Goal: Task Accomplishment & Management: Manage account settings

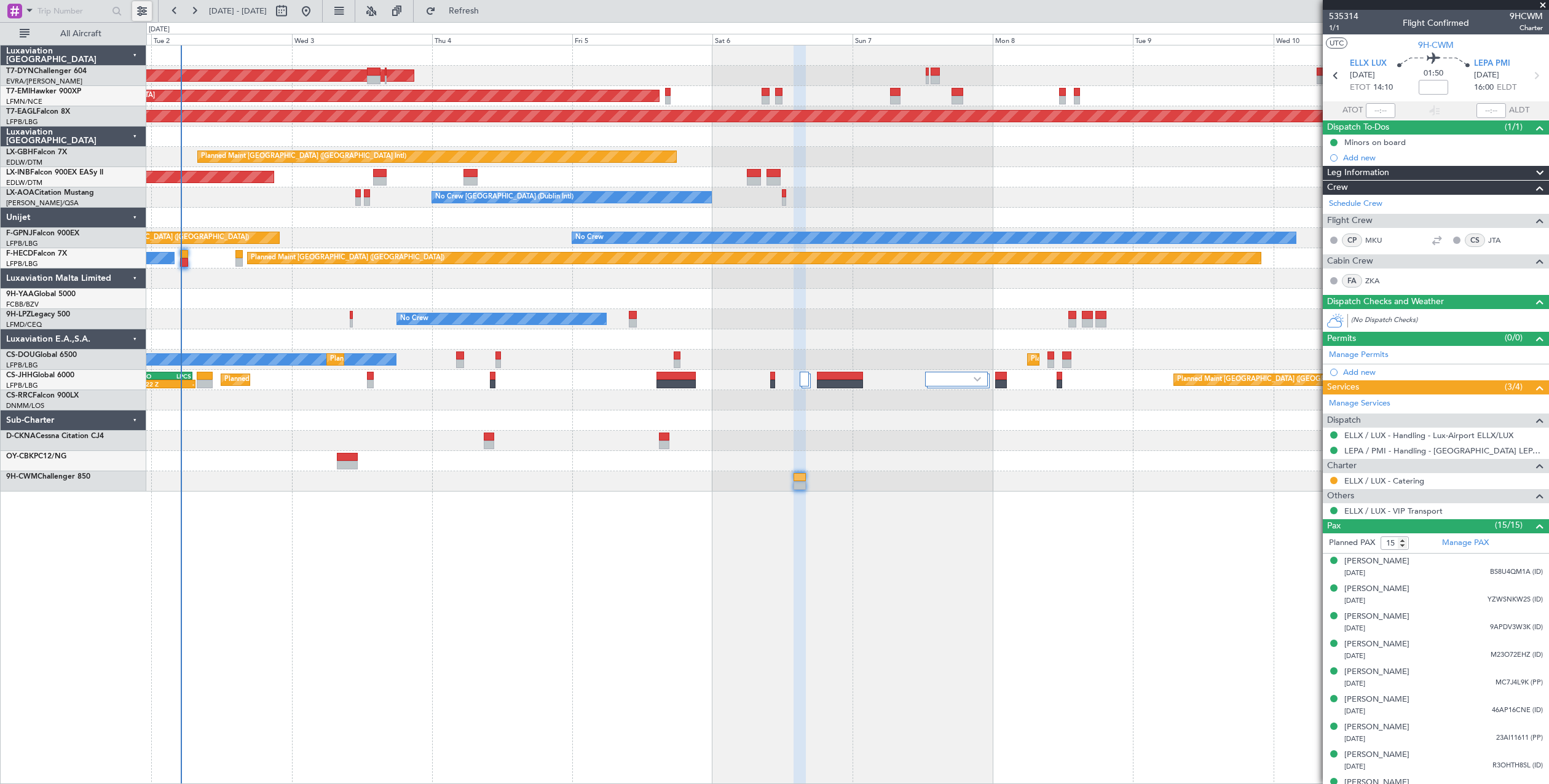
click at [150, 7] on button at bounding box center [142, 11] width 20 height 20
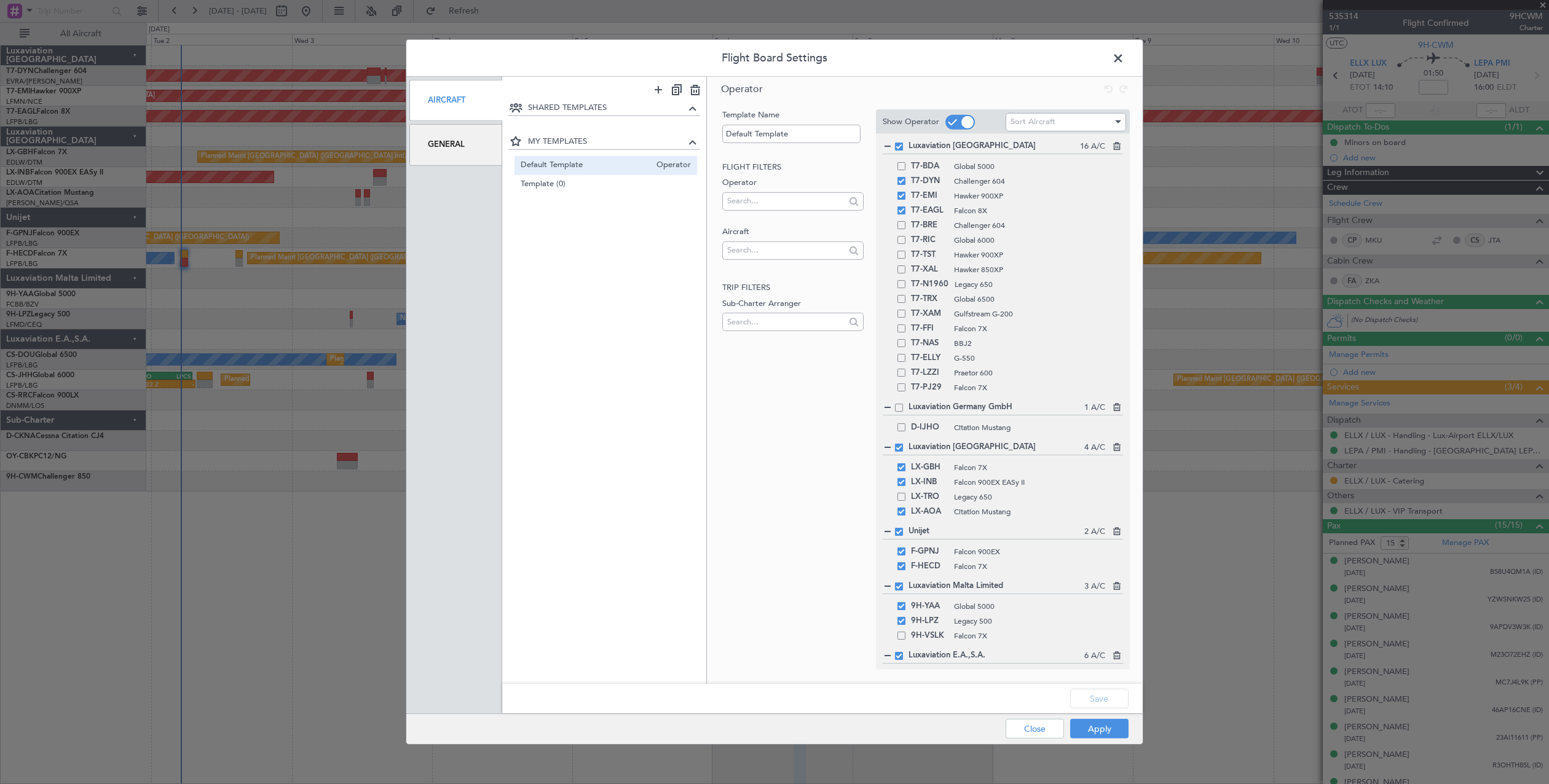
click at [434, 143] on div "General" at bounding box center [456, 144] width 93 height 41
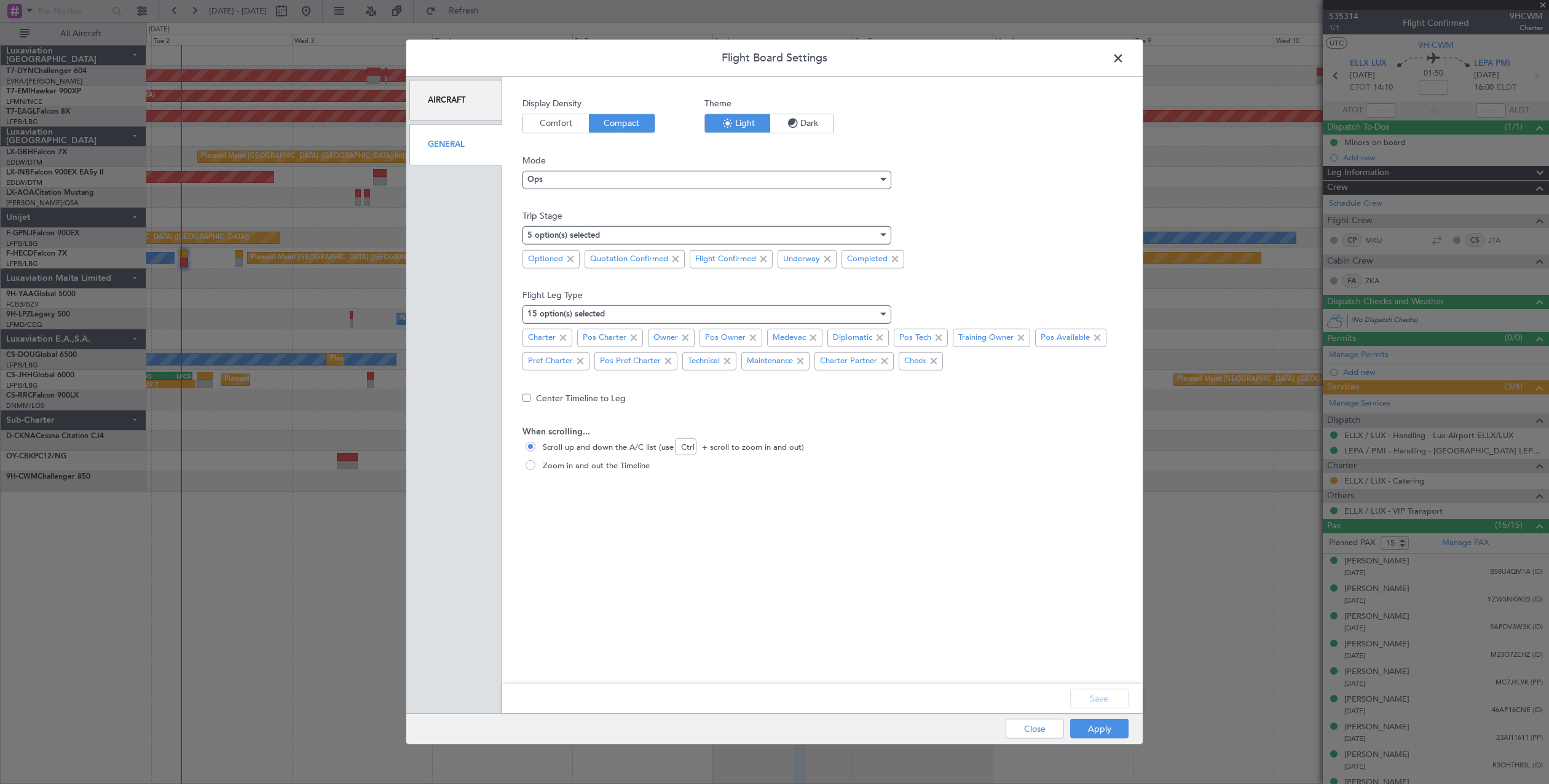
click at [639, 190] on div "Ops" at bounding box center [707, 182] width 369 height 18
click at [638, 180] on div "Ops" at bounding box center [703, 179] width 351 height 18
click at [528, 221] on span "Ops" at bounding box center [707, 222] width 358 height 18
click at [1086, 724] on button "Apply" at bounding box center [1099, 729] width 58 height 20
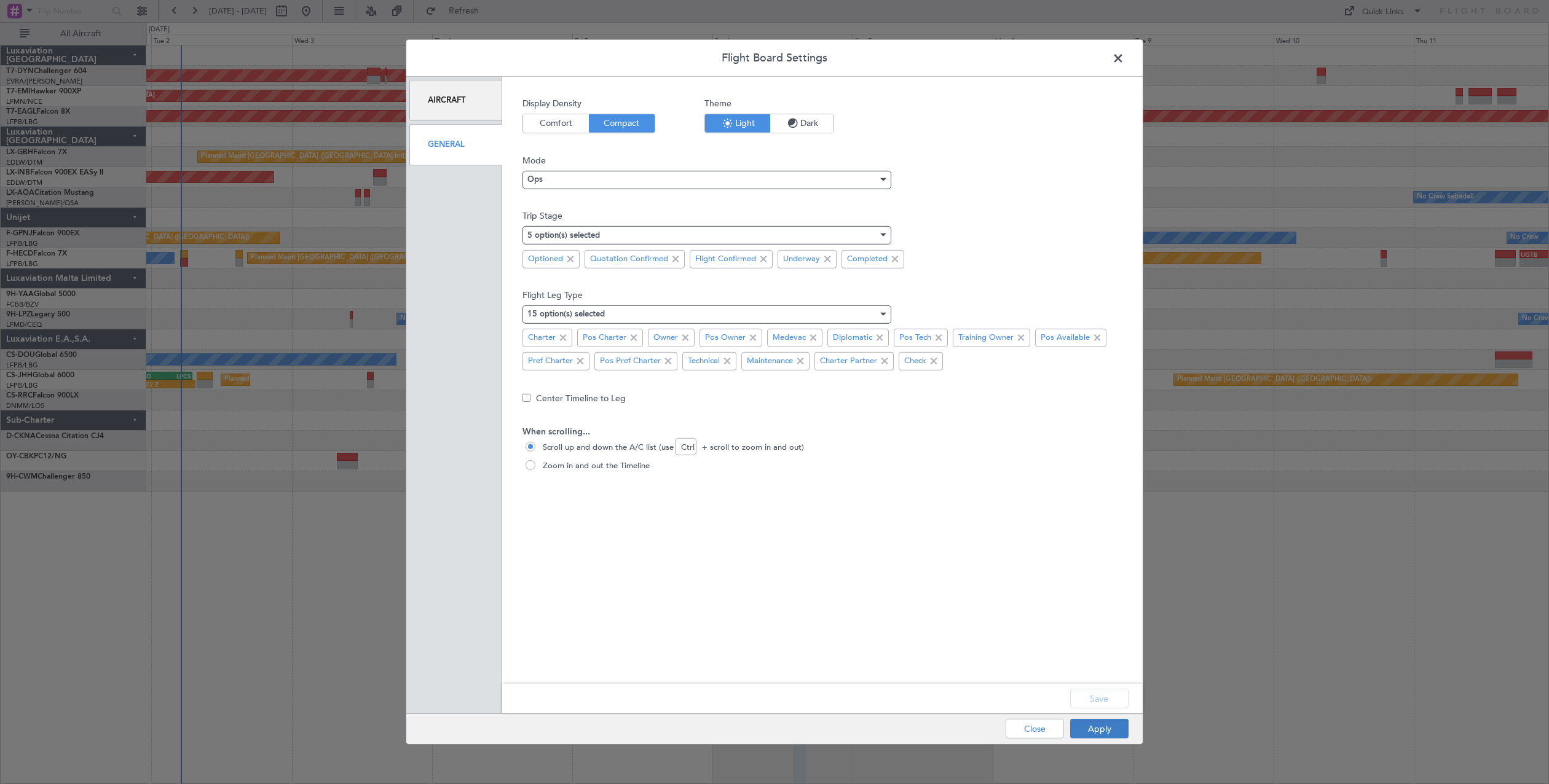
type input "0"
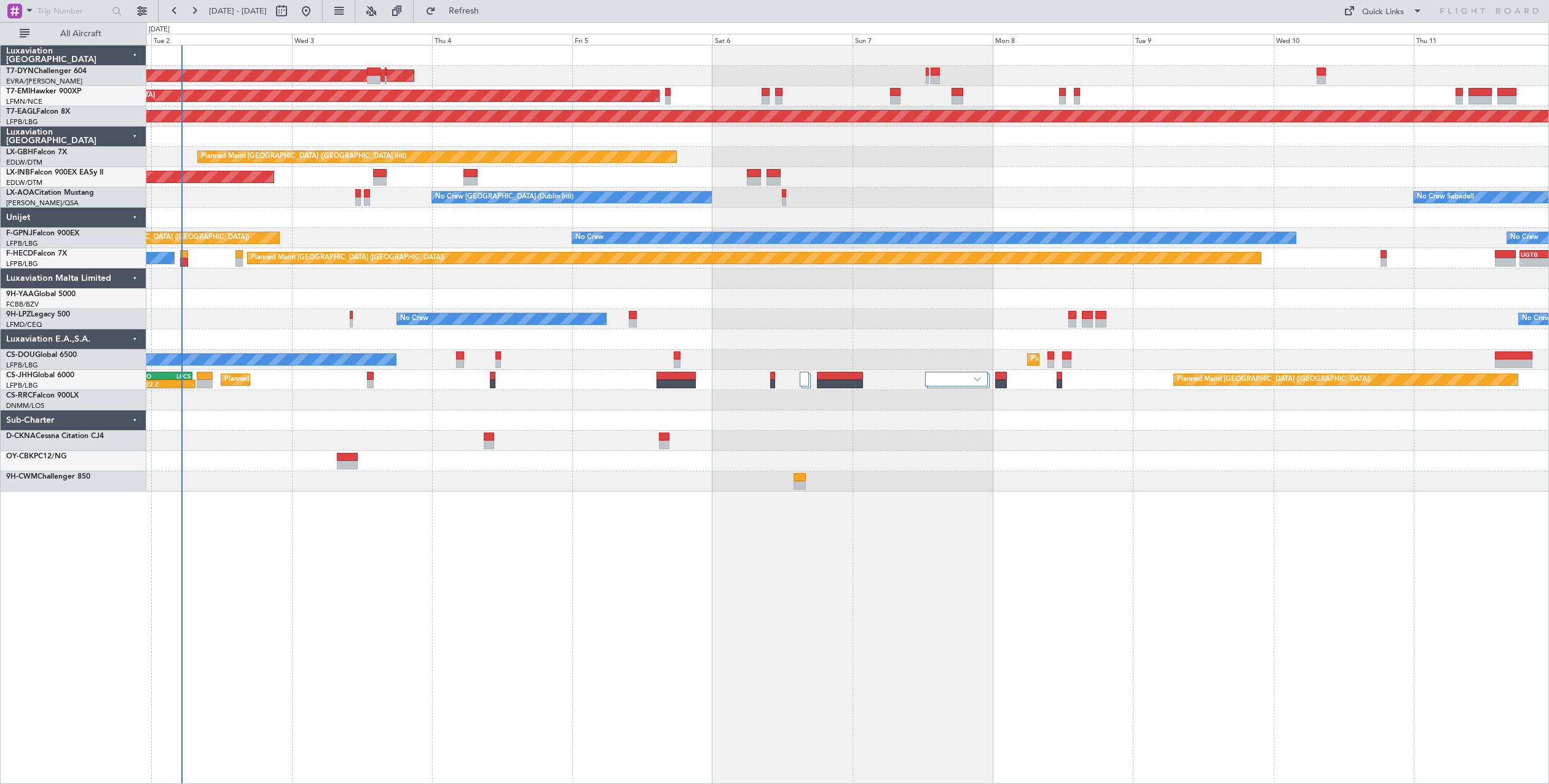
click at [786, 568] on div "AOG Maint Riga (Riga Intl) Planned Maint Zurich Grounded New York (Teterboro) P…" at bounding box center [847, 414] width 1403 height 739
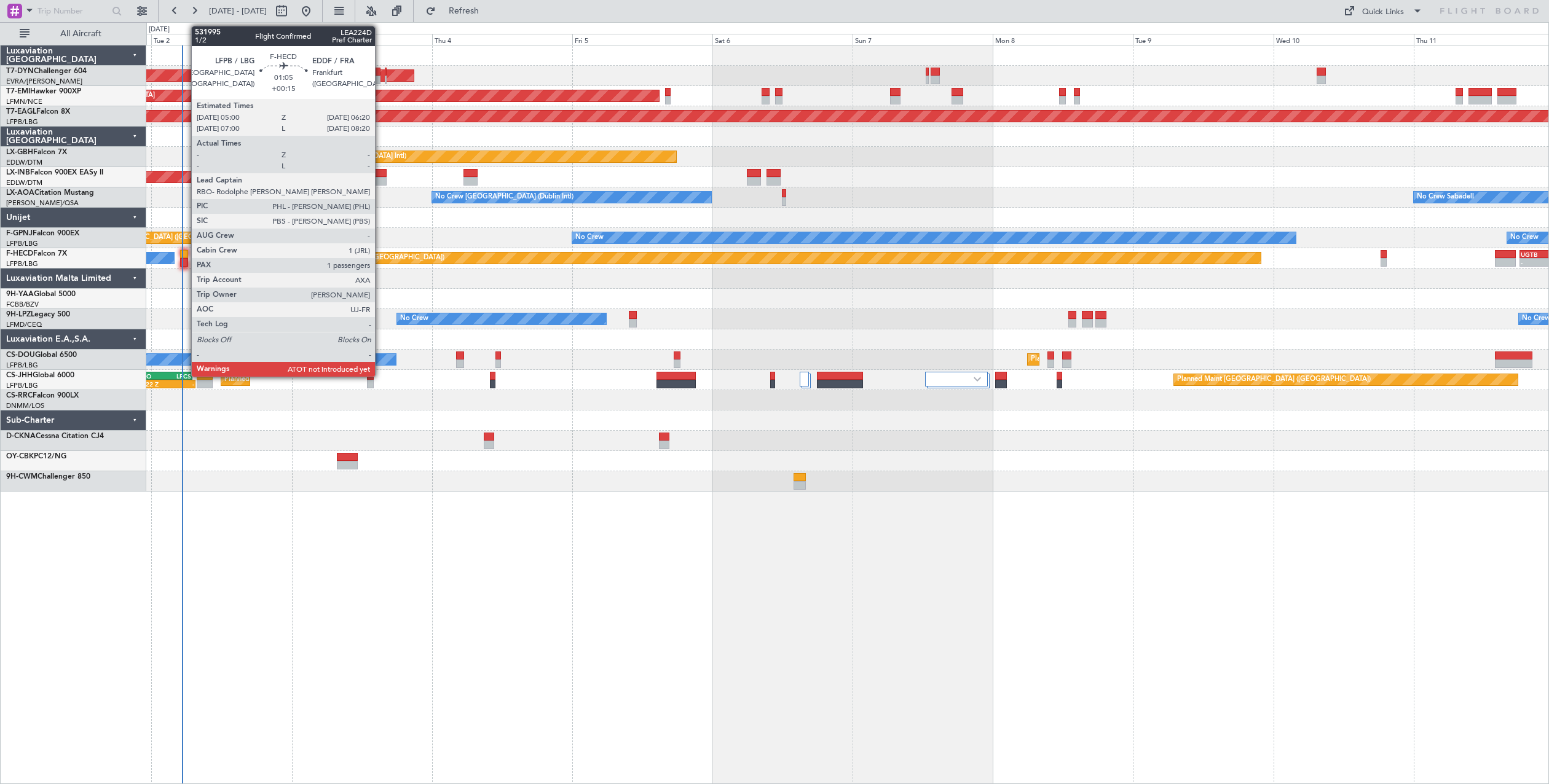
click at [185, 257] on div at bounding box center [184, 254] width 8 height 9
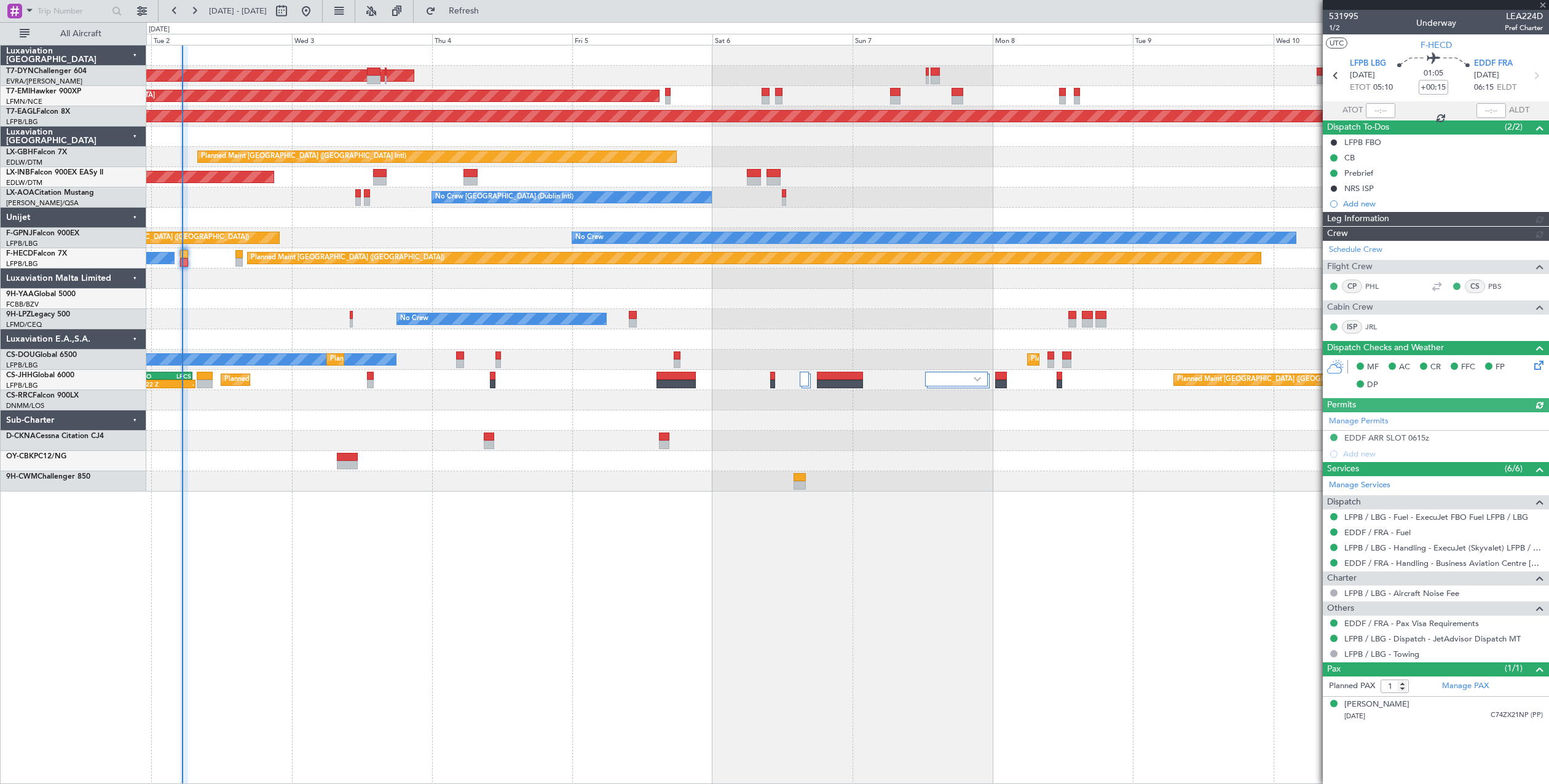
type input "05:13"
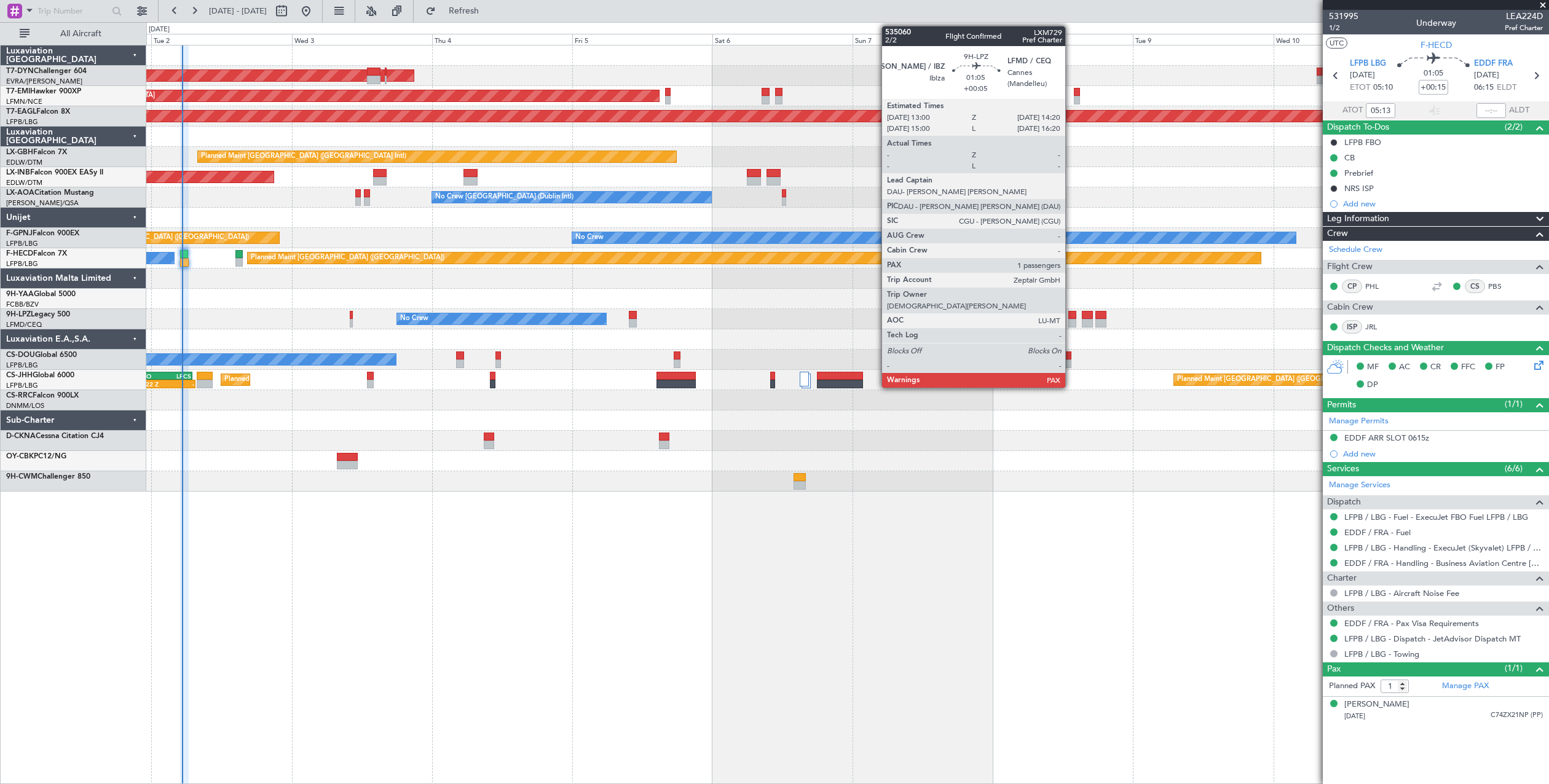
click at [1070, 322] on div at bounding box center [1072, 323] width 8 height 9
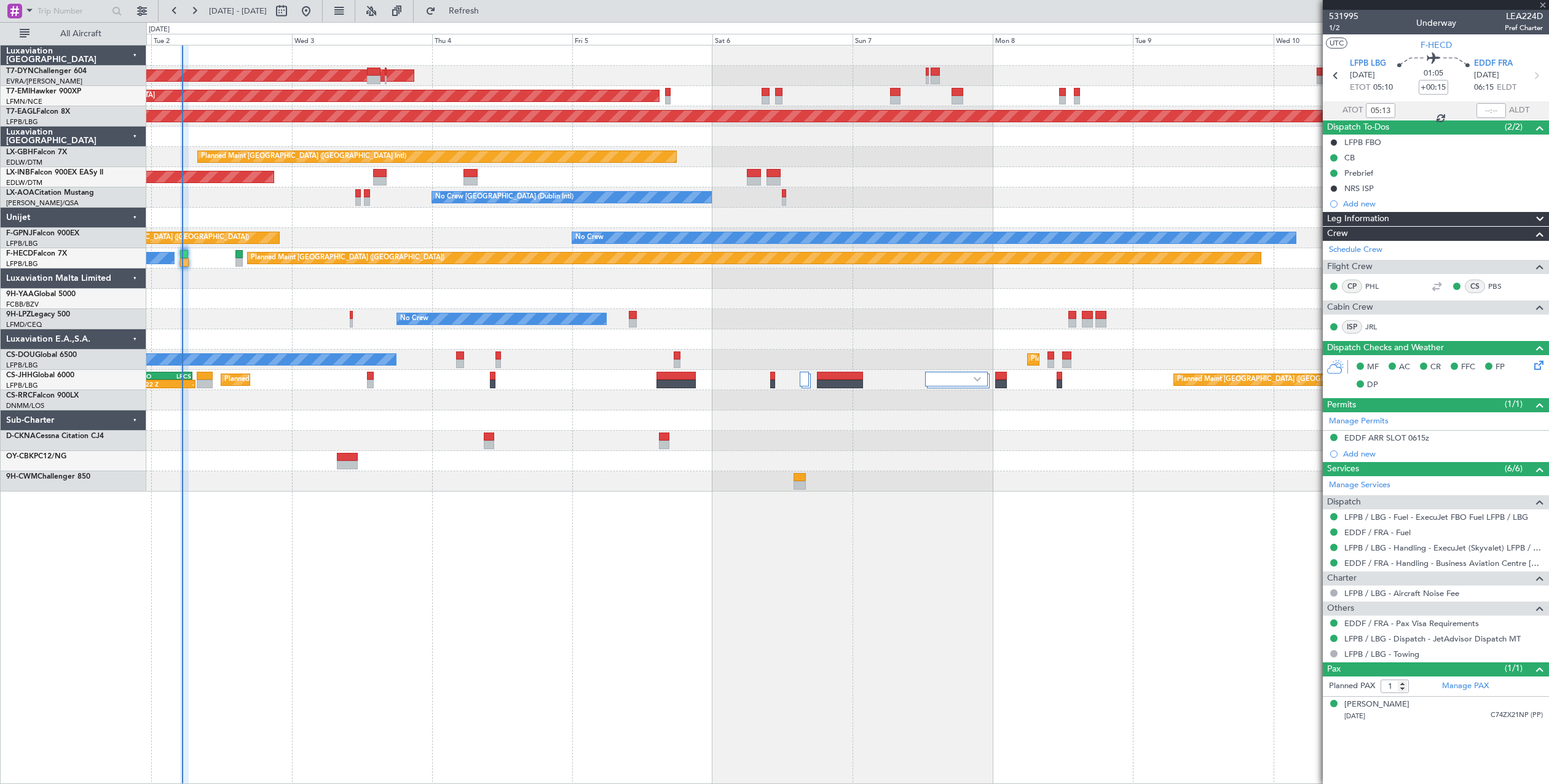
type input "+00:05"
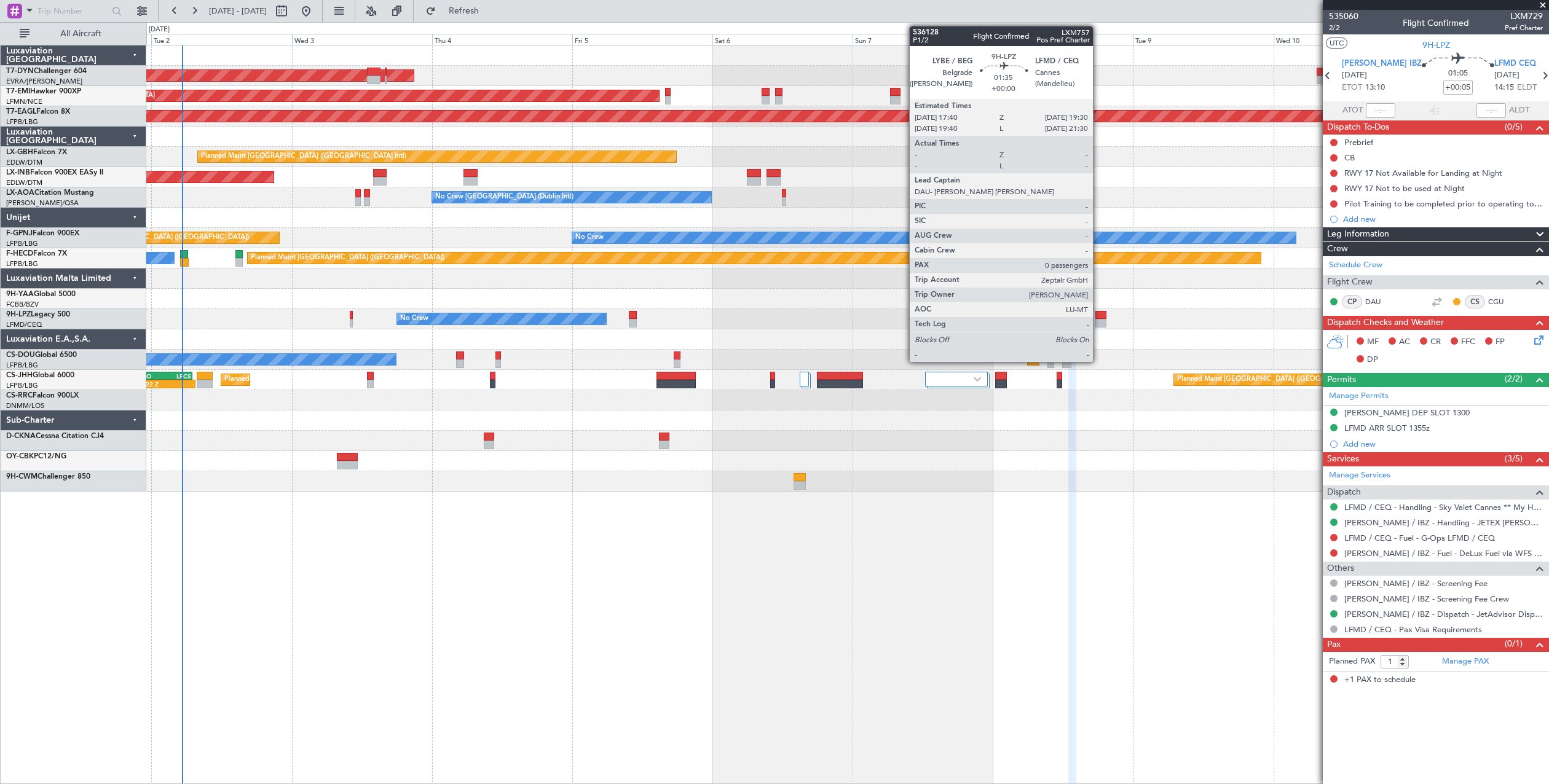
click at [1098, 316] on div at bounding box center [1100, 315] width 11 height 9
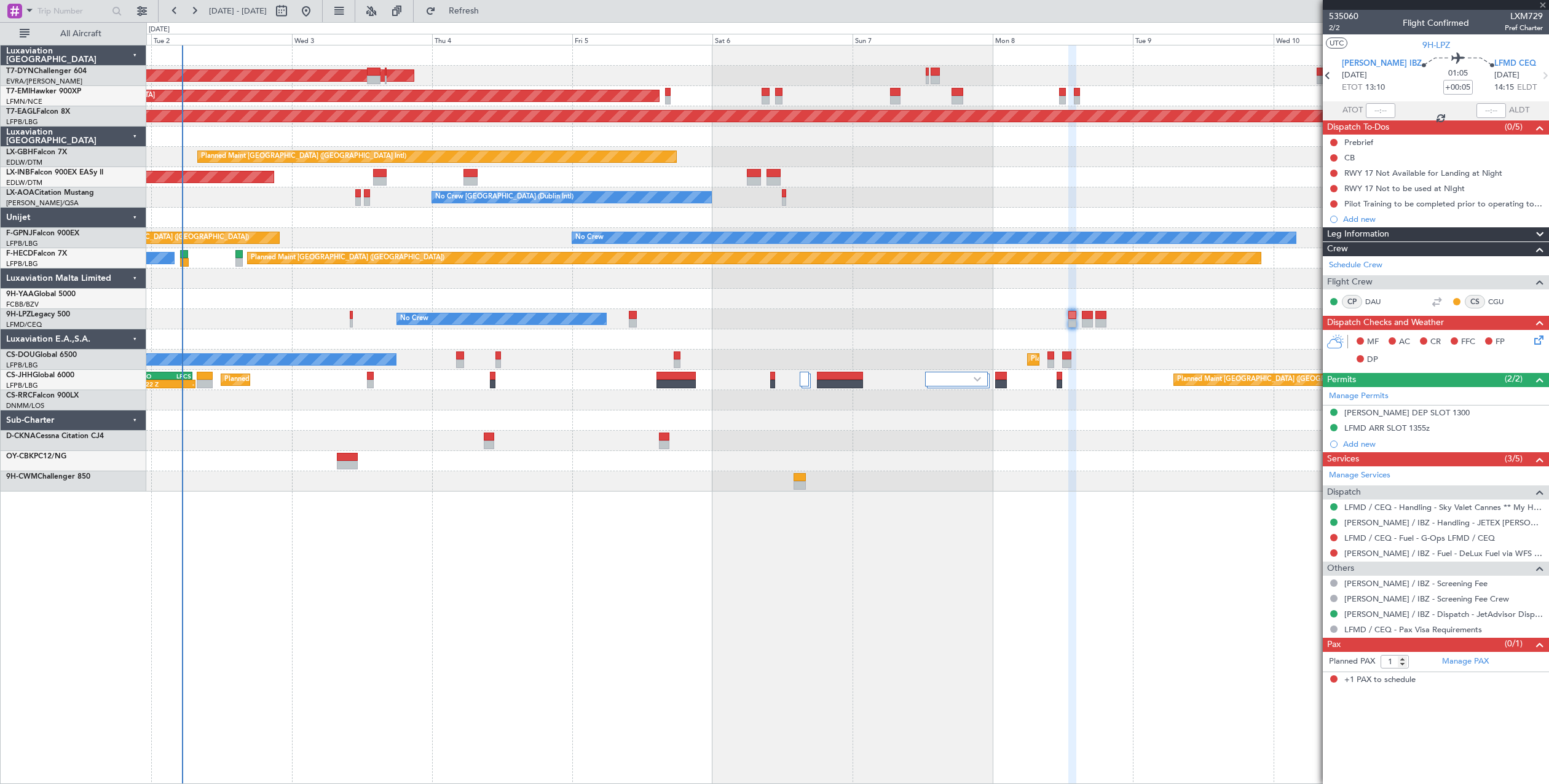
type input "0"
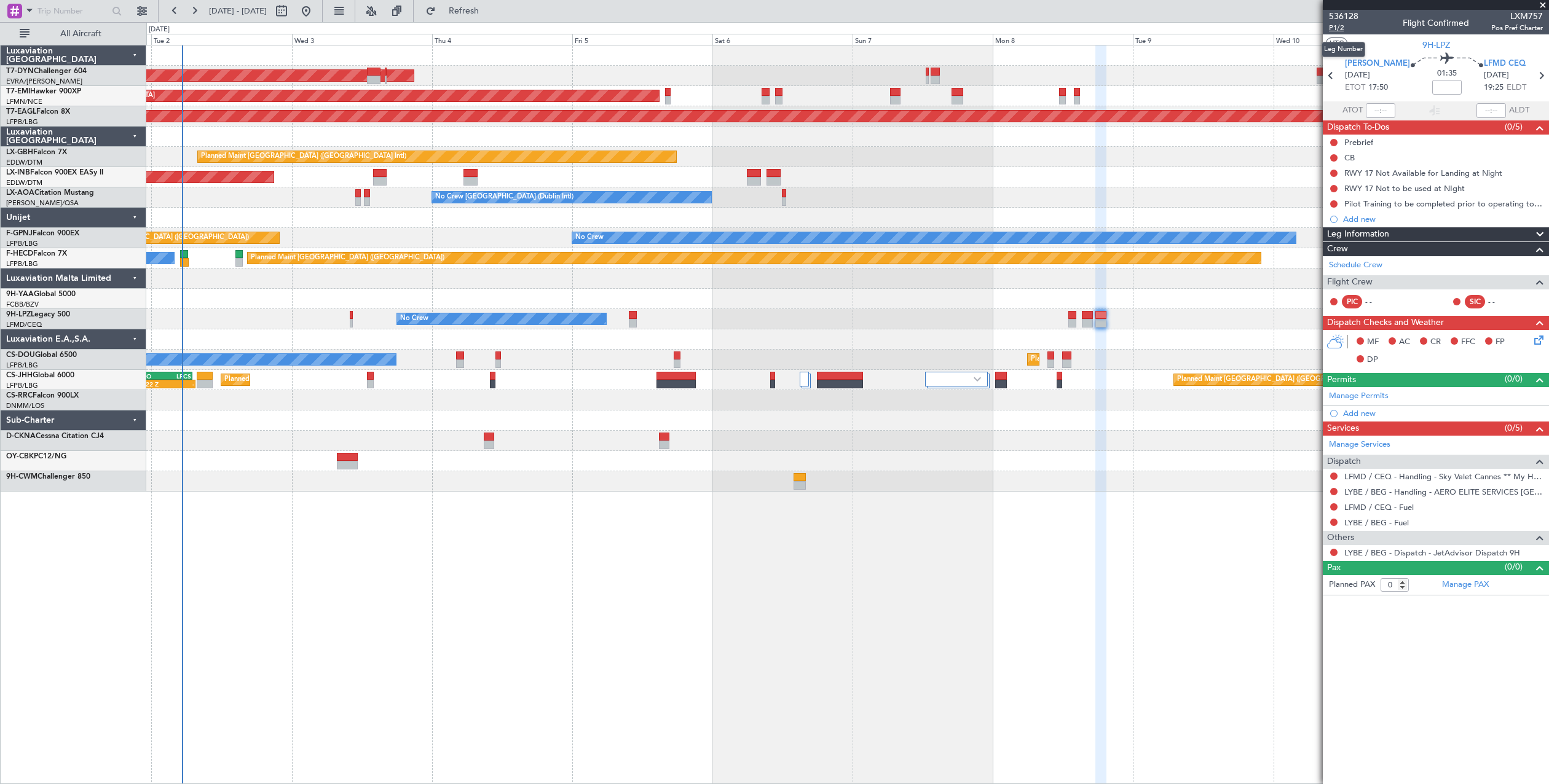
click at [1332, 25] on span "P1/2" at bounding box center [1344, 28] width 30 height 10
click at [475, 17] on button "Refresh" at bounding box center [457, 11] width 74 height 20
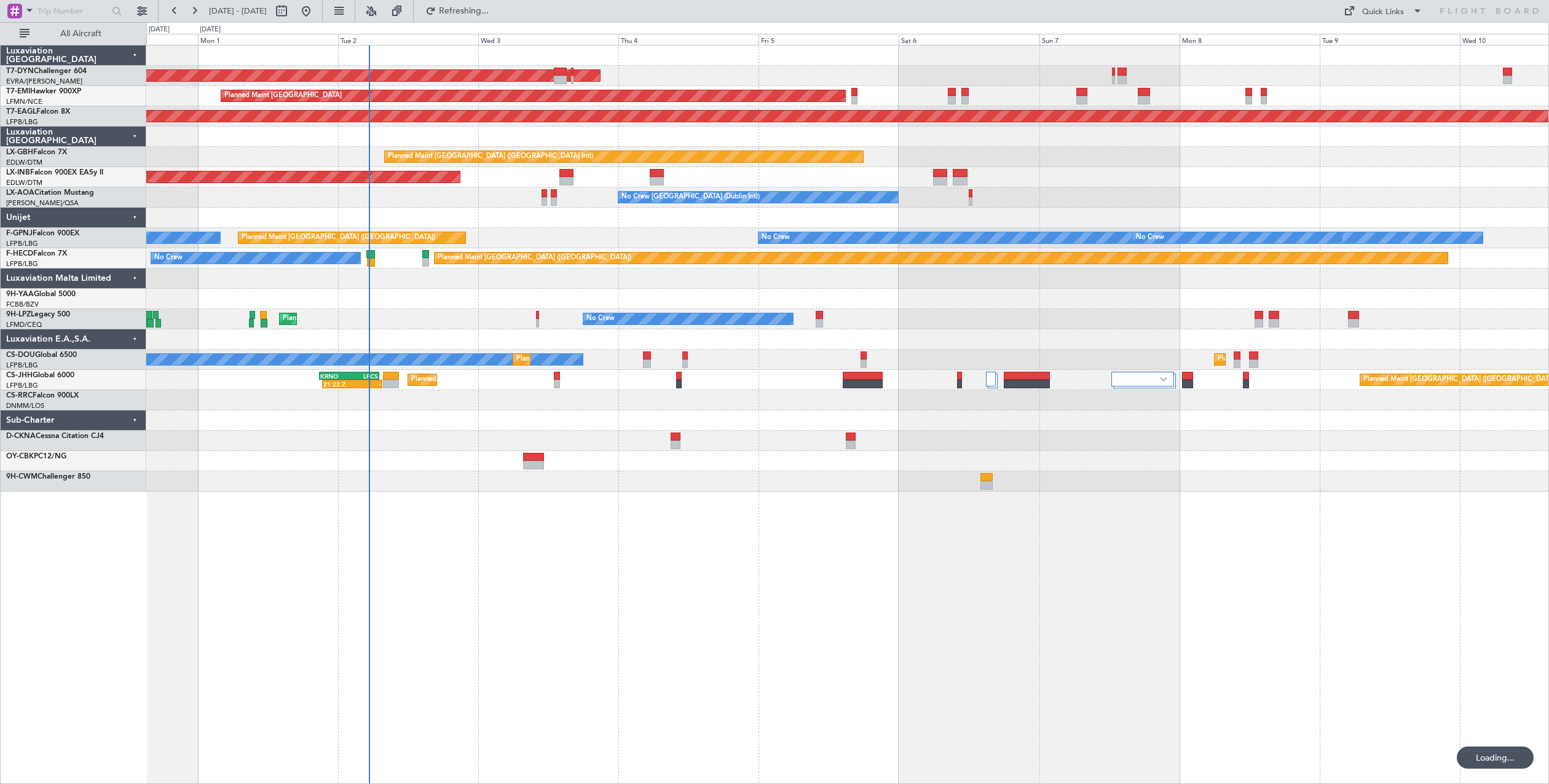
click at [808, 414] on div "AOG Maint Riga (Riga Intl) Planned Maint [GEOGRAPHIC_DATA] Grounded [US_STATE] …" at bounding box center [846, 269] width 1402 height 446
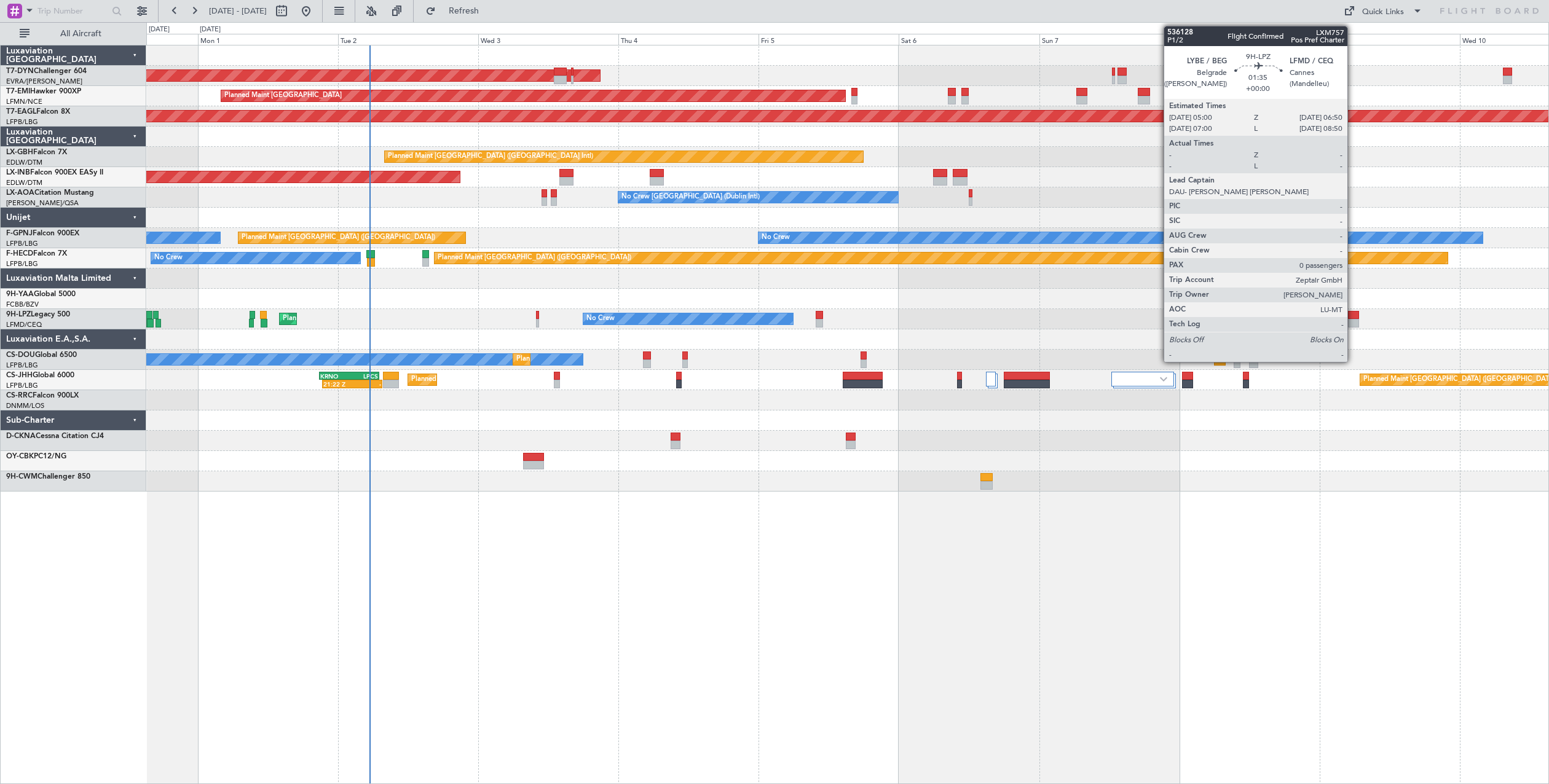
click at [1353, 317] on div at bounding box center [1353, 315] width 11 height 9
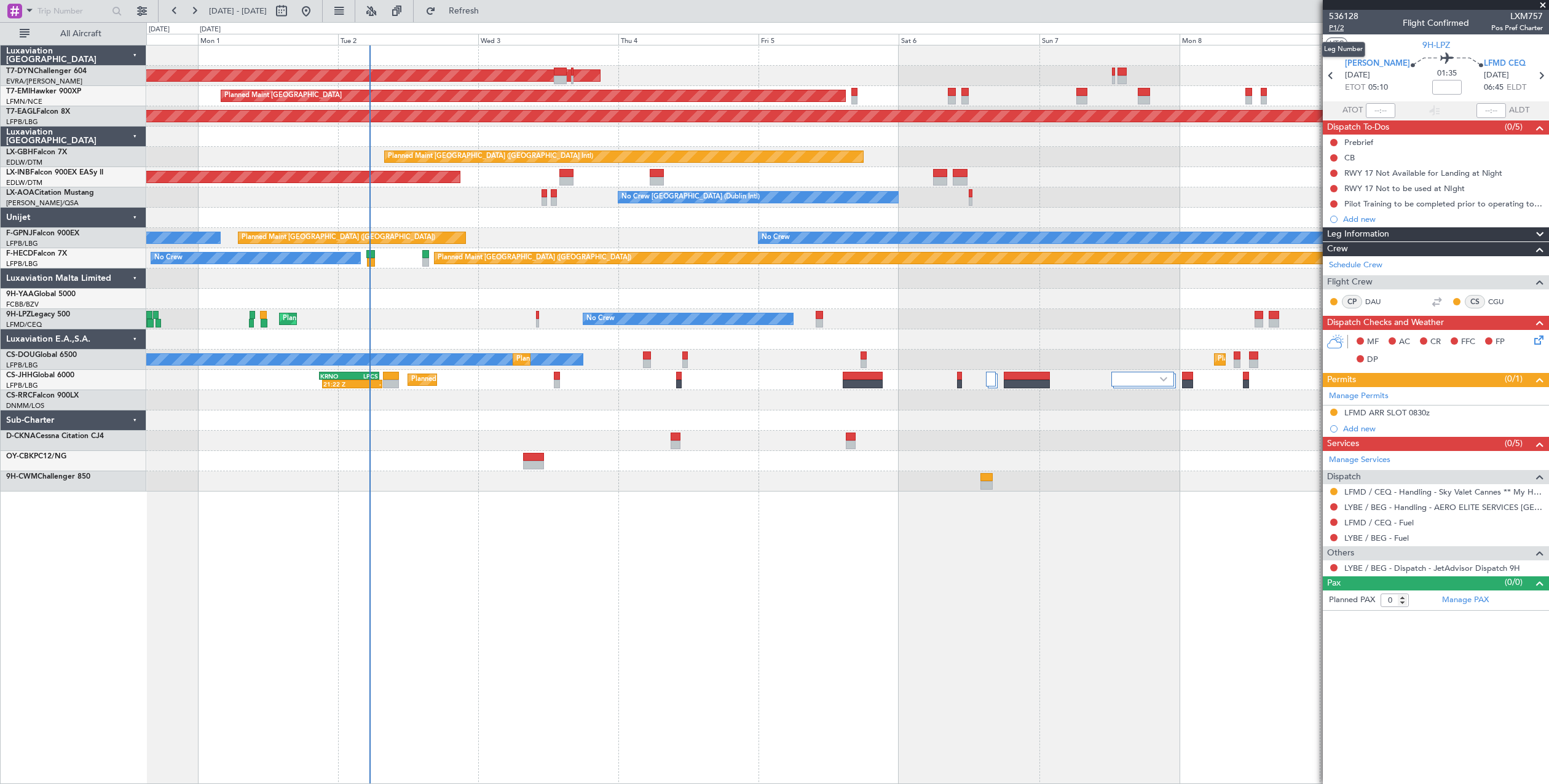
click at [1331, 25] on span "P1/2" at bounding box center [1344, 28] width 30 height 10
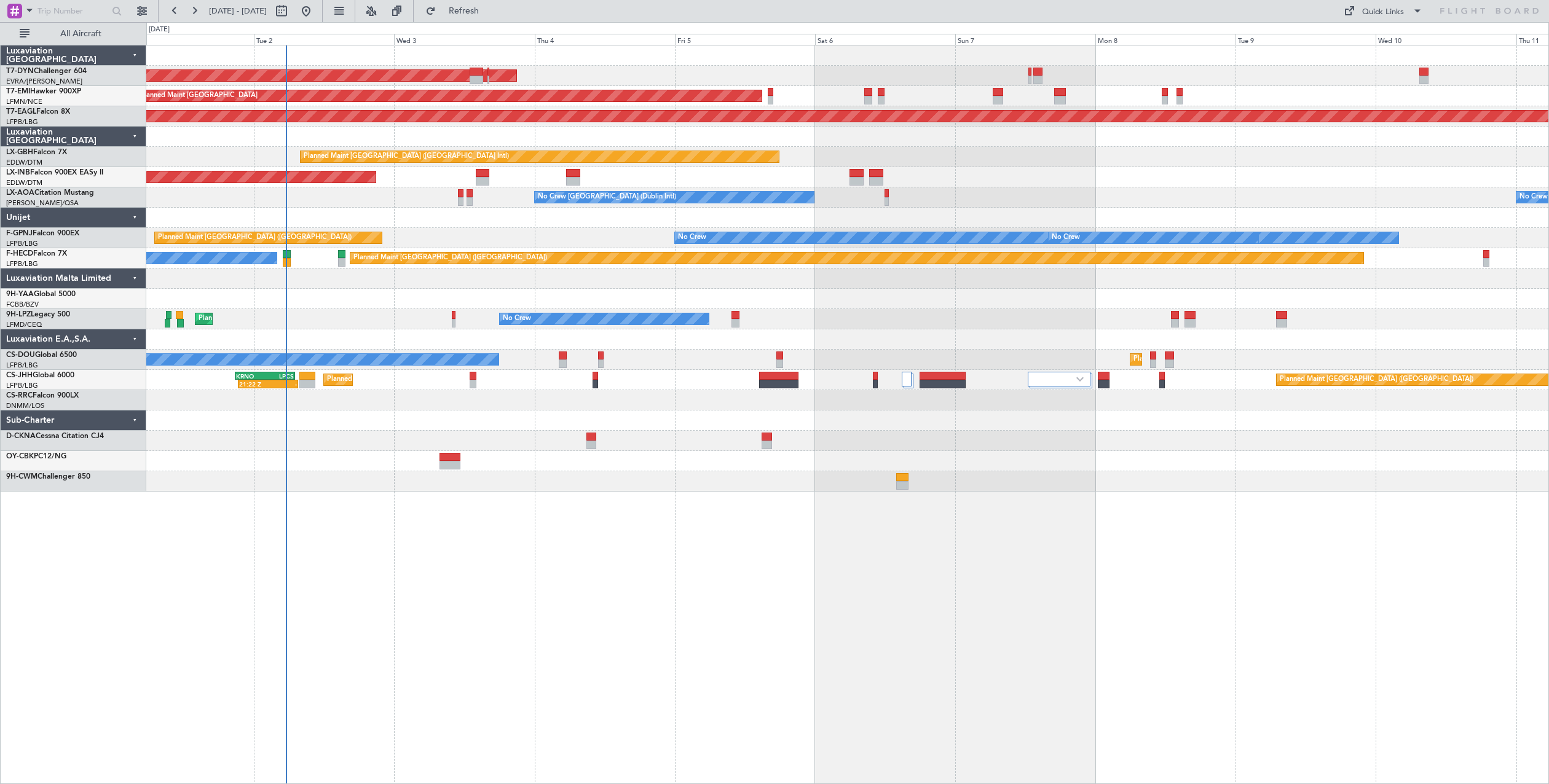
click at [687, 549] on div "AOG Maint Riga (Riga Intl) Planned Maint [GEOGRAPHIC_DATA] Grounded [US_STATE] …" at bounding box center [847, 414] width 1403 height 739
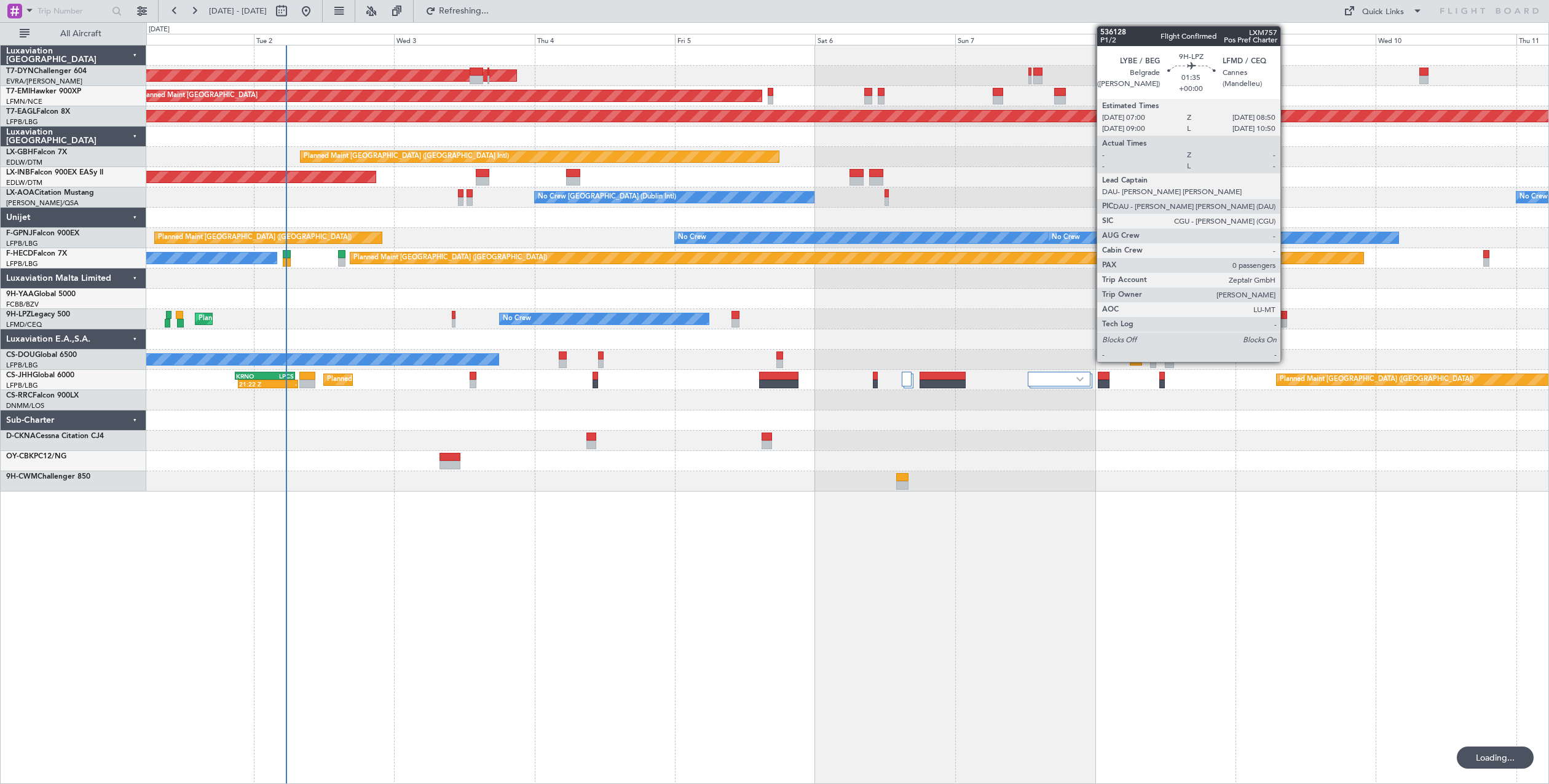
click at [1286, 314] on div at bounding box center [1281, 315] width 11 height 9
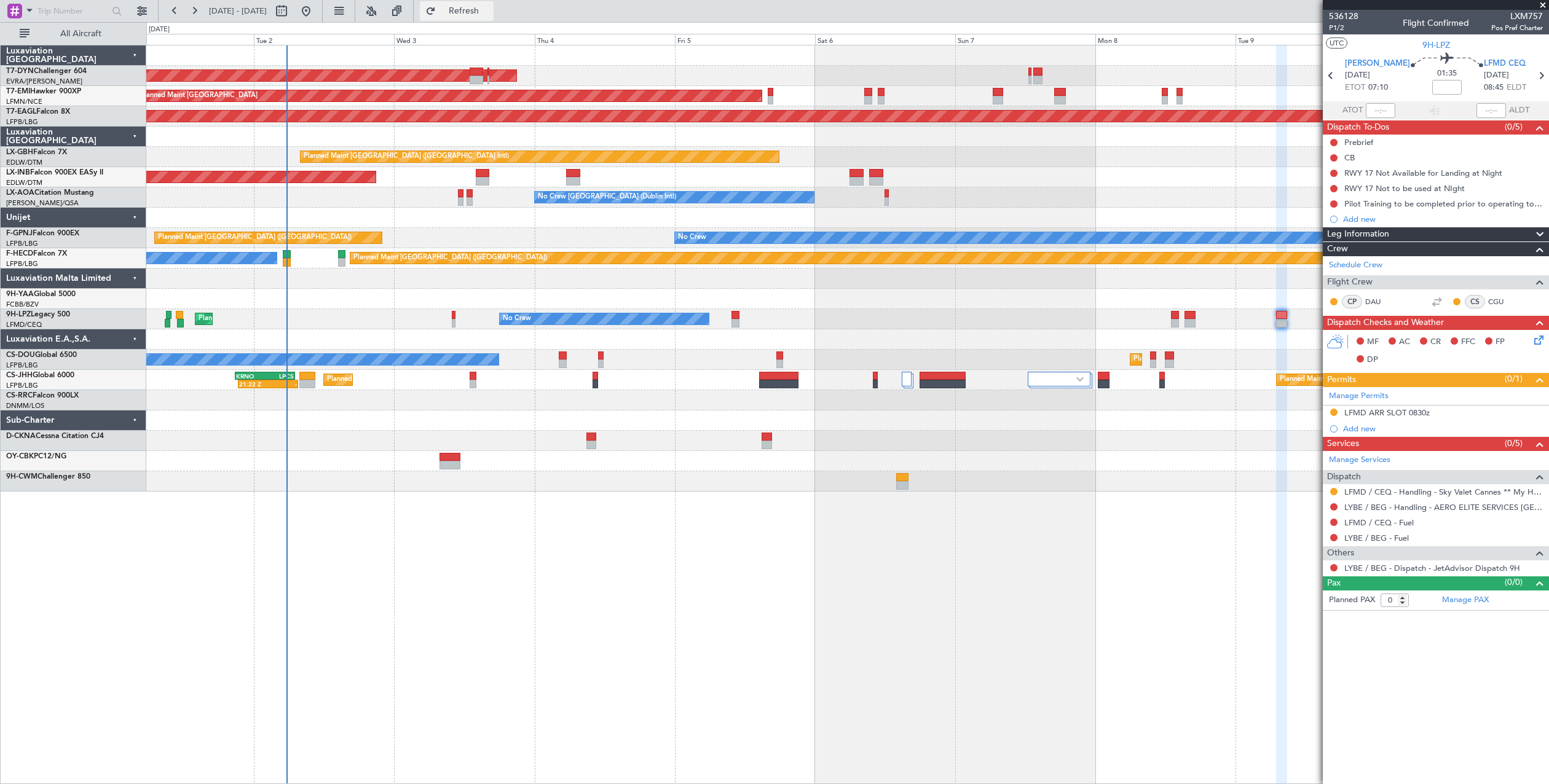
click at [493, 19] on button "Refresh" at bounding box center [457, 11] width 74 height 20
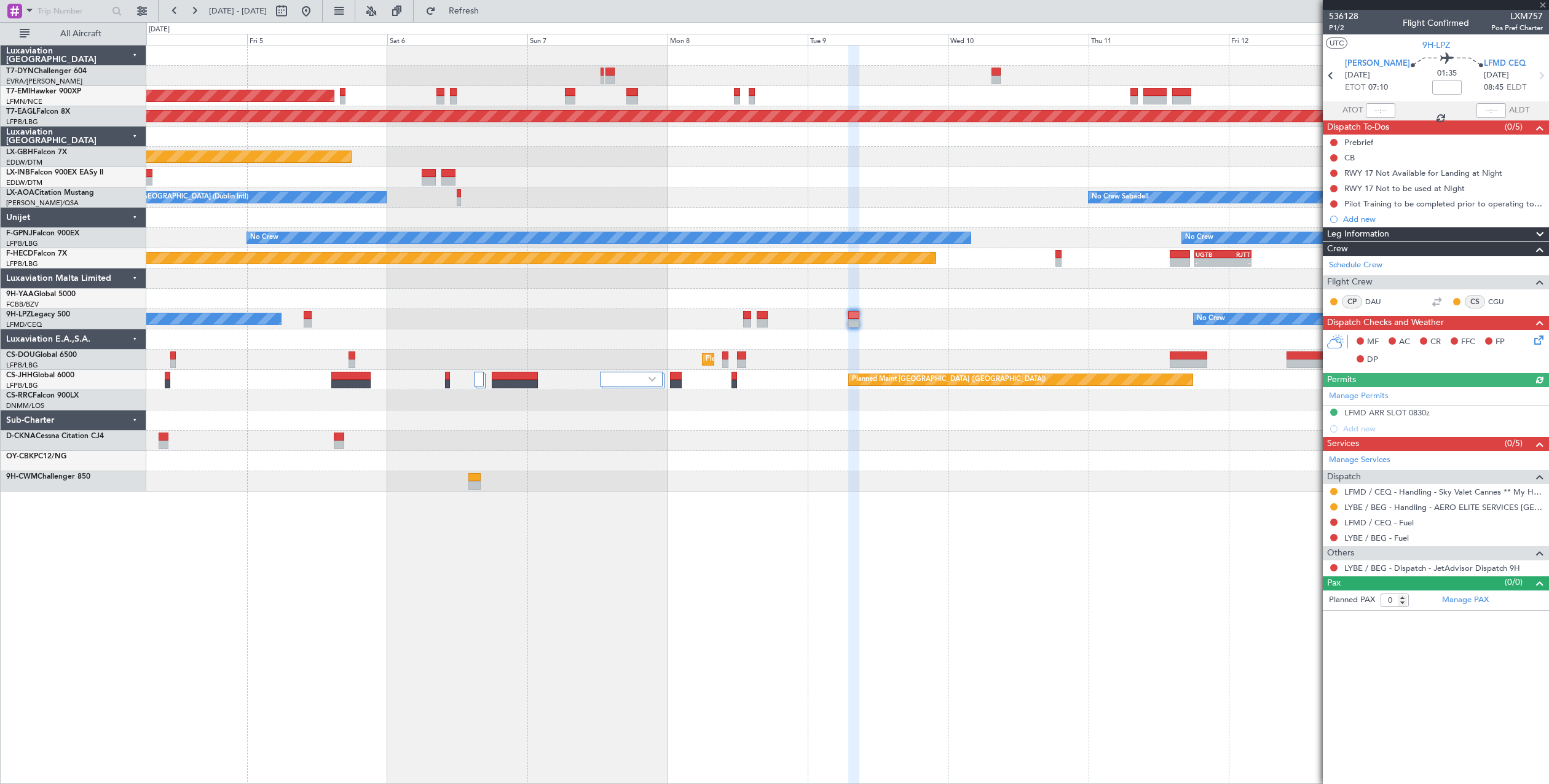
click at [699, 456] on div "AOG Maint Riga (Riga Intl) Planned Maint Zurich Grounded New York (Teterboro) P…" at bounding box center [846, 269] width 1402 height 446
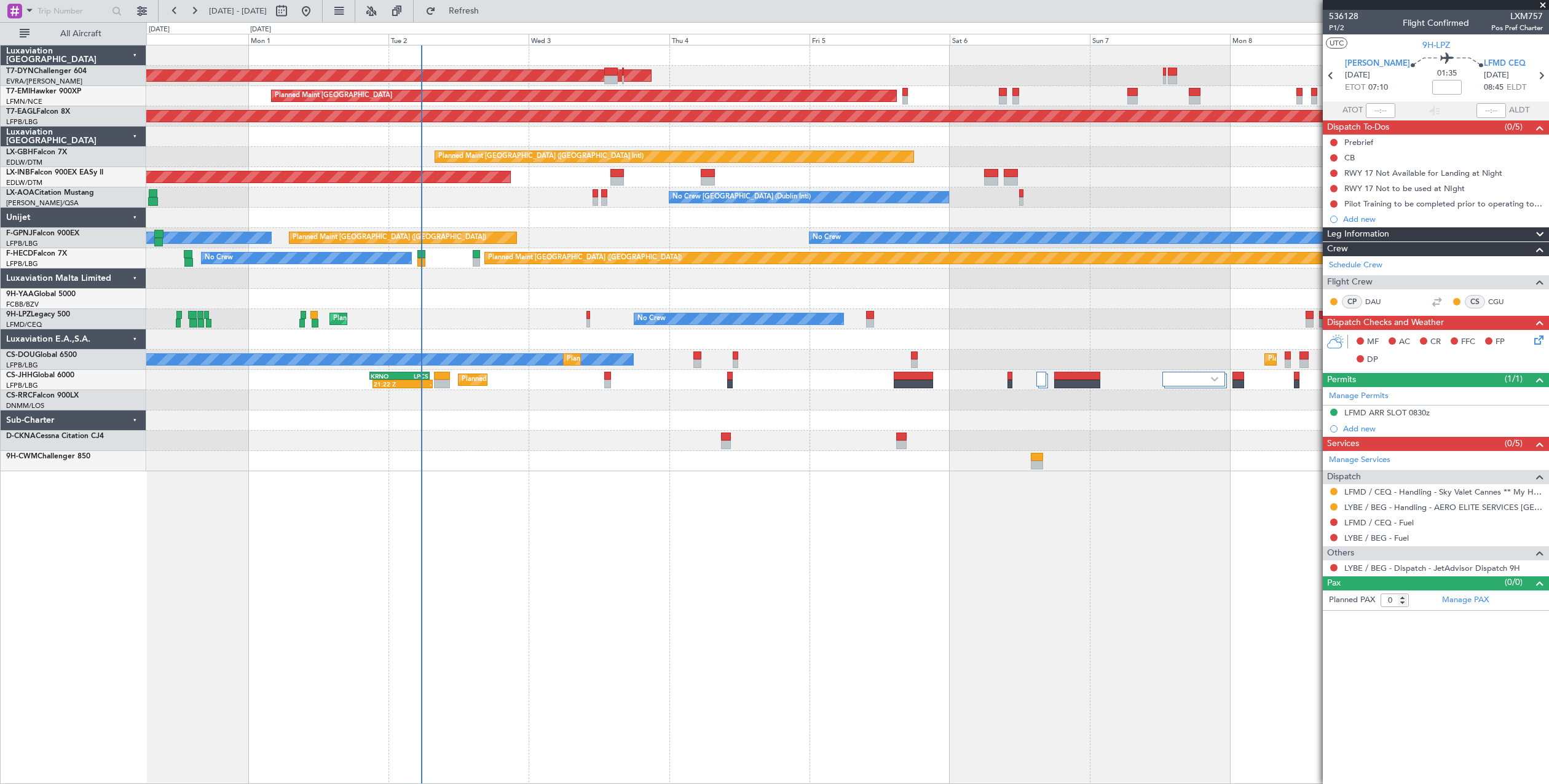
click at [923, 83] on div "AOG Maint Riga (Riga Intl)" at bounding box center [846, 76] width 1402 height 20
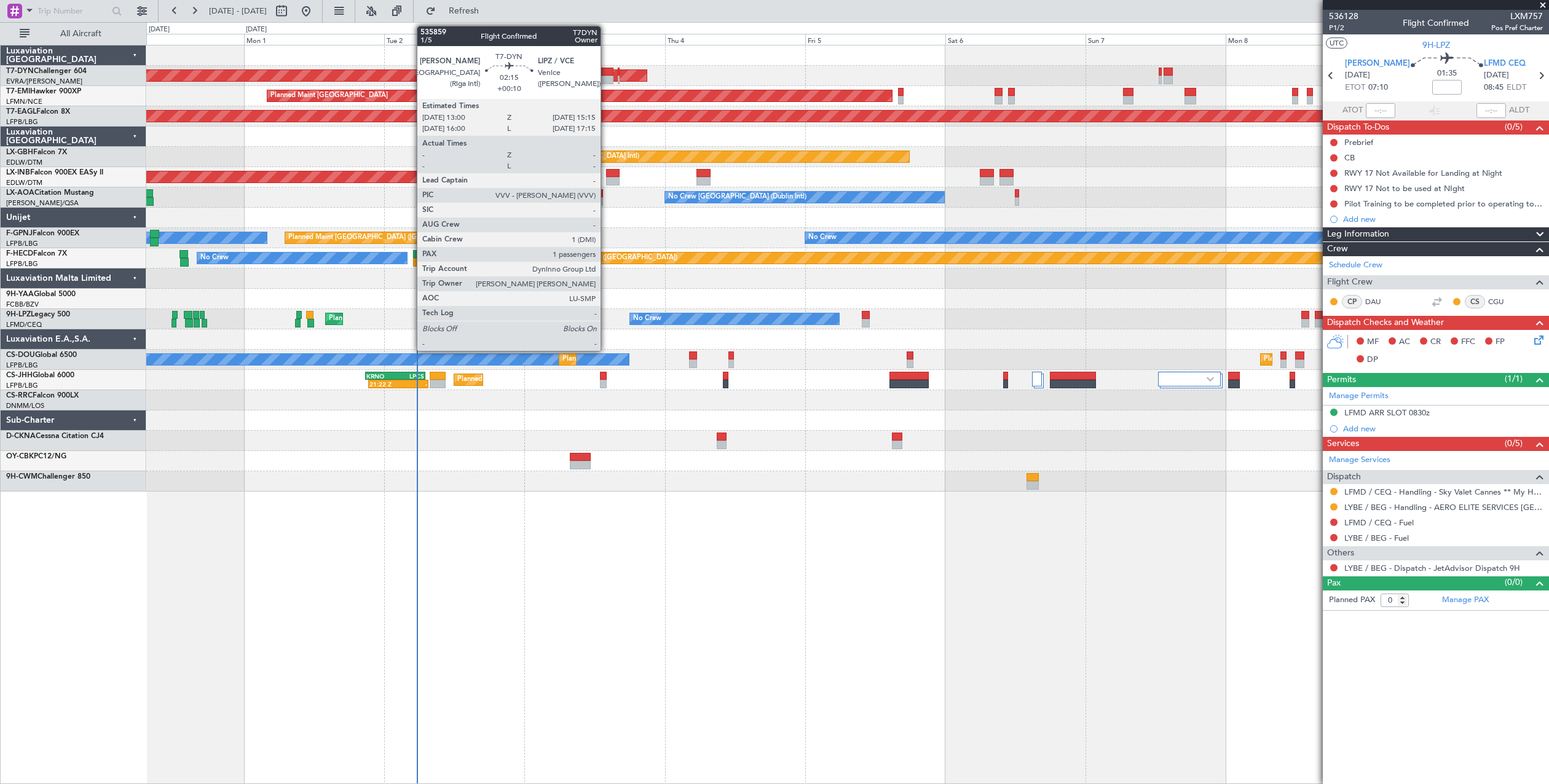
click at [606, 79] on div at bounding box center [607, 80] width 14 height 9
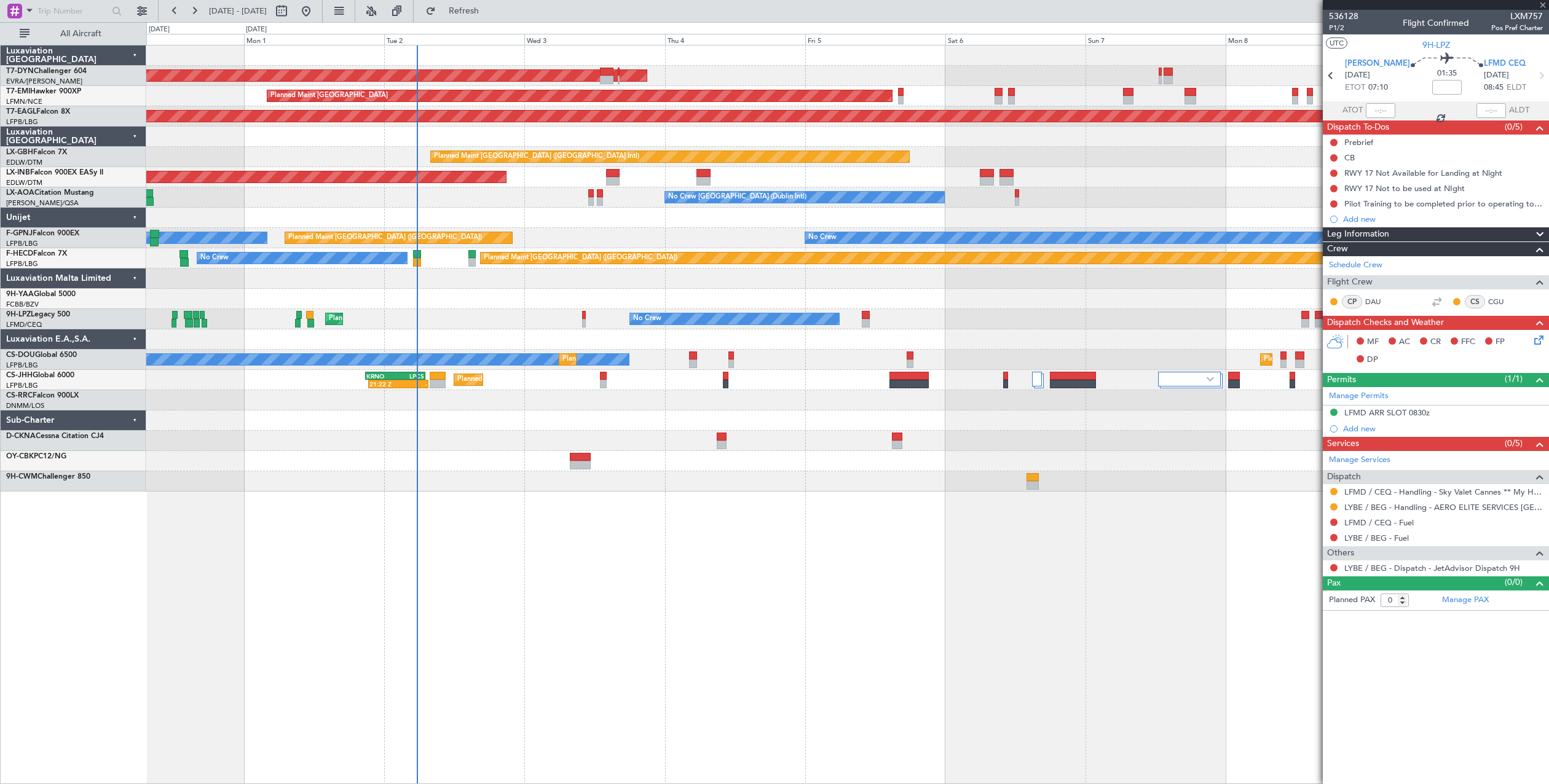
type input "+00:10"
type input "1"
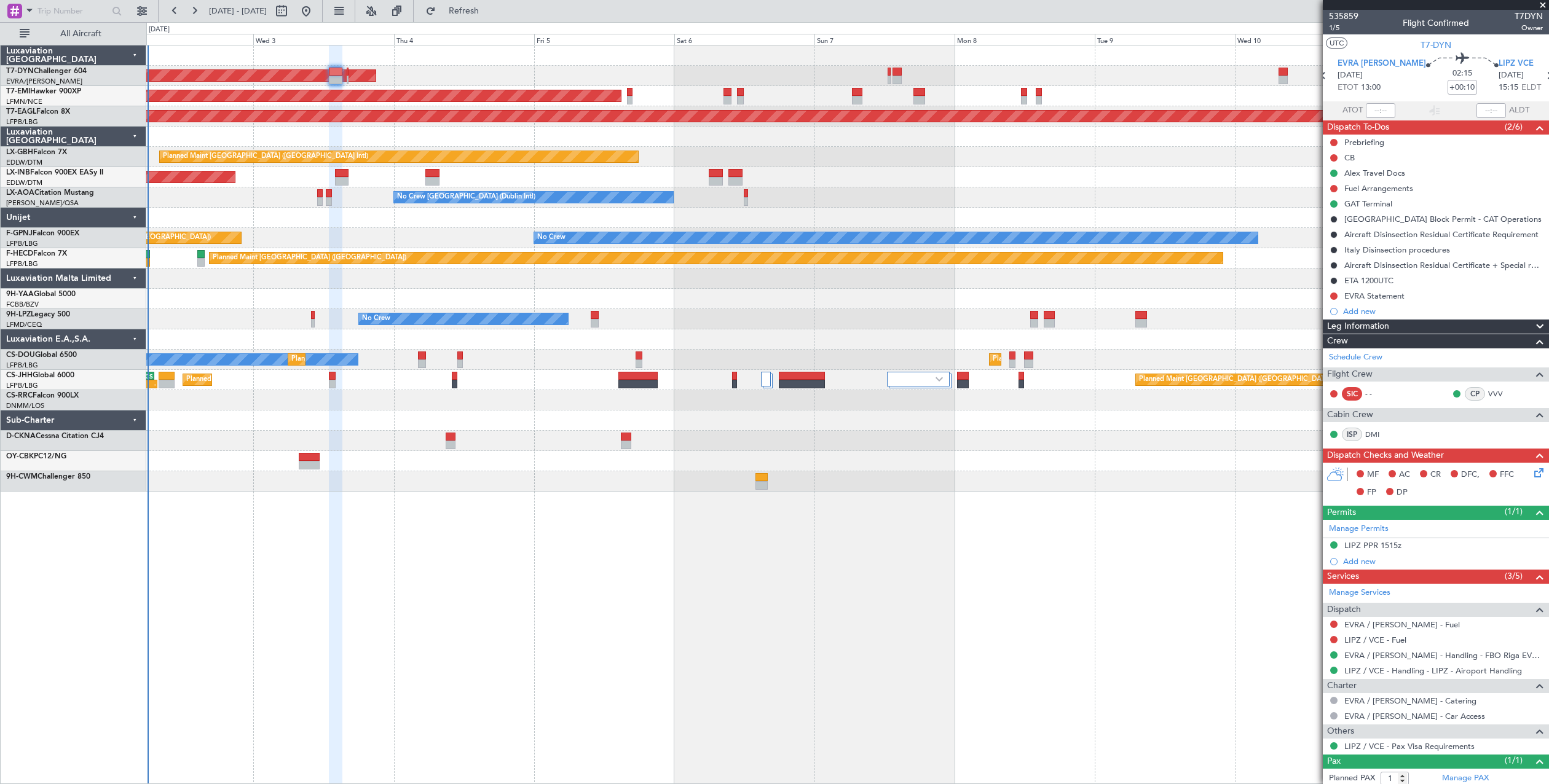
click at [846, 201] on div "No Crew Dublin (Dublin Intl) No Crew Sabadell" at bounding box center [846, 198] width 1402 height 20
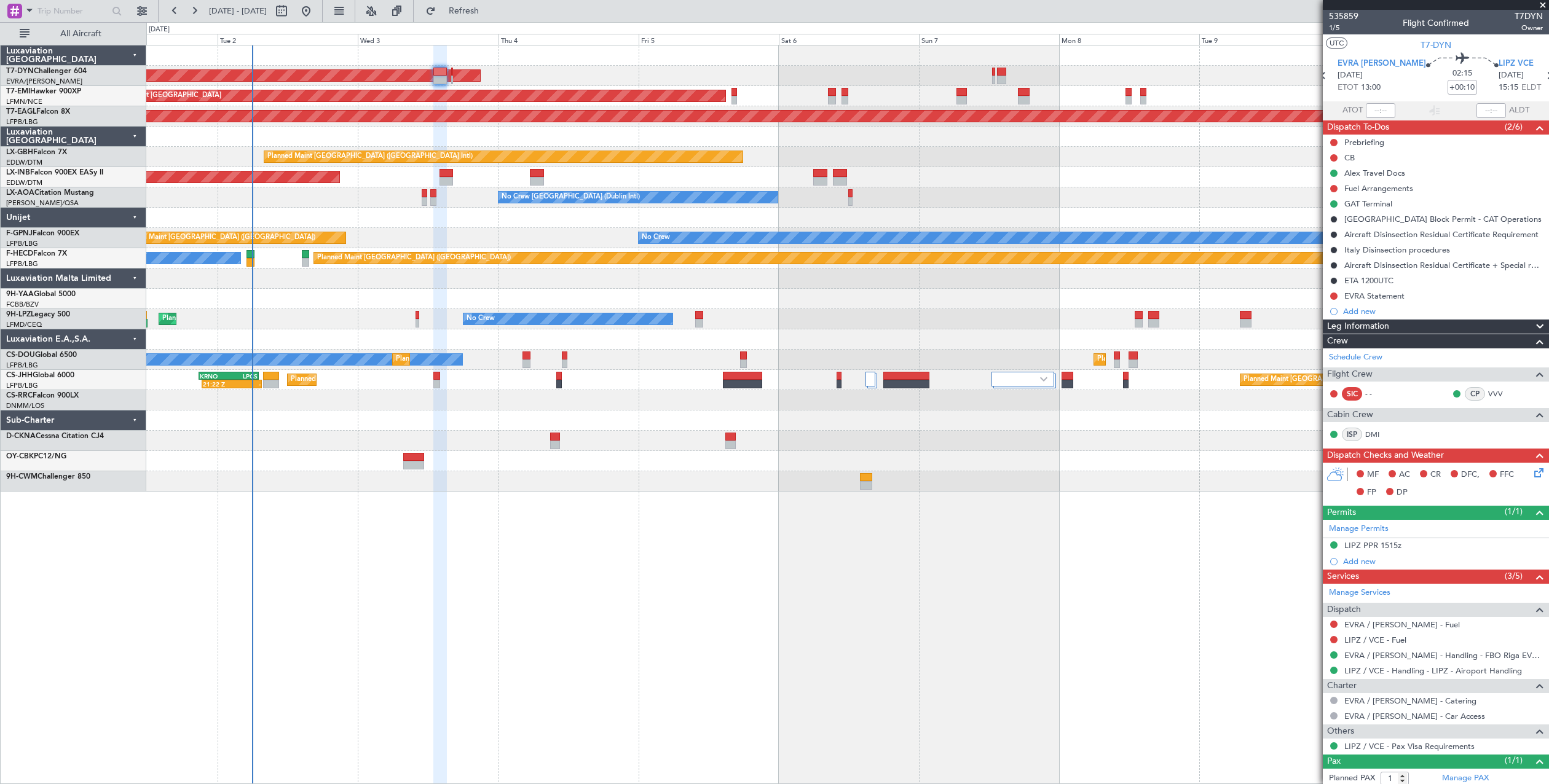
click at [1037, 197] on div "No Crew Dublin (Dublin Intl) No Crew Sabadell" at bounding box center [846, 198] width 1402 height 20
click at [486, 15] on button "Refresh" at bounding box center [457, 11] width 74 height 20
click at [1332, 296] on button at bounding box center [1333, 296] width 7 height 7
click at [1309, 338] on li "In Progress" at bounding box center [1334, 332] width 65 height 18
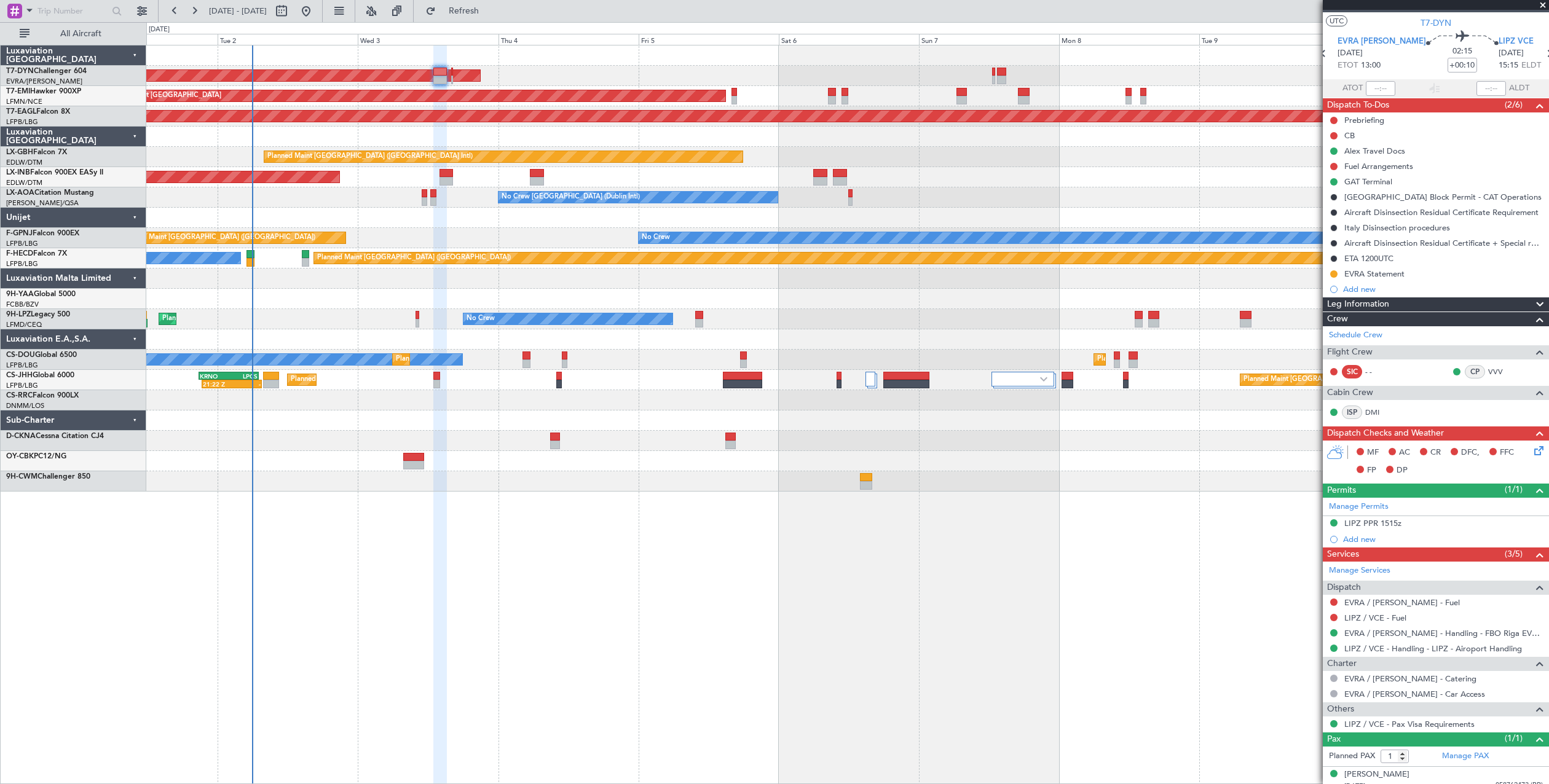
scroll to position [32, 0]
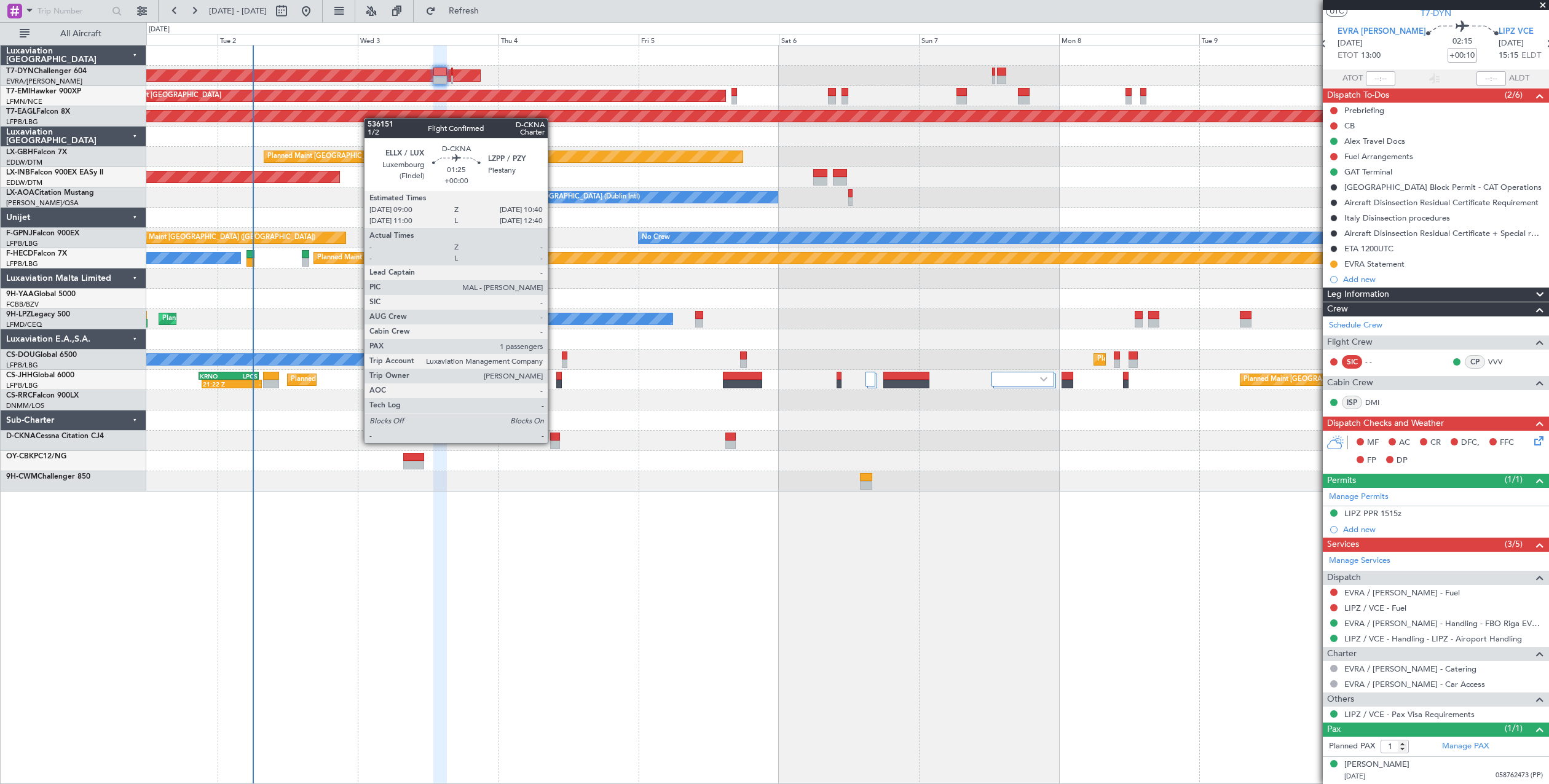
click at [554, 441] on div at bounding box center [555, 444] width 10 height 9
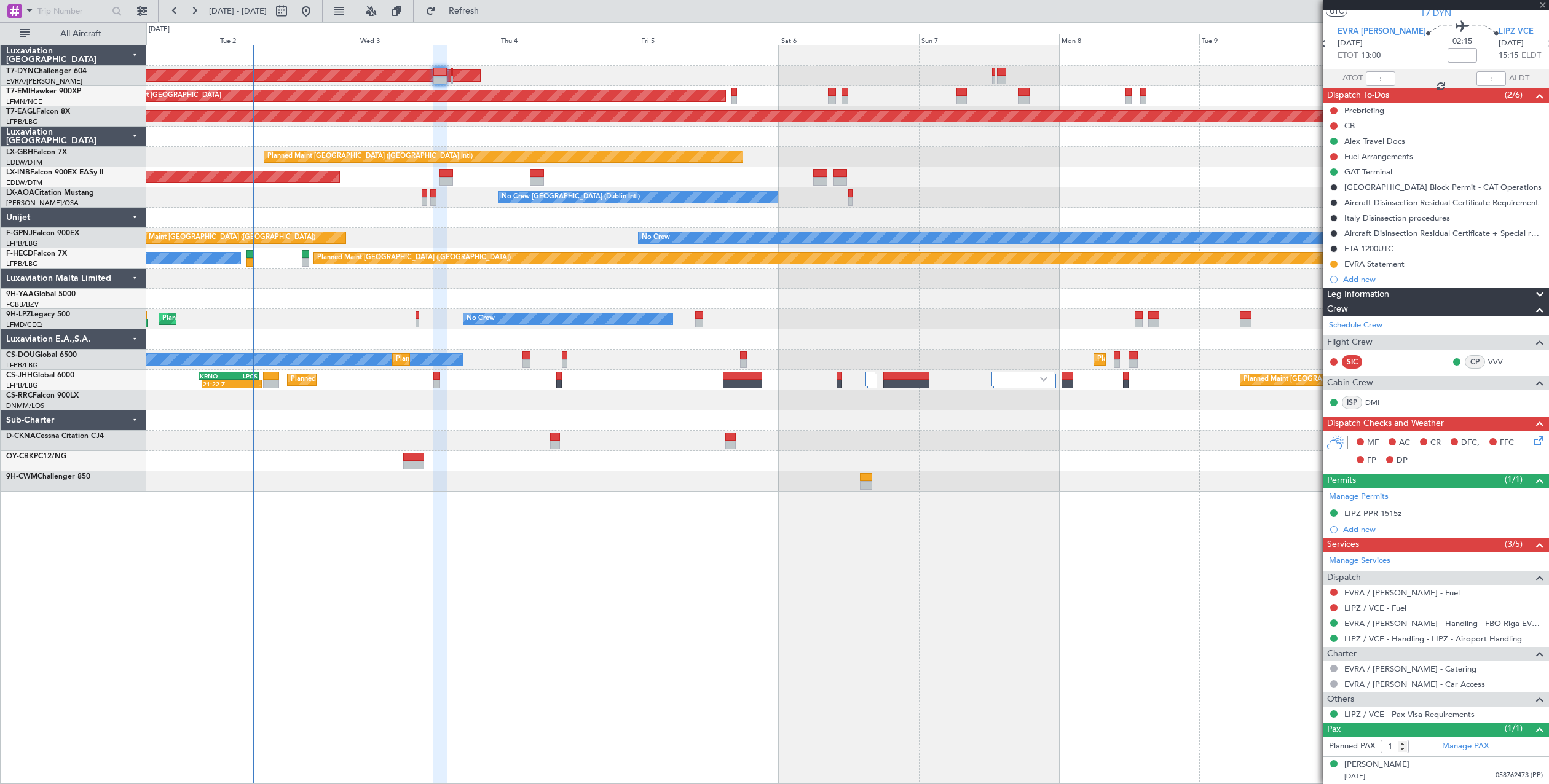
scroll to position [0, 0]
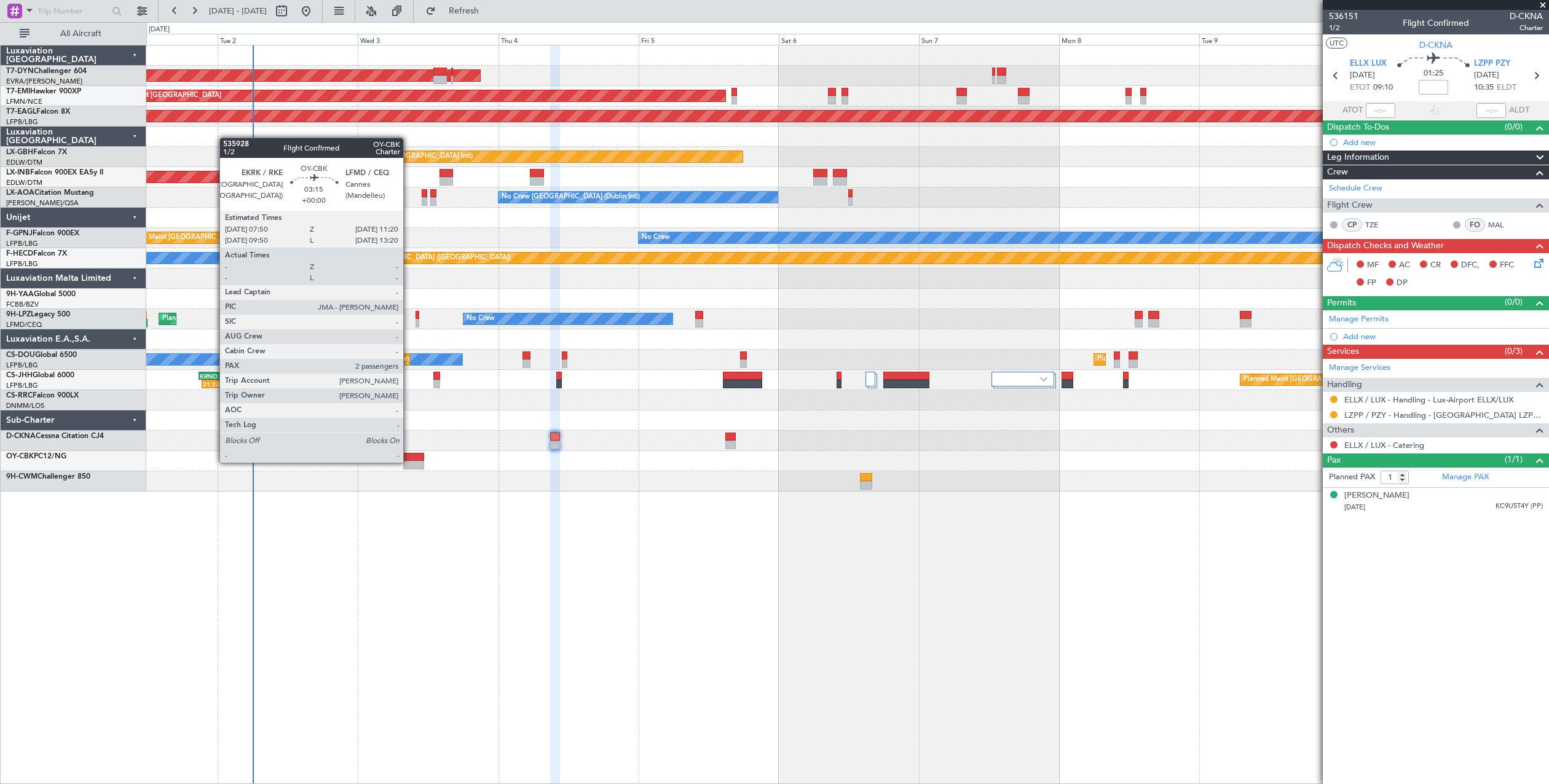
click at [409, 461] on div at bounding box center [413, 464] width 21 height 9
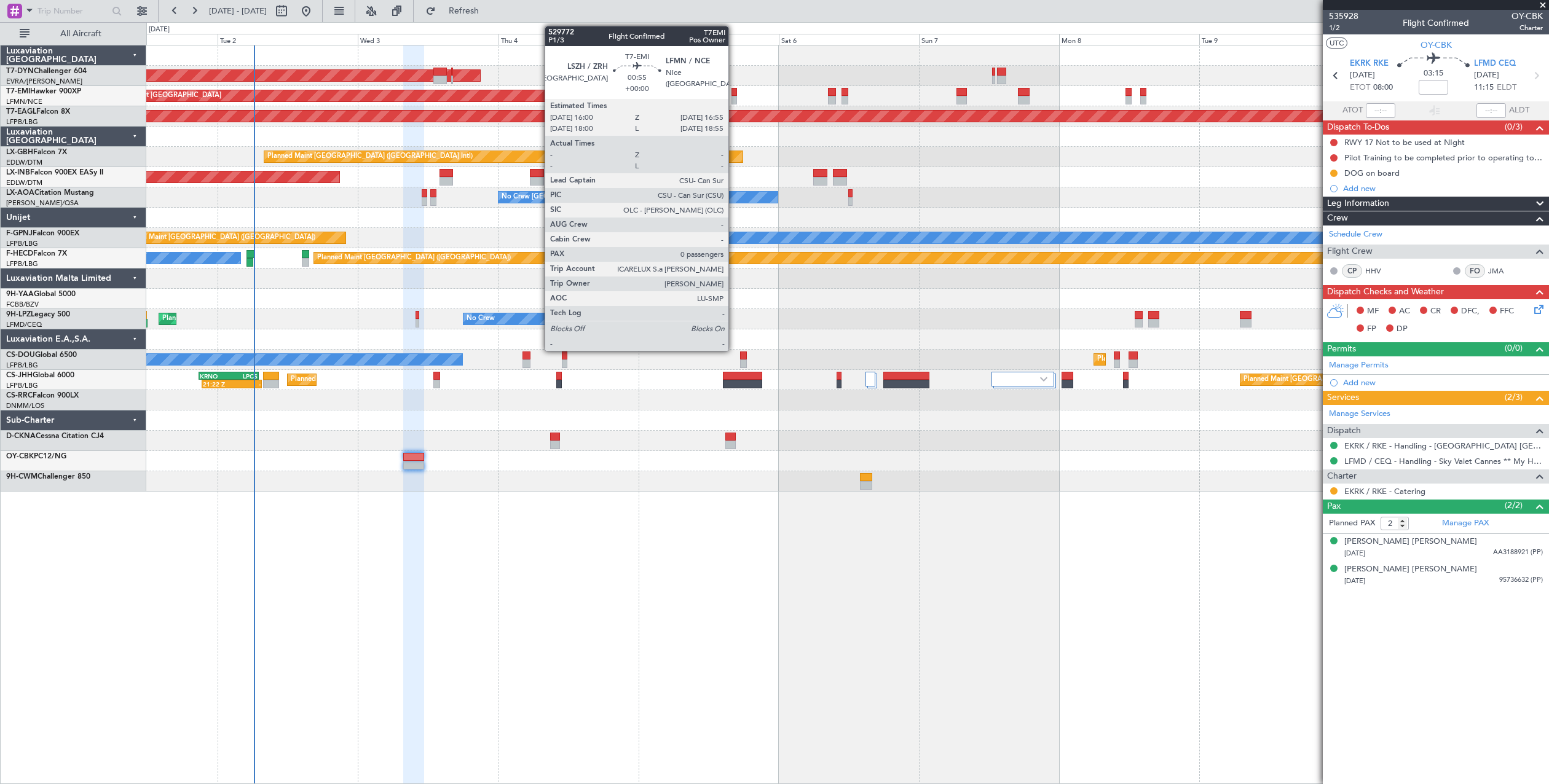
click at [734, 100] on div at bounding box center [735, 100] width 6 height 9
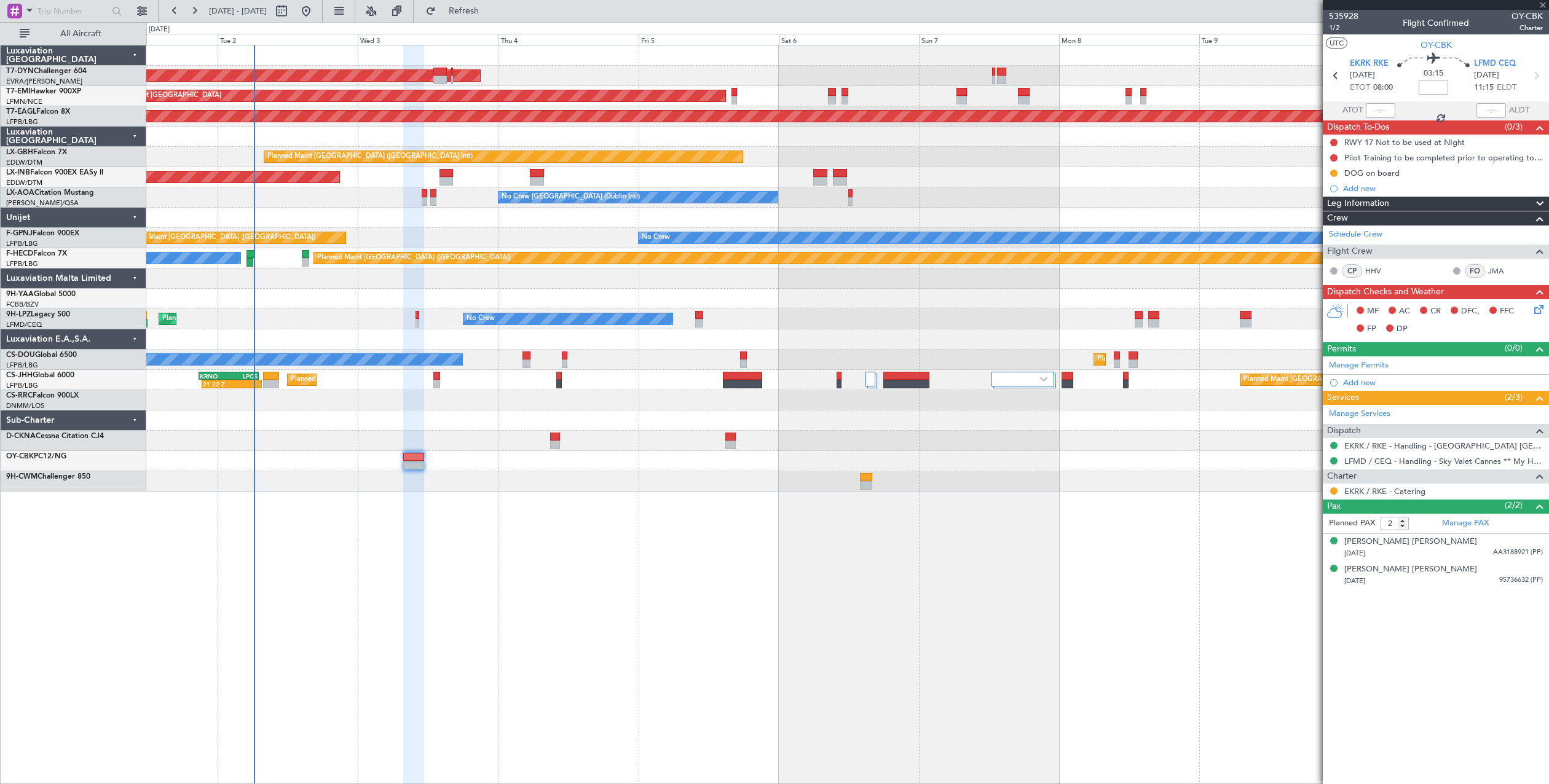
type input "0"
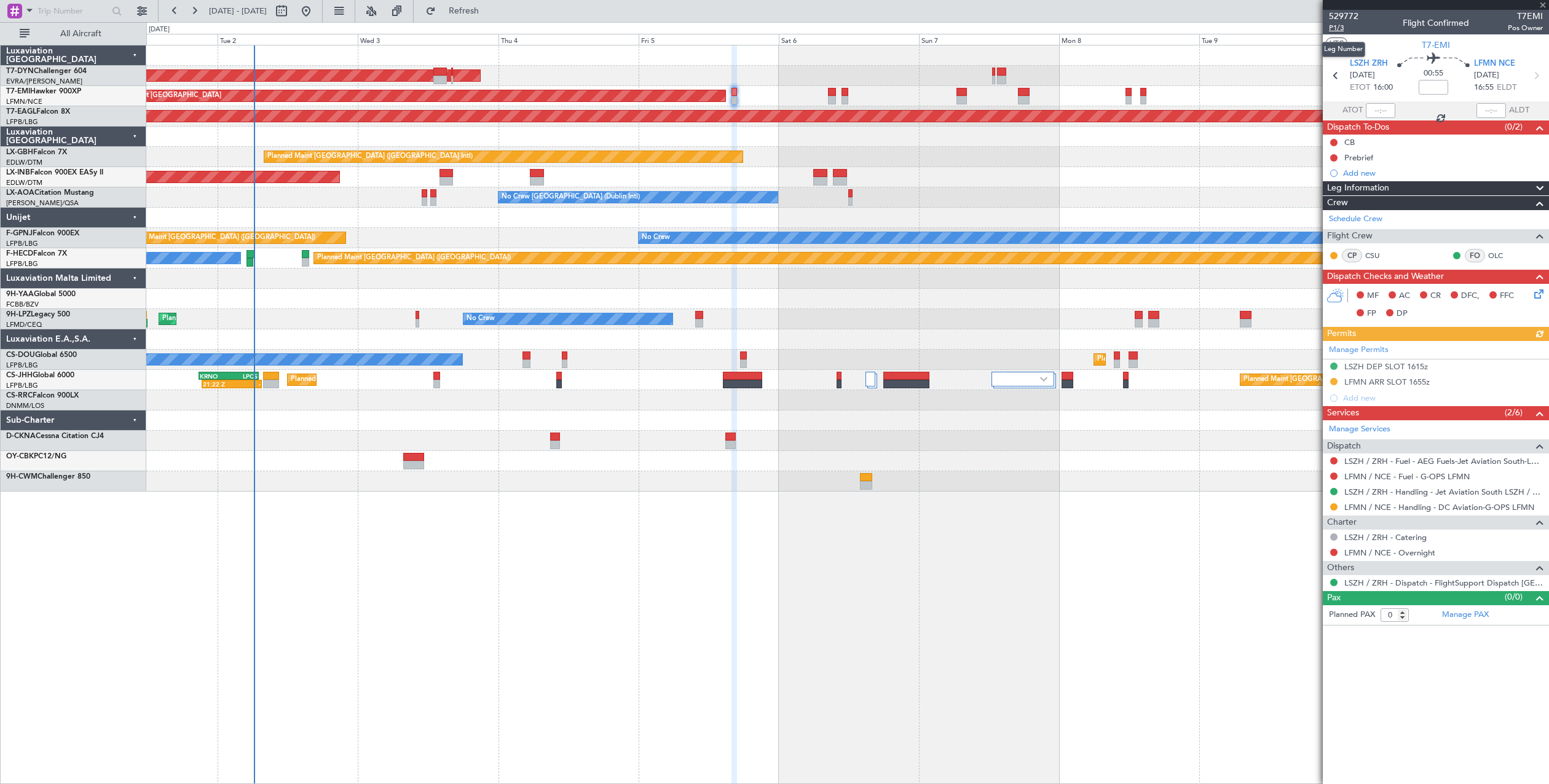
click at [1354, 33] on span "P1/3" at bounding box center [1344, 28] width 30 height 10
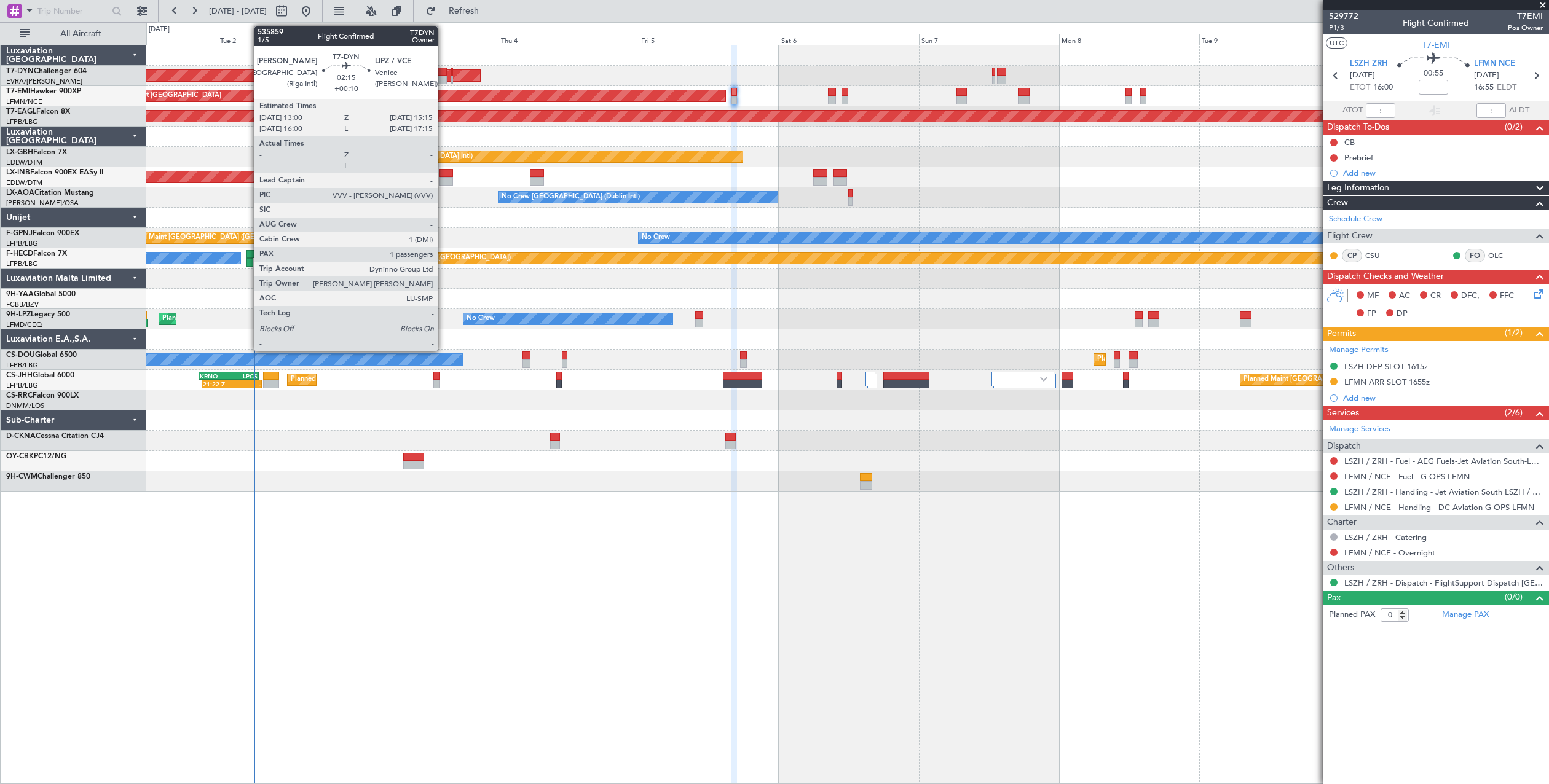
click at [443, 71] on div at bounding box center [441, 72] width 14 height 9
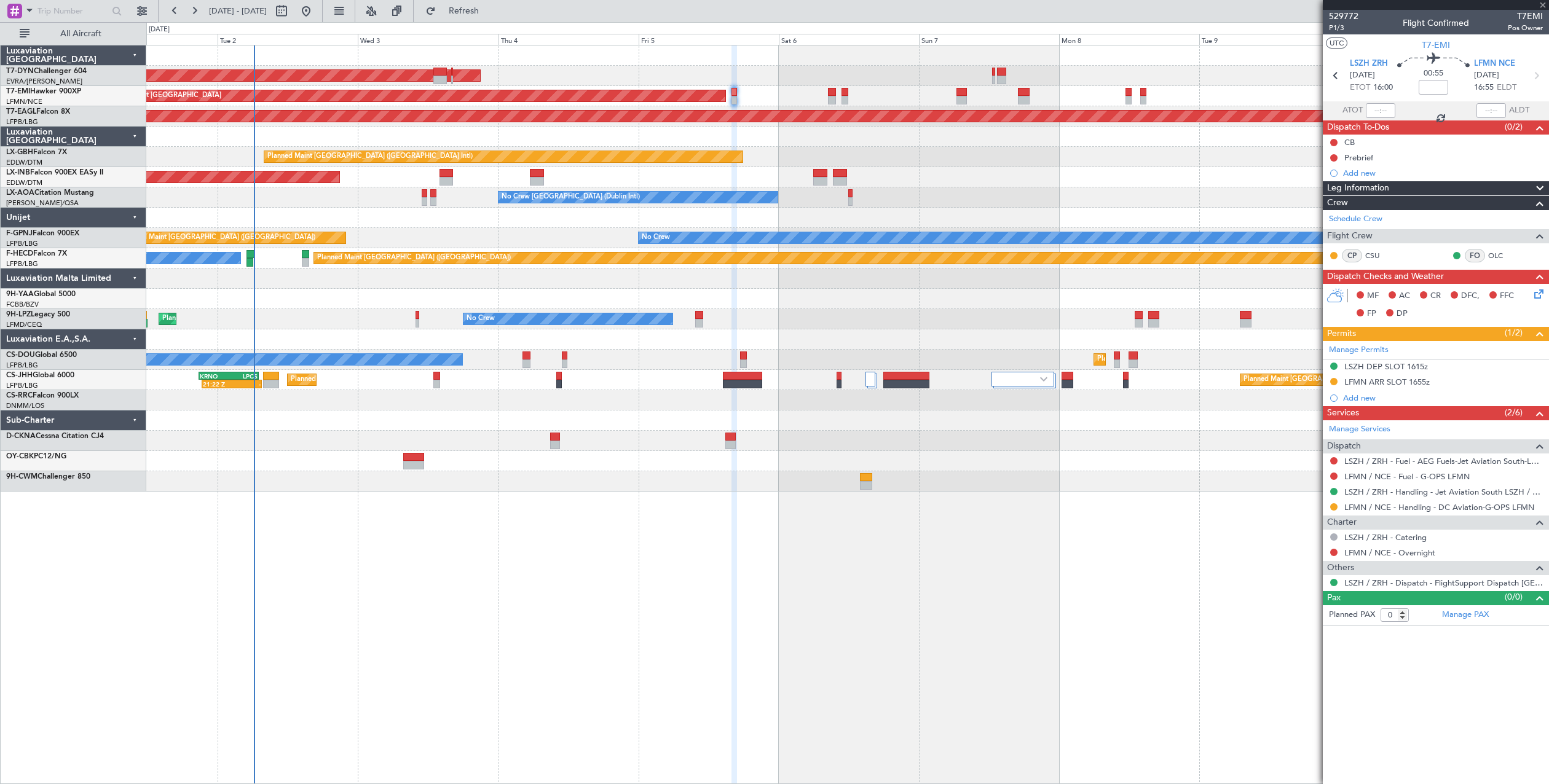
type input "+00:10"
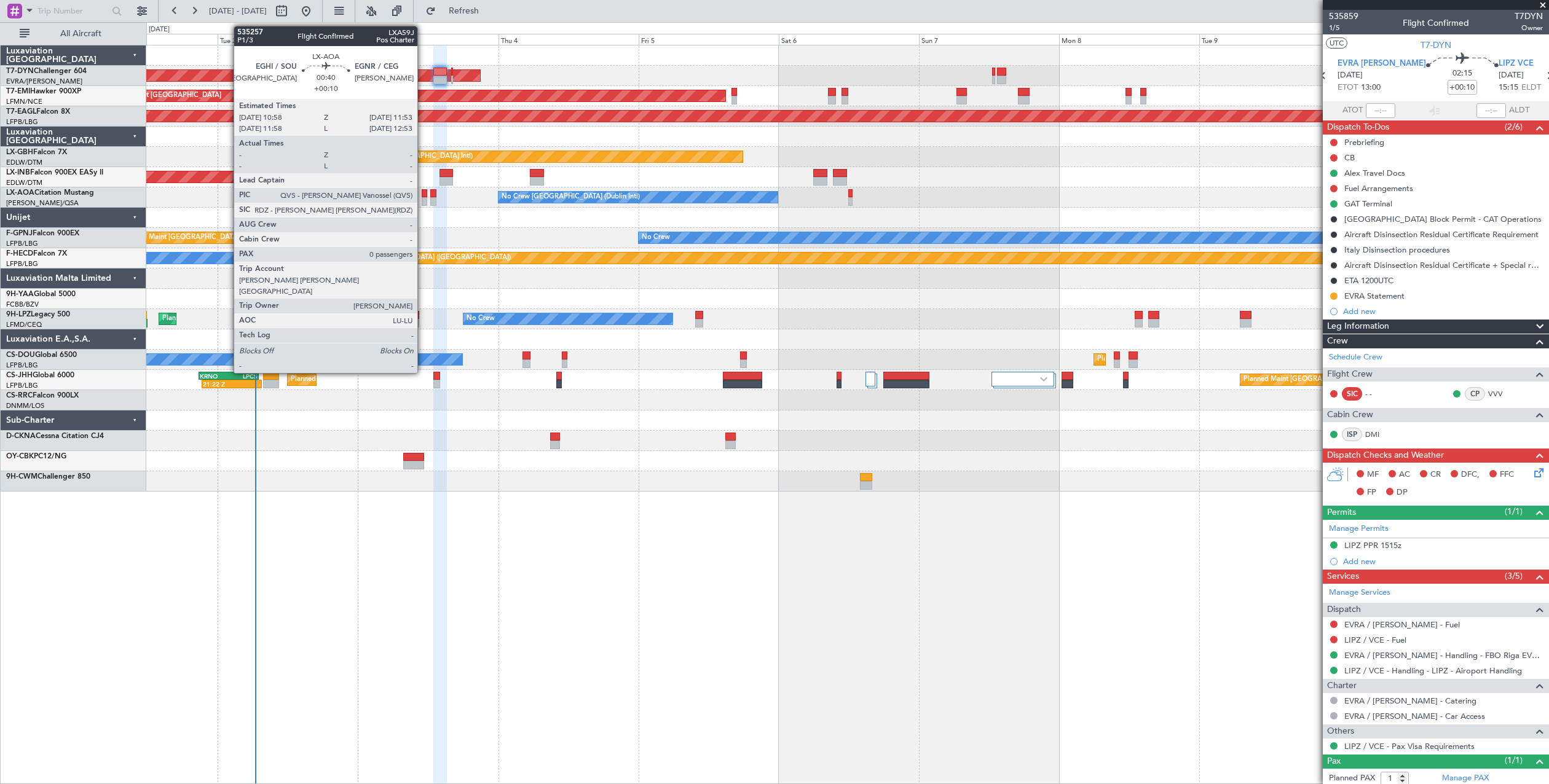
click at [423, 197] on div at bounding box center [425, 201] width 6 height 9
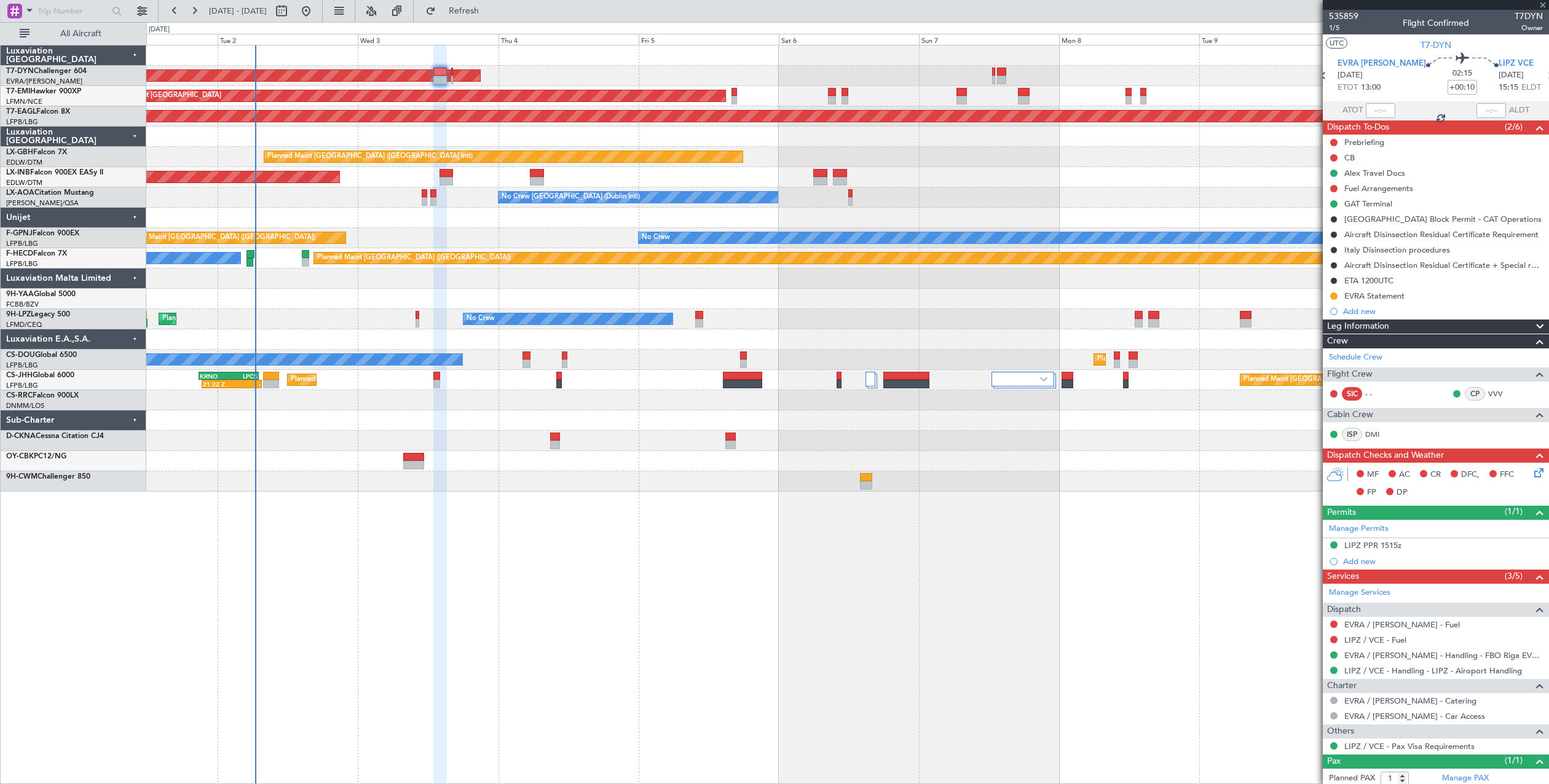
type input "0"
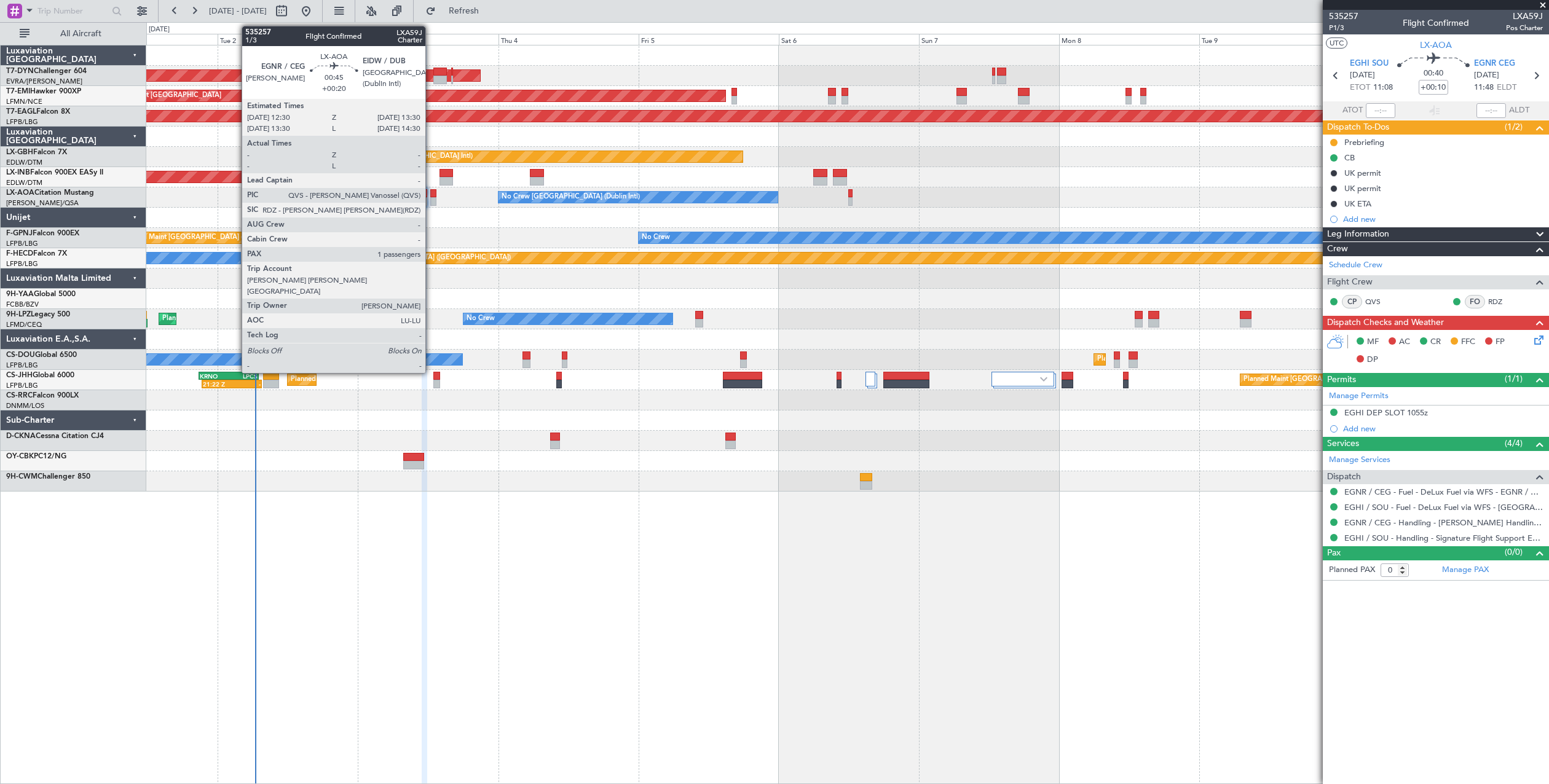
click at [431, 199] on div at bounding box center [434, 201] width 6 height 9
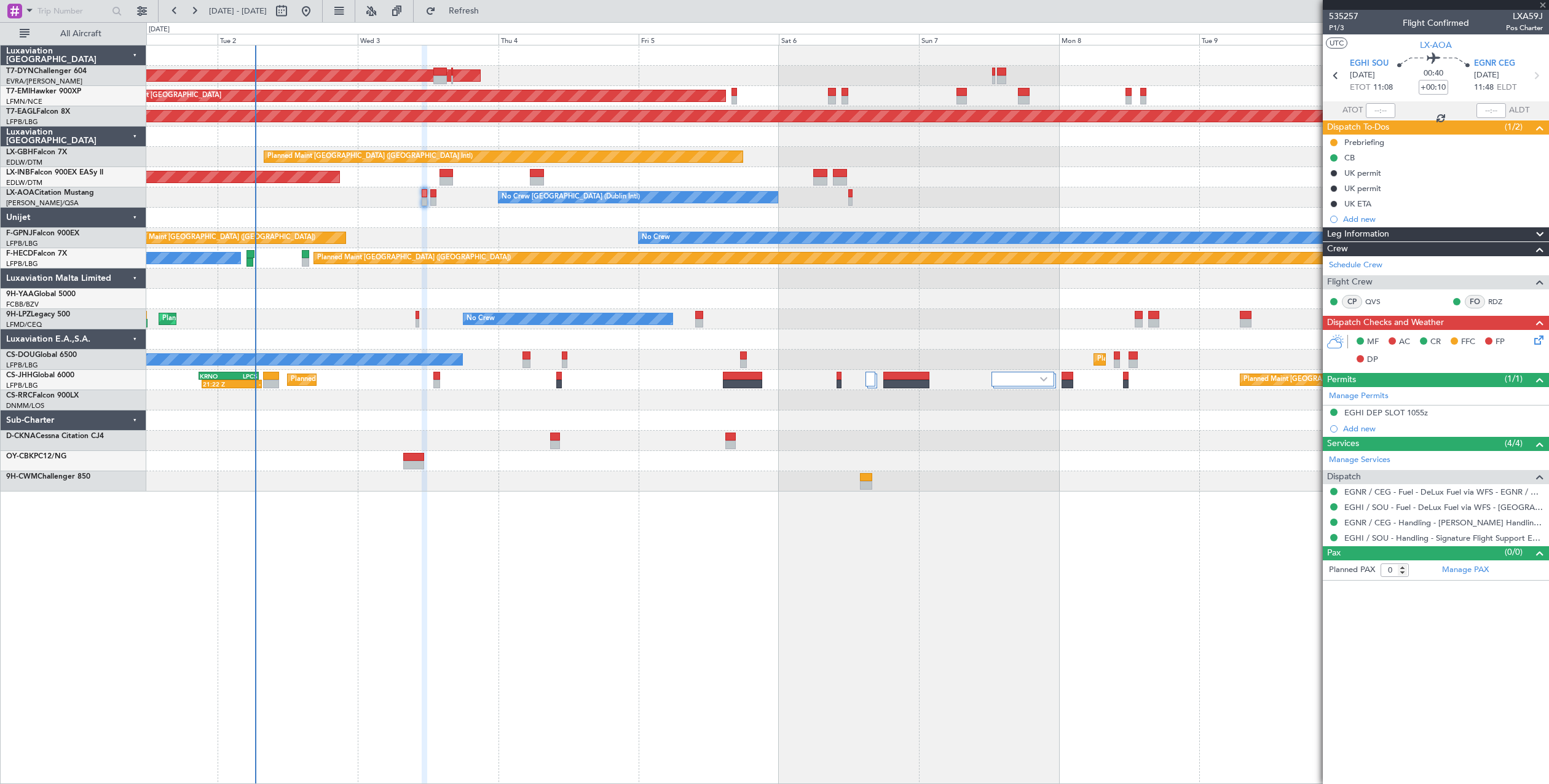
type input "+00:20"
type input "1"
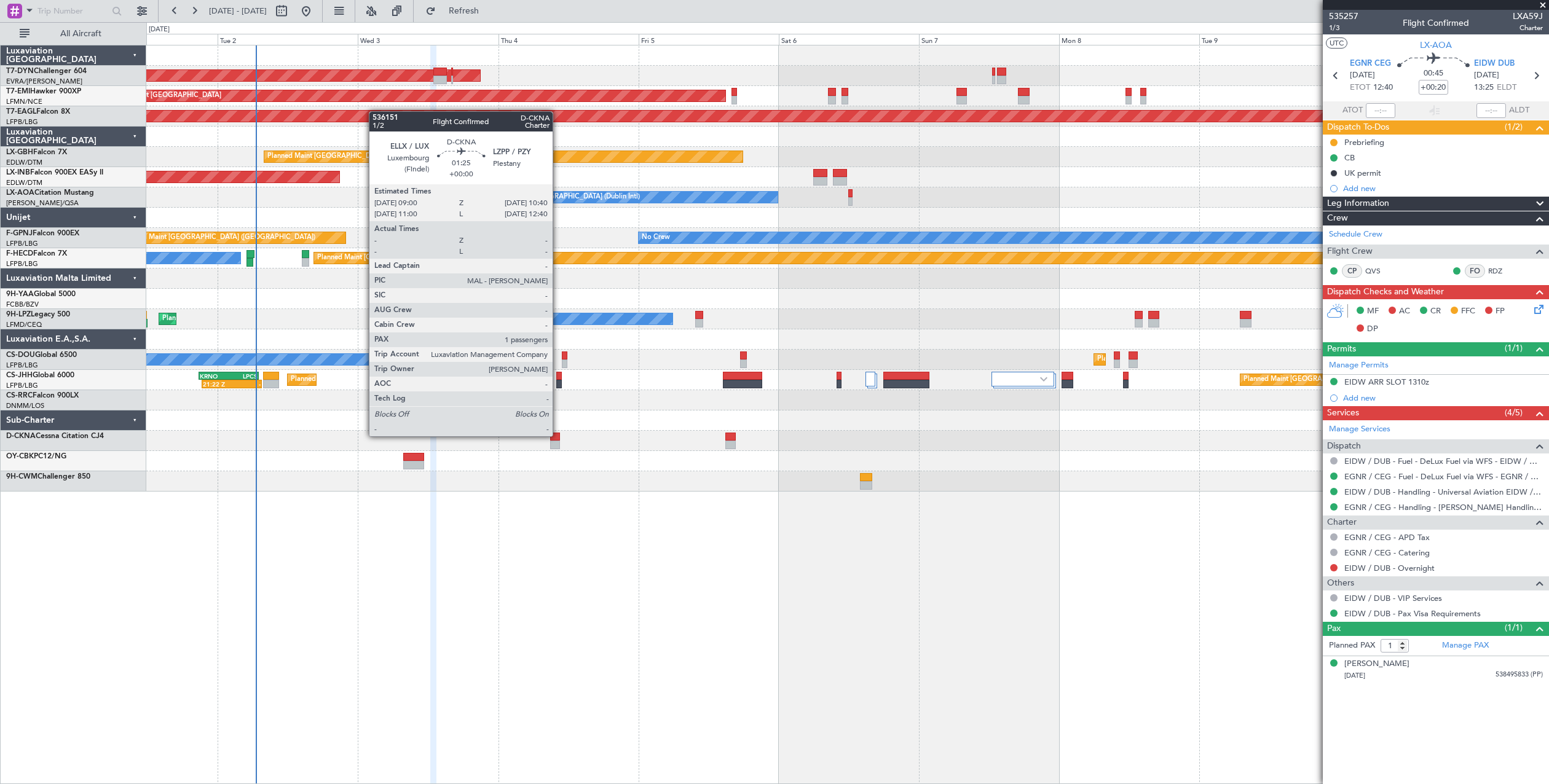
click at [558, 434] on div at bounding box center [555, 436] width 10 height 9
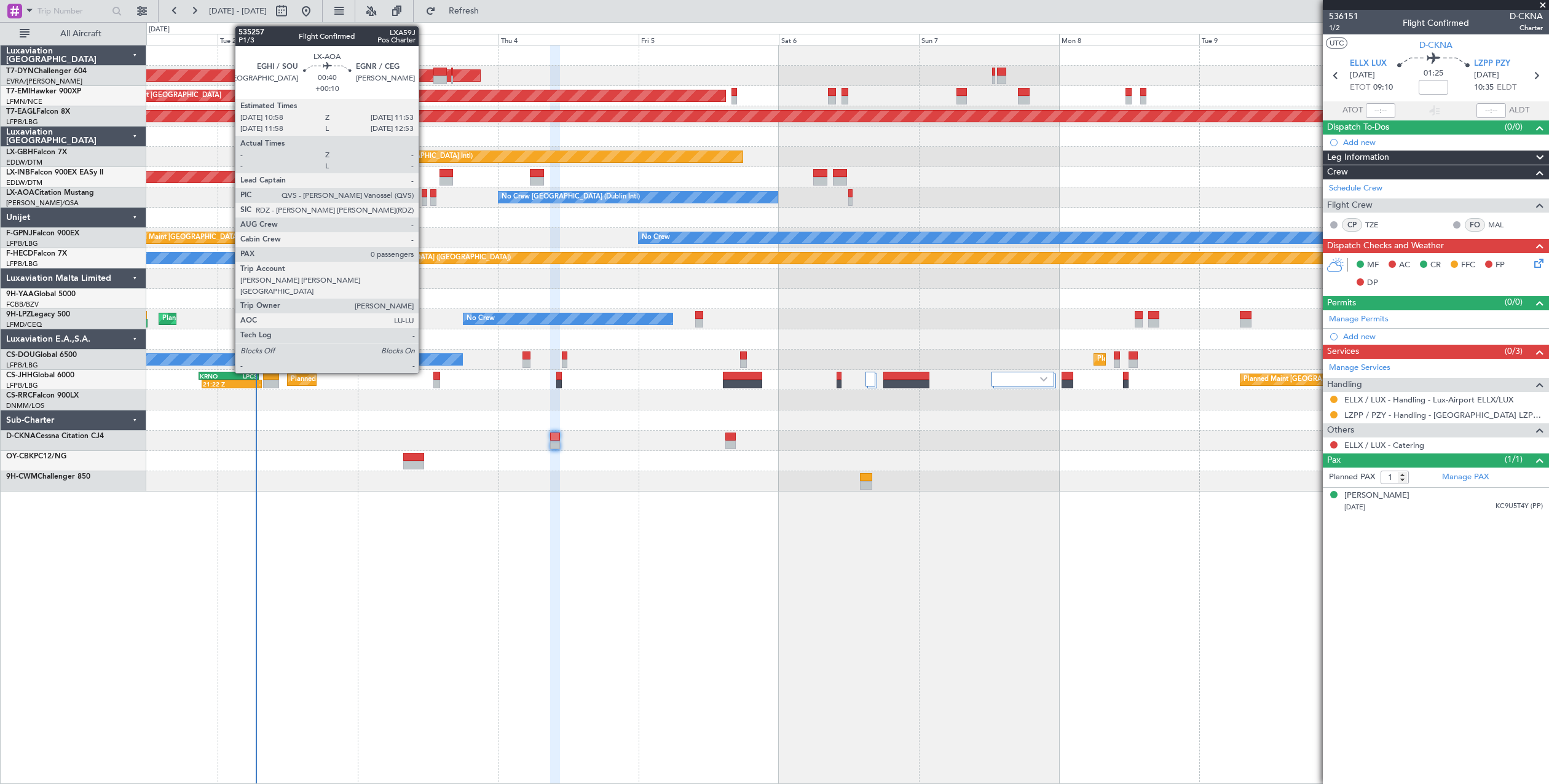
click at [424, 198] on div at bounding box center [425, 201] width 6 height 9
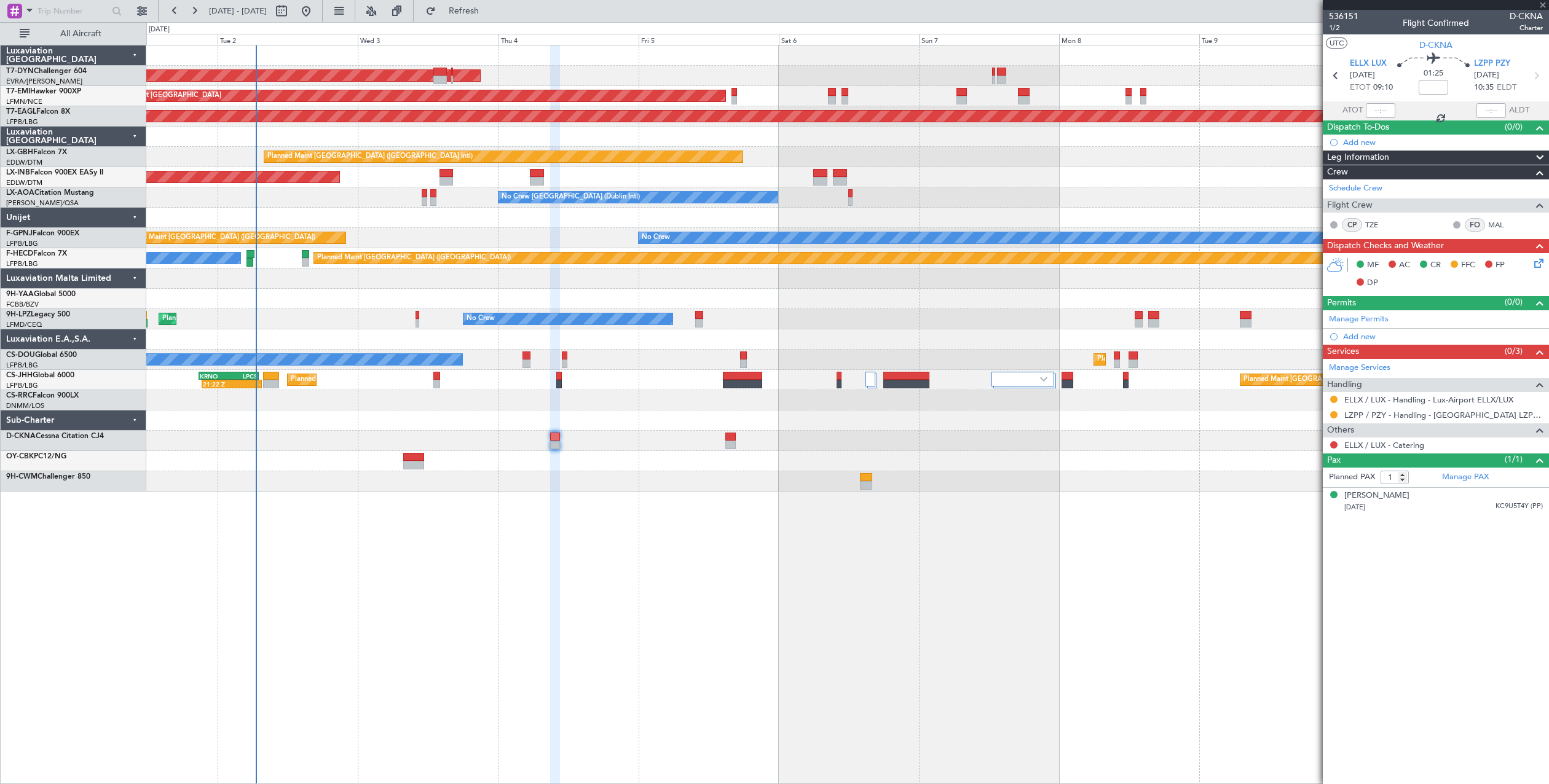
type input "+00:10"
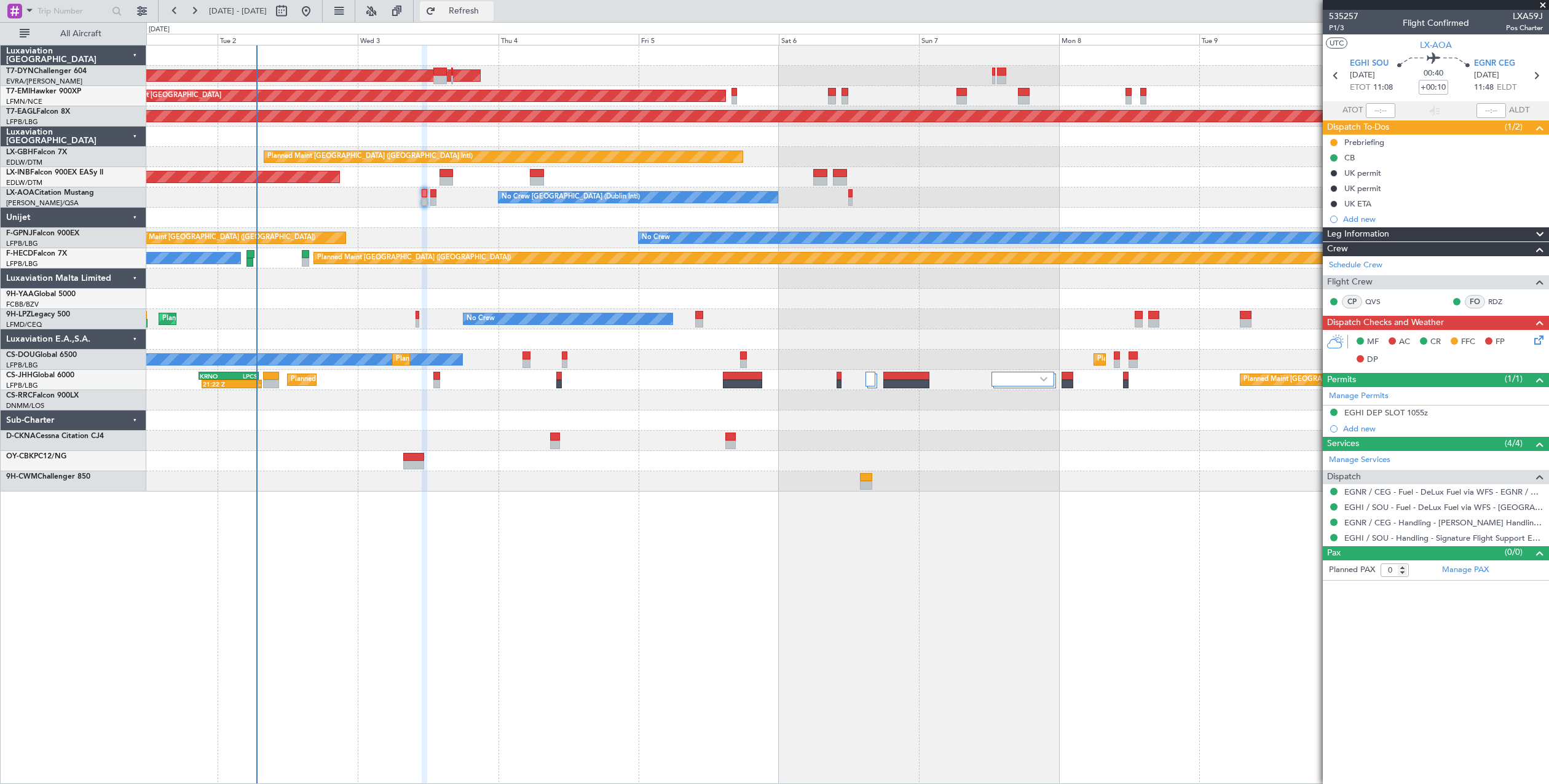
click at [487, 14] on span "Refresh" at bounding box center [465, 11] width 52 height 9
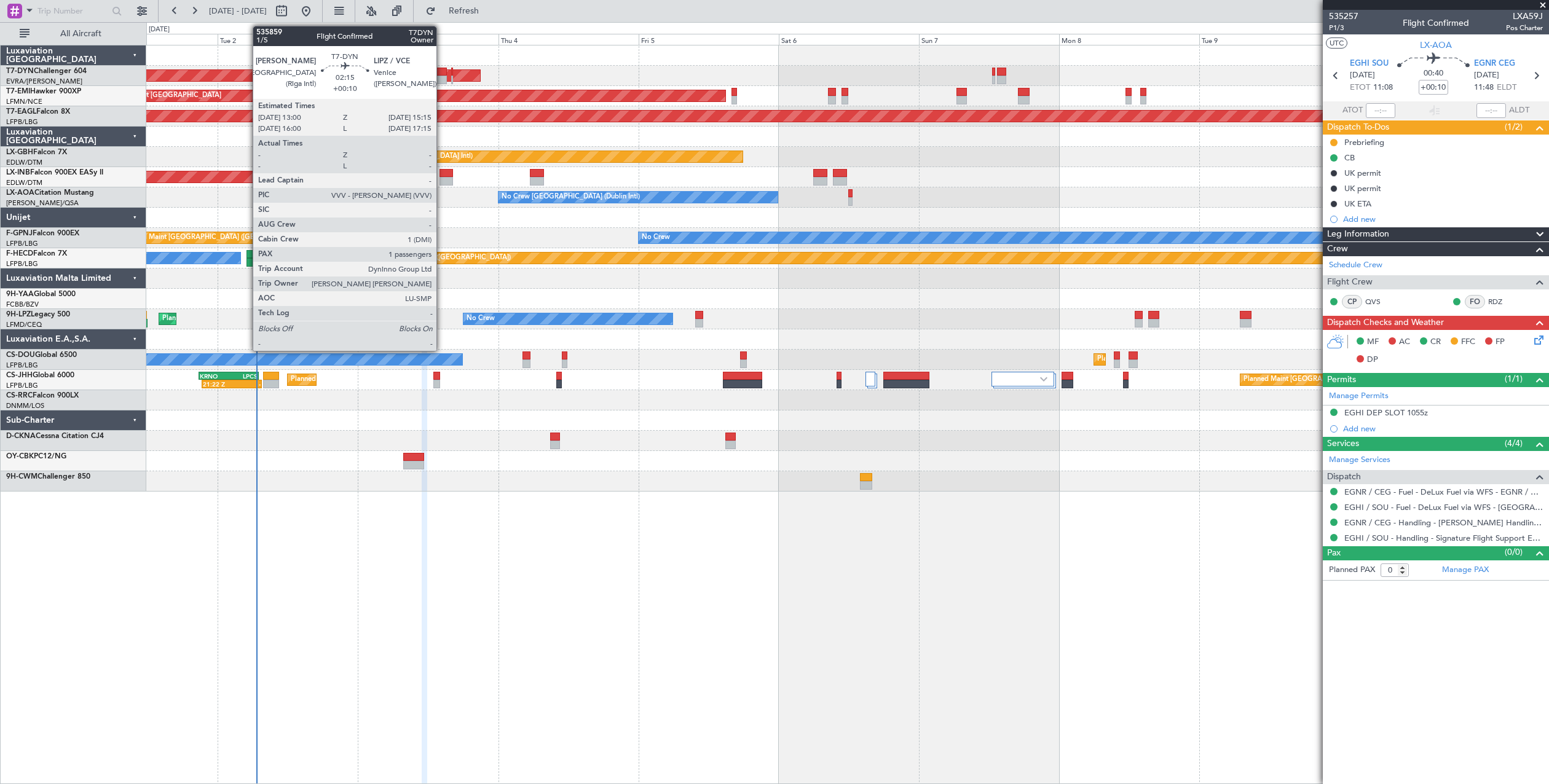
click at [442, 71] on div at bounding box center [441, 72] width 14 height 9
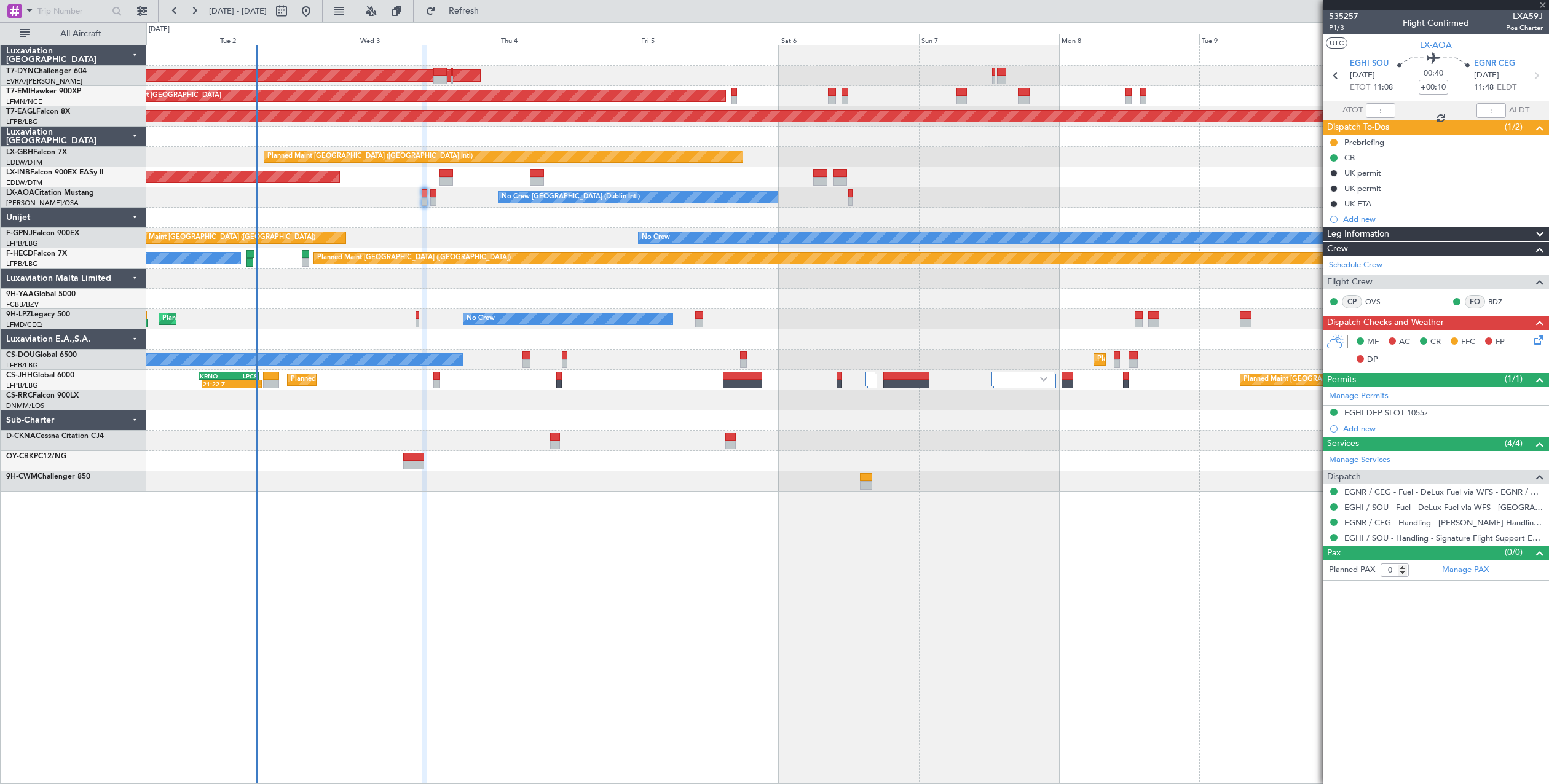
type input "1"
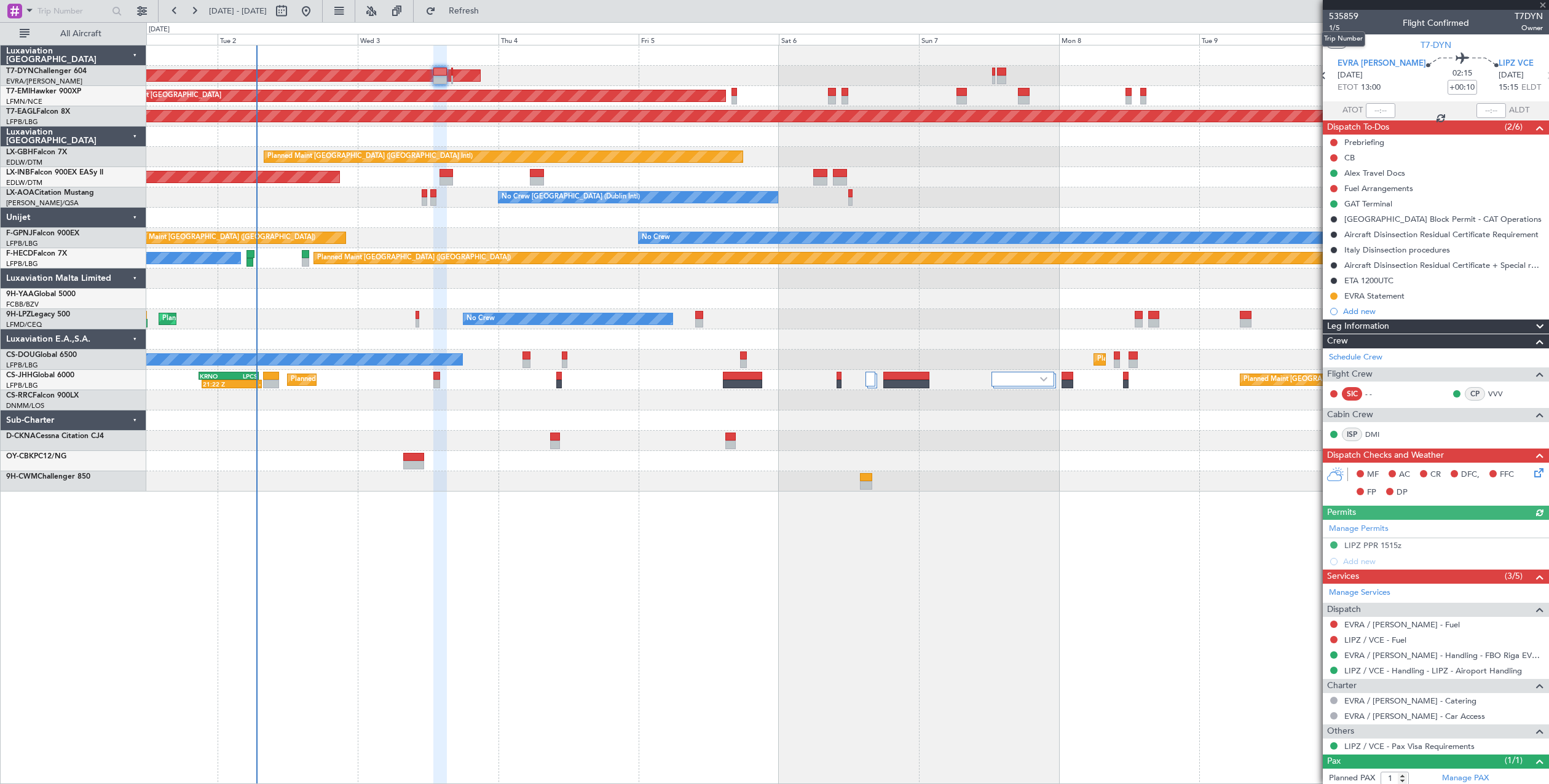
click at [1334, 27] on mat-tooltip-component "Trip Number" at bounding box center [1343, 39] width 61 height 33
click at [1335, 31] on span "1/5" at bounding box center [1344, 28] width 30 height 10
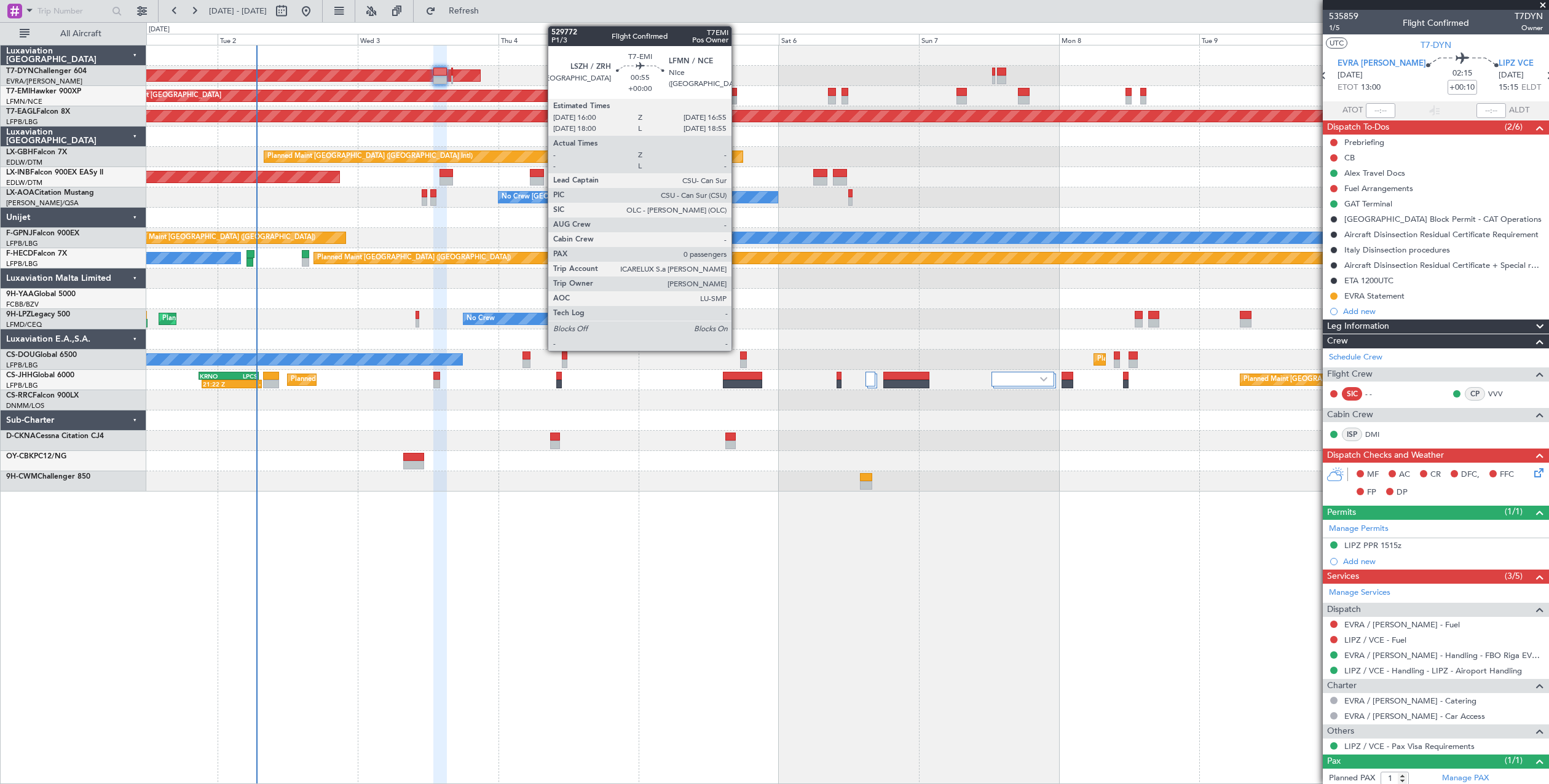
click at [737, 100] on div at bounding box center [735, 100] width 6 height 9
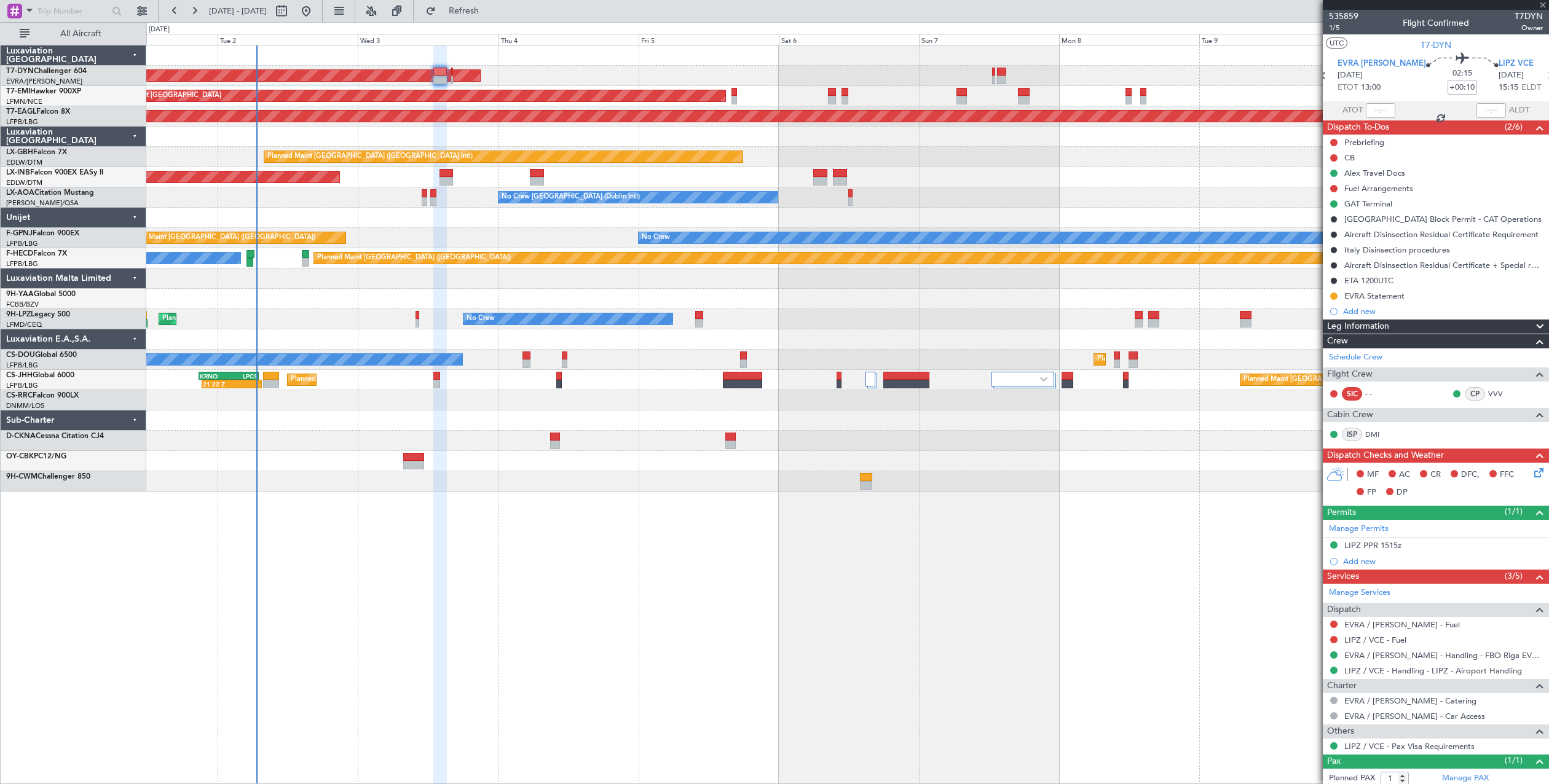
type input "0"
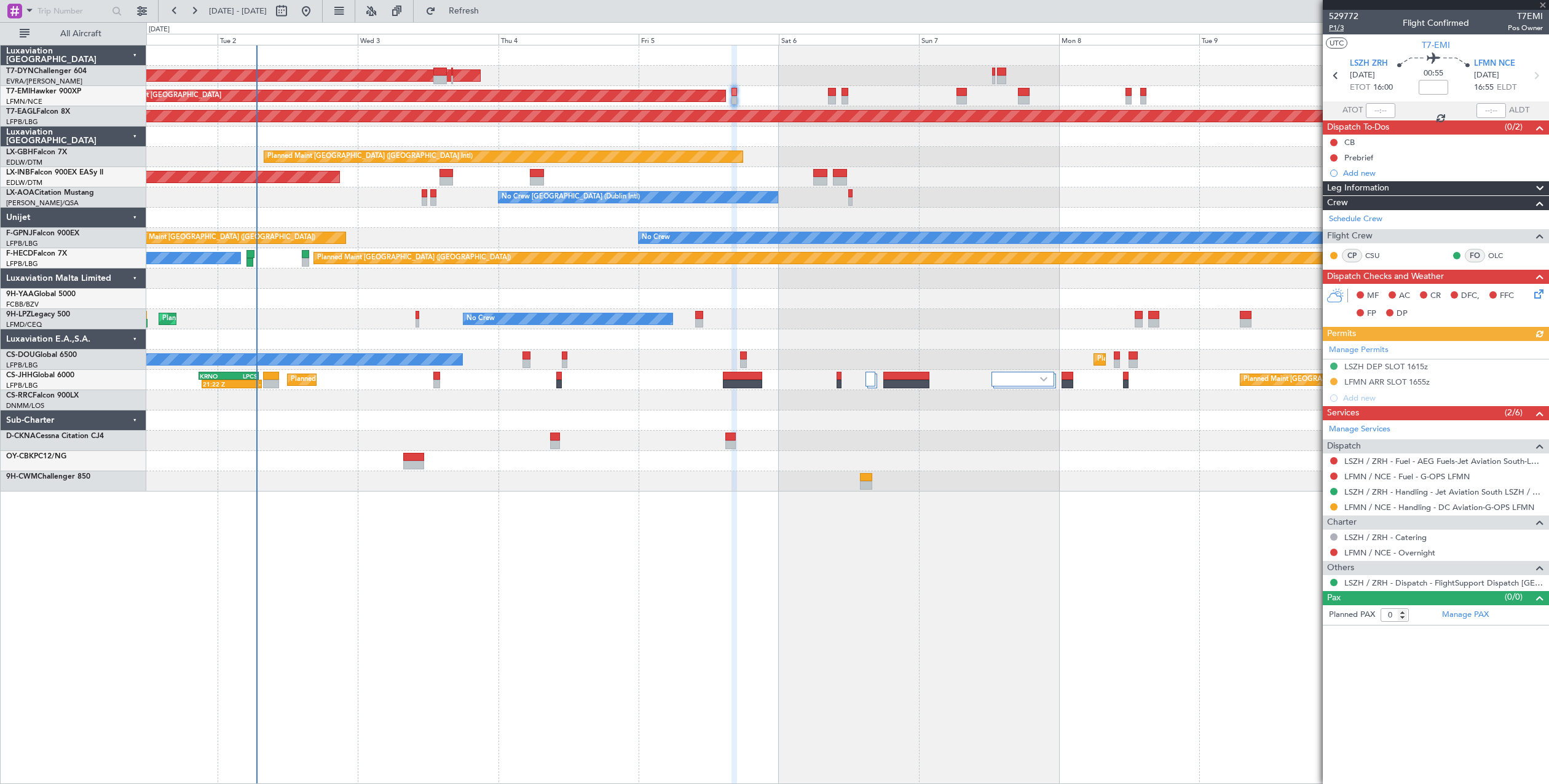
click at [1330, 28] on span "P1/3" at bounding box center [1344, 28] width 30 height 10
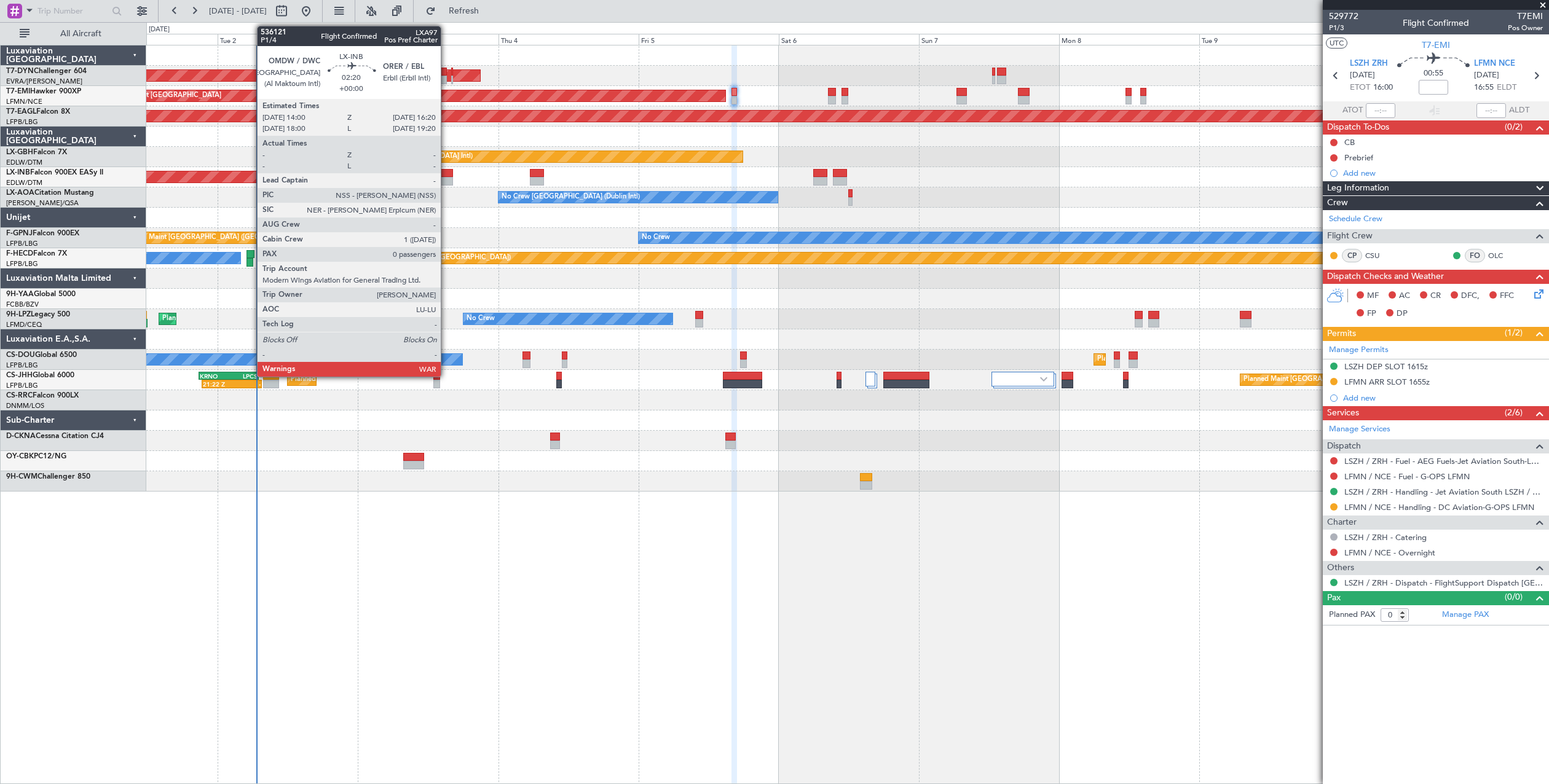
click at [447, 172] on div at bounding box center [447, 173] width 14 height 9
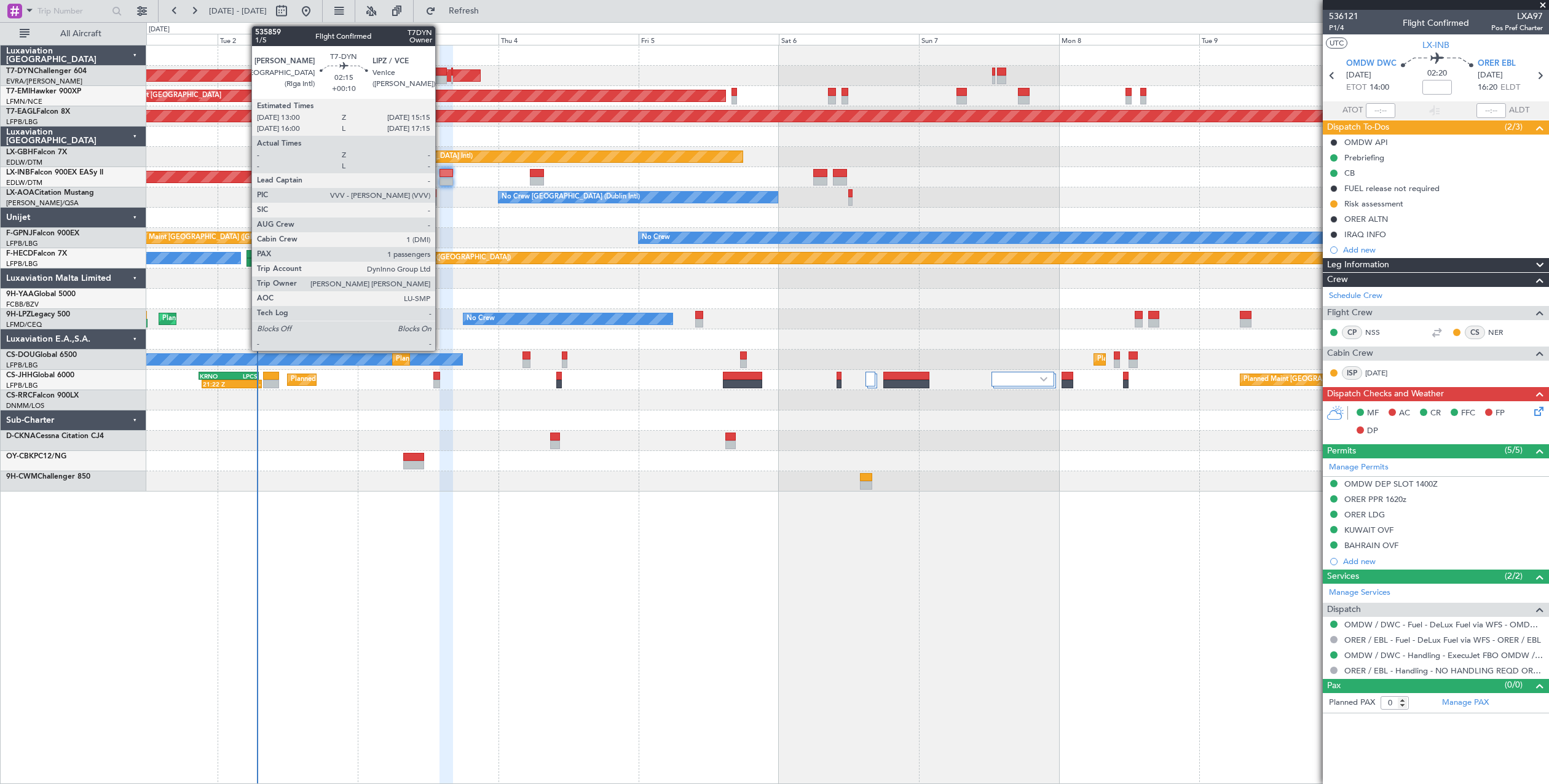
click at [441, 76] on div at bounding box center [441, 80] width 14 height 9
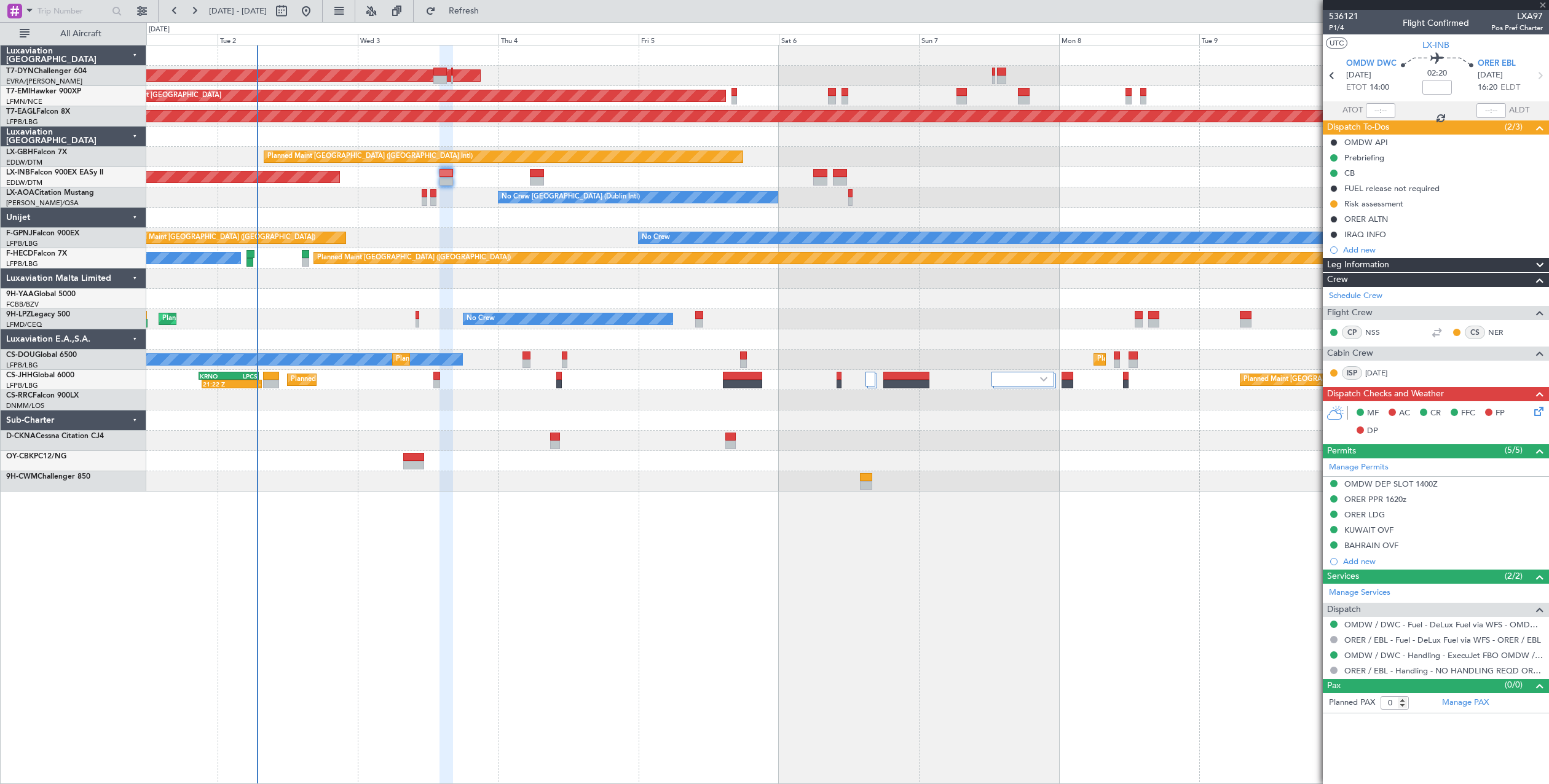
type input "+00:10"
type input "1"
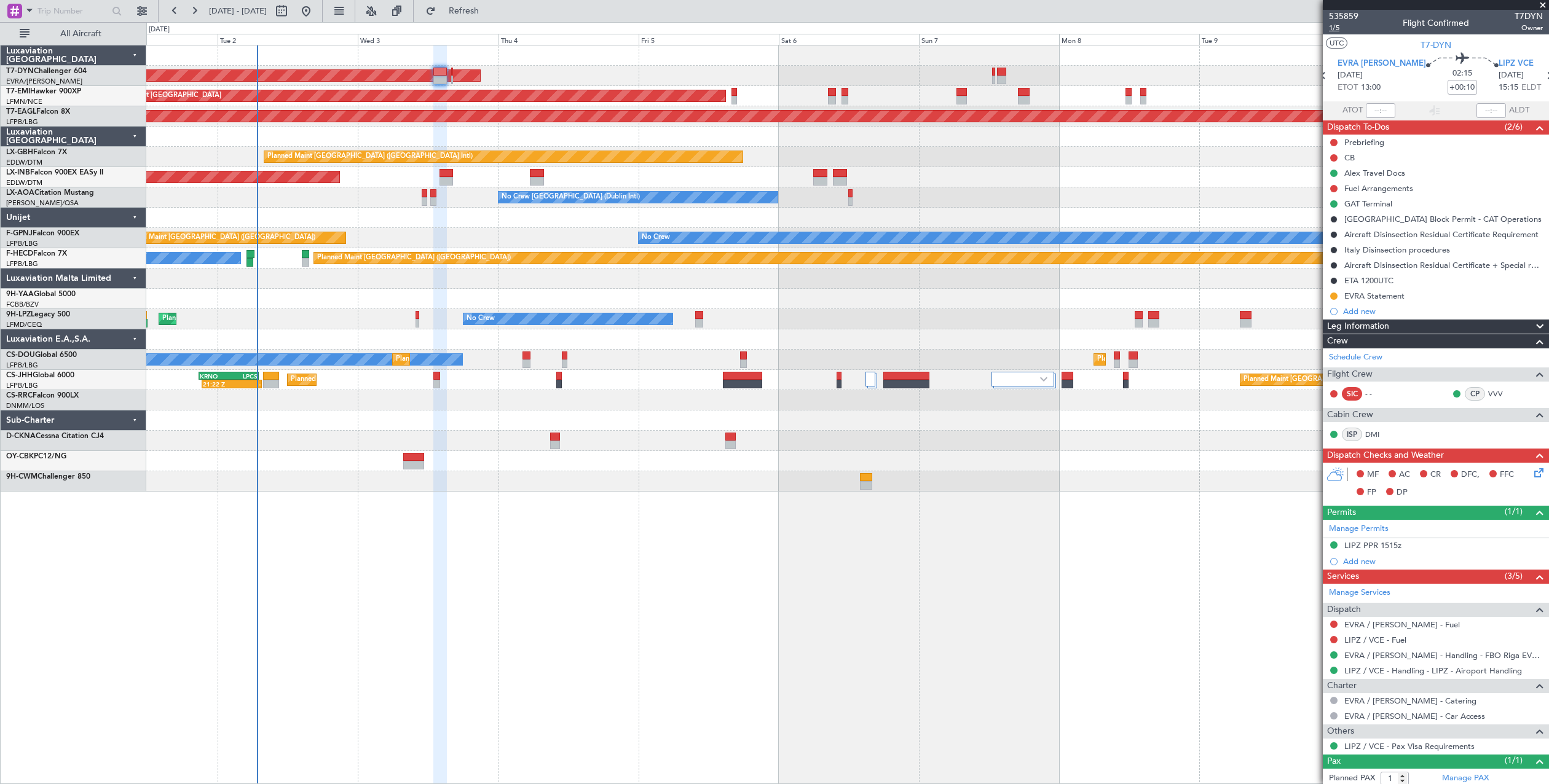
click at [1337, 26] on span "1/5" at bounding box center [1344, 28] width 30 height 10
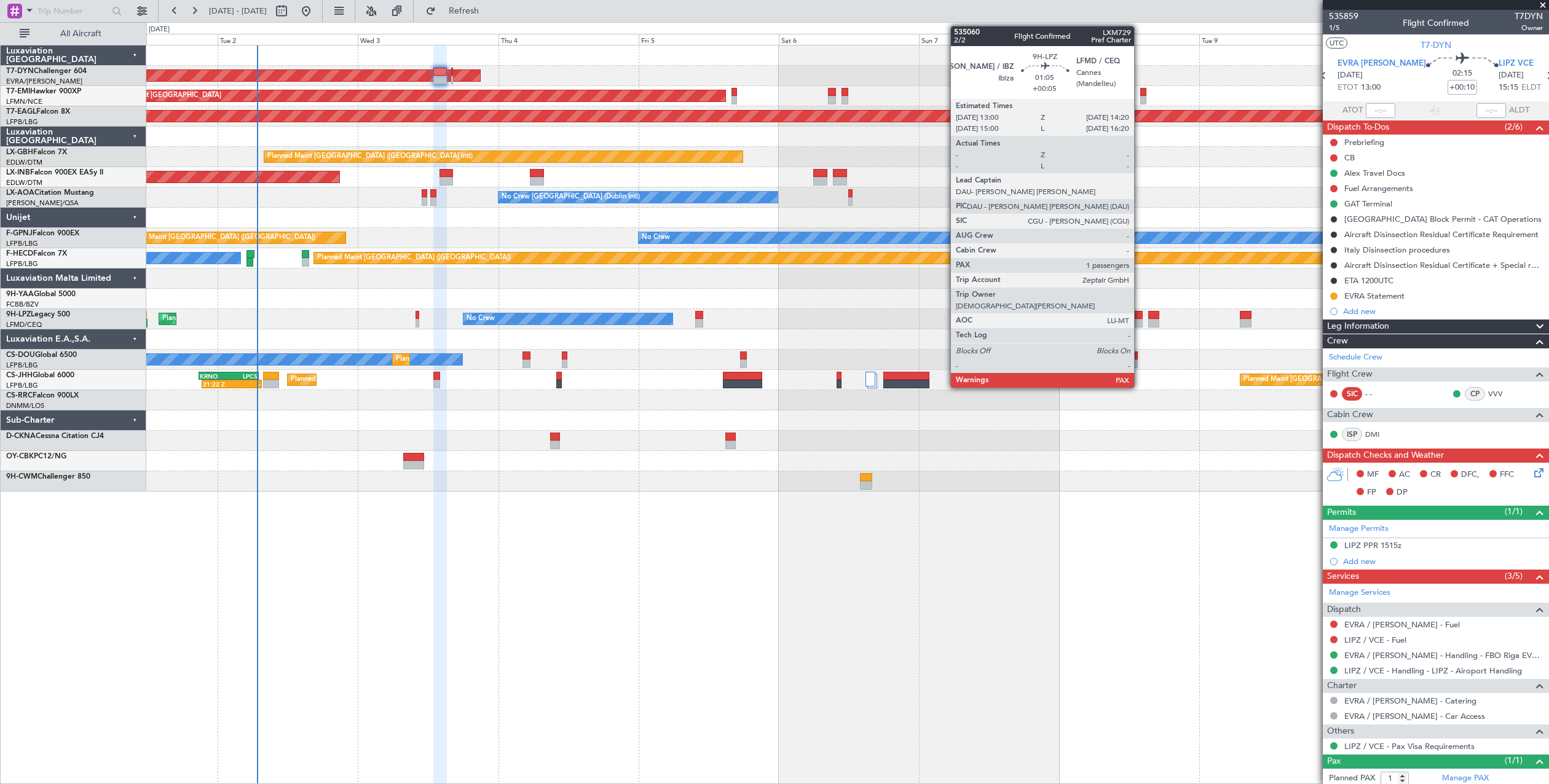
click at [1139, 316] on div at bounding box center [1138, 315] width 8 height 9
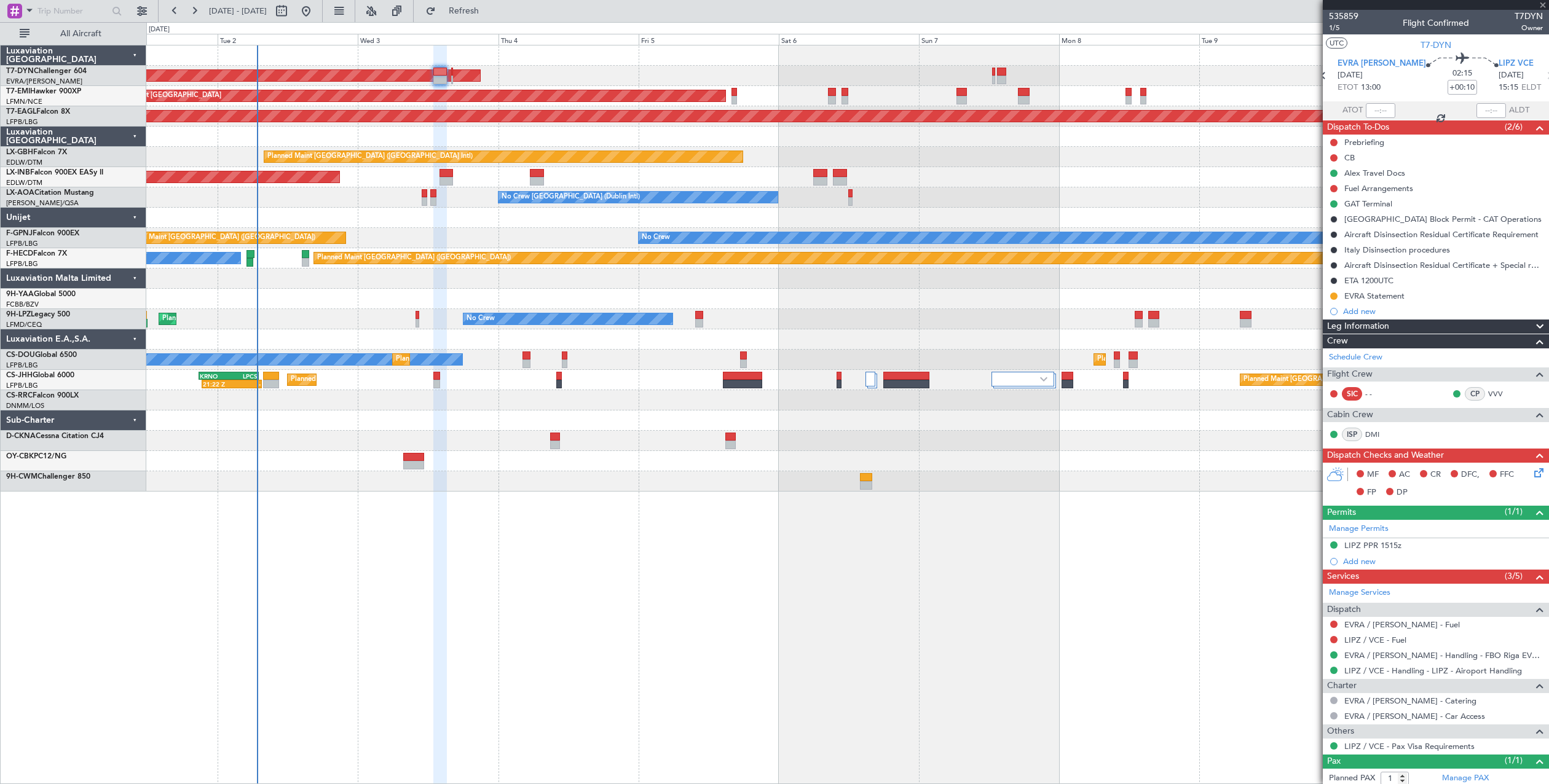
type input "+00:05"
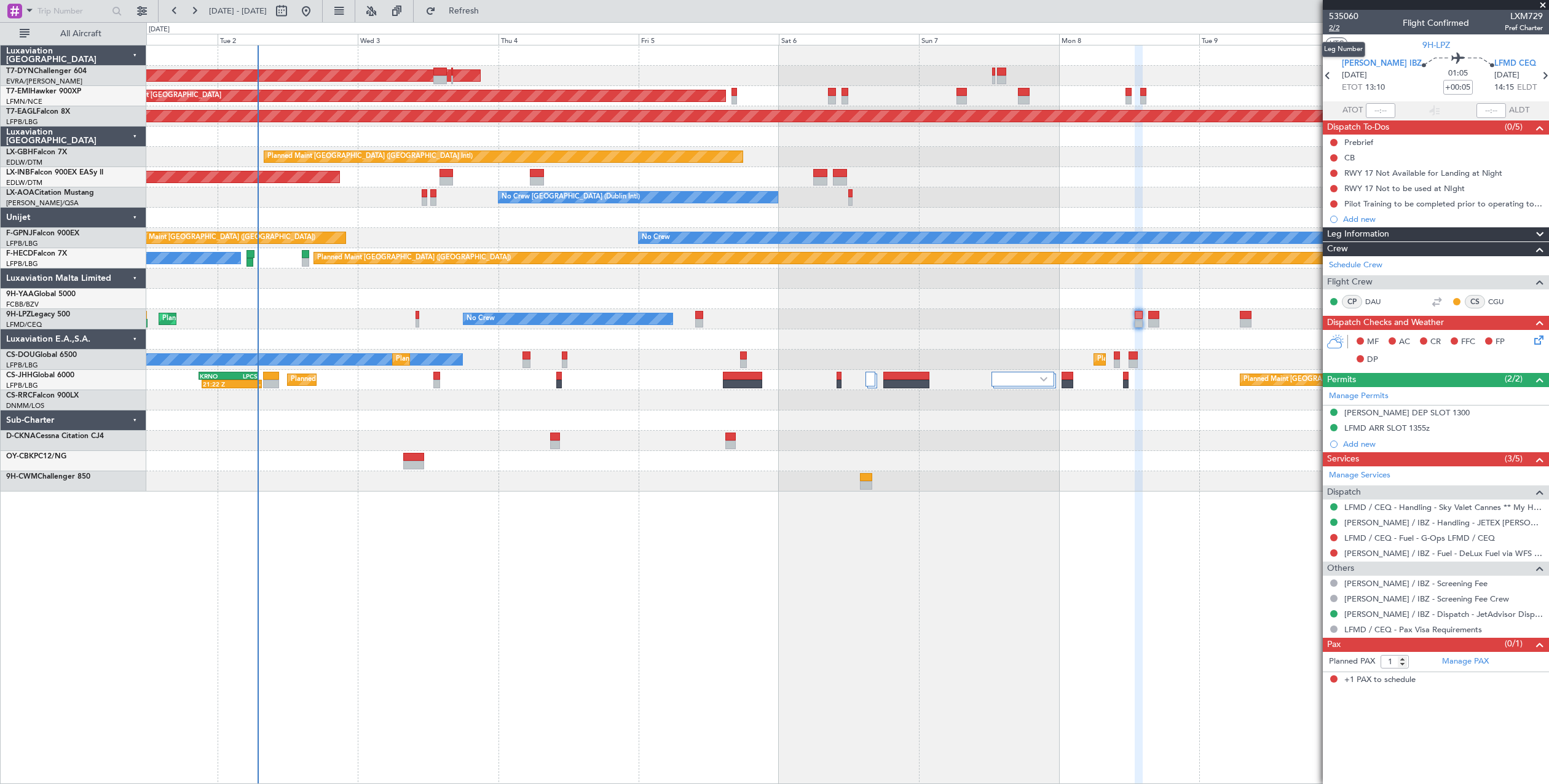
click at [1331, 32] on span "2/2" at bounding box center [1344, 28] width 30 height 10
click at [1350, 19] on span "535060" at bounding box center [1344, 16] width 30 height 13
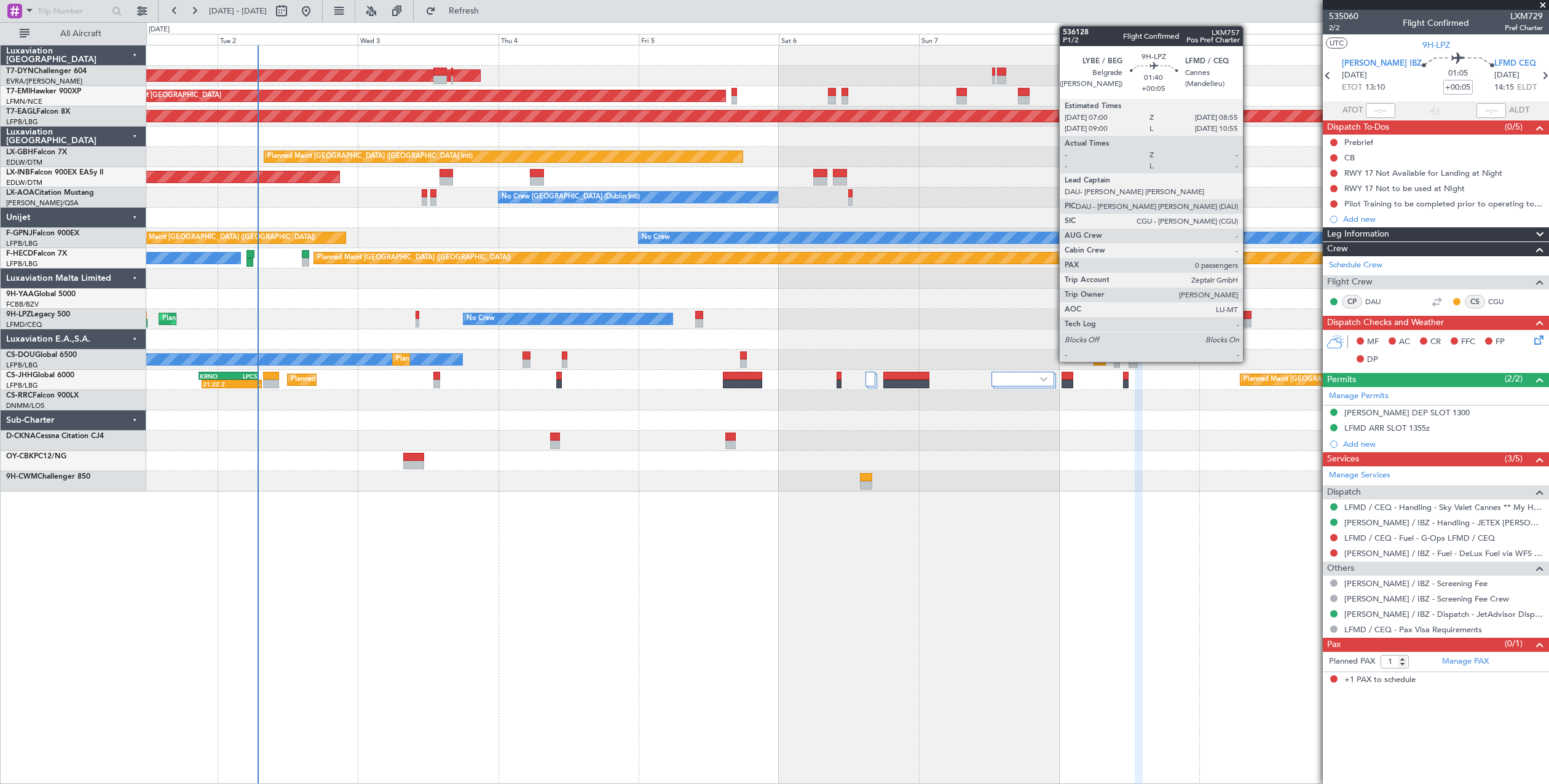
click at [1248, 323] on div at bounding box center [1246, 323] width 12 height 9
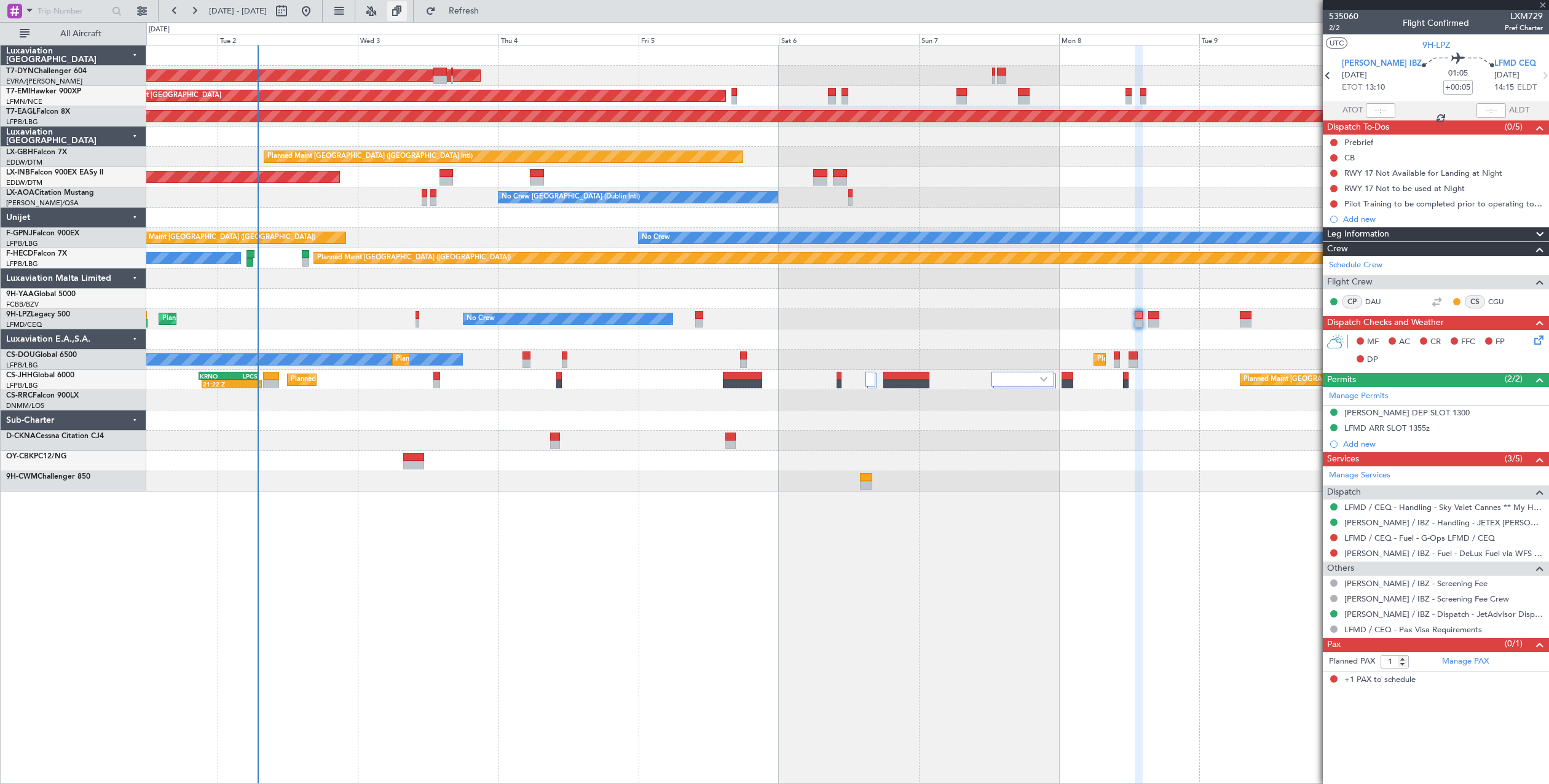
type input "0"
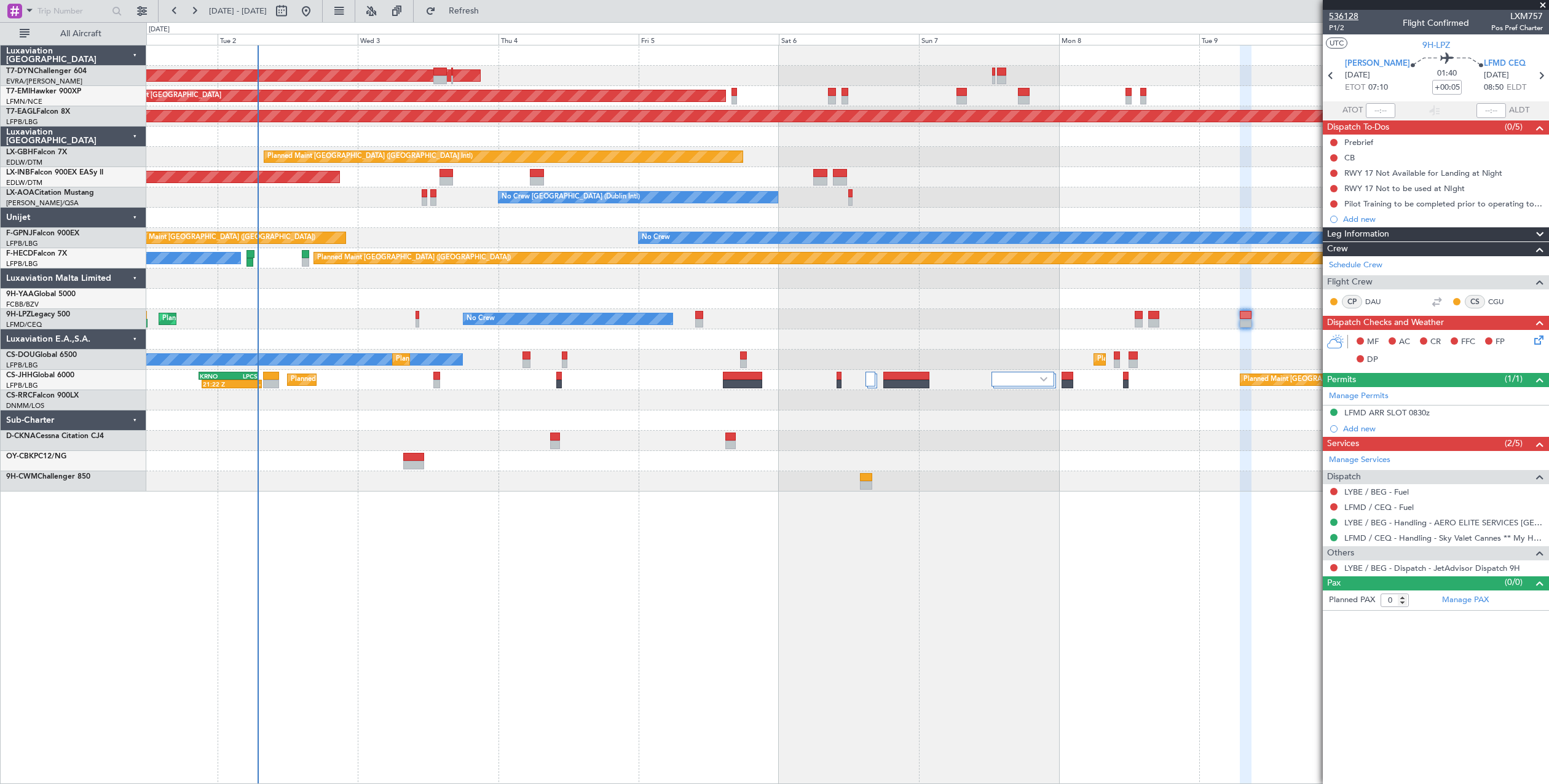
click at [1340, 10] on span "536128" at bounding box center [1344, 16] width 30 height 13
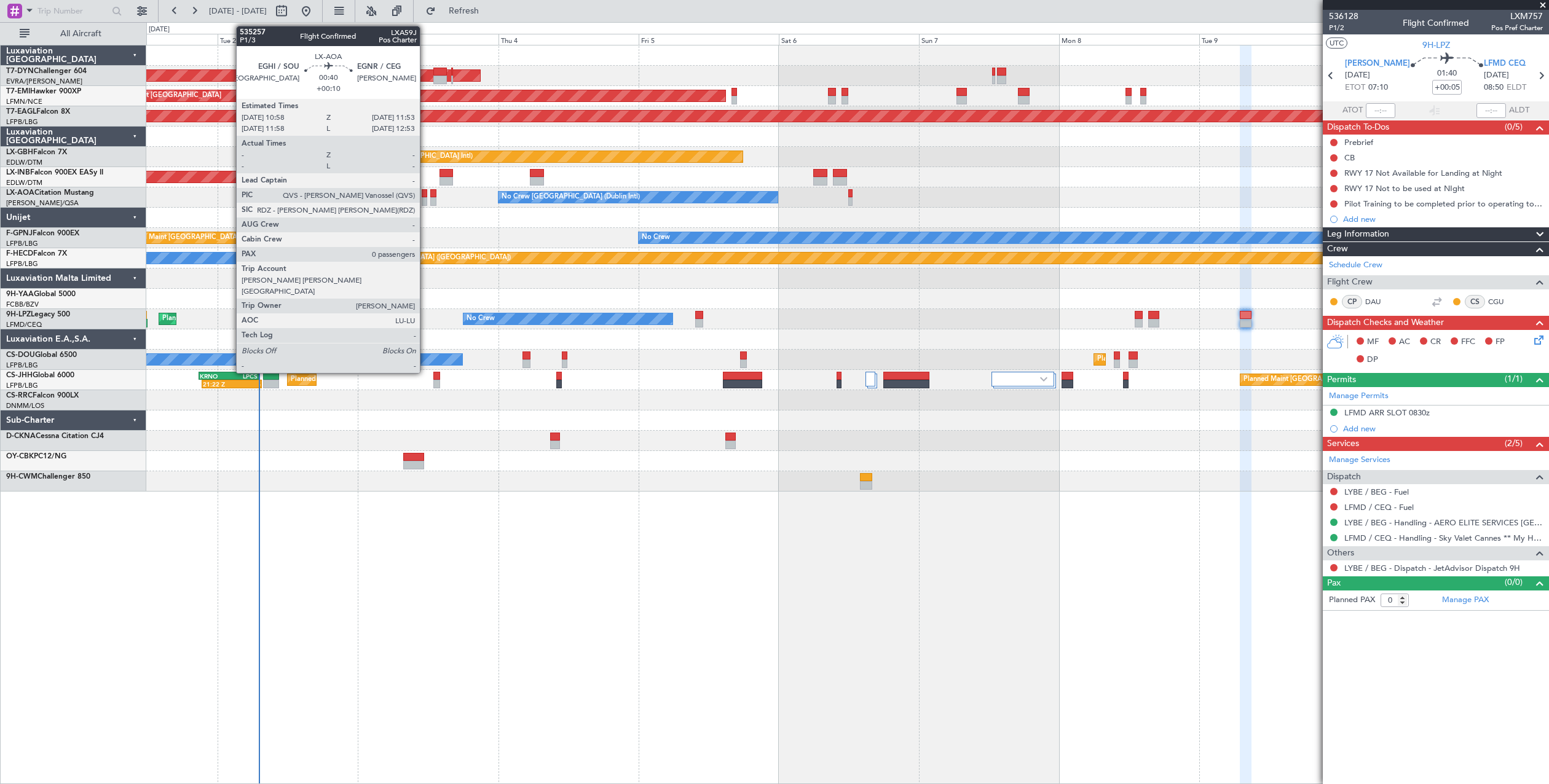
click at [426, 198] on div at bounding box center [425, 201] width 6 height 9
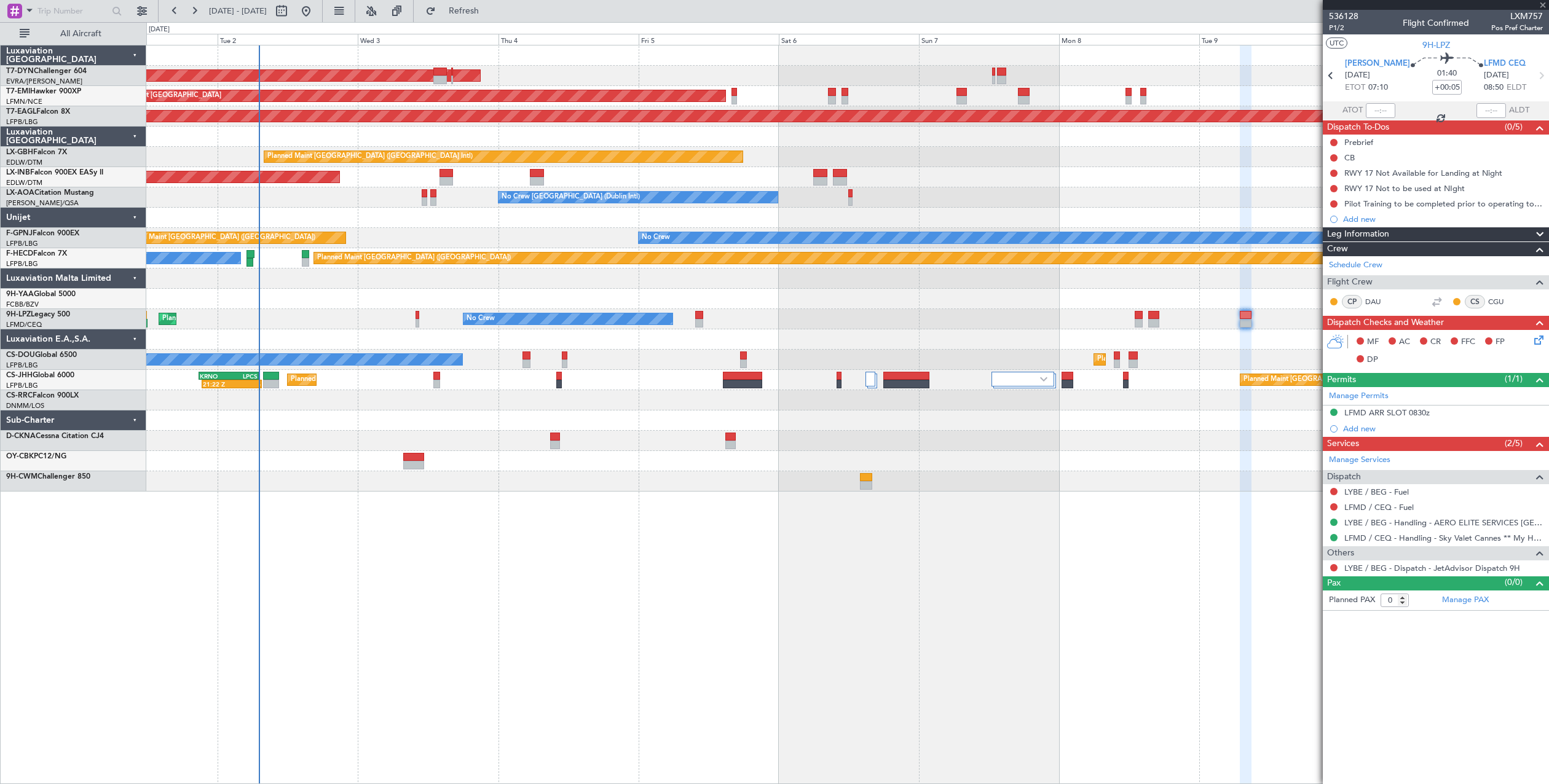
type input "+00:10"
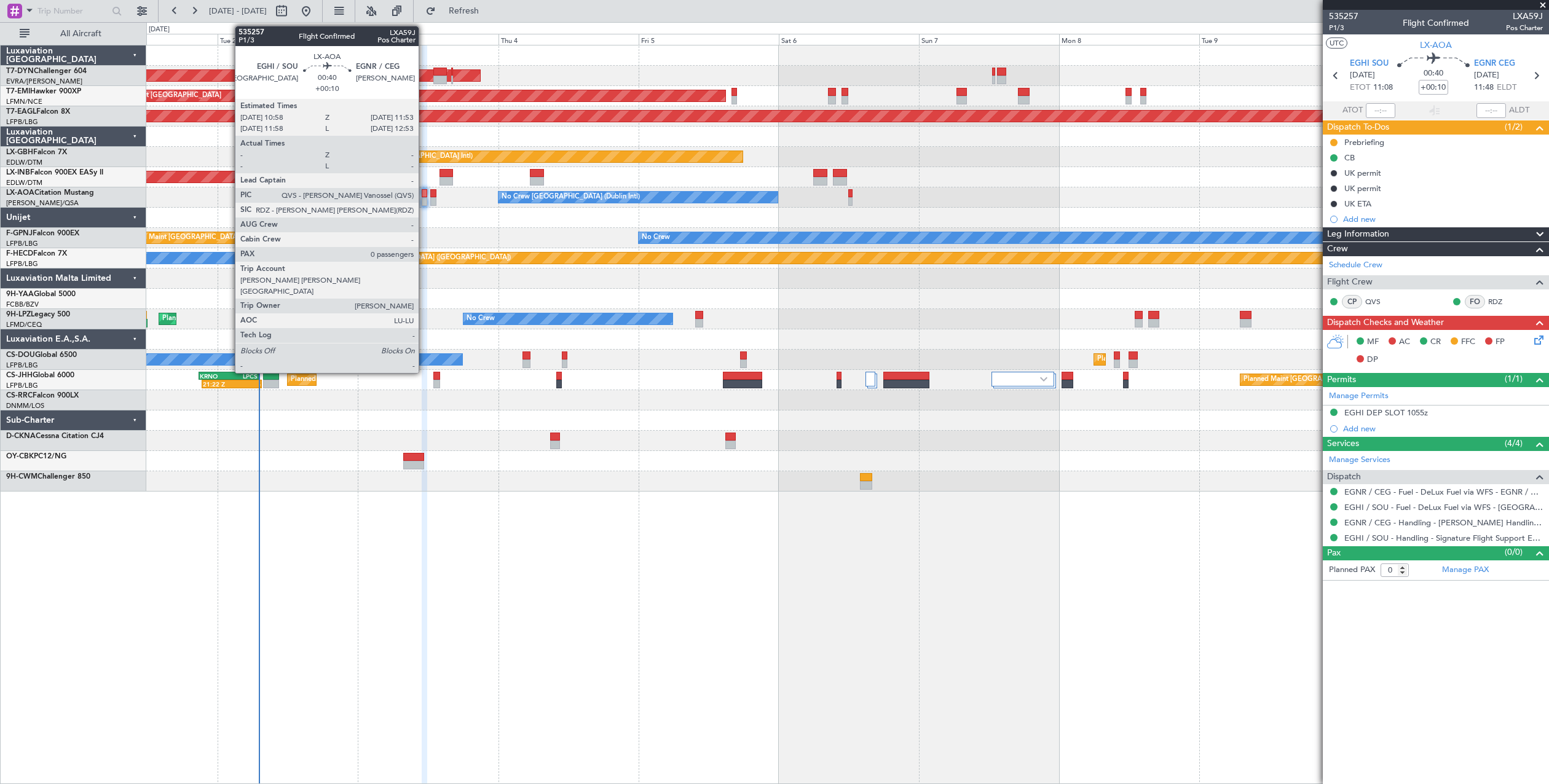
click at [424, 203] on div at bounding box center [425, 201] width 6 height 9
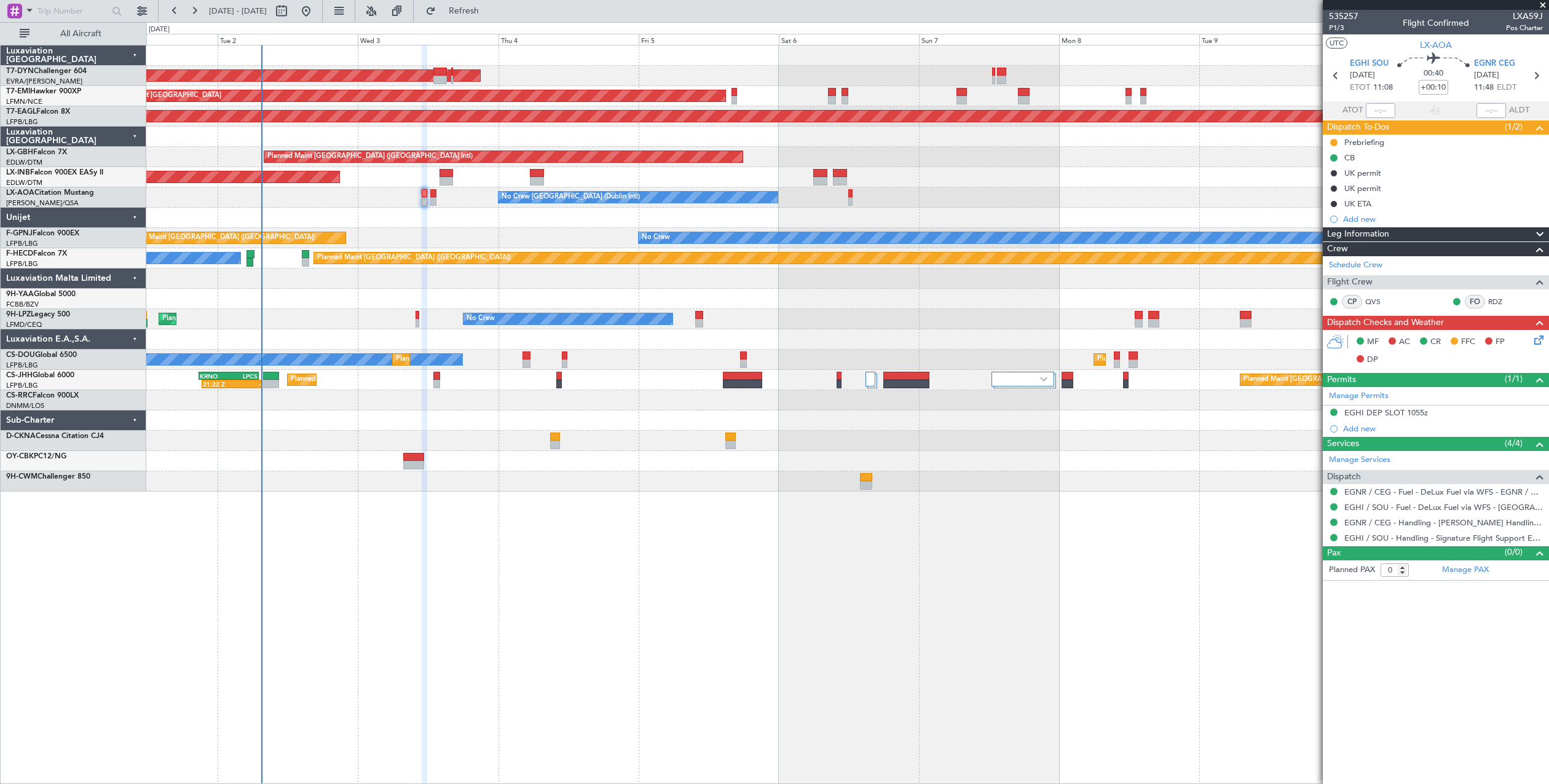
click at [334, 190] on div "No Crew [GEOGRAPHIC_DATA] (Dublin Intl) No Crew Sabadell" at bounding box center [846, 198] width 1402 height 20
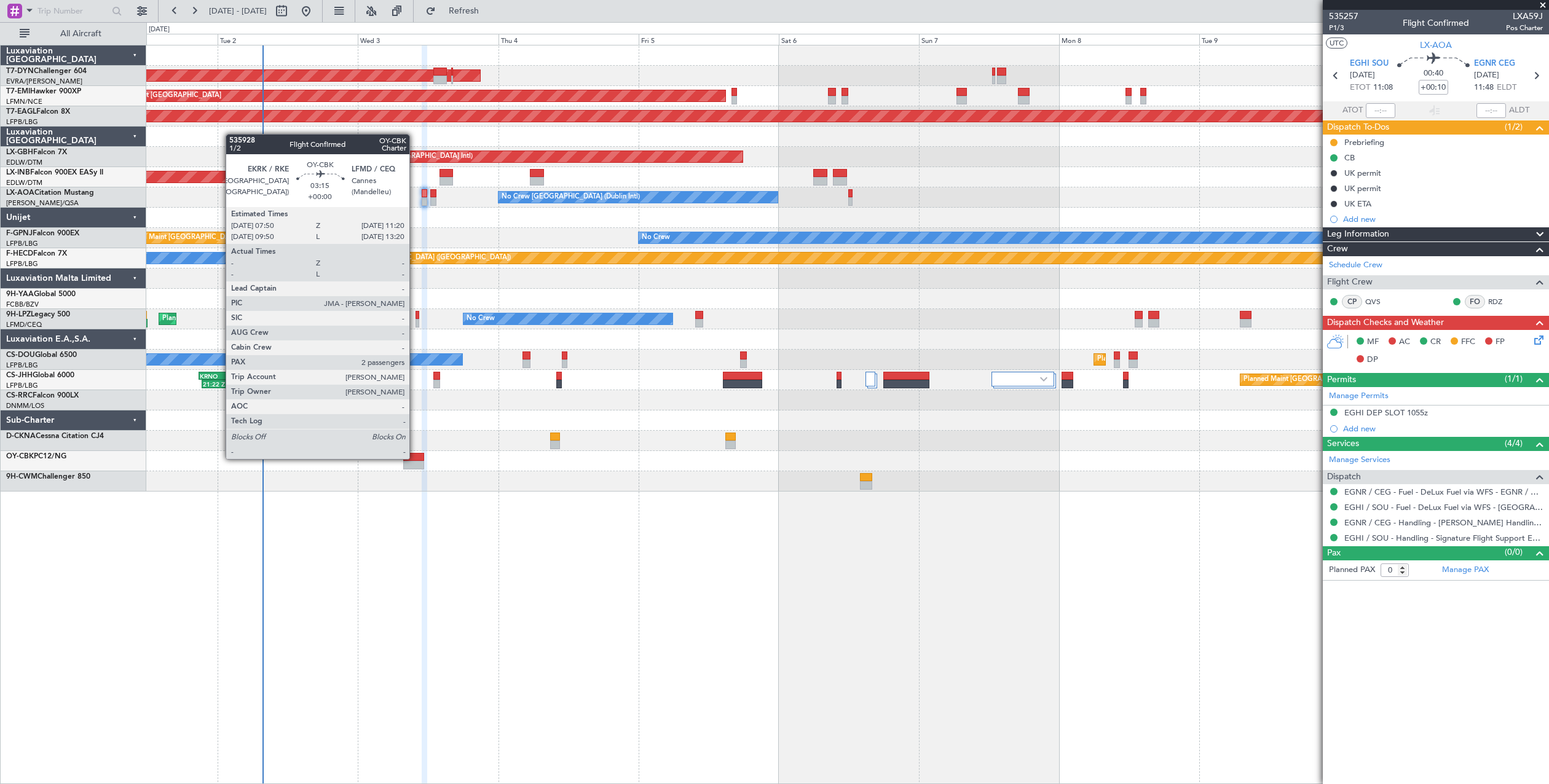
click at [415, 457] on div at bounding box center [413, 456] width 21 height 9
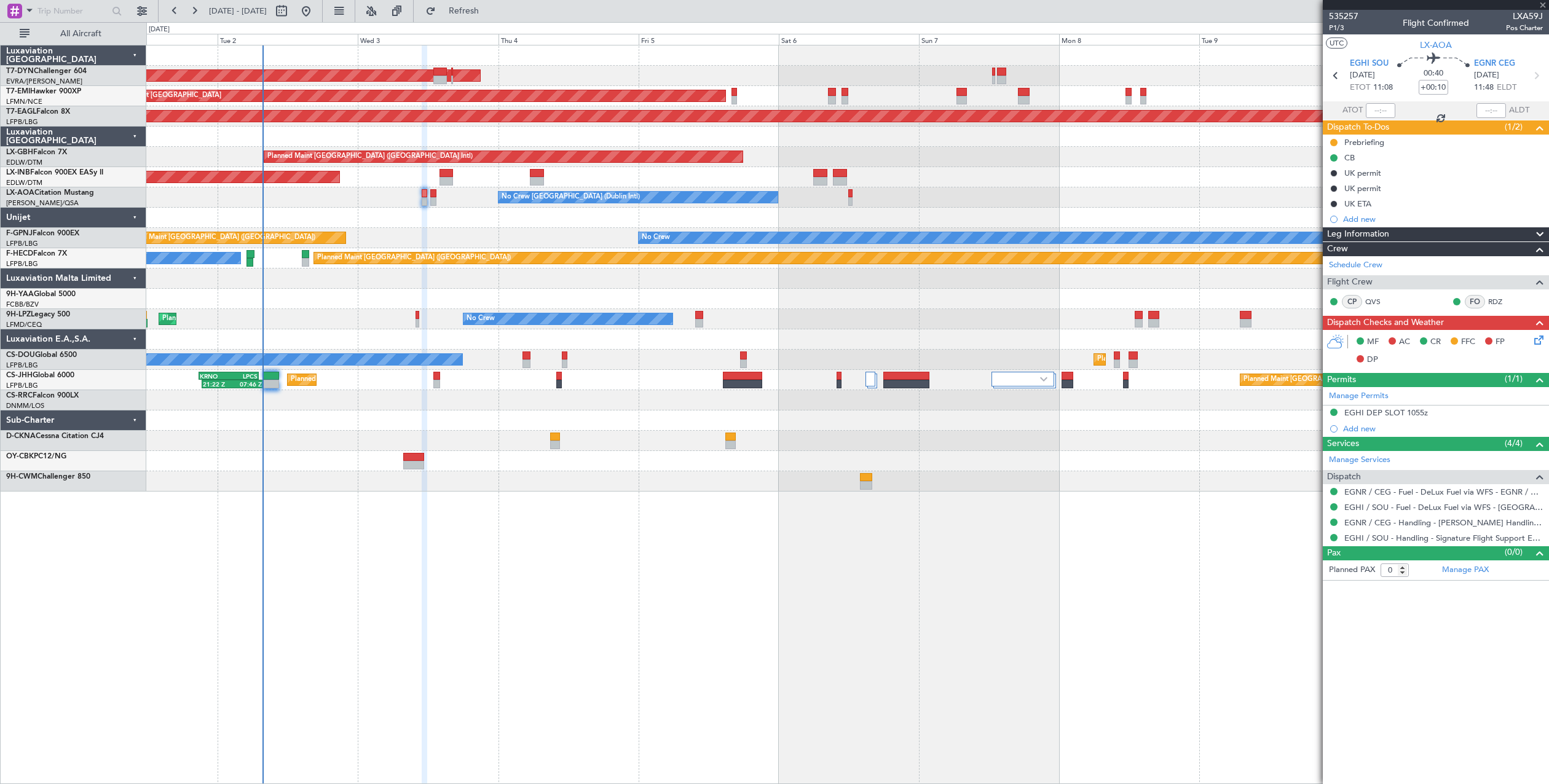
type input "2"
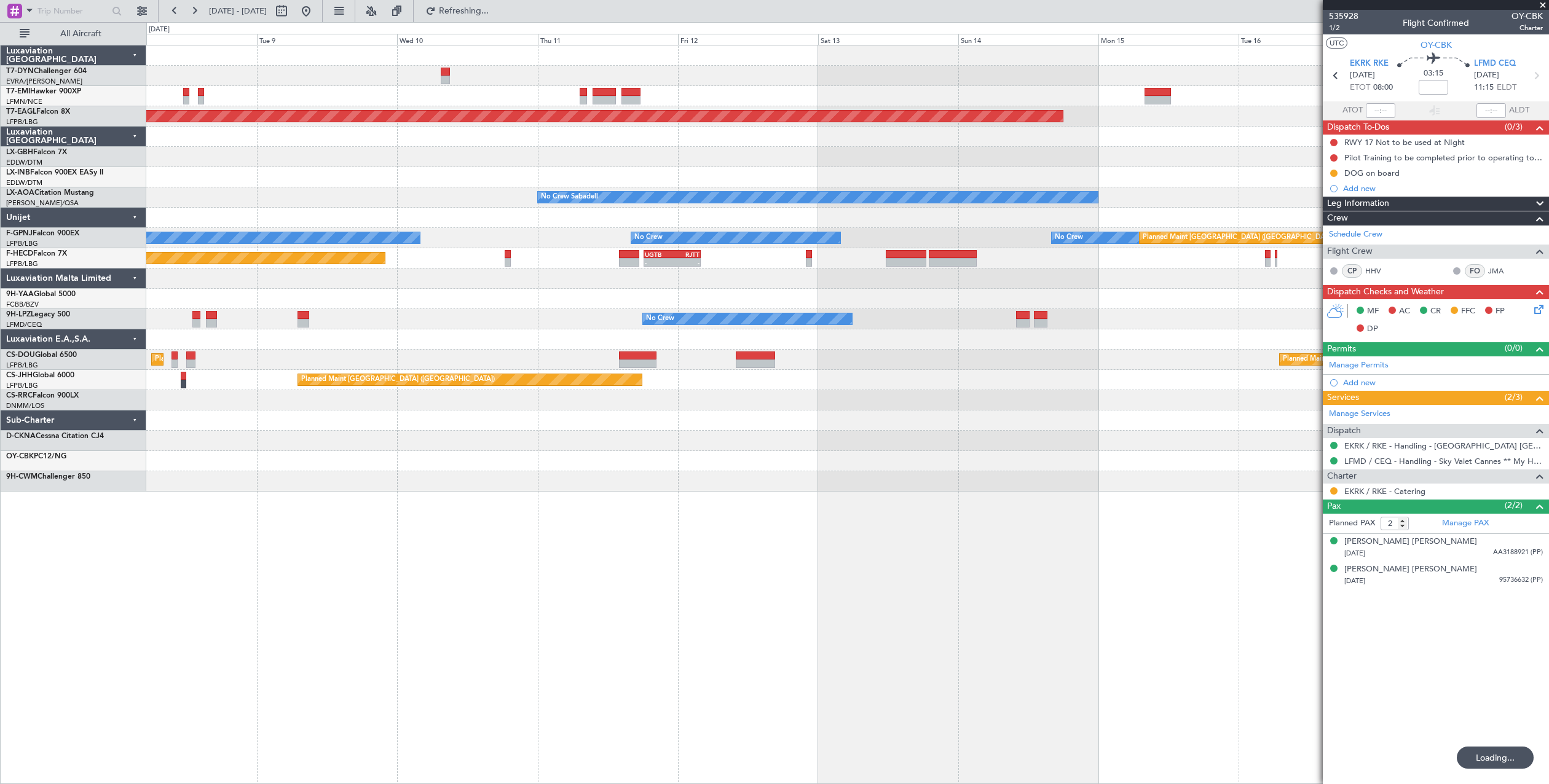
click at [25, 580] on div "Grounded New York (Teterboro) Planned Maint Nurnberg Planned Maint Dubai (Dubai…" at bounding box center [774, 402] width 1549 height 762
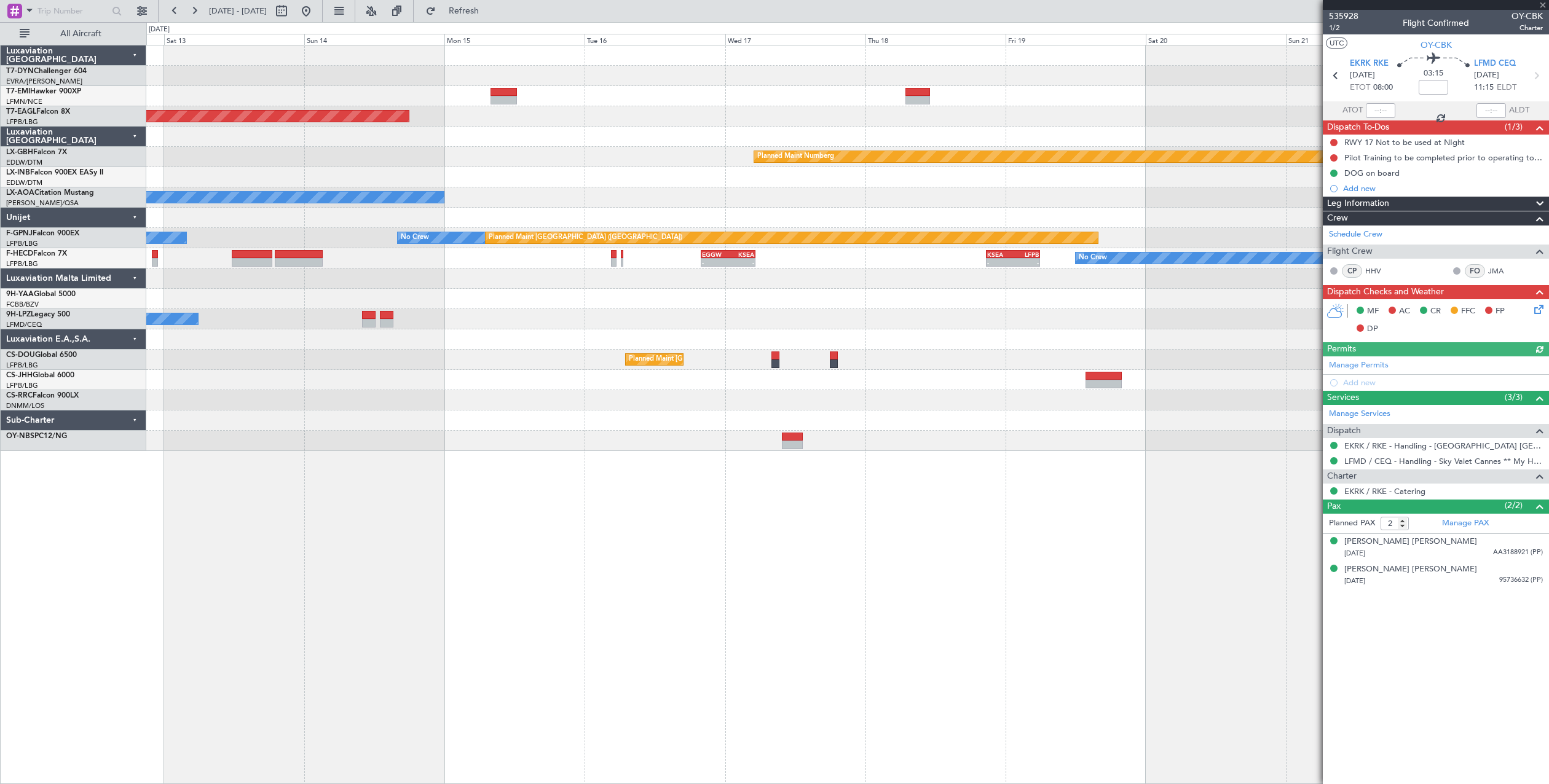
click at [223, 591] on div "Grounded New York (Teterboro) Planned Maint Nurnberg No Crew Sabadell No Crew N…" at bounding box center [847, 414] width 1403 height 739
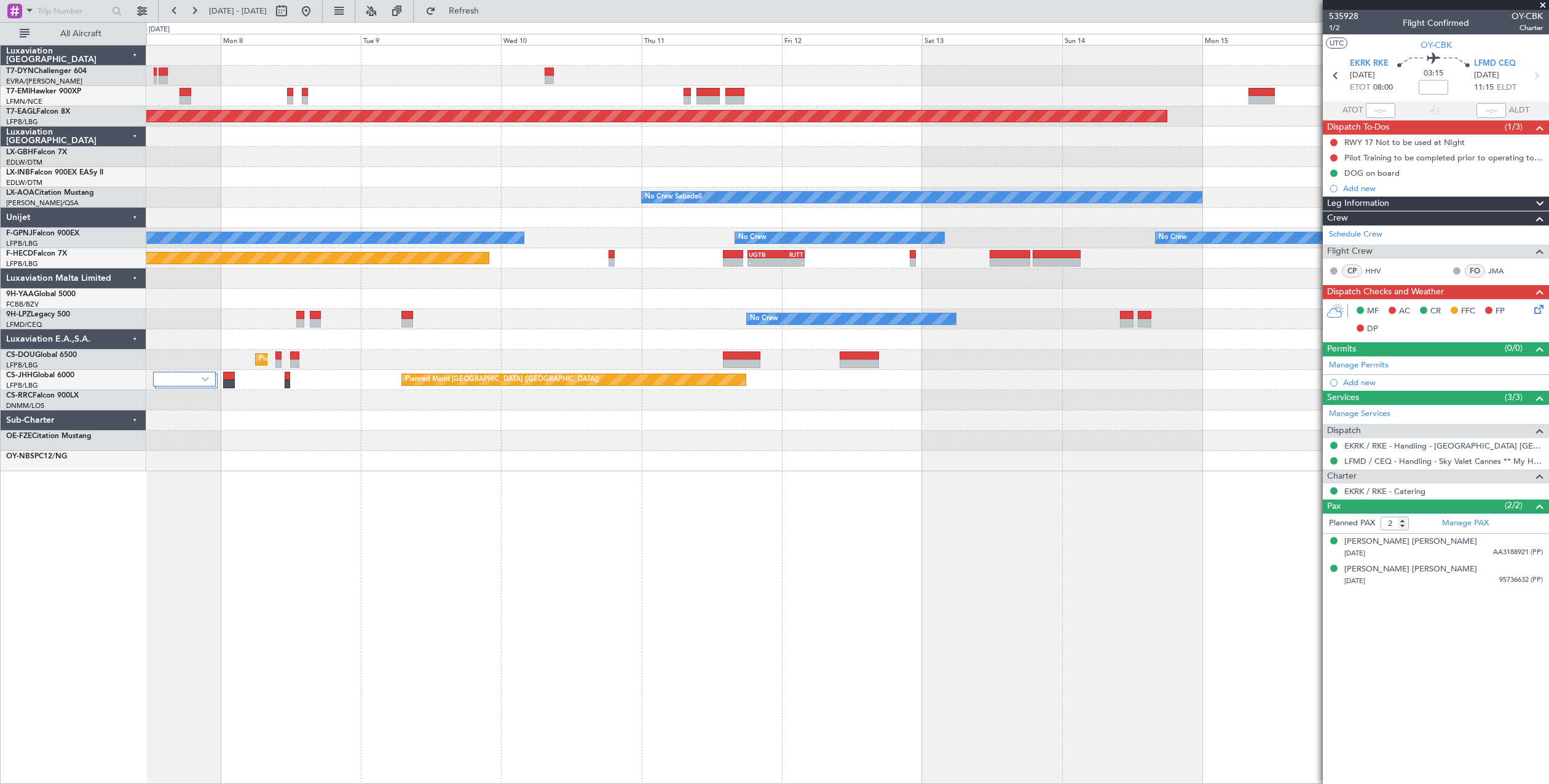
click at [1117, 258] on div "Planned Maint Zurich Grounded New York (Teterboro) Planned Maint Nurnberg Plann…" at bounding box center [846, 259] width 1402 height 425
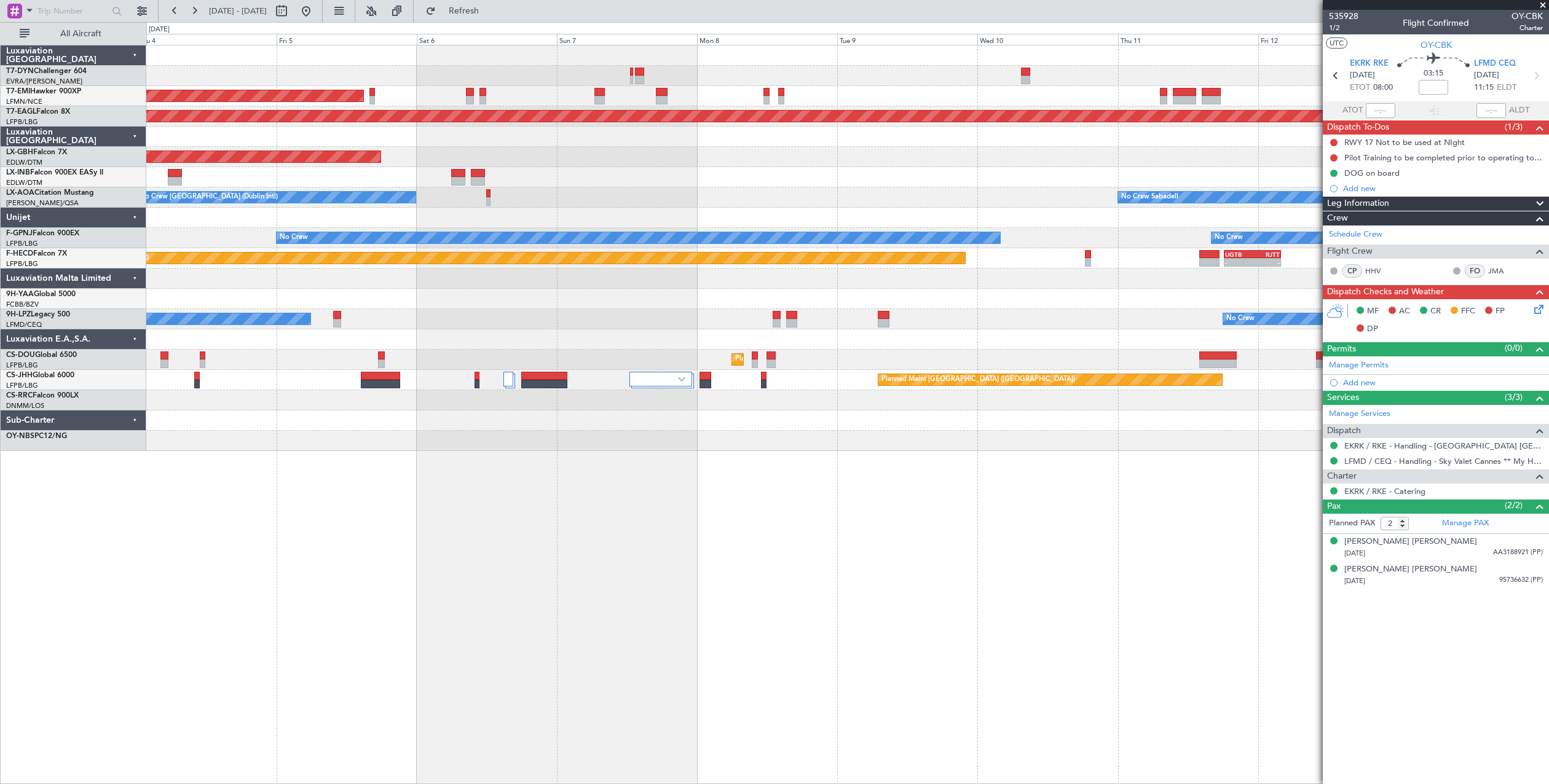
click at [1316, 254] on div "AOG Maint Riga (Riga Intl) Planned Maint Zurich Grounded New York (Teterboro) P…" at bounding box center [846, 249] width 1402 height 405
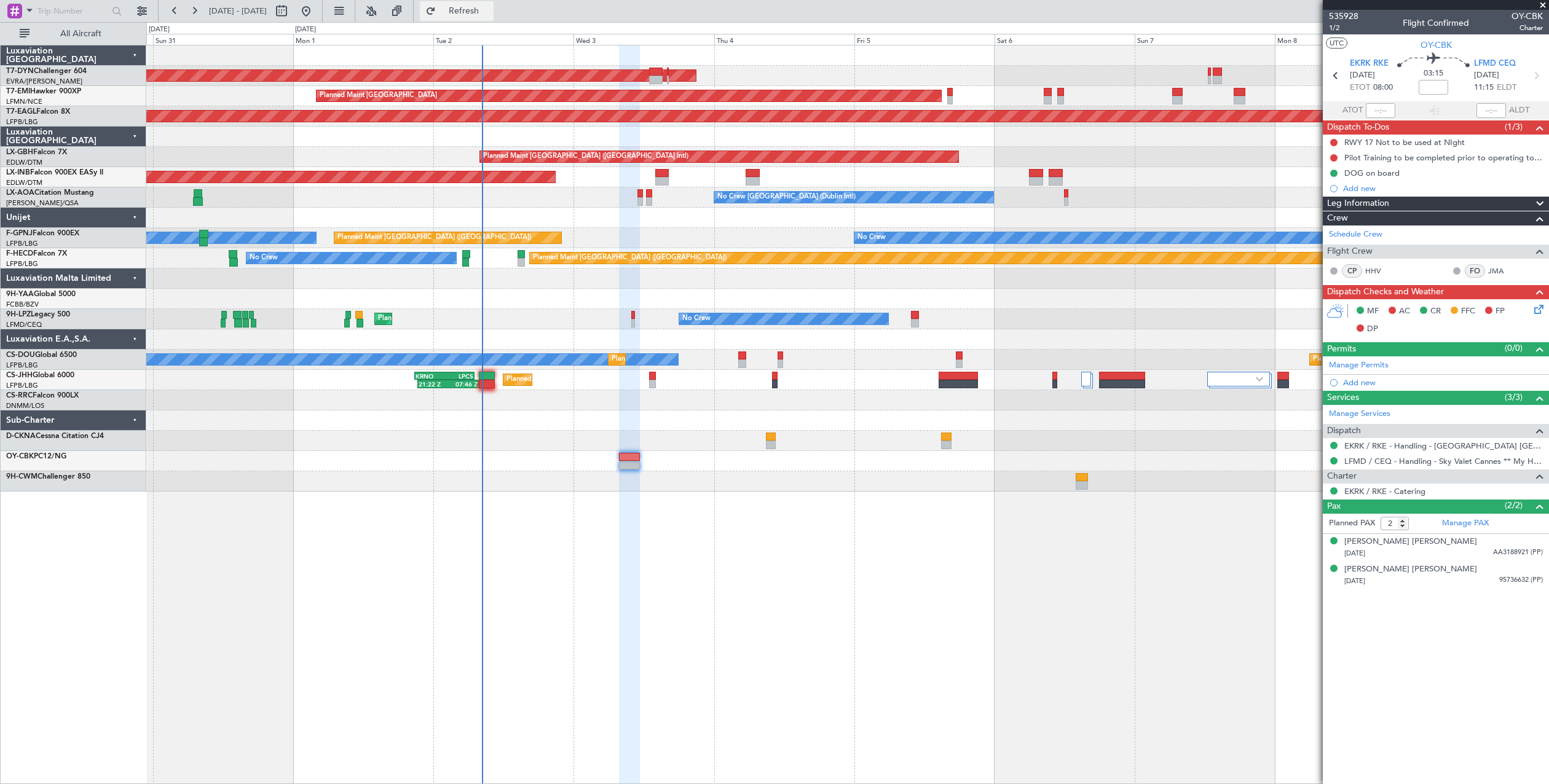
click at [490, 10] on span "Refresh" at bounding box center [465, 11] width 52 height 9
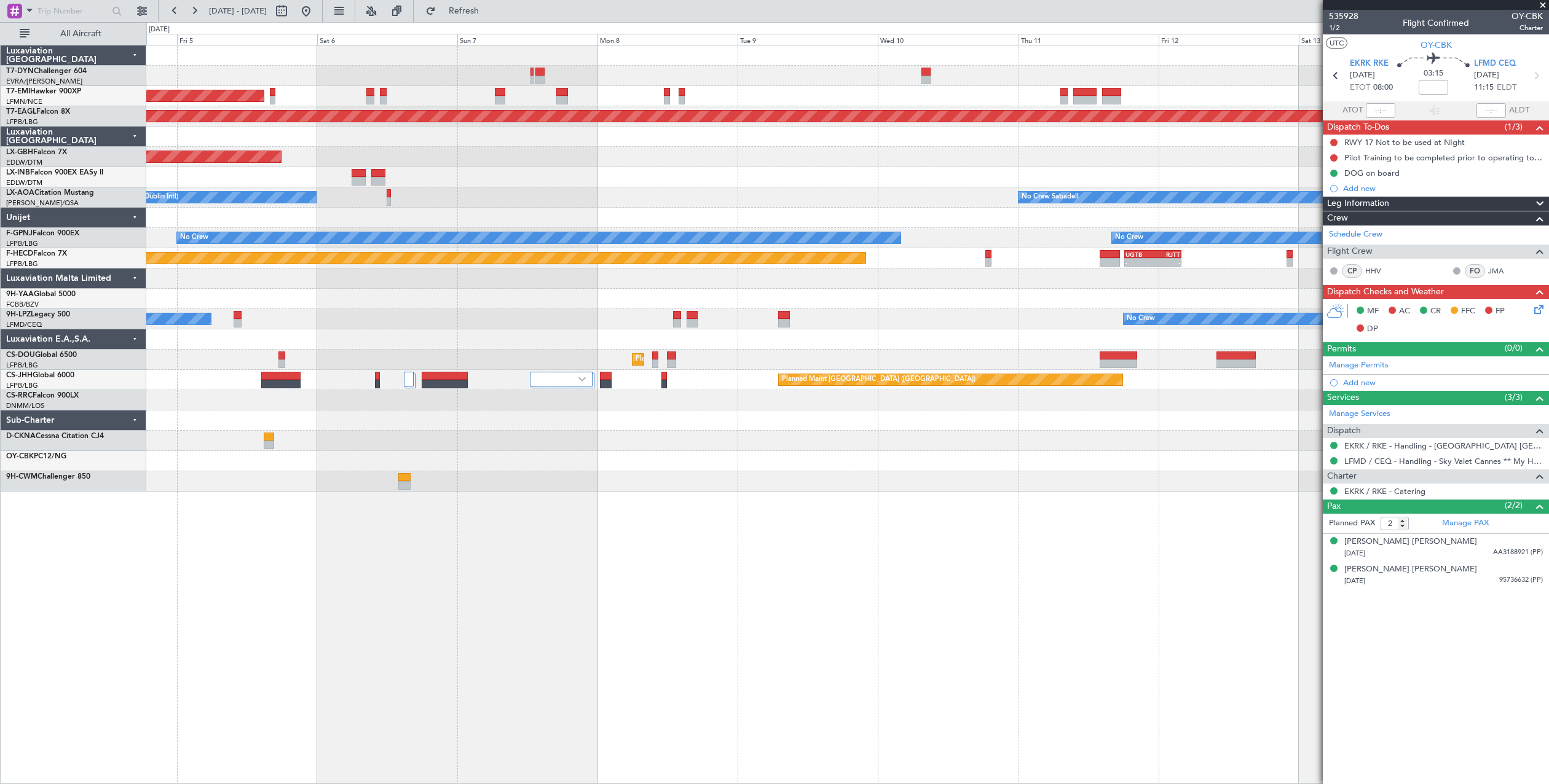
click at [199, 569] on div "AOG Maint Riga (Riga Intl) Planned Maint Zurich Grounded New York (Teterboro) P…" at bounding box center [847, 414] width 1403 height 739
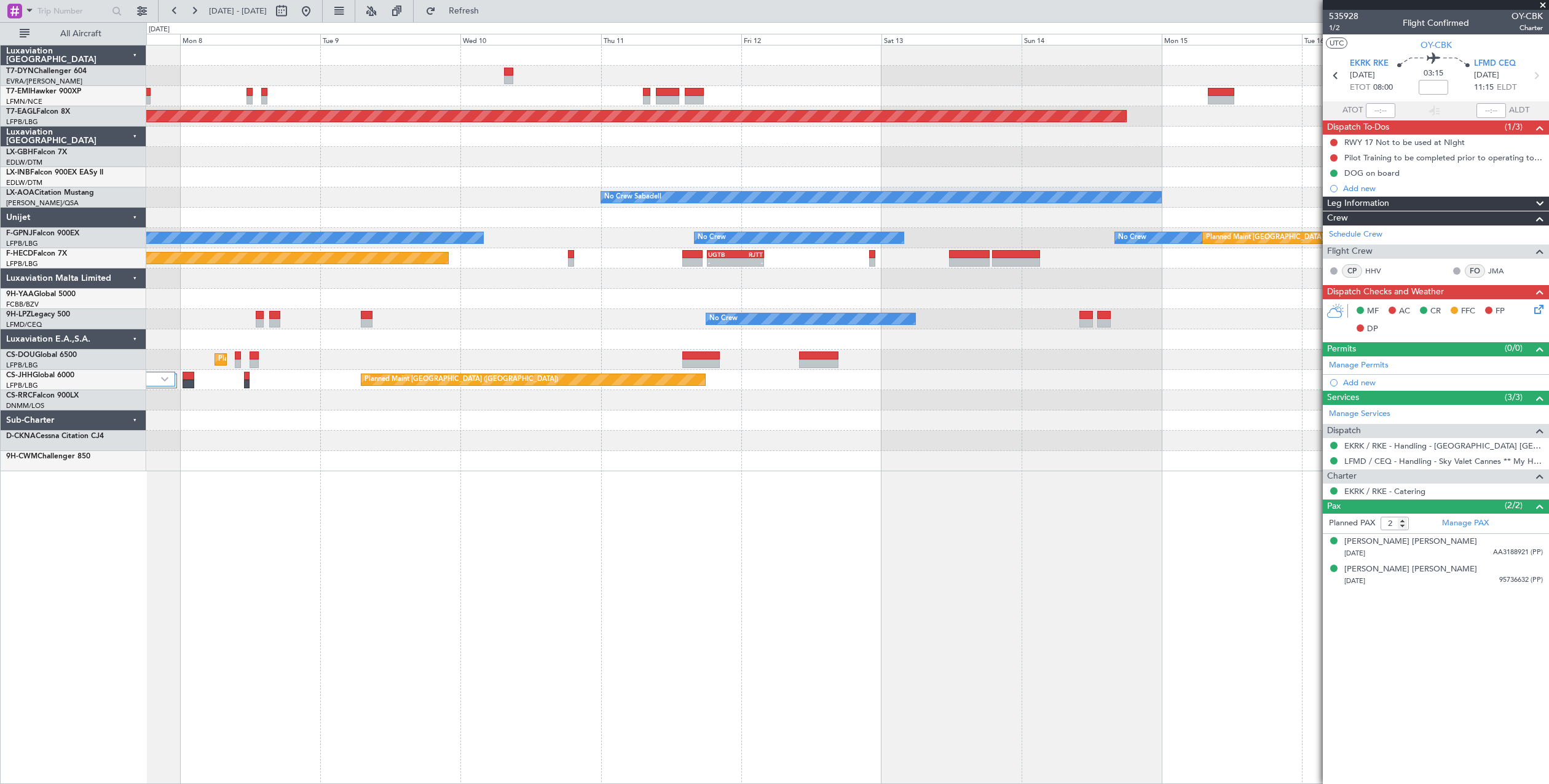
click at [225, 553] on div "Planned Maint Zurich Grounded New York (Teterboro) Planned Maint Nurnberg Plann…" at bounding box center [847, 414] width 1403 height 739
click at [169, 552] on div "Planned Maint Zurich Grounded New York (Teterboro) Planned Maint Nurnberg Plann…" at bounding box center [847, 414] width 1403 height 739
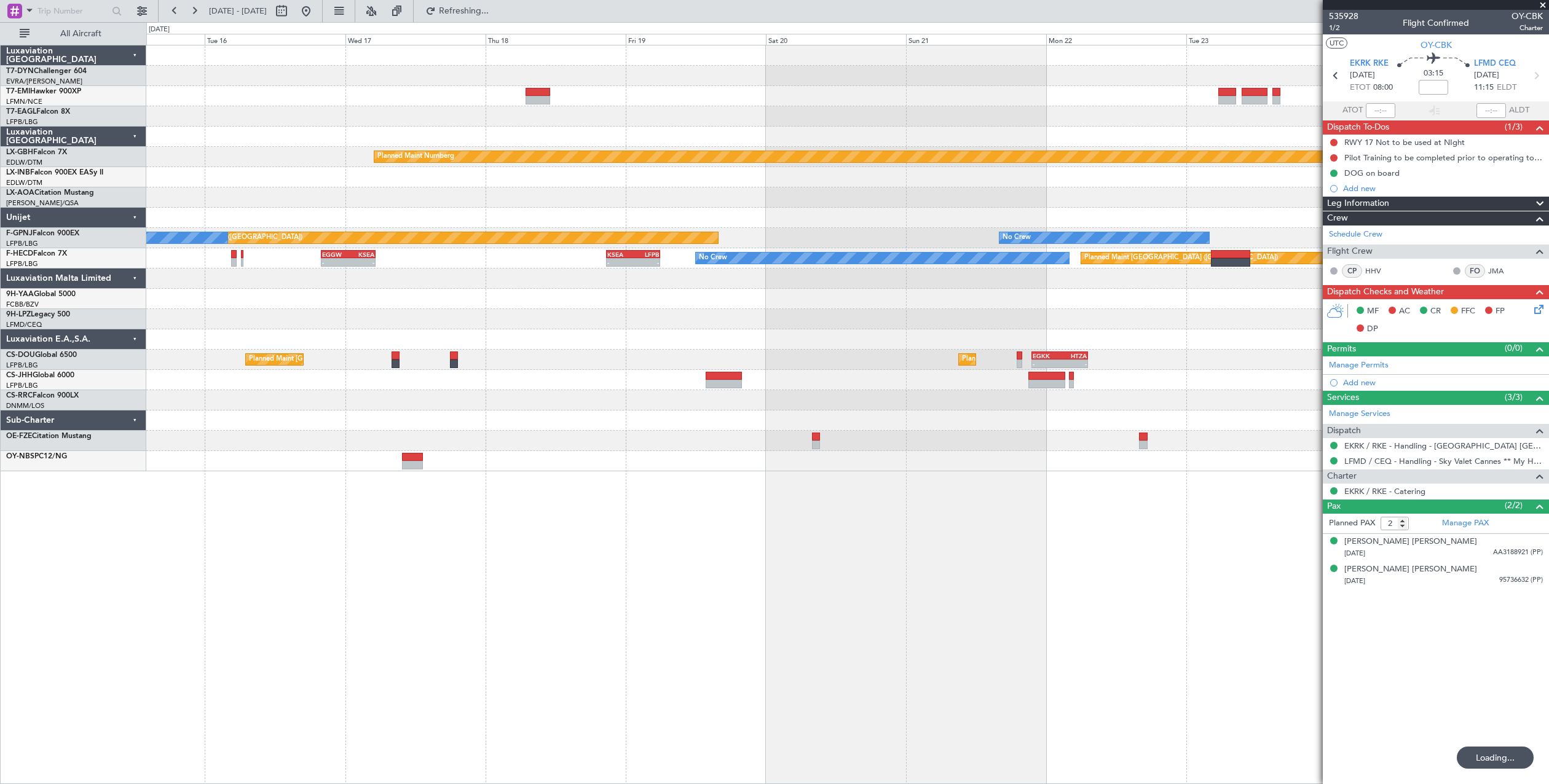
click at [482, 542] on div "Grounded New York (Teterboro) Planned Maint Nurnberg No Crew Sabadell Planned M…" at bounding box center [847, 414] width 1403 height 739
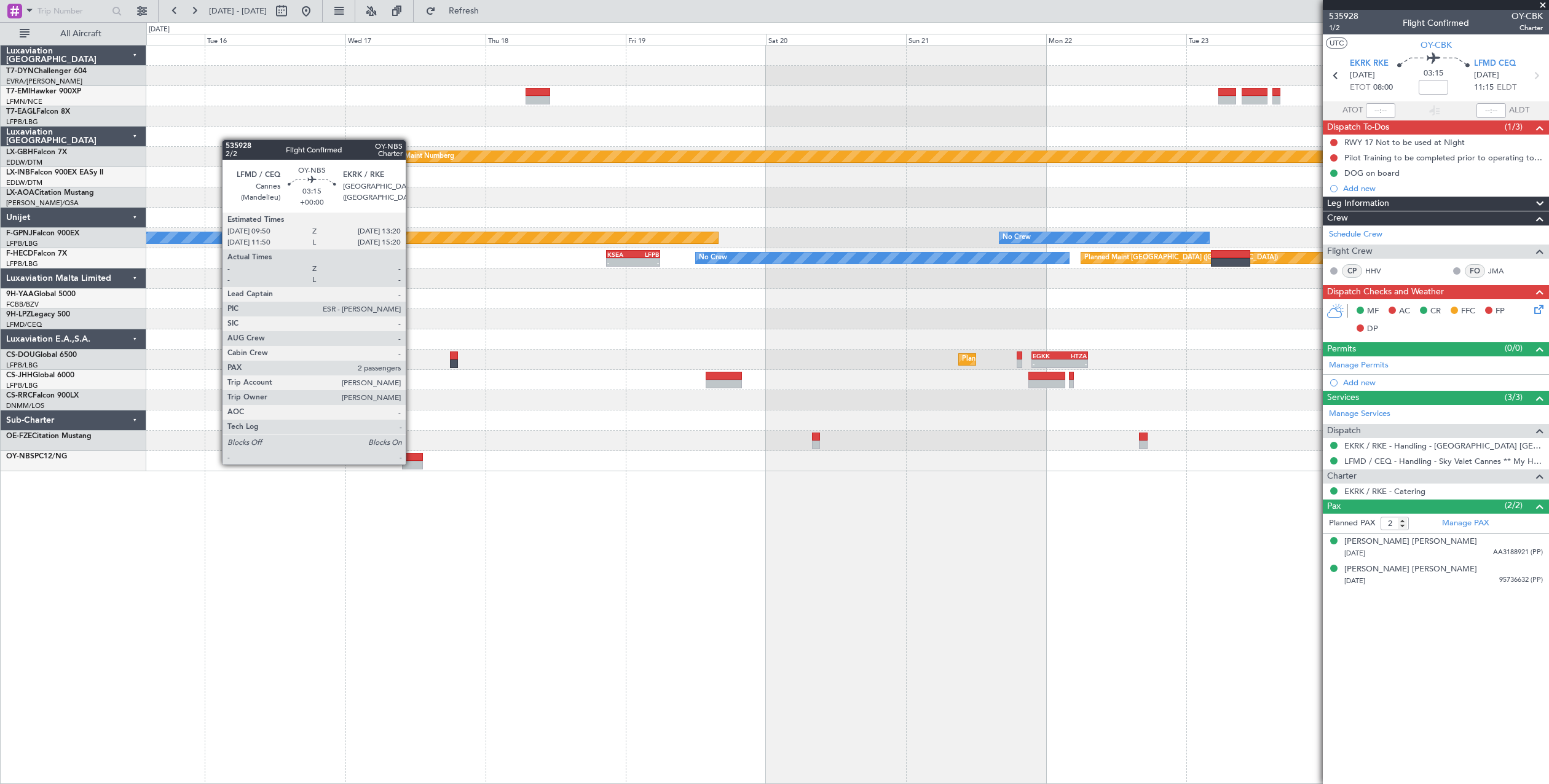
click at [411, 463] on div at bounding box center [412, 464] width 21 height 9
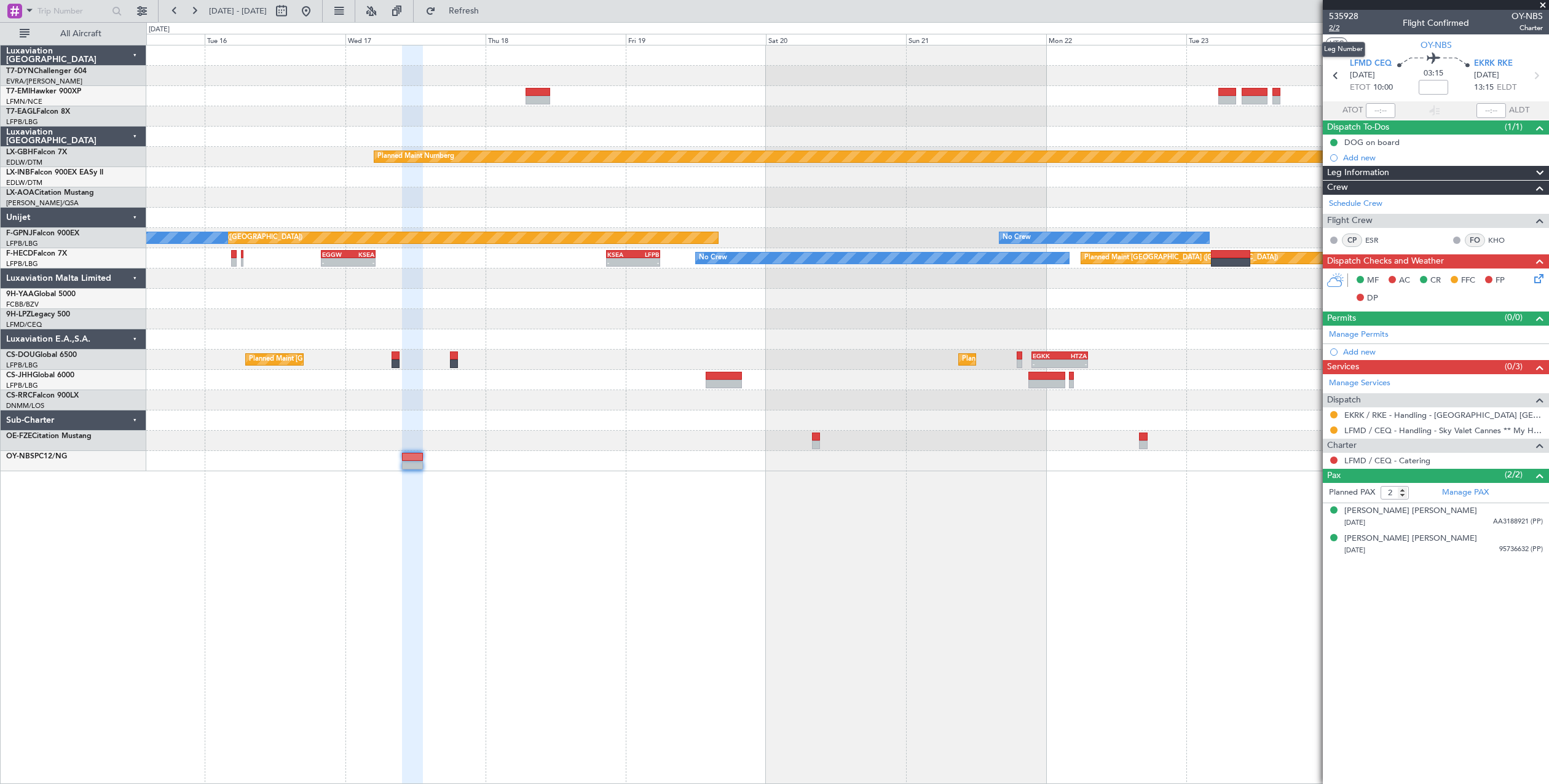
click at [1334, 28] on span "2/2" at bounding box center [1344, 28] width 30 height 10
click at [1334, 17] on span "535928" at bounding box center [1344, 16] width 30 height 13
click at [488, 6] on button "Refresh" at bounding box center [457, 11] width 74 height 20
click at [316, 12] on button at bounding box center [306, 11] width 20 height 20
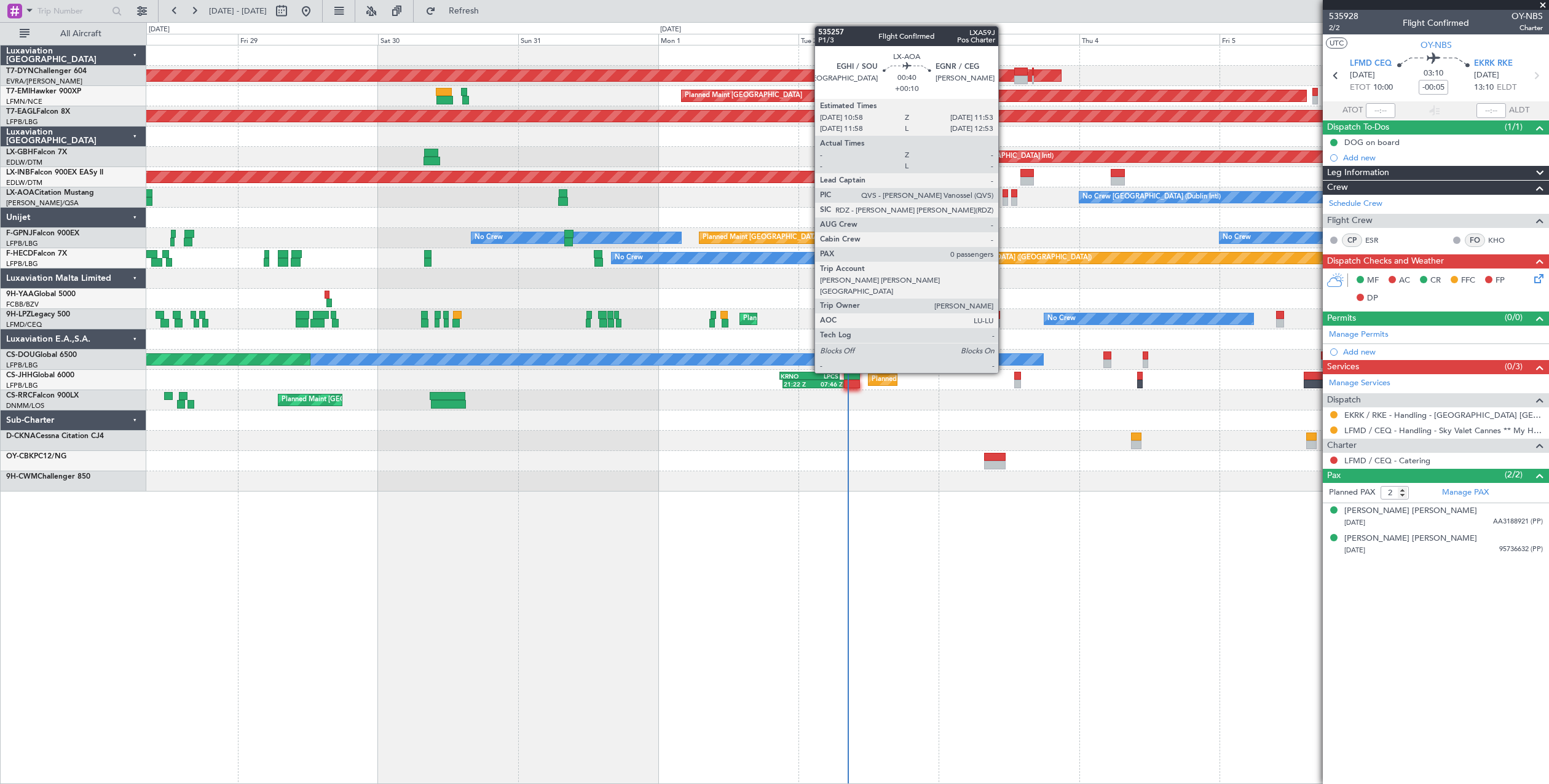
click at [1004, 202] on div at bounding box center [1005, 201] width 6 height 9
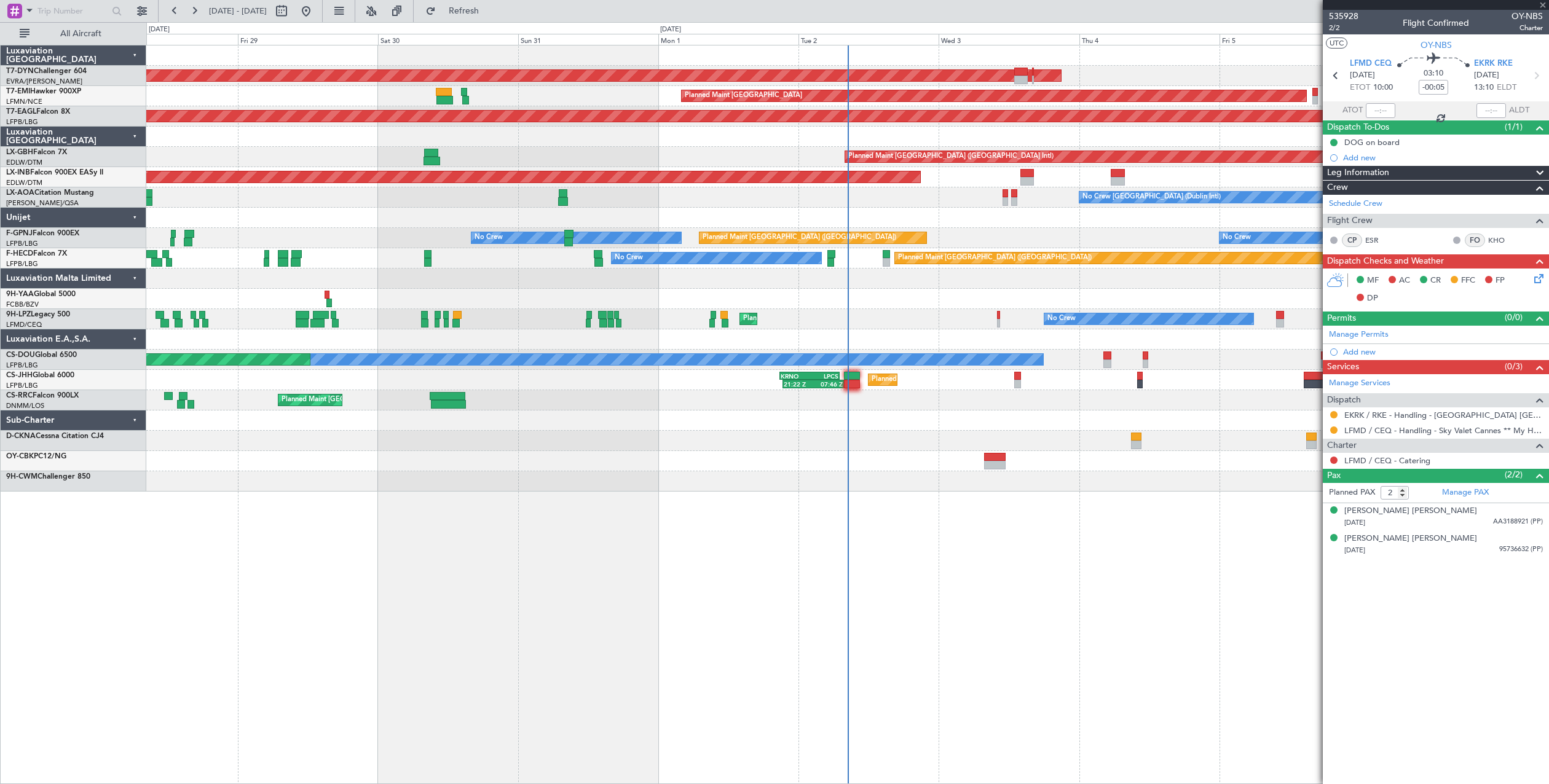
type input "+00:10"
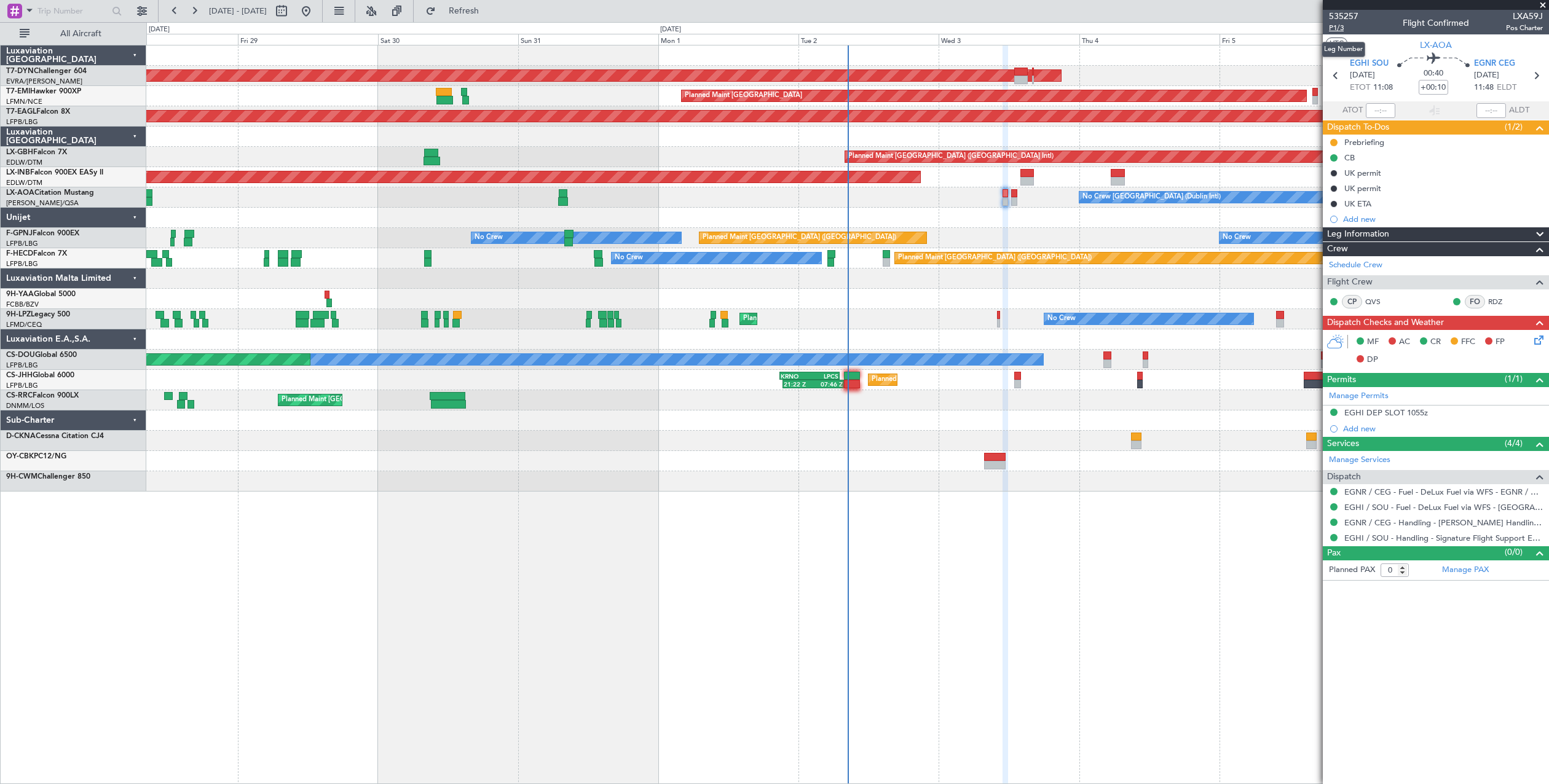
click at [1337, 29] on span "P1/3" at bounding box center [1344, 28] width 30 height 10
click at [482, 10] on span "Refresh" at bounding box center [465, 11] width 52 height 9
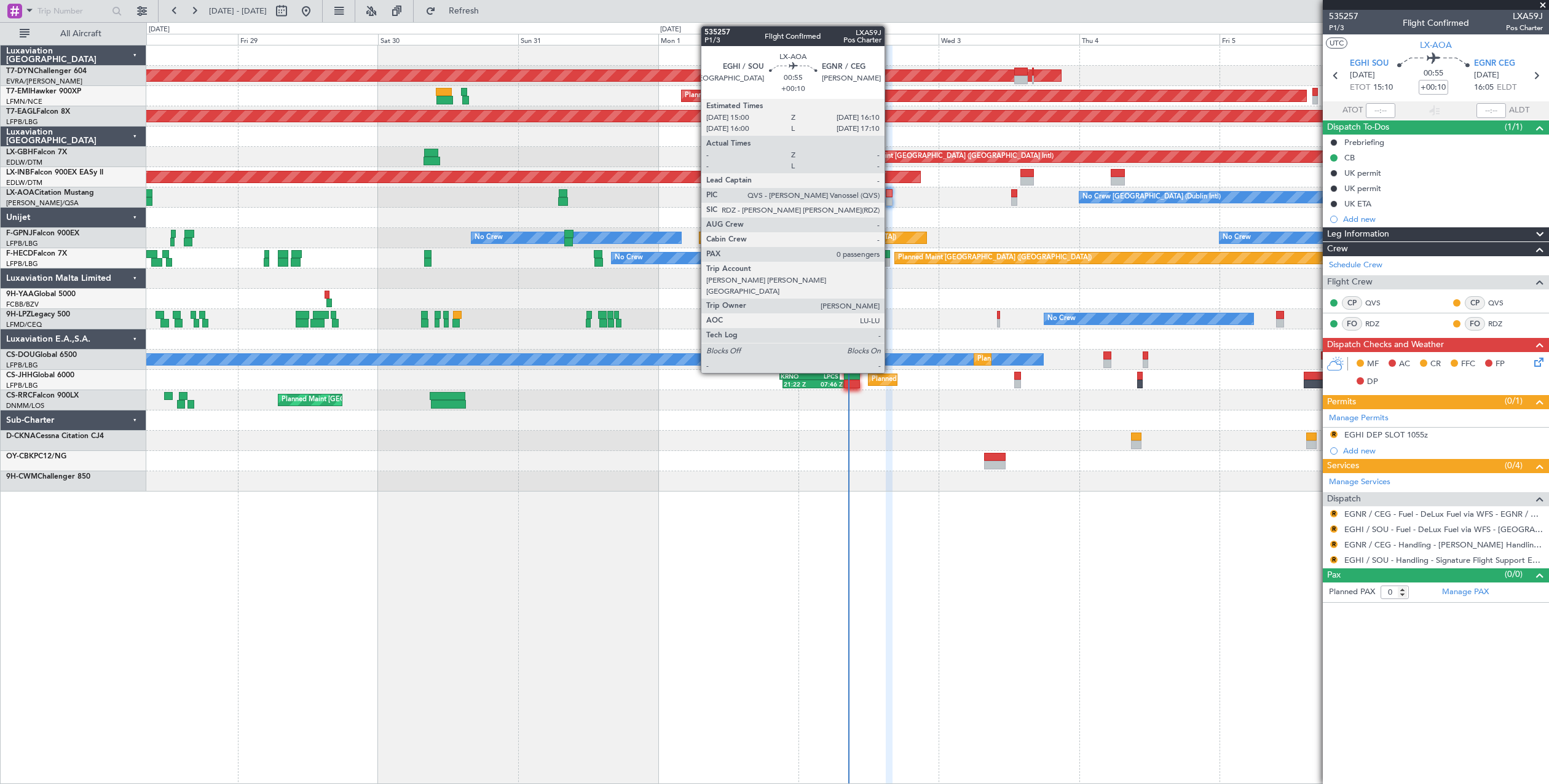
click at [890, 197] on div at bounding box center [888, 201] width 7 height 9
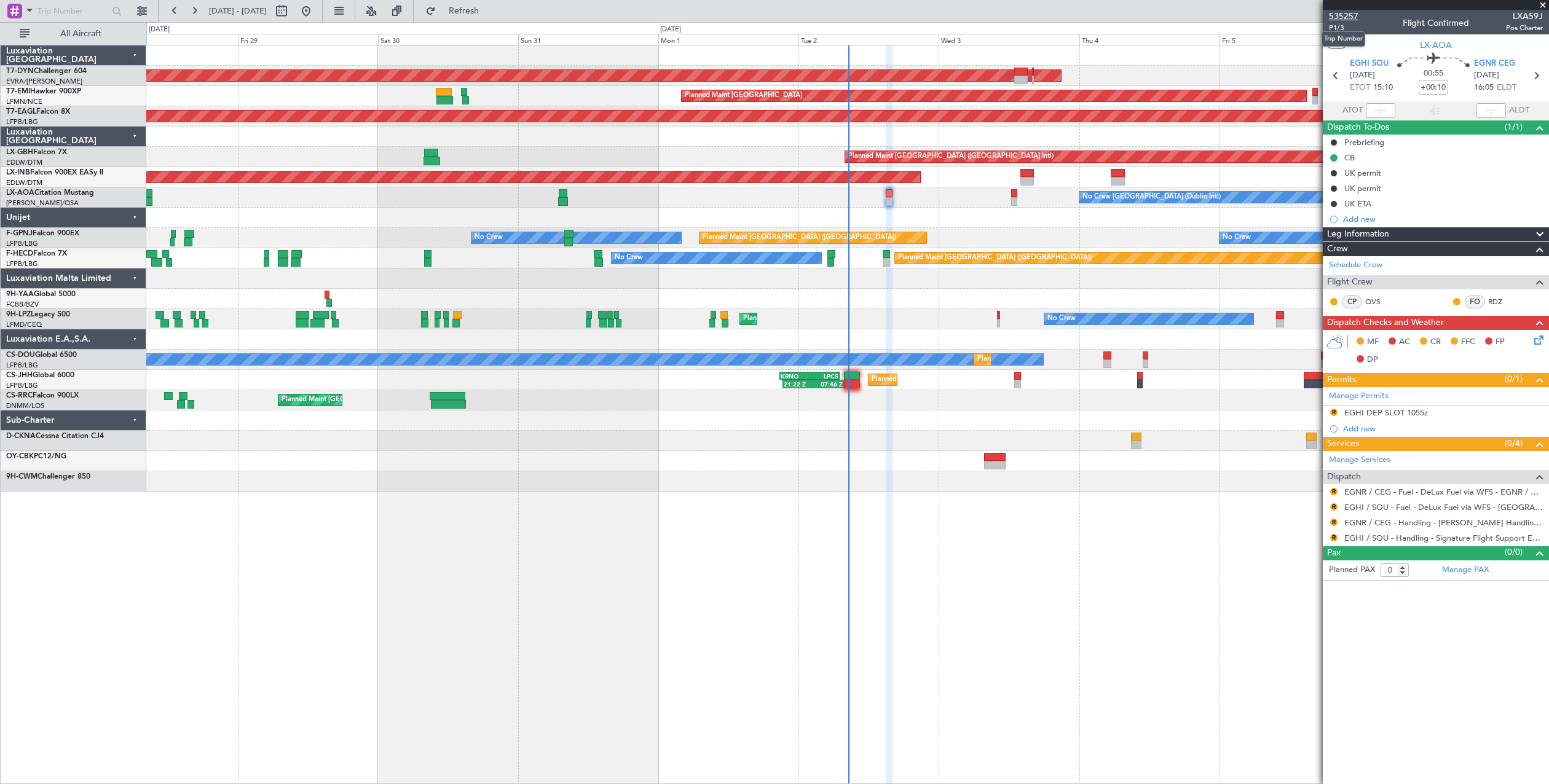
click at [1329, 20] on span "535257" at bounding box center [1344, 16] width 30 height 13
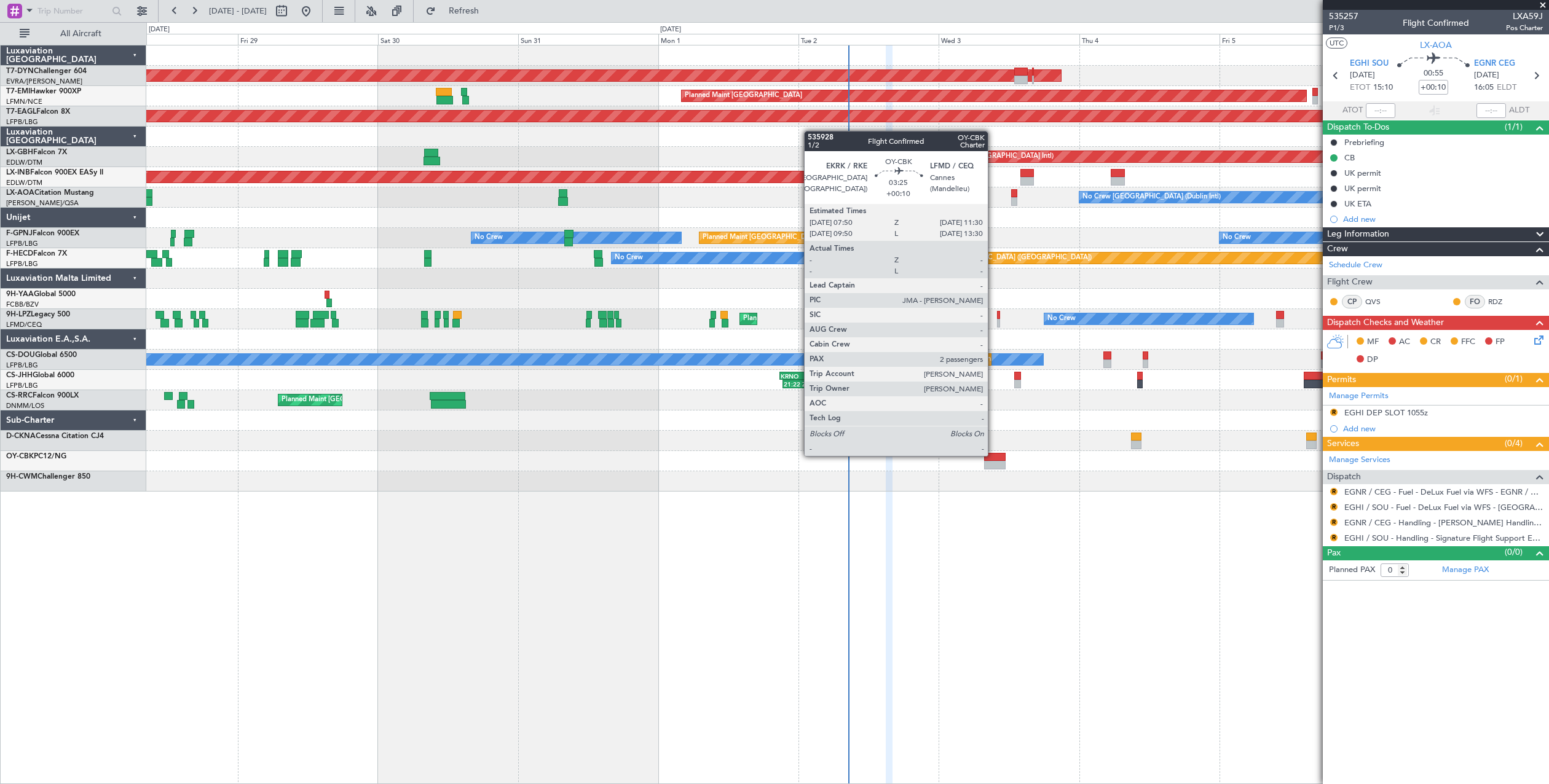
click at [993, 454] on div at bounding box center [995, 456] width 22 height 9
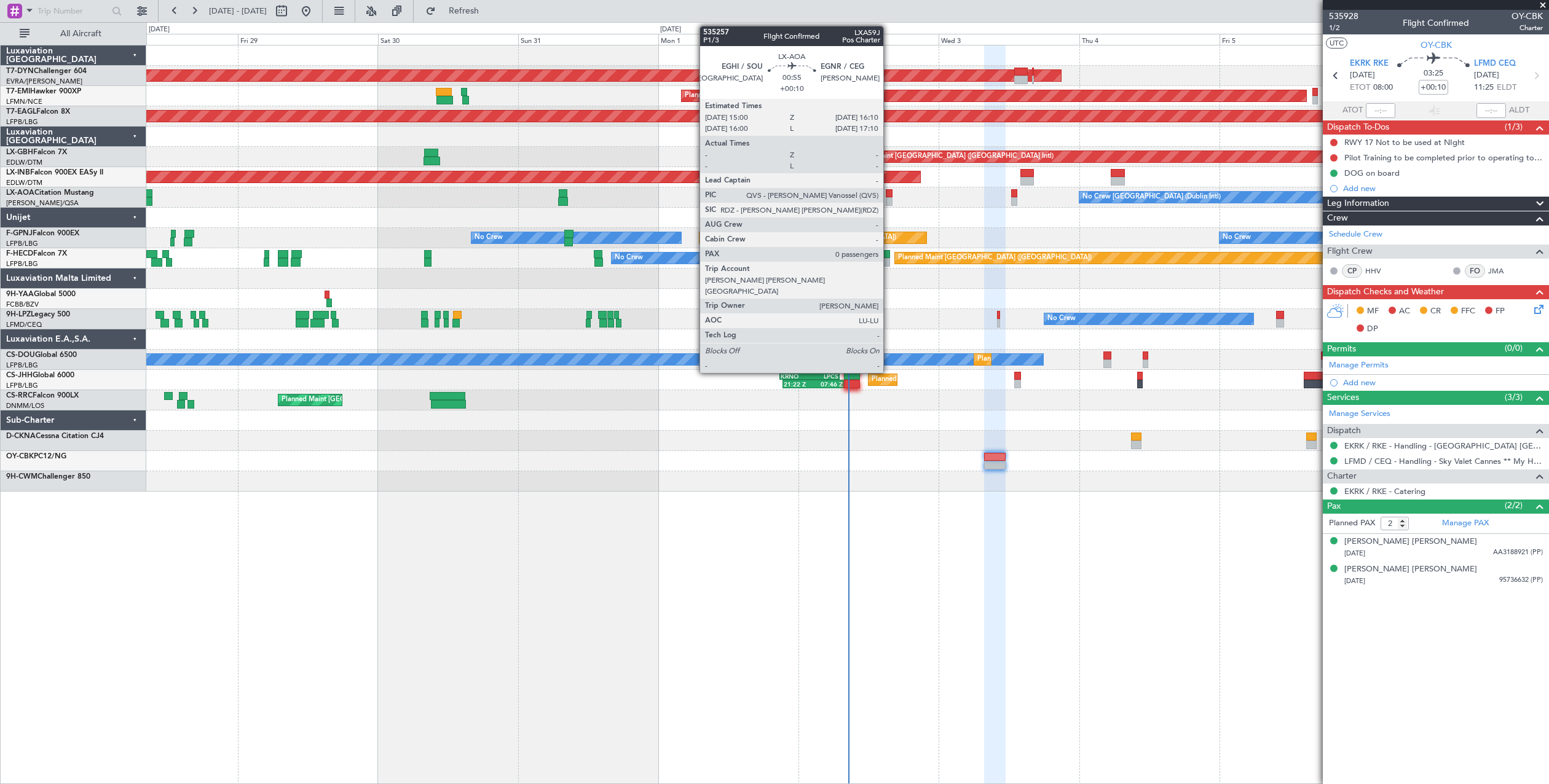
click at [888, 200] on div at bounding box center [888, 201] width 7 height 9
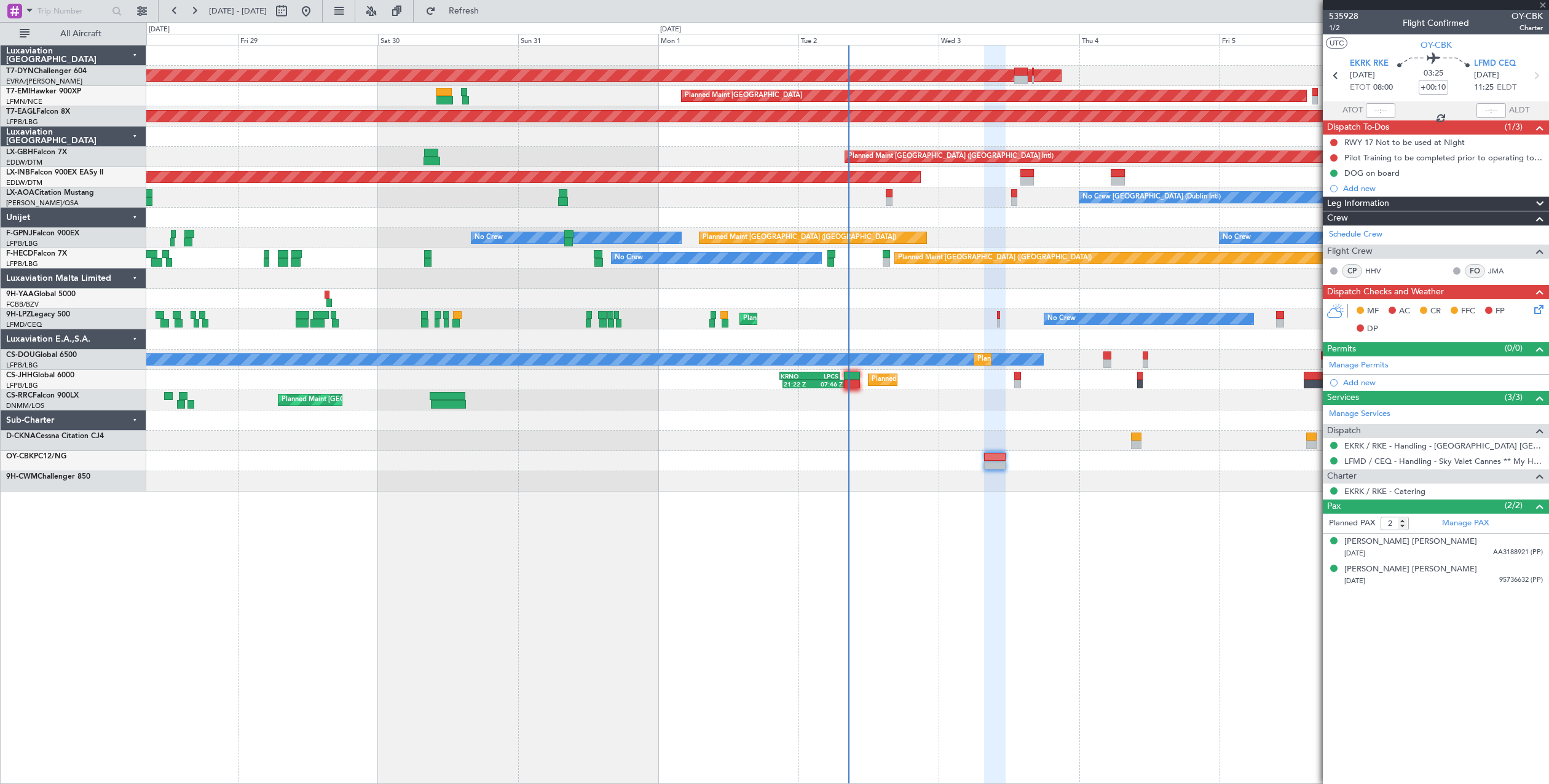
type input "0"
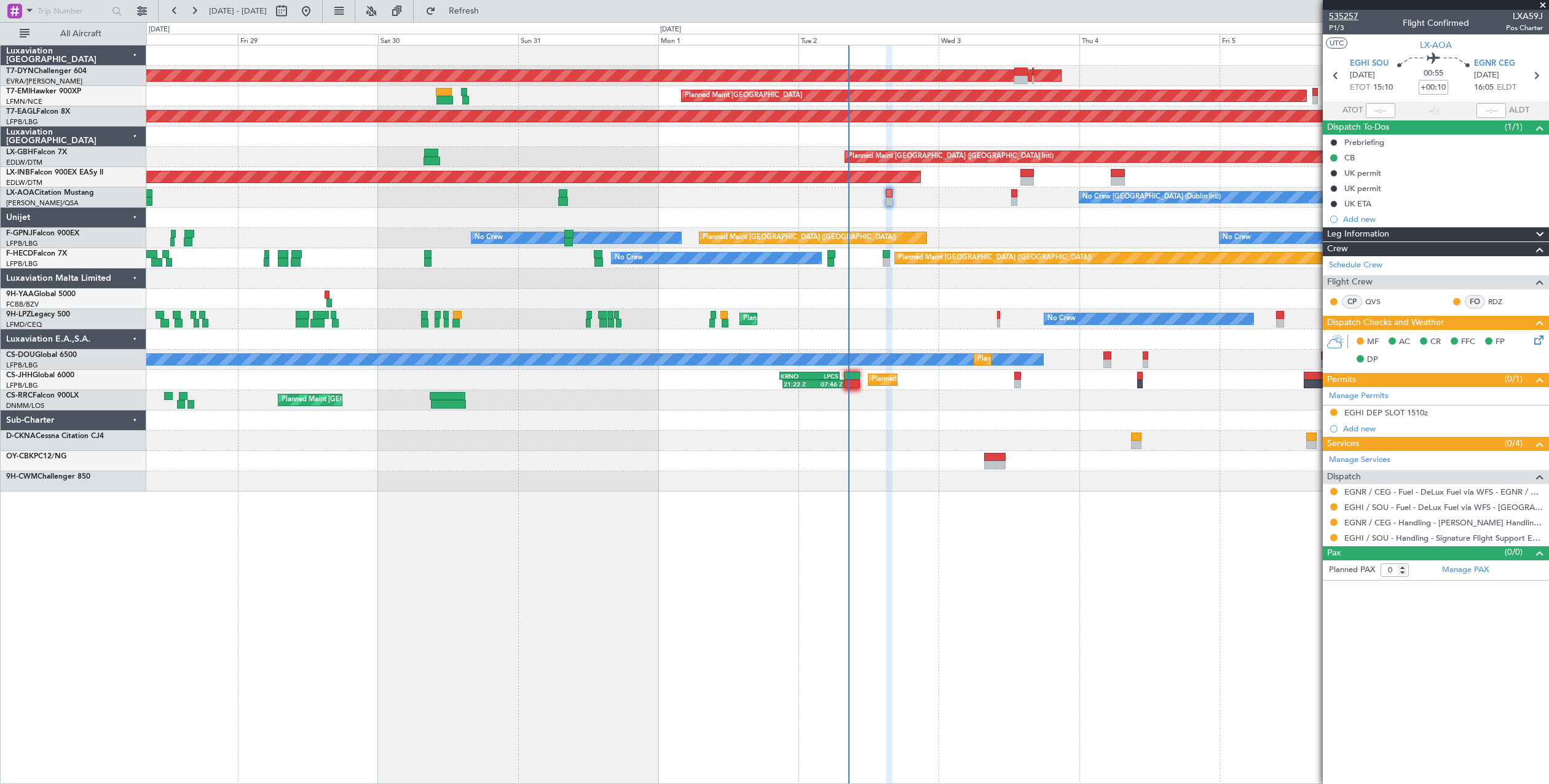
click at [1336, 18] on span "535257" at bounding box center [1344, 16] width 30 height 13
click at [1330, 32] on span "P1/3" at bounding box center [1344, 28] width 30 height 10
click at [1343, 16] on span "535257" at bounding box center [1344, 16] width 30 height 13
click at [1339, 26] on mat-tooltip-component "Trip Number" at bounding box center [1343, 39] width 61 height 33
click at [1336, 29] on mat-tooltip-component "Trip Number" at bounding box center [1343, 39] width 61 height 33
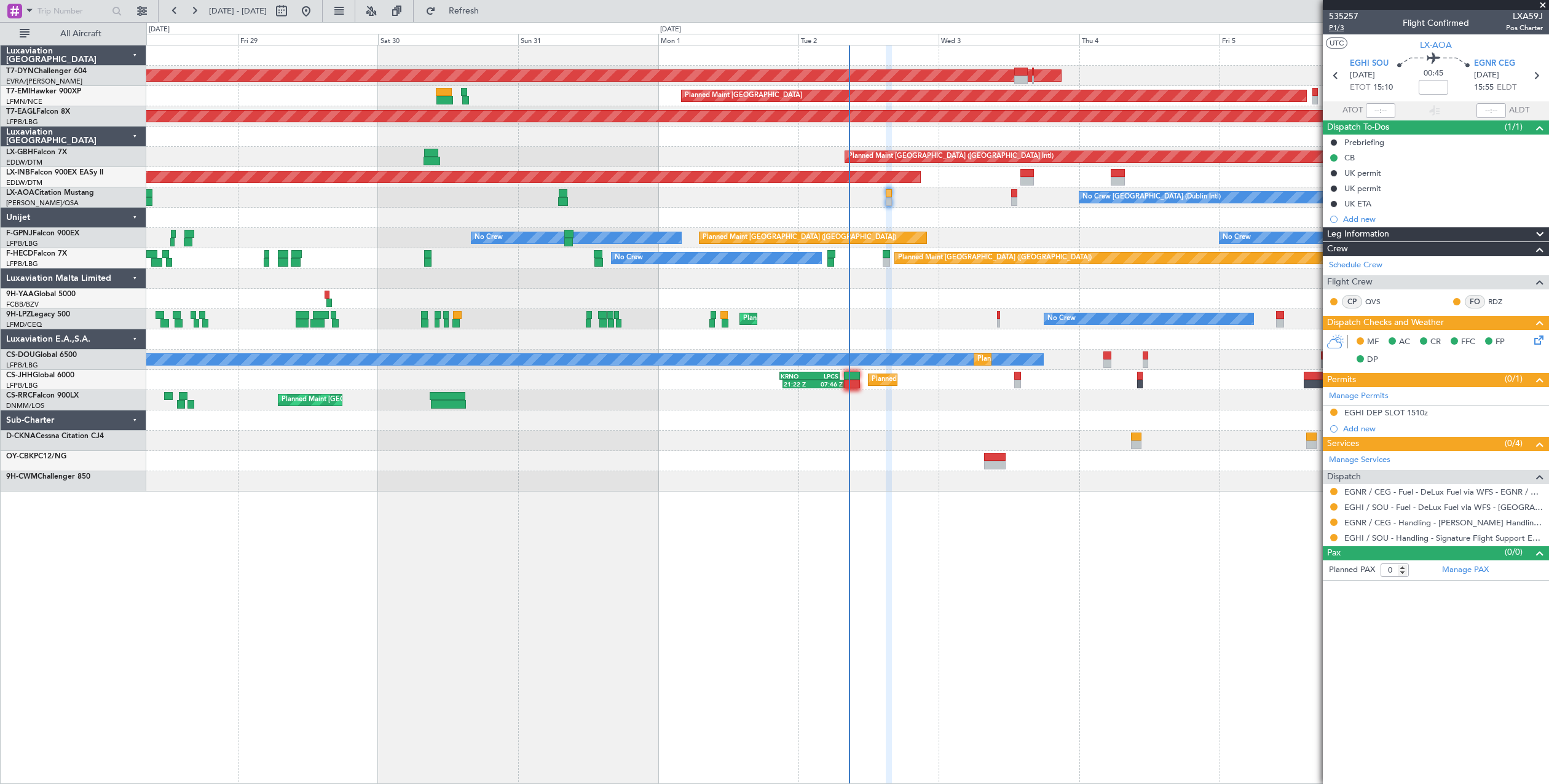
click at [1344, 28] on span "P1/3" at bounding box center [1344, 28] width 30 height 10
click at [1542, 343] on icon at bounding box center [1537, 338] width 10 height 10
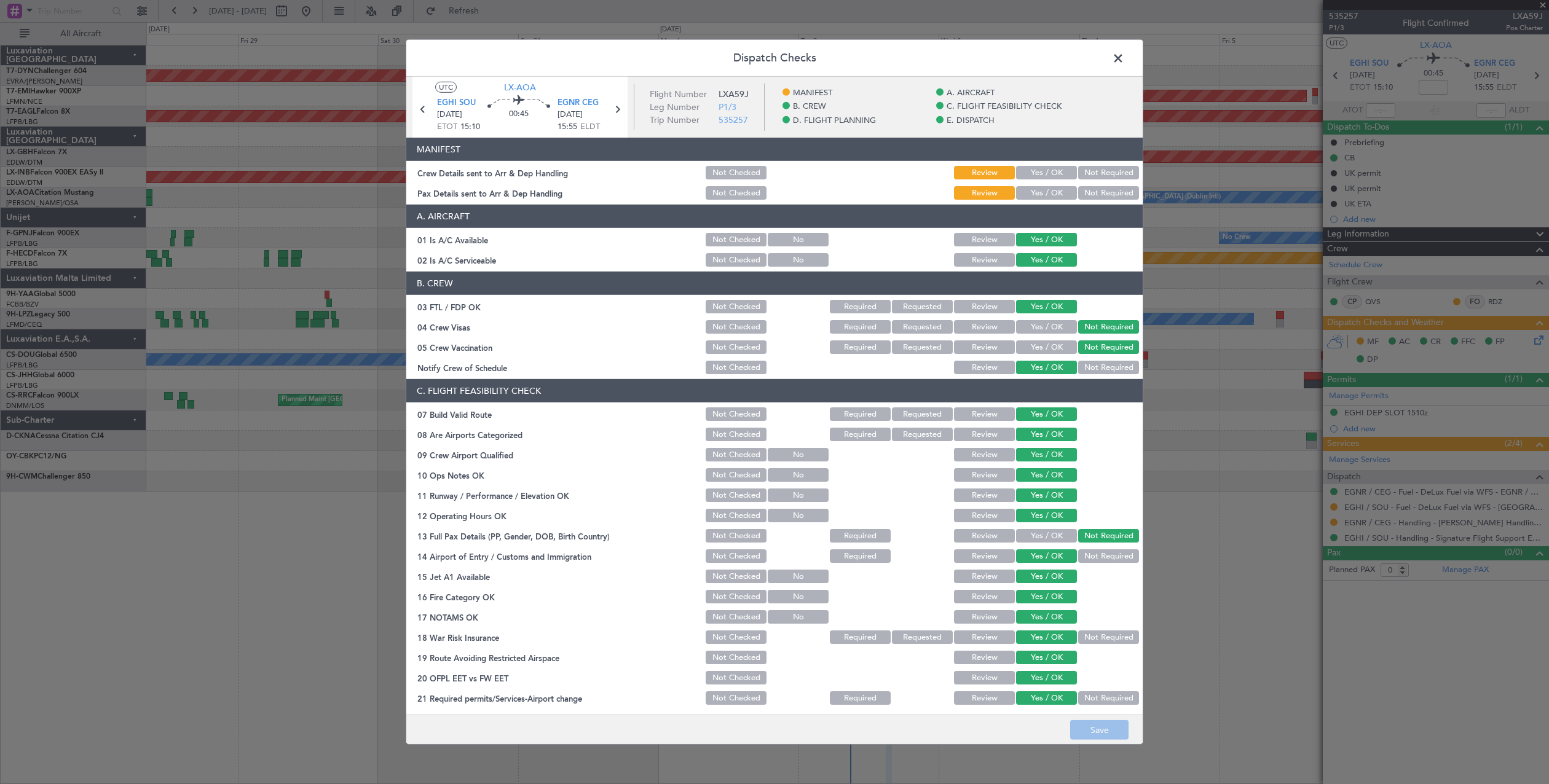
click at [1030, 172] on button "Yes / OK" at bounding box center [1046, 173] width 61 height 14
click at [1032, 180] on div "Yes / OK" at bounding box center [1045, 172] width 62 height 17
click at [1032, 185] on div "Yes / OK" at bounding box center [1045, 193] width 62 height 17
click at [1032, 187] on button "Yes / OK" at bounding box center [1046, 193] width 61 height 14
click at [1106, 729] on button "Save" at bounding box center [1099, 730] width 58 height 20
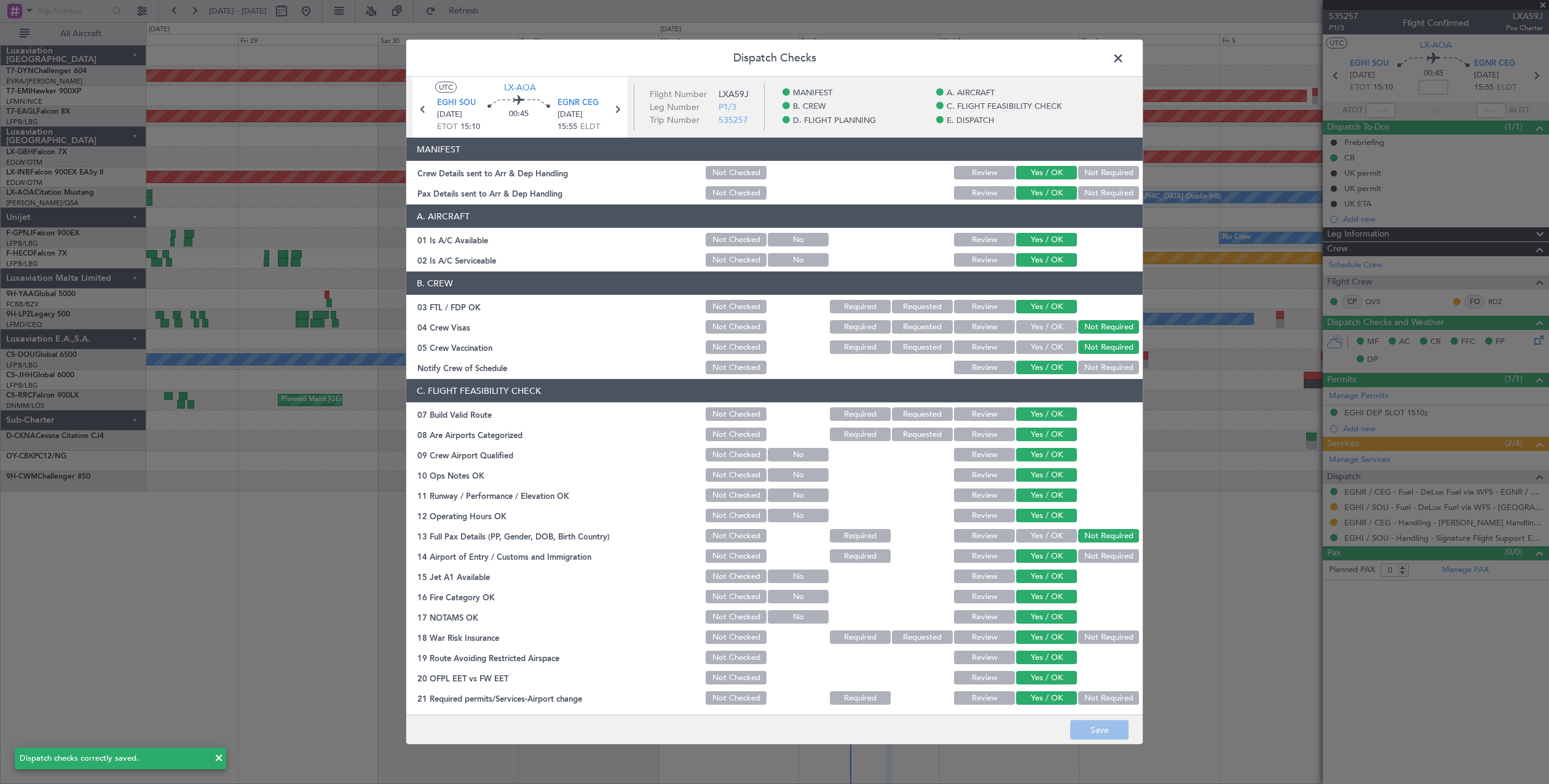
click at [1124, 54] on span at bounding box center [1124, 61] width 0 height 25
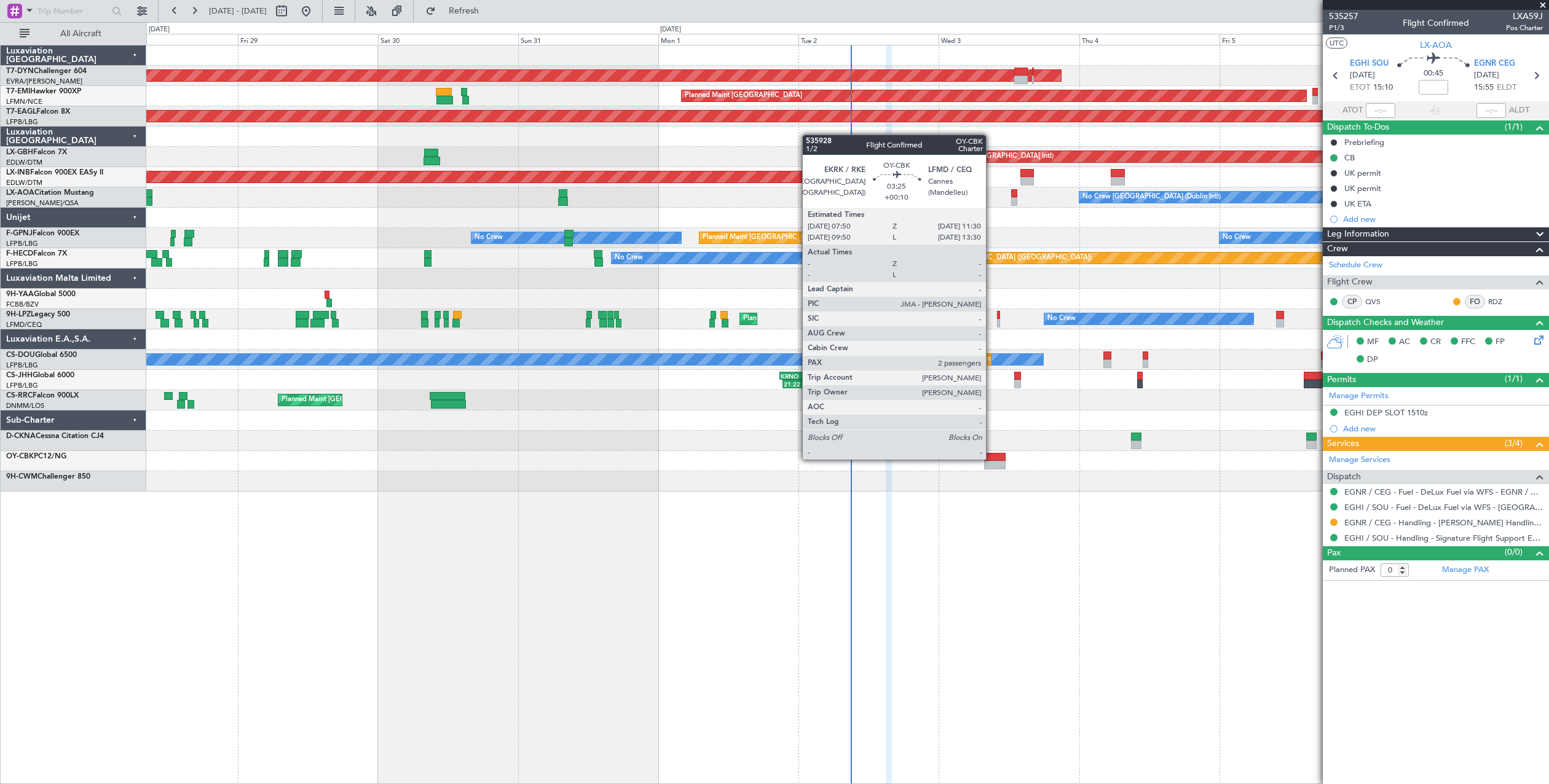
click at [991, 458] on div at bounding box center [995, 456] width 22 height 9
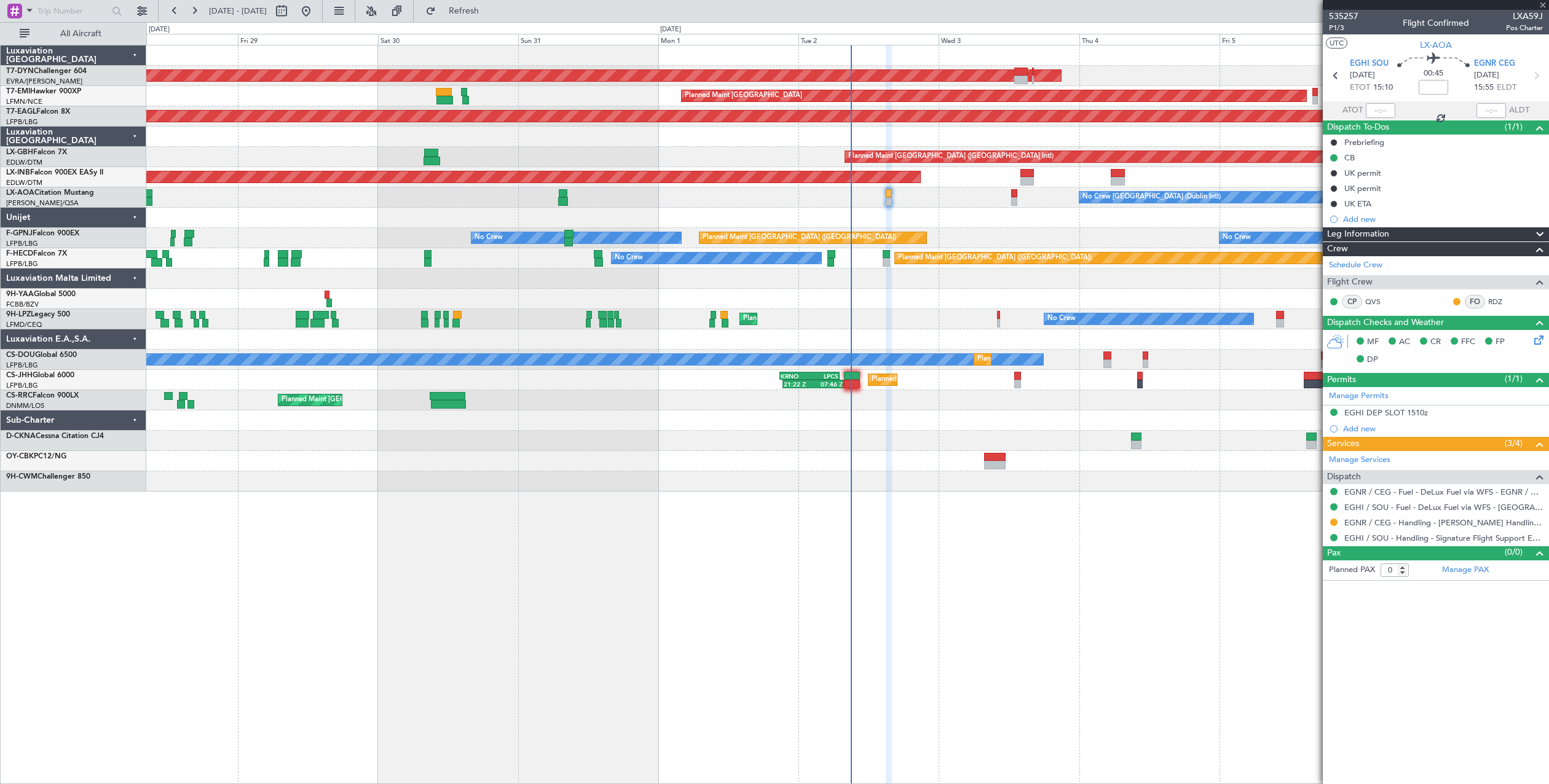
type input "+00:10"
type input "2"
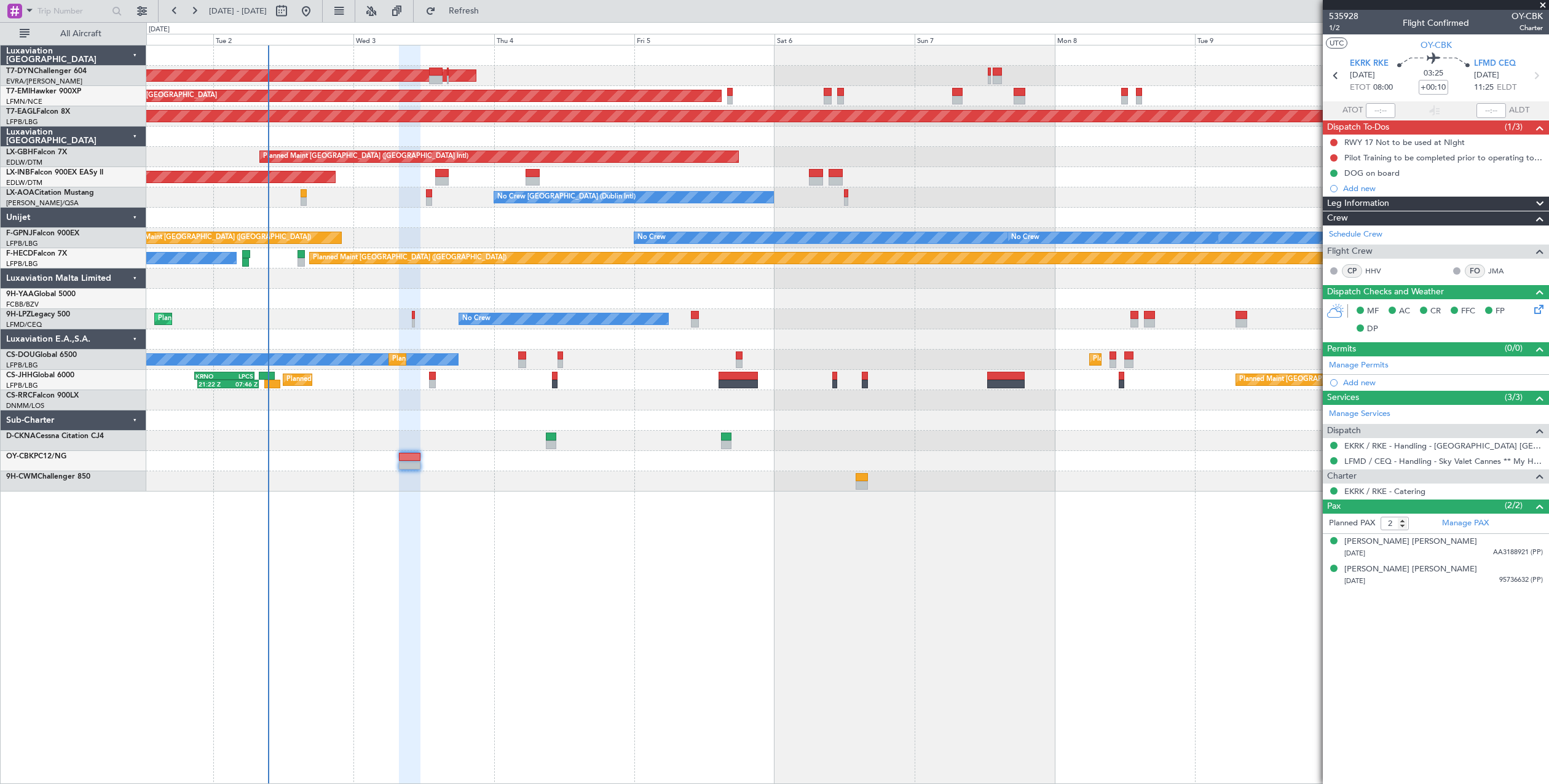
click at [622, 56] on div at bounding box center [846, 56] width 1402 height 20
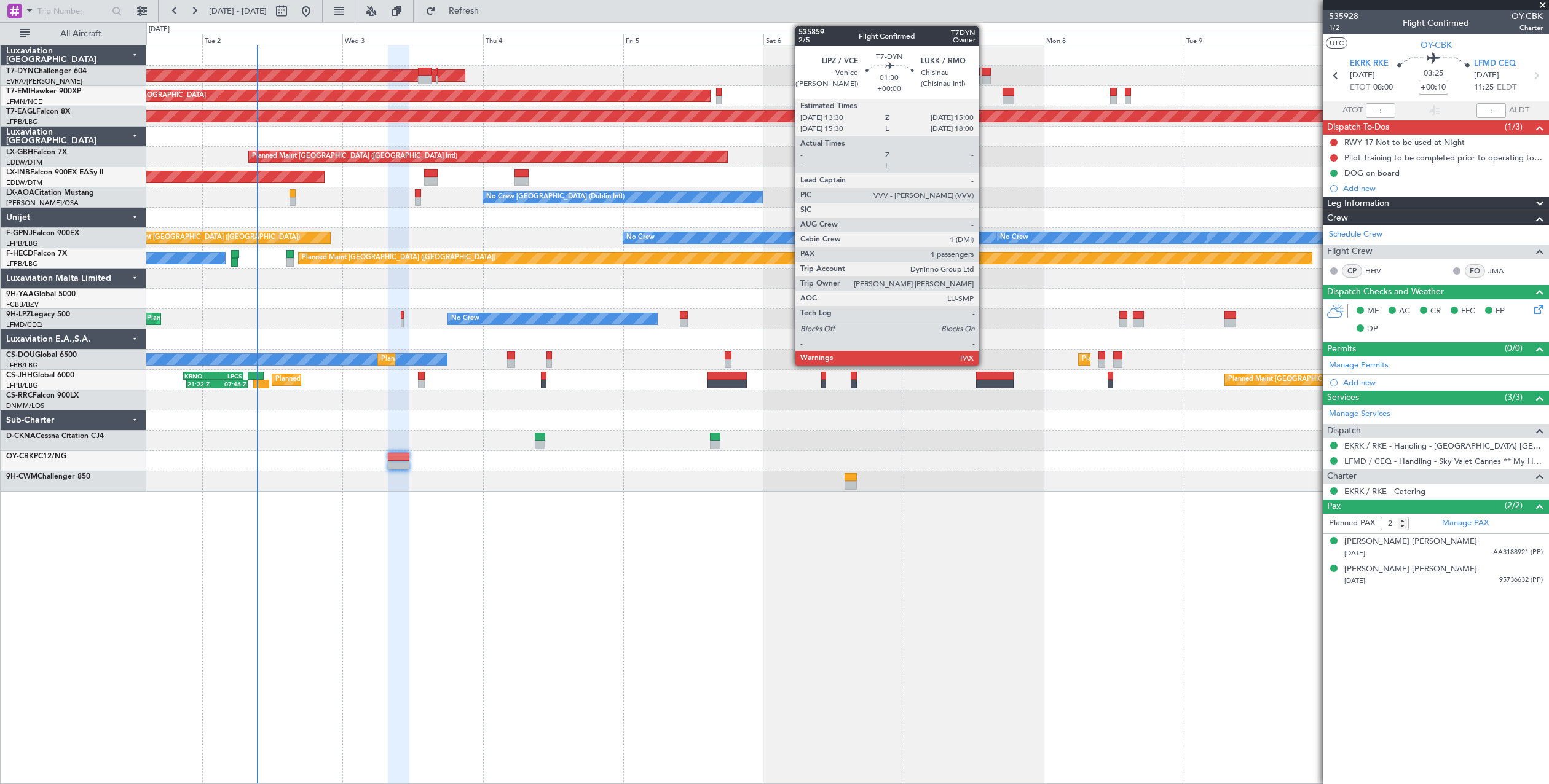
click at [984, 71] on div at bounding box center [985, 72] width 9 height 9
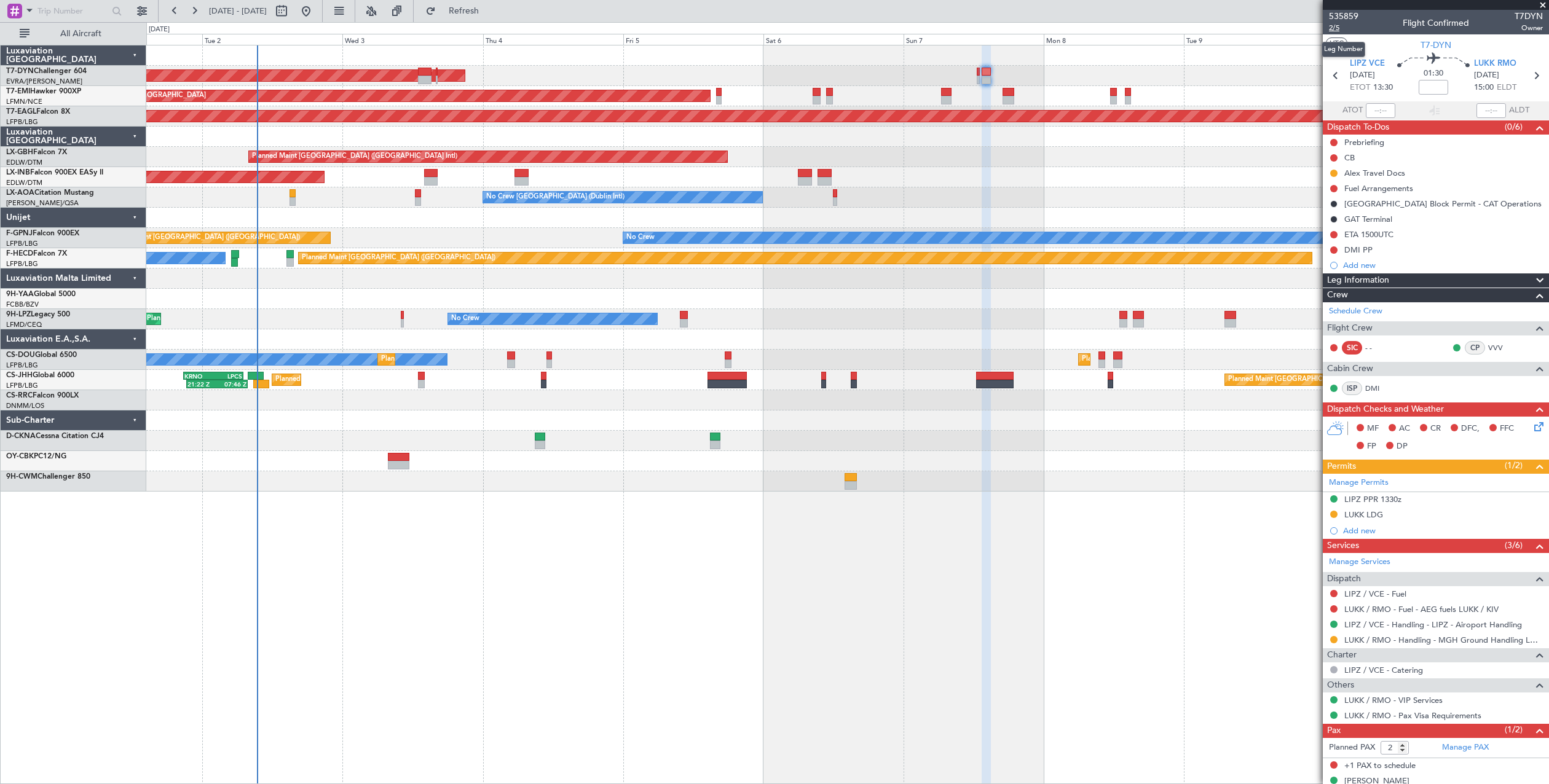
click at [1334, 27] on span "2/5" at bounding box center [1344, 28] width 30 height 10
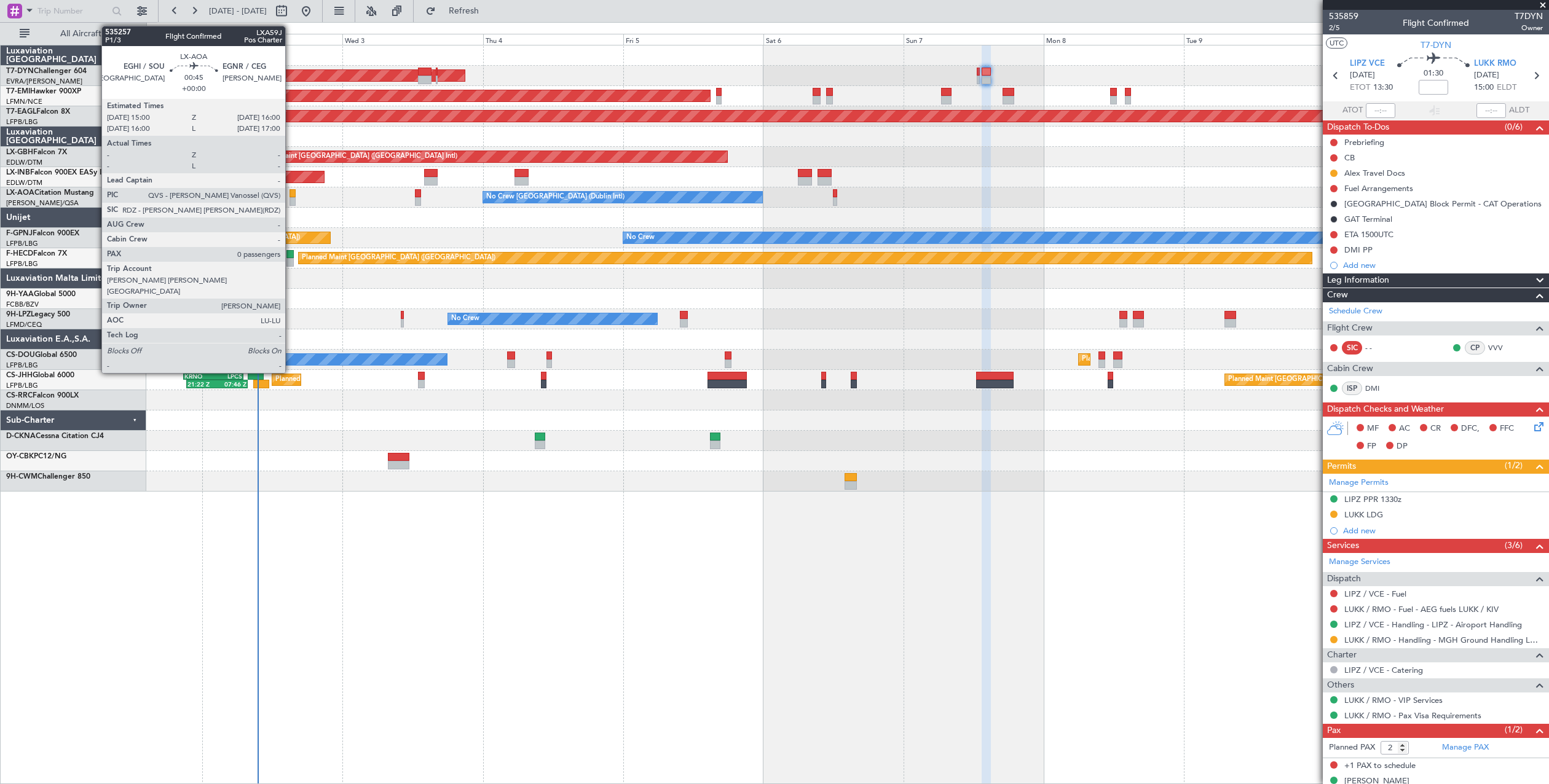
click at [291, 196] on div at bounding box center [293, 193] width 6 height 9
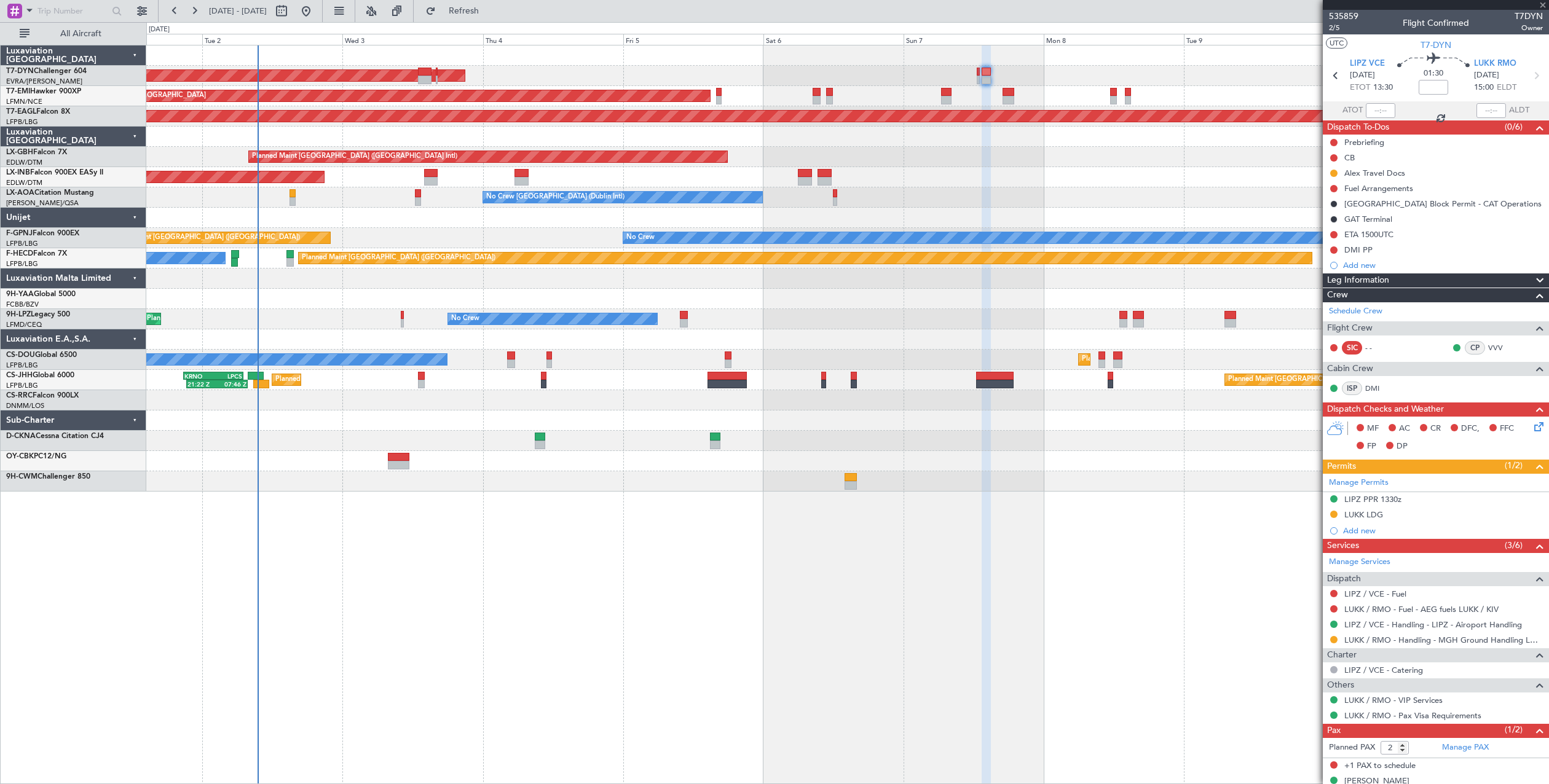
type input "0"
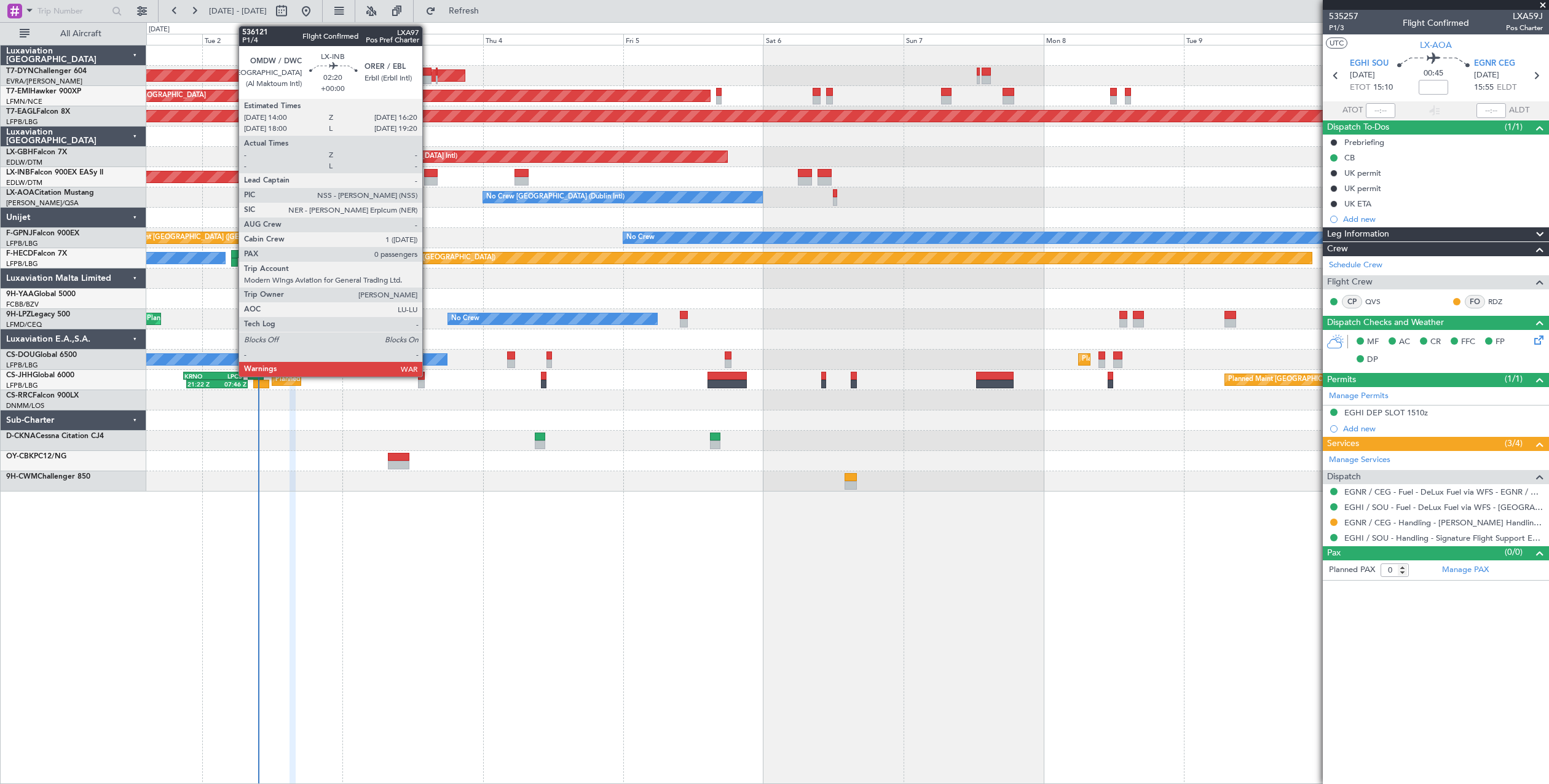
click at [428, 174] on div at bounding box center [431, 173] width 14 height 9
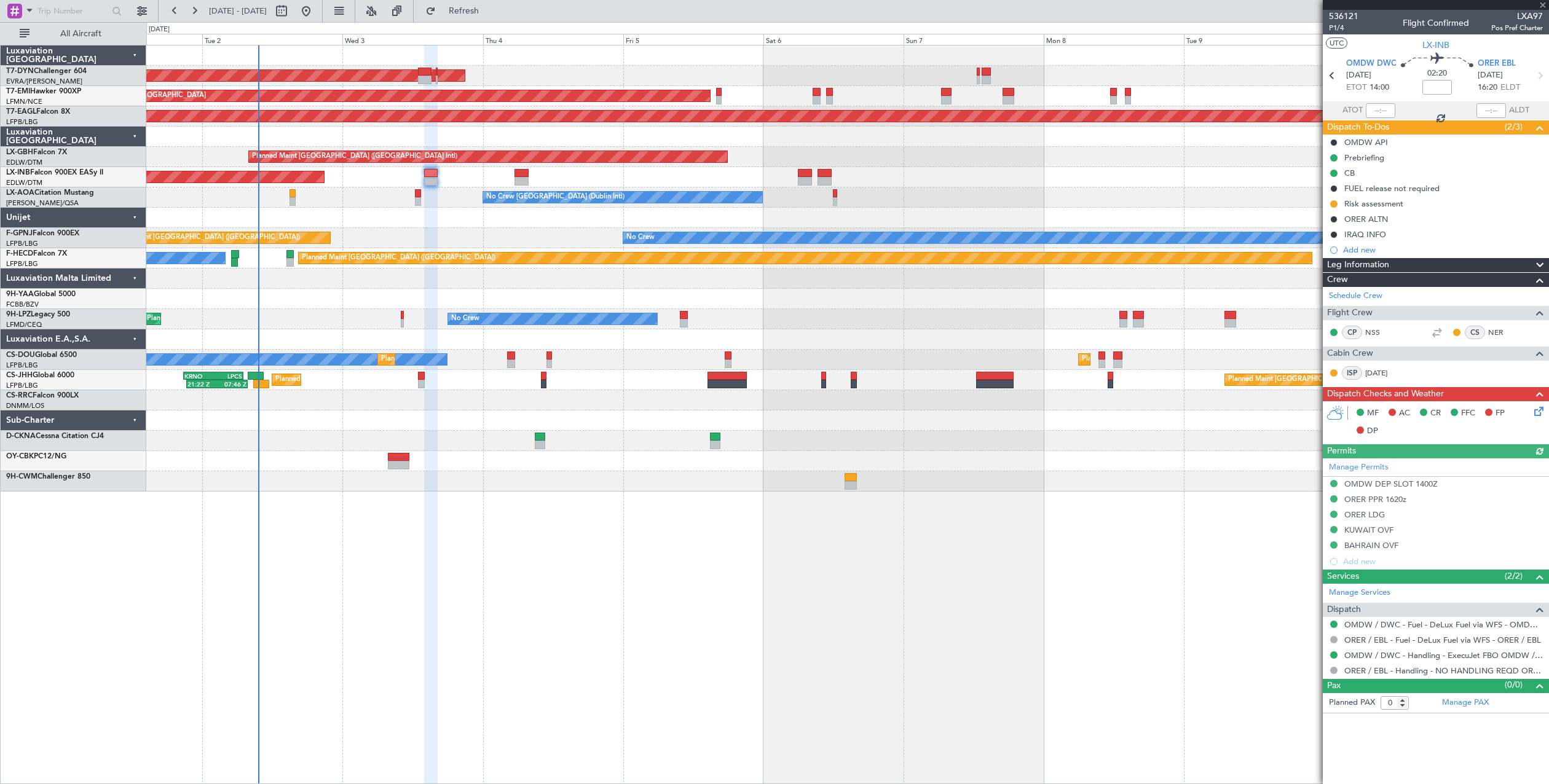
click at [530, 178] on div "Unplanned Maint [GEOGRAPHIC_DATA] (Al Maktoum Intl)" at bounding box center [846, 177] width 1402 height 20
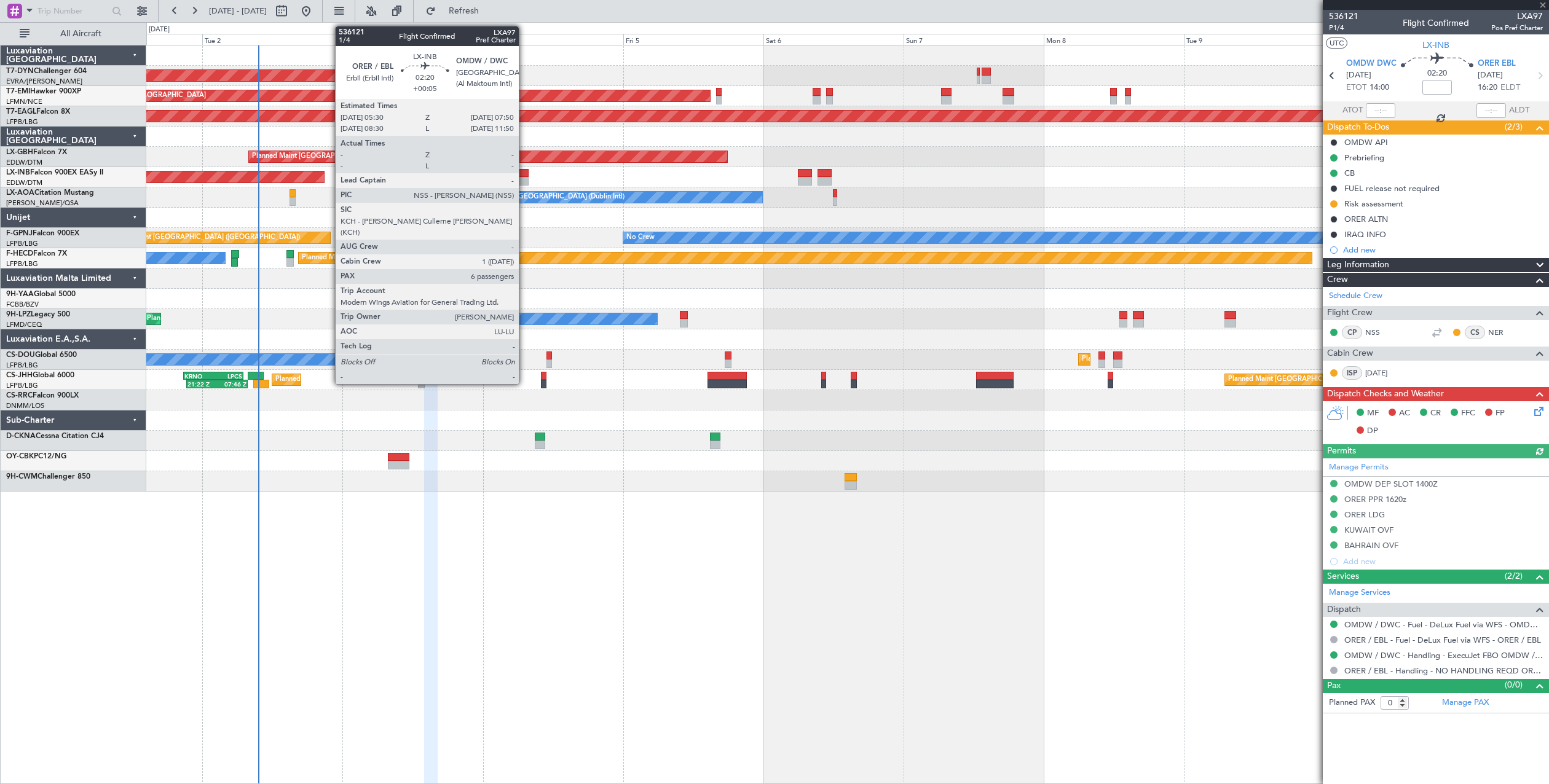
click at [525, 178] on div at bounding box center [522, 181] width 14 height 9
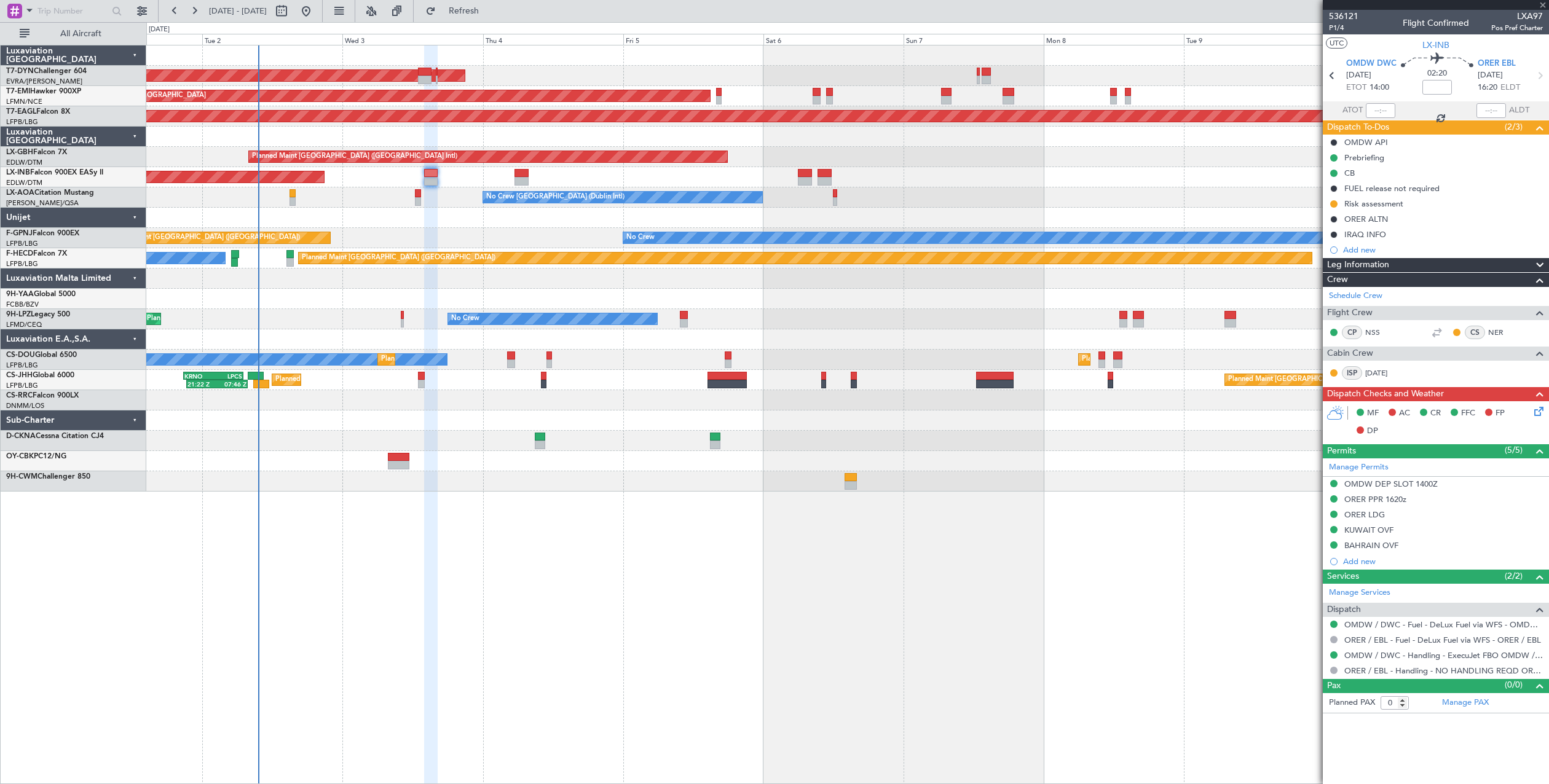
type input "+00:05"
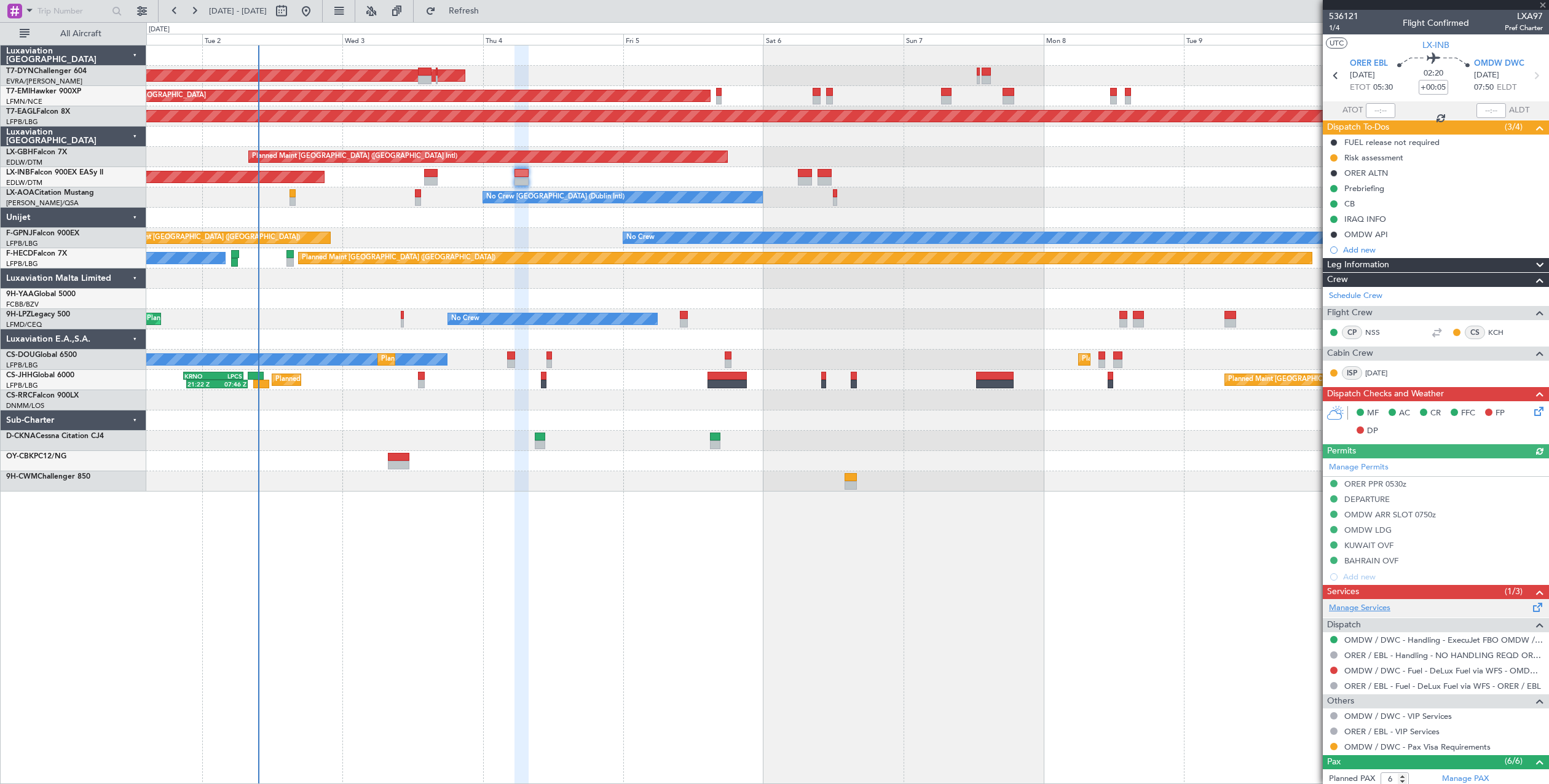
scroll to position [171, 0]
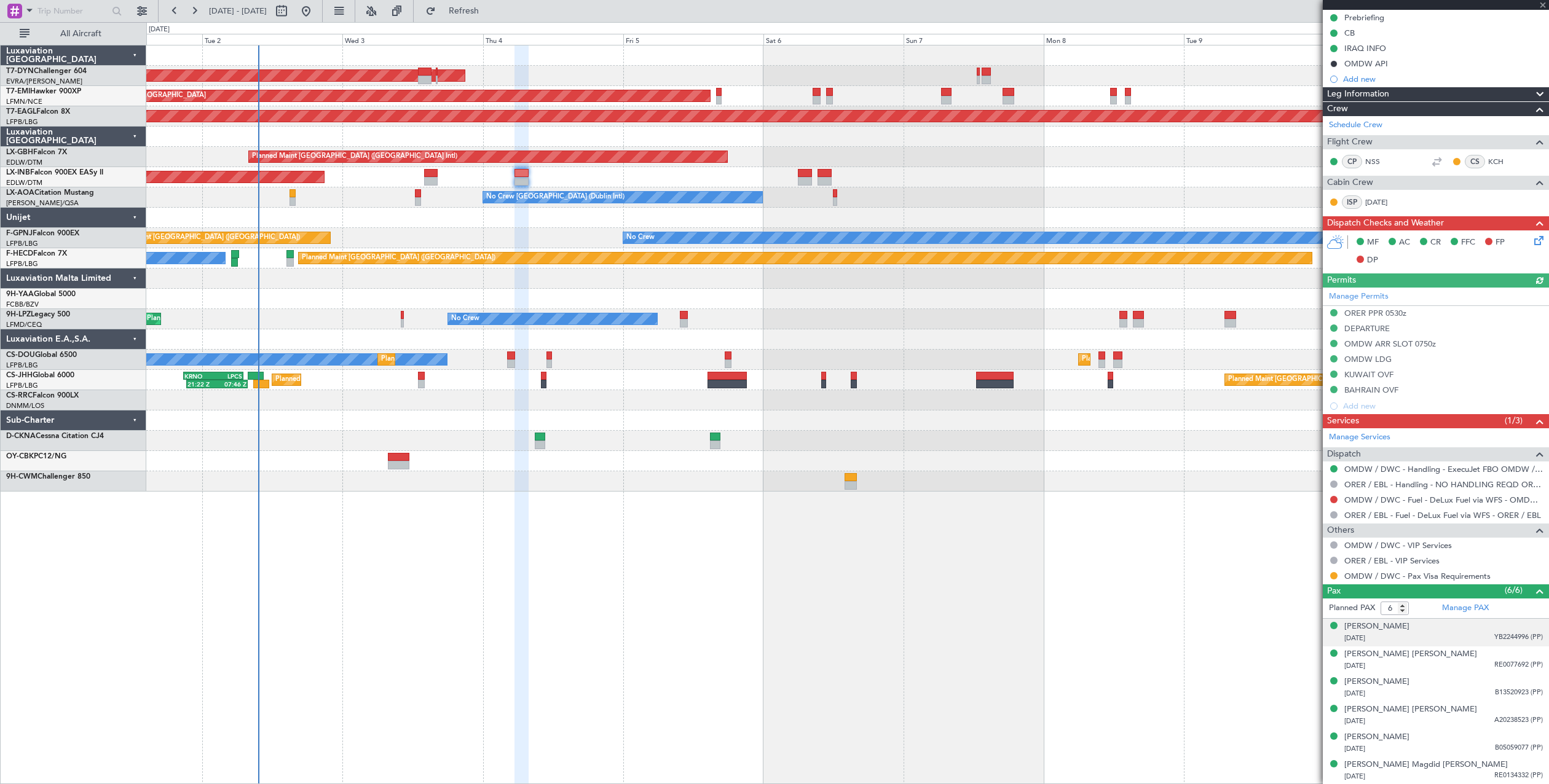
click at [1436, 641] on div "[DATE] YB2244996 (PP)" at bounding box center [1443, 638] width 199 height 12
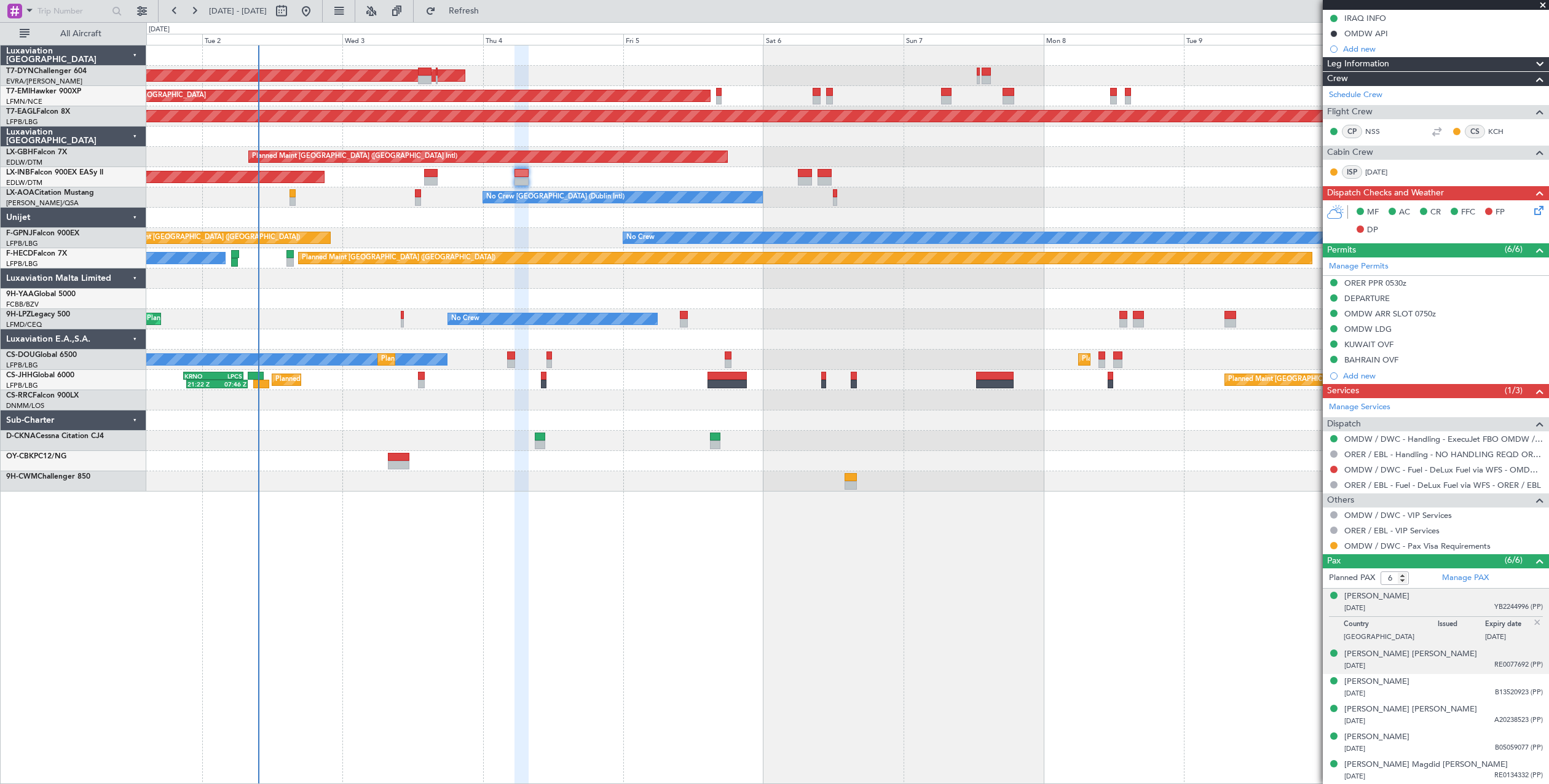
click at [1473, 664] on div "[DATE] RE0077692 (PP)" at bounding box center [1443, 666] width 199 height 12
click at [1470, 693] on div "[DATE] B13520923 (PP)" at bounding box center [1443, 693] width 199 height 12
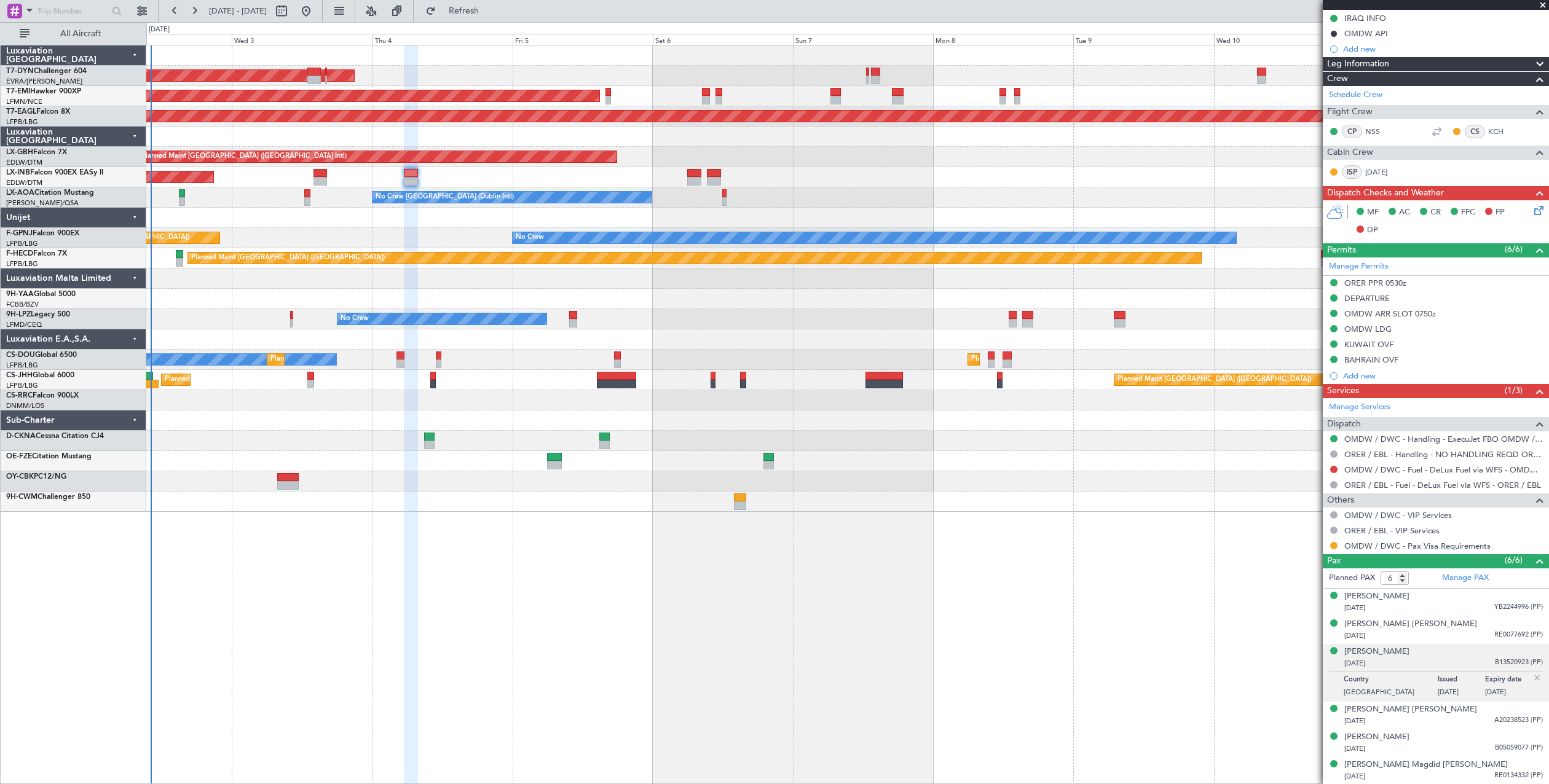
click at [1069, 348] on div "AOG Maint Riga (Riga Intl) Planned Maint [GEOGRAPHIC_DATA] Grounded [US_STATE] …" at bounding box center [846, 279] width 1402 height 466
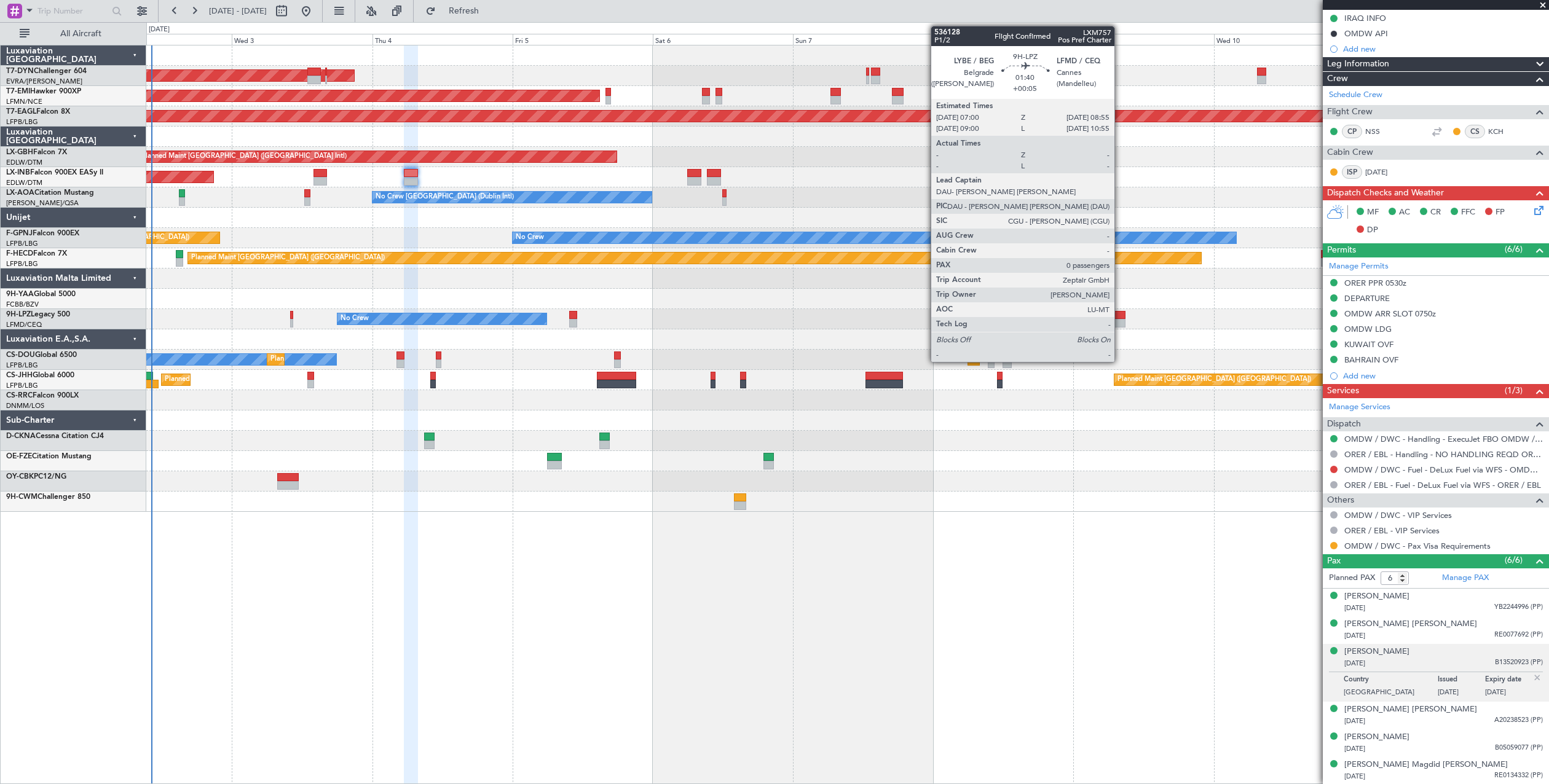
click at [1119, 314] on div at bounding box center [1119, 315] width 12 height 9
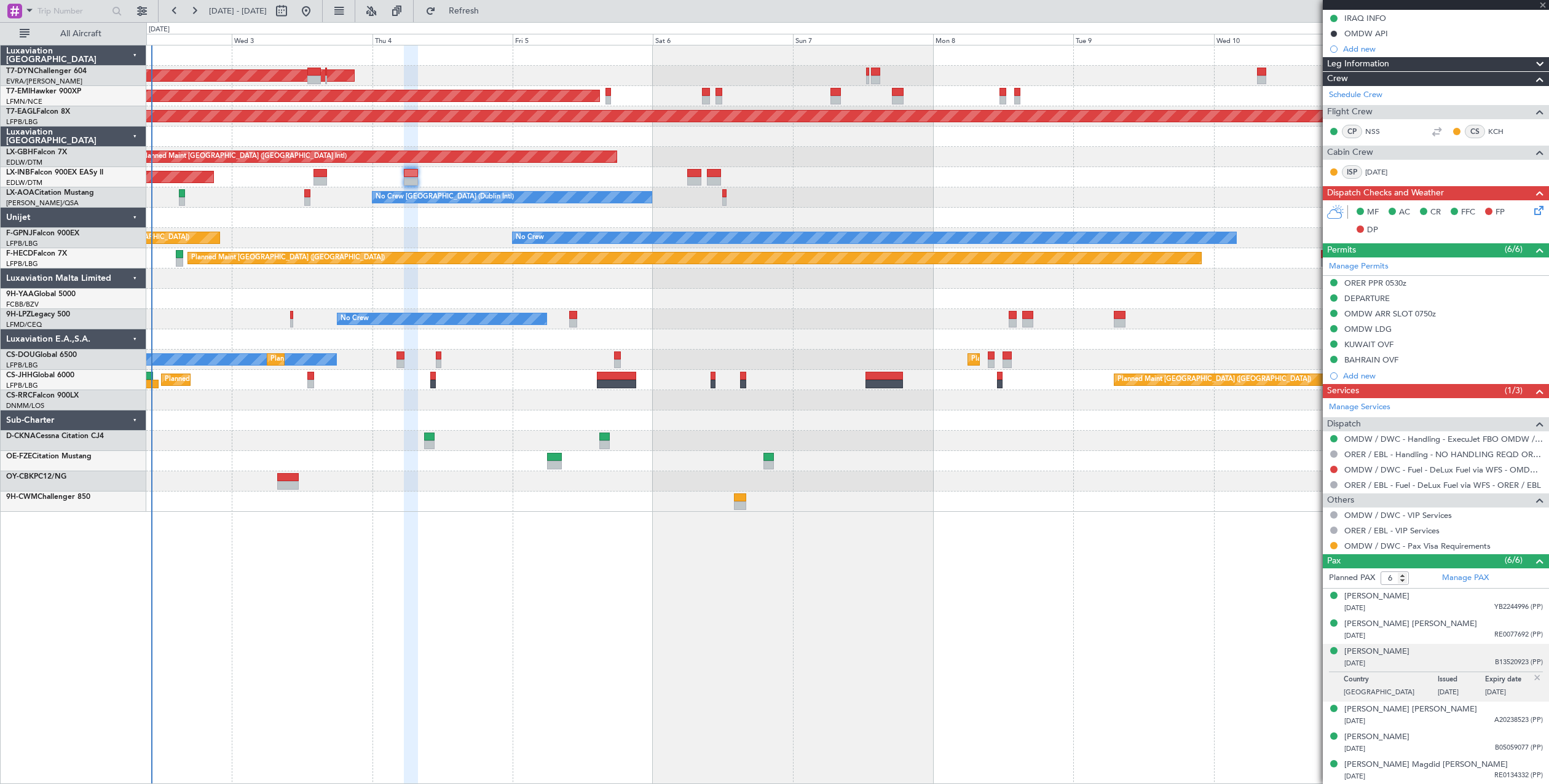
type input "0"
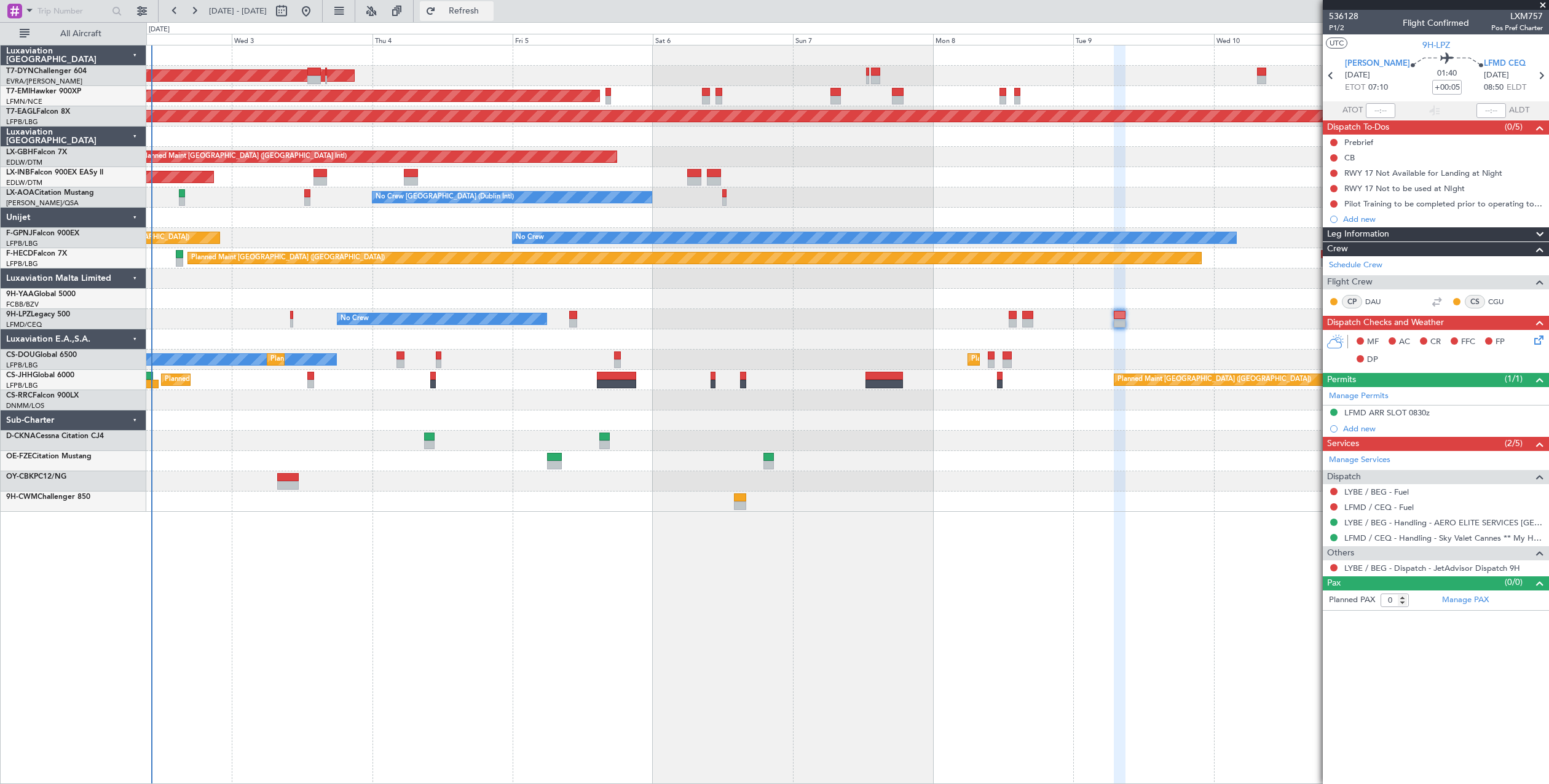
click at [477, 18] on button "Refresh" at bounding box center [457, 11] width 74 height 20
click at [303, 530] on div "AOG Maint Riga (Riga Intl) Planned Maint [GEOGRAPHIC_DATA] Grounded [US_STATE] …" at bounding box center [847, 414] width 1403 height 739
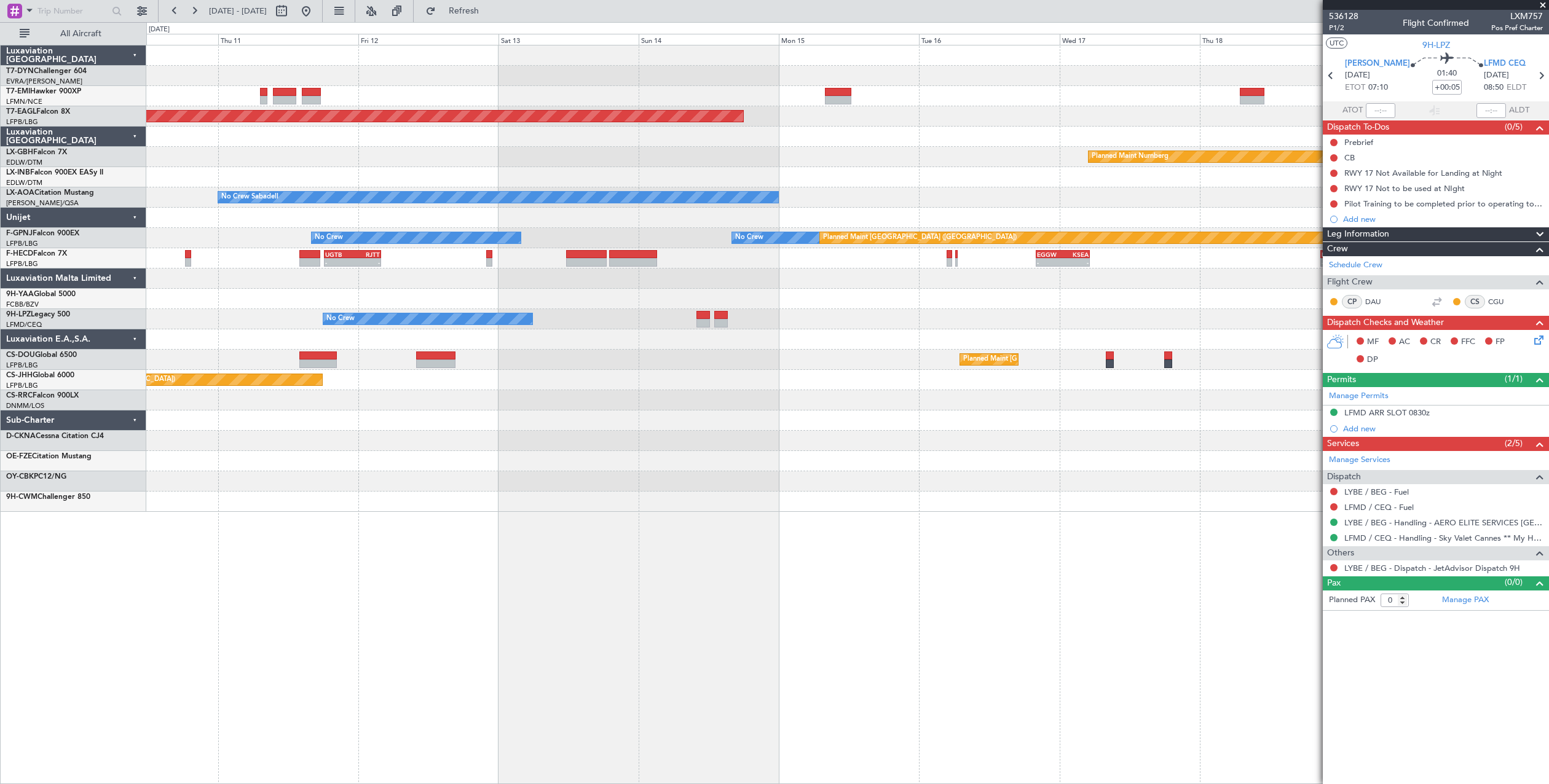
click at [439, 541] on div "Grounded [US_STATE] ([GEOGRAPHIC_DATA]) Planned Maint Nurnberg No Crew Sabadell…" at bounding box center [847, 414] width 1403 height 739
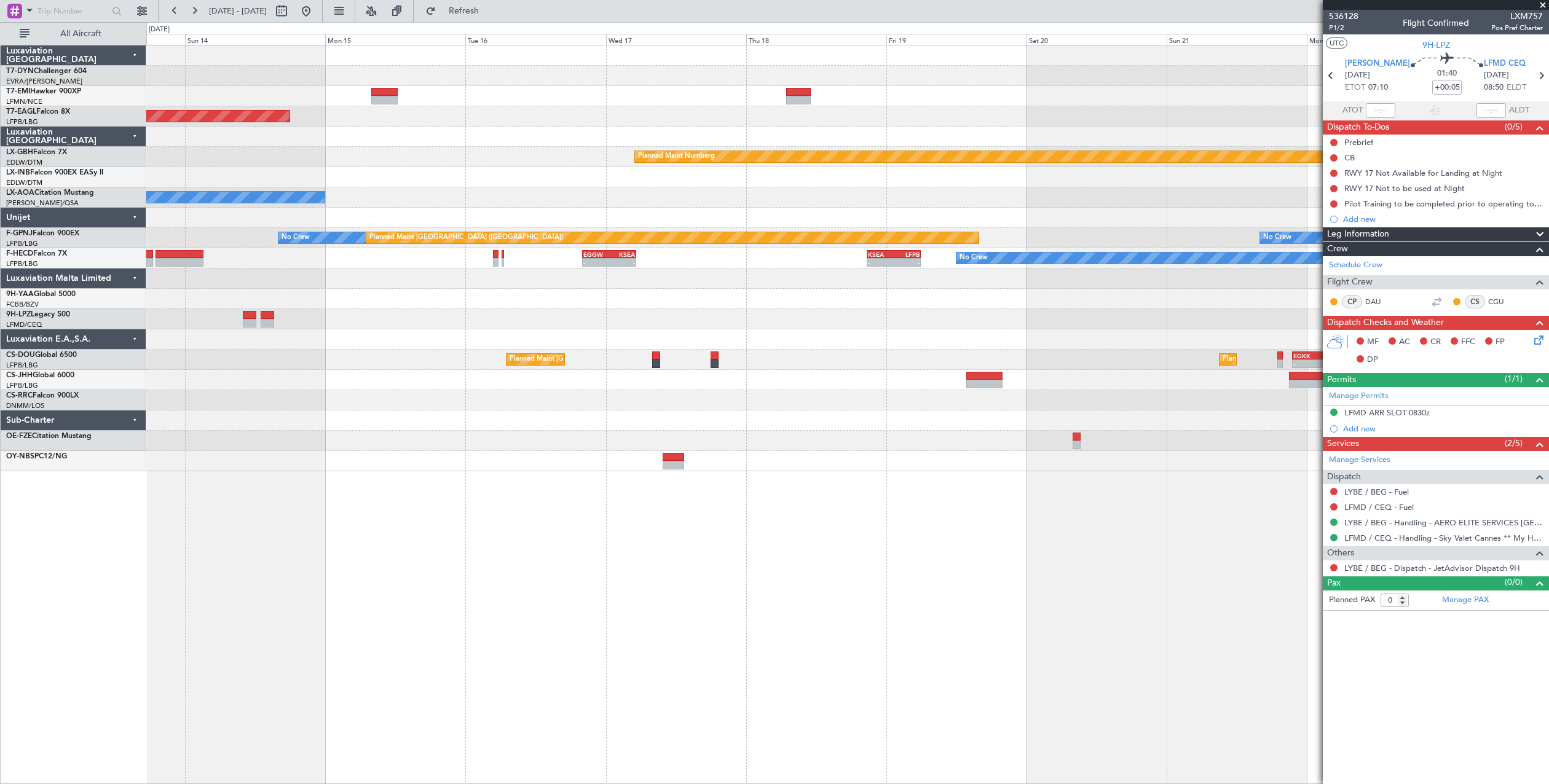
click at [467, 494] on div "Grounded [US_STATE] ([GEOGRAPHIC_DATA]) Planned Maint Nurnberg No Crew Sabadell…" at bounding box center [847, 414] width 1403 height 739
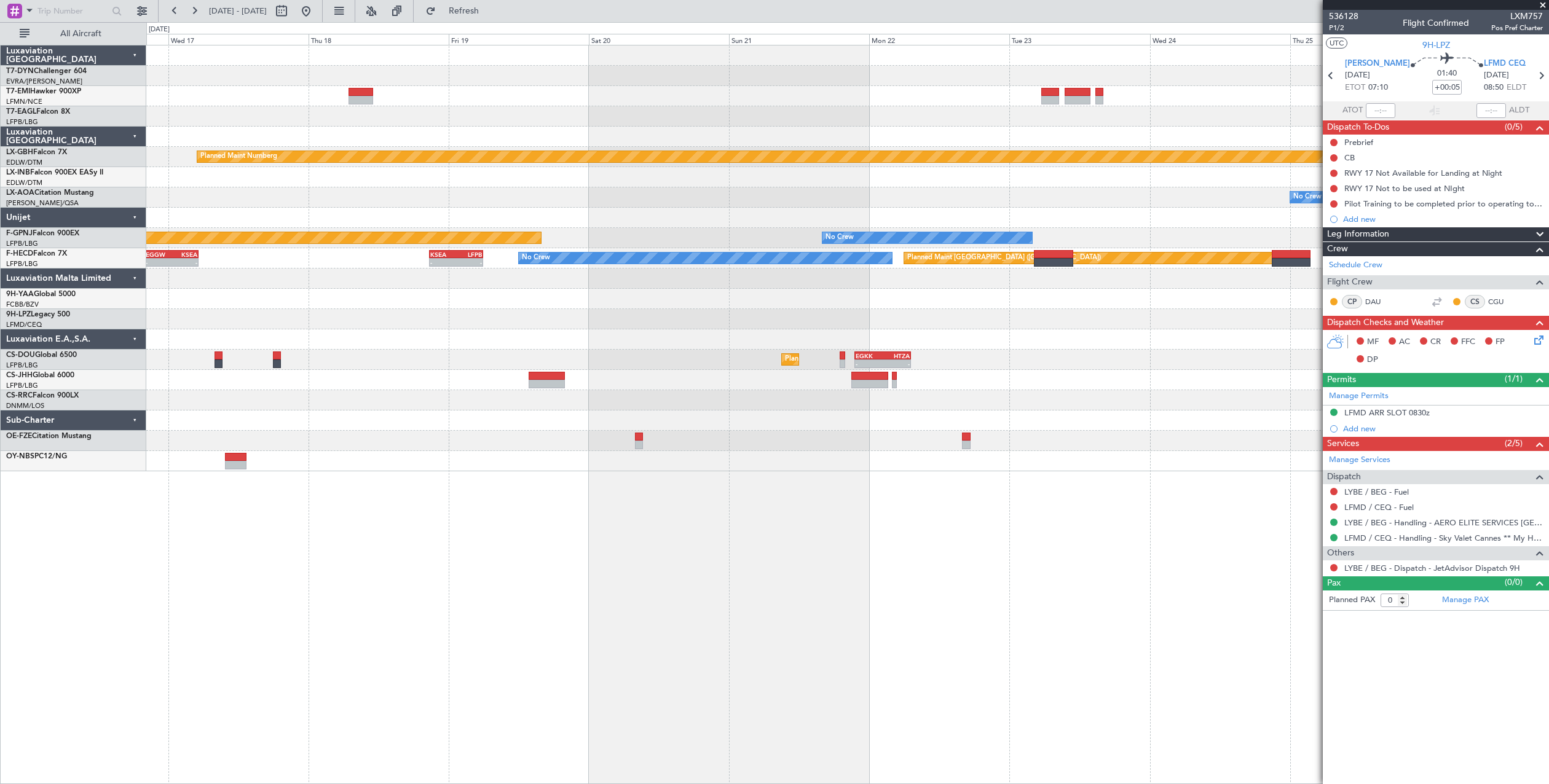
click at [300, 407] on div "Grounded [US_STATE] ([GEOGRAPHIC_DATA]) Planned Maint Nurnberg No Crew Sabadell…" at bounding box center [846, 259] width 1402 height 425
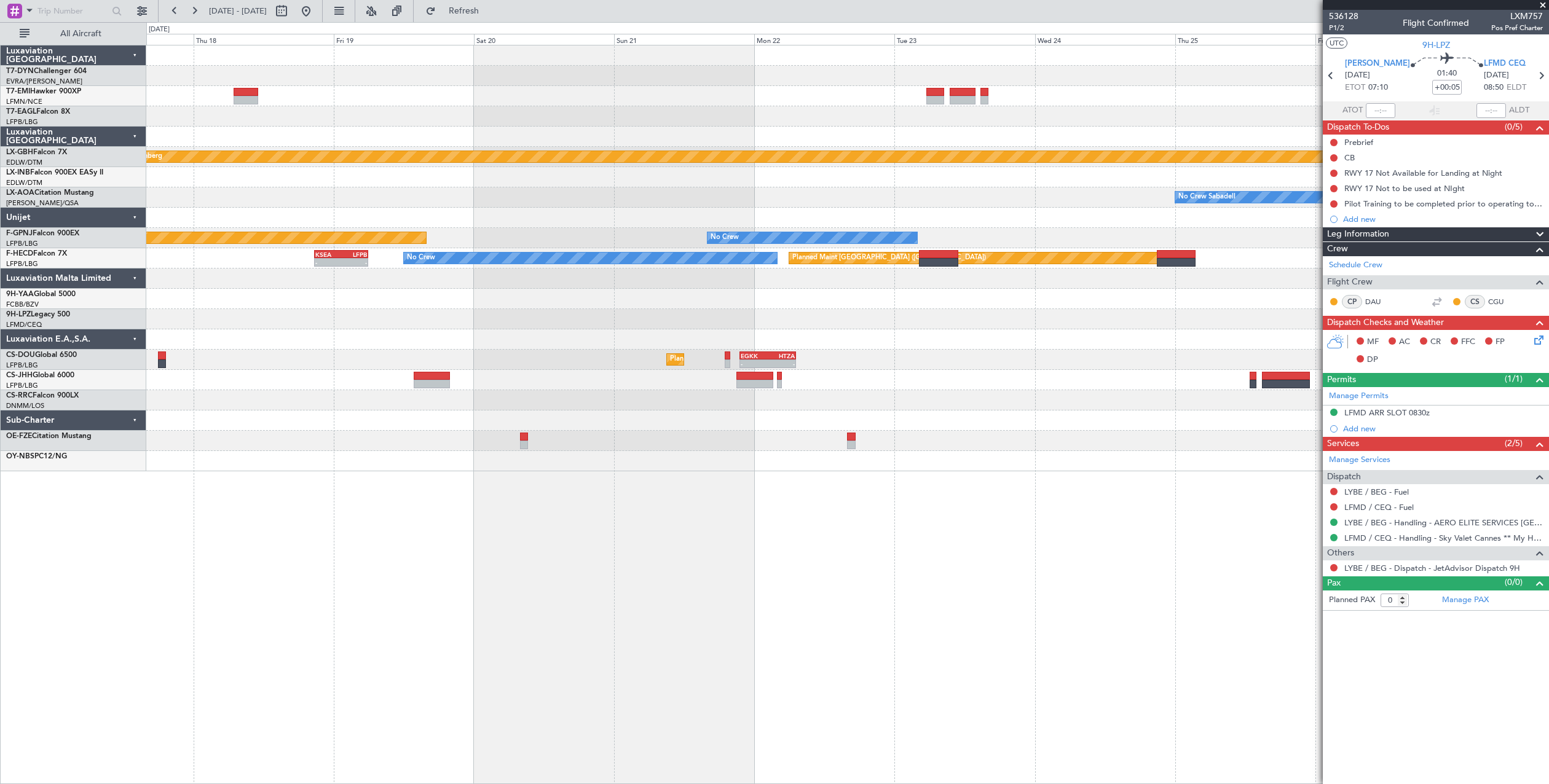
click at [258, 450] on div "Planned Maint Nurnberg No Crew Sabadell Planned Maint [GEOGRAPHIC_DATA] ([GEOGR…" at bounding box center [846, 259] width 1402 height 425
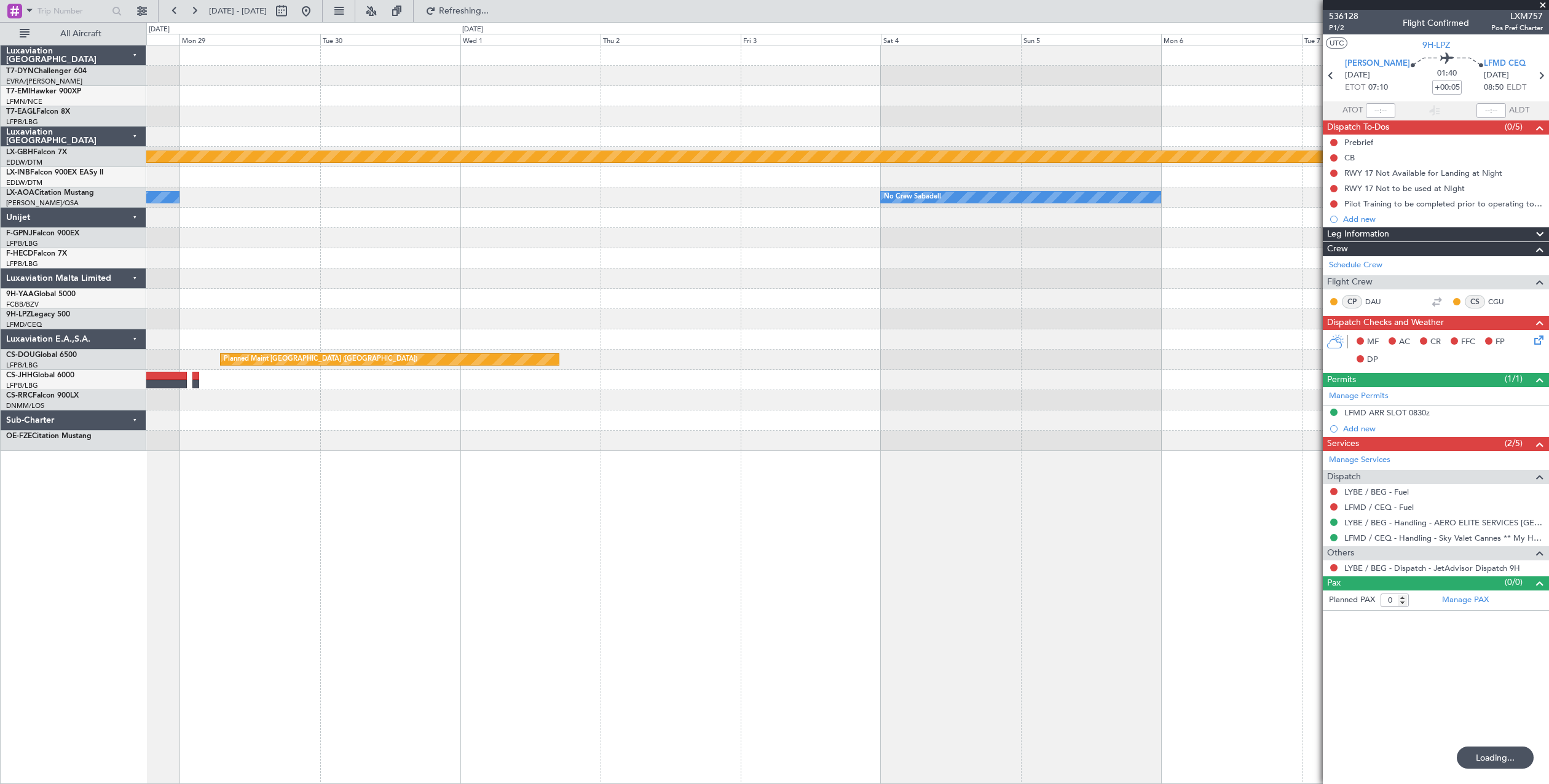
click at [0, 431] on html "[DATE] - [DATE] Refreshing... Quick Links All Aircraft Planned Maint Nurnberg N…" at bounding box center [774, 392] width 1549 height 784
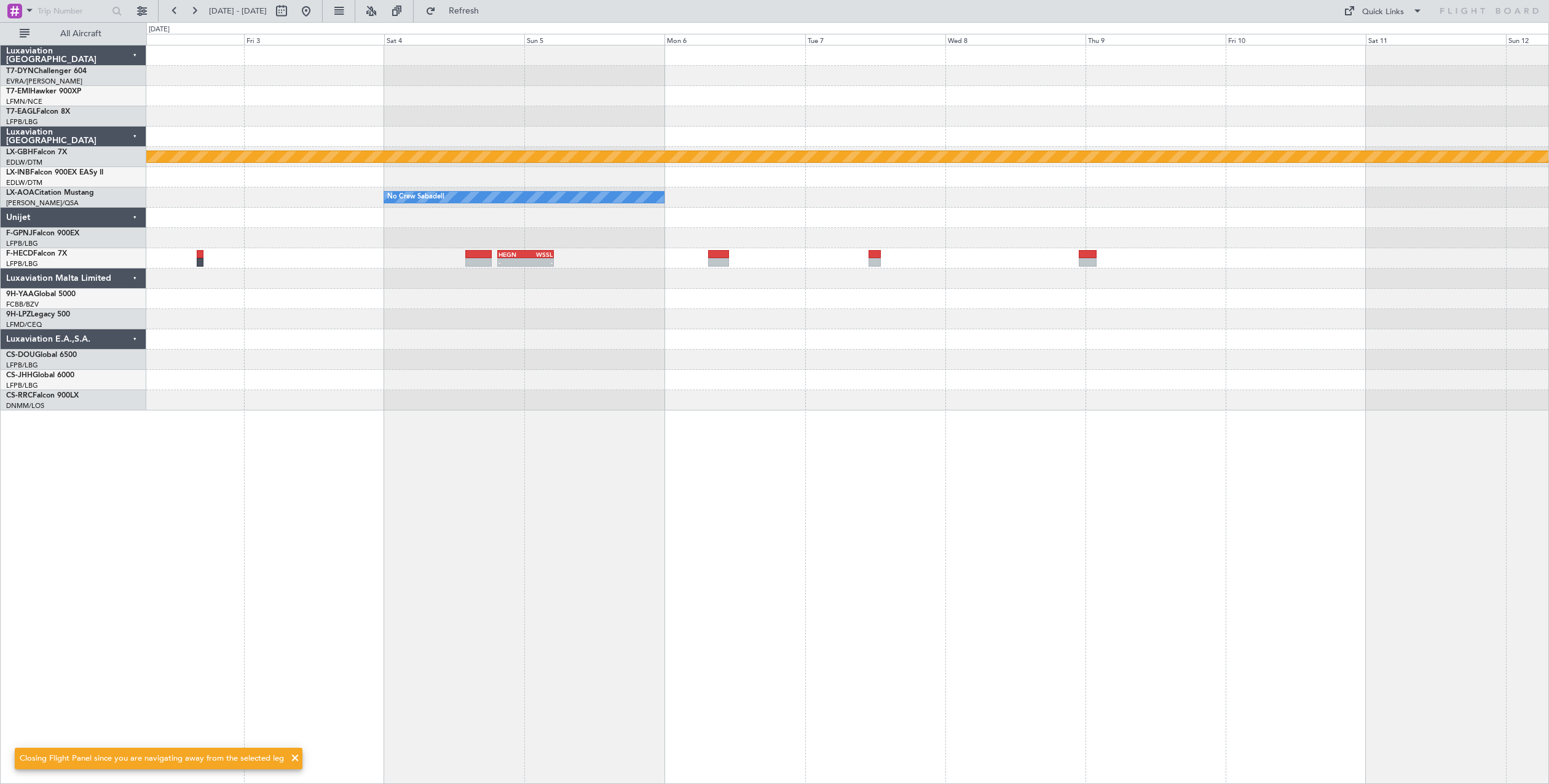
click at [434, 441] on div "Planned Maint Nurnberg No Crew Sabadell - - HEGN 19:30 Z WSSL 05:05 Z Planned M…" at bounding box center [847, 414] width 1403 height 739
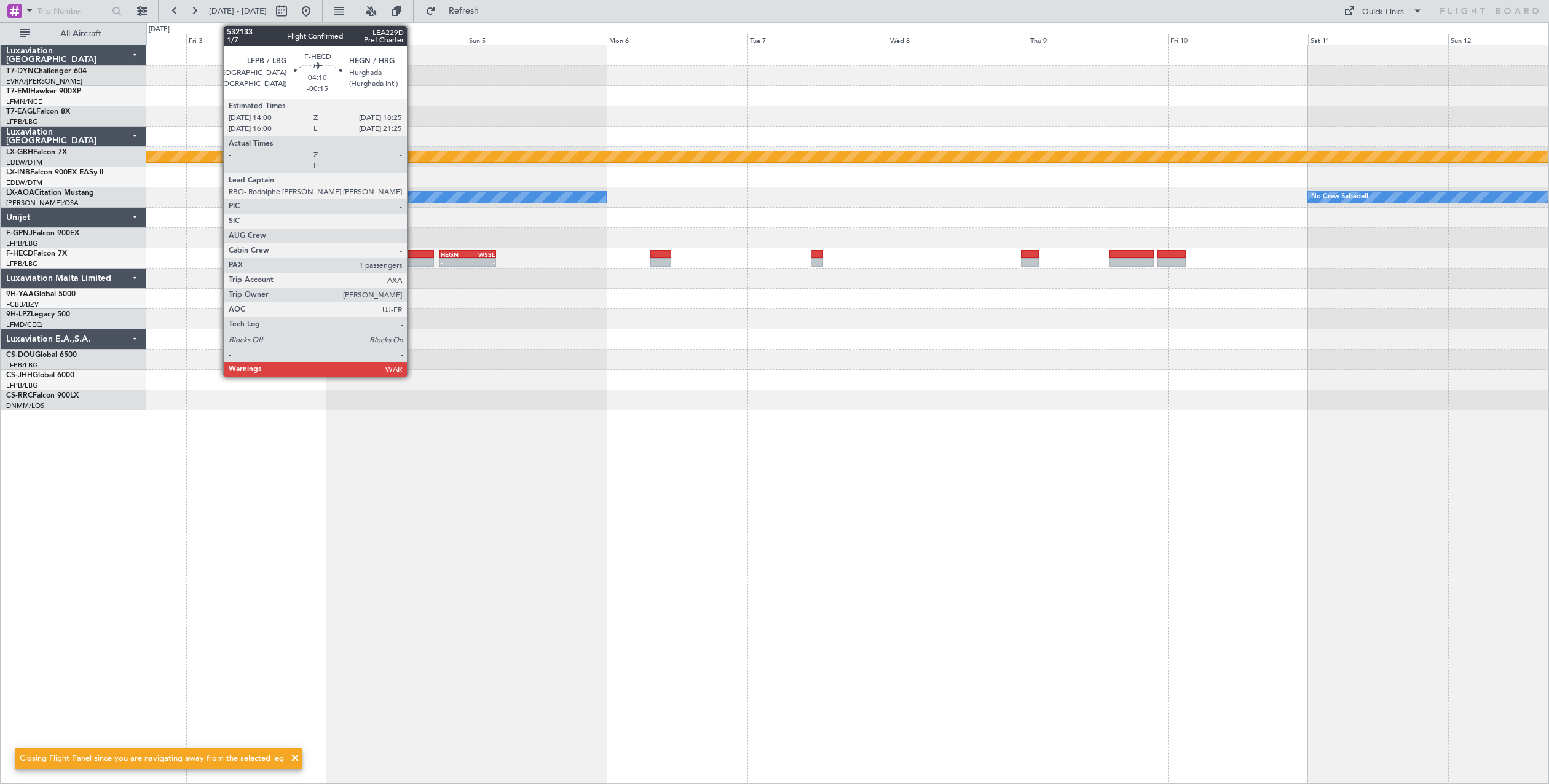
click at [413, 258] on div at bounding box center [421, 262] width 26 height 9
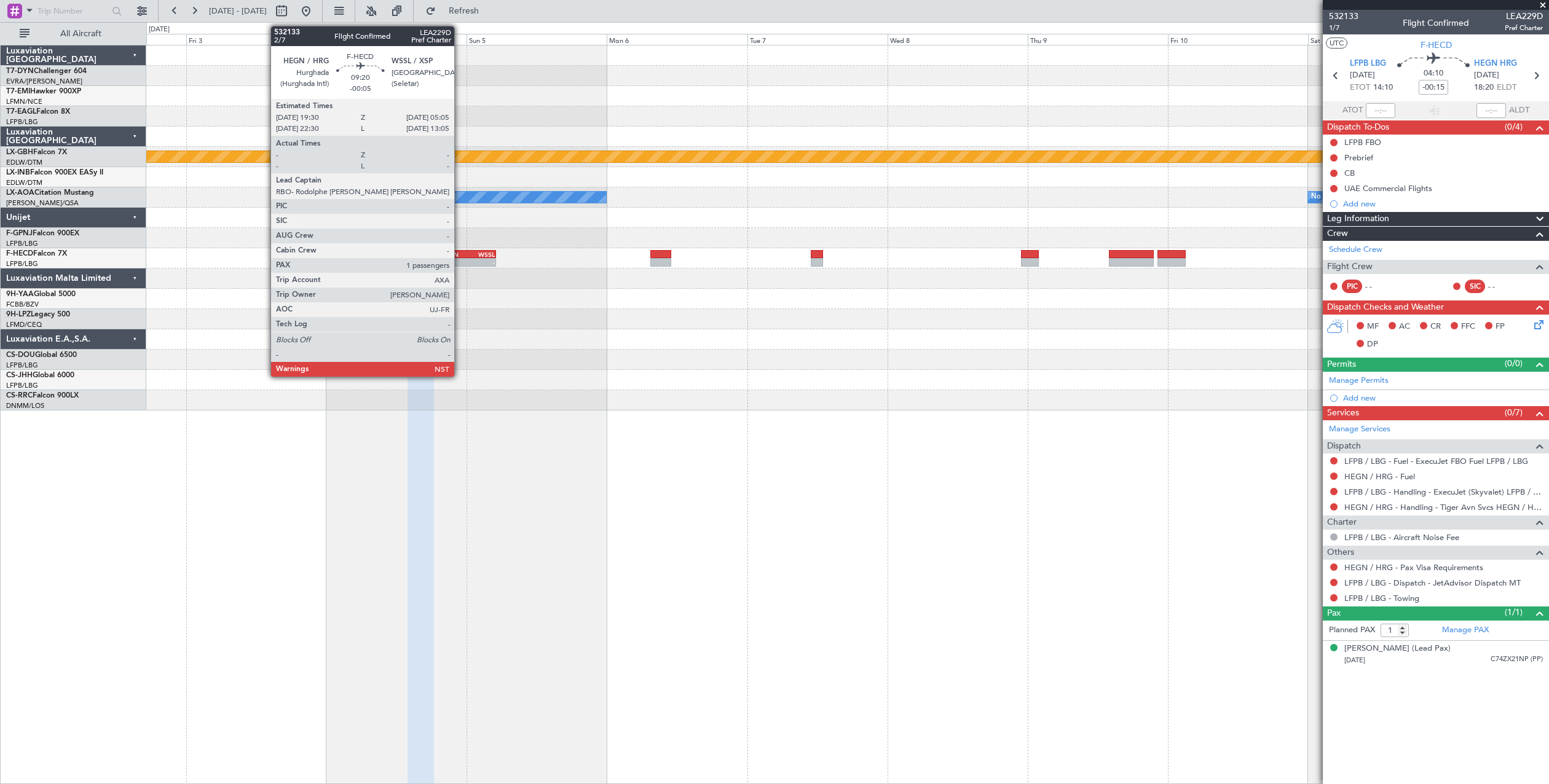
click at [460, 263] on div "-" at bounding box center [454, 262] width 27 height 7
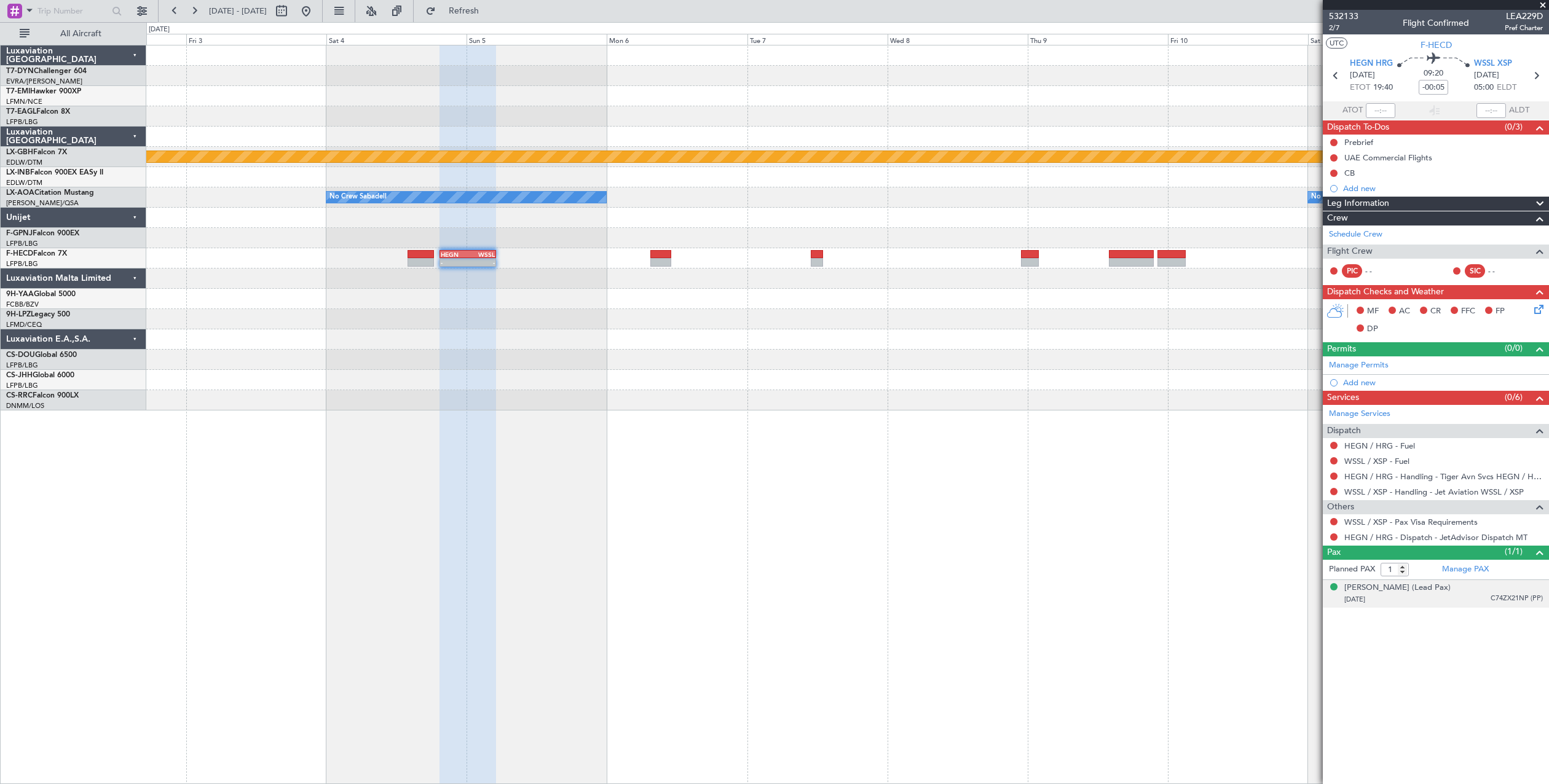
click at [1457, 597] on div "[DATE] C74ZX21NP (PP)" at bounding box center [1443, 599] width 199 height 12
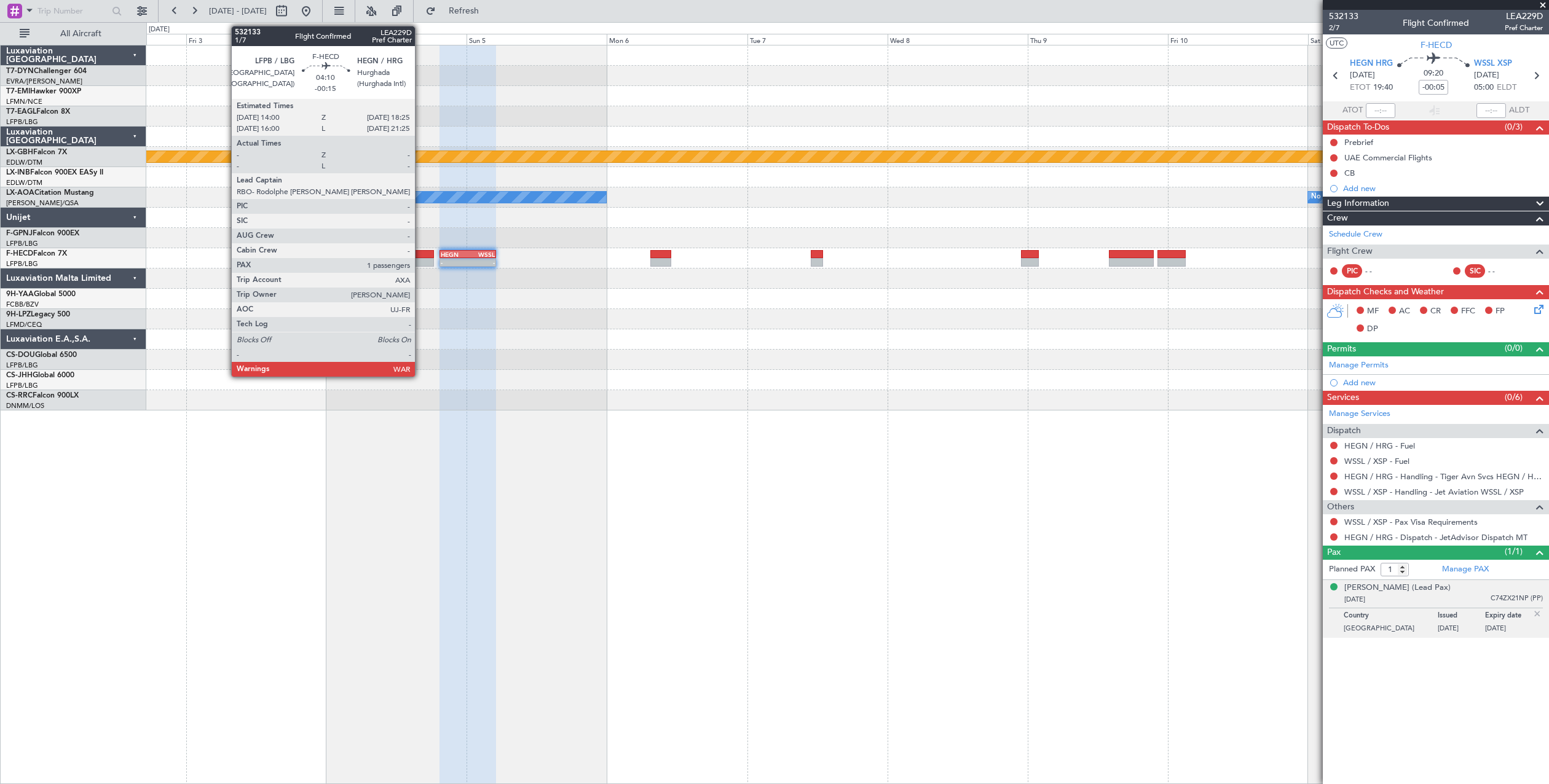
click at [421, 258] on div at bounding box center [421, 254] width 26 height 9
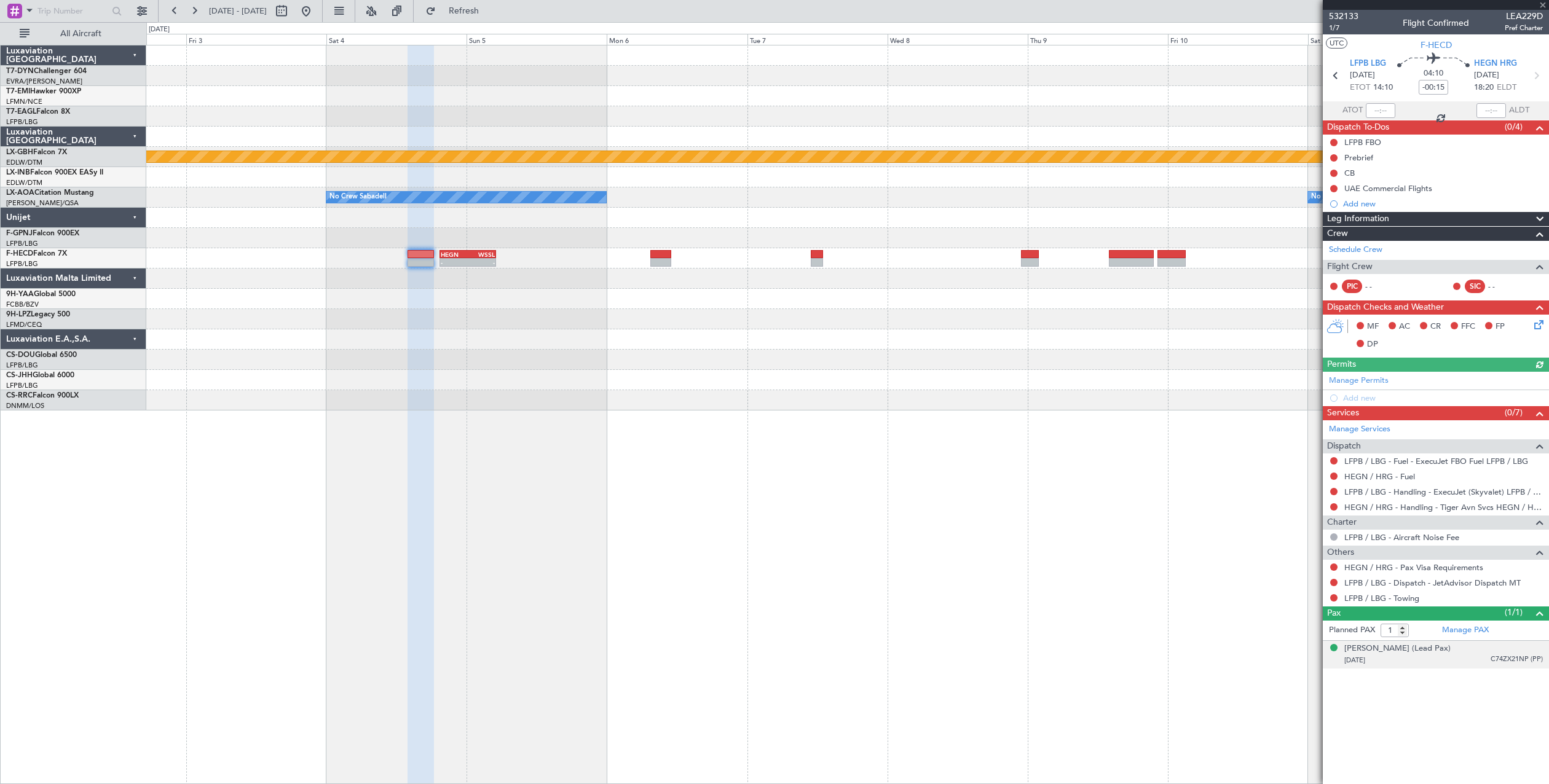
click at [1472, 656] on div "[DATE] C74ZX21NP (PP)" at bounding box center [1443, 660] width 199 height 12
click at [1409, 645] on div "[PERSON_NAME] (Lead Pax)" at bounding box center [1397, 648] width 106 height 12
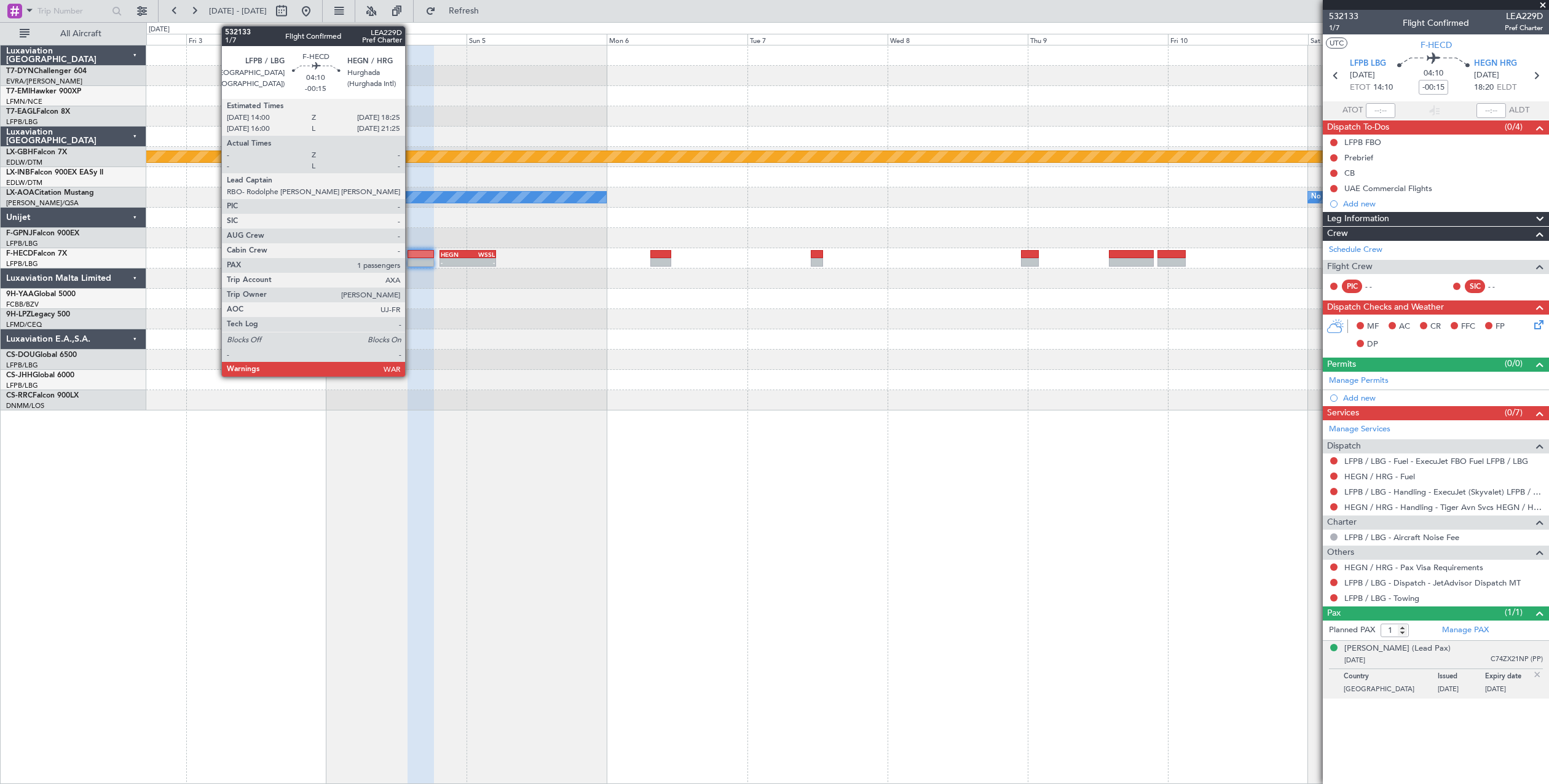
click at [411, 262] on div at bounding box center [421, 262] width 26 height 9
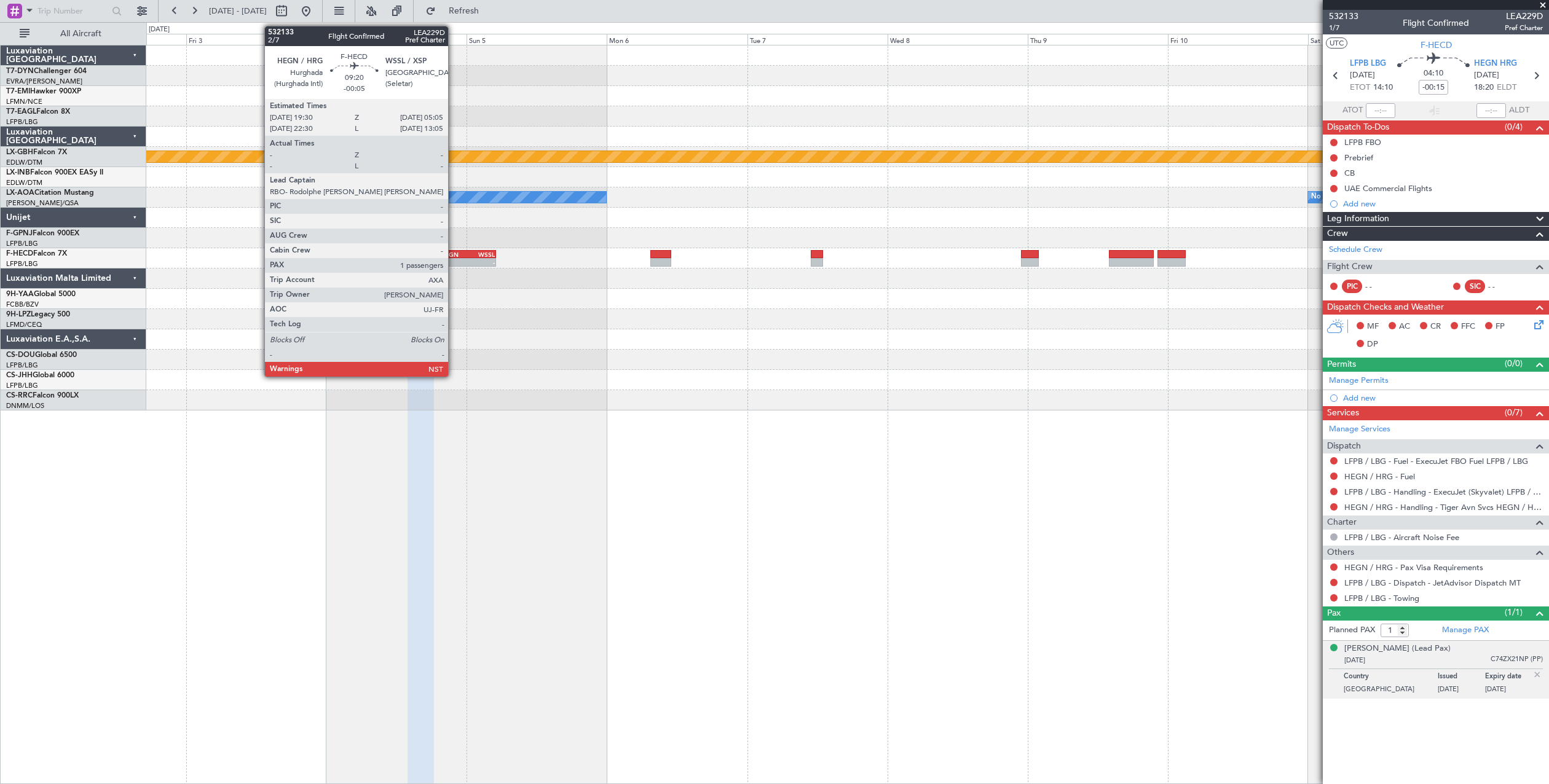
click at [454, 259] on div "-" at bounding box center [454, 262] width 27 height 7
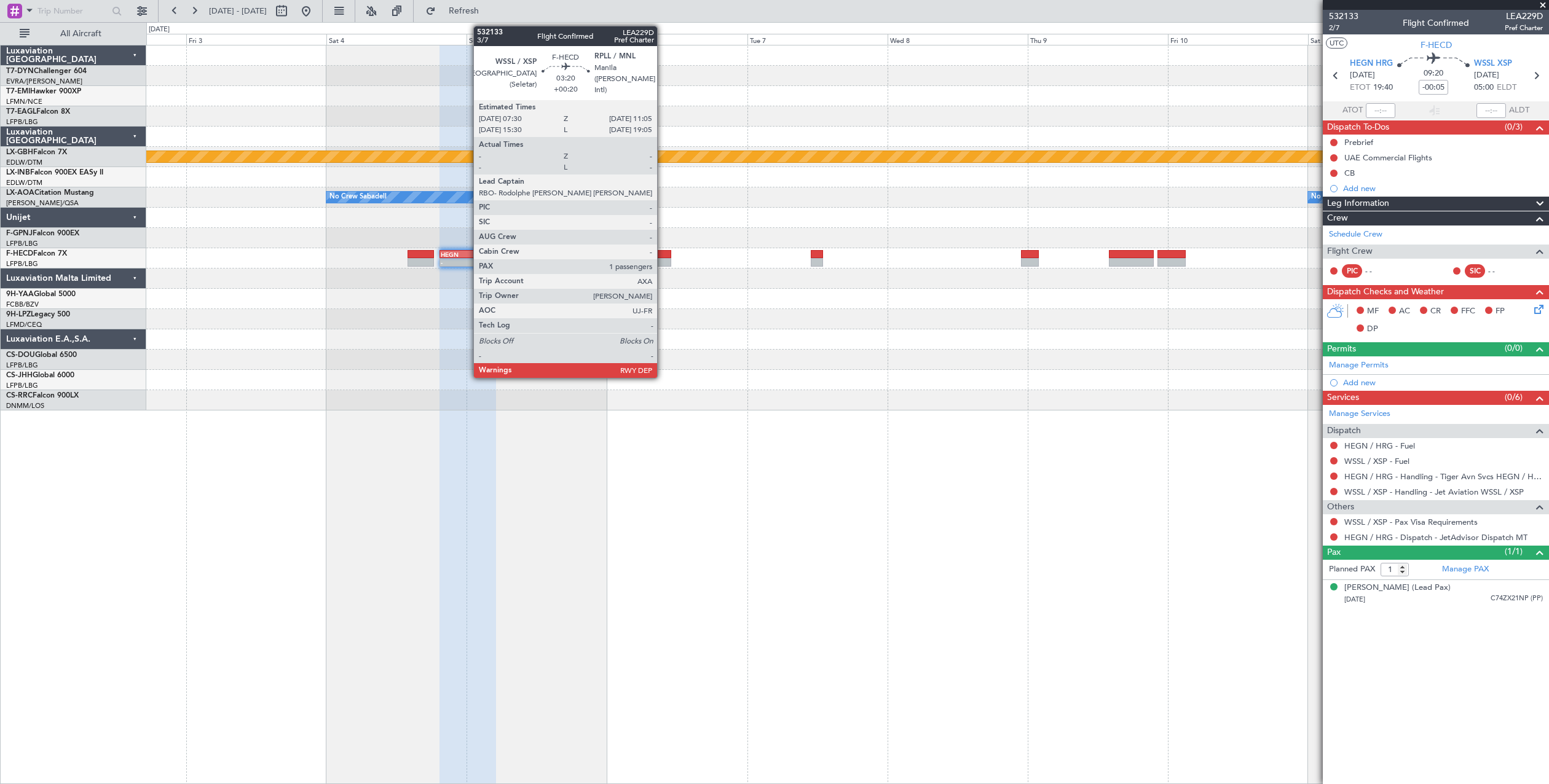
click at [663, 258] on div at bounding box center [662, 254] width 22 height 9
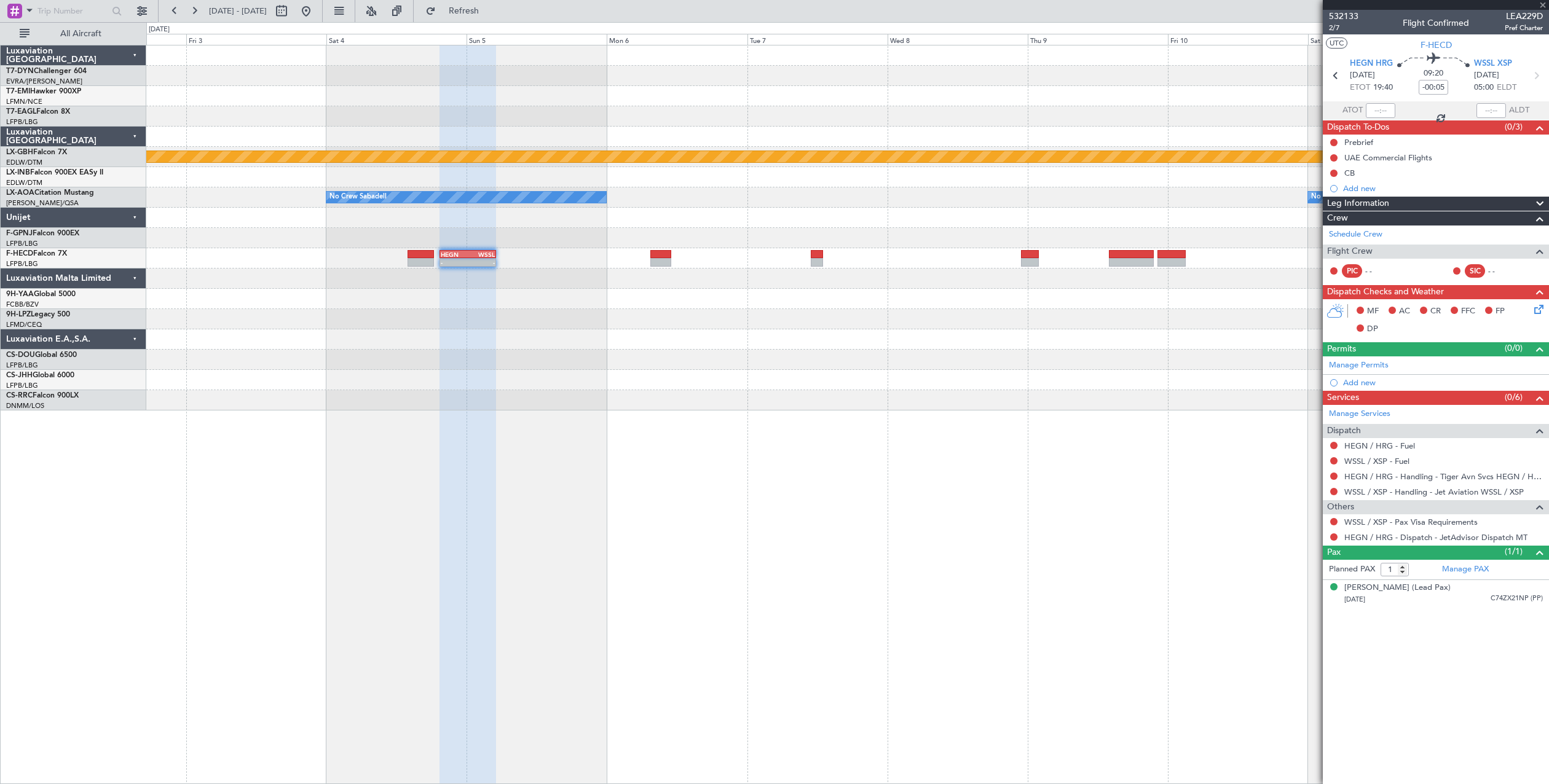
type input "+00:20"
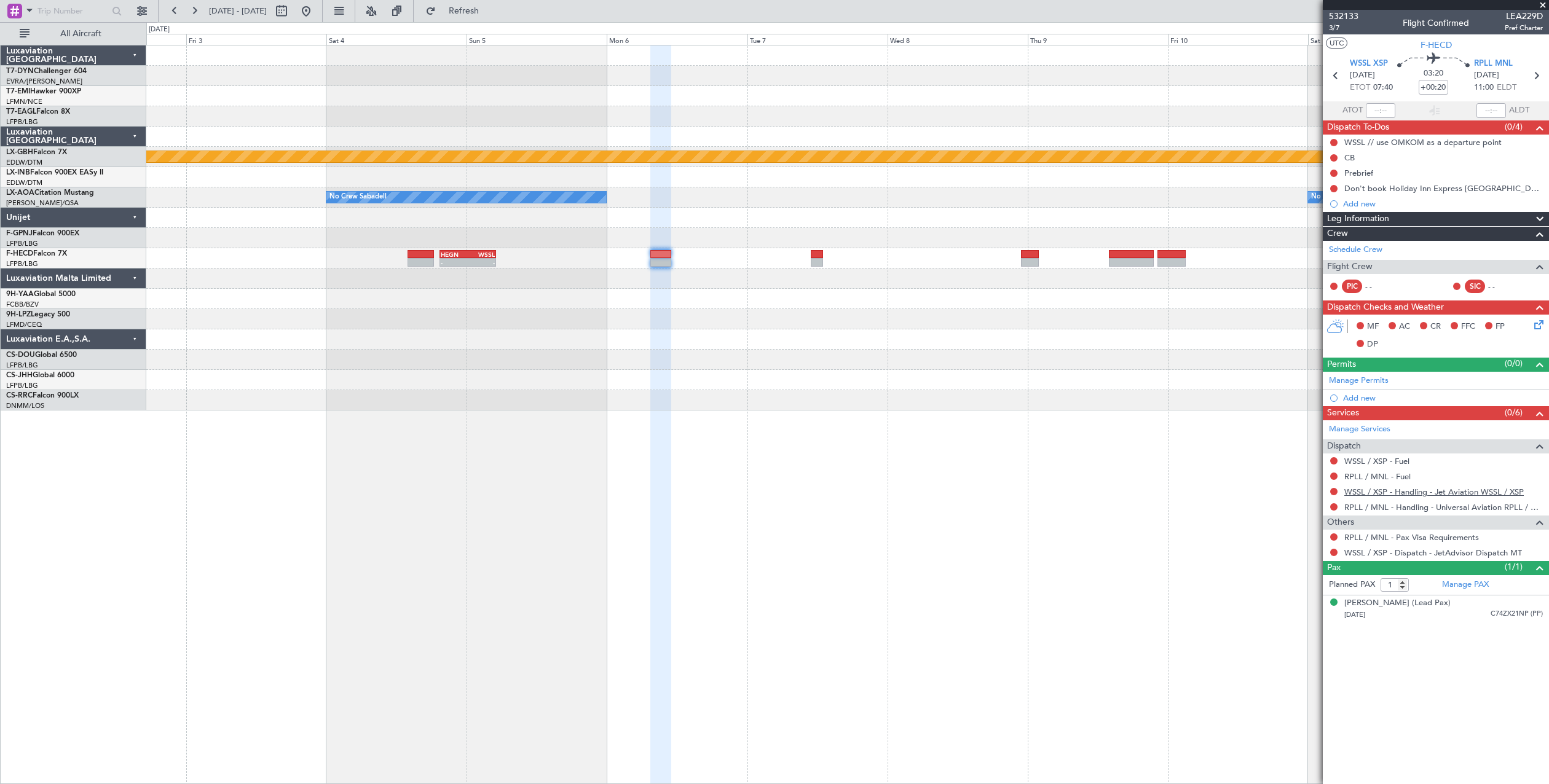
click at [1475, 490] on link "WSSL / XSP - Handling - Jet Aviation WSSL / XSP" at bounding box center [1434, 491] width 180 height 10
click at [1409, 505] on link "RPLL / MNL - Handling - Universal Aviation RPLL / MNL" at bounding box center [1443, 507] width 199 height 10
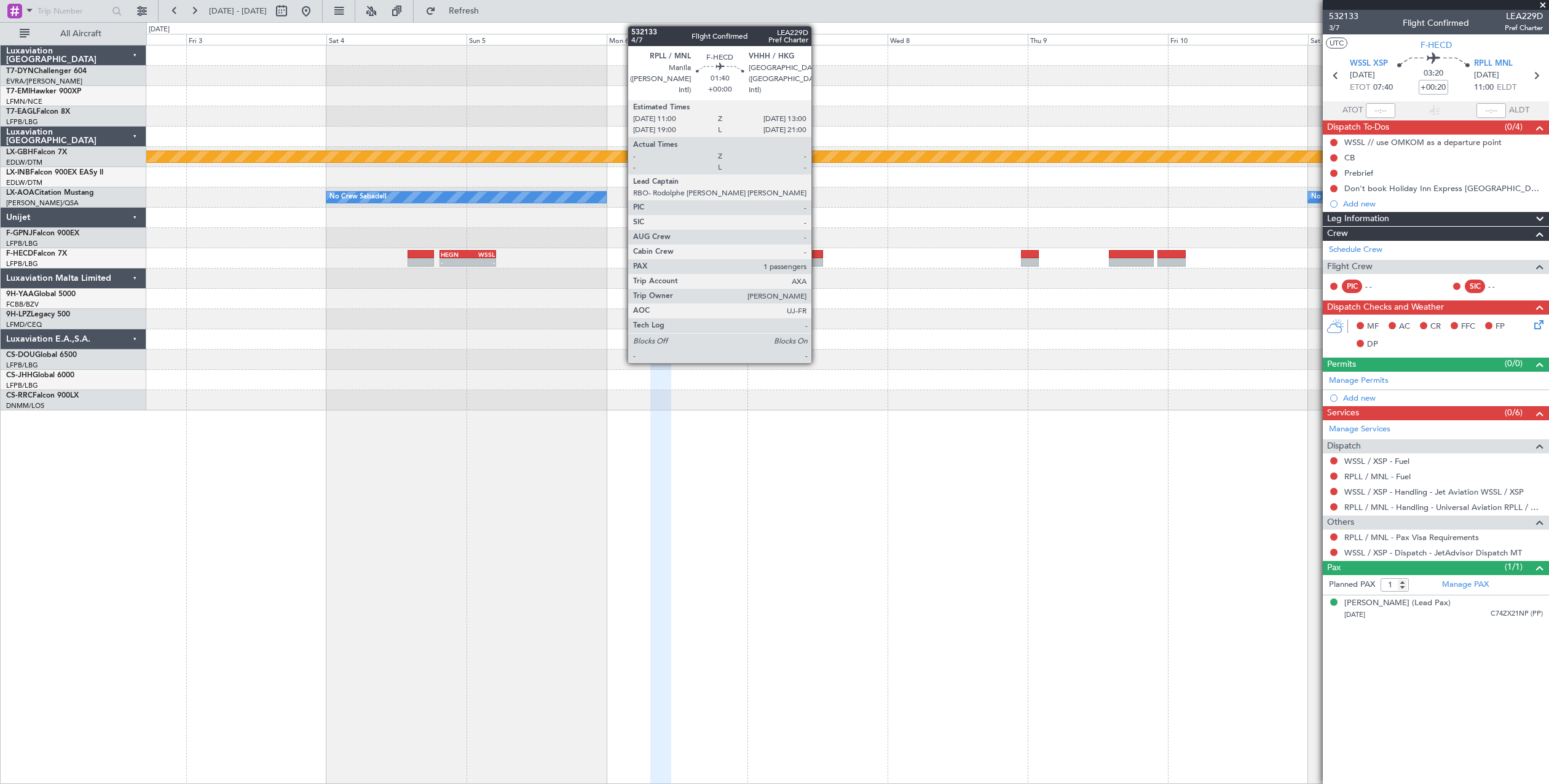
click at [816, 258] on div at bounding box center [816, 262] width 12 height 9
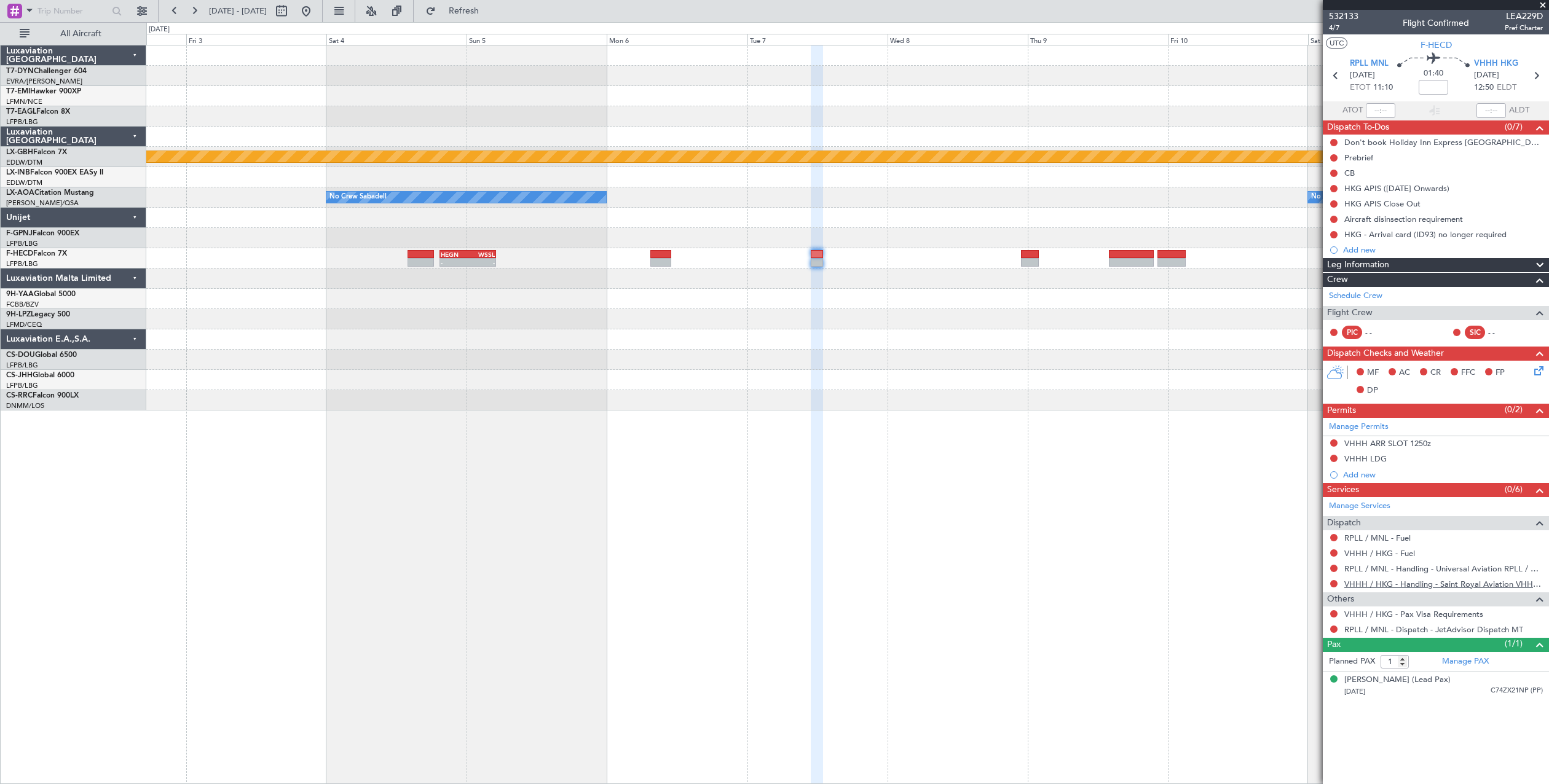
click at [1371, 586] on link "VHHH / HKG - Handling - Saint Royal Aviation VHHH / HKG" at bounding box center [1443, 583] width 199 height 10
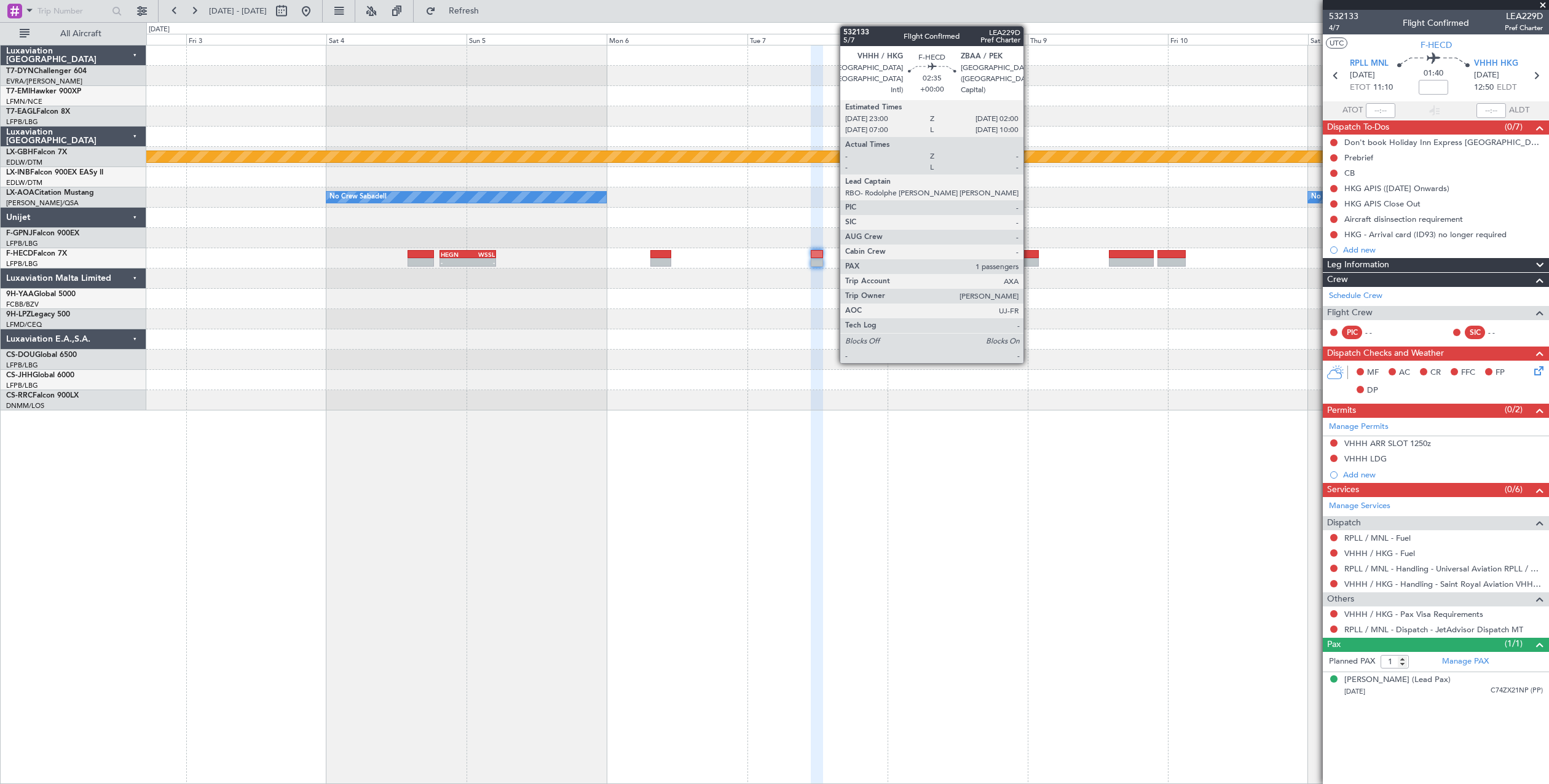
click at [1029, 255] on div at bounding box center [1030, 254] width 18 height 9
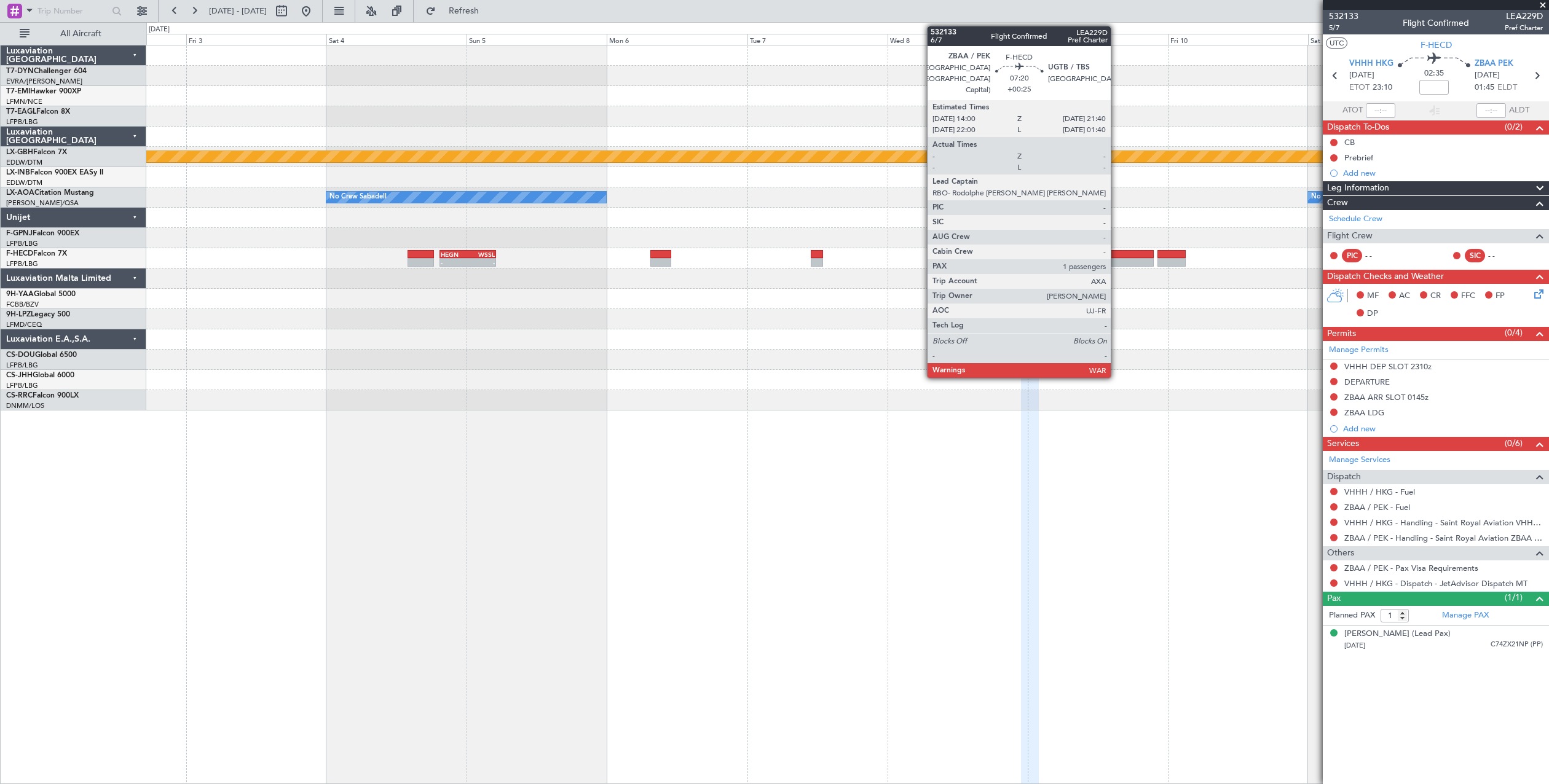
click at [1116, 259] on div at bounding box center [1131, 262] width 45 height 9
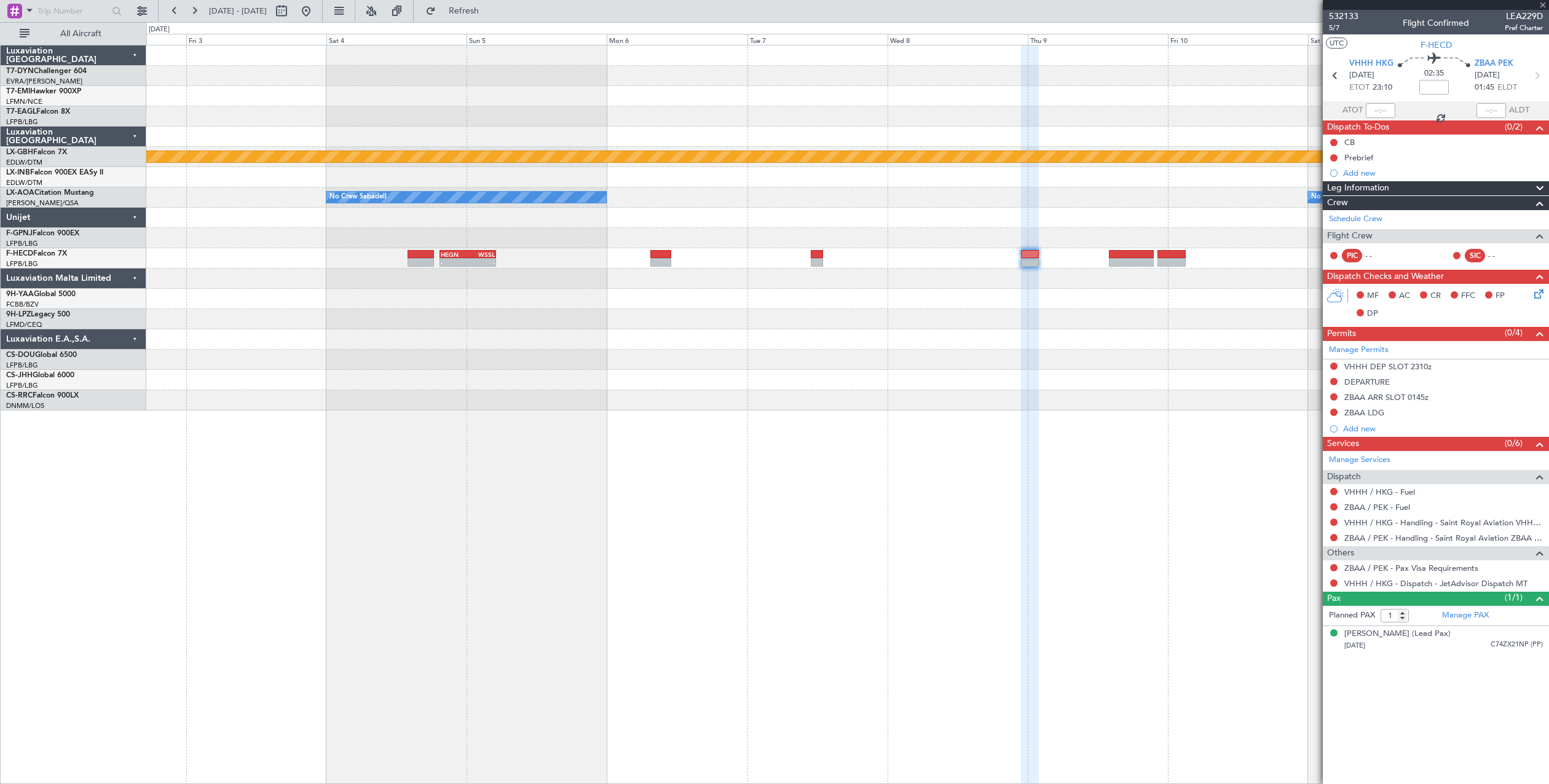
type input "+00:25"
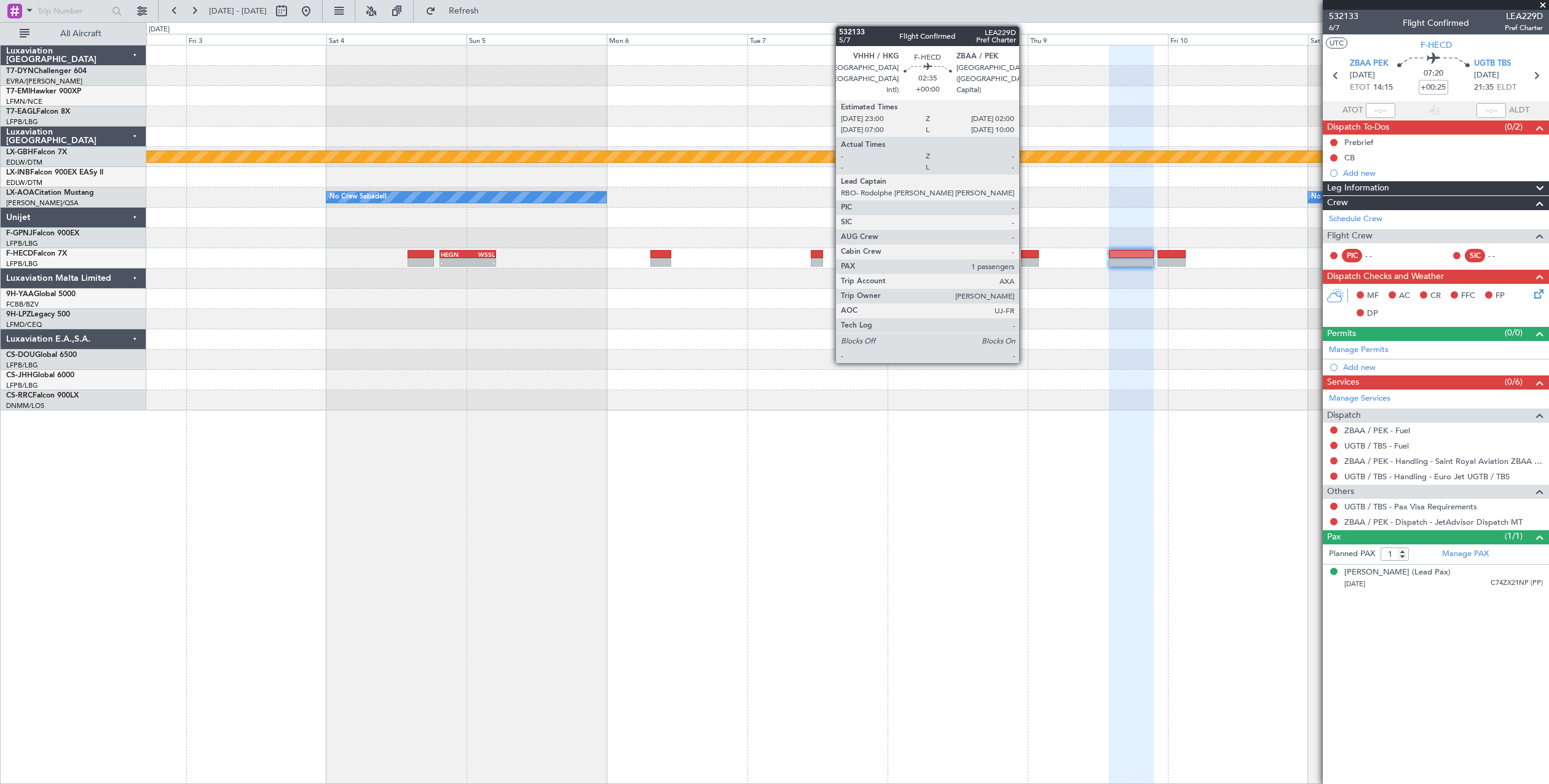
click at [1024, 256] on div at bounding box center [1030, 254] width 18 height 9
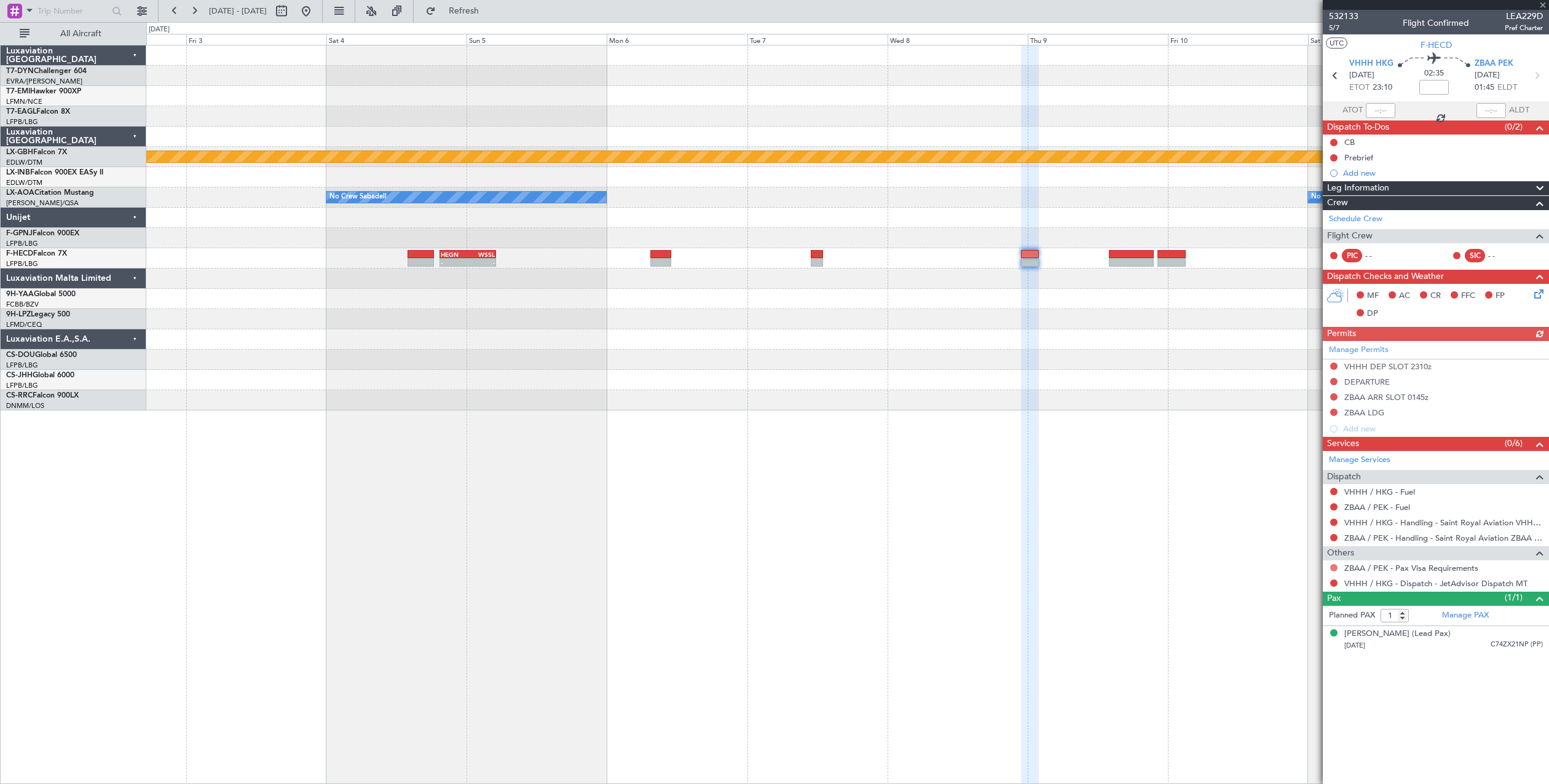
click at [1332, 564] on button at bounding box center [1333, 567] width 7 height 7
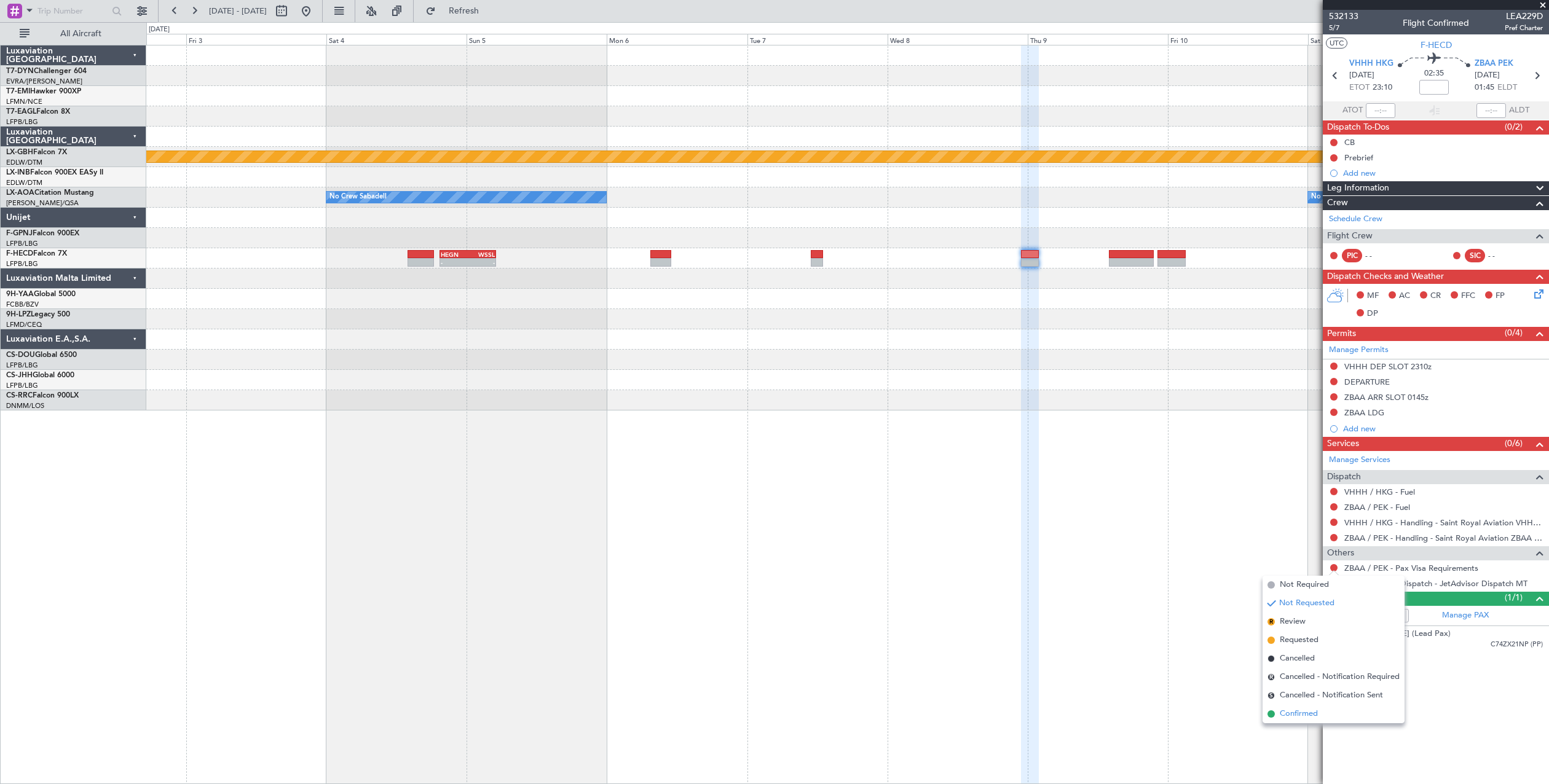
click at [1305, 714] on span "Confirmed" at bounding box center [1299, 714] width 38 height 12
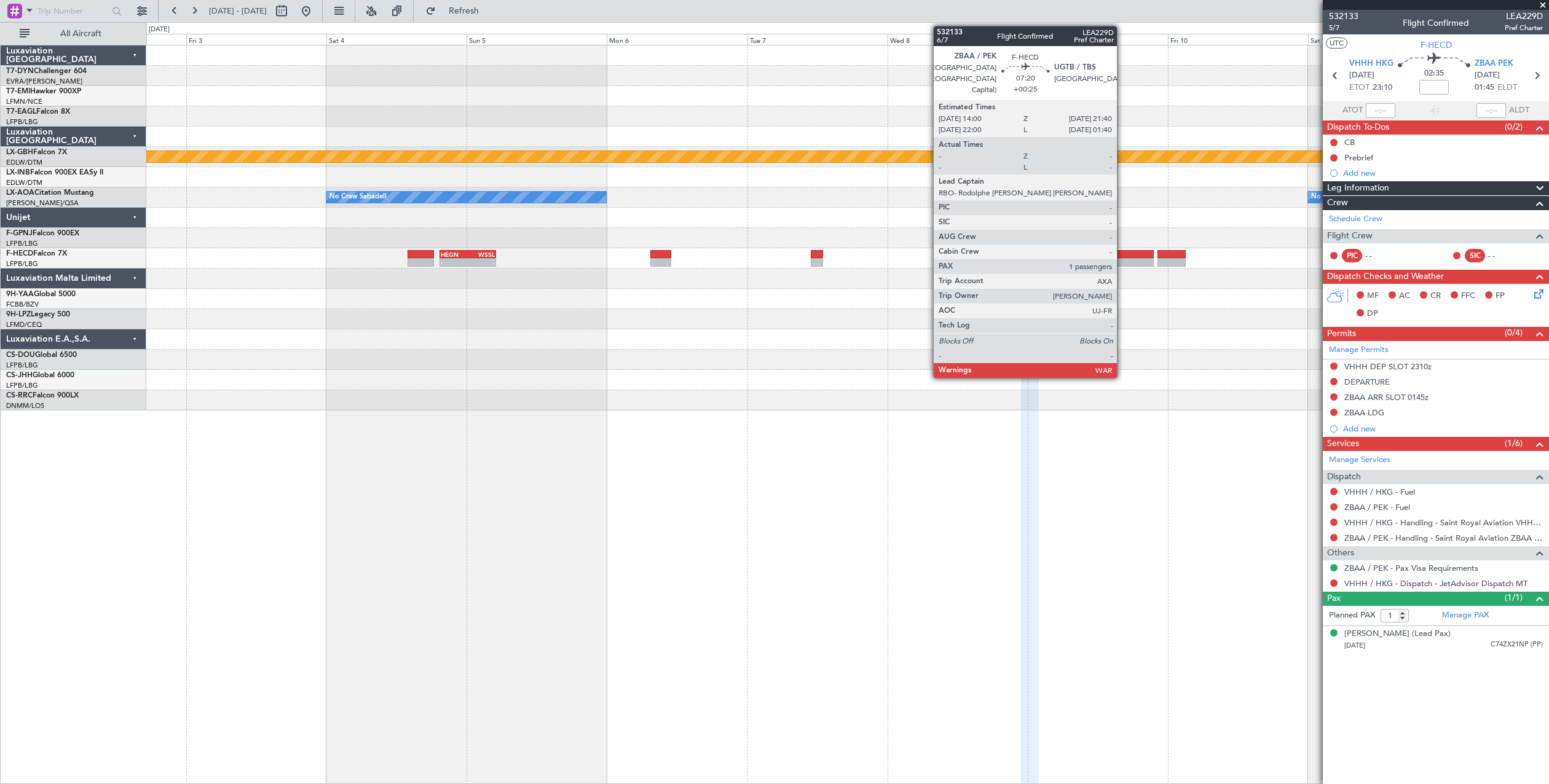
click at [1122, 266] on div at bounding box center [1131, 262] width 45 height 9
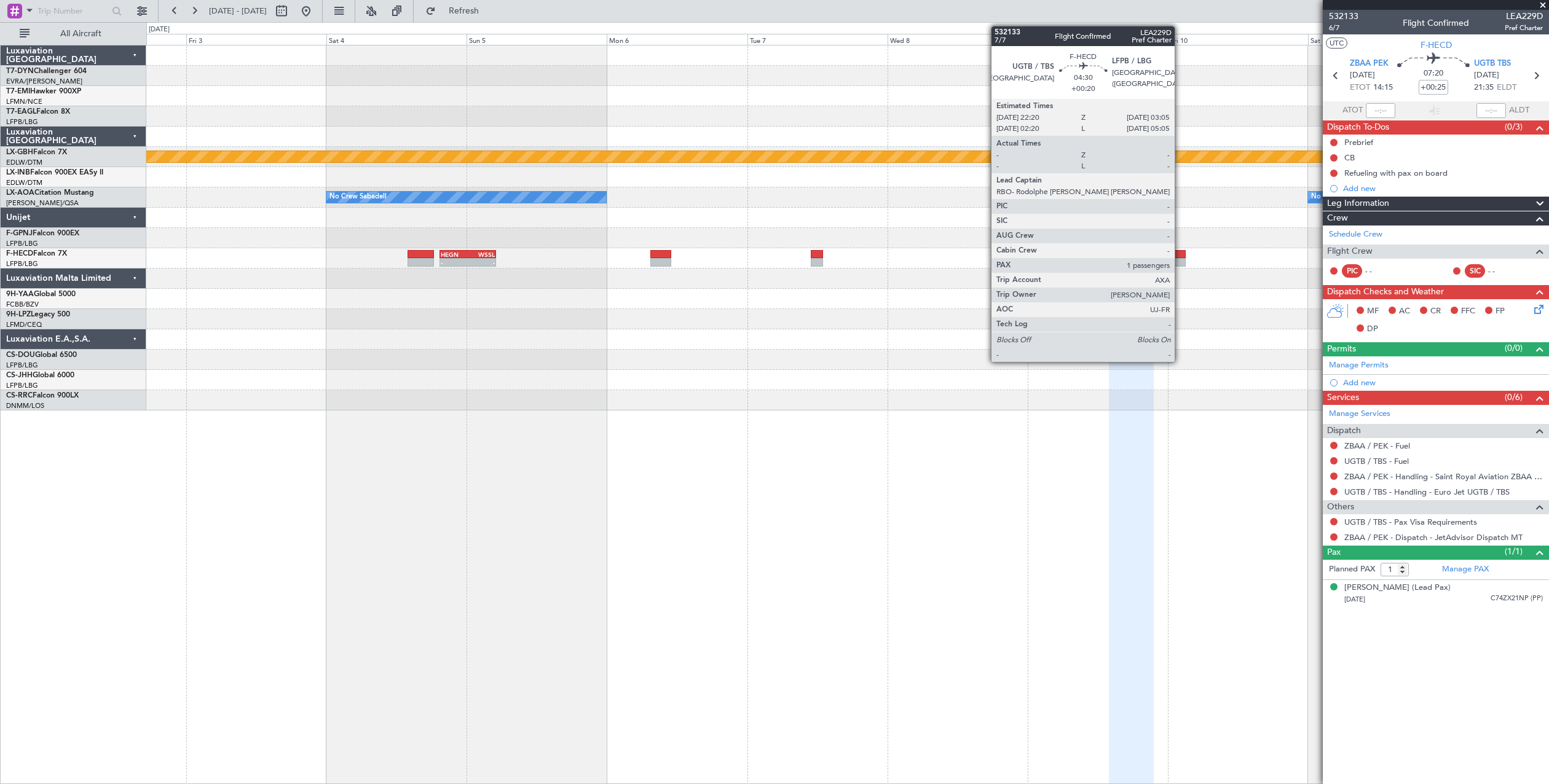
click at [1180, 256] on div at bounding box center [1171, 254] width 28 height 9
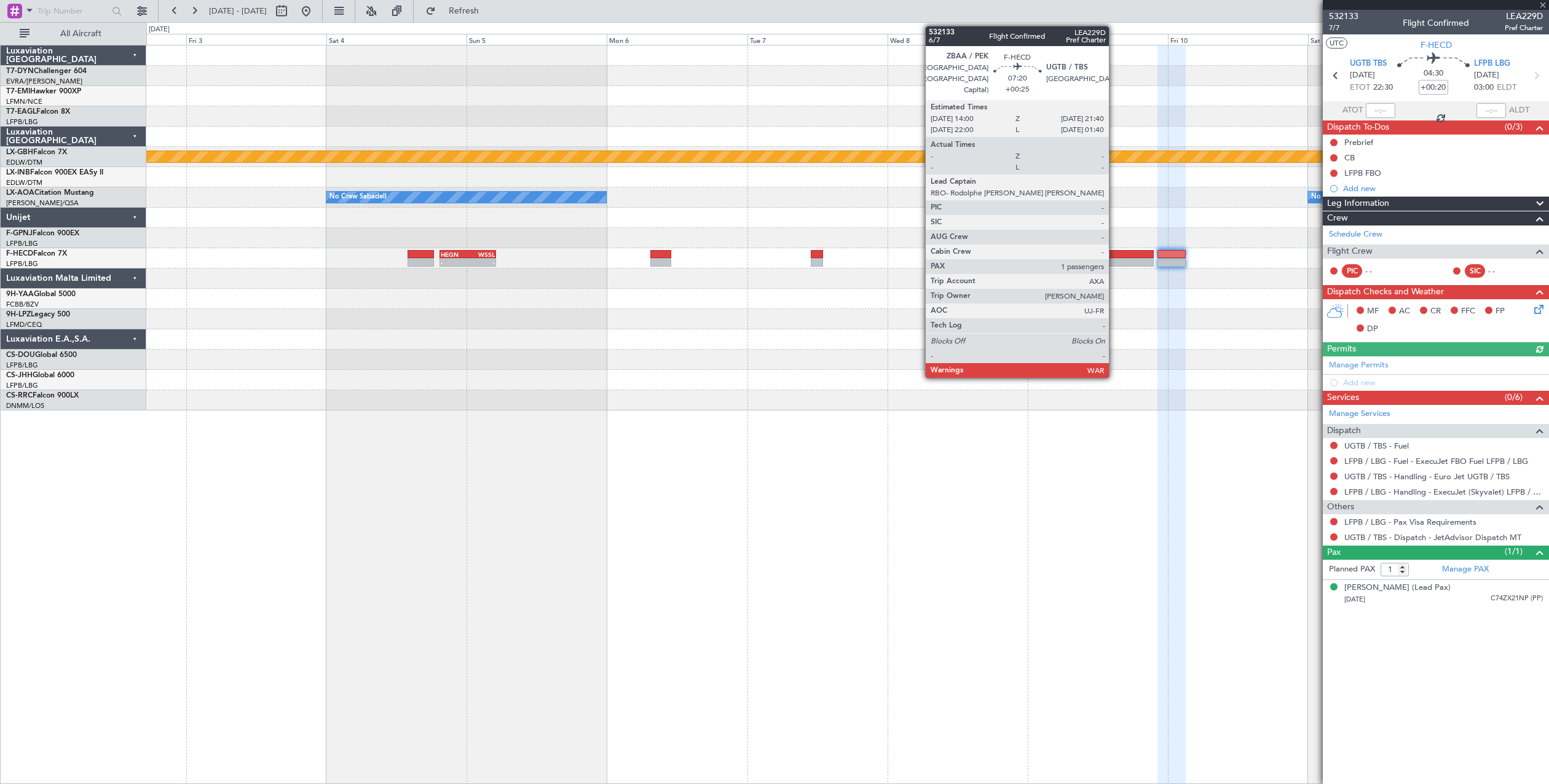
click at [1114, 260] on div at bounding box center [1131, 262] width 45 height 9
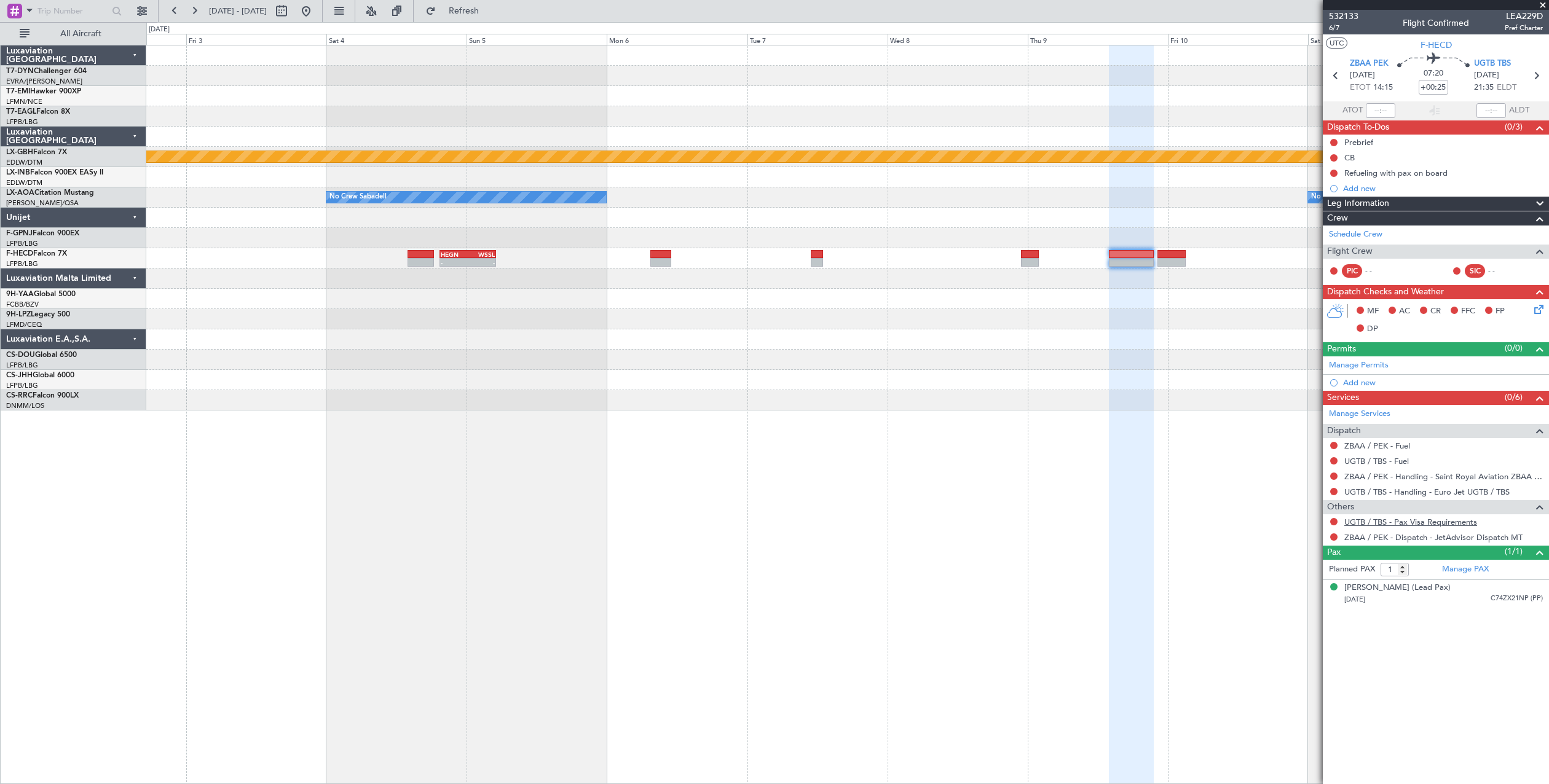
click at [1415, 525] on link "UGTB / TBS - Pax Visa Requirements" at bounding box center [1410, 521] width 133 height 10
click at [1411, 494] on link "UGTB / TBS - Handling - Euro Jet UGTB / TBS" at bounding box center [1426, 491] width 165 height 10
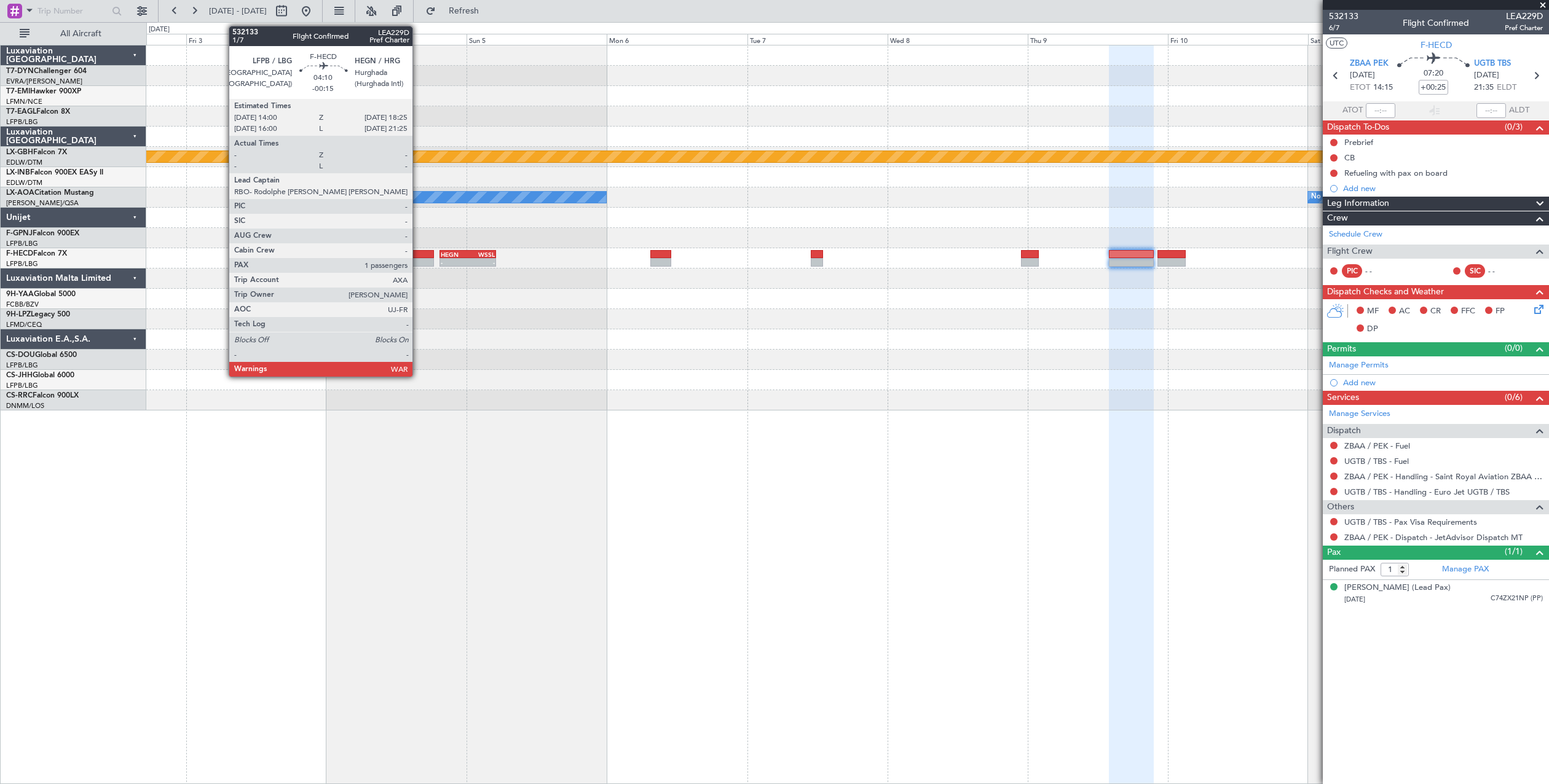
click at [418, 264] on div at bounding box center [421, 262] width 26 height 9
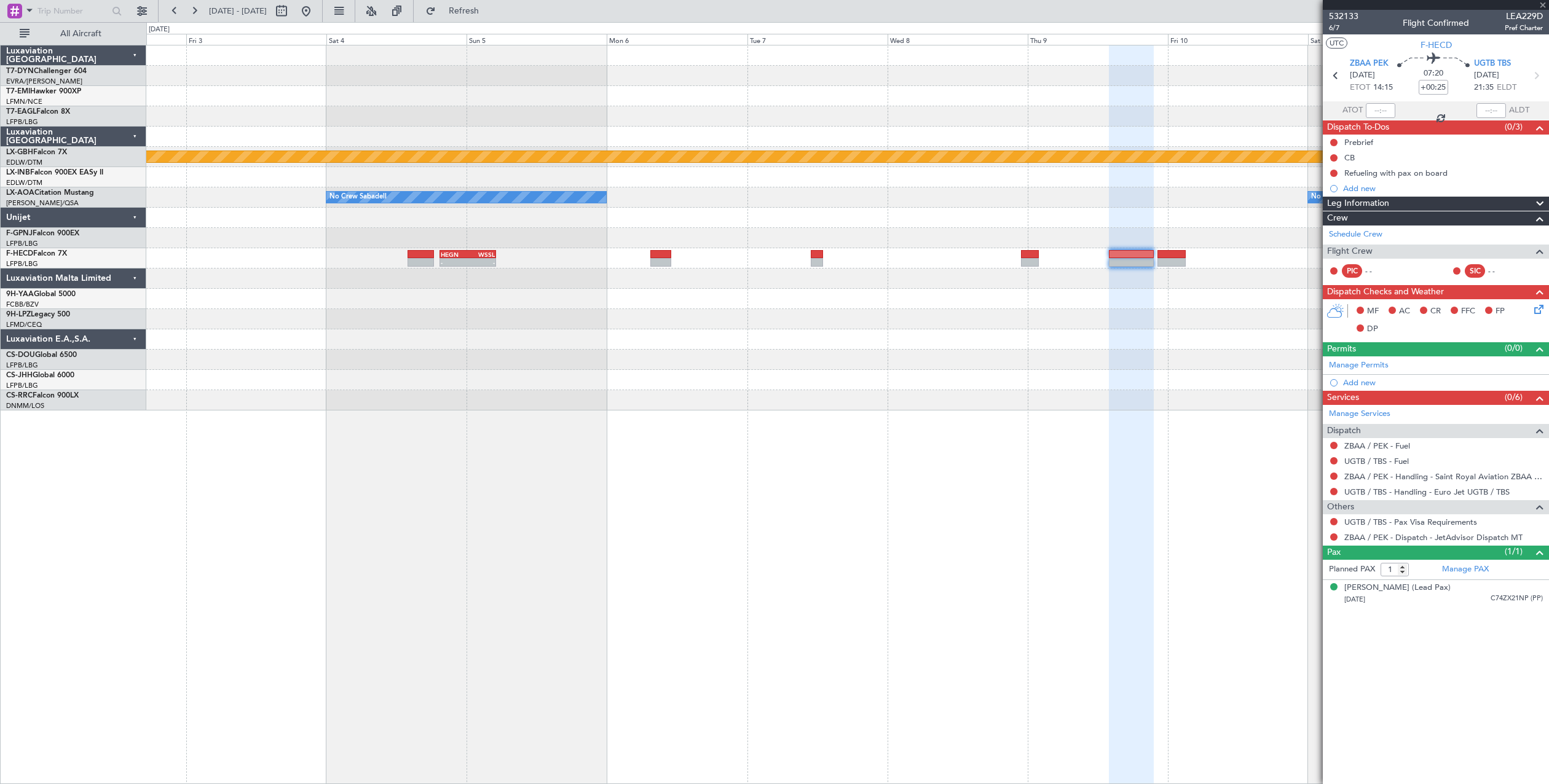
type input "-00:15"
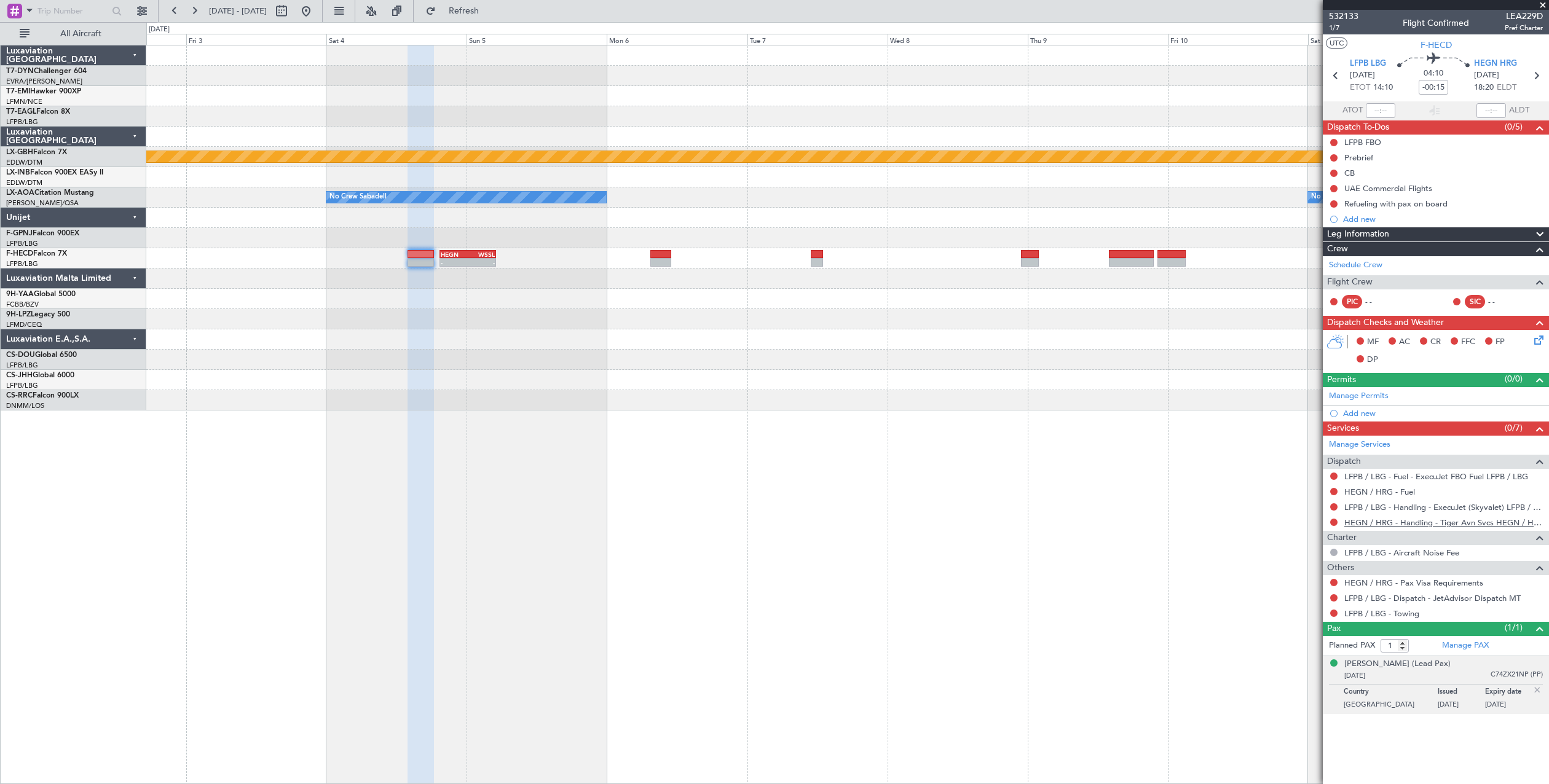
click at [1366, 522] on link "HEGN / HRG - Handling - Tiger Avn Svcs HEGN / HRG" at bounding box center [1443, 522] width 199 height 10
click at [316, 14] on button at bounding box center [306, 11] width 20 height 20
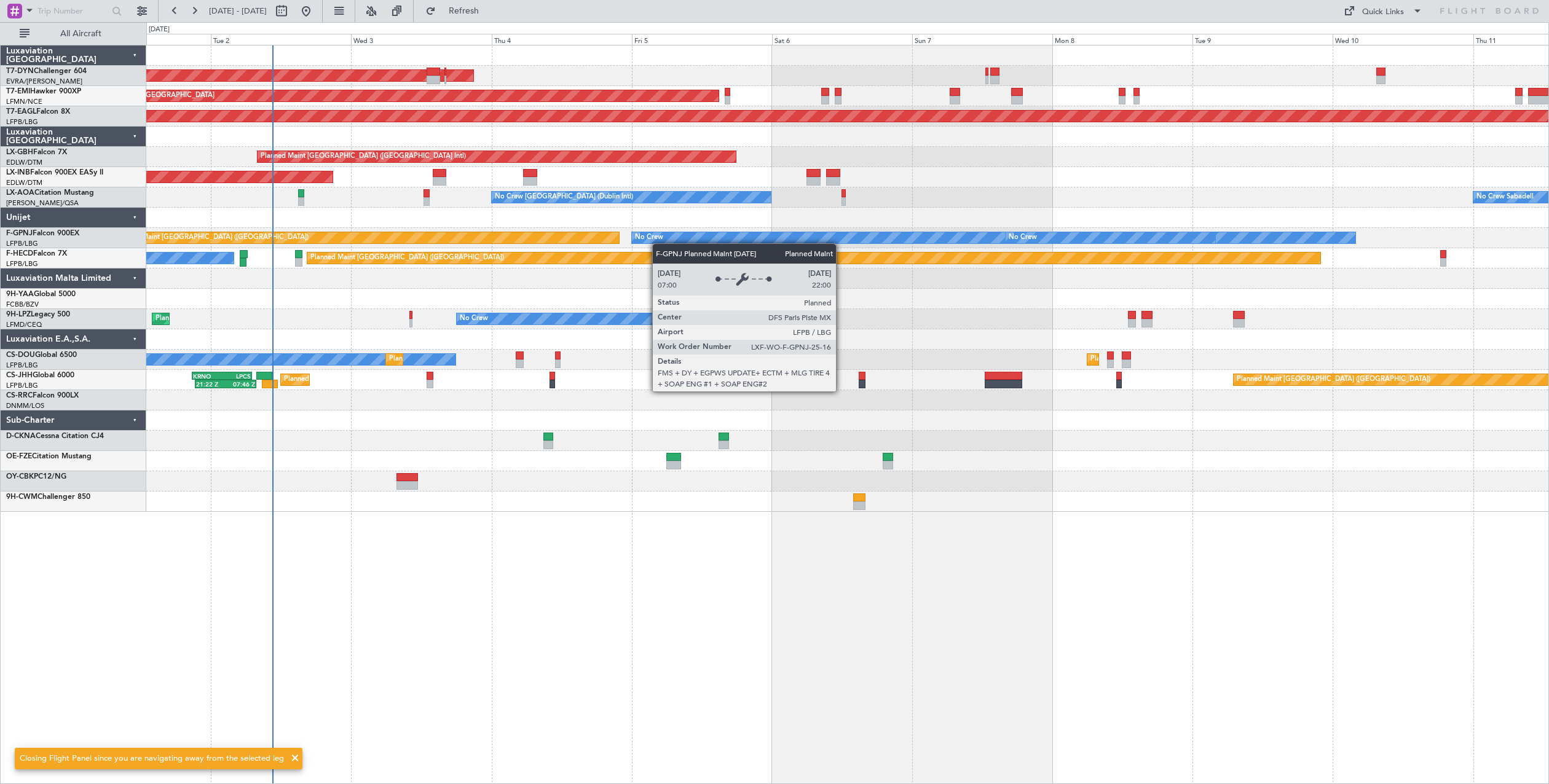
click at [555, 242] on div "AOG Maint Riga (Riga Intl) Planned Maint Zurich Grounded New York (Teterboro) P…" at bounding box center [846, 279] width 1402 height 466
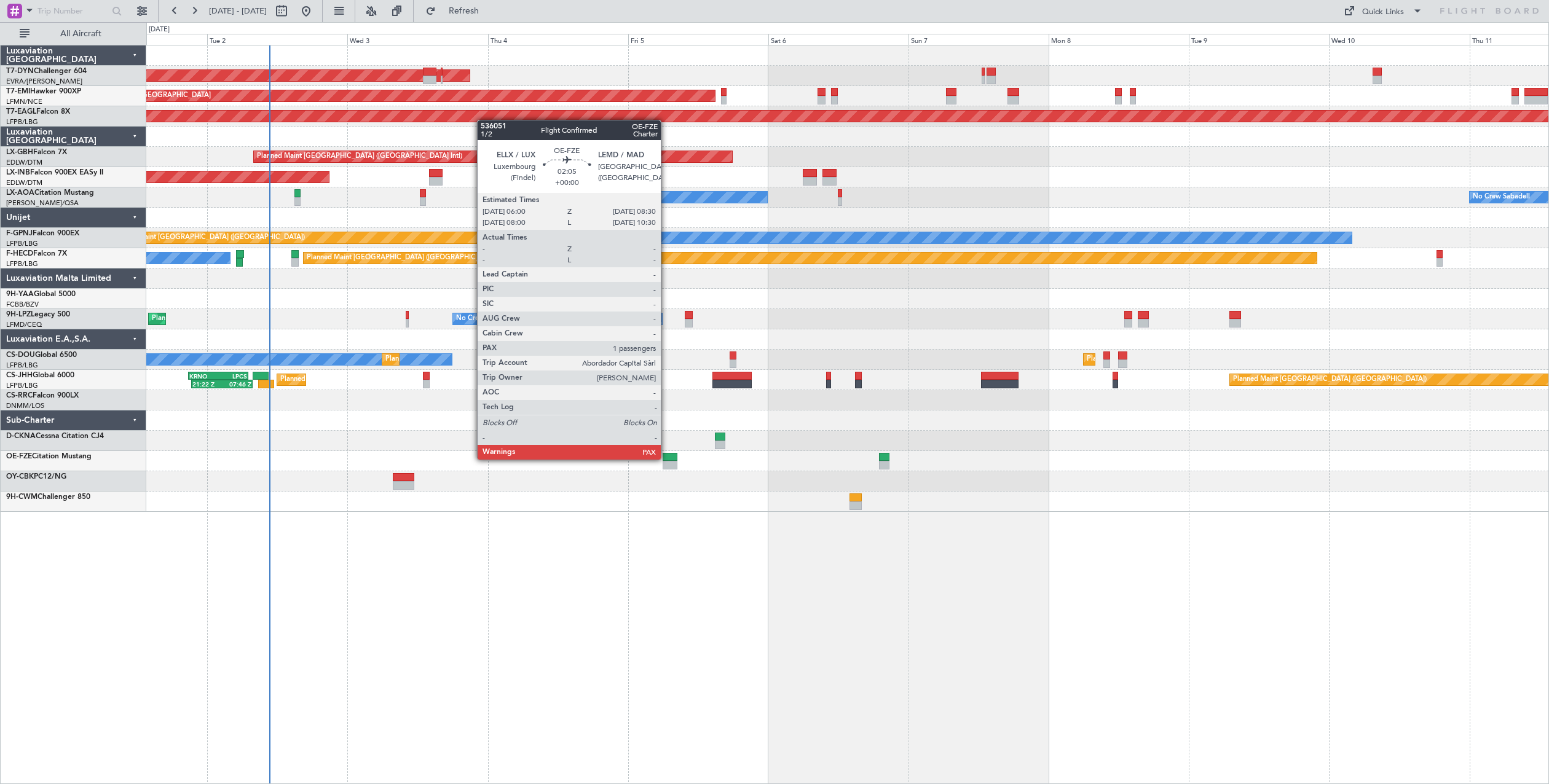
click at [667, 458] on div at bounding box center [670, 456] width 15 height 9
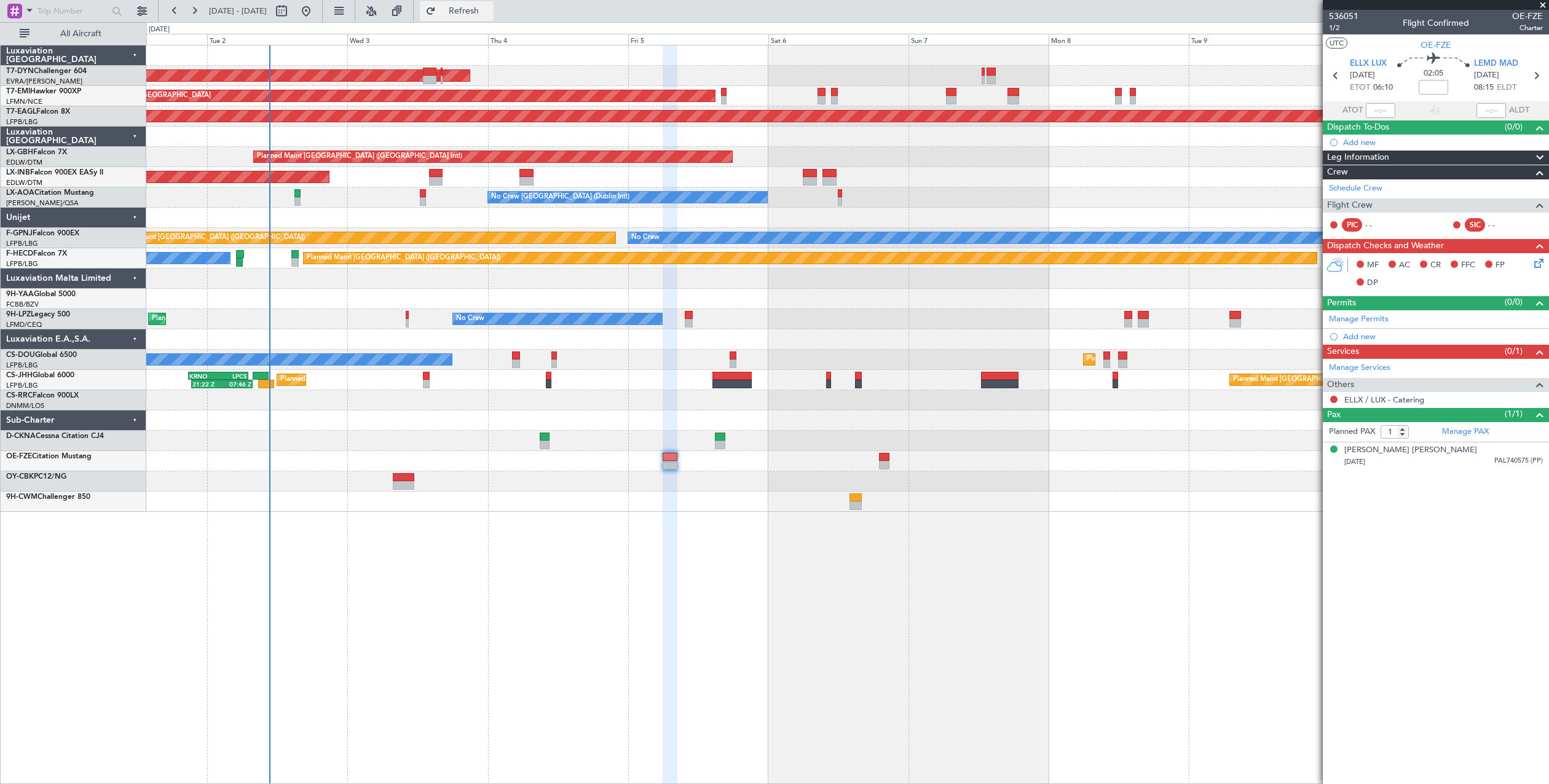
click at [490, 14] on span "Refresh" at bounding box center [465, 11] width 52 height 9
click at [877, 457] on div at bounding box center [846, 460] width 1402 height 20
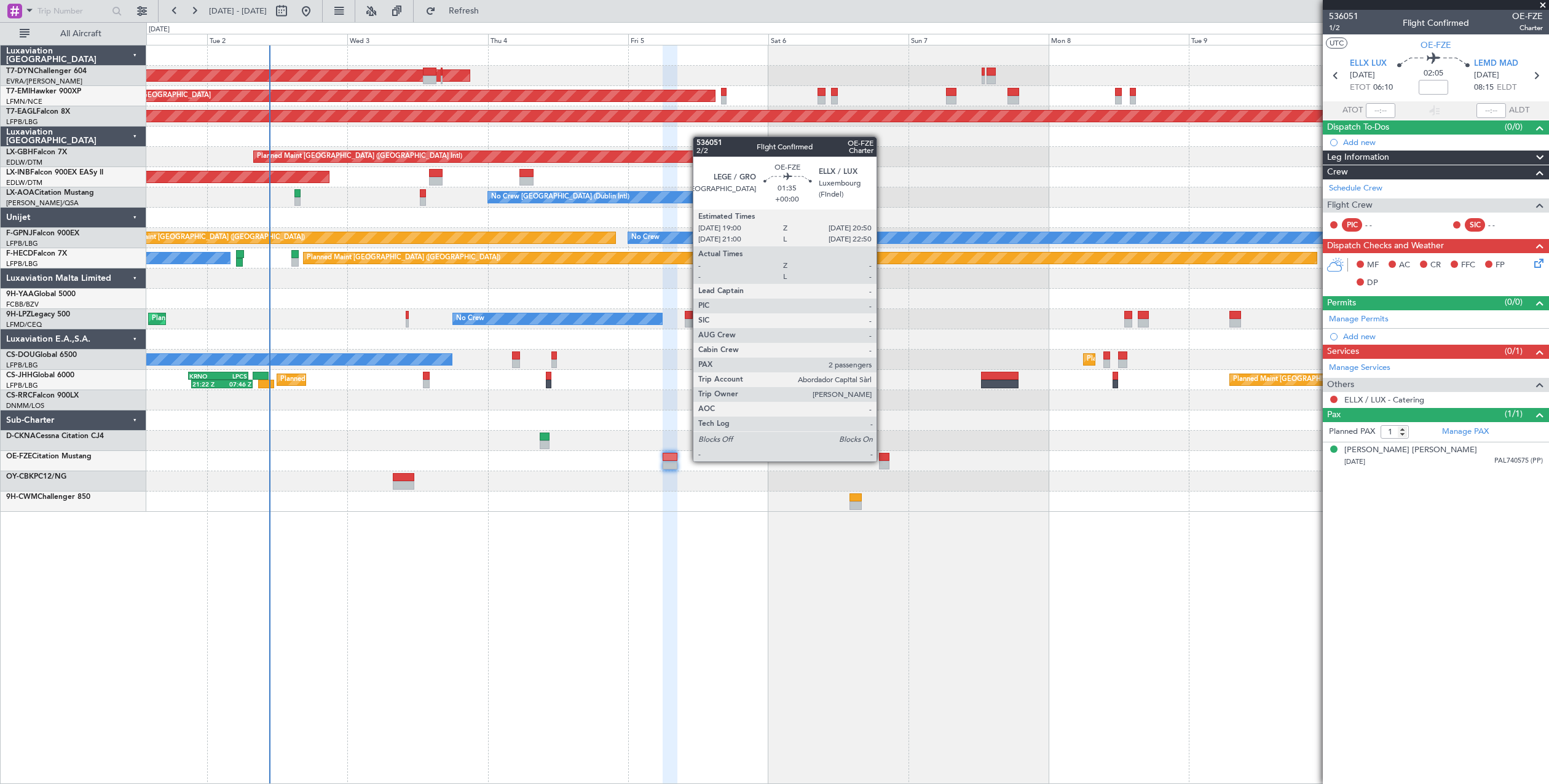
click at [882, 460] on div at bounding box center [884, 456] width 11 height 9
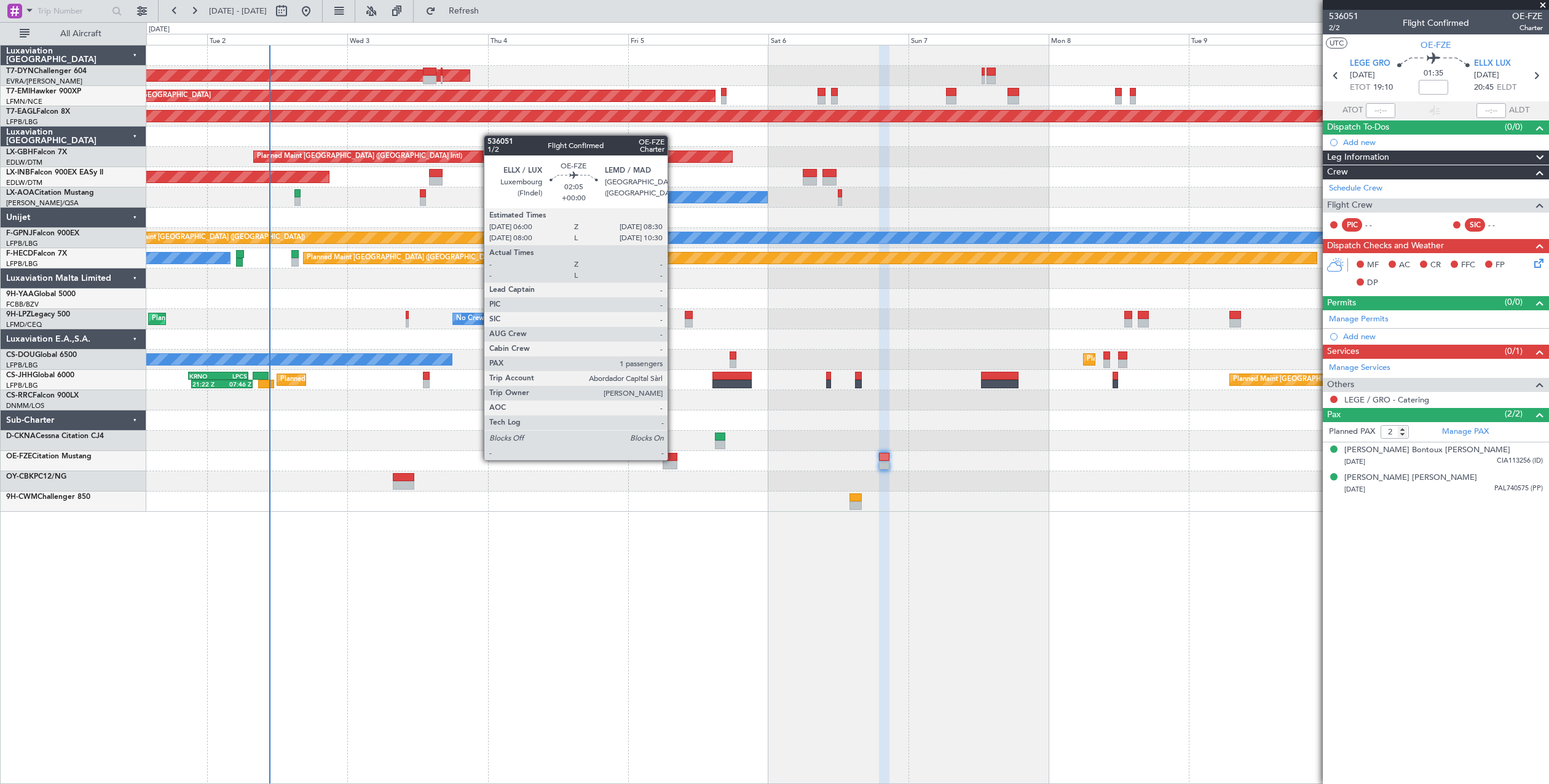
click at [673, 458] on div at bounding box center [670, 456] width 15 height 9
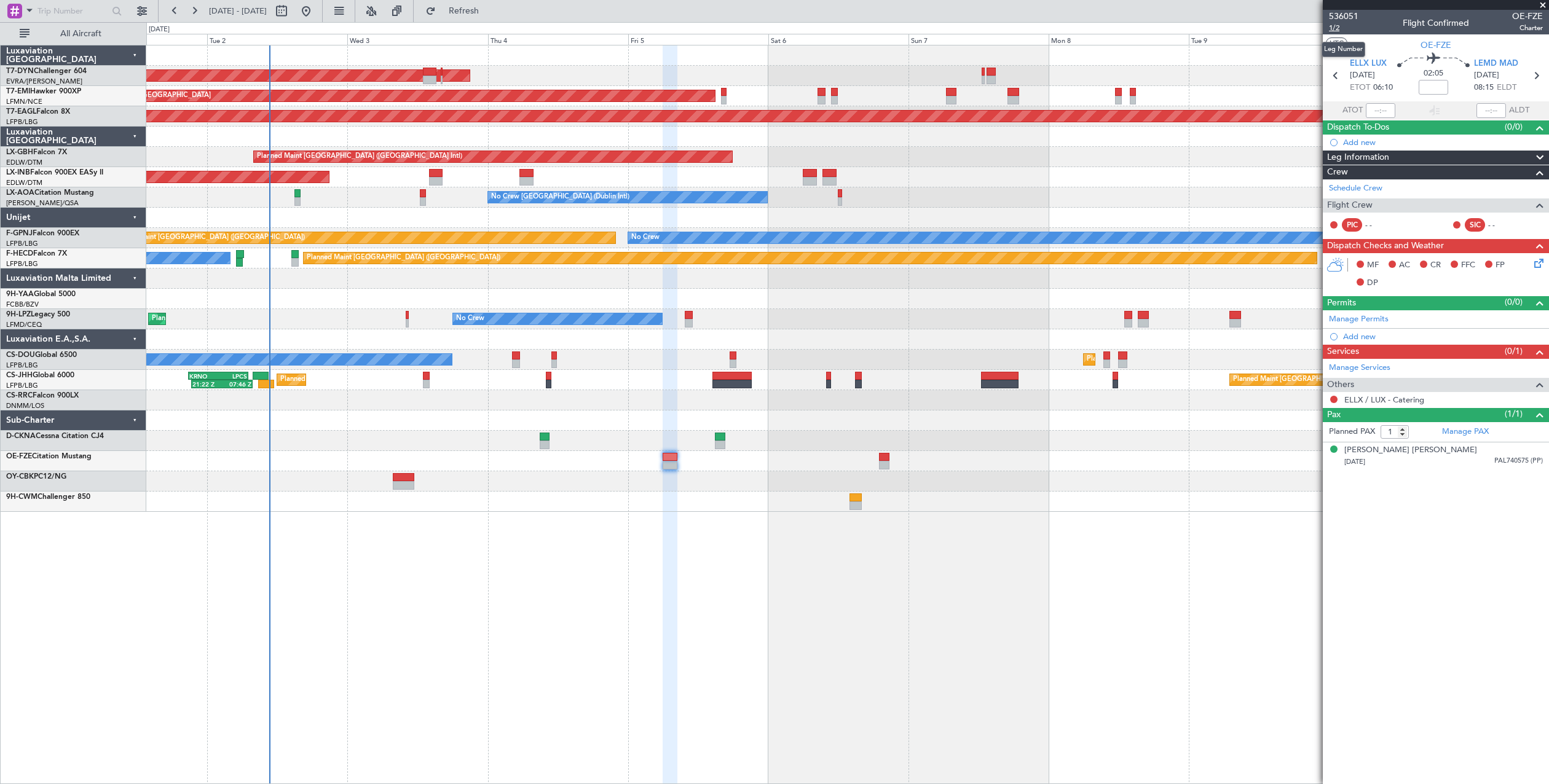
click at [1340, 25] on span "1/2" at bounding box center [1344, 28] width 30 height 10
click at [1342, 15] on span "536051" at bounding box center [1344, 16] width 30 height 13
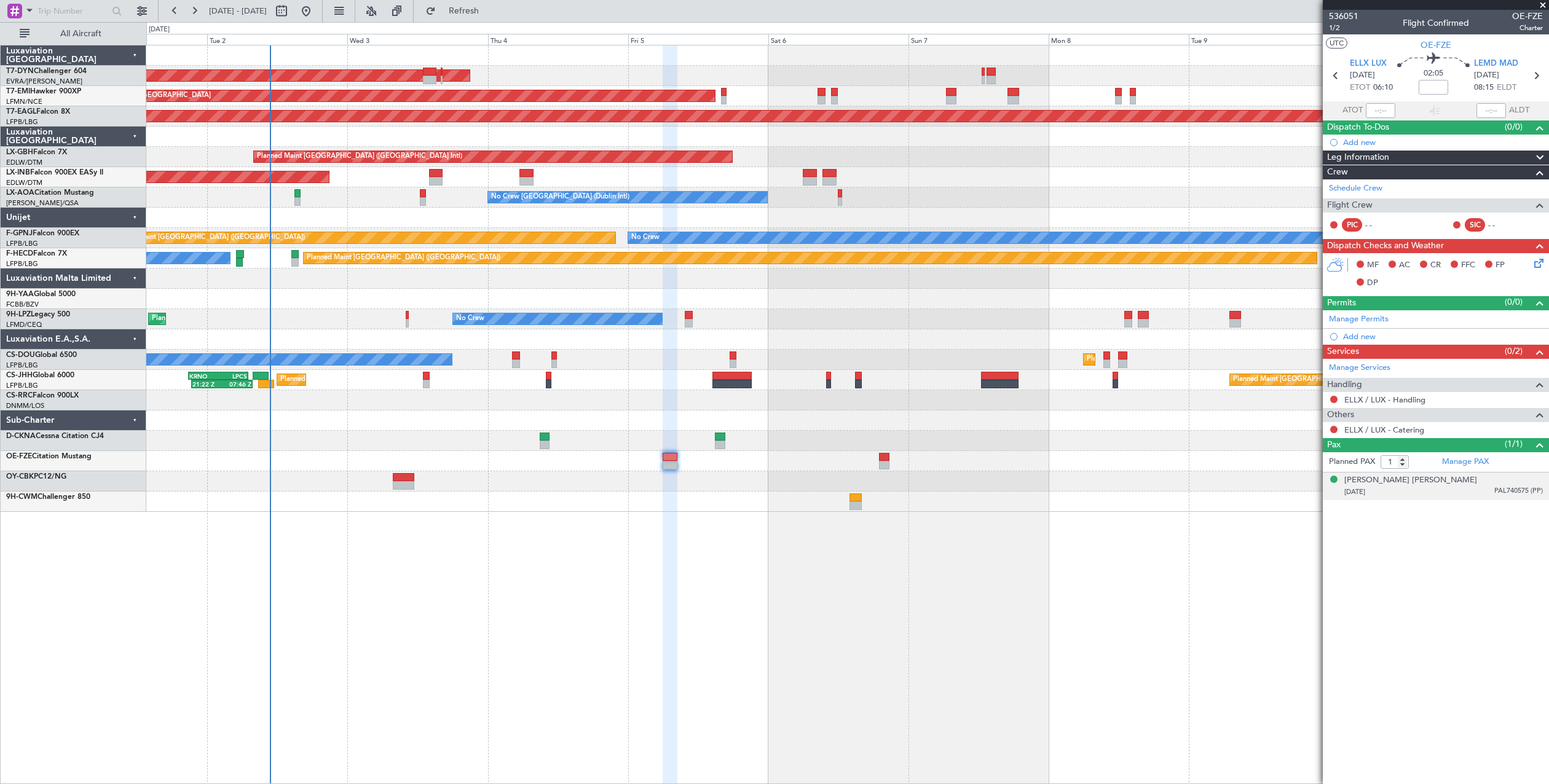
click at [1436, 487] on div "21/09/1978 PAL740575 (PP)" at bounding box center [1443, 492] width 199 height 12
click at [1503, 493] on span "PAL740575 (PP)" at bounding box center [1518, 491] width 49 height 10
click at [1410, 476] on div "Rosimeire Vieira Zatta" at bounding box center [1410, 480] width 133 height 12
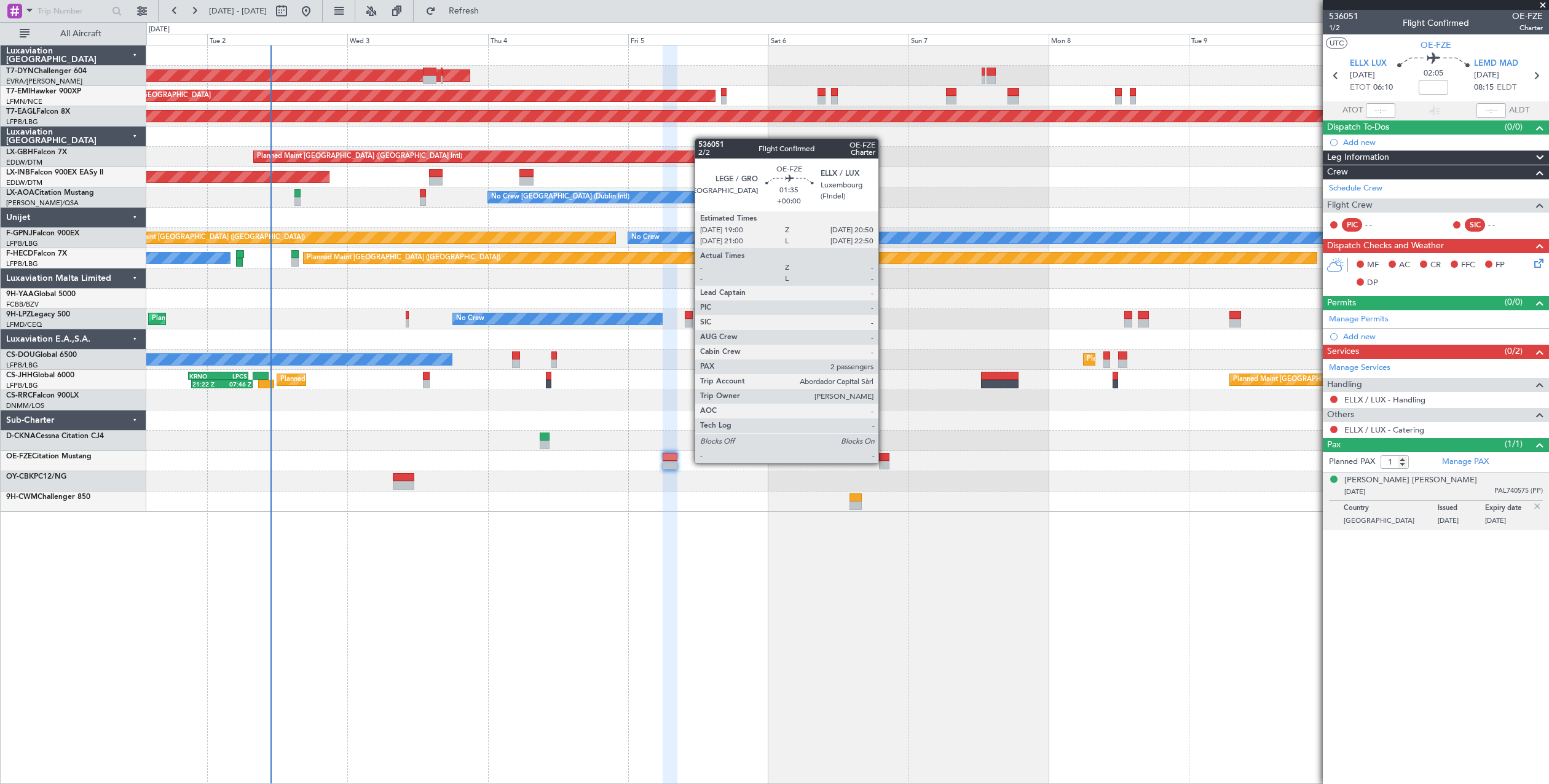
click at [883, 462] on div at bounding box center [884, 464] width 11 height 9
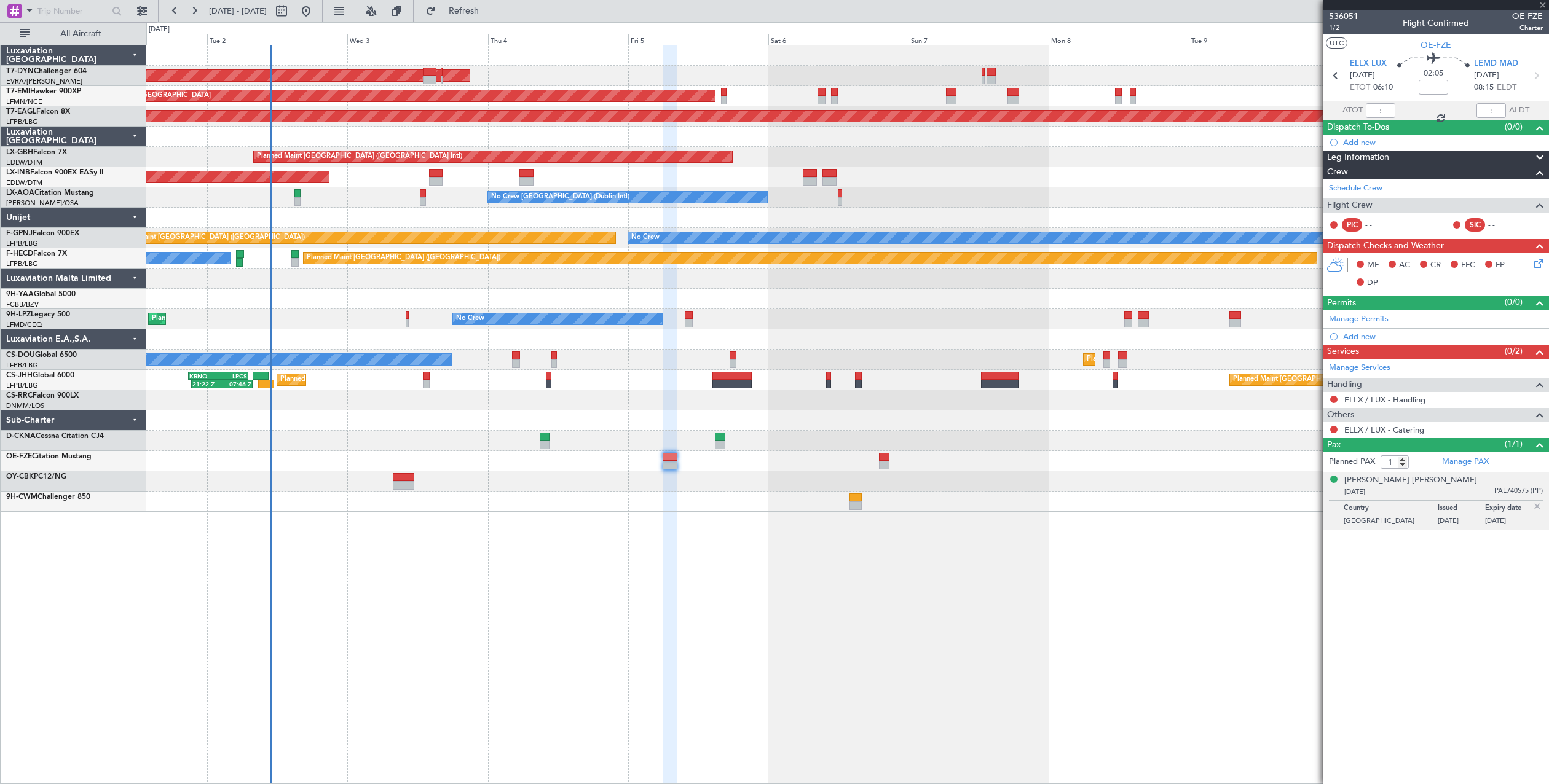
type input "2"
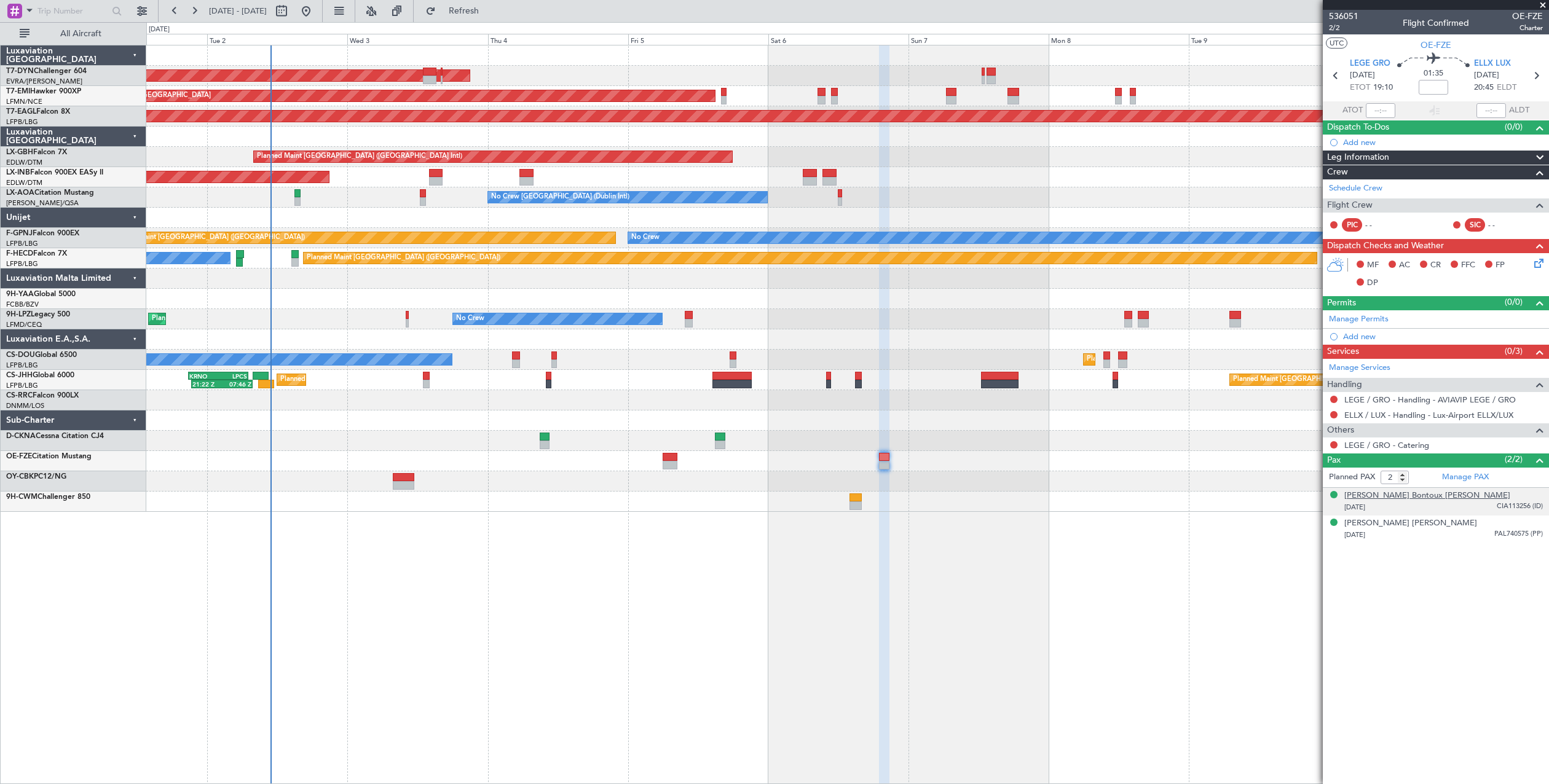
click at [1389, 498] on div "Gregoire Augustin Bontoux Halley" at bounding box center [1427, 495] width 166 height 12
click at [1169, 378] on div "Planned Maint Paris (Le Bourget) Planned Maint London (Luton) 21:22 Z 07:46 Z K…" at bounding box center [846, 380] width 1402 height 20
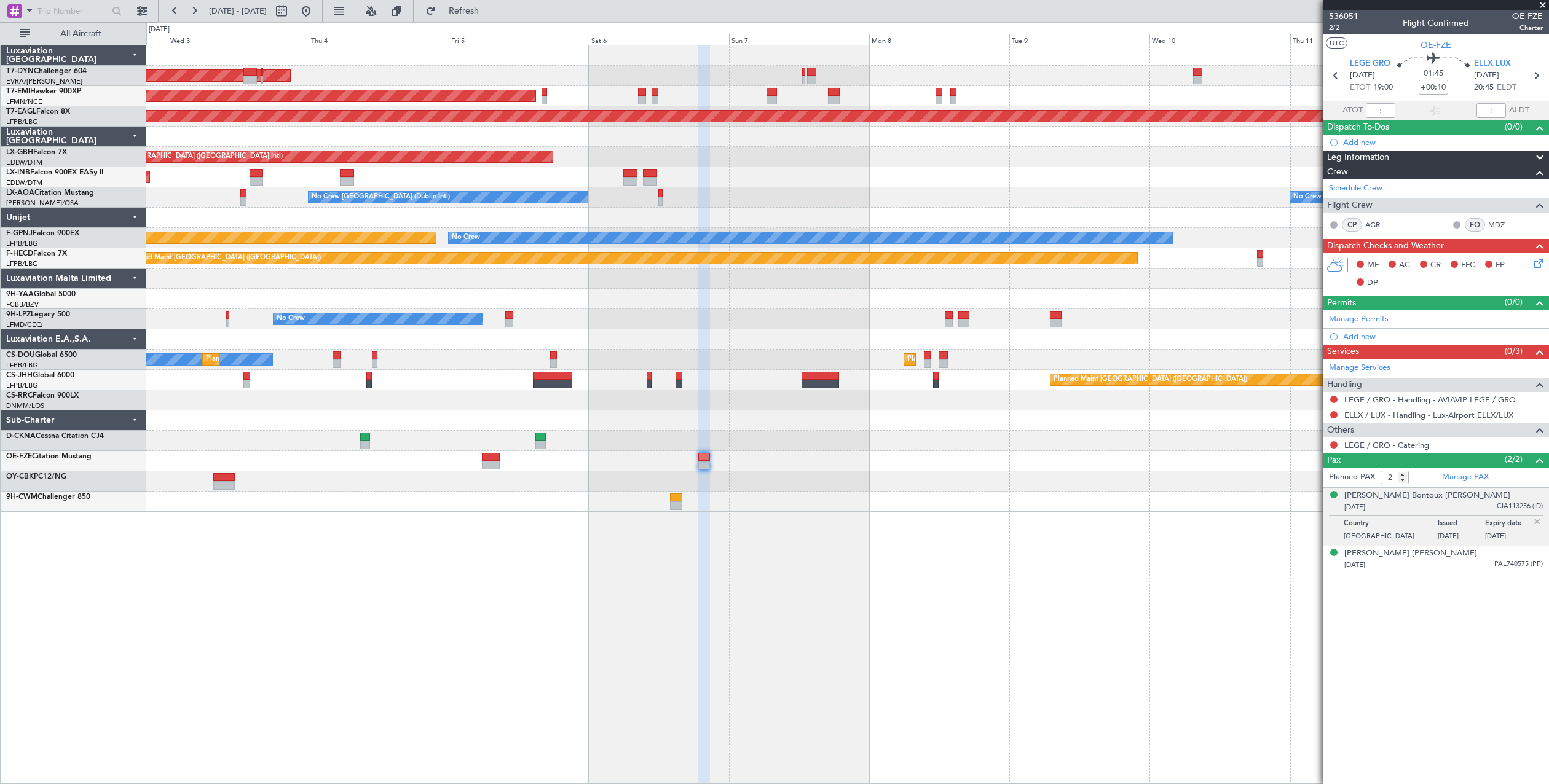
click at [982, 449] on div "AOG Maint Riga (Riga Intl) Planned Maint Zurich Grounded New York (Teterboro) P…" at bounding box center [846, 279] width 1402 height 466
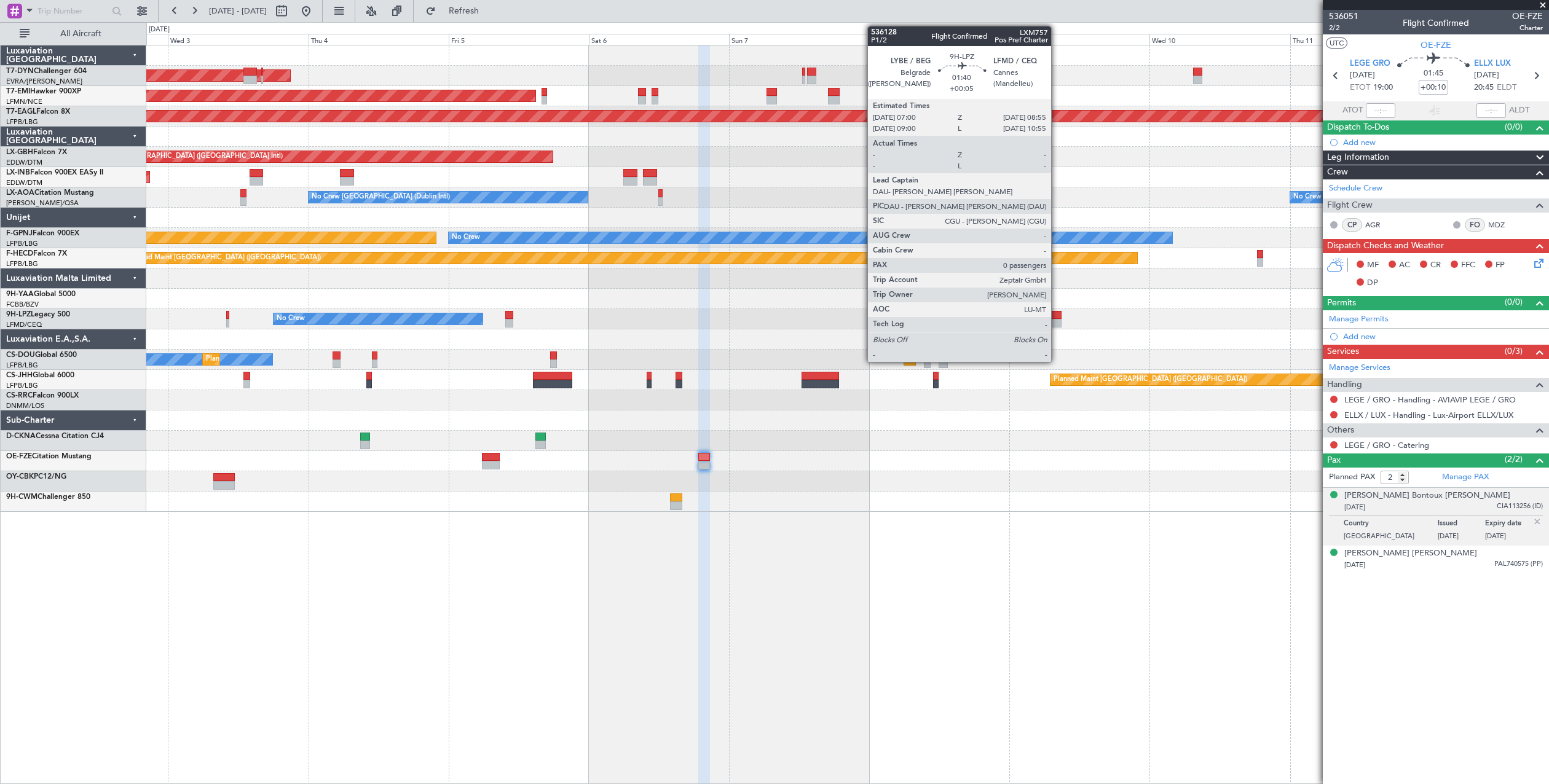
click at [1056, 312] on div at bounding box center [1056, 315] width 12 height 9
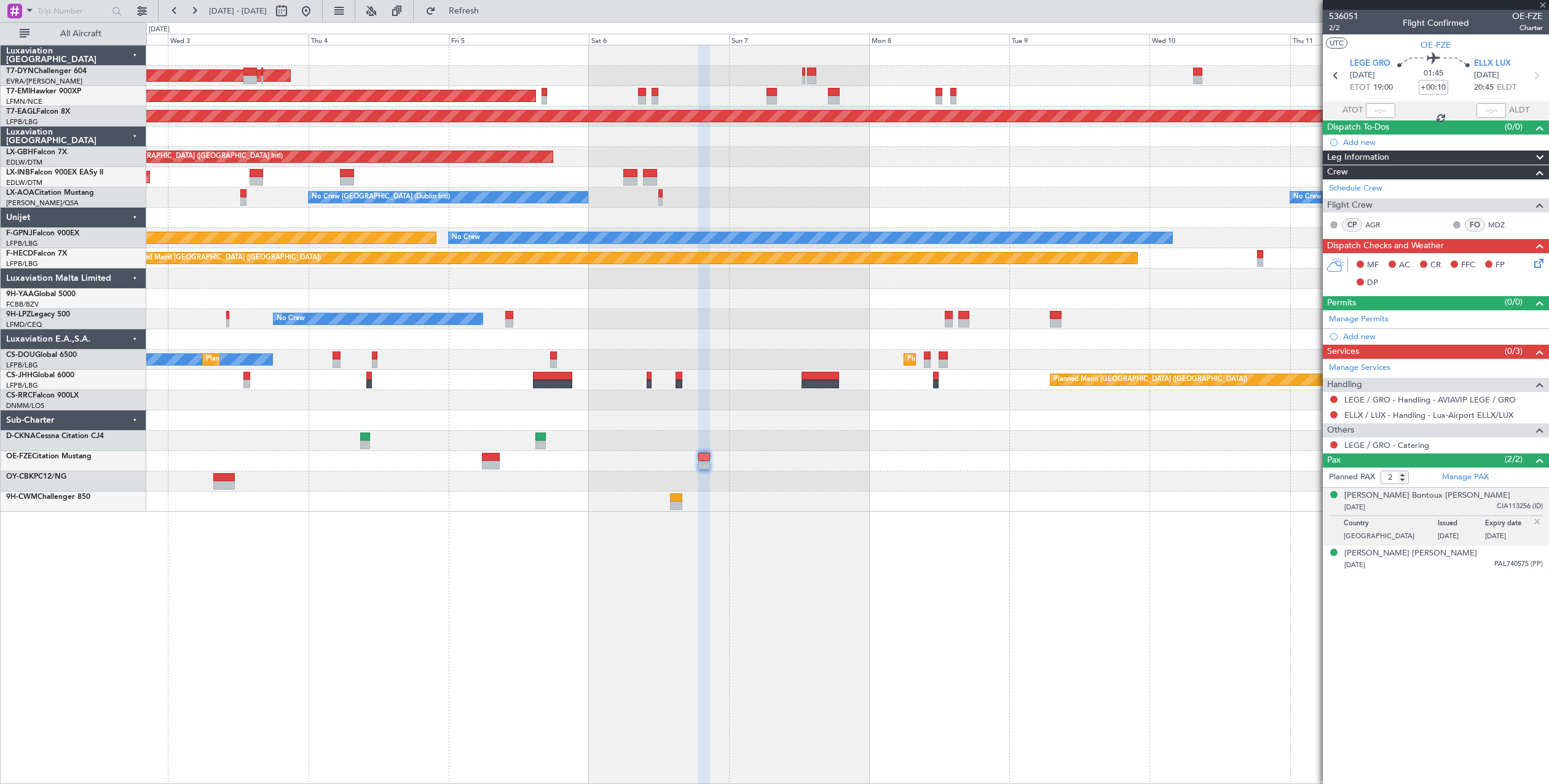
type input "+00:05"
type input "0"
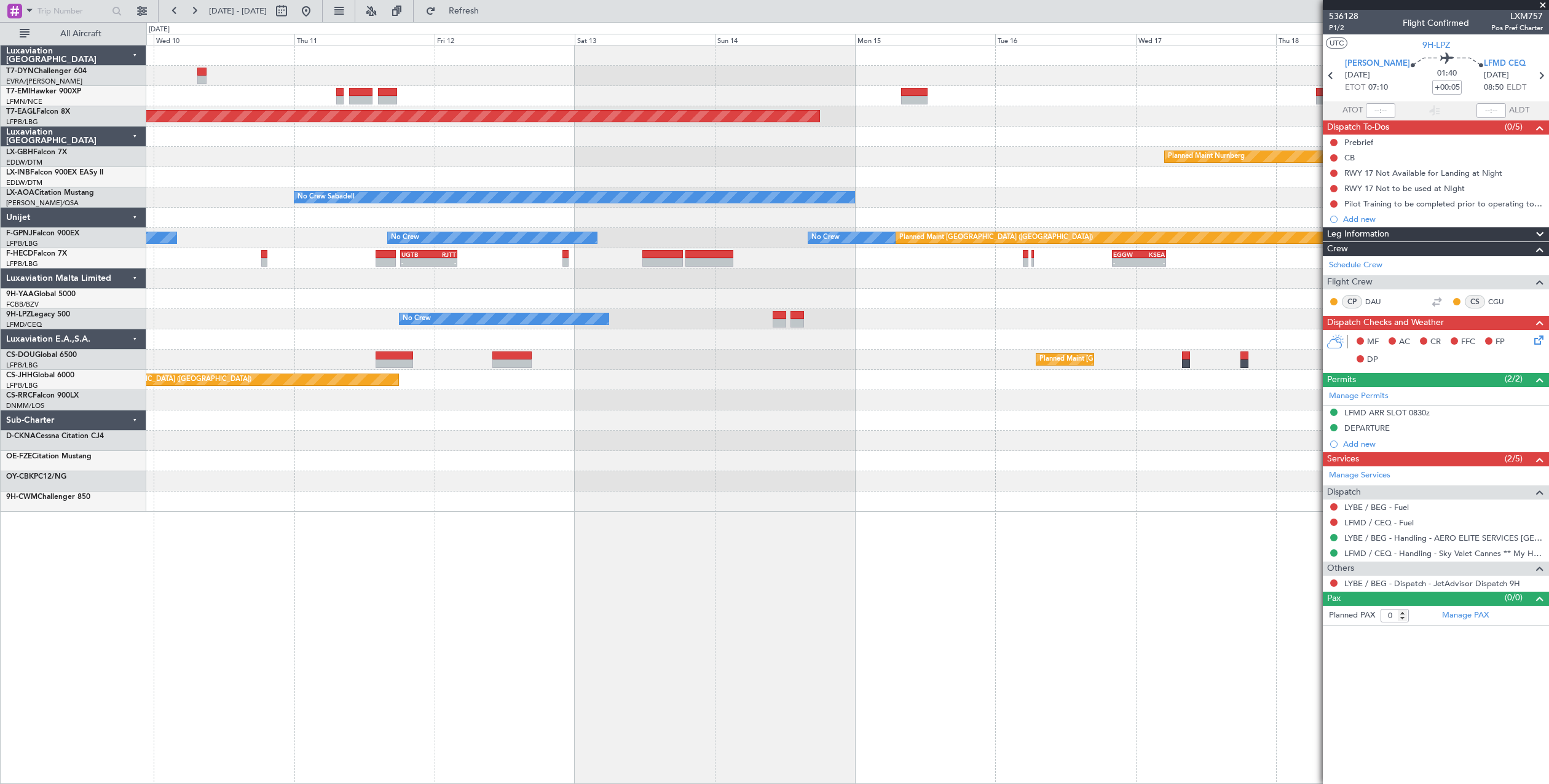
click at [77, 290] on div "Grounded New York (Teterboro) Planned Maint Nurnberg No Crew Sabadell No Crew N…" at bounding box center [774, 402] width 1549 height 762
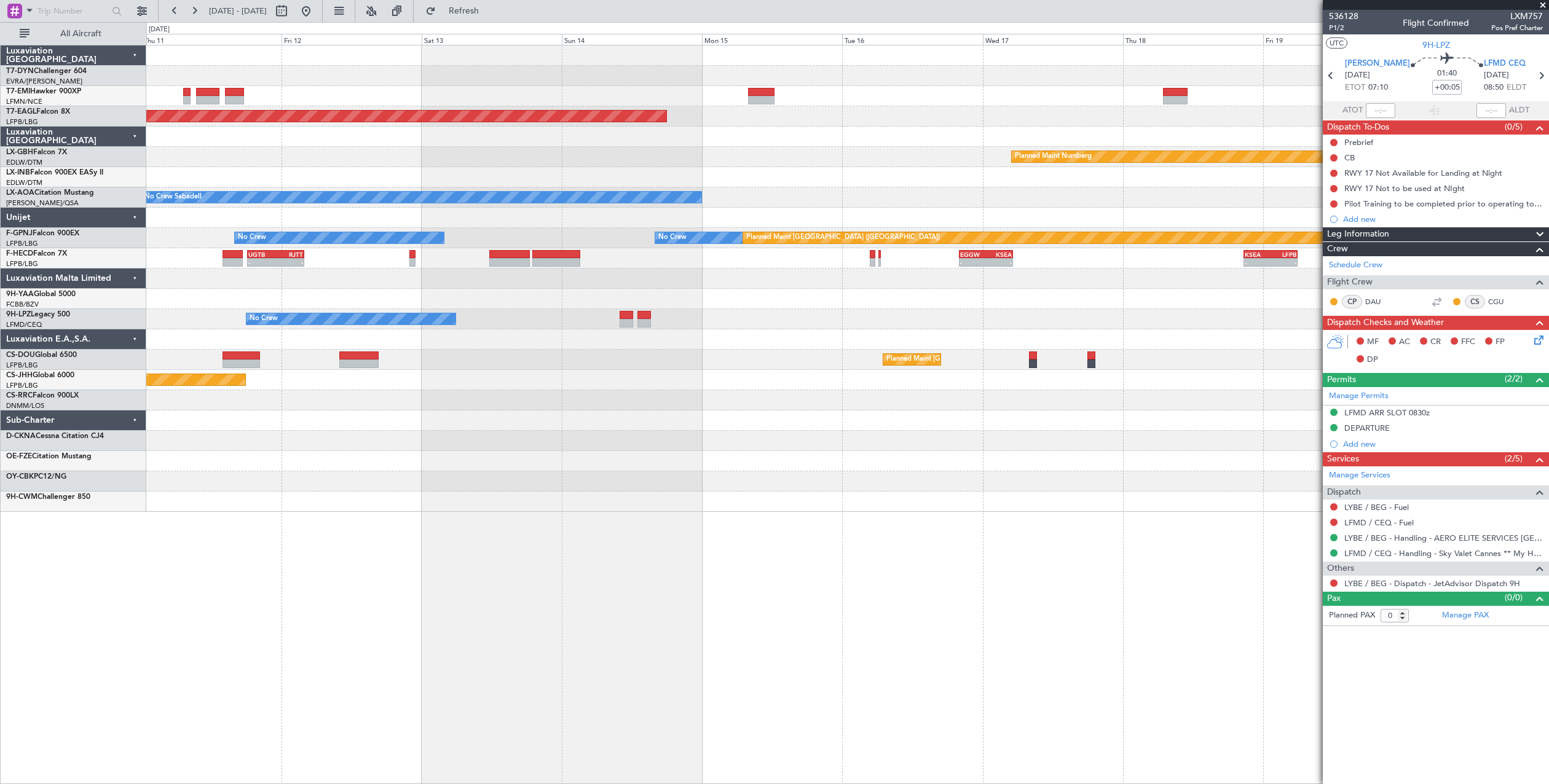
click at [0, 290] on html "02 Sep 2025 - 12 Sep 2025 Refresh Quick Links All Aircraft Grounded New York (T…" at bounding box center [774, 392] width 1549 height 784
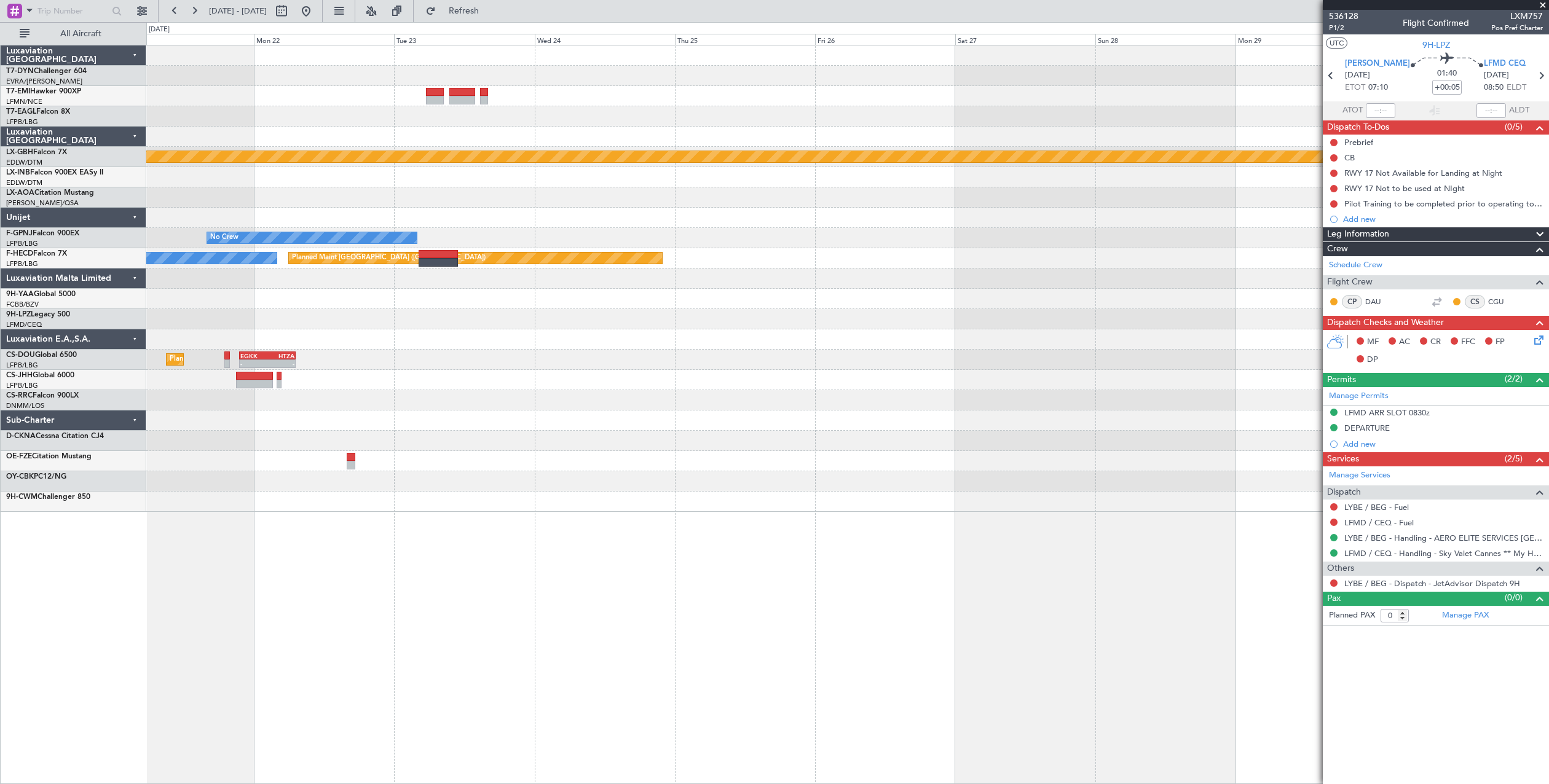
click at [228, 291] on div "Planned Maint Nurnberg No Crew Planned Maint Paris (Le Bourget) No Crew Planned…" at bounding box center [846, 279] width 1402 height 466
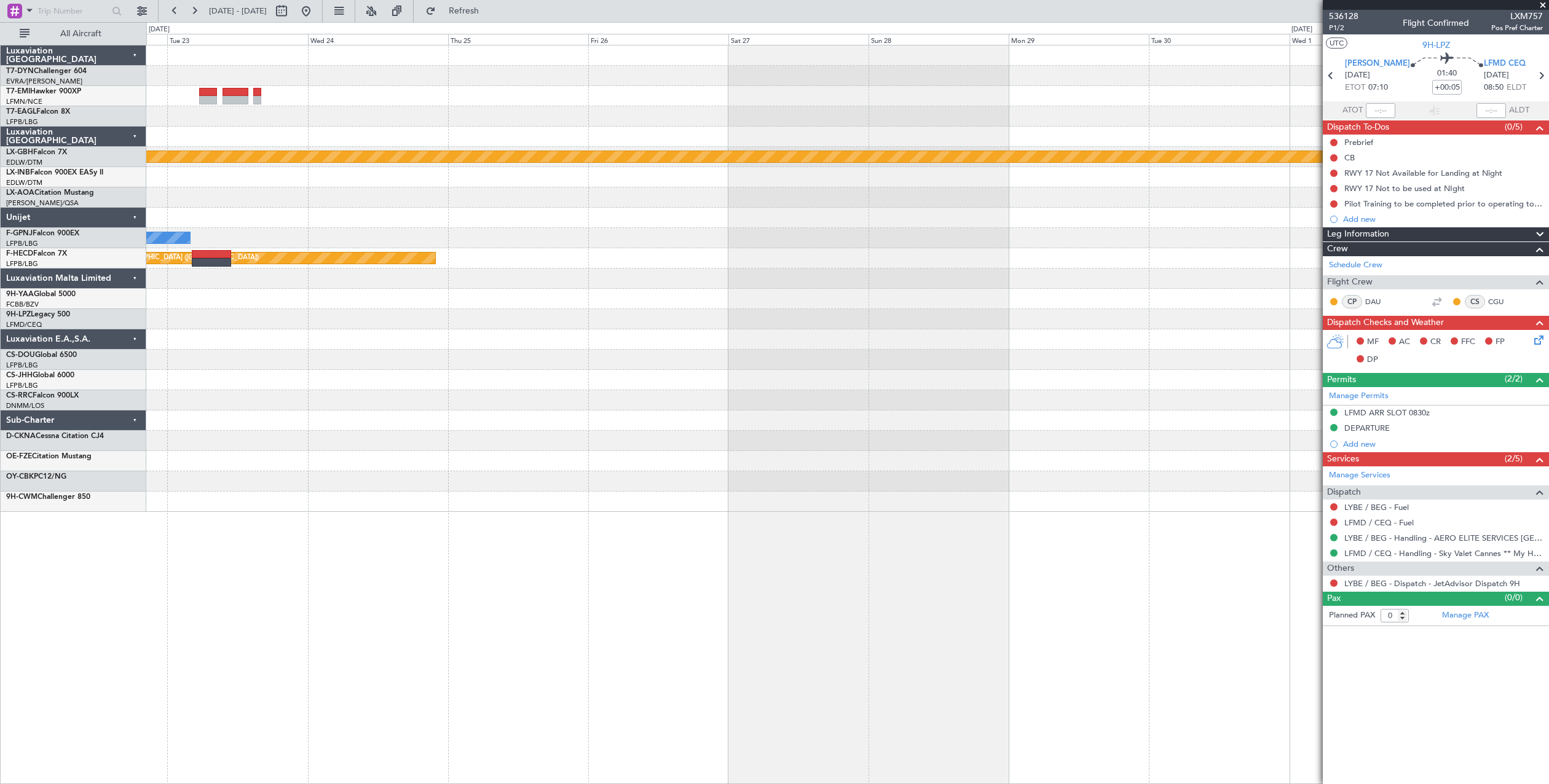
click at [205, 280] on div "Planned Maint Nurnberg No Crew Sabadell No Crew Planned Maint Paris (Le Bourget…" at bounding box center [846, 279] width 1402 height 466
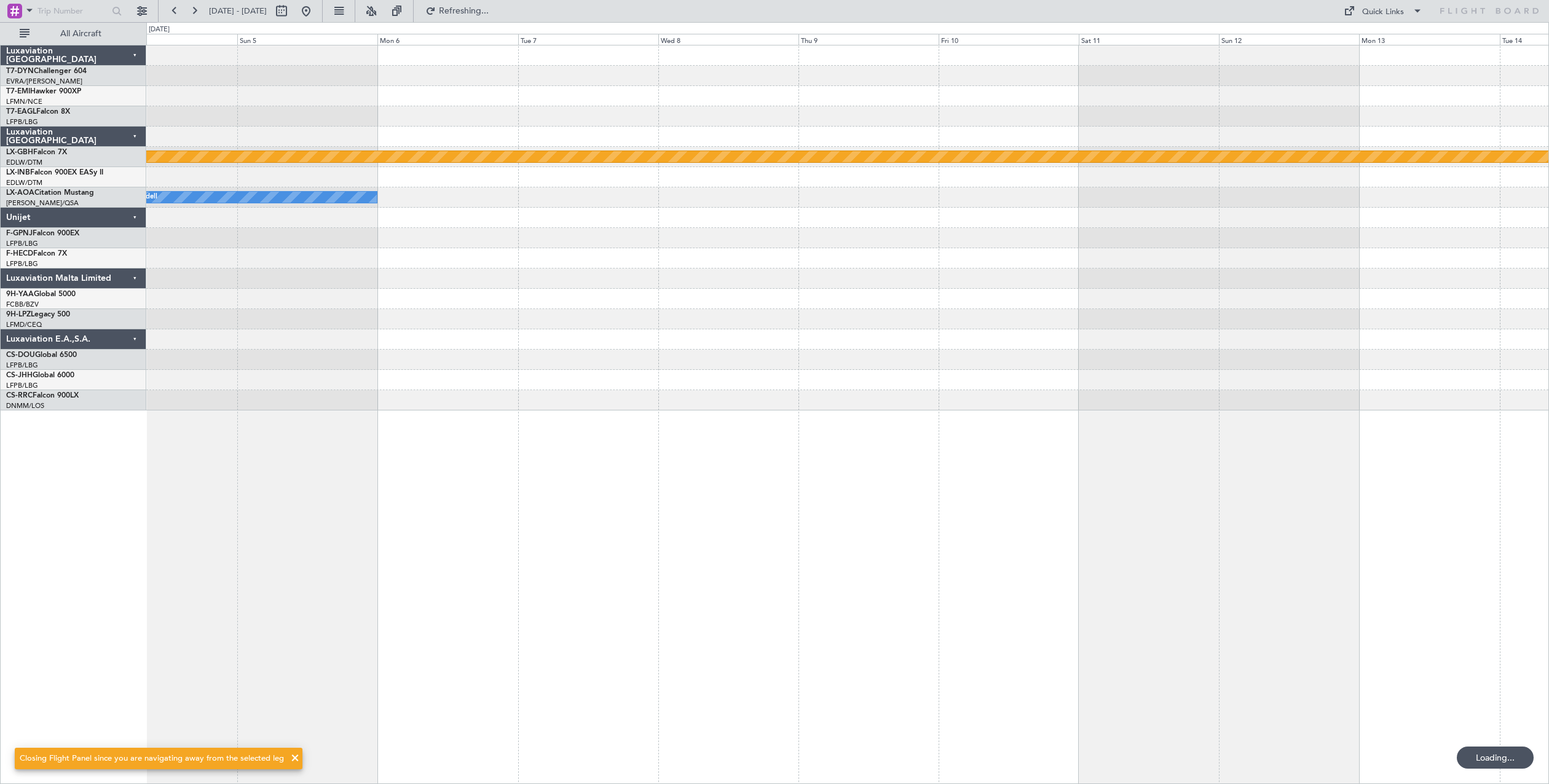
click at [0, 279] on html "26 Sep 2025 - 06 Oct 2025 Refreshing... Quick Links All Aircraft Planned Maint …" at bounding box center [774, 392] width 1549 height 784
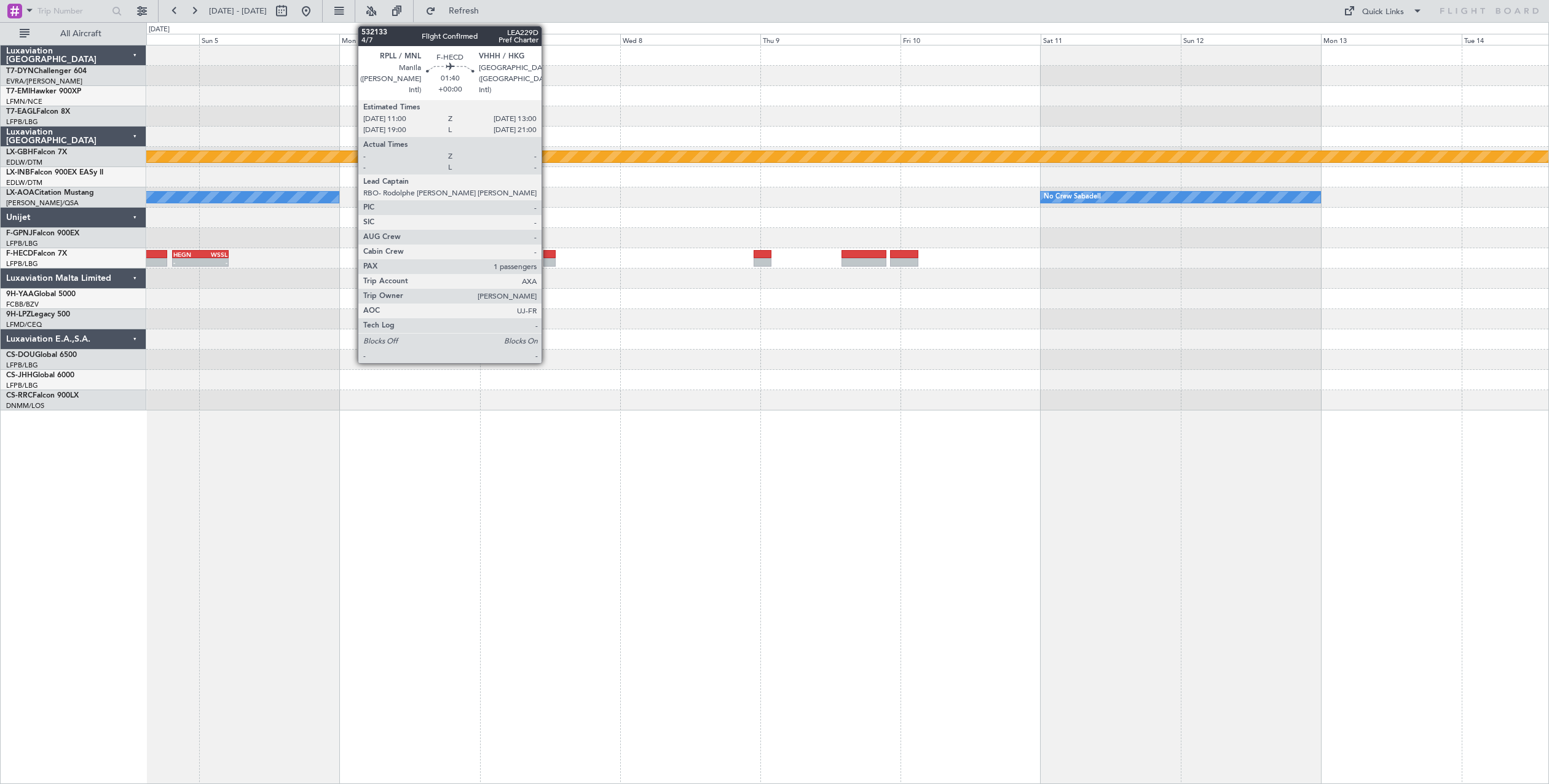
click at [547, 256] on div at bounding box center [550, 254] width 12 height 9
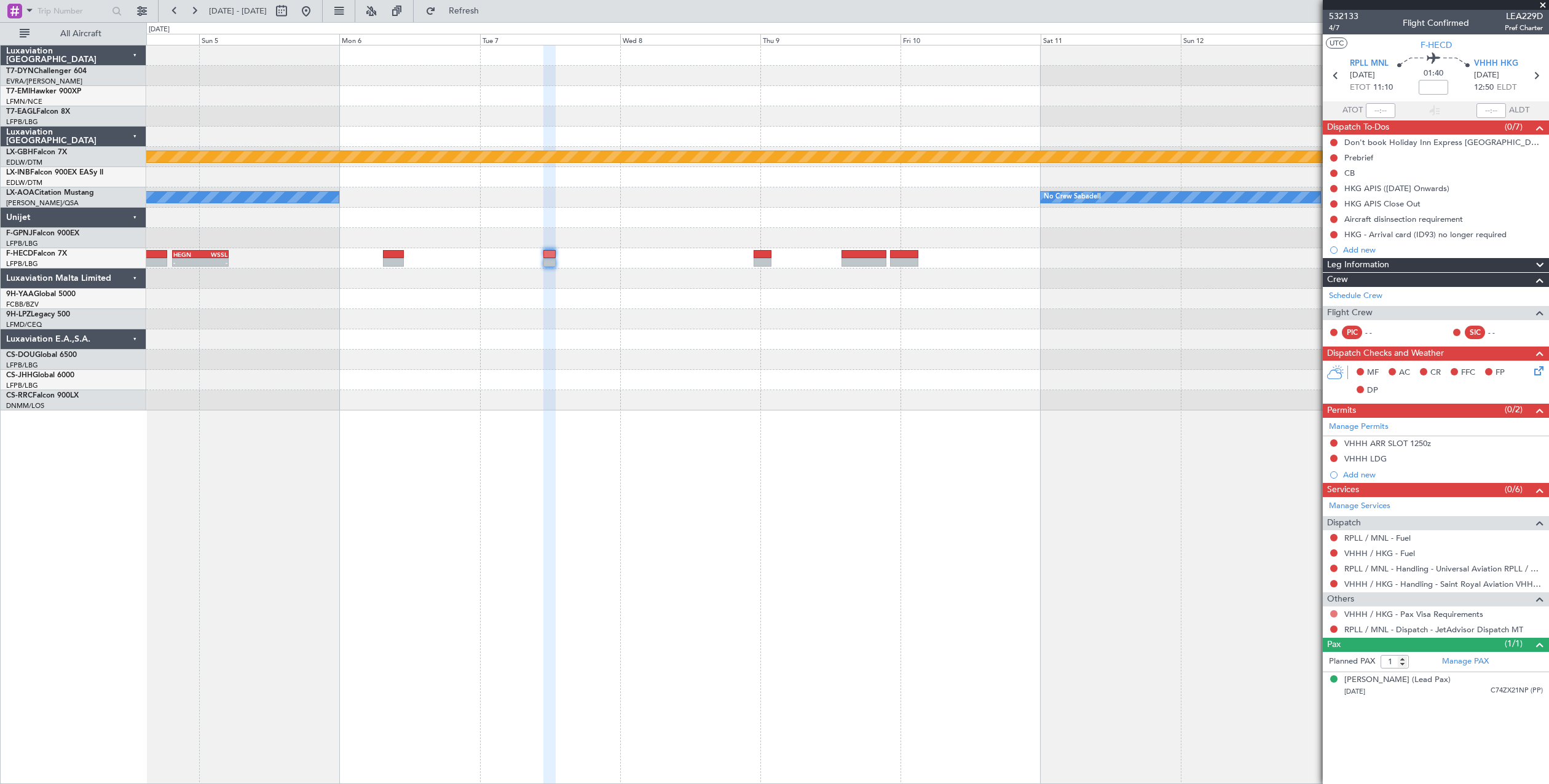
click at [1331, 615] on button at bounding box center [1333, 613] width 7 height 7
click at [1323, 758] on li "Confirmed" at bounding box center [1333, 760] width 142 height 18
click at [316, 16] on button at bounding box center [306, 11] width 20 height 20
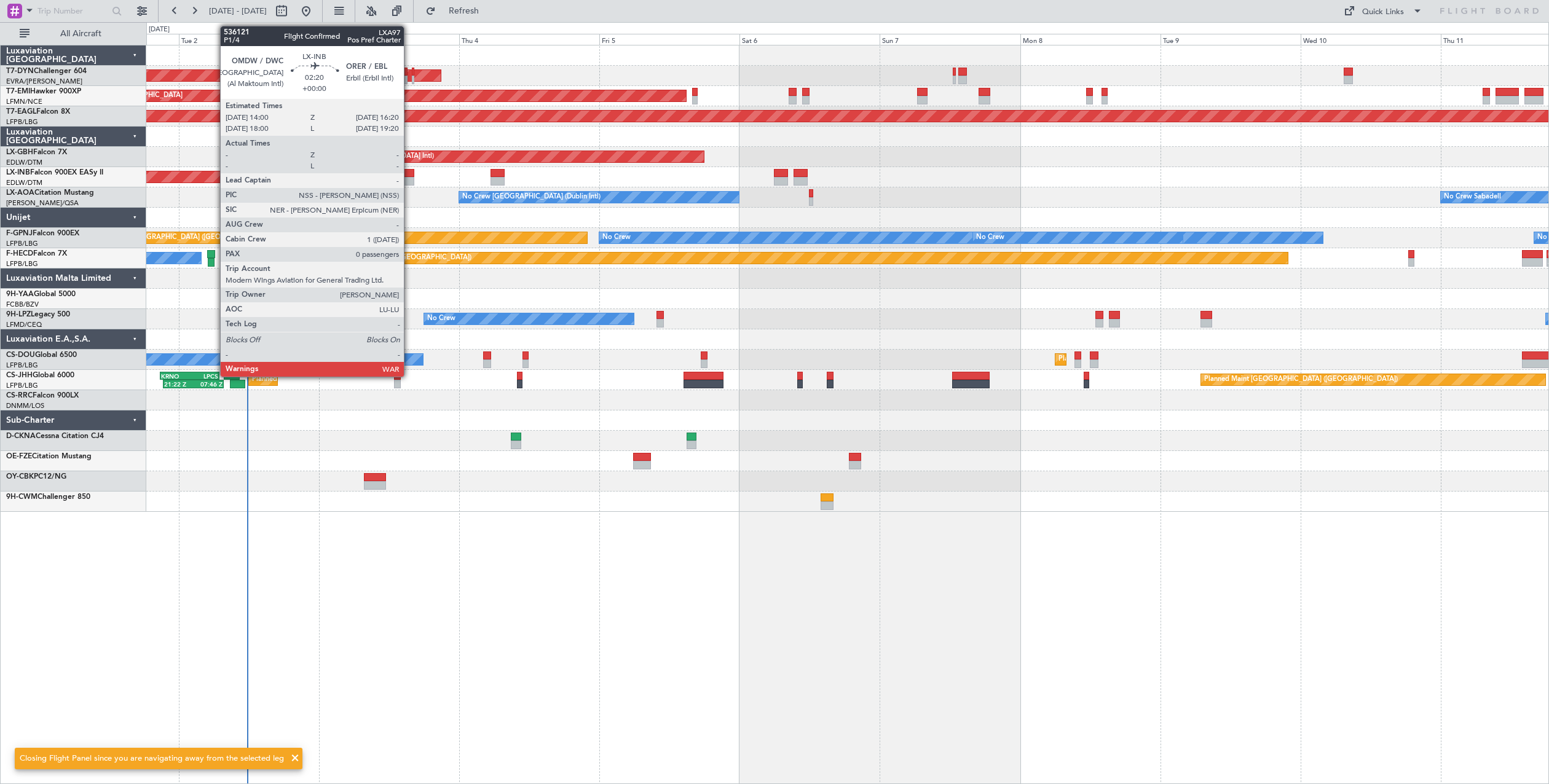
click at [410, 178] on div at bounding box center [407, 181] width 14 height 9
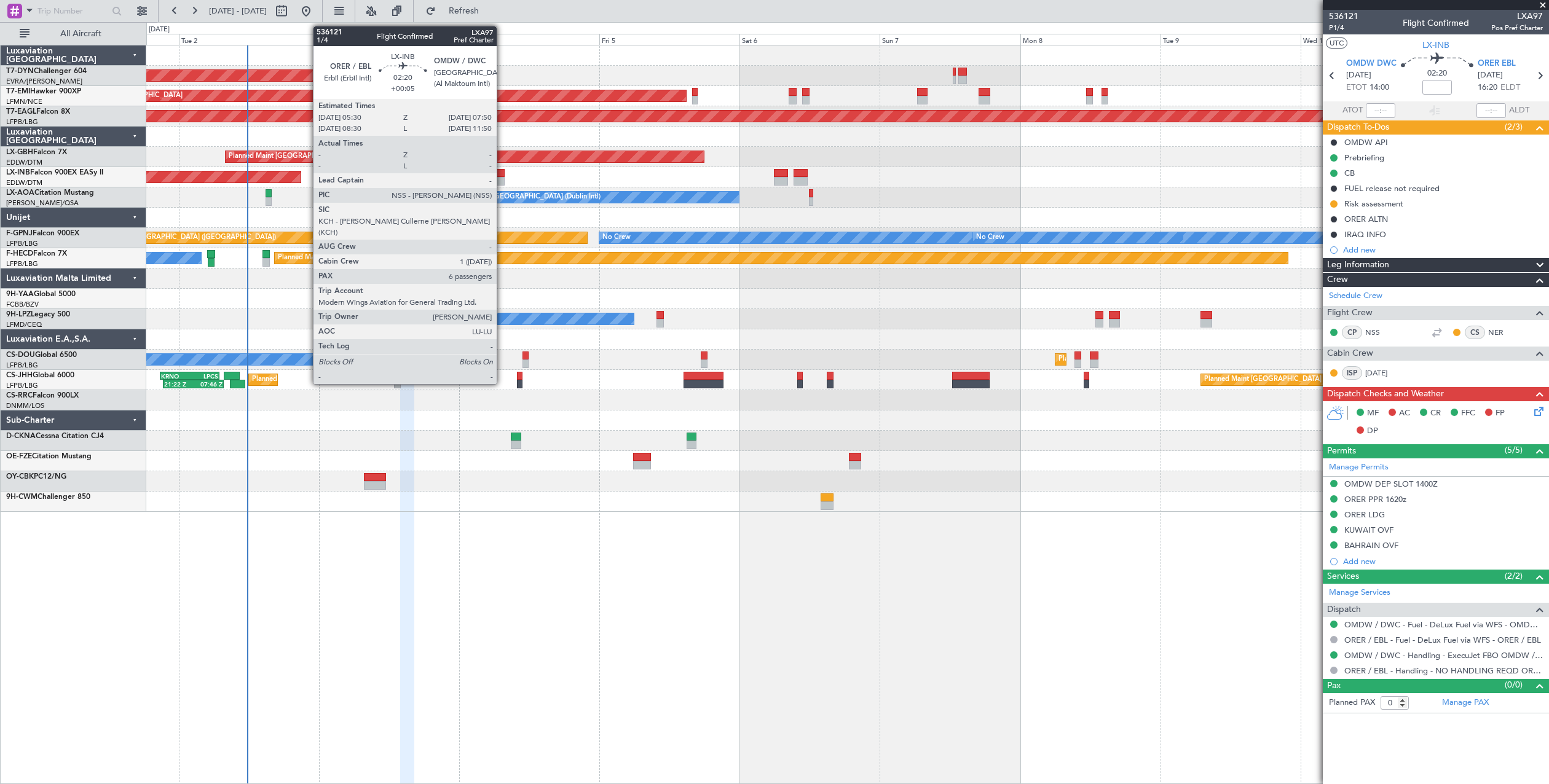
click at [503, 181] on div at bounding box center [498, 181] width 14 height 9
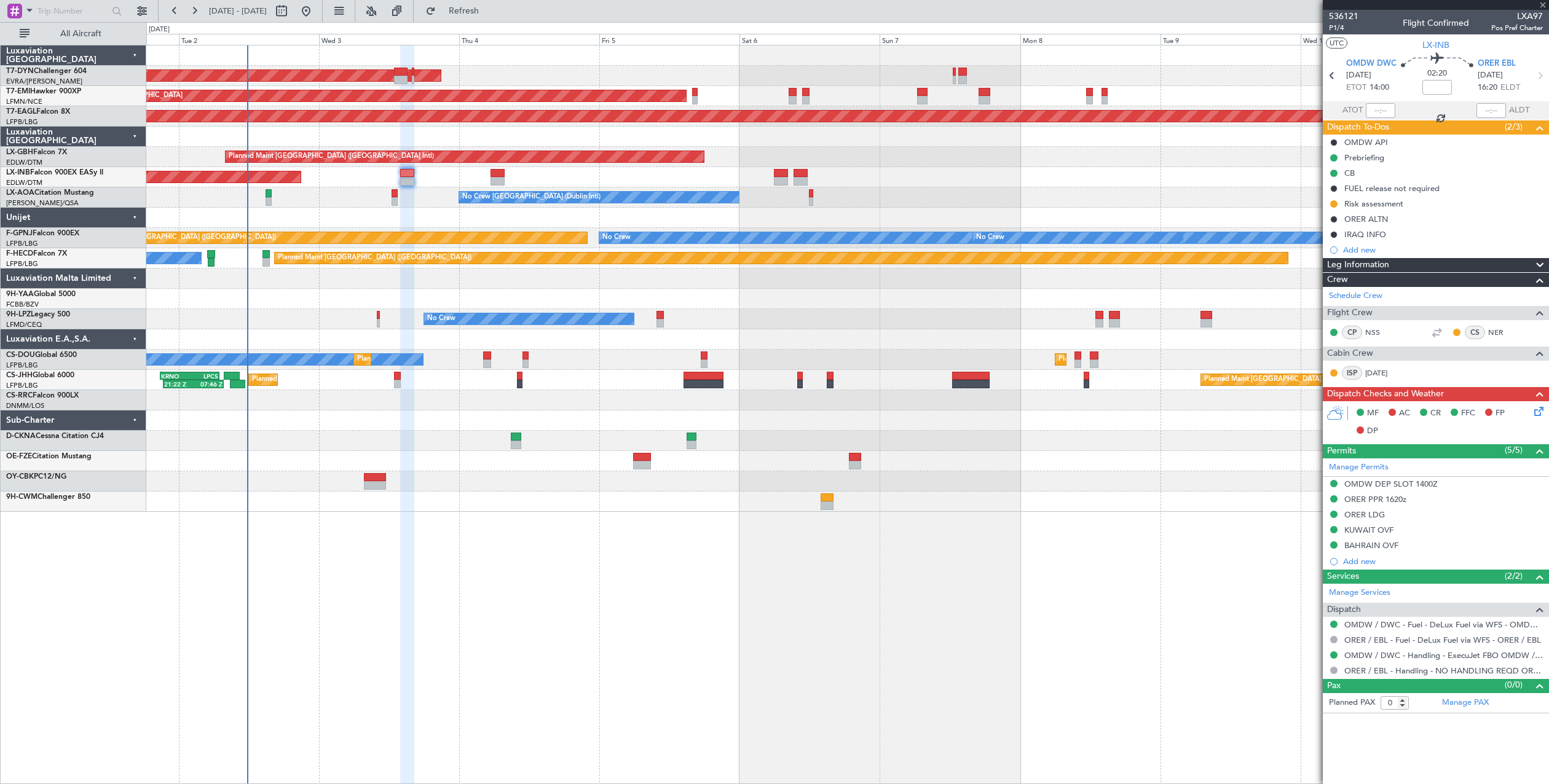
type input "+00:05"
type input "6"
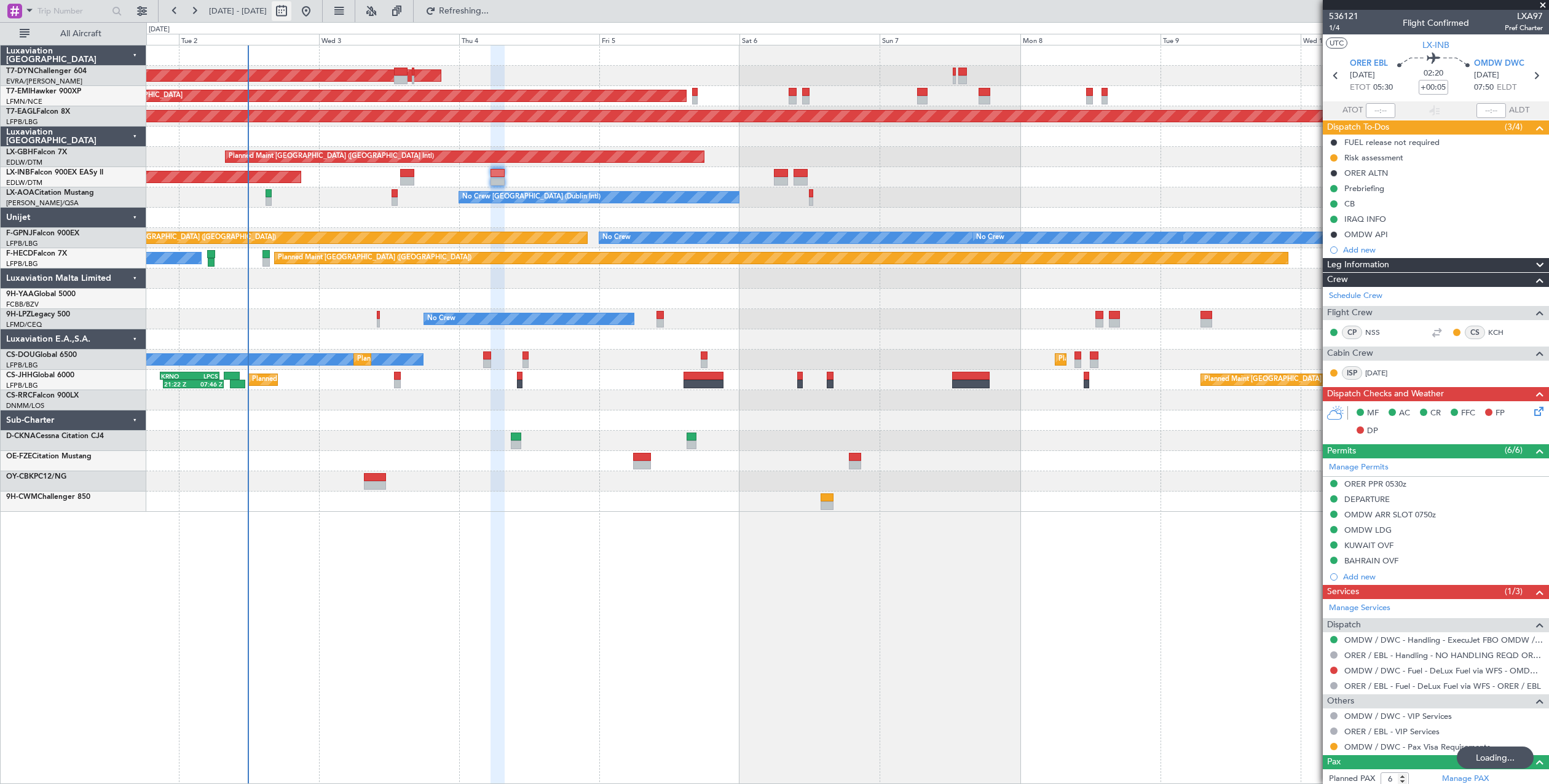
click at [292, 10] on button at bounding box center [282, 11] width 20 height 20
select select "9"
select select "2025"
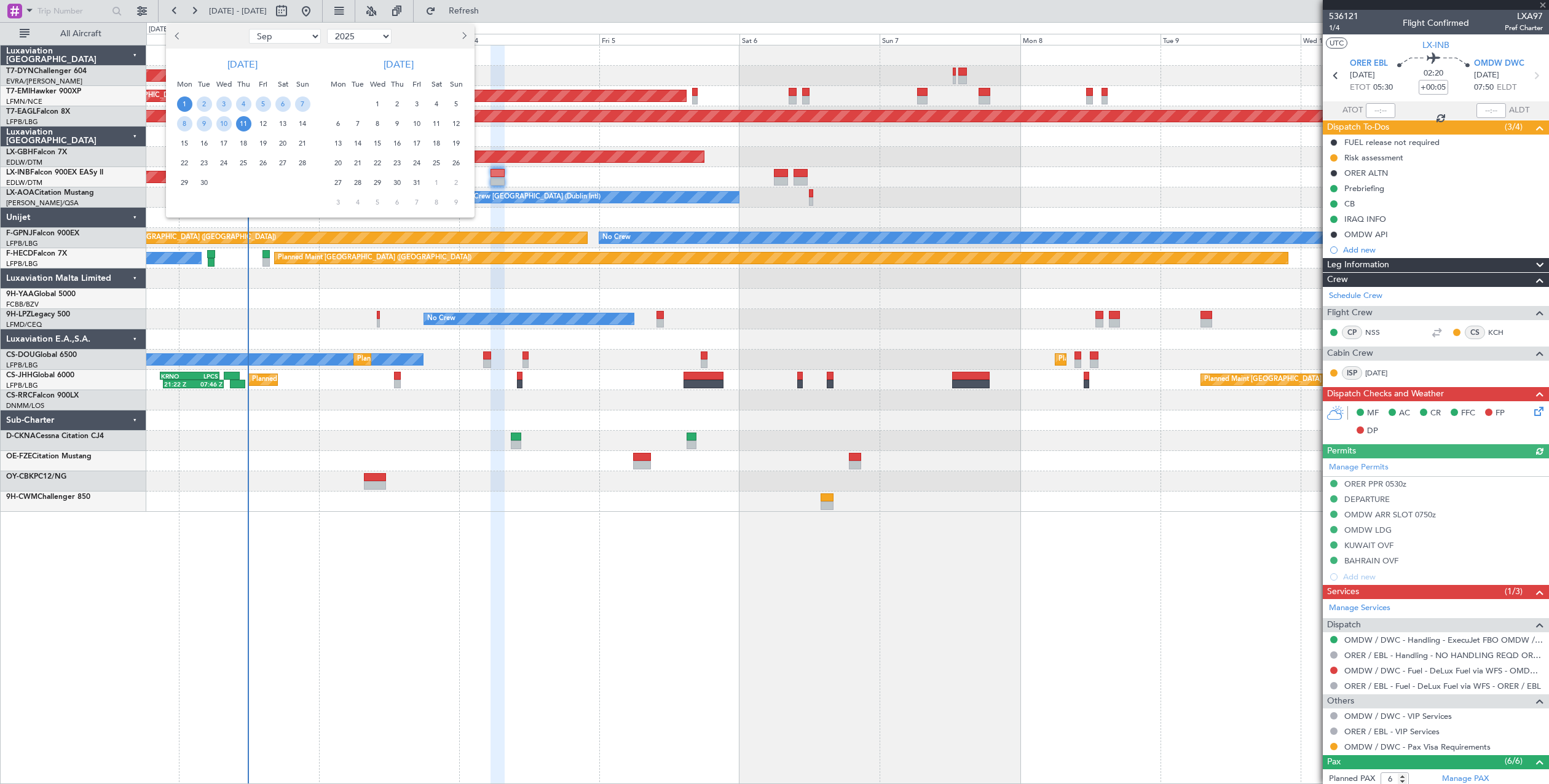
click at [306, 38] on select "Jan Feb Mar Apr May Jun [DATE] Aug Sep Oct Nov Dec" at bounding box center [285, 36] width 72 height 15
select select "7"
click at [249, 29] on select "Jan Feb Mar Apr May Jun [DATE] Aug Sep Oct Nov Dec" at bounding box center [285, 36] width 72 height 15
click at [188, 185] on span "28" at bounding box center [184, 182] width 15 height 15
click at [189, 185] on span "28" at bounding box center [184, 182] width 15 height 15
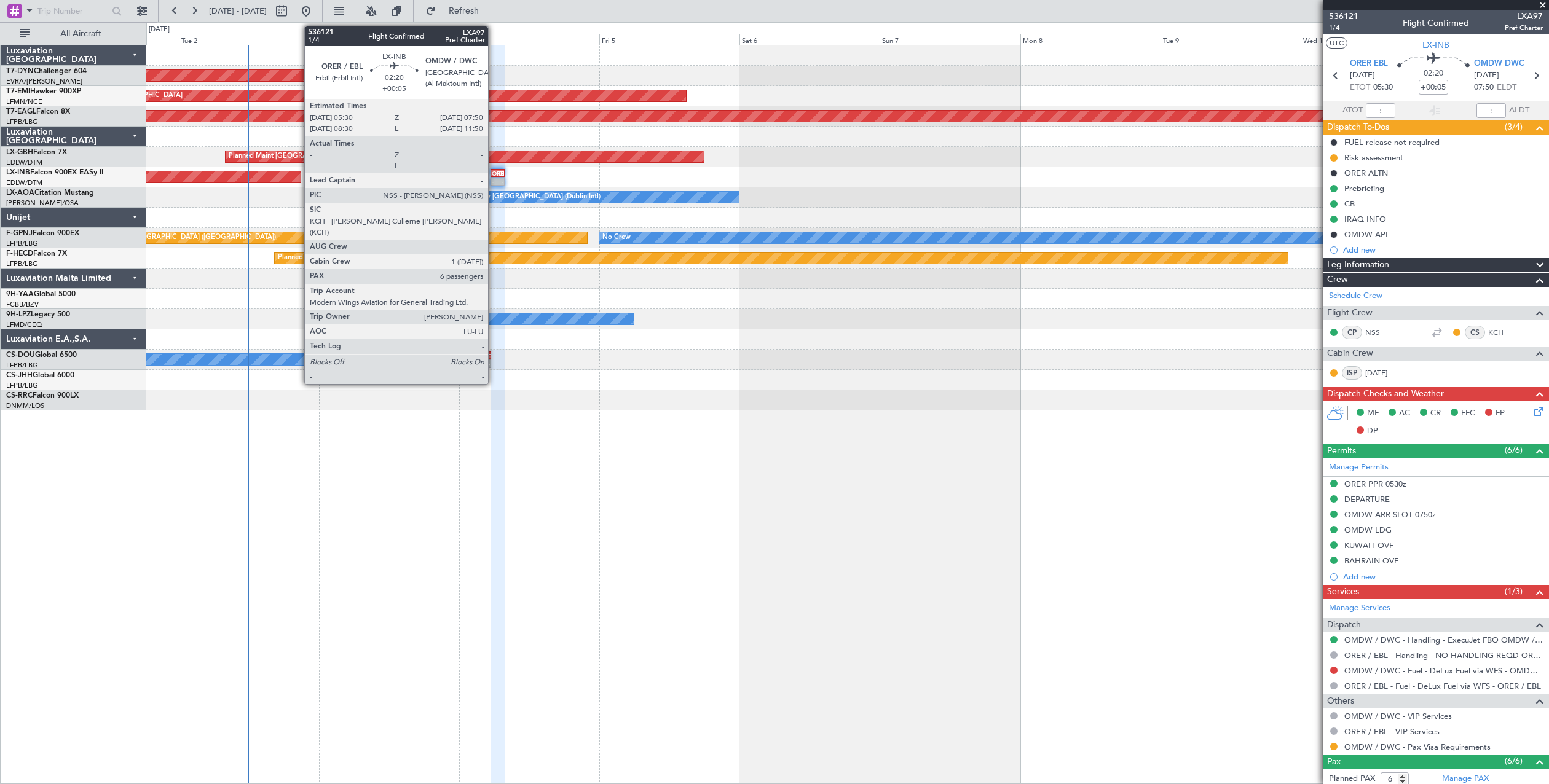
click at [494, 181] on div "-" at bounding box center [495, 181] width 6 height 7
click at [496, 181] on div "-" at bounding box center [495, 181] width 6 height 7
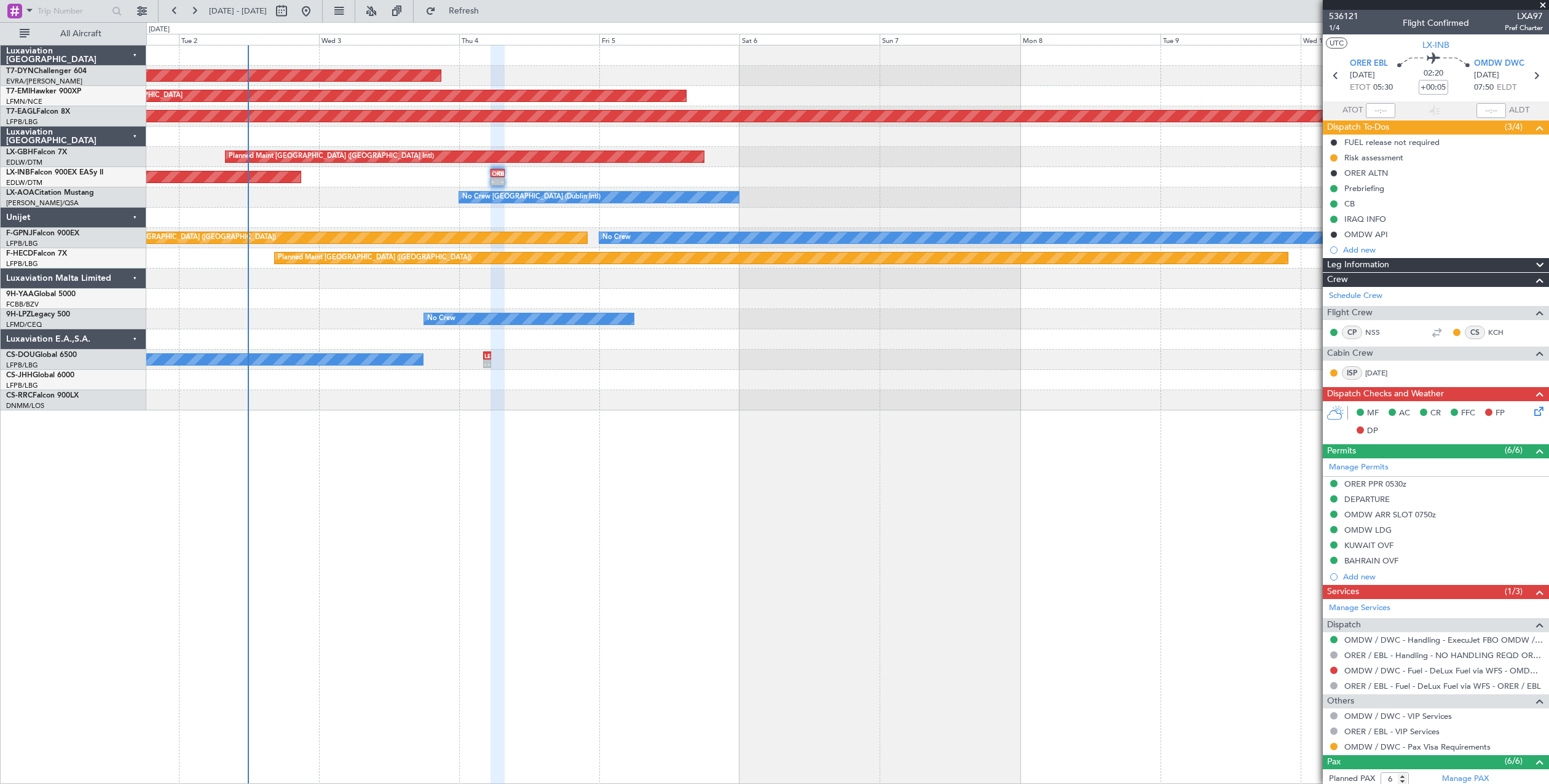
click at [1541, 4] on span at bounding box center [1543, 5] width 12 height 11
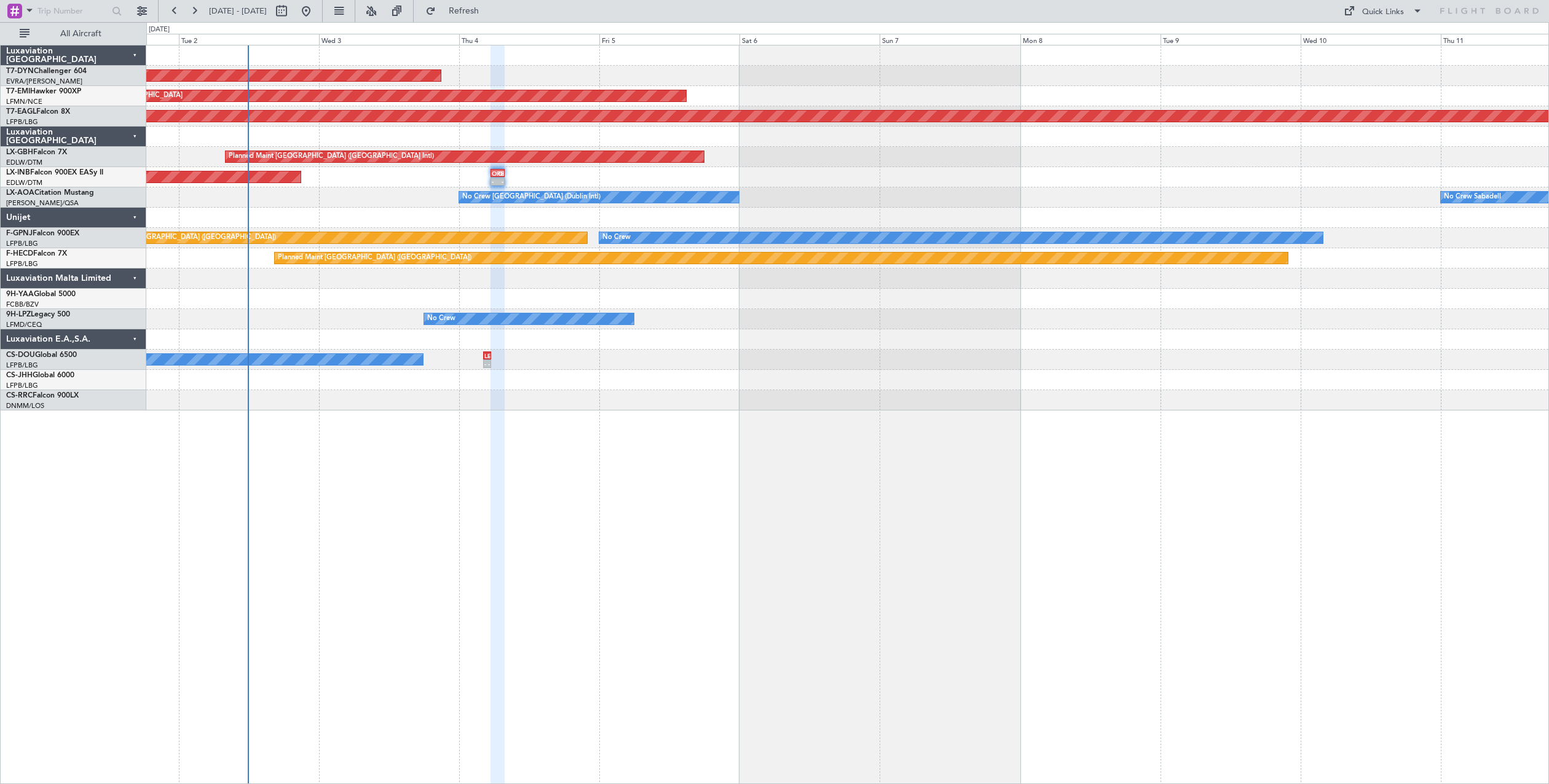
type input "0"
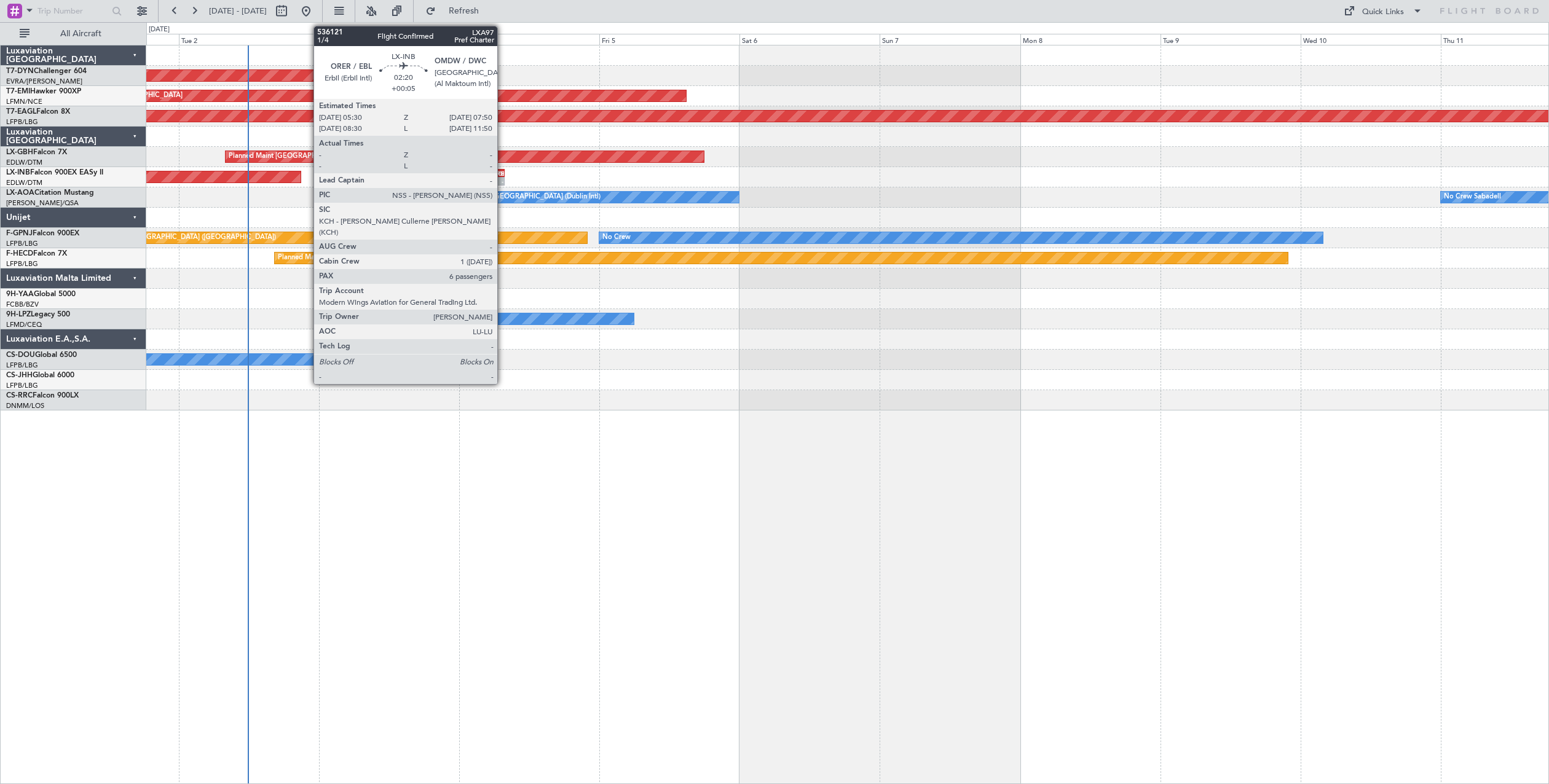
click at [503, 175] on div "OMDW" at bounding box center [501, 173] width 6 height 7
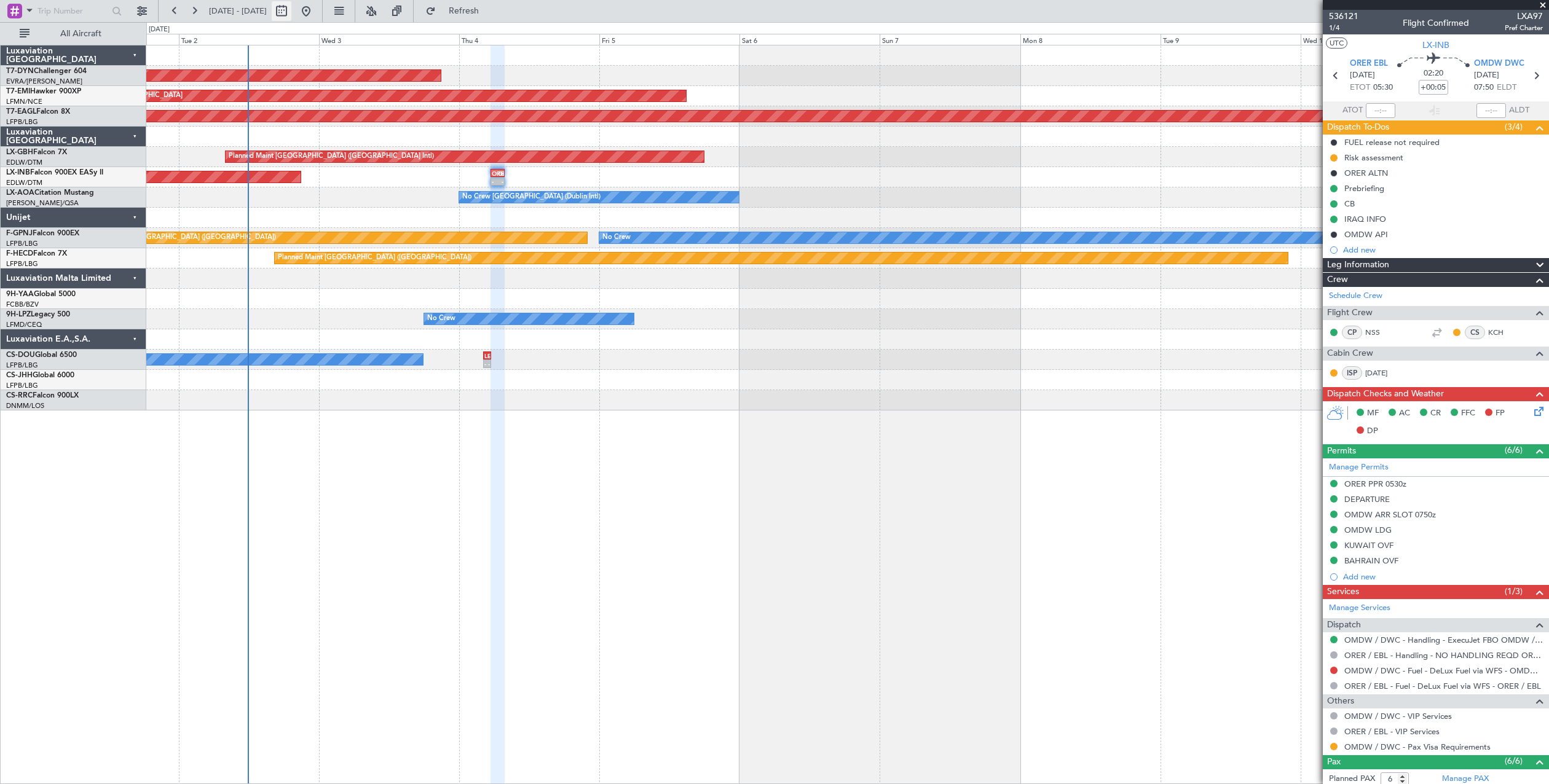
click at [292, 15] on button at bounding box center [282, 11] width 20 height 20
select select "7"
select select "2025"
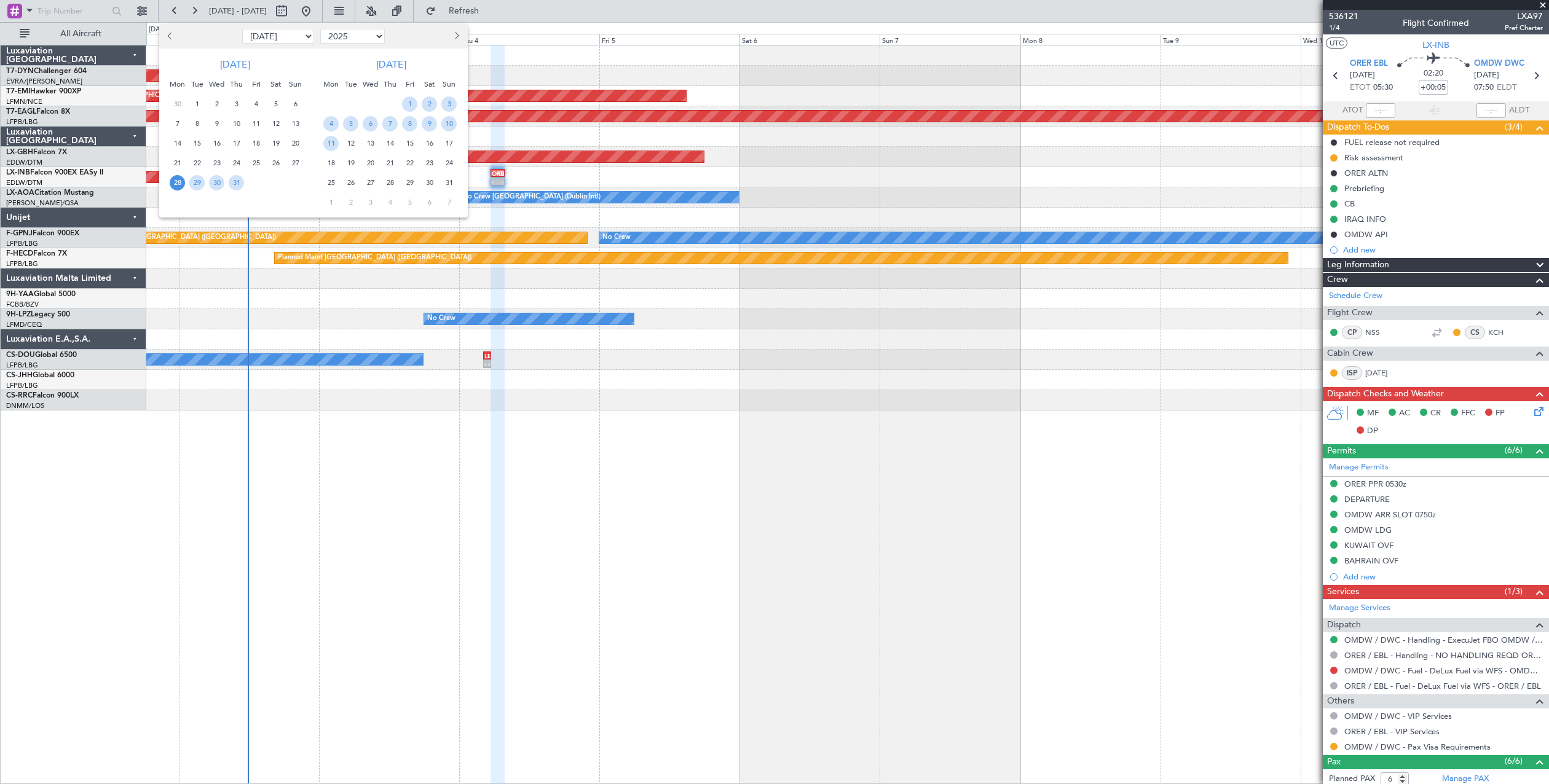
click at [178, 181] on span "28" at bounding box center [177, 182] width 15 height 15
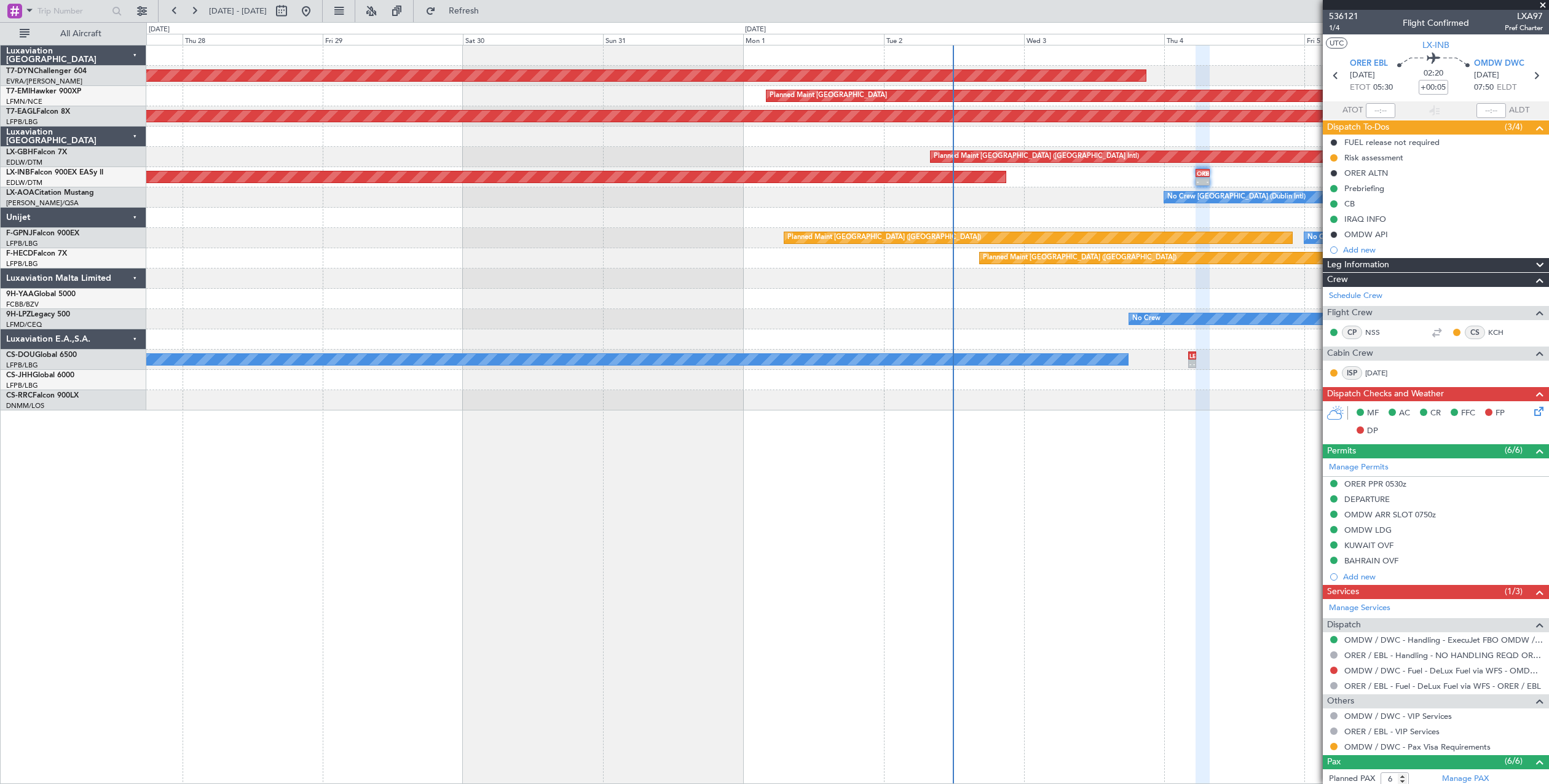
click at [1020, 145] on div "AOG Maint Riga (Riga Intl) Planned Maint Zurich Grounded New York (Teterboro) P…" at bounding box center [846, 228] width 1402 height 365
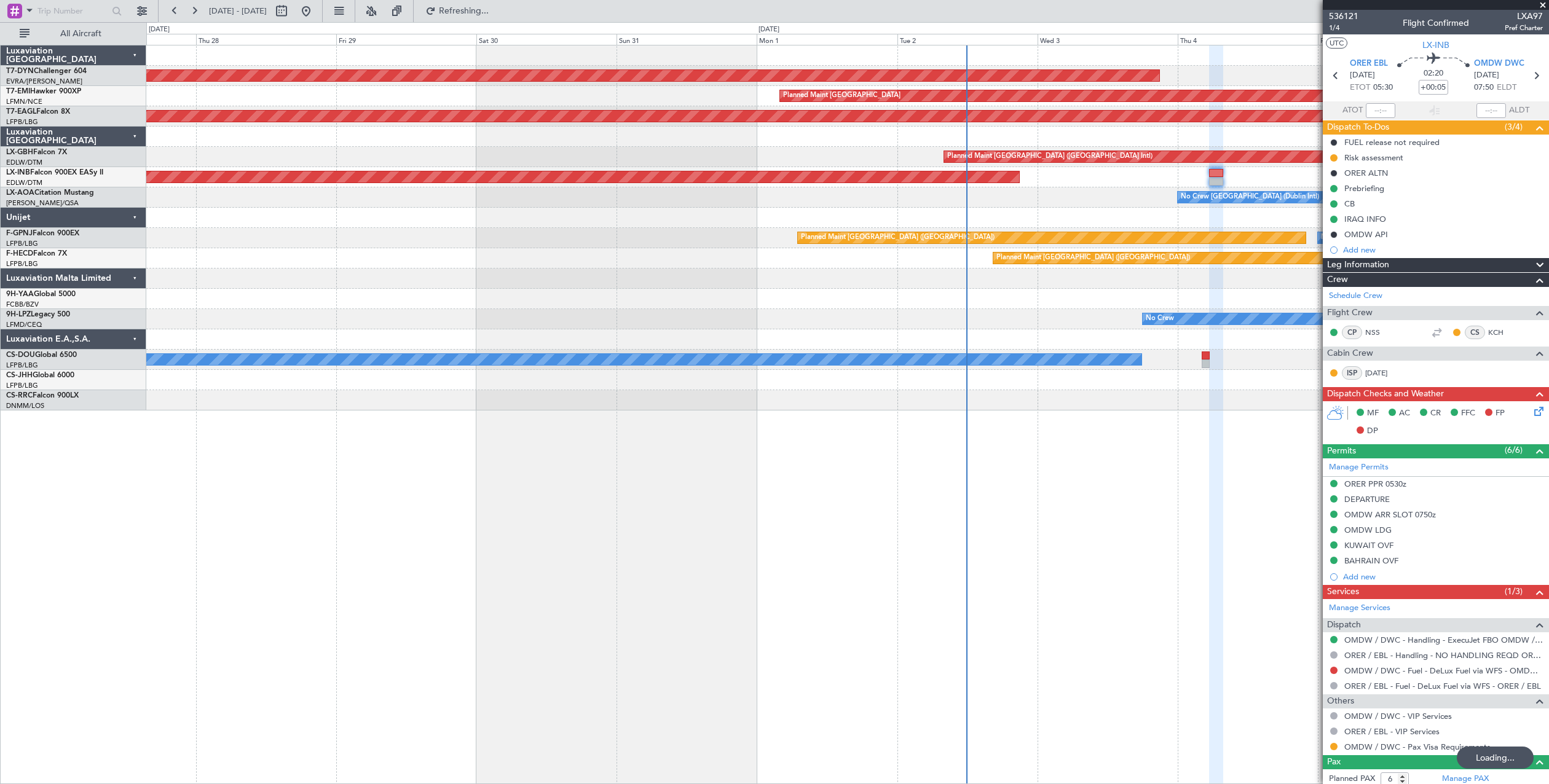
click at [1163, 159] on div "AOG Maint Riga (Riga Intl) Planned Maint Zurich Grounded New York (Teterboro) P…" at bounding box center [846, 228] width 1402 height 365
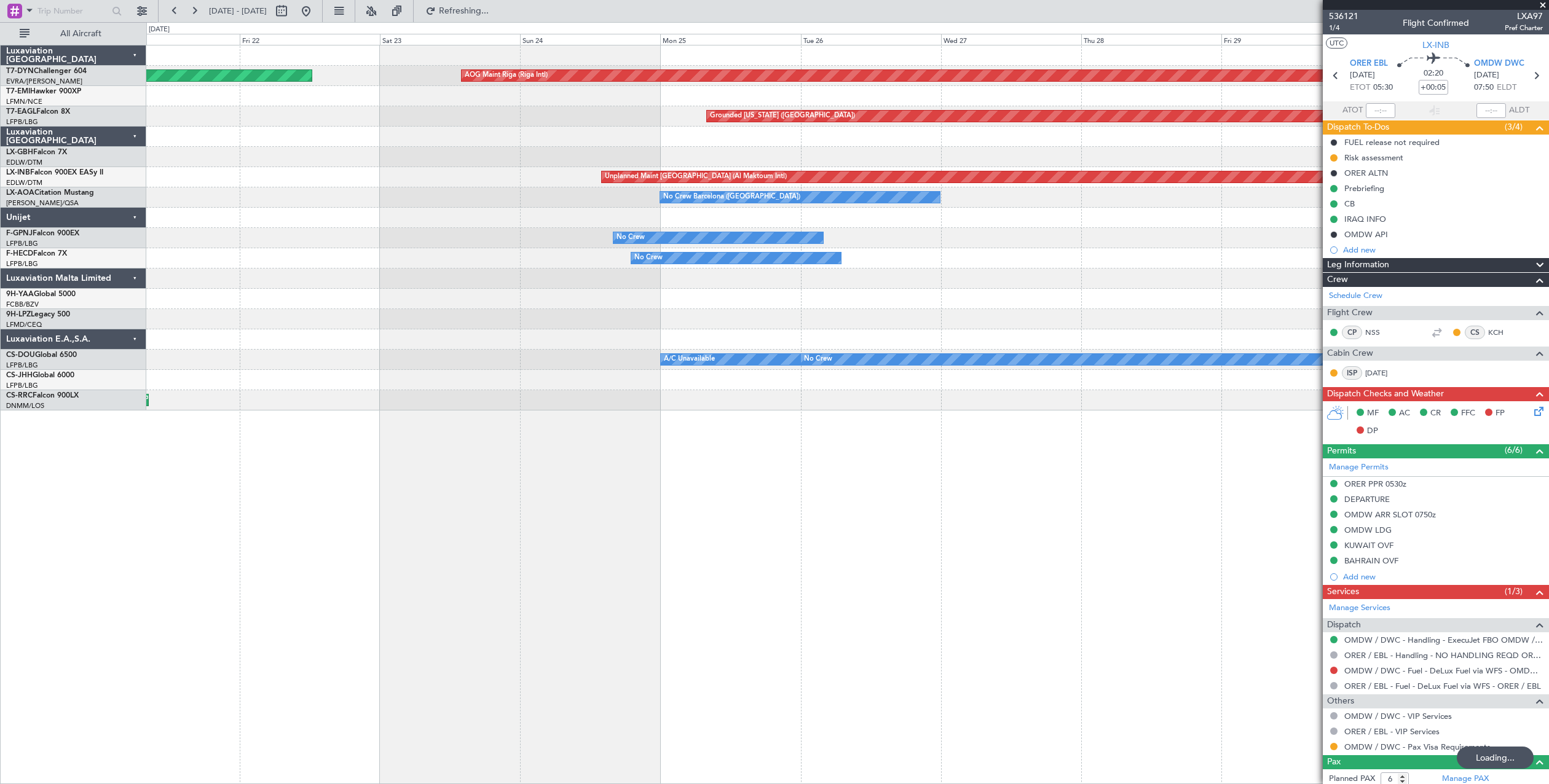
click at [1045, 164] on div "AOG Maint Riga (Riga Intl) Planned Maint Basel-Mulhouse Planned Maint Zurich Gr…" at bounding box center [846, 228] width 1402 height 365
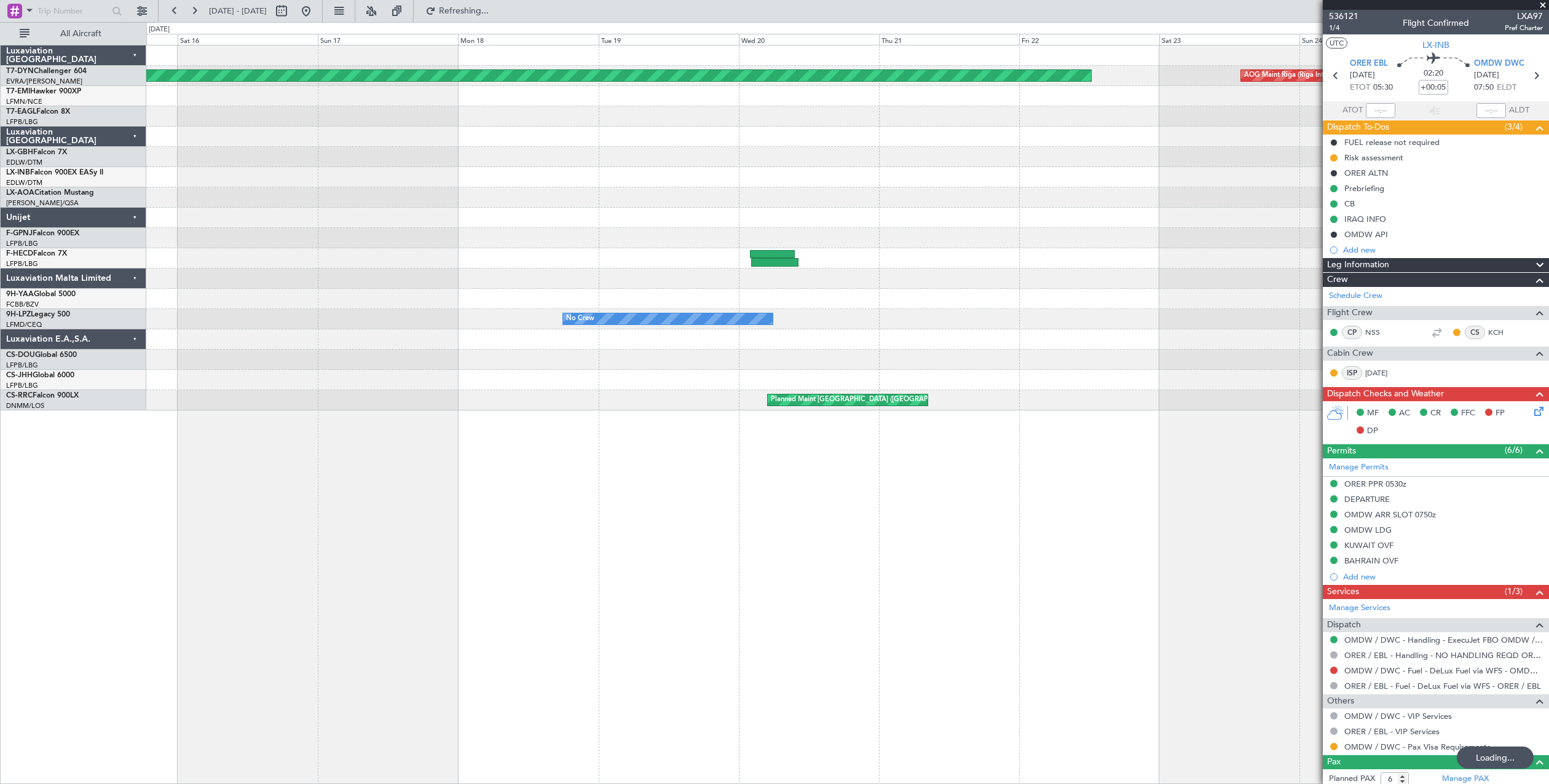
click at [648, 173] on div "AOG Maint Riga (Riga Intl) Planned Maint Basel-Mulhouse Grounded New York (Tete…" at bounding box center [846, 228] width 1402 height 365
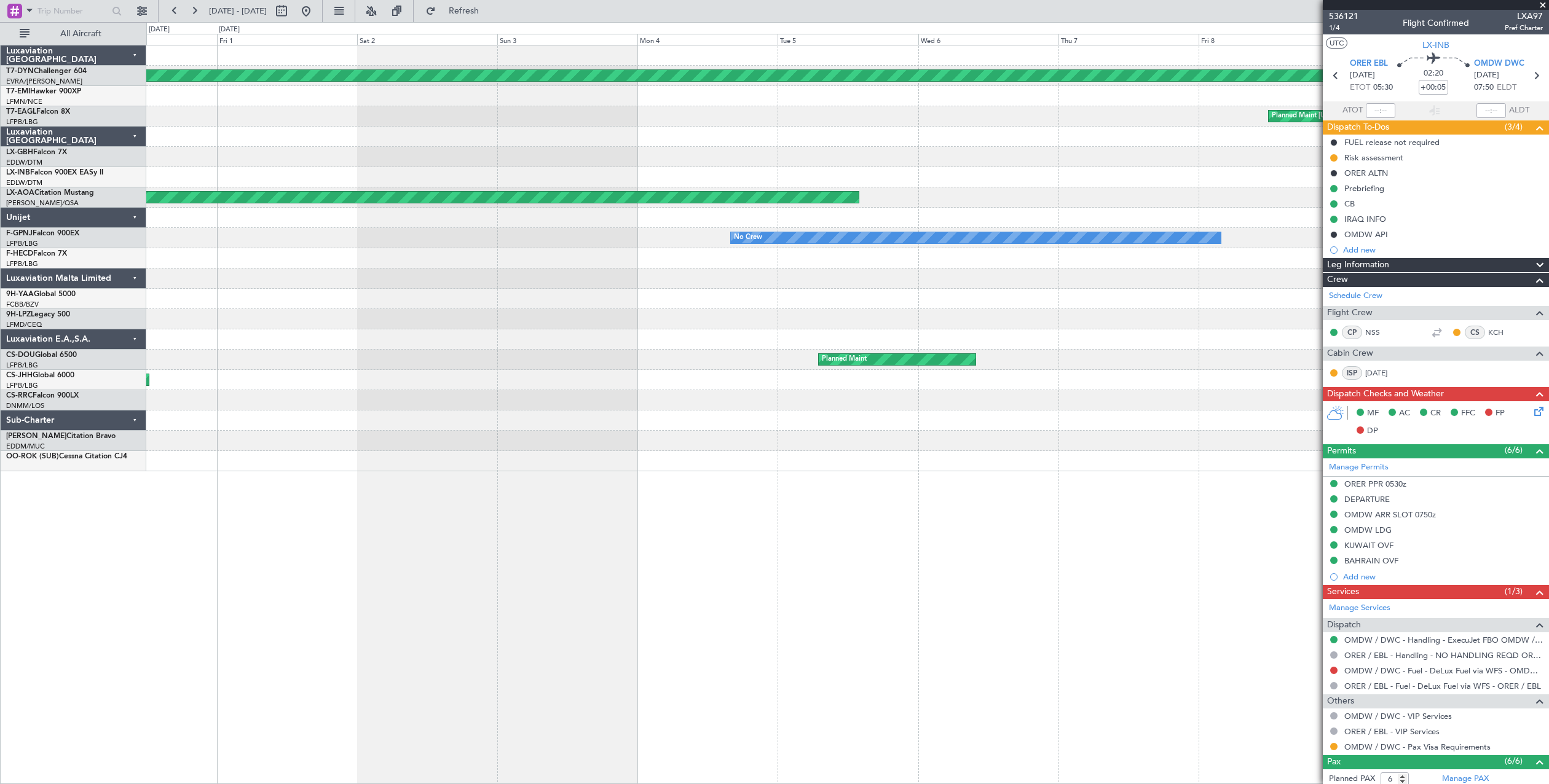
click at [914, 132] on div "Planned Maint Basel-Mulhouse Planned Maint New York (Teterboro) AOG Maint Biarr…" at bounding box center [846, 259] width 1402 height 425
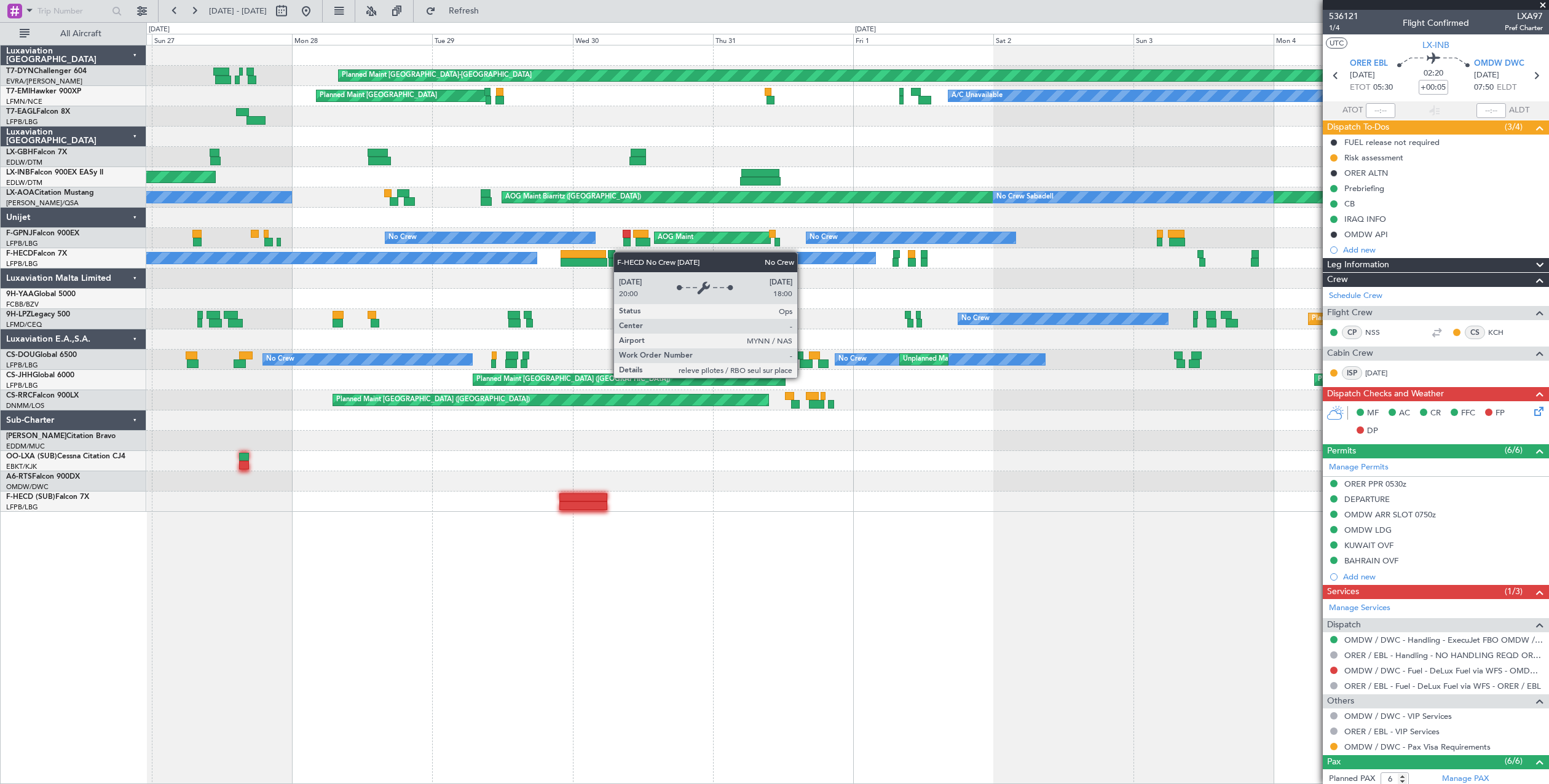
click at [479, 256] on div "Planned Maint Basel-Mulhouse Planned Maint Zurich A/C Unavailable Planned Maint…" at bounding box center [846, 279] width 1402 height 466
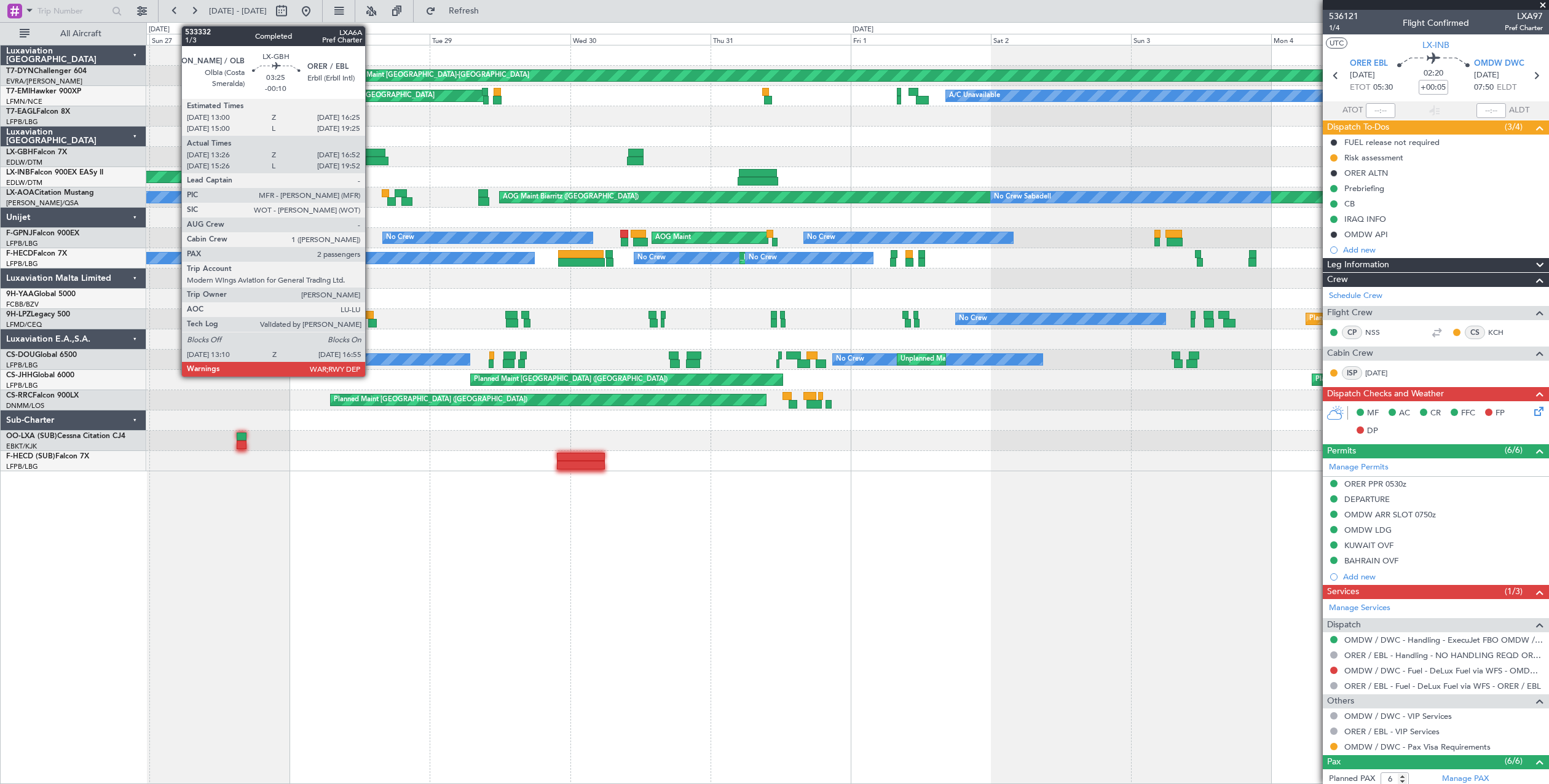
click at [371, 156] on div at bounding box center [375, 153] width 20 height 9
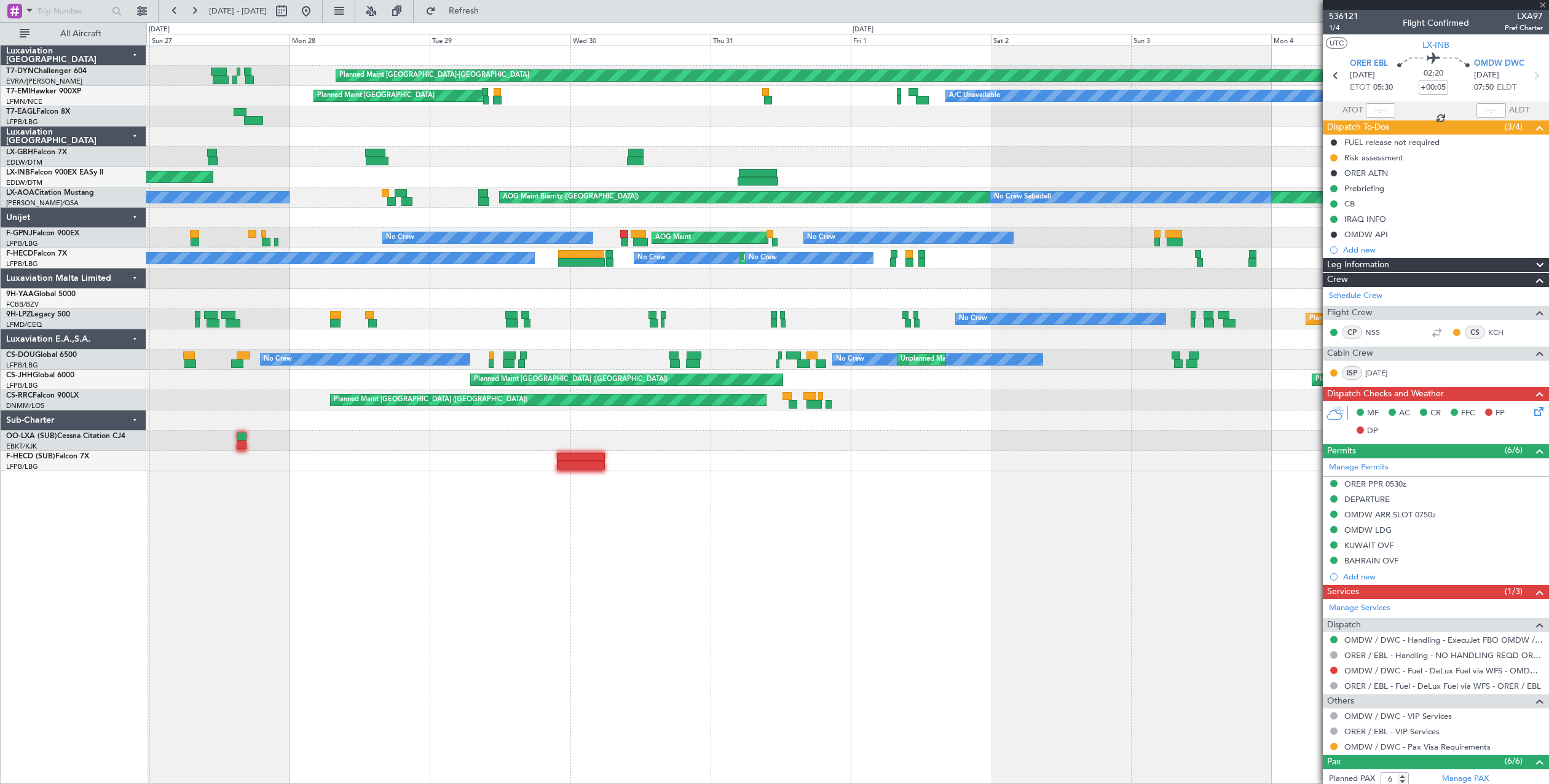
type input "-00:10"
type input "13:26"
type input "16:52"
type input "2"
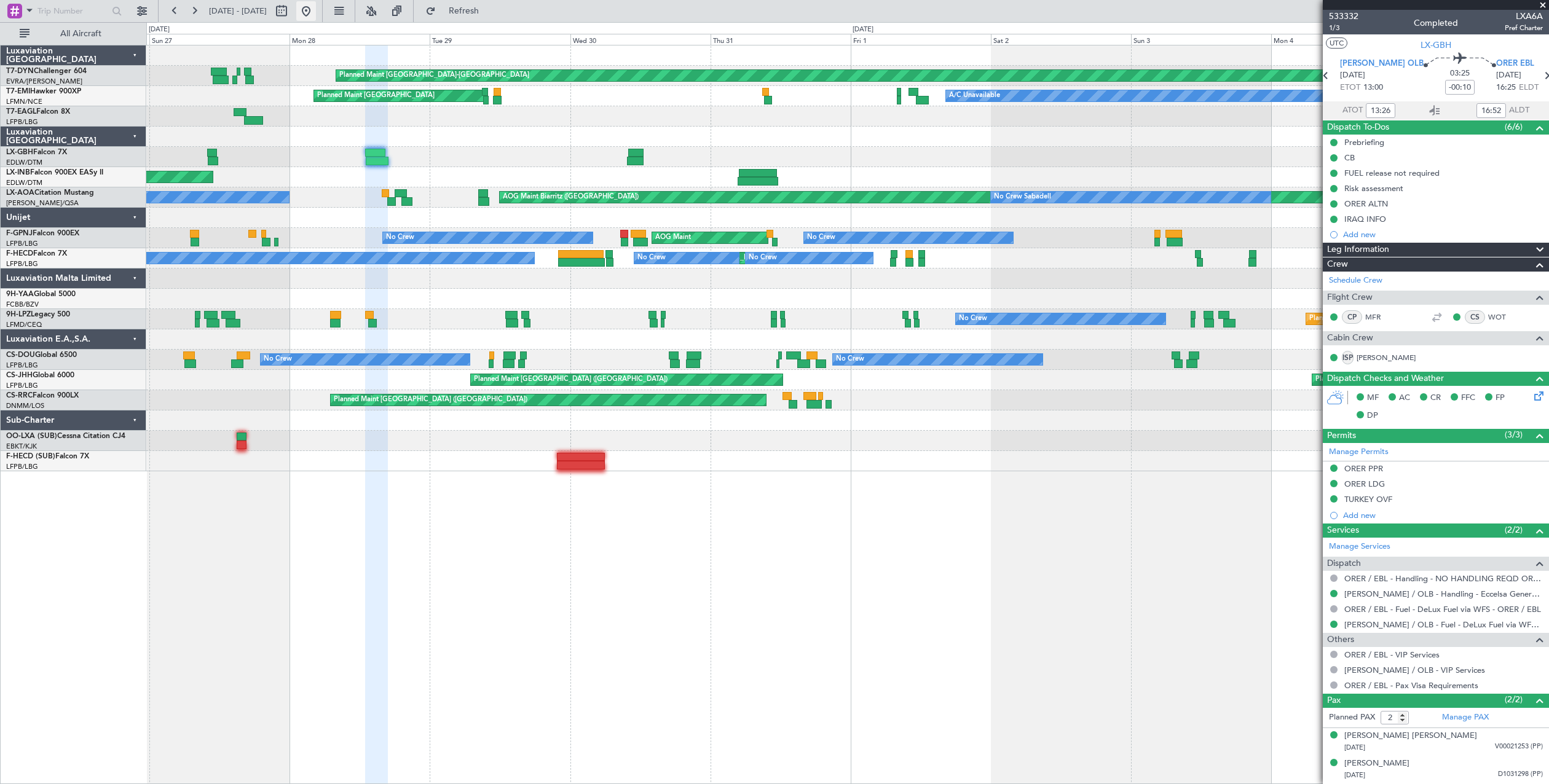
click at [316, 9] on button at bounding box center [306, 11] width 20 height 20
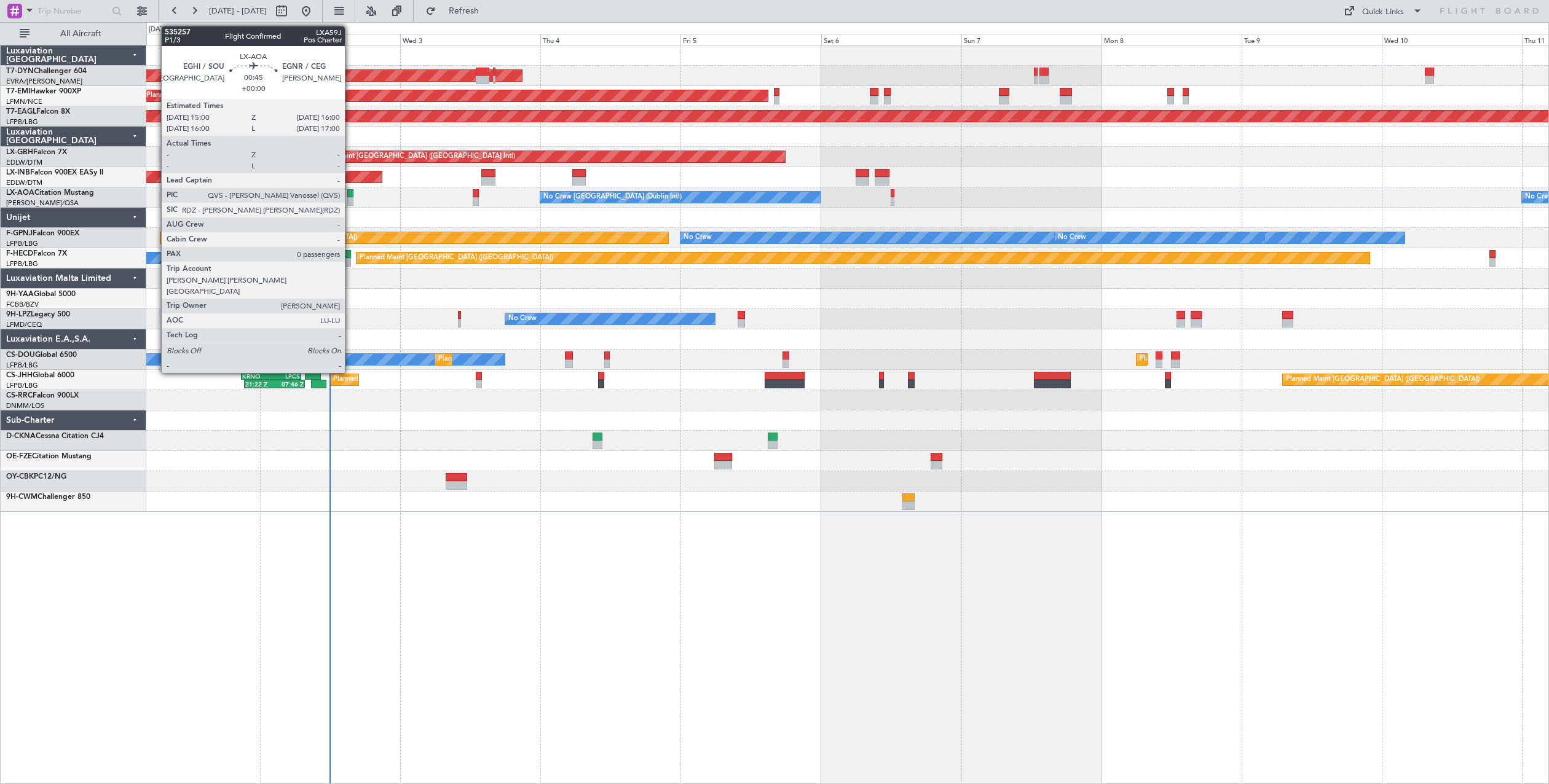
click at [351, 194] on div at bounding box center [351, 193] width 6 height 9
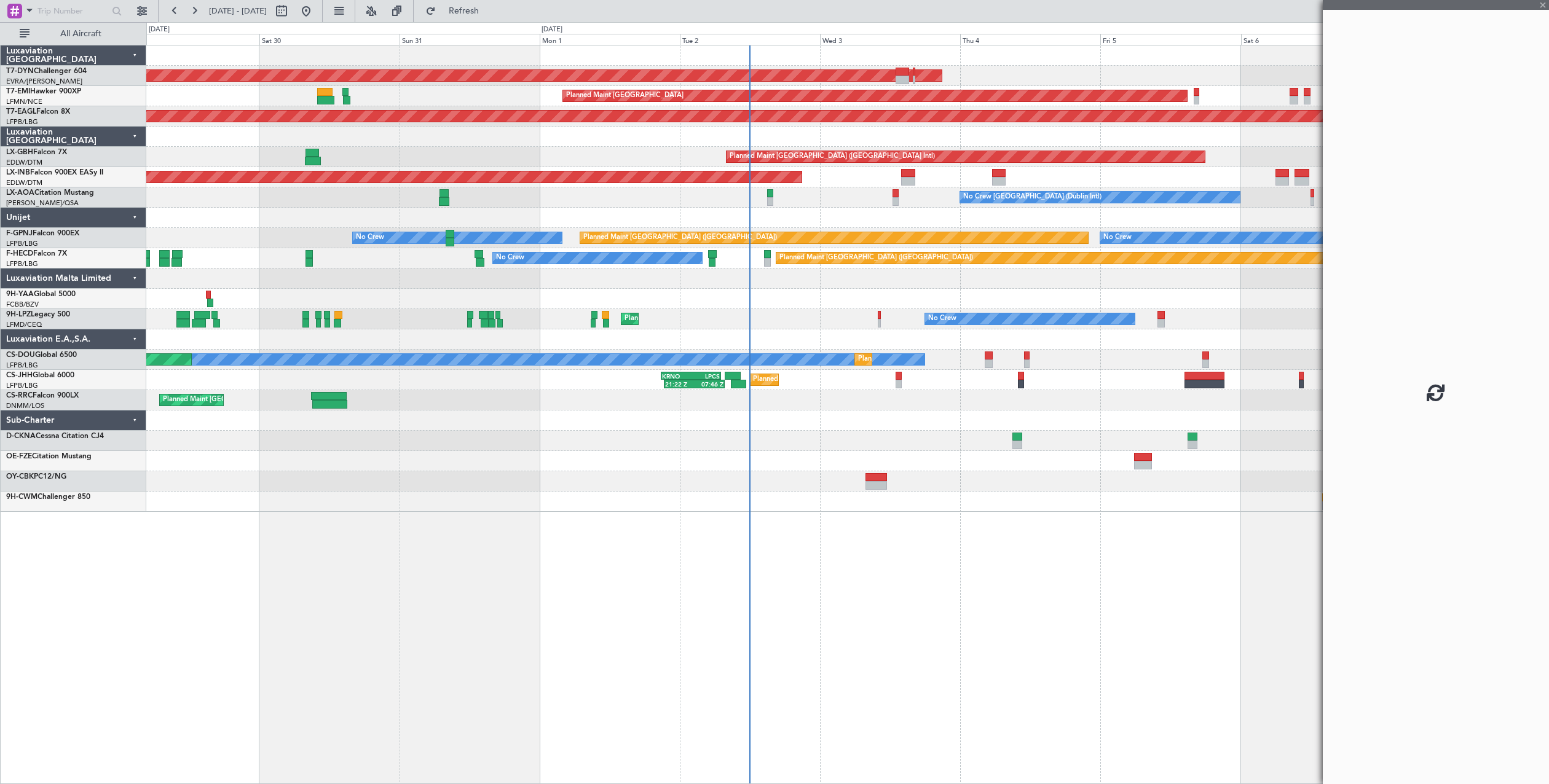
click at [842, 221] on div "AOG Maint Riga (Riga Intl) Planned Maint Zurich Grounded New York (Teterboro) P…" at bounding box center [846, 279] width 1402 height 466
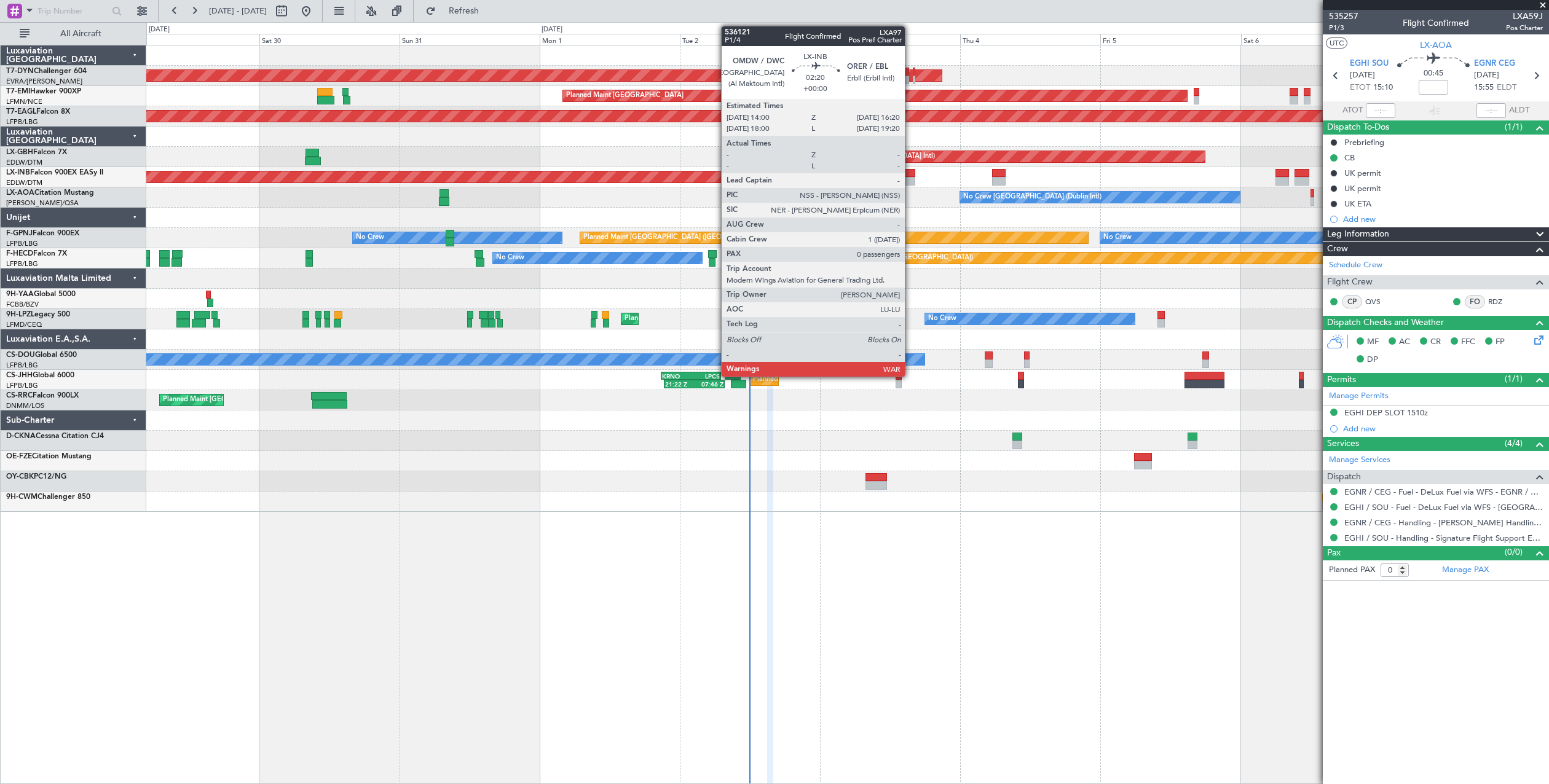
click at [910, 180] on div at bounding box center [908, 181] width 14 height 9
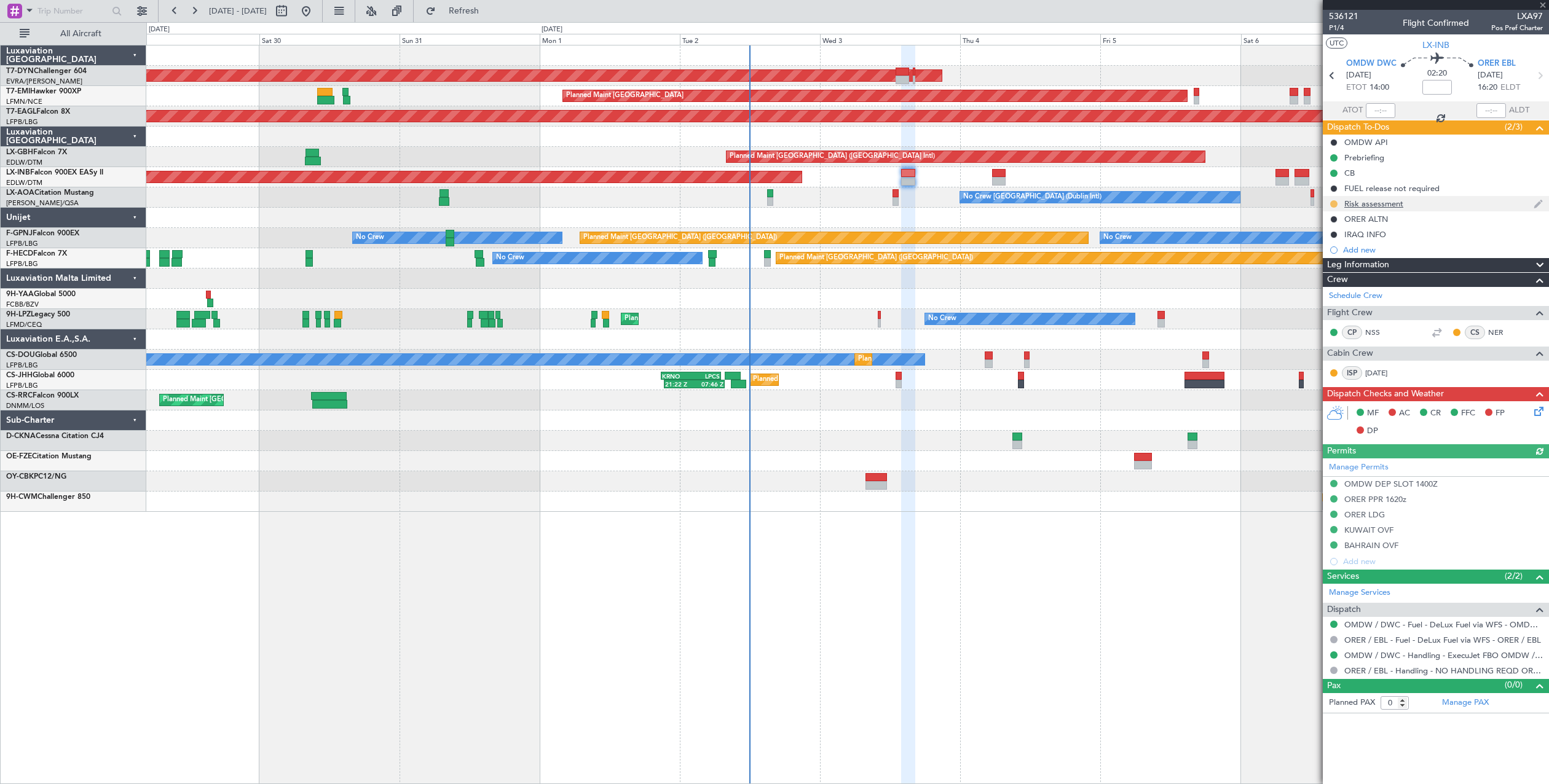
click at [1334, 206] on button at bounding box center [1333, 204] width 7 height 7
click at [1326, 258] on span "Completed" at bounding box center [1338, 258] width 41 height 12
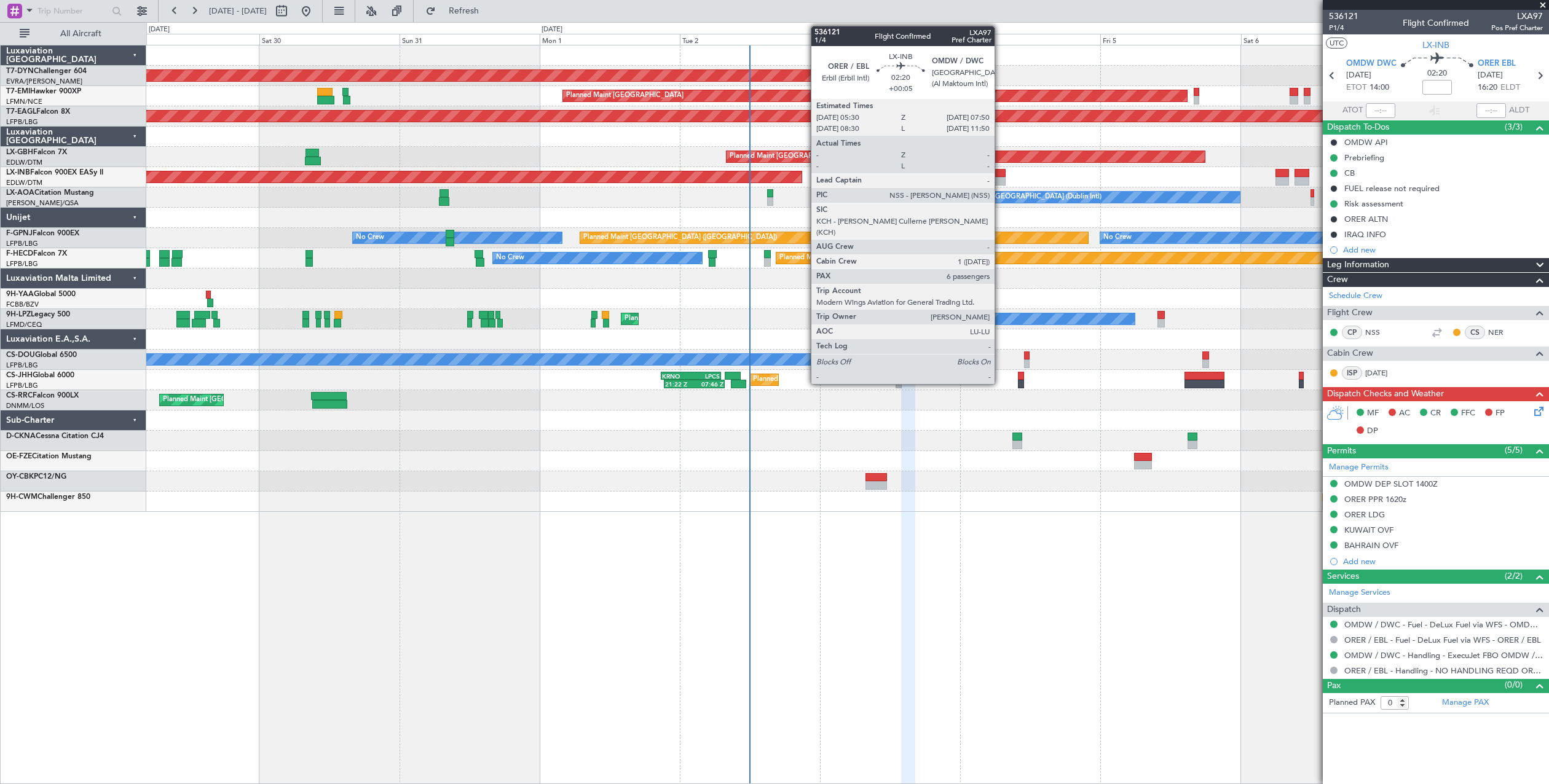
click at [1000, 176] on div at bounding box center [999, 173] width 14 height 9
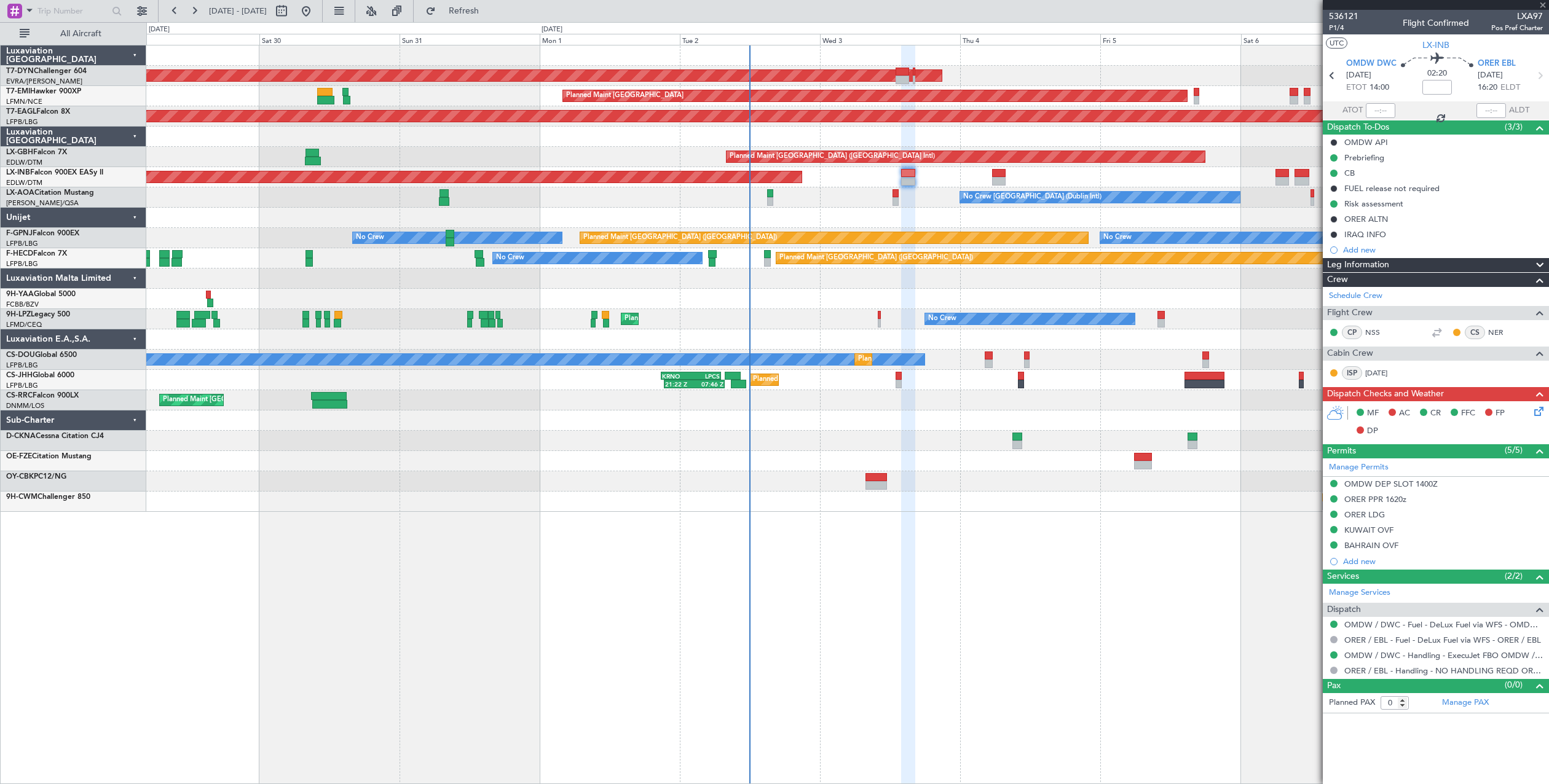
click at [1000, 176] on div at bounding box center [999, 173] width 14 height 9
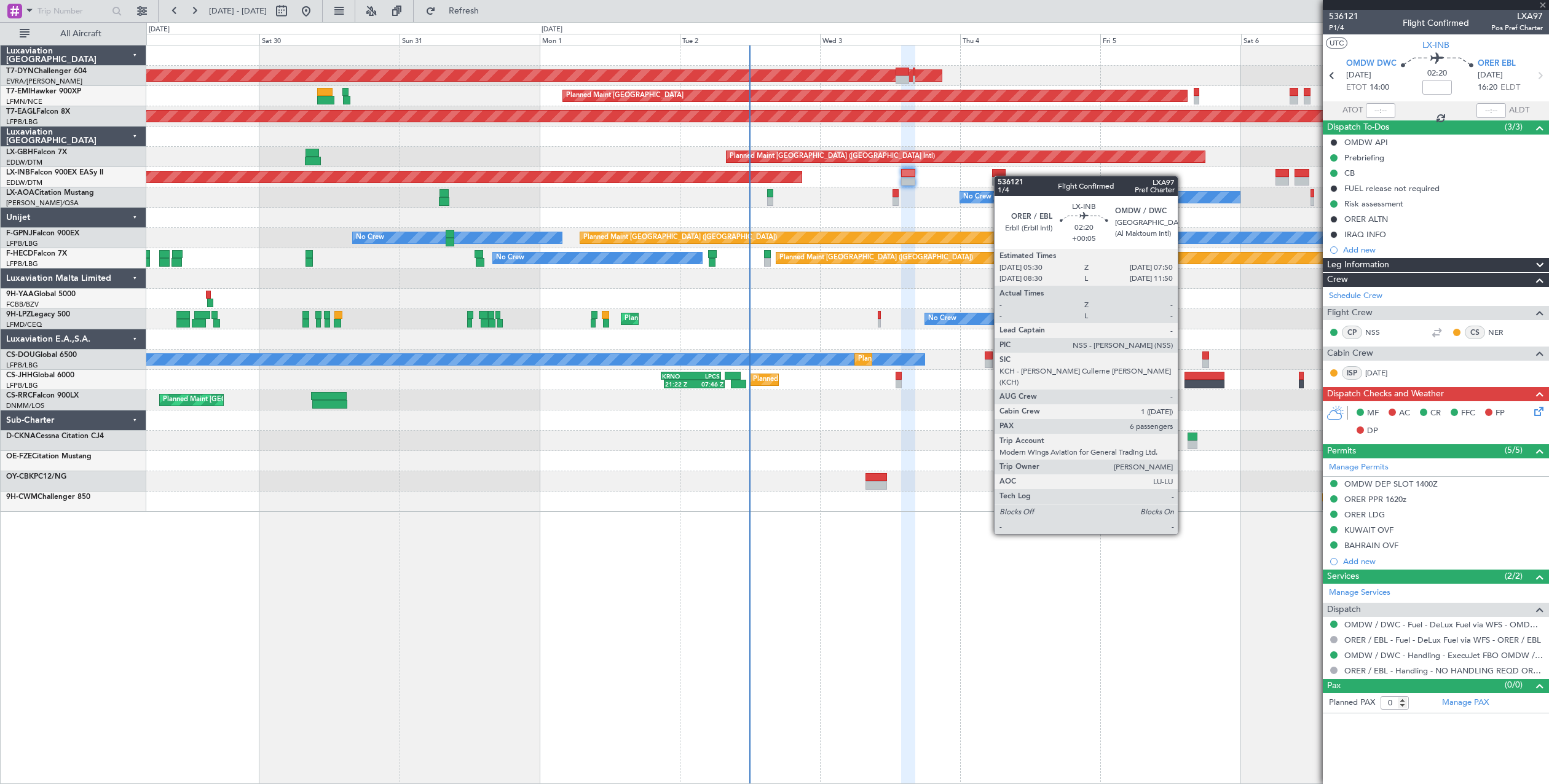
type input "+00:05"
type input "6"
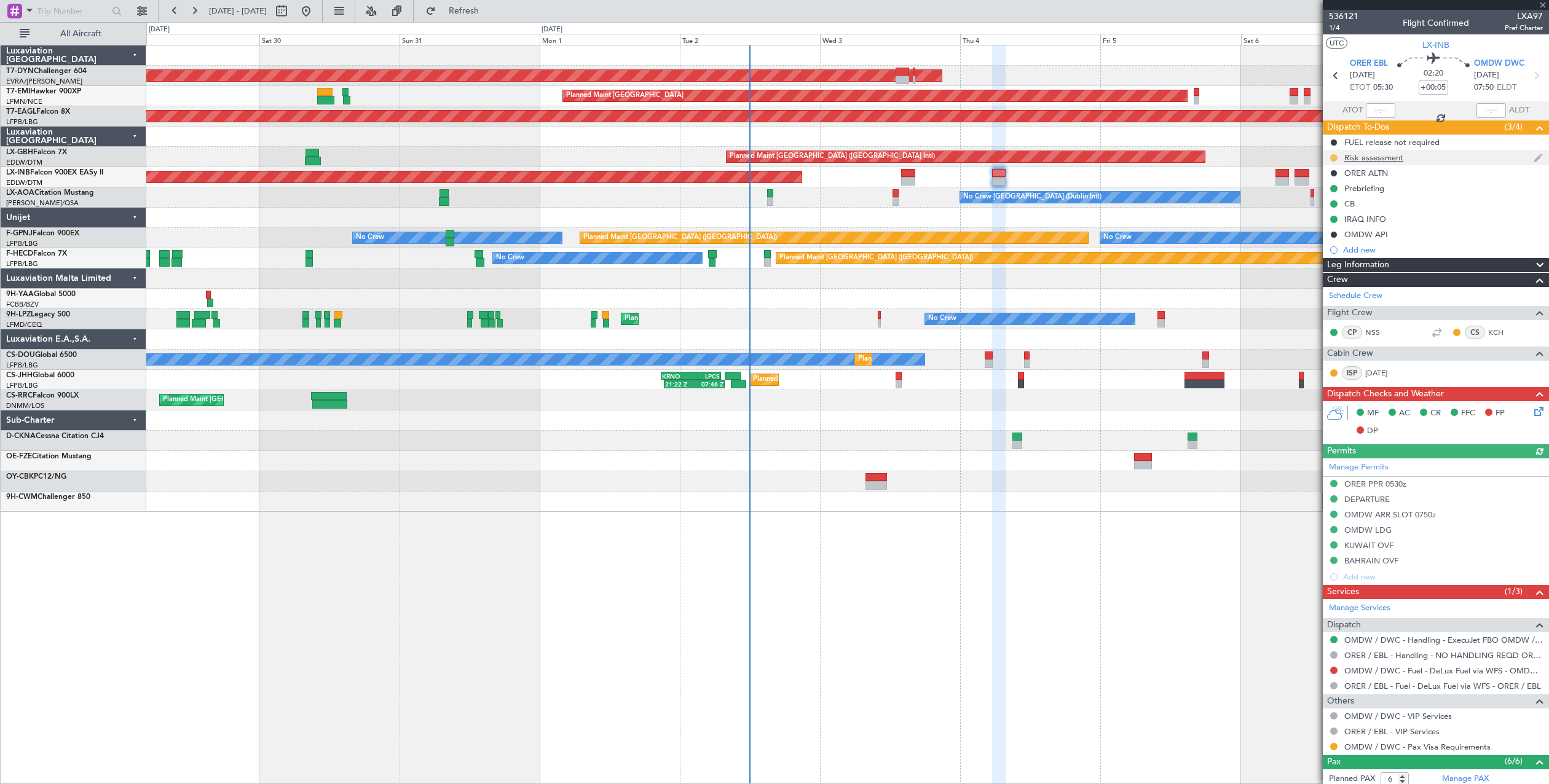
click at [1334, 156] on button at bounding box center [1333, 157] width 7 height 7
click at [1337, 216] on span "Completed" at bounding box center [1338, 212] width 41 height 12
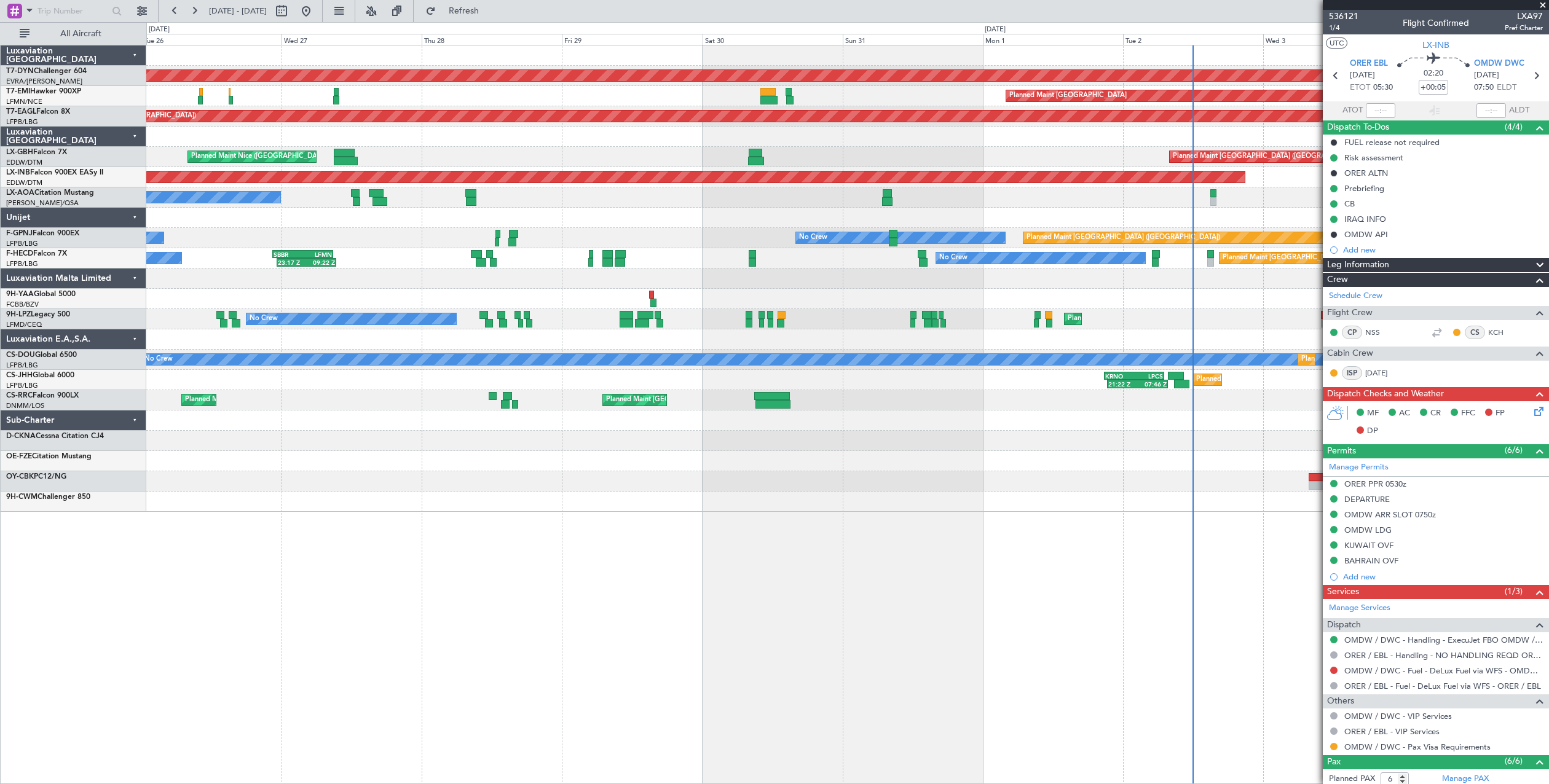
click at [841, 189] on div "AOG Maint Riga (Riga Intl) Planned Maint Zurich Grounded New York (Teterboro) P…" at bounding box center [846, 279] width 1402 height 466
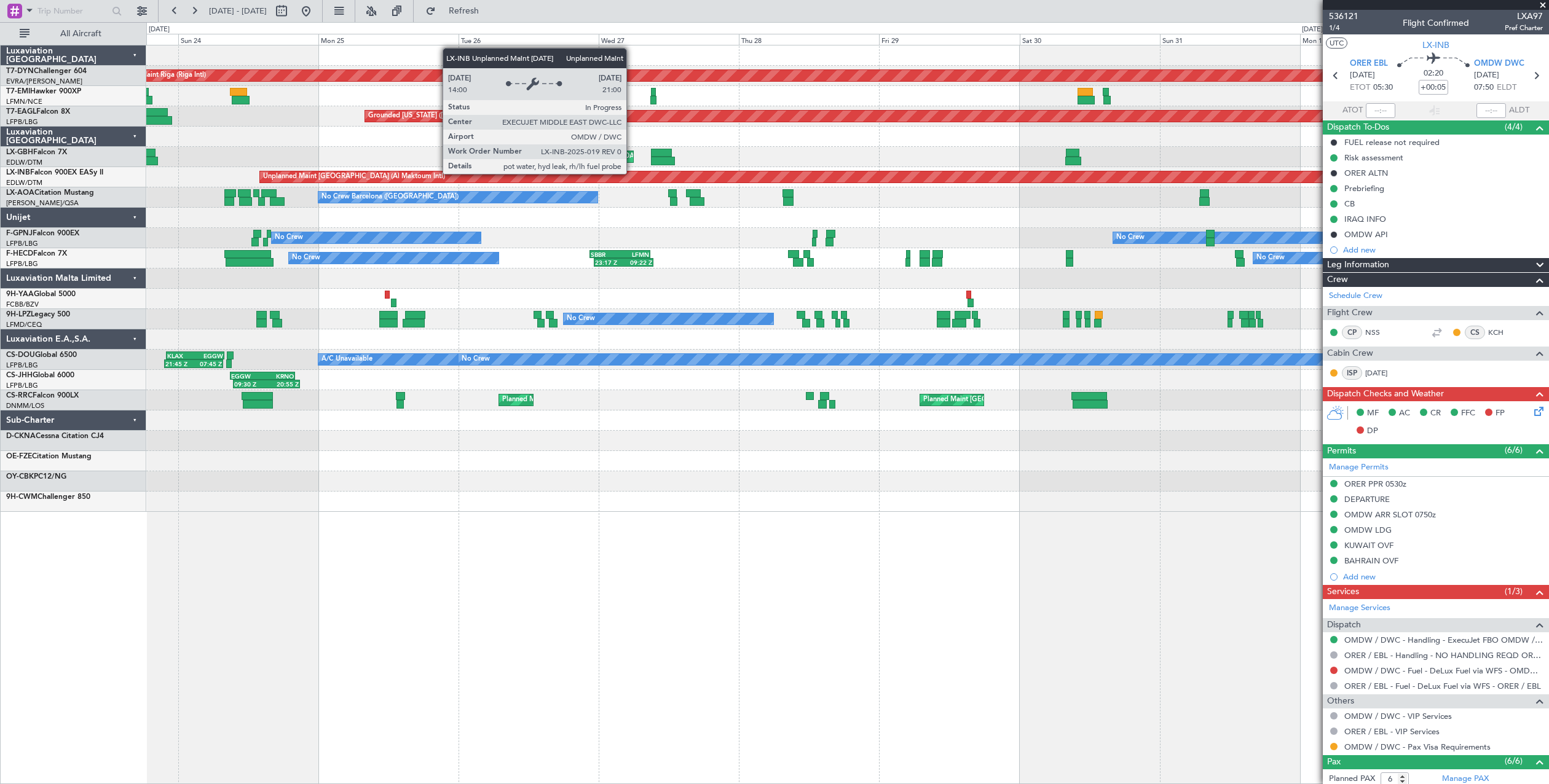
click at [949, 171] on div "Unplanned Maint [GEOGRAPHIC_DATA] (Al Maktoum Intl)" at bounding box center [911, 177] width 1303 height 12
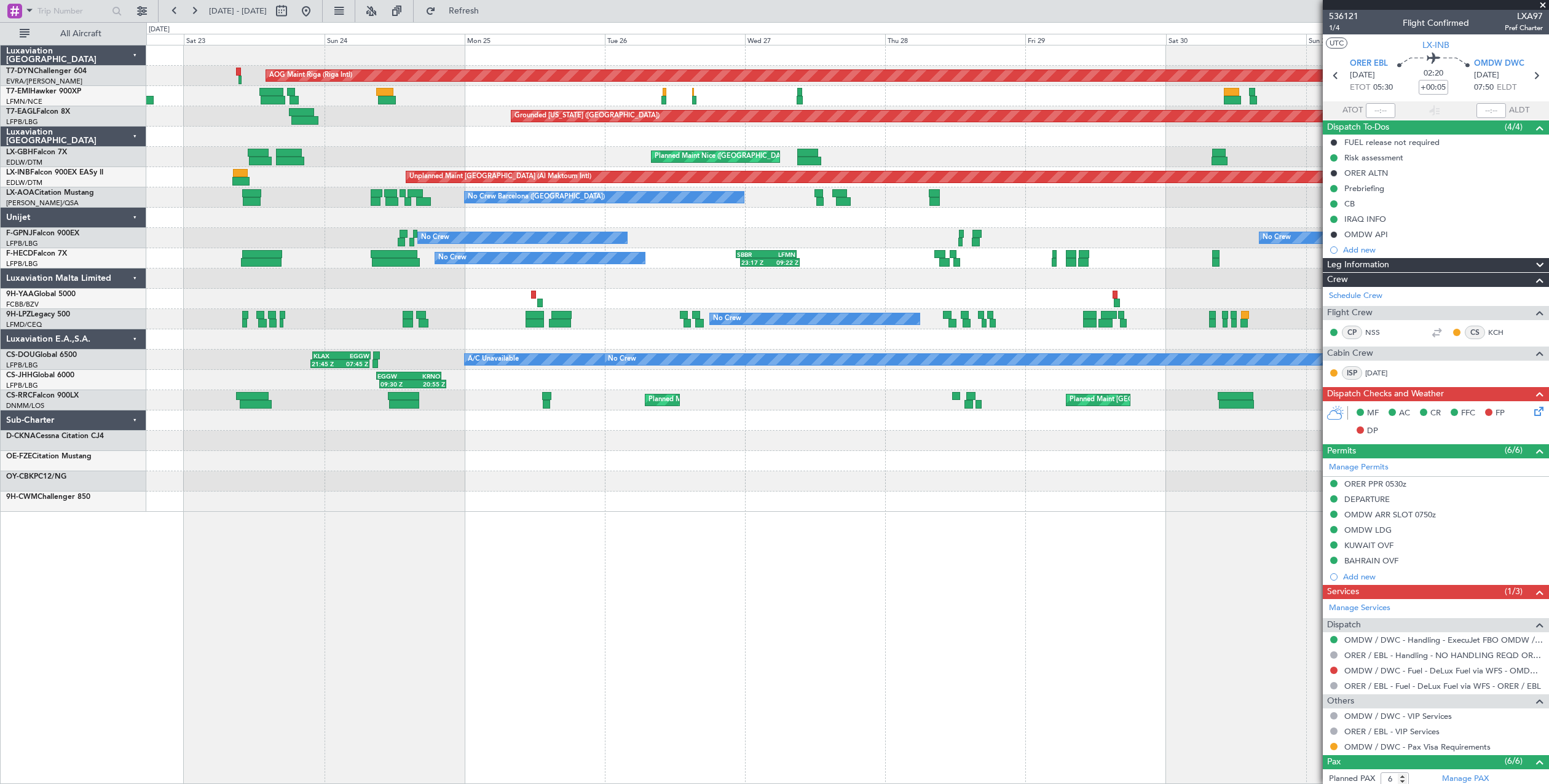
click at [858, 151] on div "Planned Maint Nice (Côte d'Azur Airport) Planned Maint Nice (Côte d'Azur Airpor…" at bounding box center [846, 157] width 1402 height 20
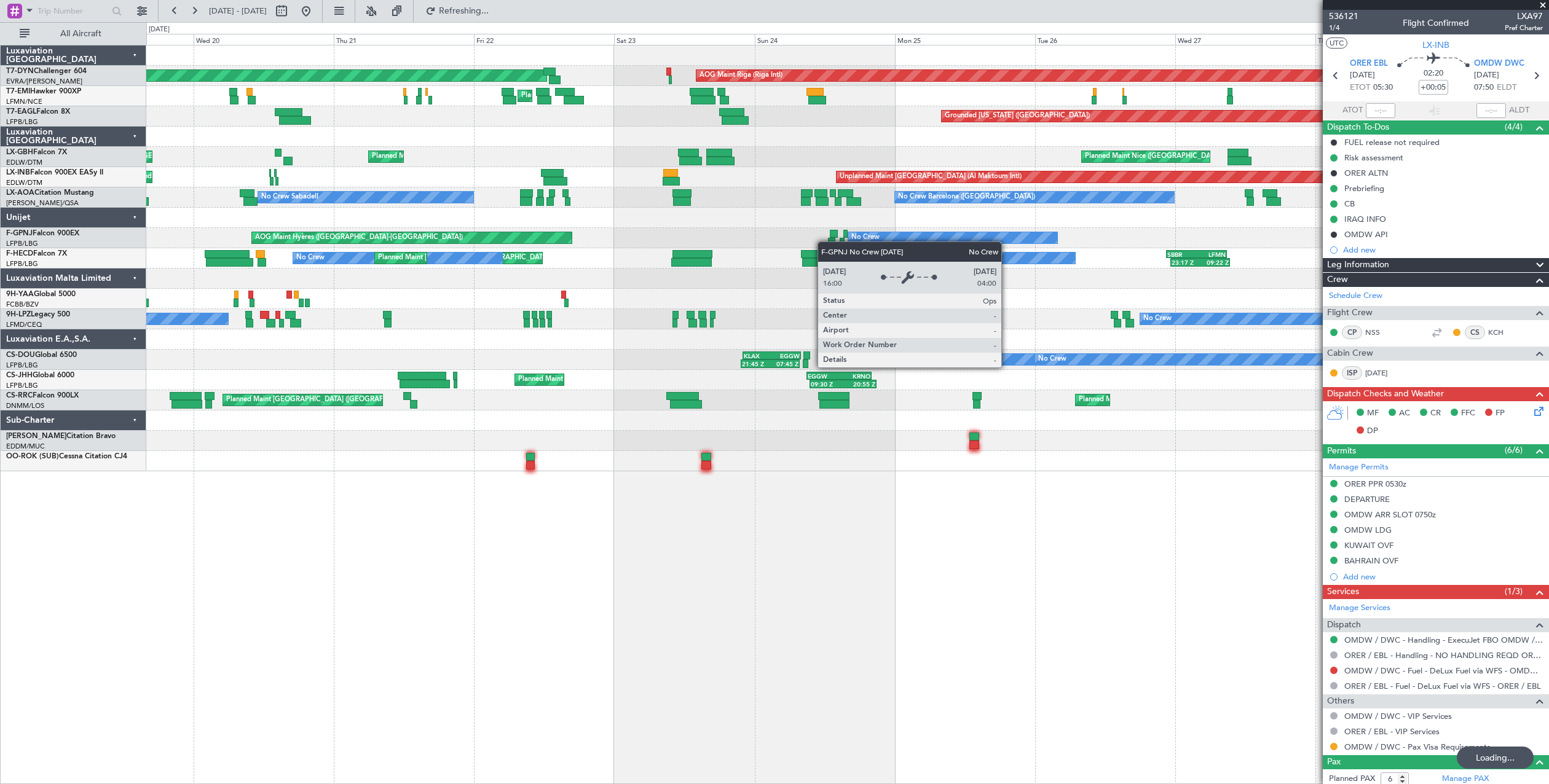
click at [867, 237] on div "No Crew" at bounding box center [865, 238] width 28 height 18
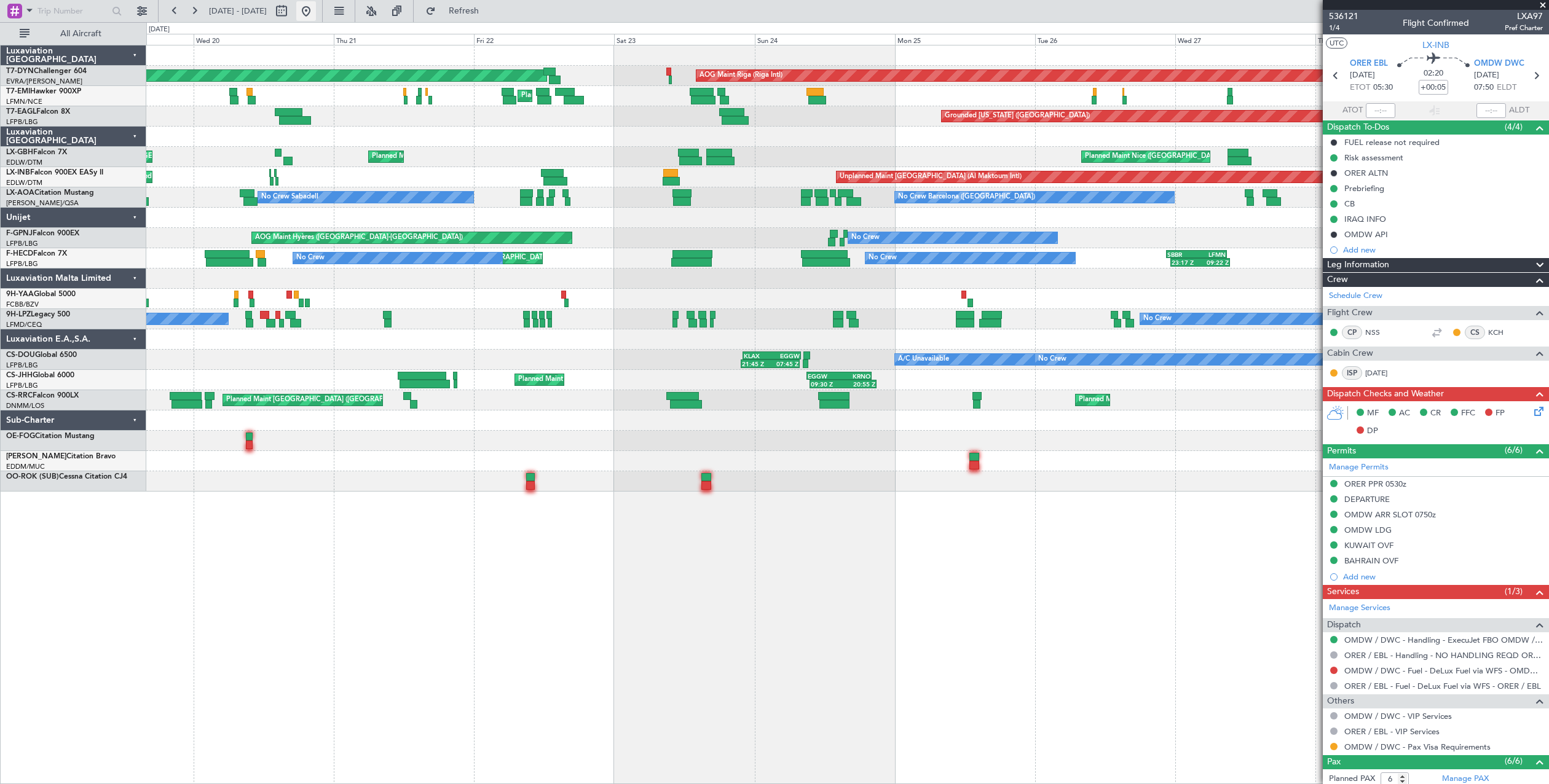
click at [316, 14] on button at bounding box center [306, 11] width 20 height 20
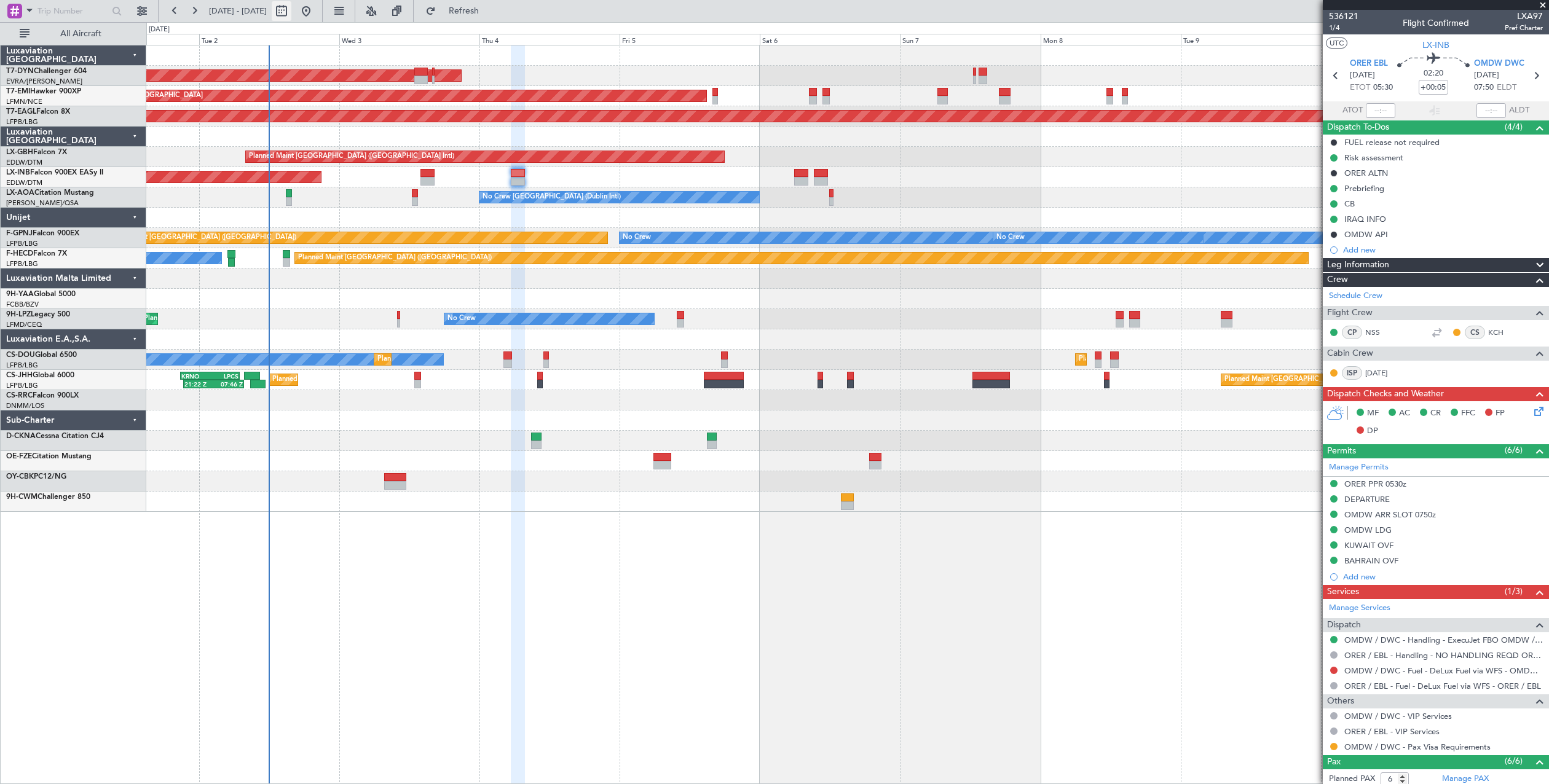
click at [292, 12] on button at bounding box center [282, 11] width 20 height 20
select select "9"
select select "2025"
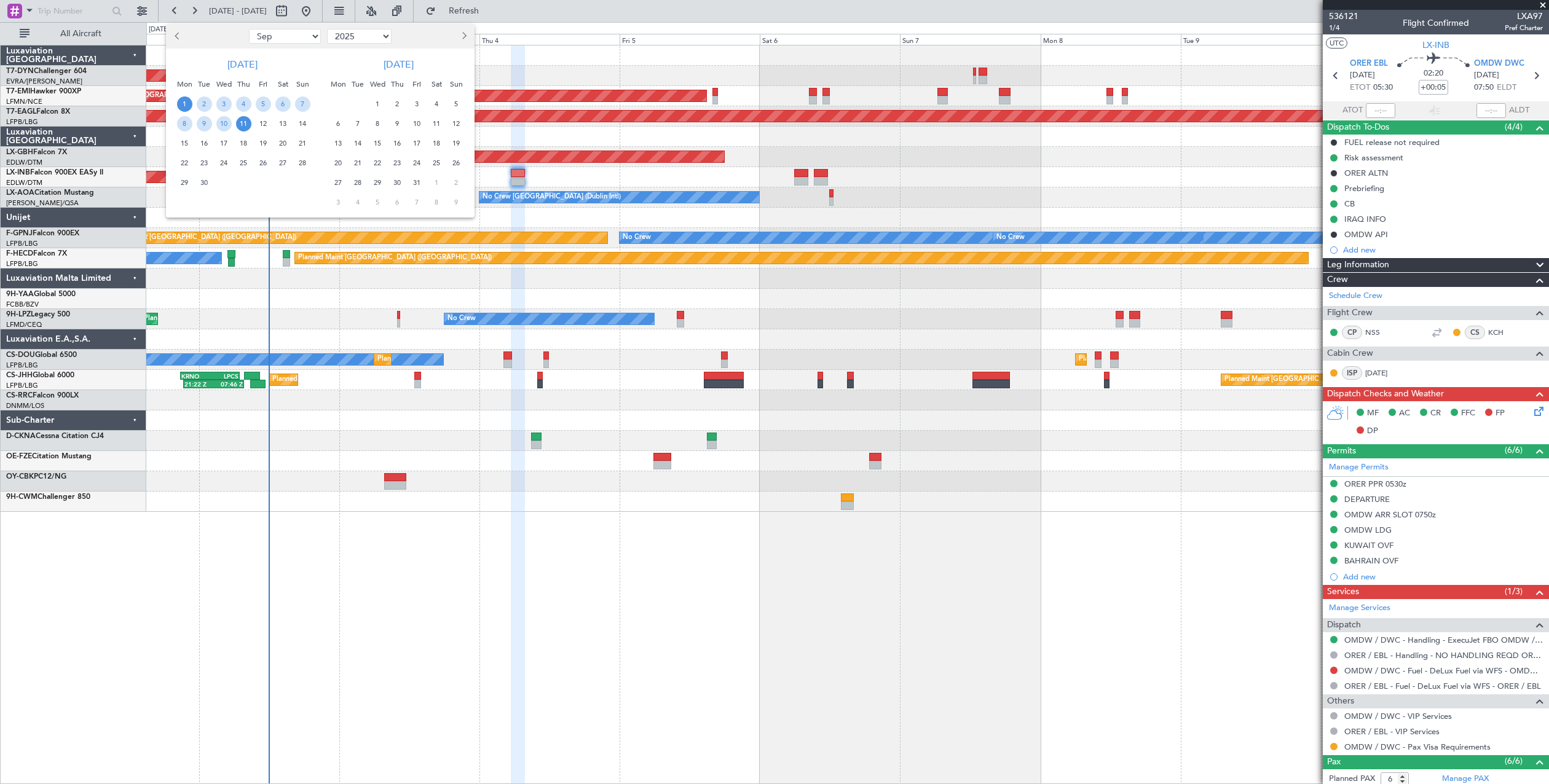
click at [435, 104] on span "4" at bounding box center [436, 104] width 15 height 15
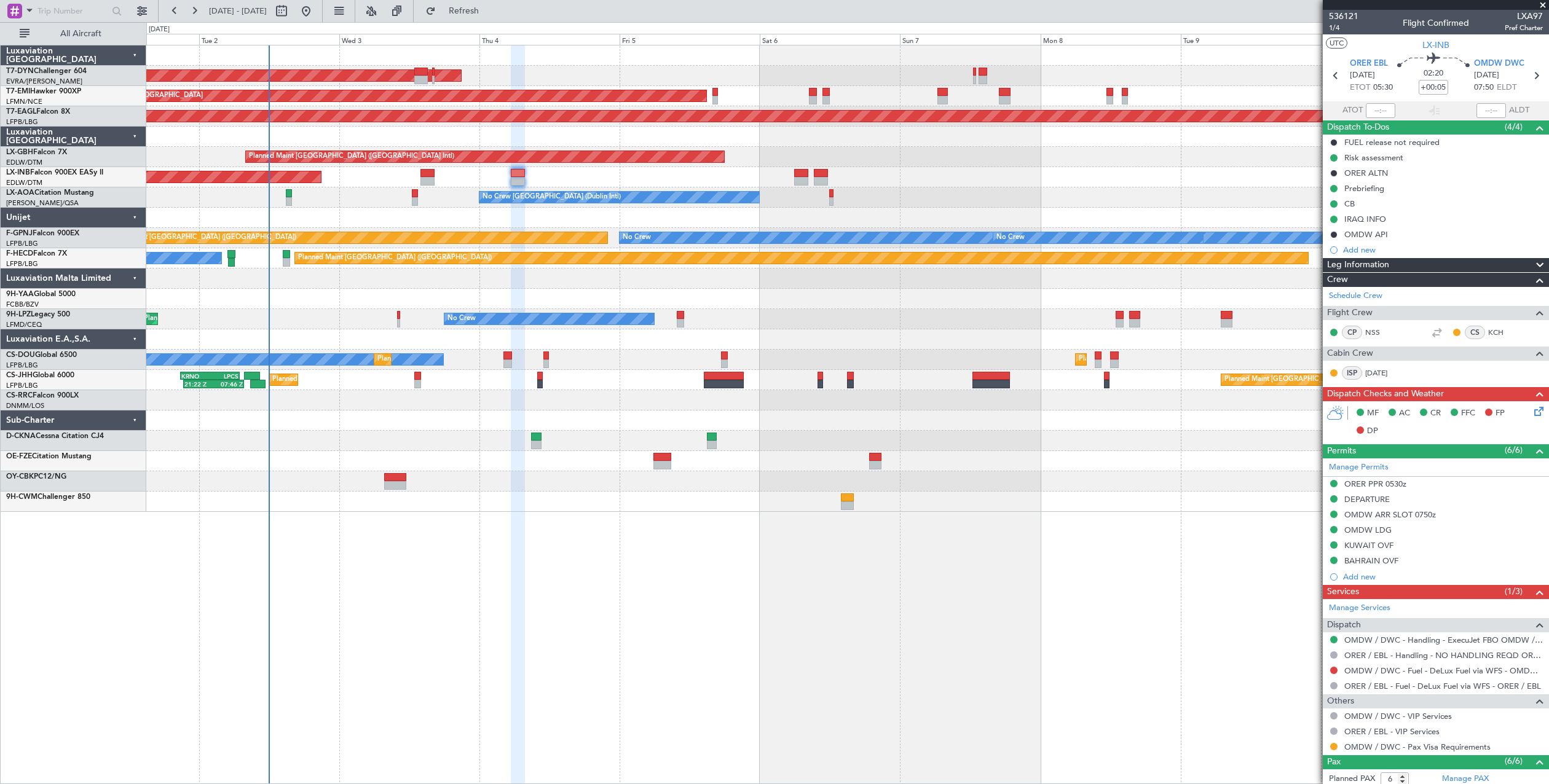
select select "10"
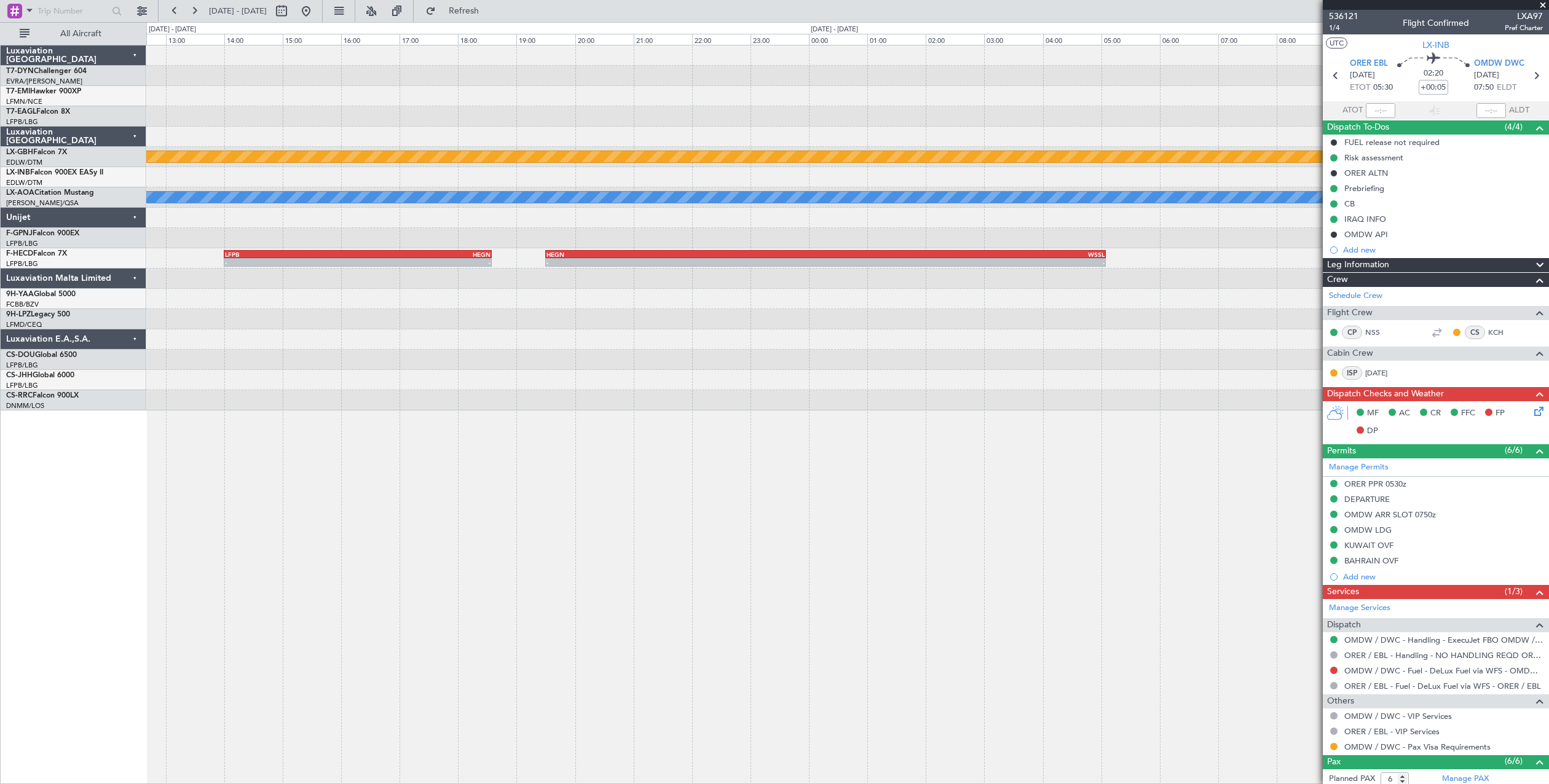
click at [402, 464] on div "Planned Maint Nurnberg No Crew Sabadell - - LFPB 14:00 Z HEGN 18:35 Z - - HEGN …" at bounding box center [847, 414] width 1403 height 739
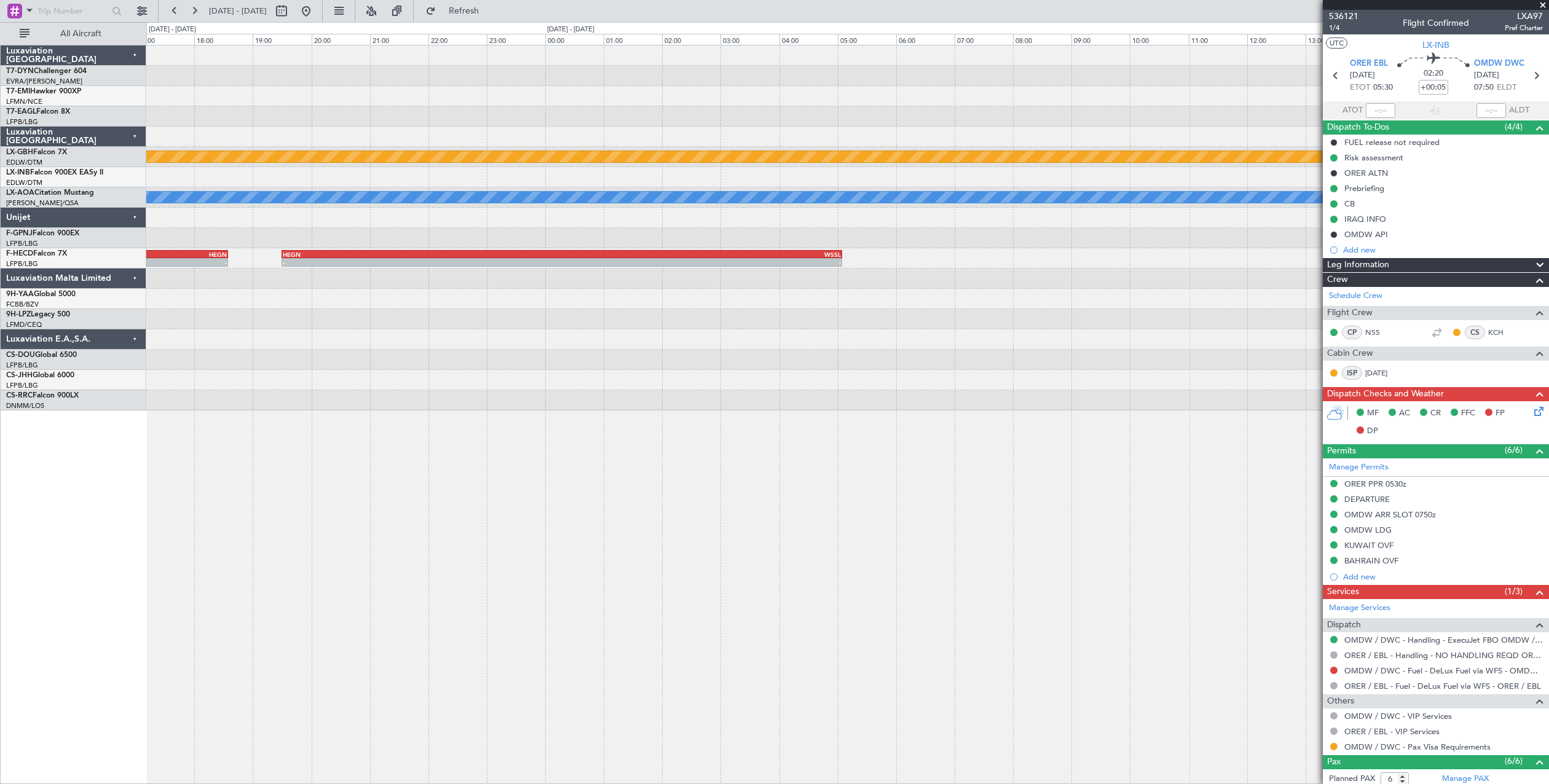
click at [747, 332] on div at bounding box center [846, 340] width 1402 height 20
click at [1542, 4] on span at bounding box center [1543, 5] width 12 height 11
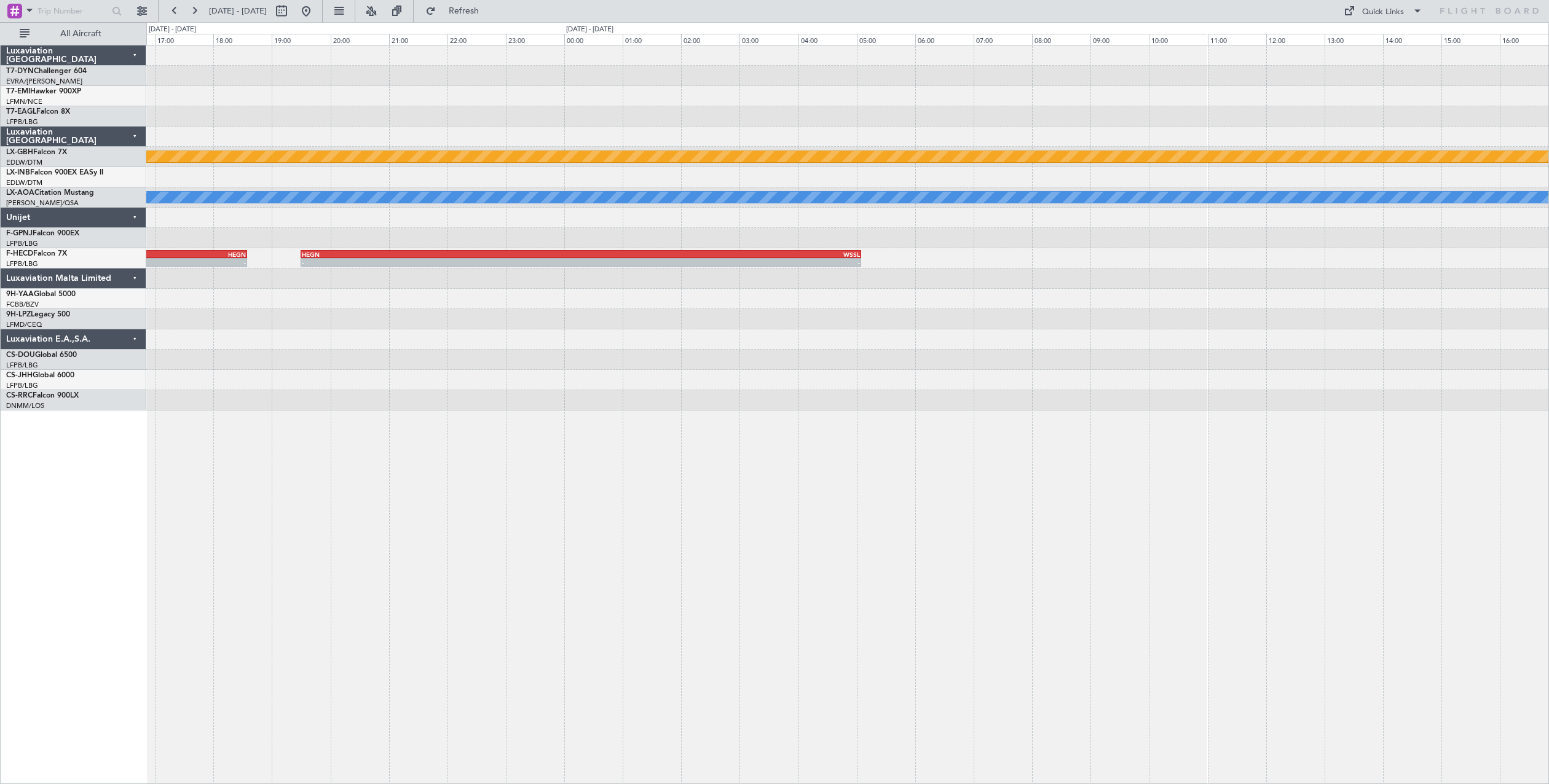
type input "0"
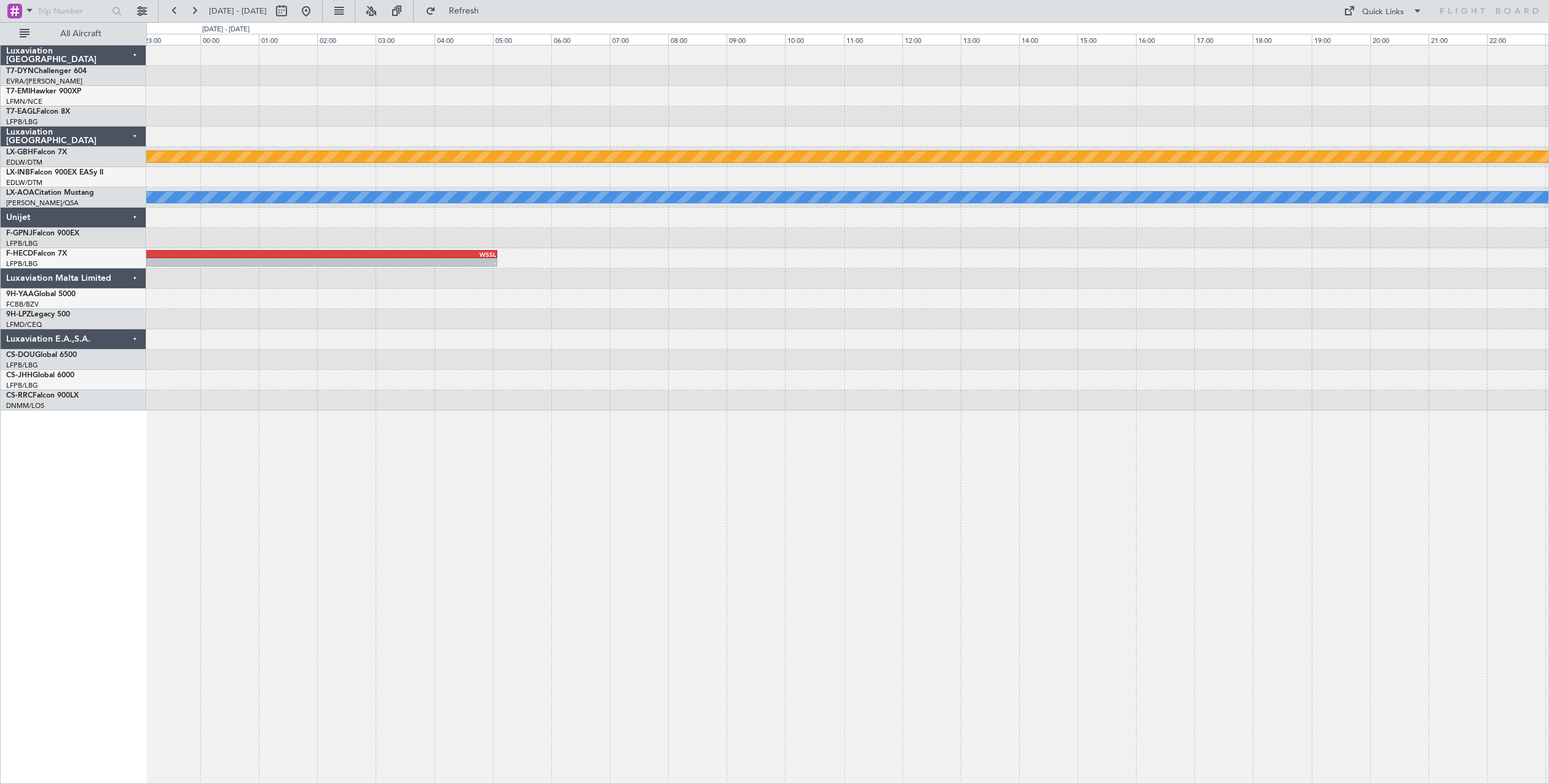
click at [593, 273] on div "Planned Maint Nurnberg No Crew Sabadell - - HEGN 19:30 Z WSSL 05:05 Z LFPB 14:0…" at bounding box center [846, 228] width 1402 height 365
click at [805, 349] on div at bounding box center [846, 340] width 1402 height 20
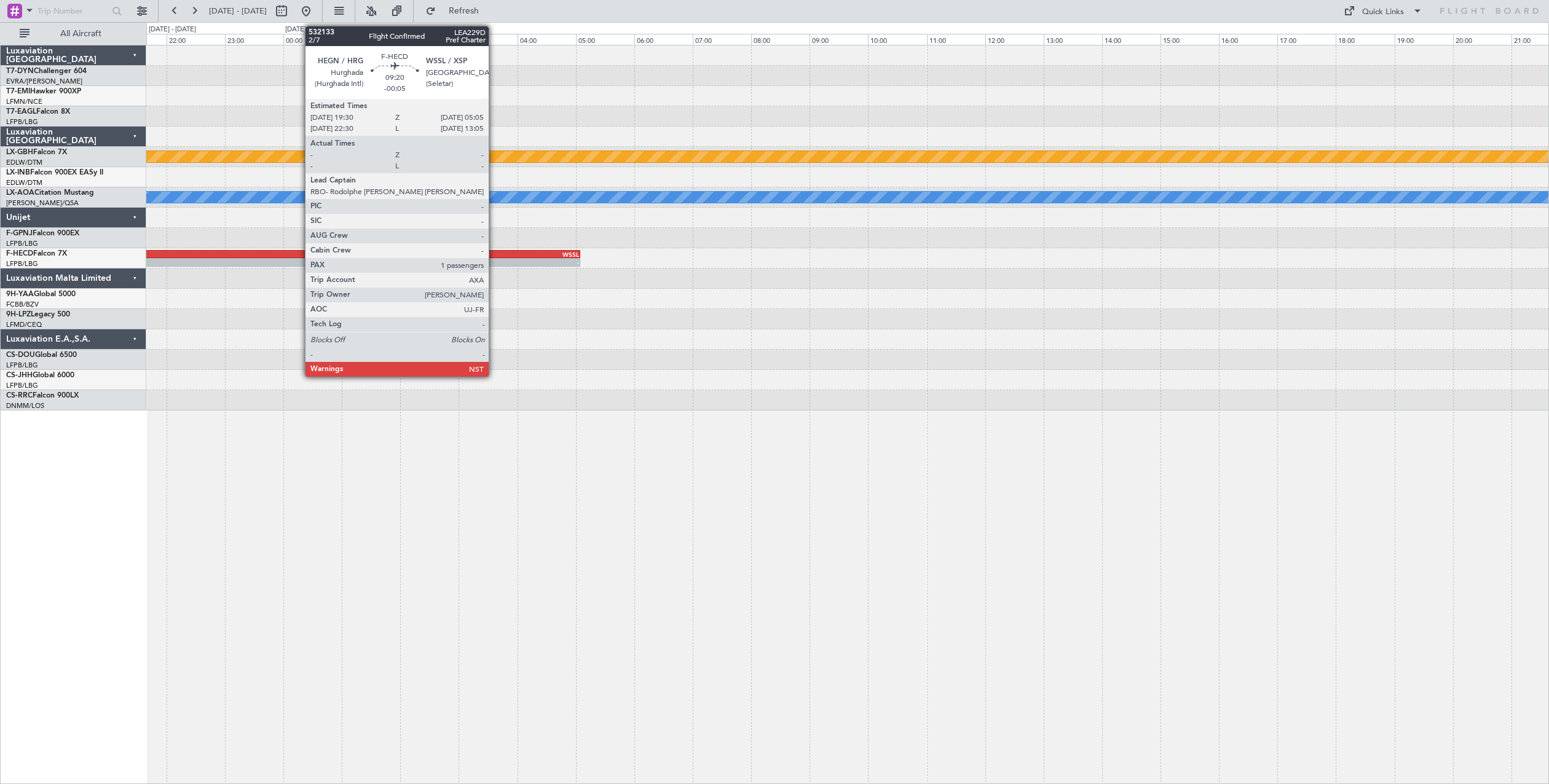
click at [495, 264] on div "-" at bounding box center [439, 262] width 279 height 7
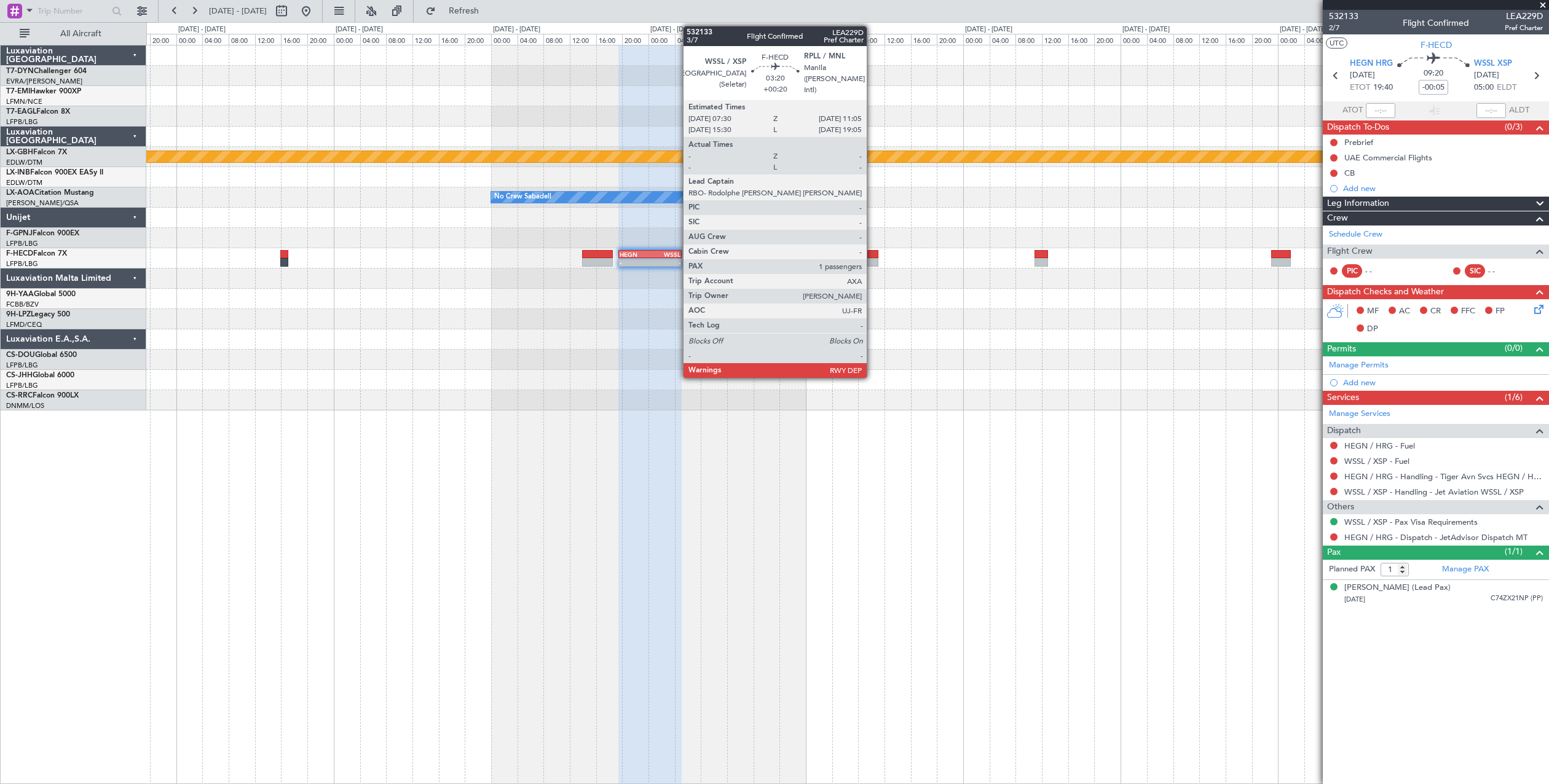
click at [872, 252] on div at bounding box center [866, 254] width 24 height 9
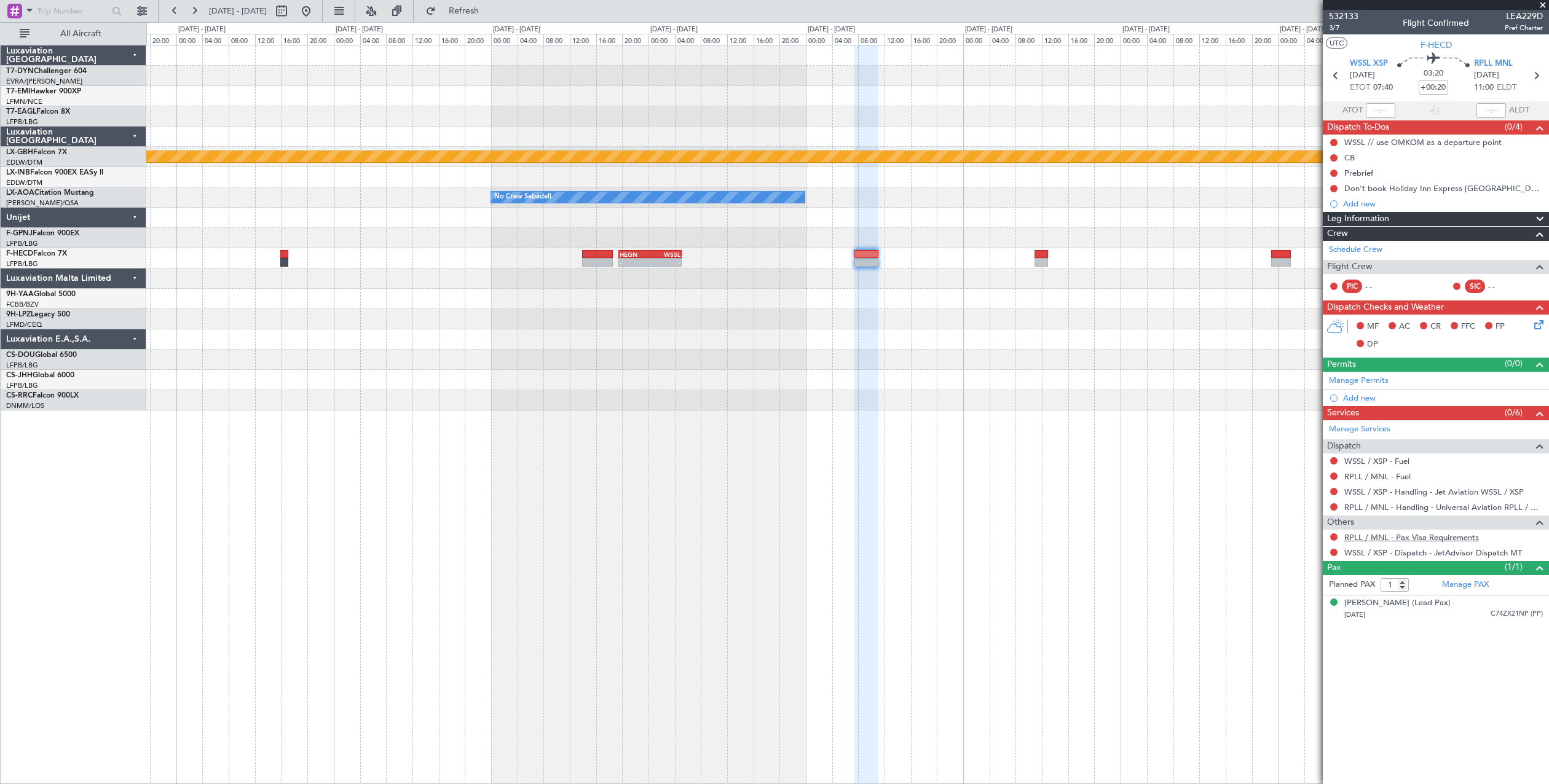
click at [1355, 536] on link "RPLL / MNL - Pax Visa Requirements" at bounding box center [1411, 537] width 135 height 10
click at [1331, 535] on button at bounding box center [1333, 536] width 7 height 7
click at [1276, 685] on li "Confirmed" at bounding box center [1333, 683] width 142 height 18
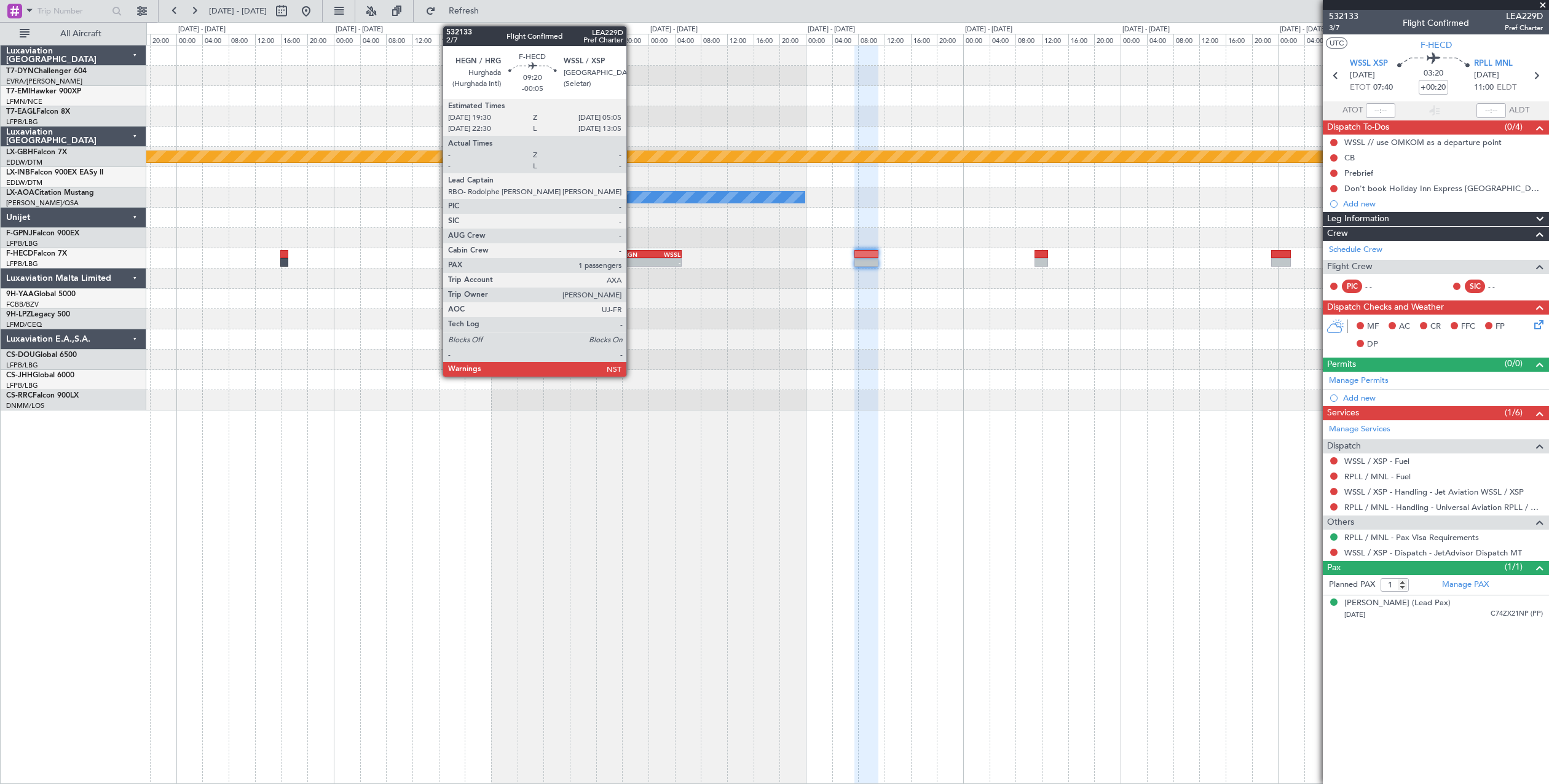
click at [632, 259] on div "-" at bounding box center [635, 262] width 30 height 7
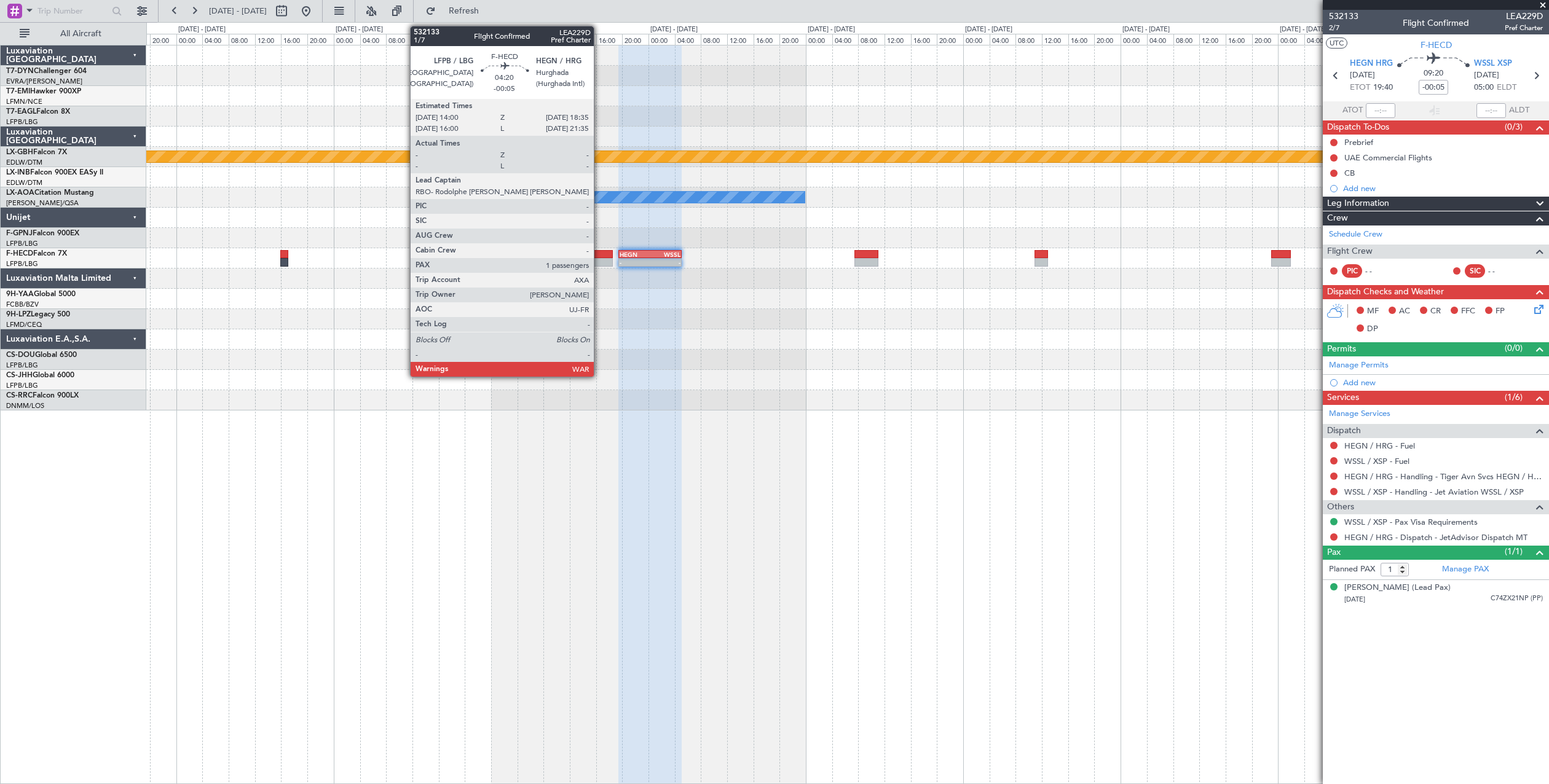
click at [600, 252] on div at bounding box center [597, 254] width 30 height 9
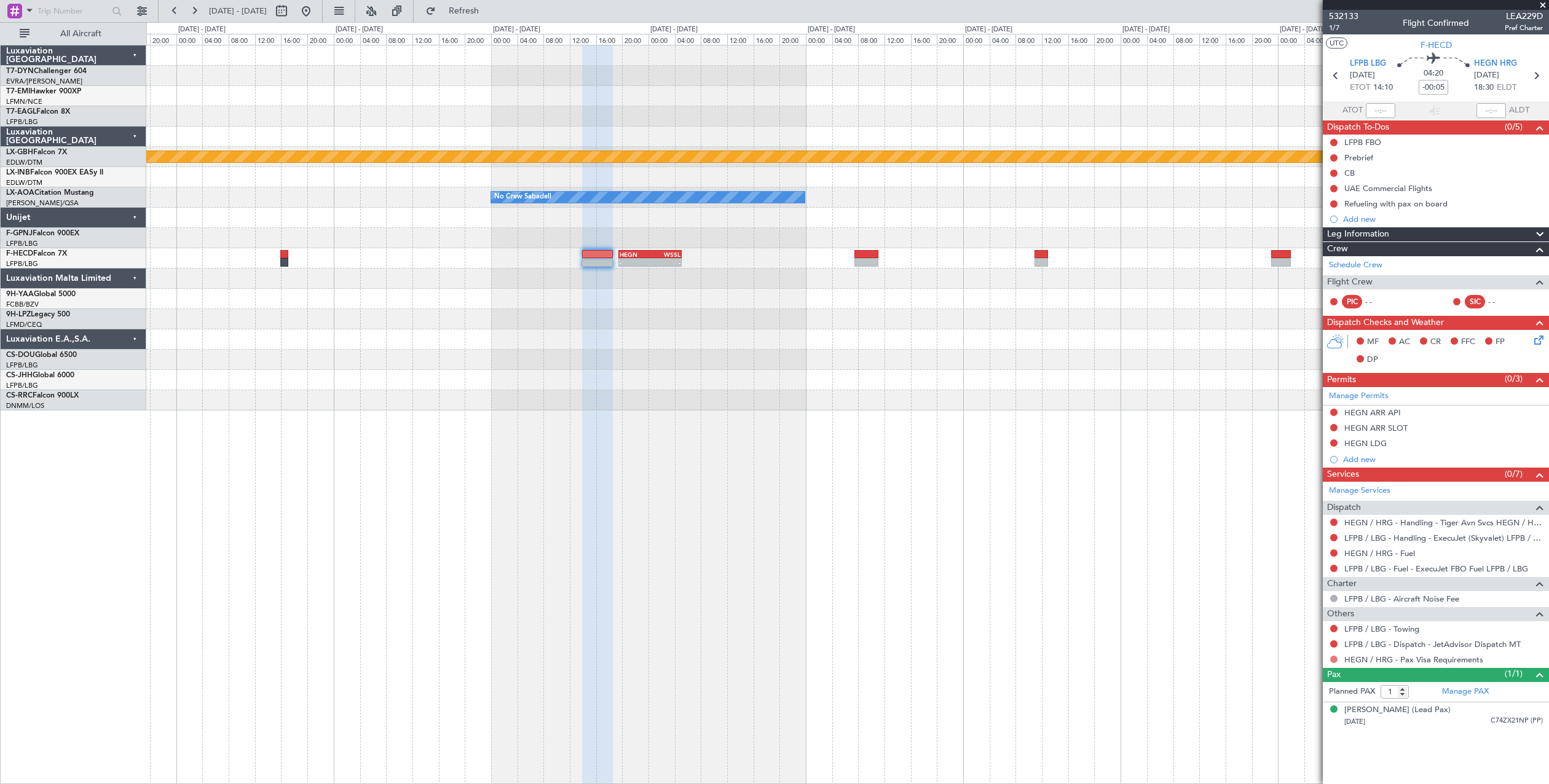
click at [1334, 656] on button at bounding box center [1333, 658] width 7 height 7
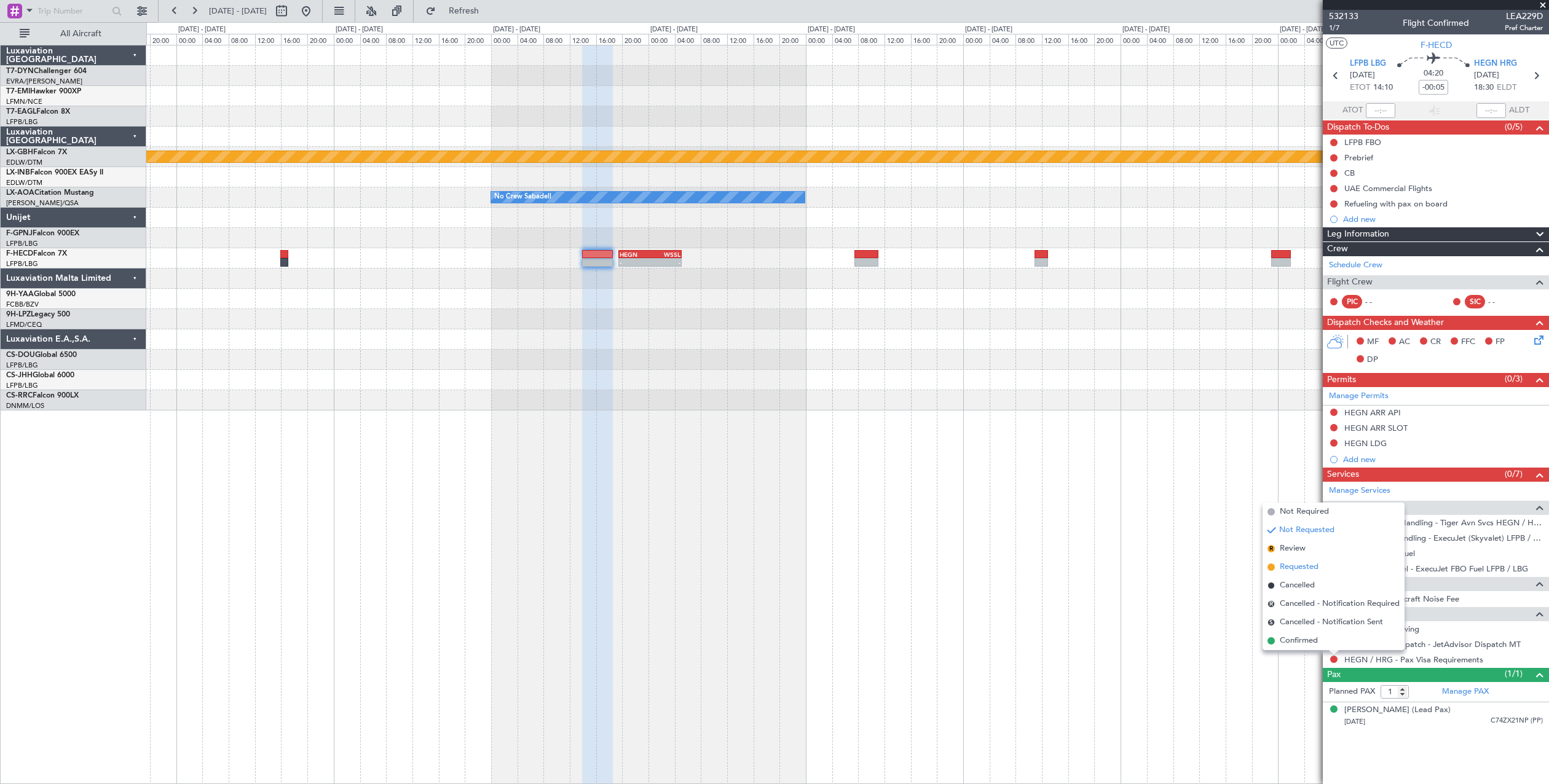
click at [1310, 566] on span "Requested" at bounding box center [1299, 567] width 39 height 12
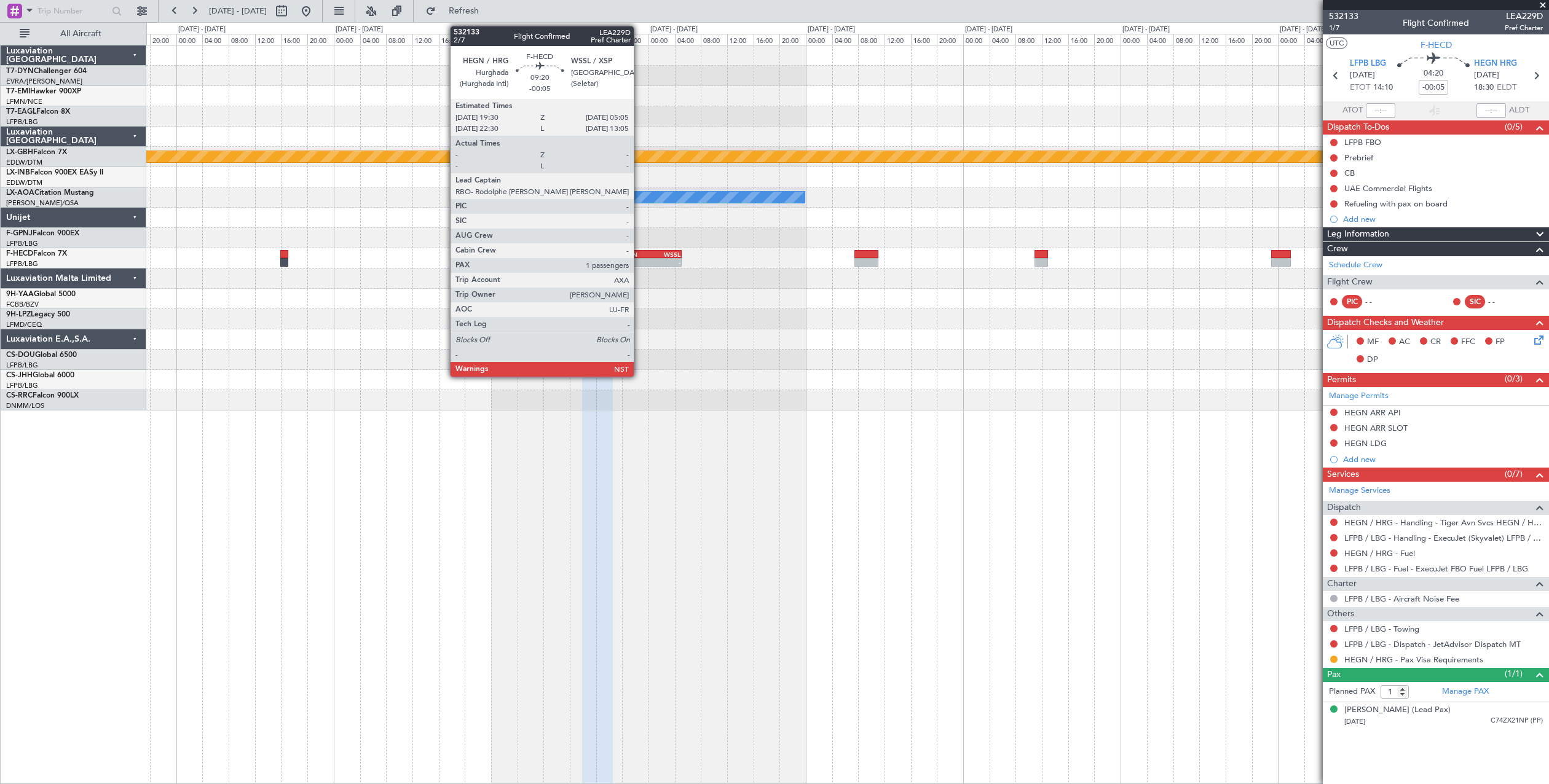
click at [640, 256] on div "HEGN" at bounding box center [635, 254] width 30 height 7
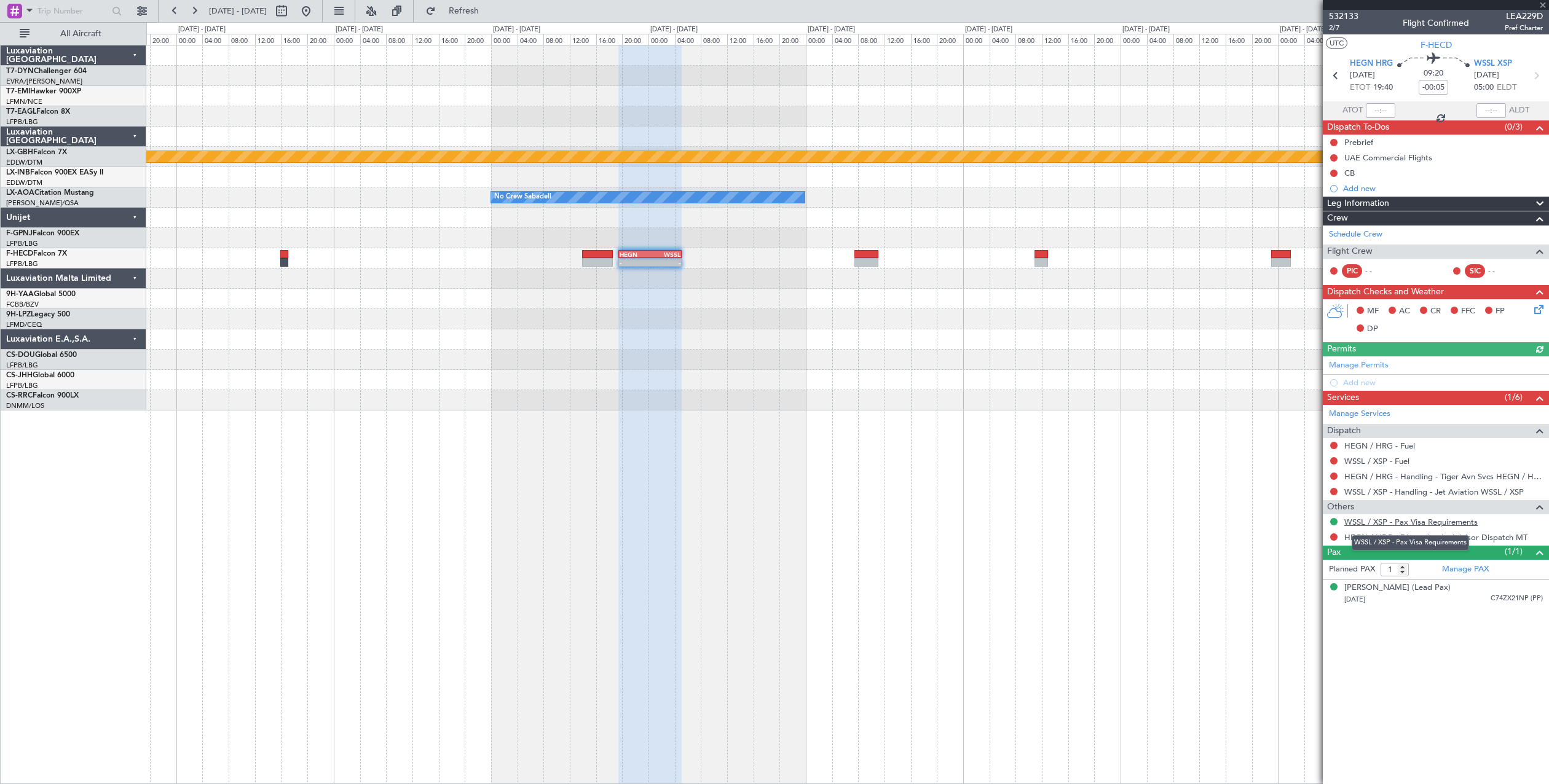
click at [1411, 517] on link "WSSL / XSP - Pax Visa Requirements" at bounding box center [1410, 521] width 133 height 10
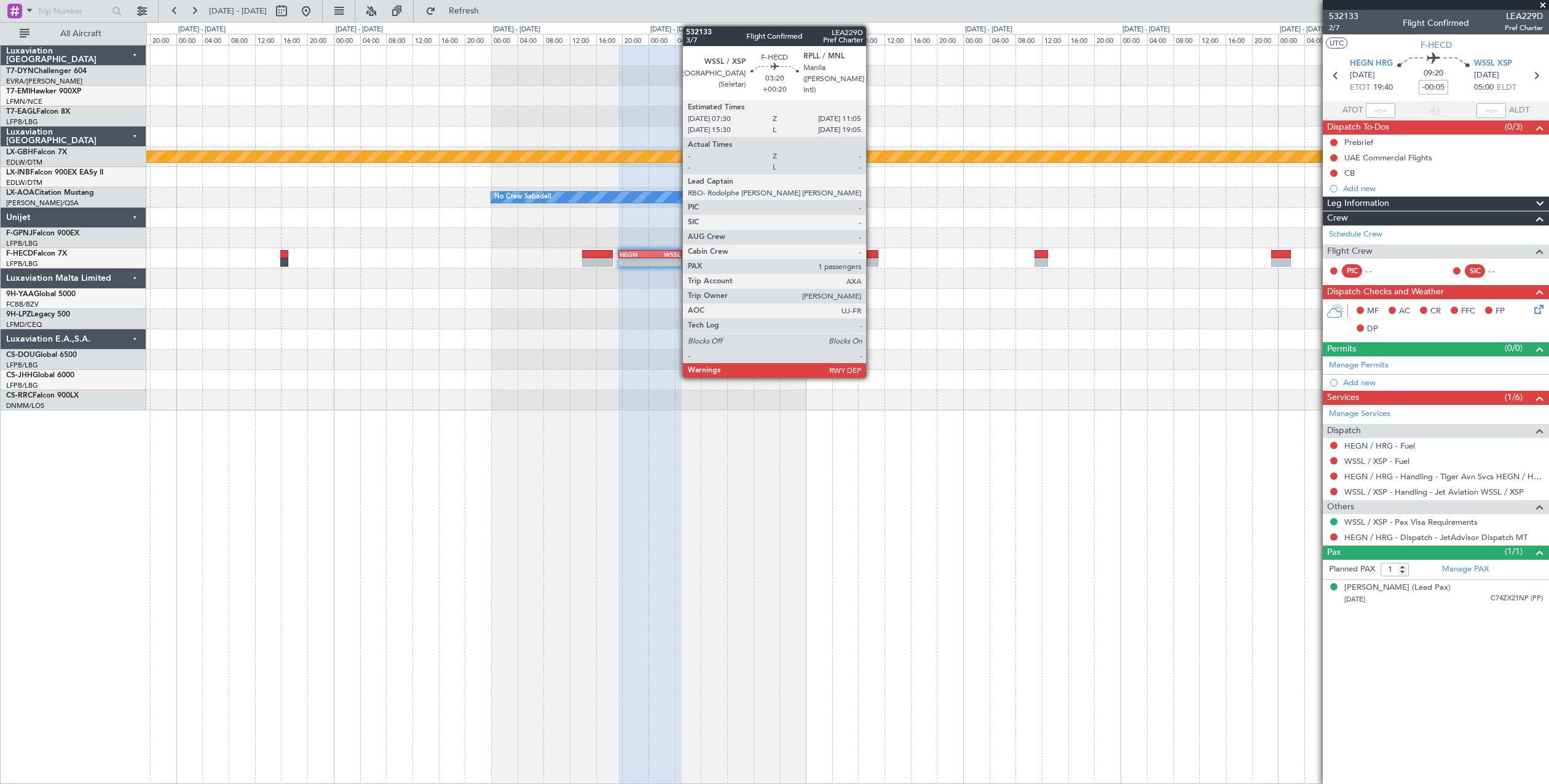
click at [871, 257] on div at bounding box center [866, 254] width 24 height 9
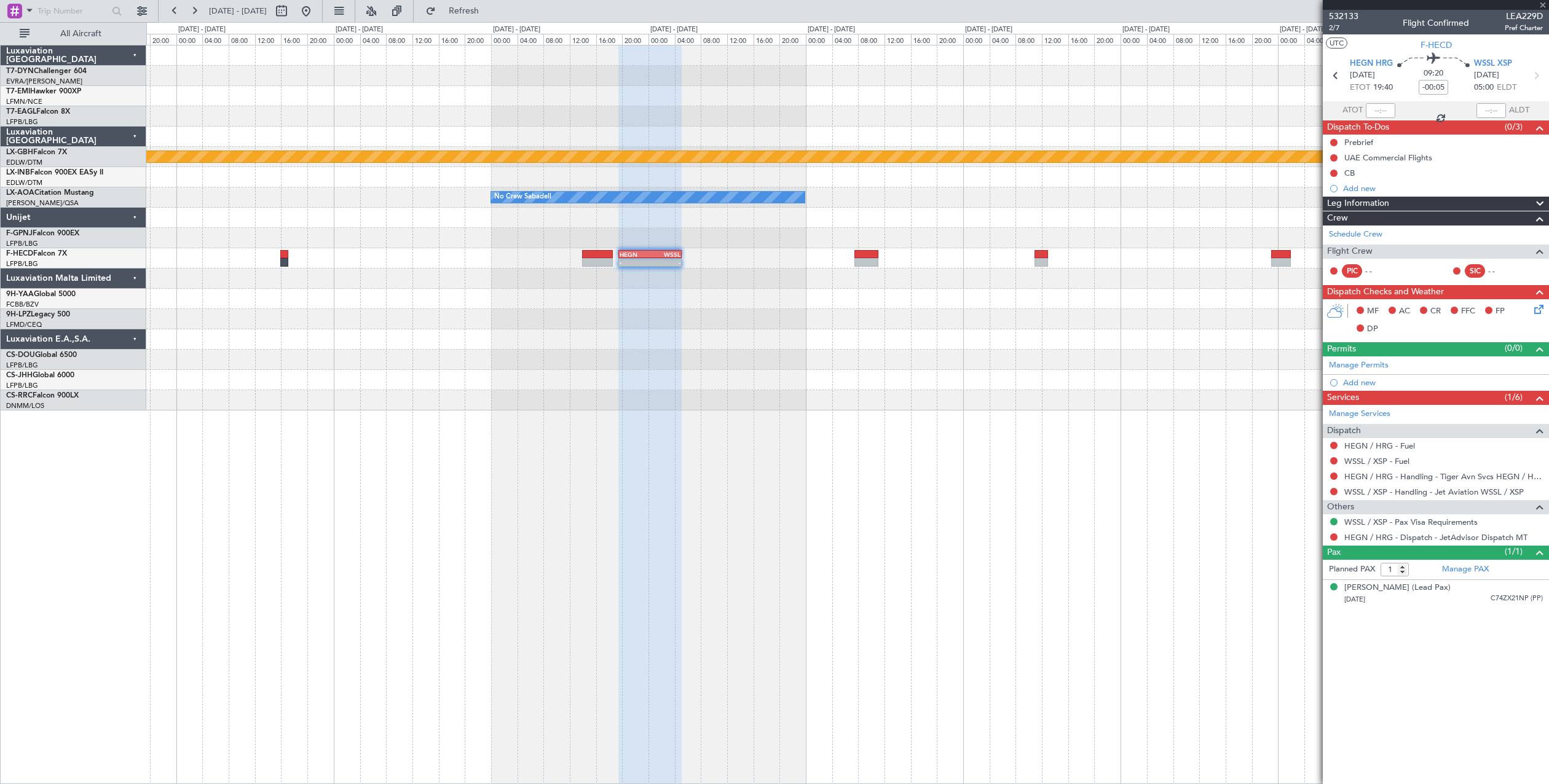
type input "+00:20"
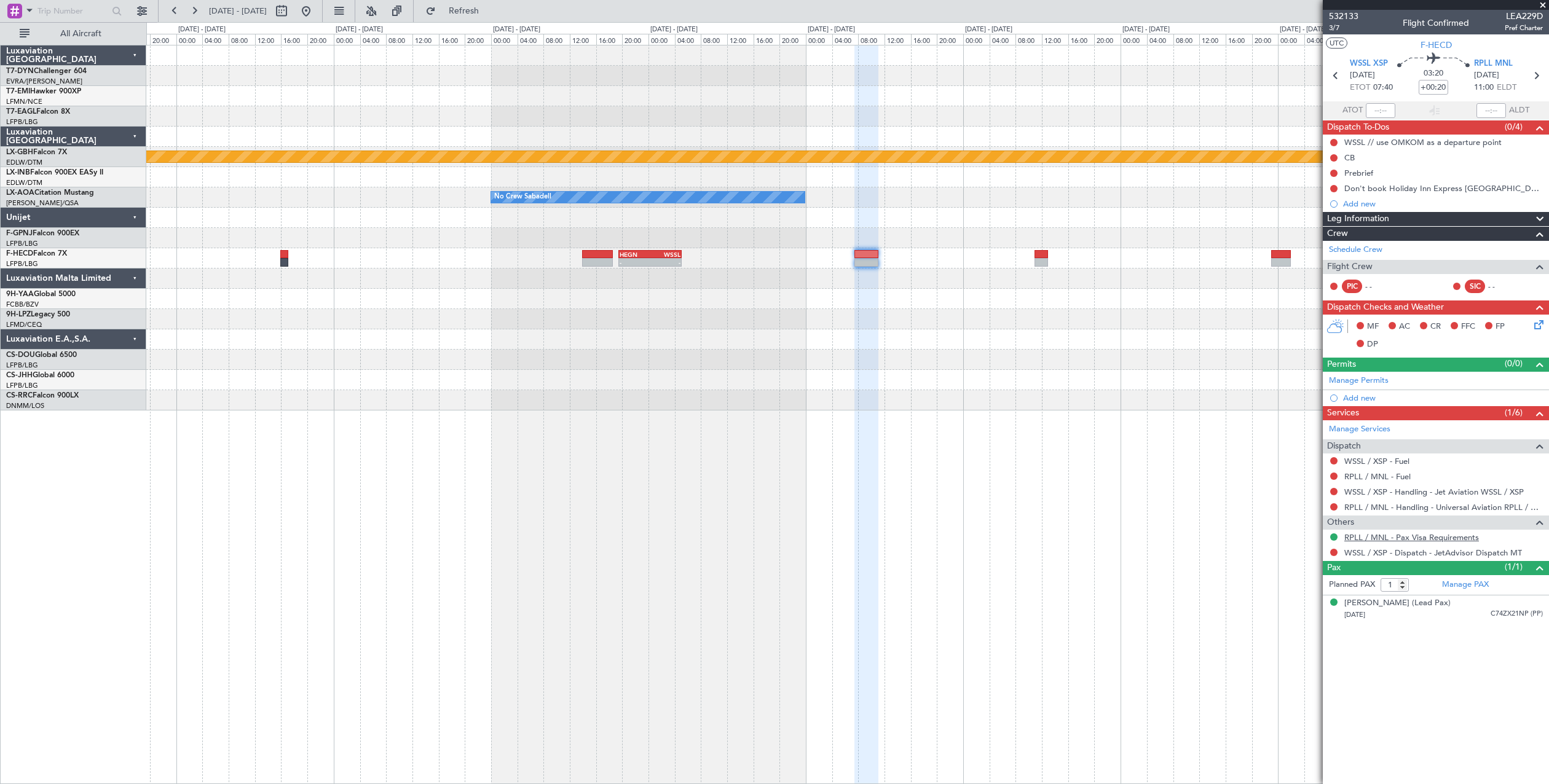
click at [1364, 536] on link "RPLL / MNL - Pax Visa Requirements" at bounding box center [1411, 537] width 135 height 10
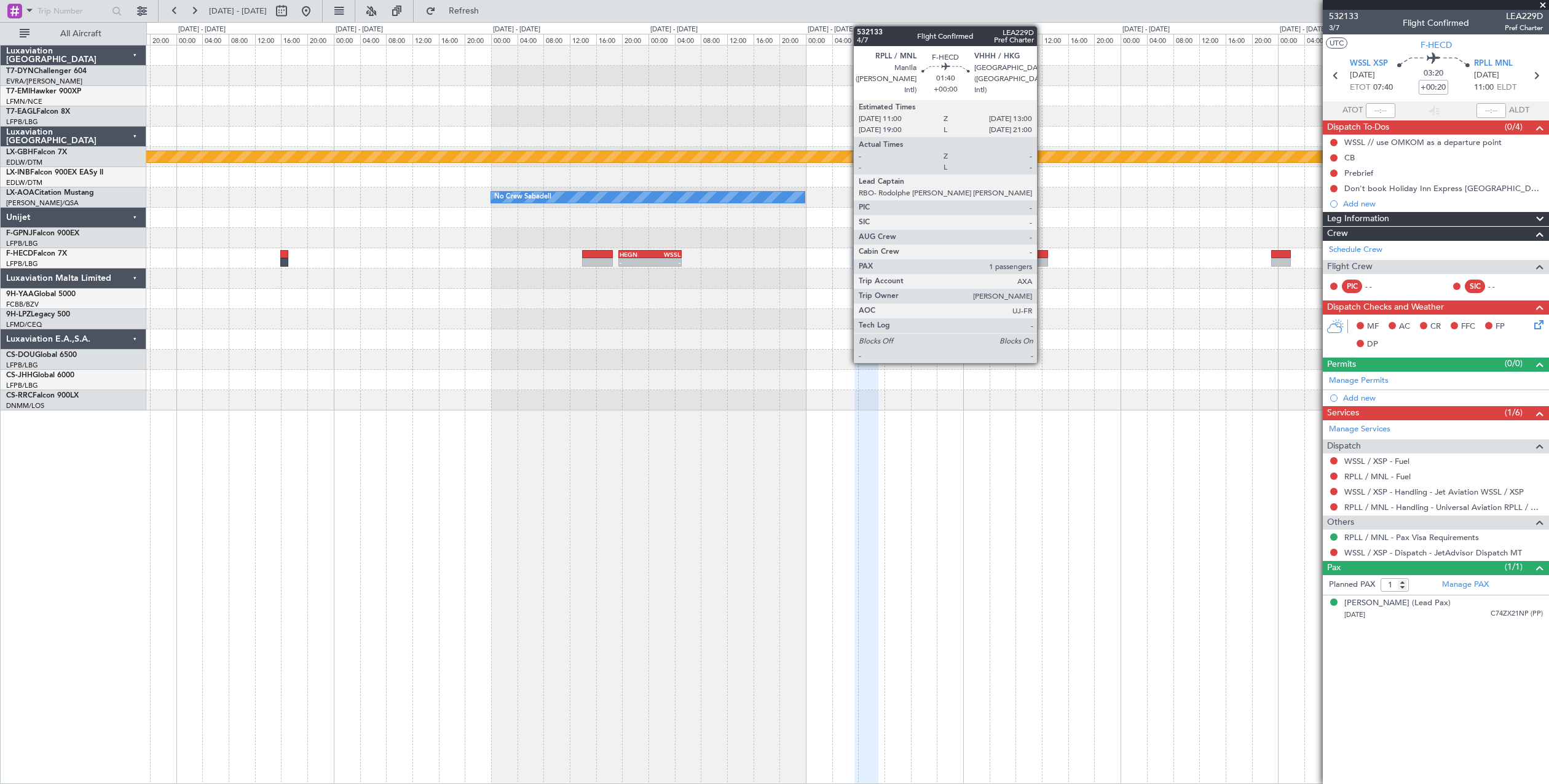
click at [1042, 260] on div at bounding box center [1041, 262] width 14 height 9
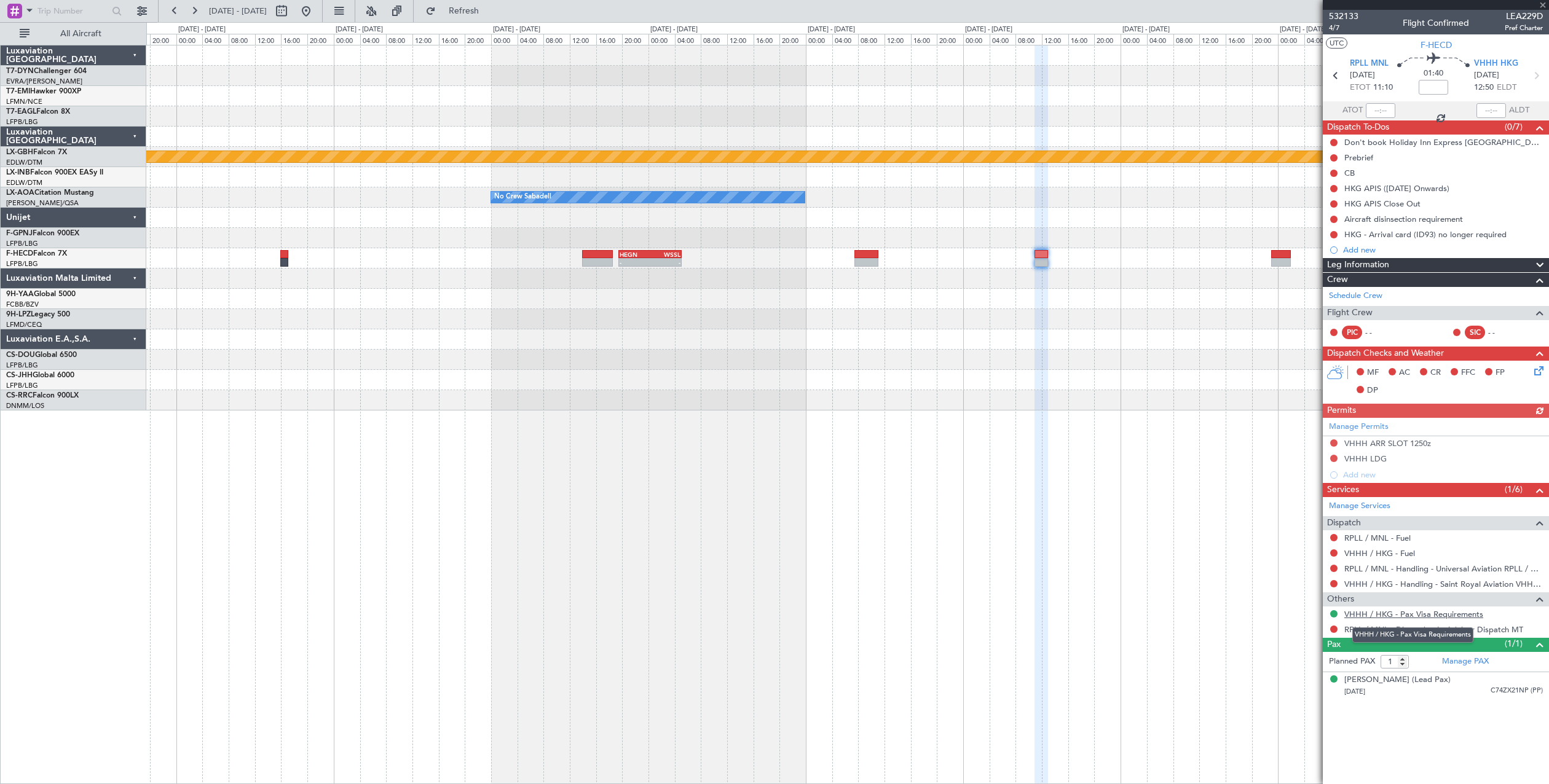
click at [1411, 611] on link "VHHH / HKG - Pax Visa Requirements" at bounding box center [1413, 614] width 139 height 10
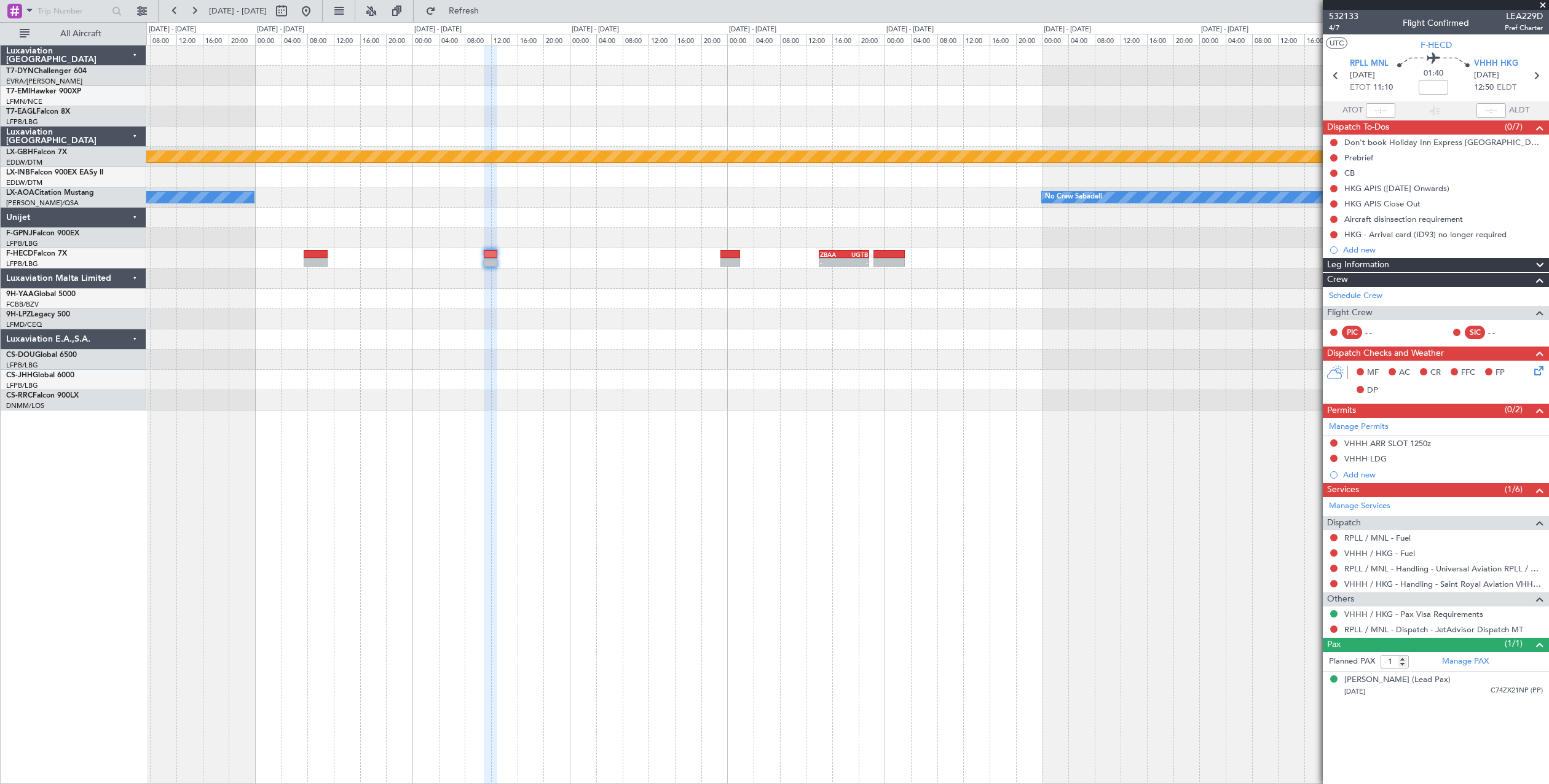
click at [468, 329] on div "Planned Maint Nurnberg No Crew Sabadell No Crew Sabadell - - ZBAA 14:00 Z UGTB …" at bounding box center [846, 228] width 1402 height 365
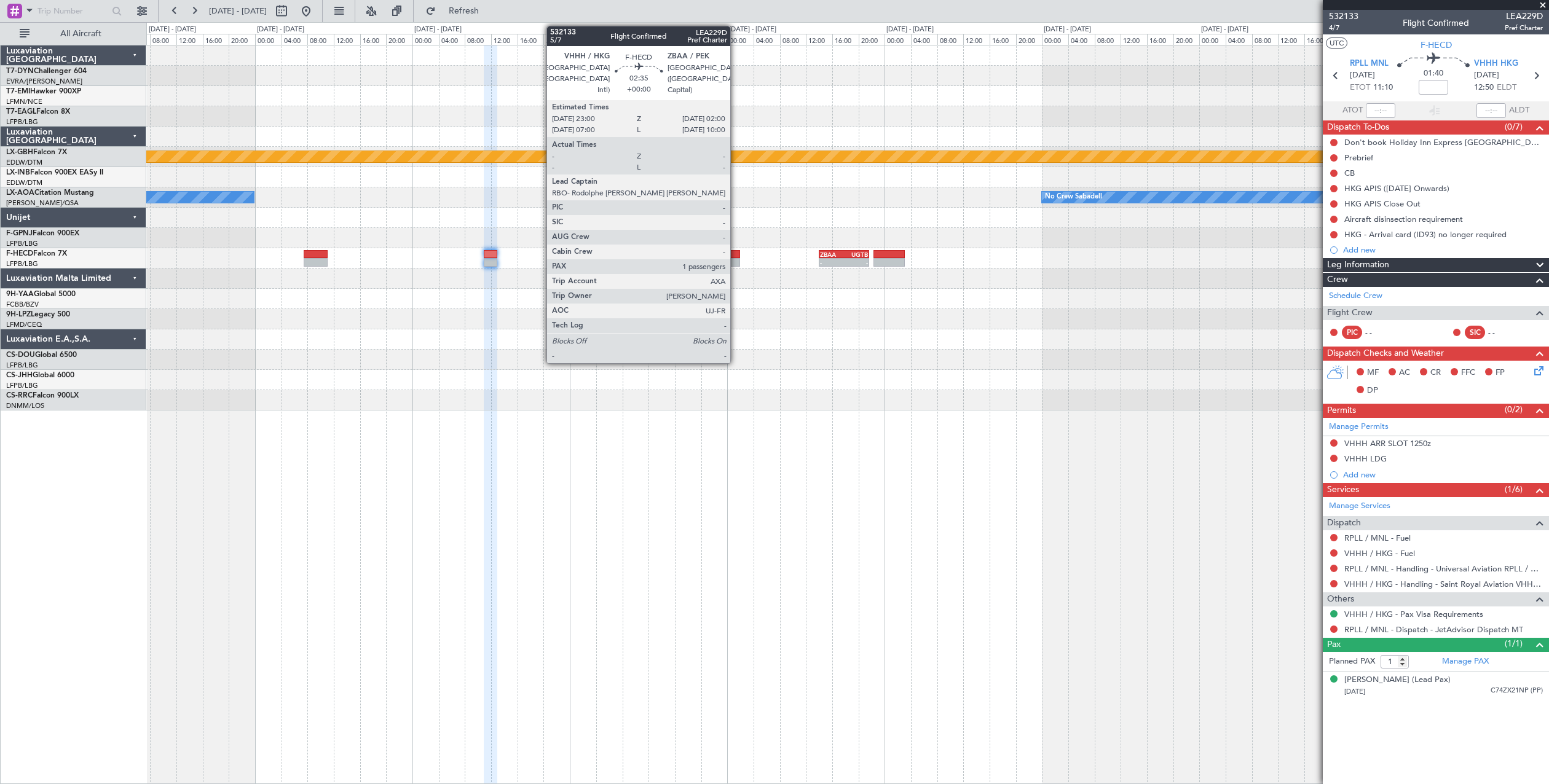
click at [736, 258] on div at bounding box center [731, 254] width 20 height 9
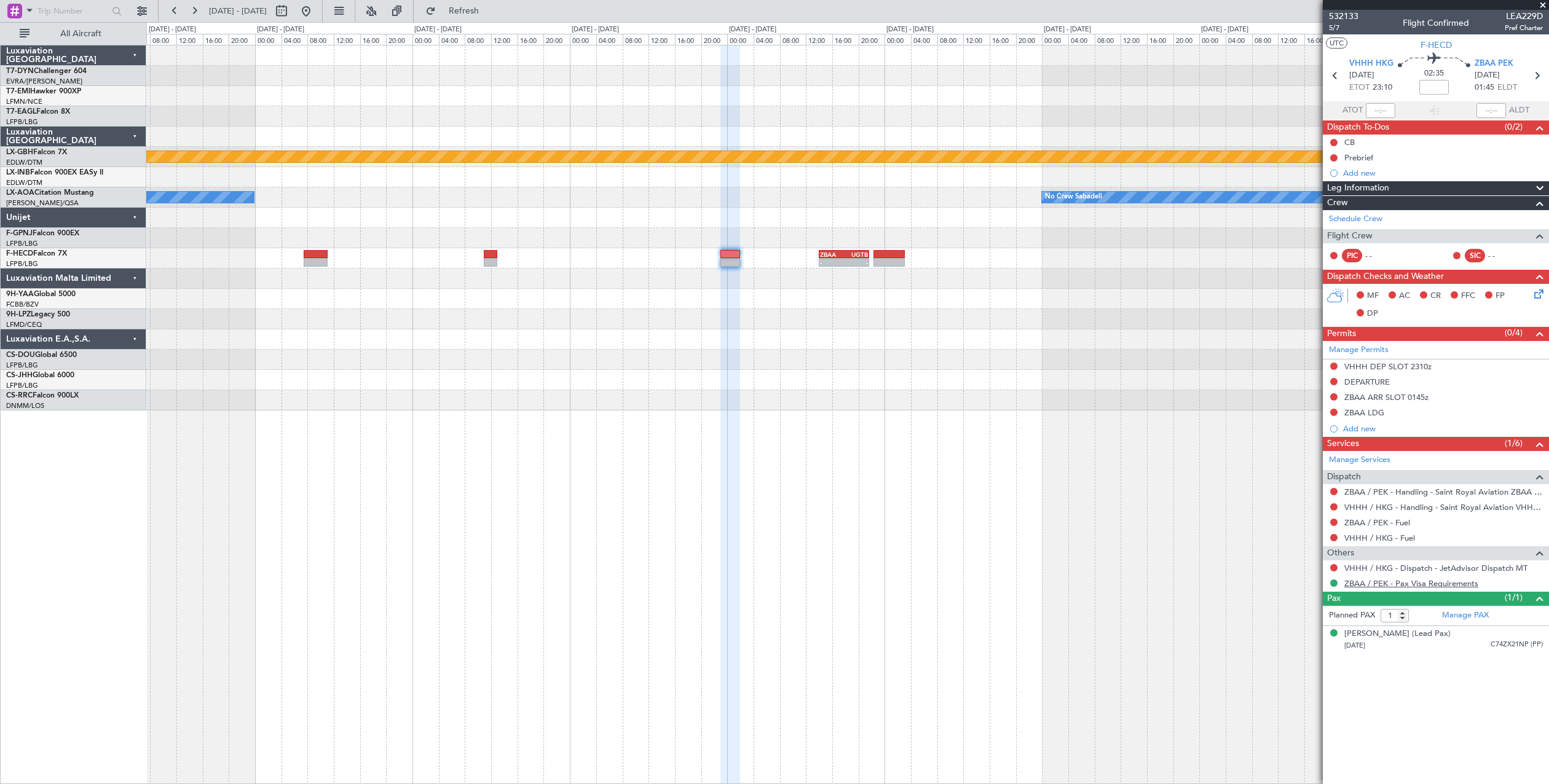
click at [1402, 585] on link "ZBAA / PEK - Pax Visa Requirements" at bounding box center [1411, 583] width 134 height 10
click at [1436, 636] on div "Thomas BUBERL (Lead Pax)" at bounding box center [1397, 634] width 106 height 12
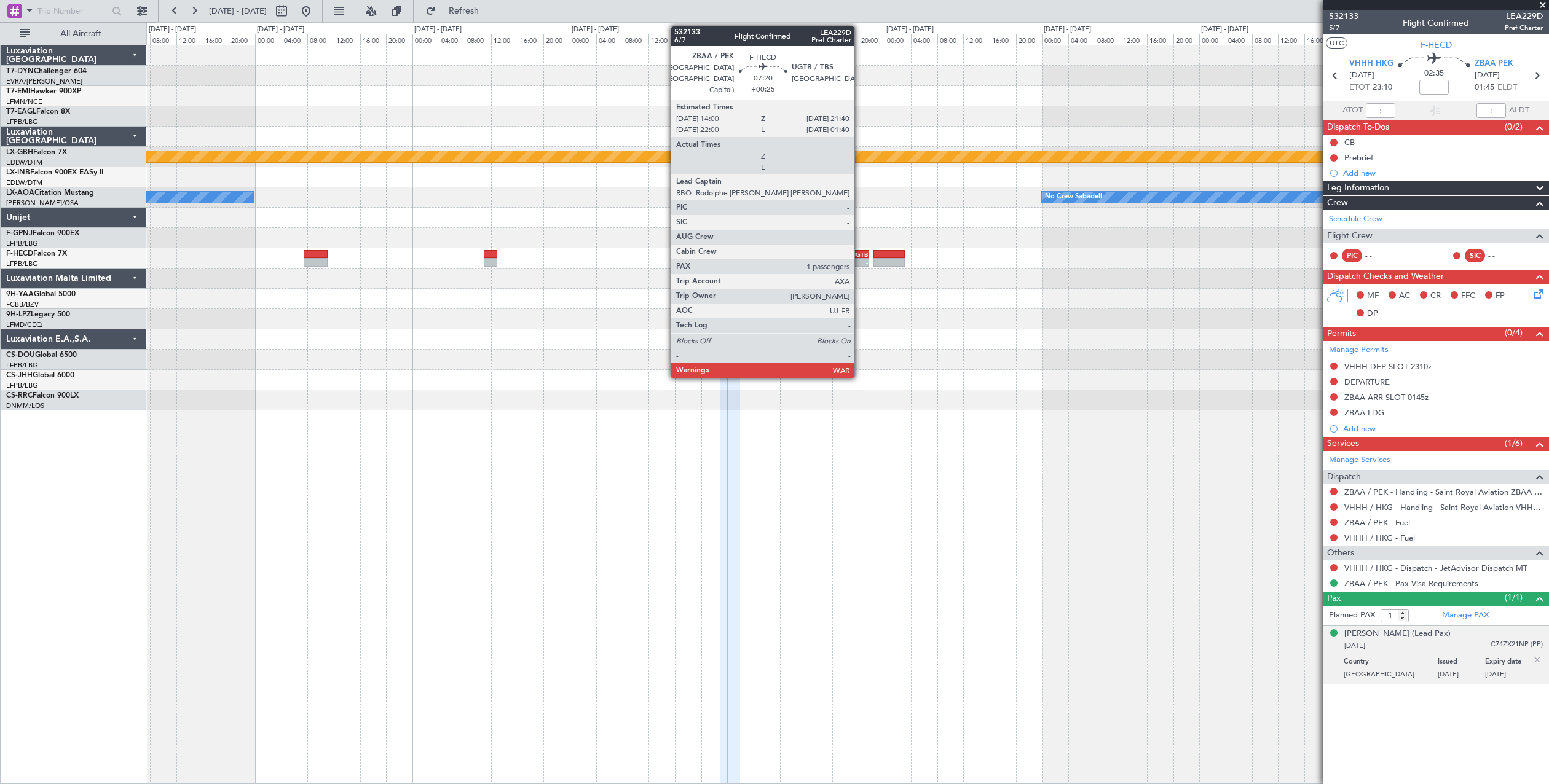
click at [859, 266] on div "-" at bounding box center [855, 262] width 24 height 7
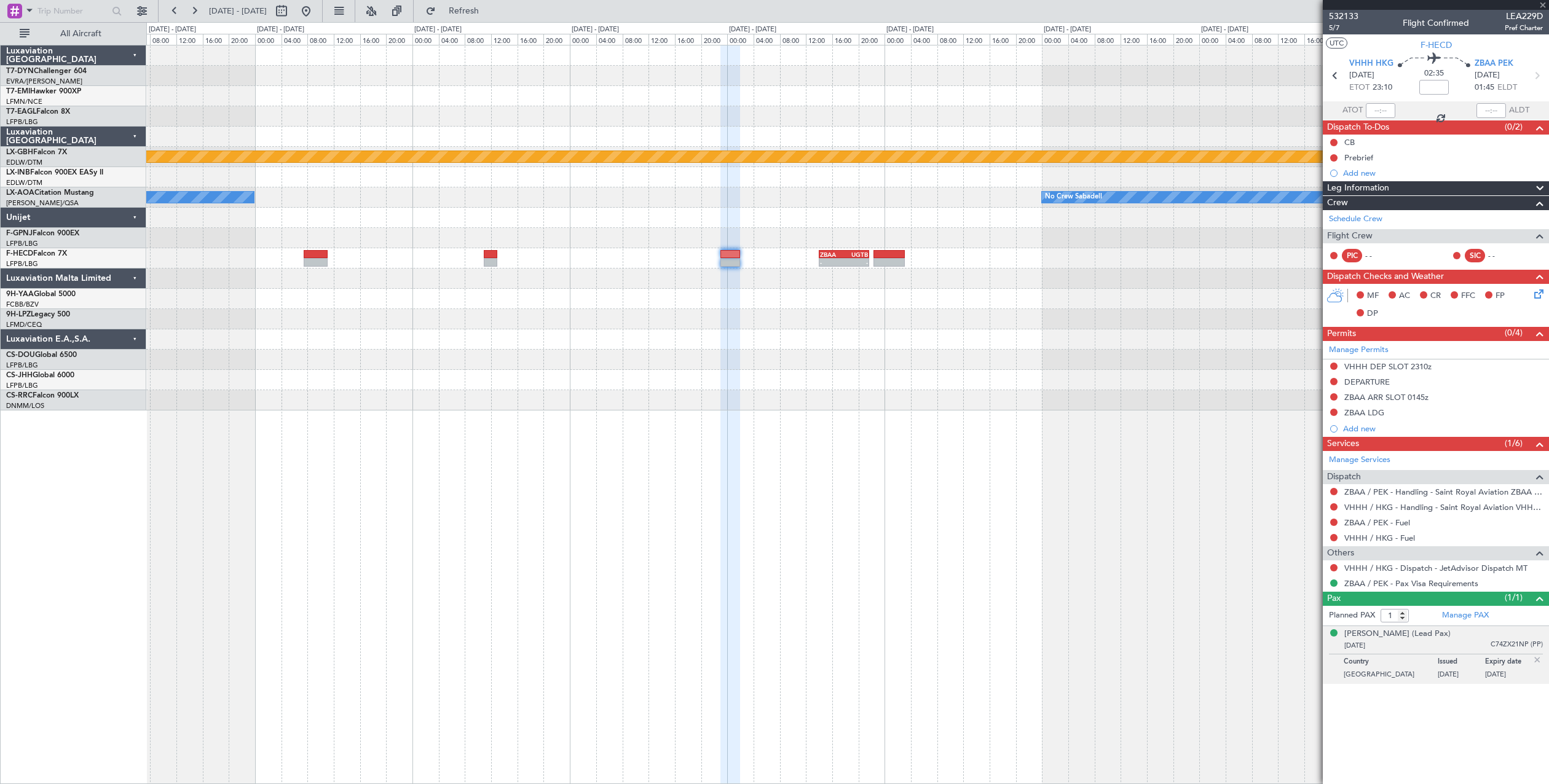
type input "+00:25"
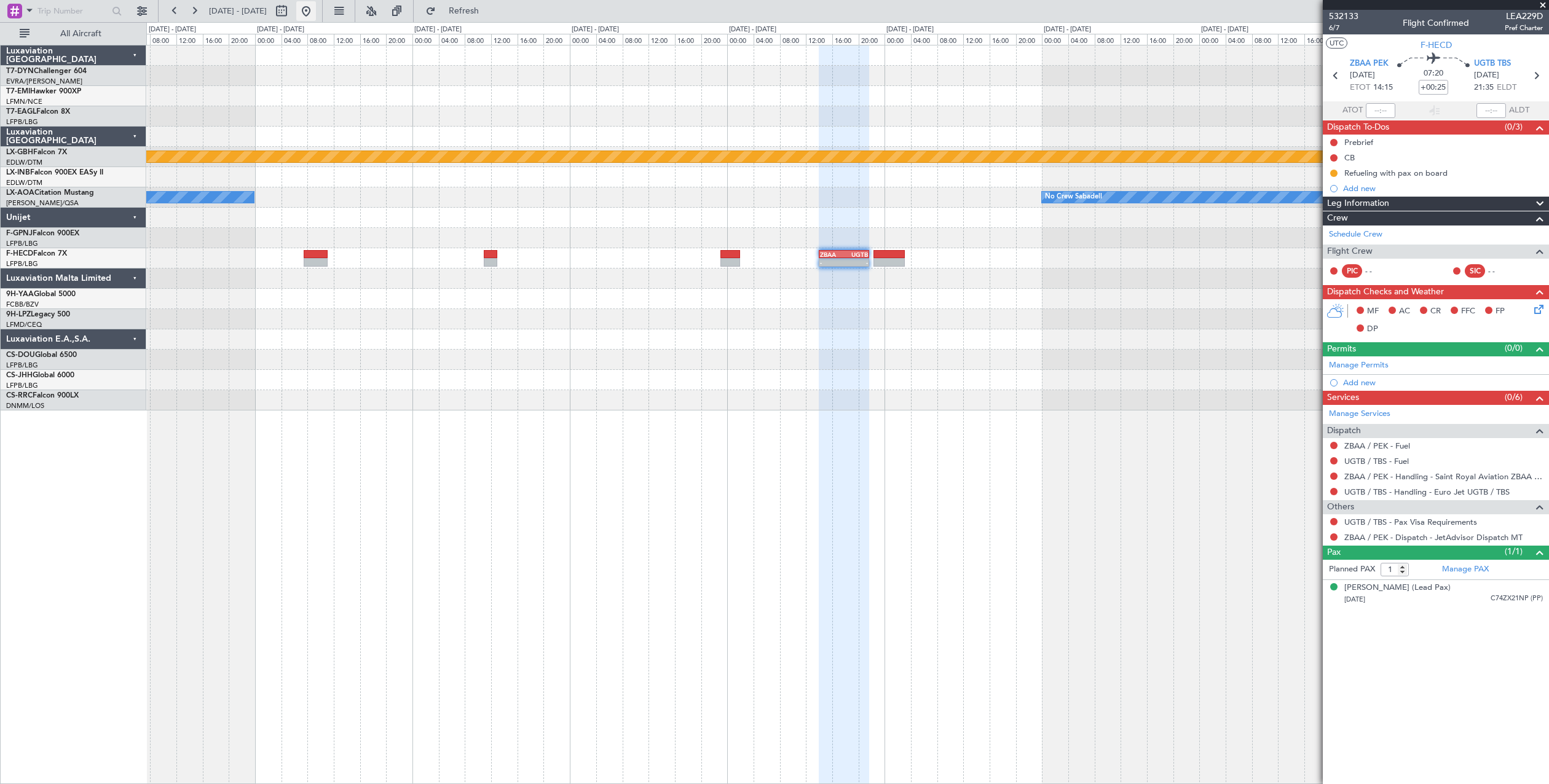
click at [316, 4] on button at bounding box center [306, 11] width 20 height 20
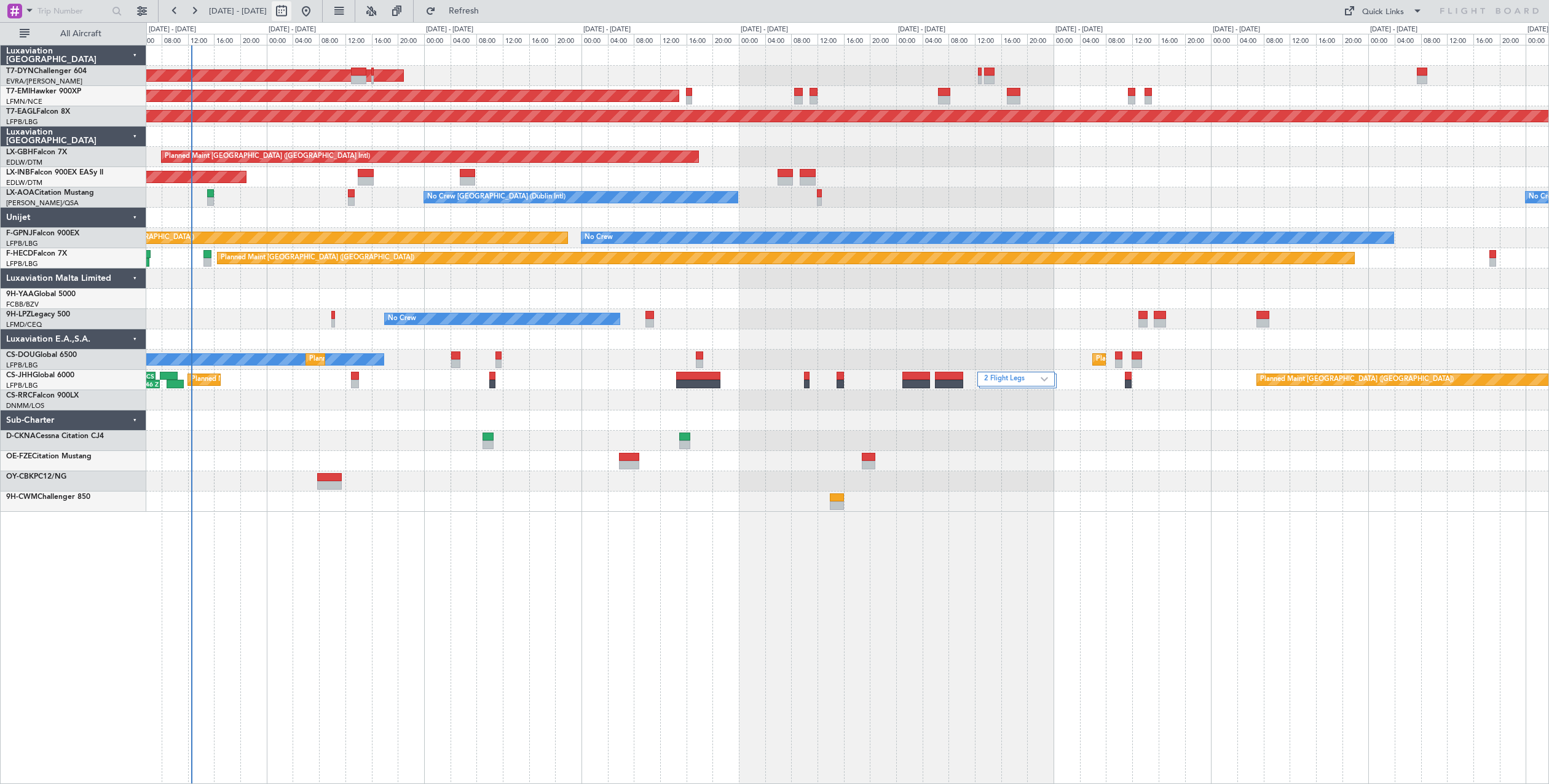
click at [292, 12] on button at bounding box center [282, 11] width 20 height 20
select select "9"
select select "2025"
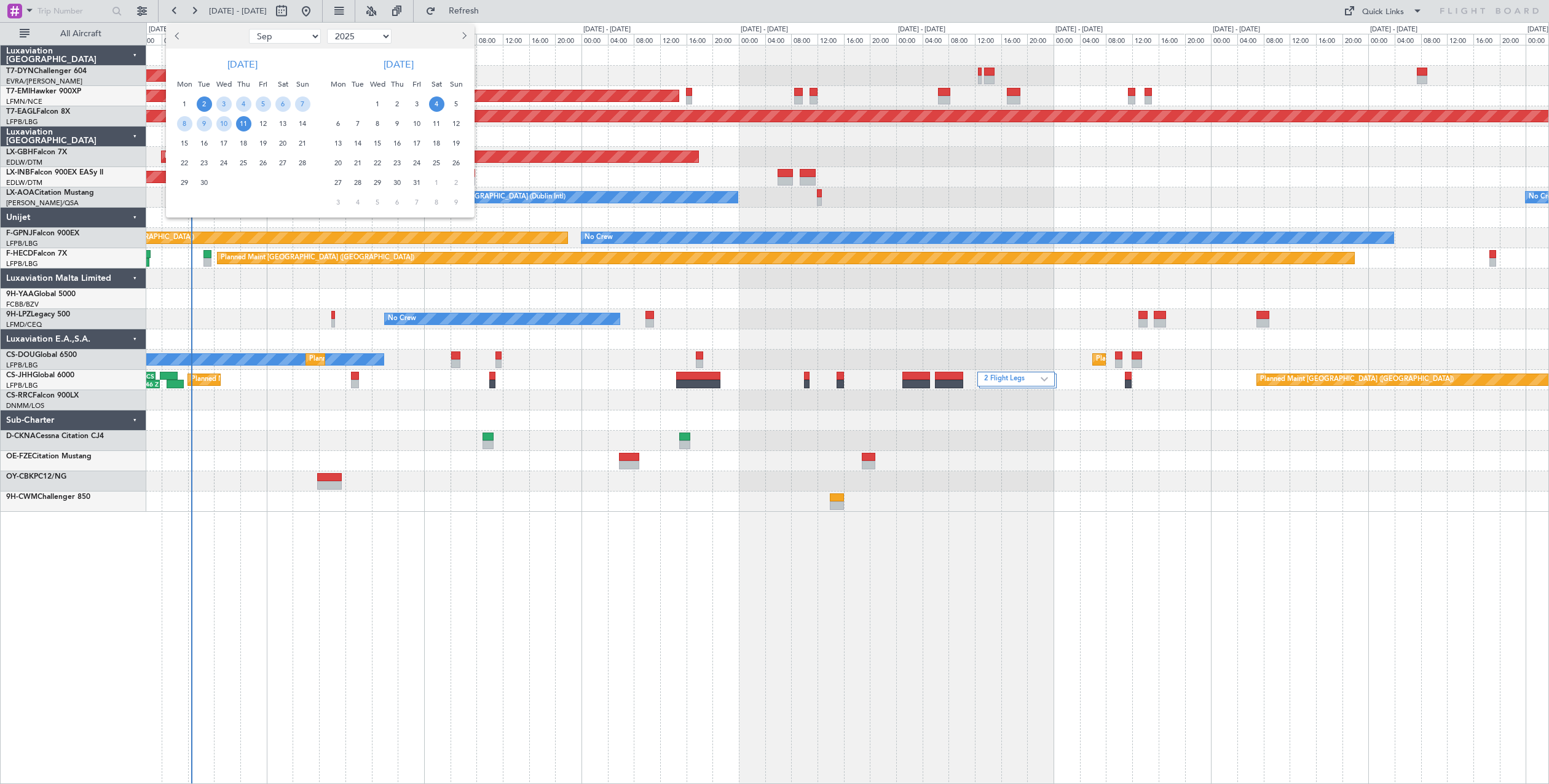
click at [432, 105] on span "4" at bounding box center [436, 104] width 15 height 15
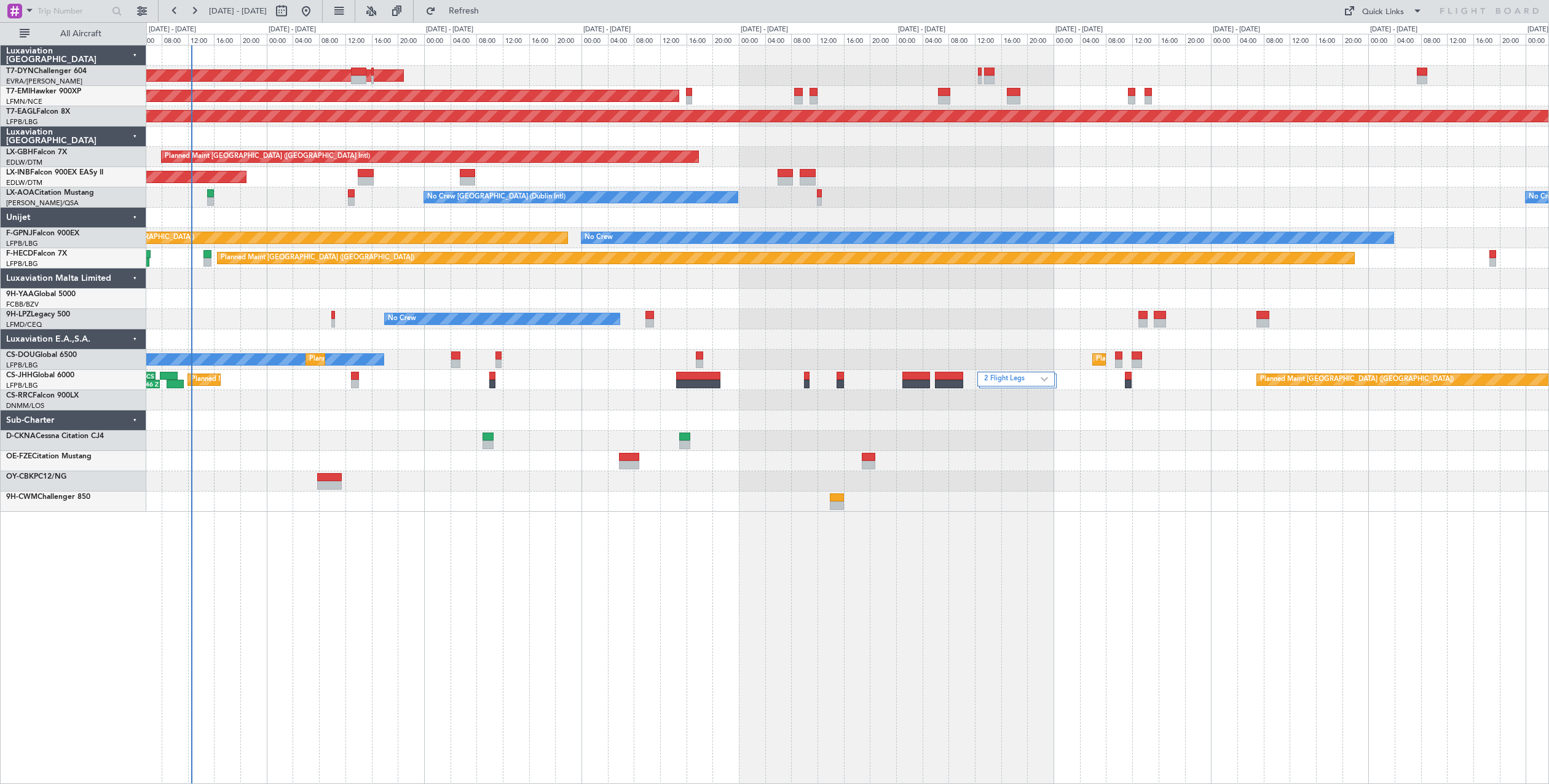
select select "10"
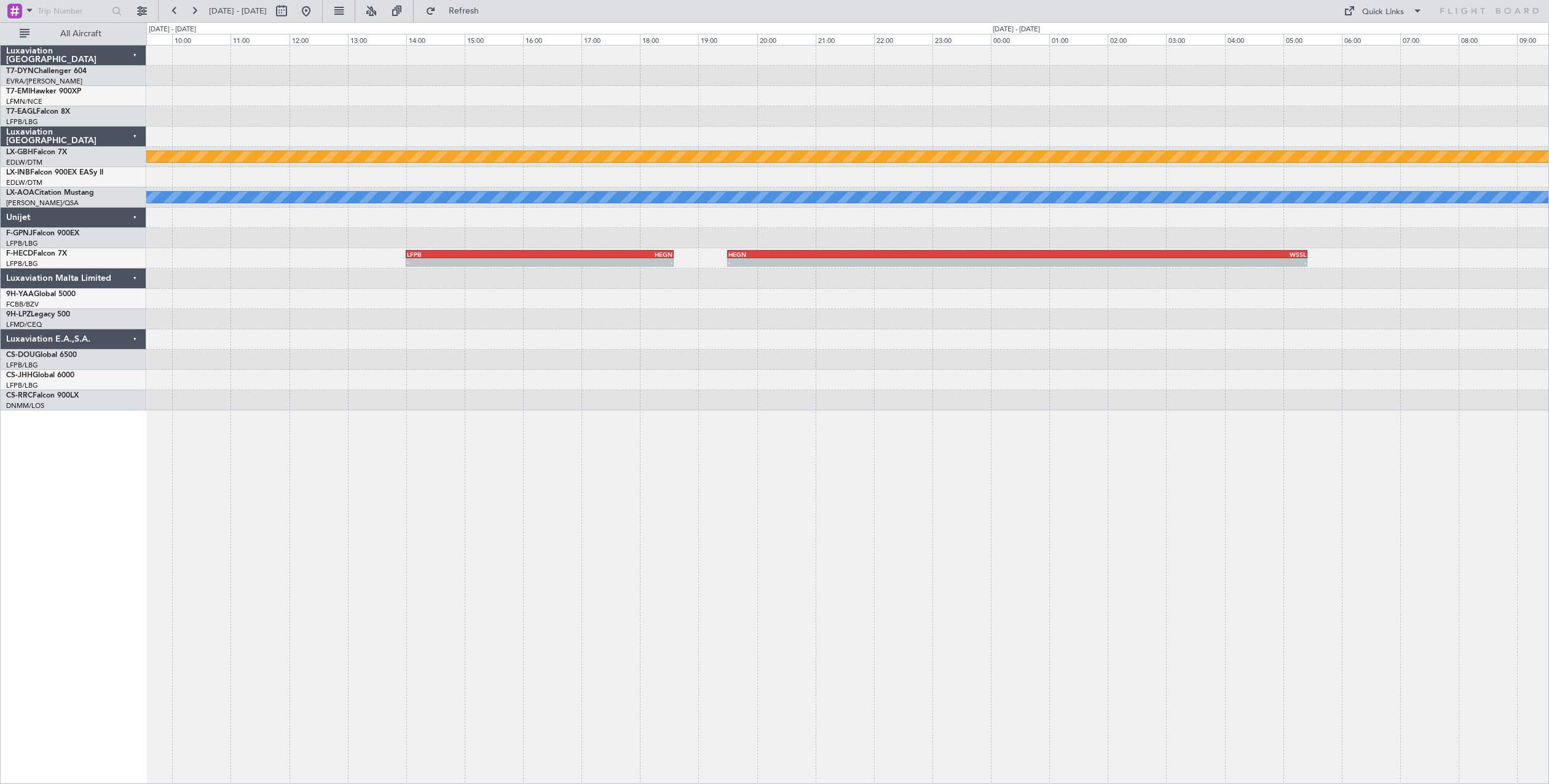
click at [263, 522] on div "Planned Maint Nurnberg No Crew Sabadell - - LFPB 14:00 Z HEGN 18:35 Z - - HEGN …" at bounding box center [847, 414] width 1403 height 739
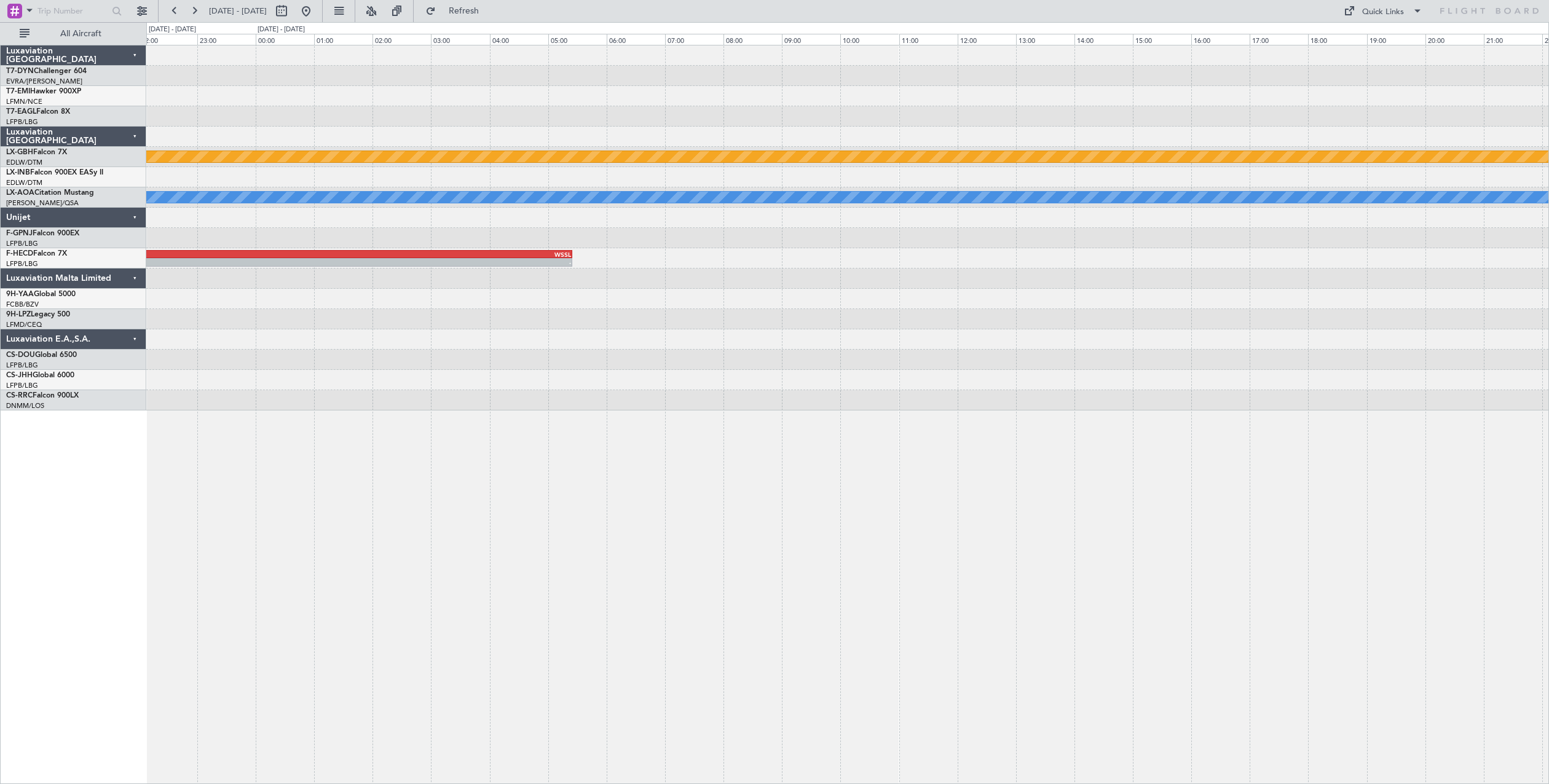
click at [94, 460] on div "Planned Maint Nurnberg No Crew Sabadell - - HEGN 19:30 Z WSSL 05:25 Z LFPB 14:0…" at bounding box center [774, 402] width 1549 height 762
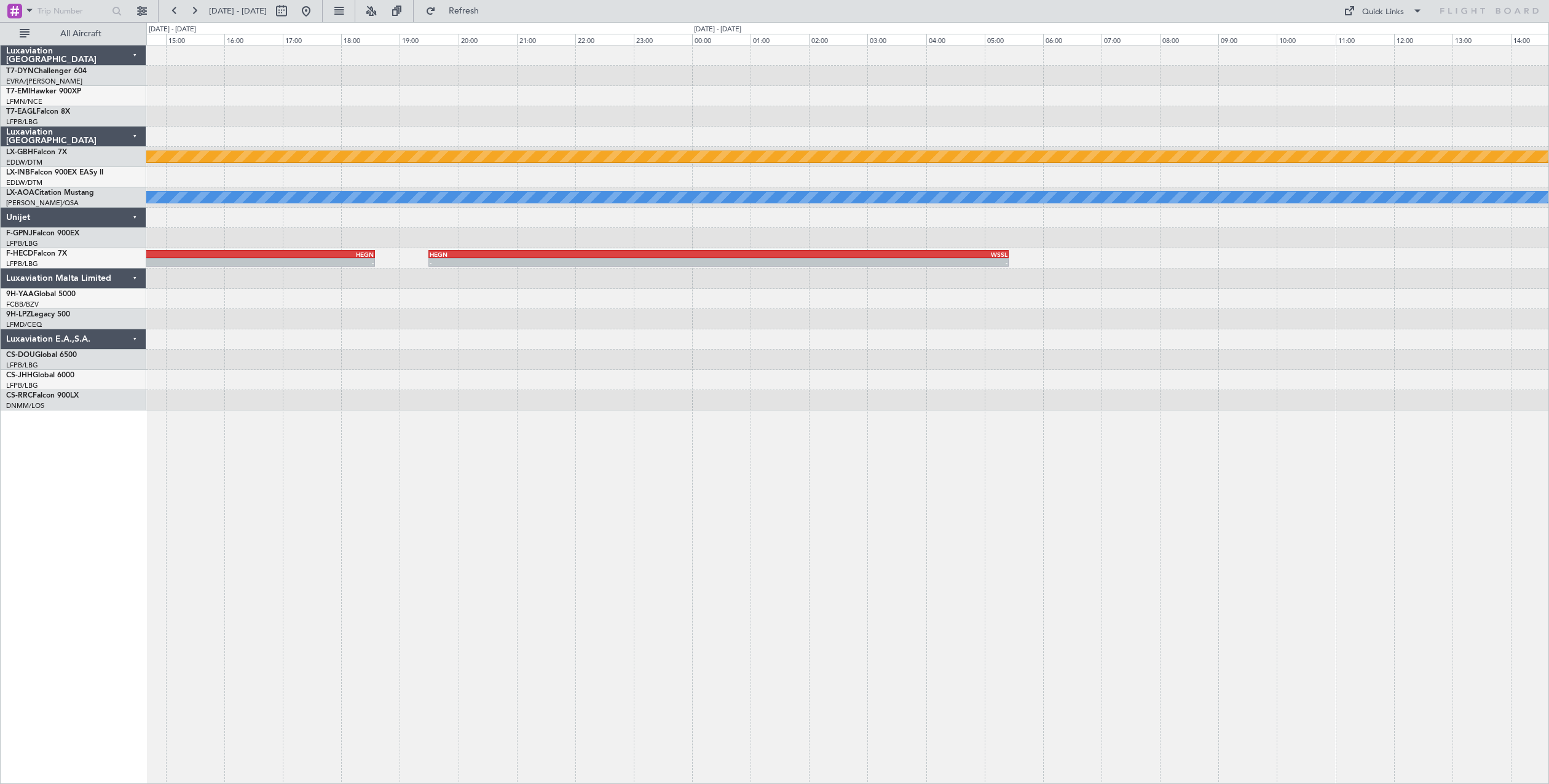
click at [829, 484] on div "Planned Maint Nurnberg No Crew Sabadell - - HEGN 19:30 Z WSSL 05:25 Z LFPB 14:0…" at bounding box center [847, 414] width 1403 height 739
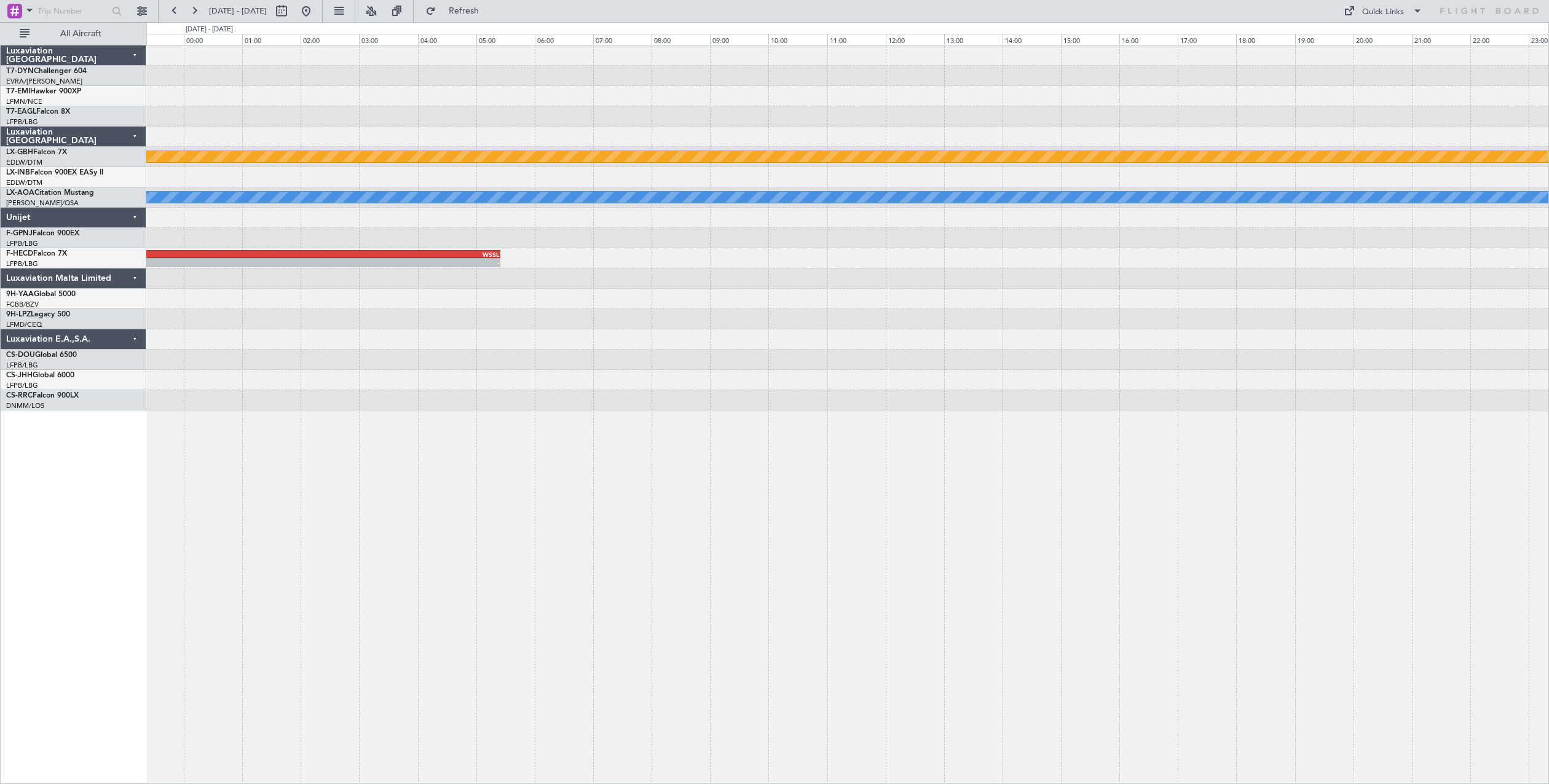
click at [276, 470] on div "Planned Maint Nurnberg No Crew Sabadell - - HEGN 19:30 Z WSSL 05:25 Z LFPB 14:0…" at bounding box center [847, 414] width 1403 height 739
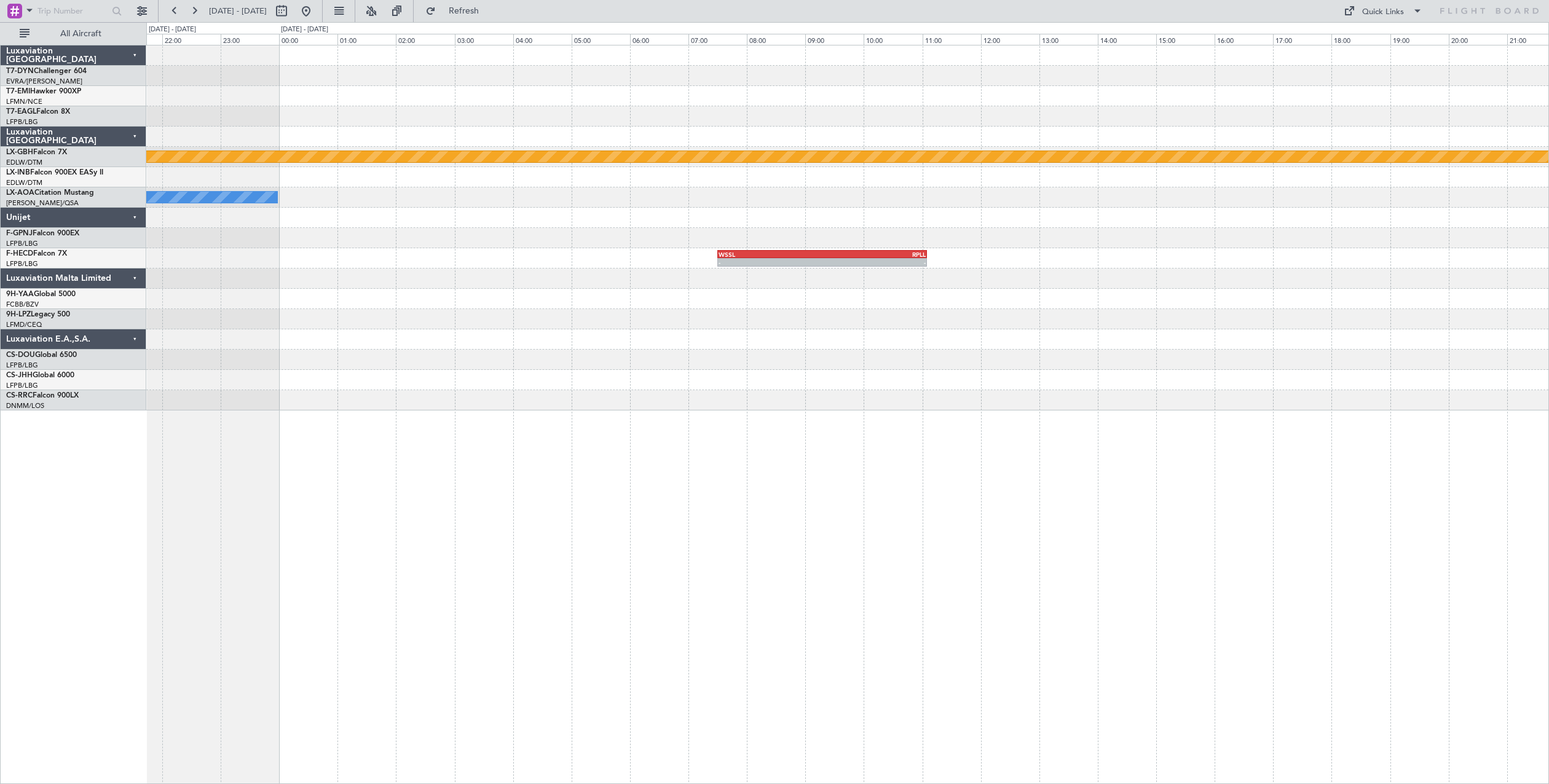
click at [333, 486] on div "Planned Maint Nurnberg No Crew Sabadell - - WSSL 07:30 Z RPLL 11:05 Z" at bounding box center [847, 414] width 1403 height 739
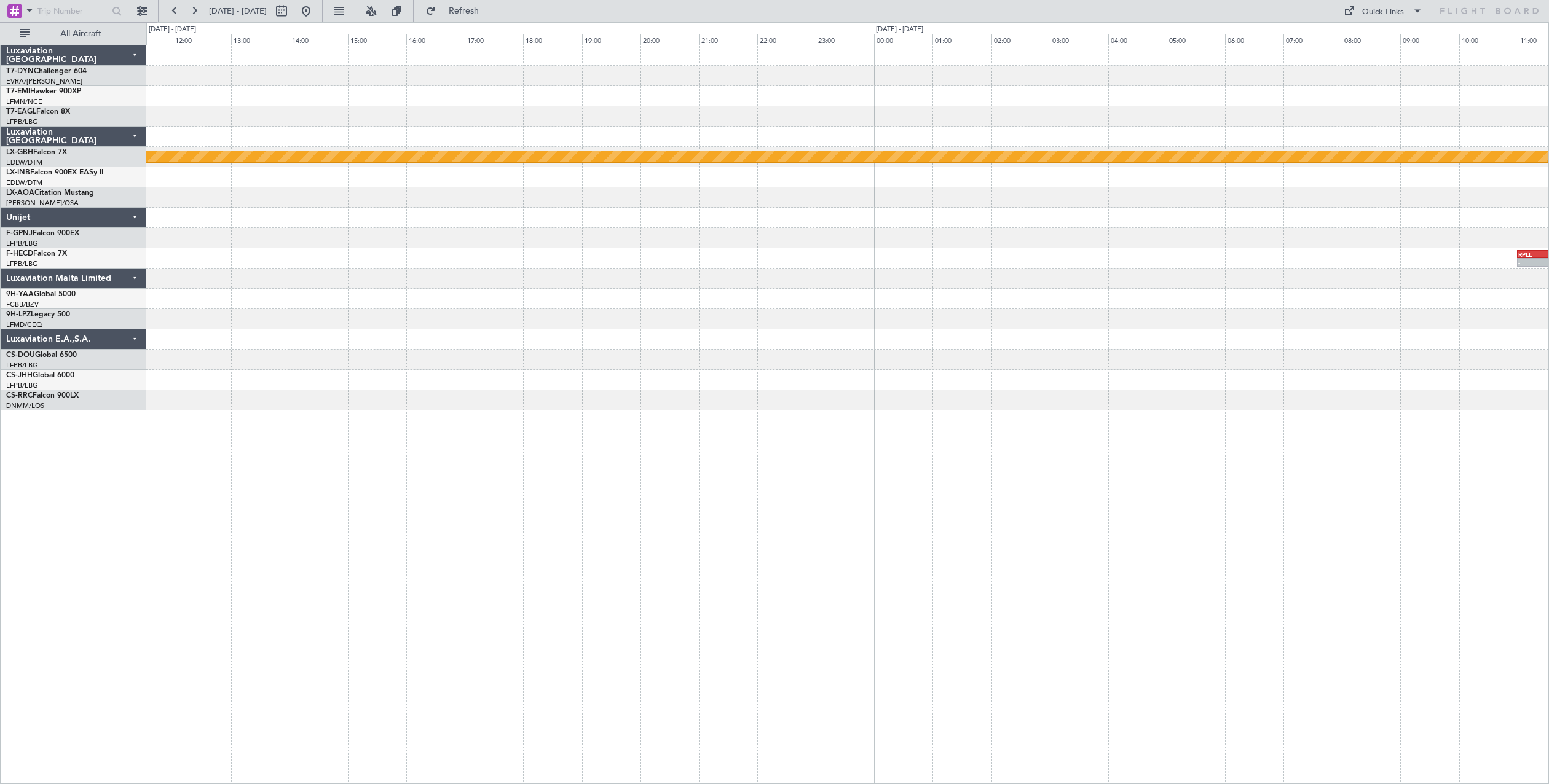
click at [0, 398] on html "05 Oct 2025 - 06 Oct 2025 Refresh Quick Links All Aircraft Planned Maint Nurnbe…" at bounding box center [774, 392] width 1549 height 784
click at [233, 330] on div "Planned Maint Nurnberg - - VHHH 23:00 Z ZBAA 02:00 Z - - ZBAA 14:00 Z UGTB 21:4…" at bounding box center [846, 228] width 1402 height 365
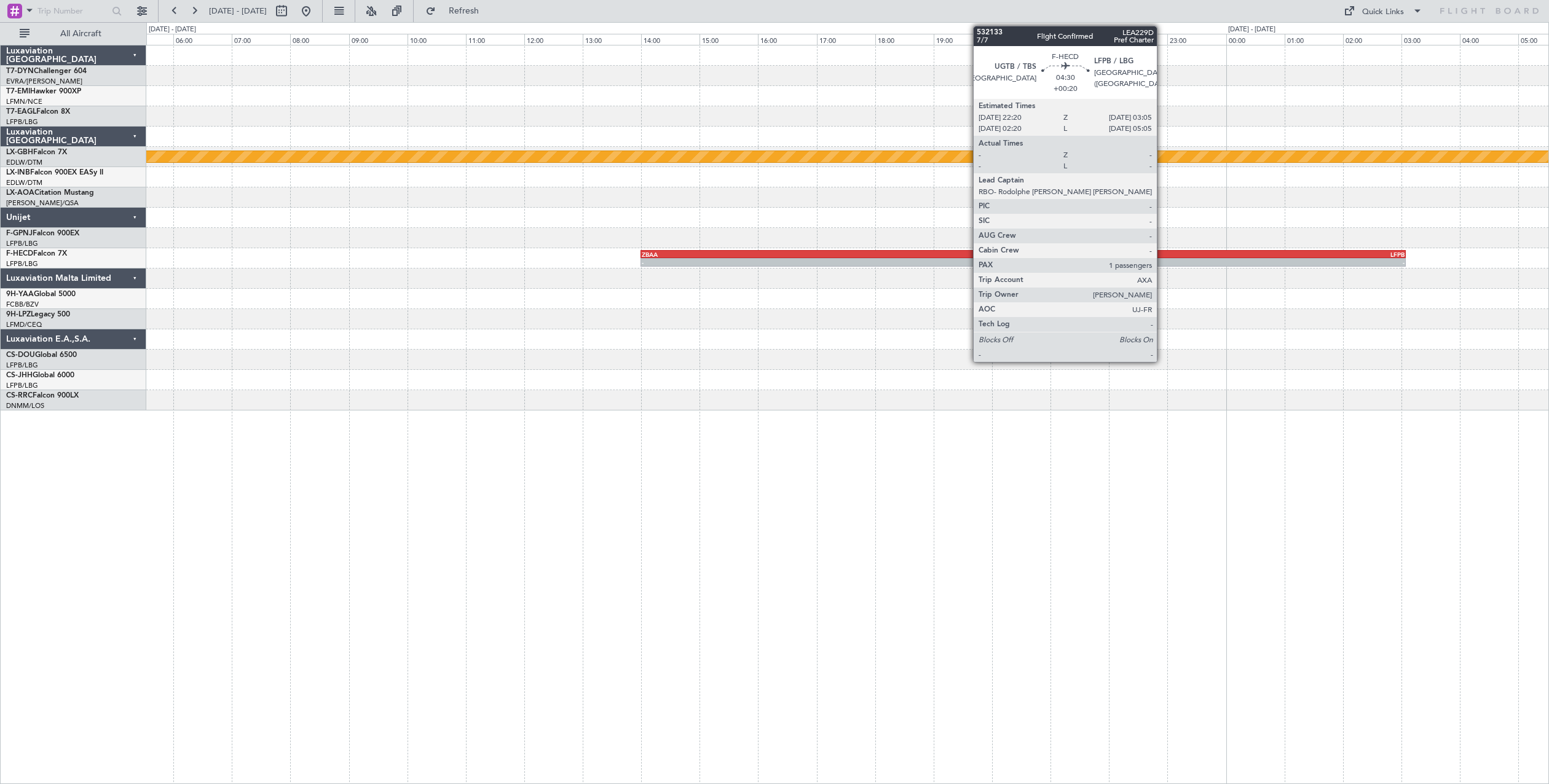
click at [1162, 263] on div "-" at bounding box center [1198, 262] width 138 height 7
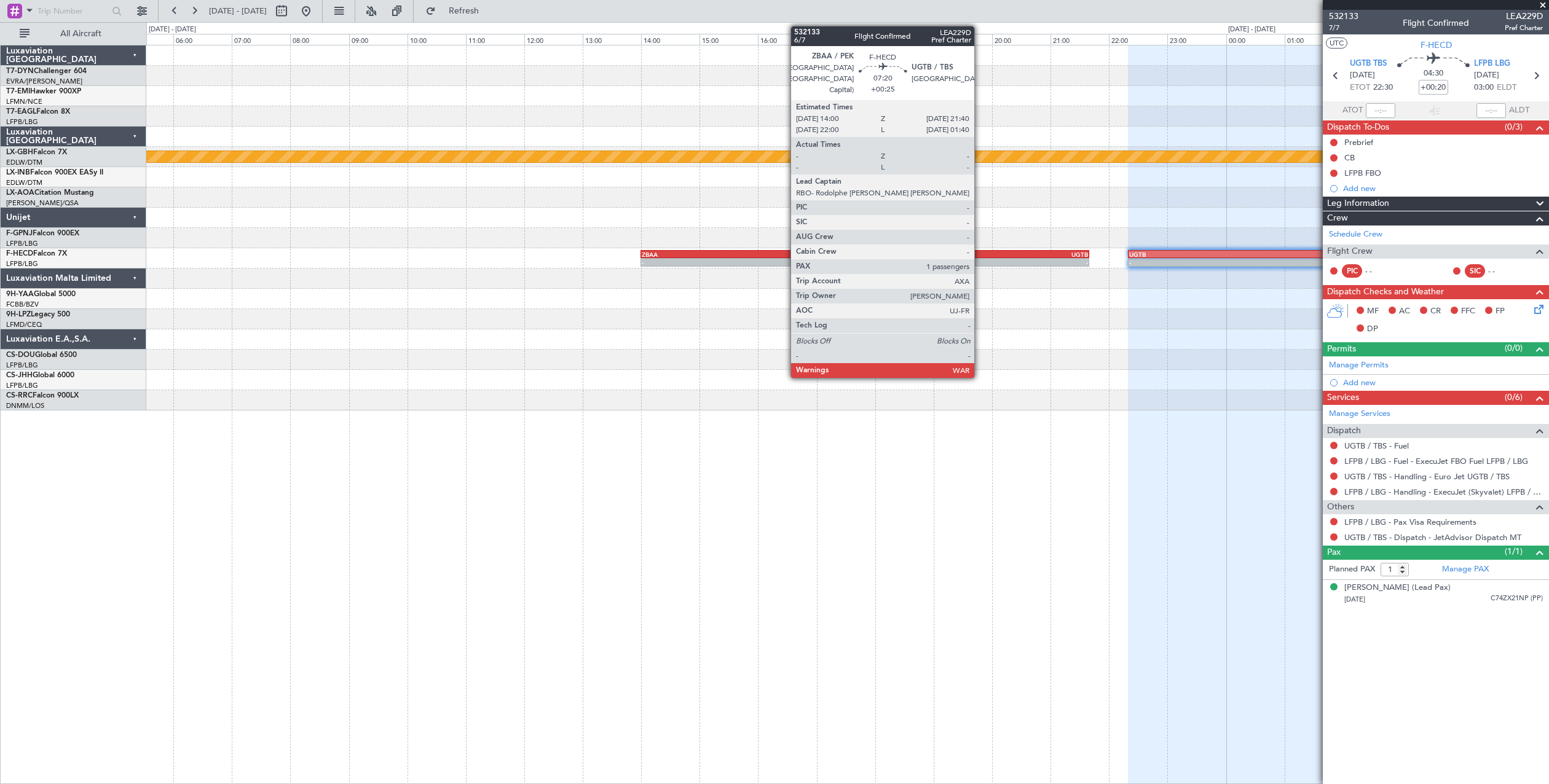
click at [979, 258] on div "- -" at bounding box center [864, 262] width 449 height 9
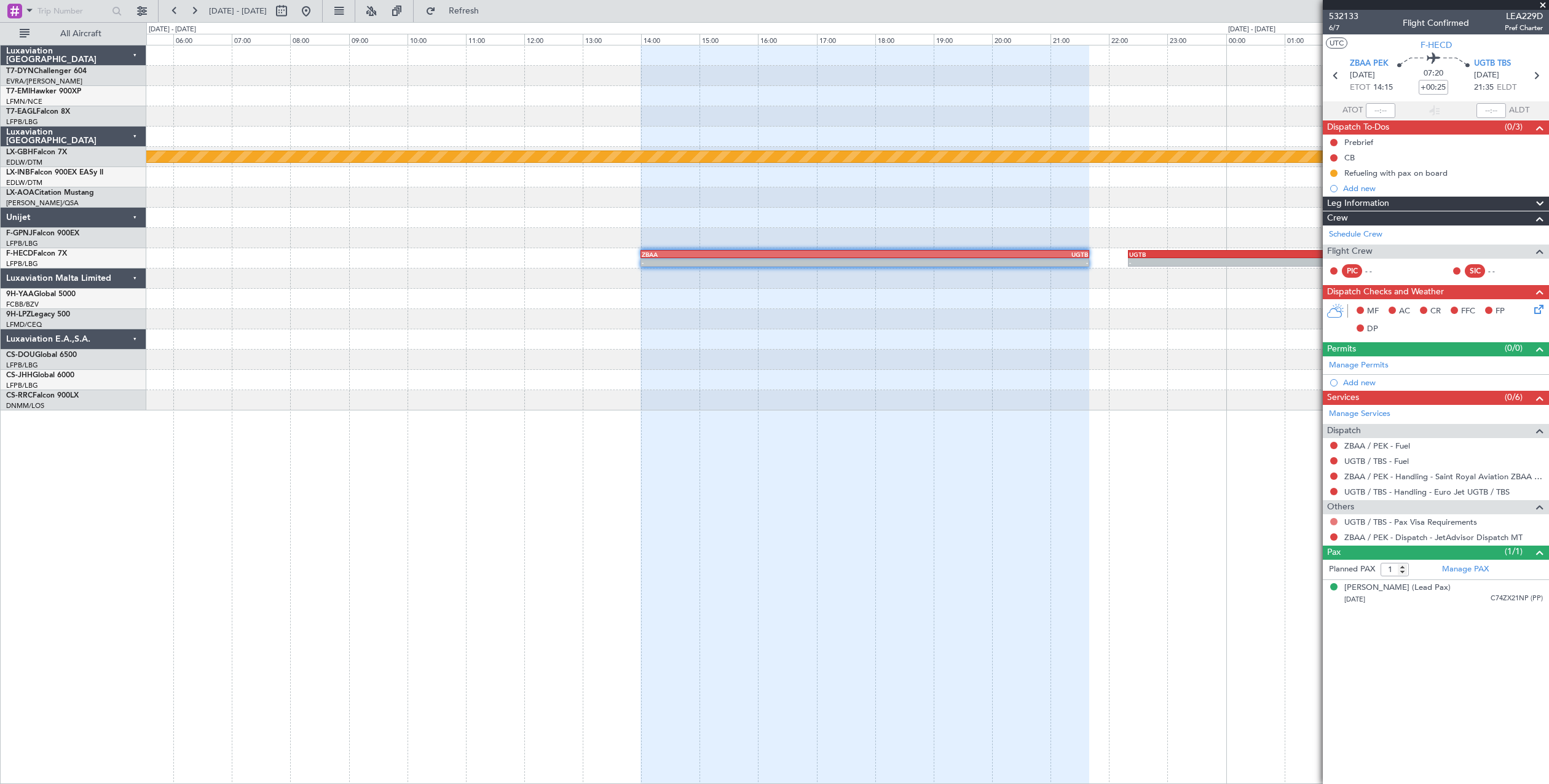
click at [1332, 523] on button at bounding box center [1333, 520] width 7 height 7
click at [1294, 668] on span "Confirmed" at bounding box center [1299, 667] width 38 height 12
click at [1412, 516] on link "UGTB / TBS - Pax Visa Requirements" at bounding box center [1410, 521] width 133 height 10
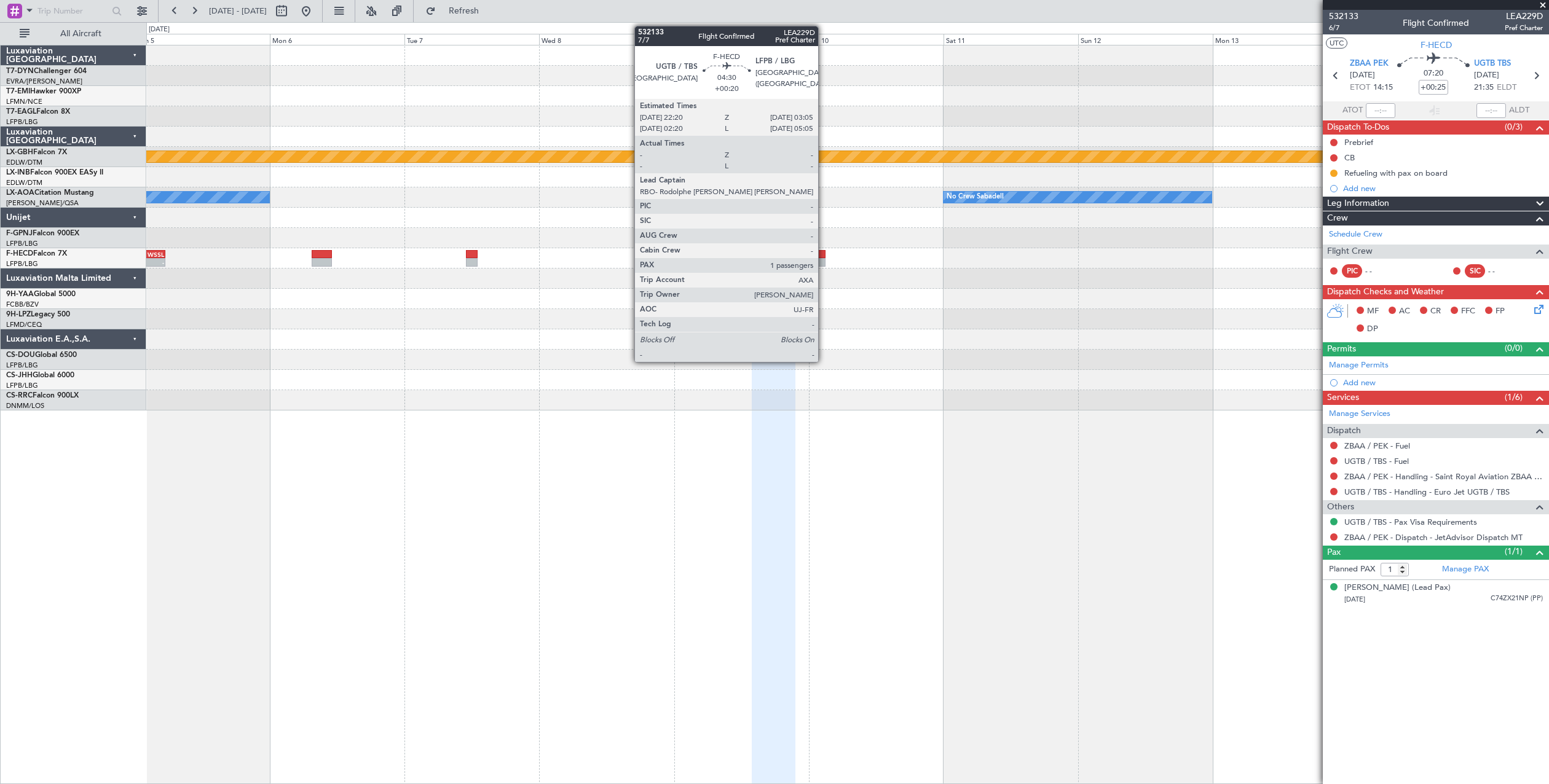
click at [823, 255] on div at bounding box center [811, 254] width 27 height 9
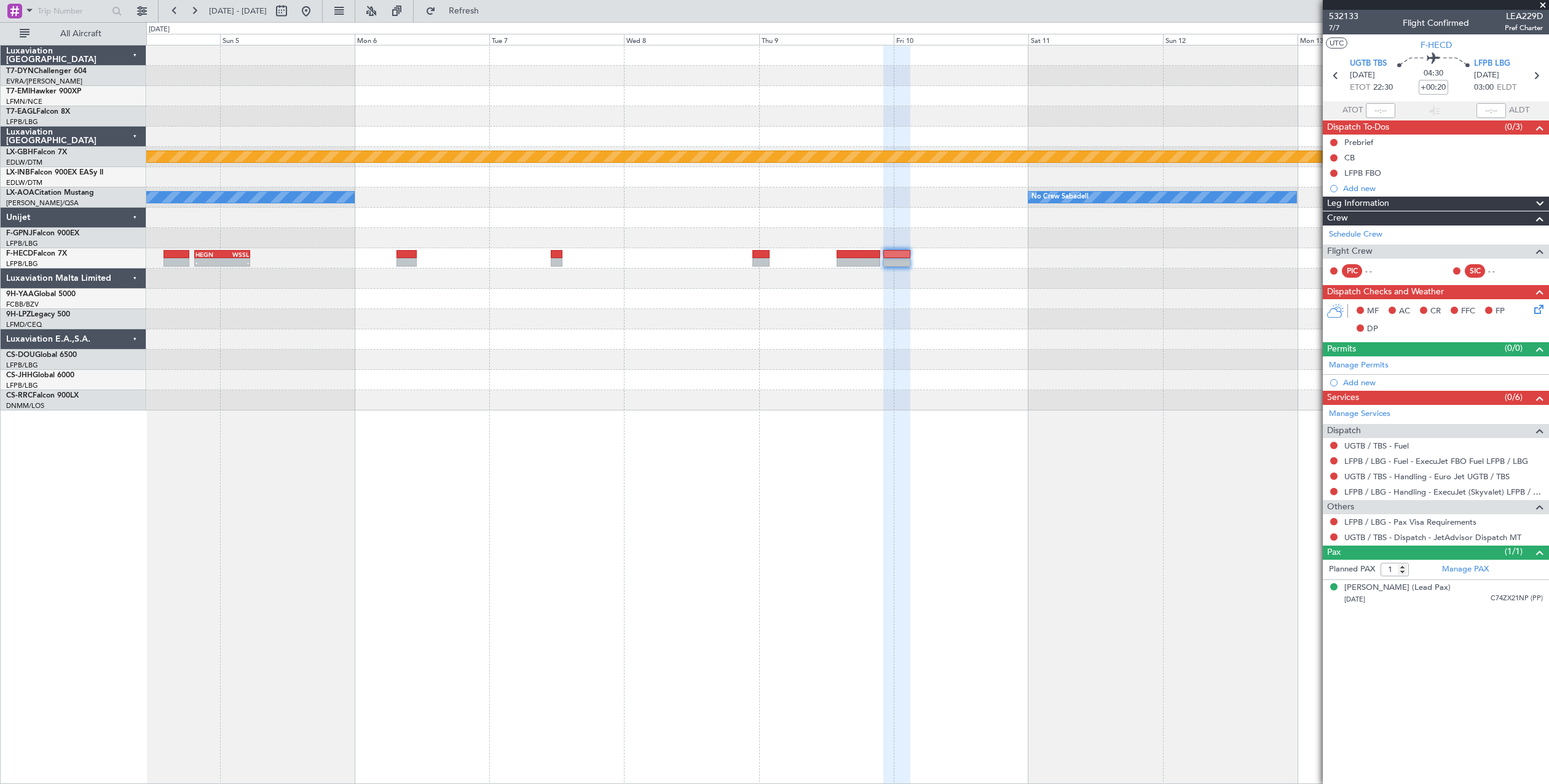
click at [734, 226] on div at bounding box center [846, 218] width 1402 height 20
click at [1331, 520] on button at bounding box center [1333, 520] width 7 height 7
click at [1312, 669] on span "Confirmed" at bounding box center [1299, 667] width 38 height 12
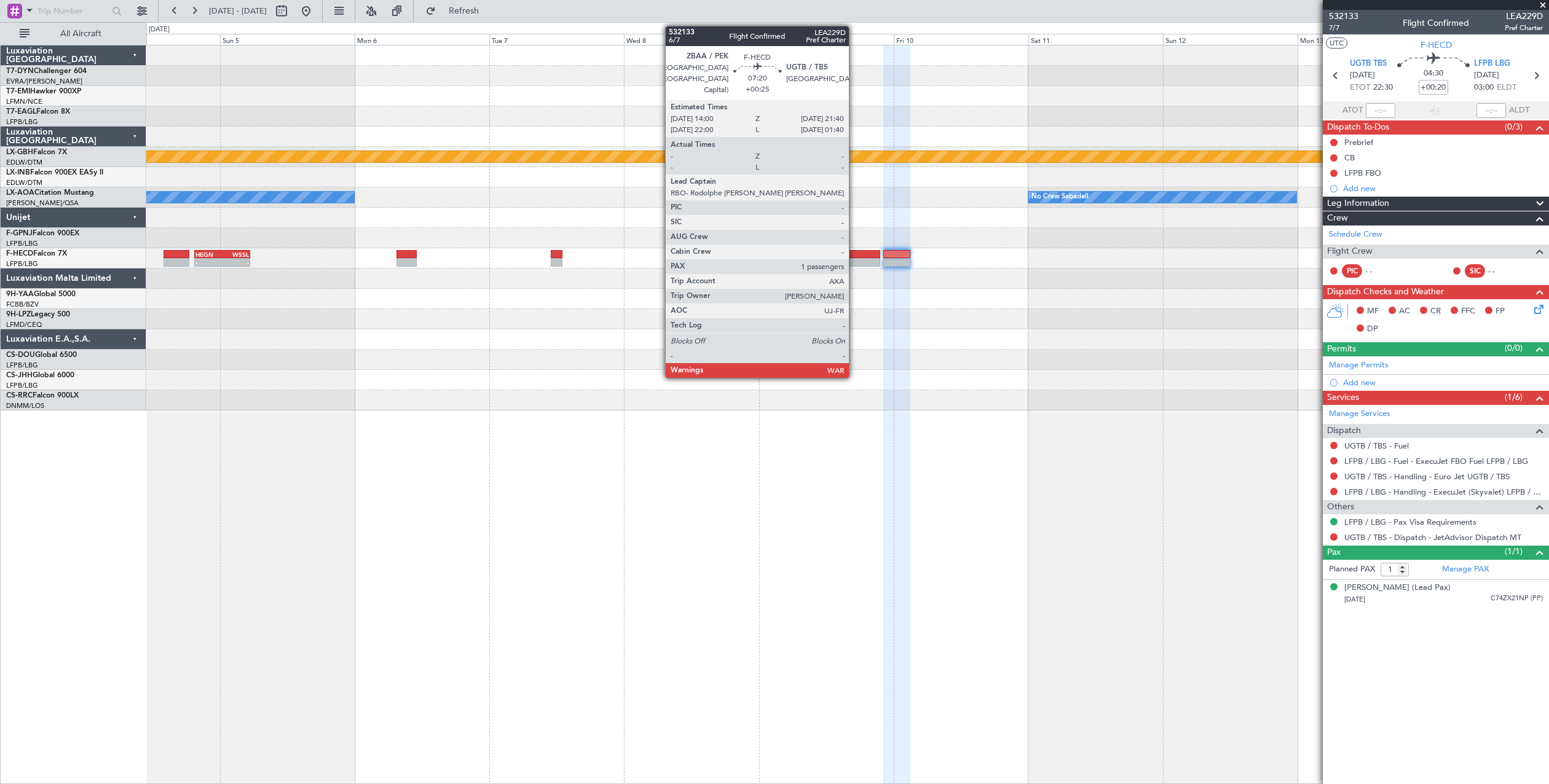
click at [854, 258] on div at bounding box center [857, 262] width 43 height 9
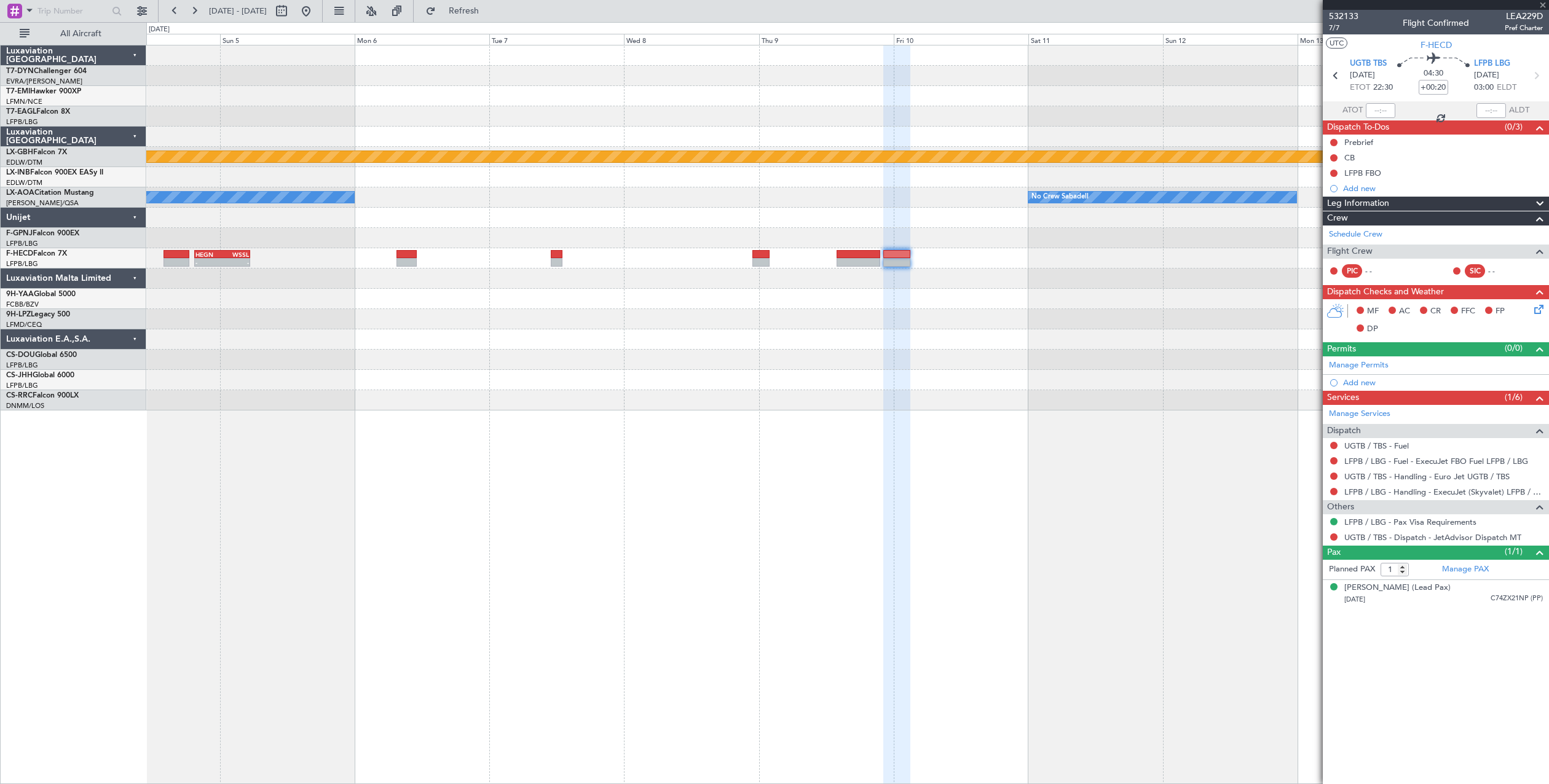
type input "+00:25"
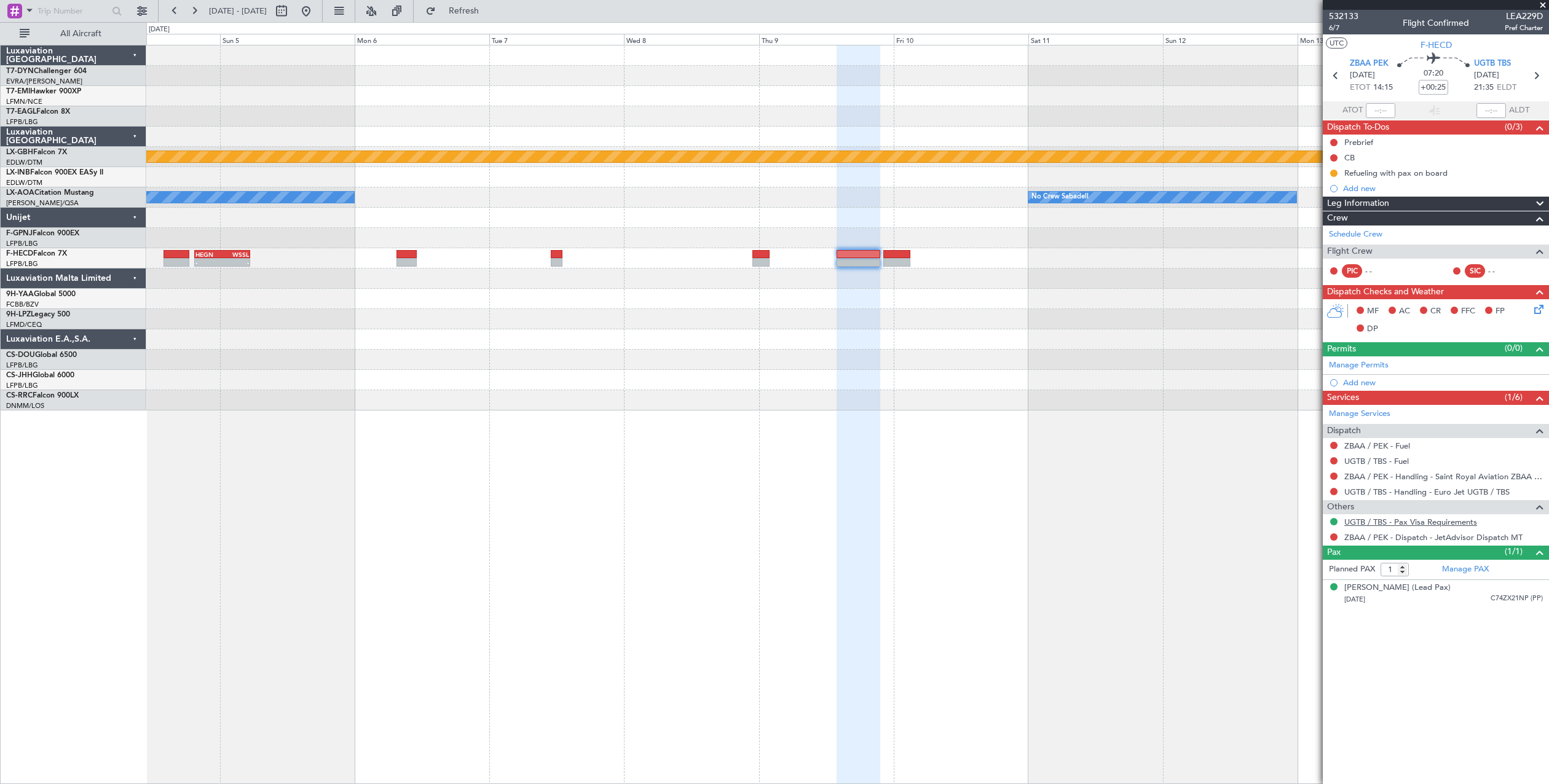
click at [1380, 519] on link "UGTB / TBS - Pax Visa Requirements" at bounding box center [1410, 521] width 133 height 10
click at [490, 17] on button "Refresh" at bounding box center [457, 11] width 74 height 20
click at [292, 10] on button at bounding box center [282, 11] width 20 height 20
select select "10"
select select "2025"
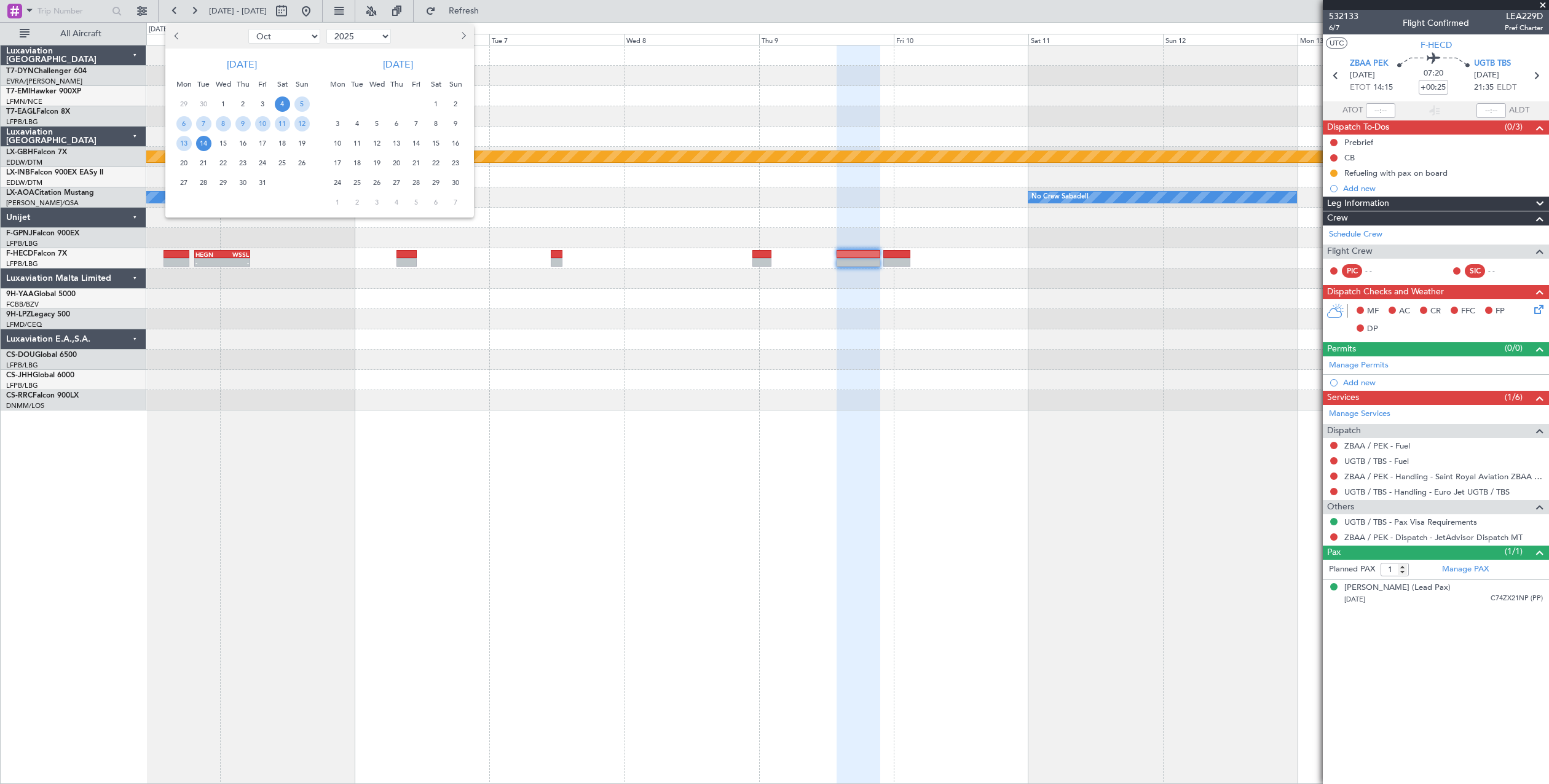
click at [180, 34] on button "Previous month" at bounding box center [177, 36] width 14 height 20
select select "9"
click at [349, 4] on div at bounding box center [774, 392] width 1549 height 784
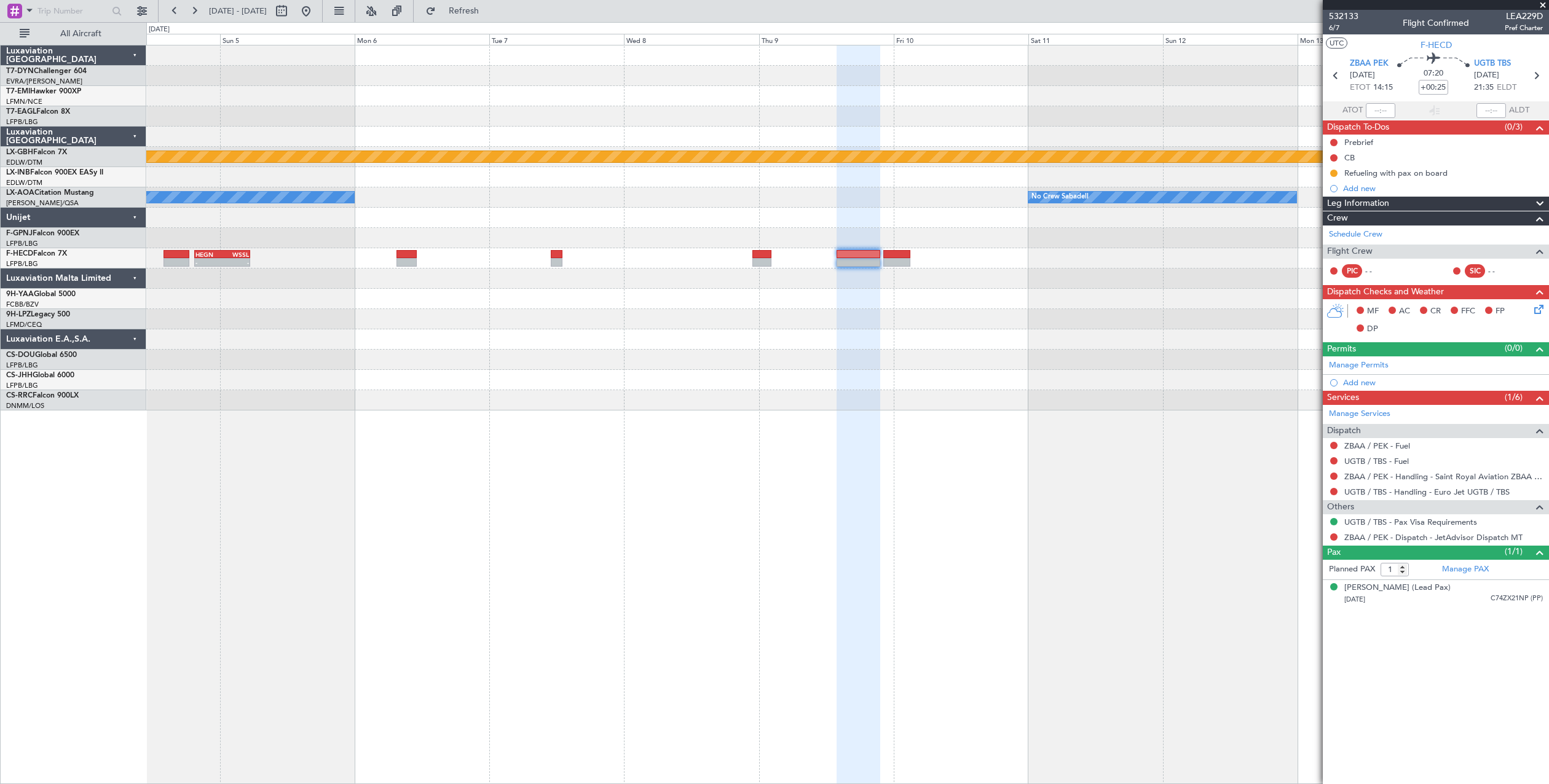
click at [316, 4] on button at bounding box center [306, 11] width 20 height 20
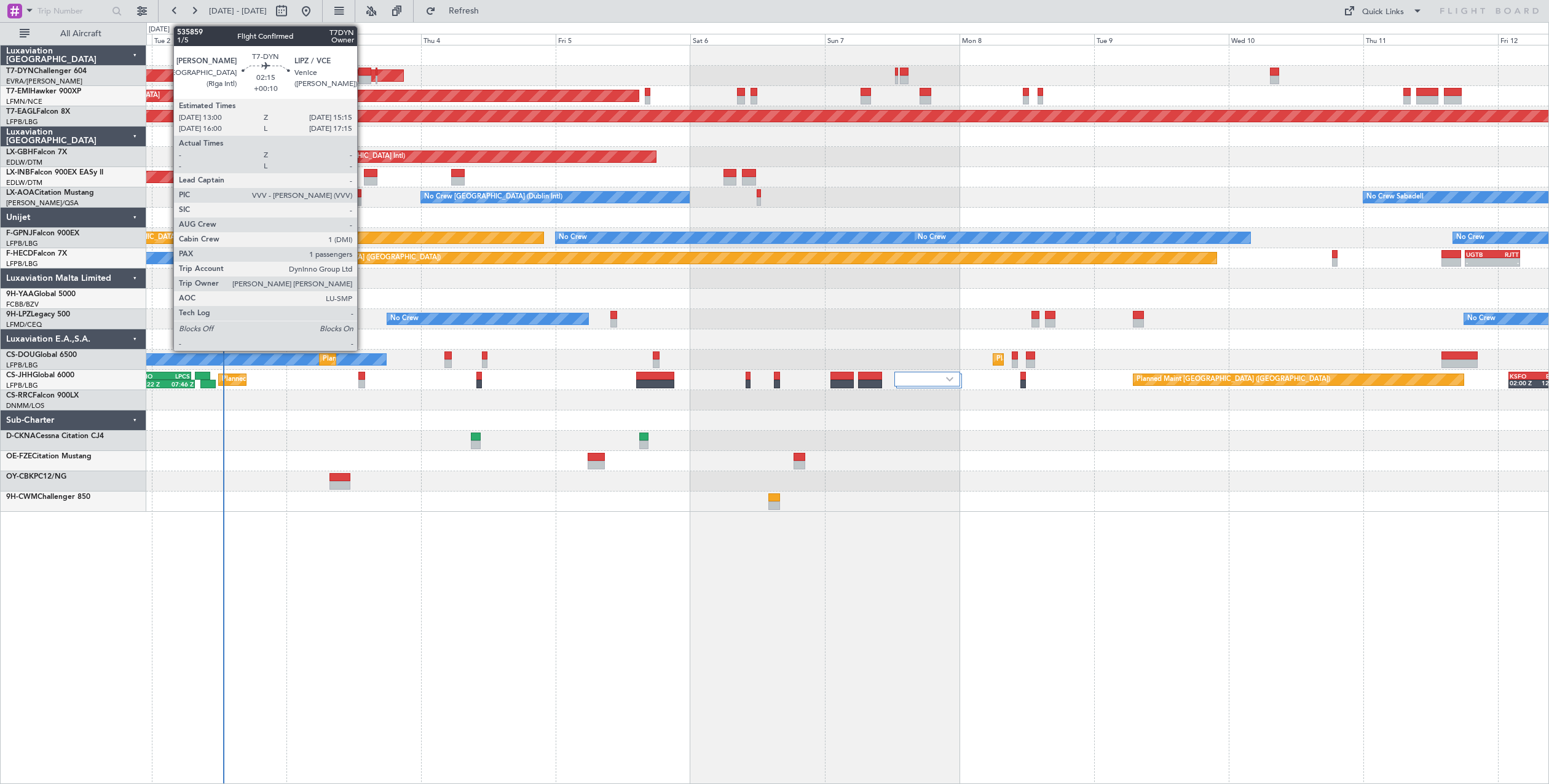
click at [363, 76] on div at bounding box center [365, 80] width 13 height 9
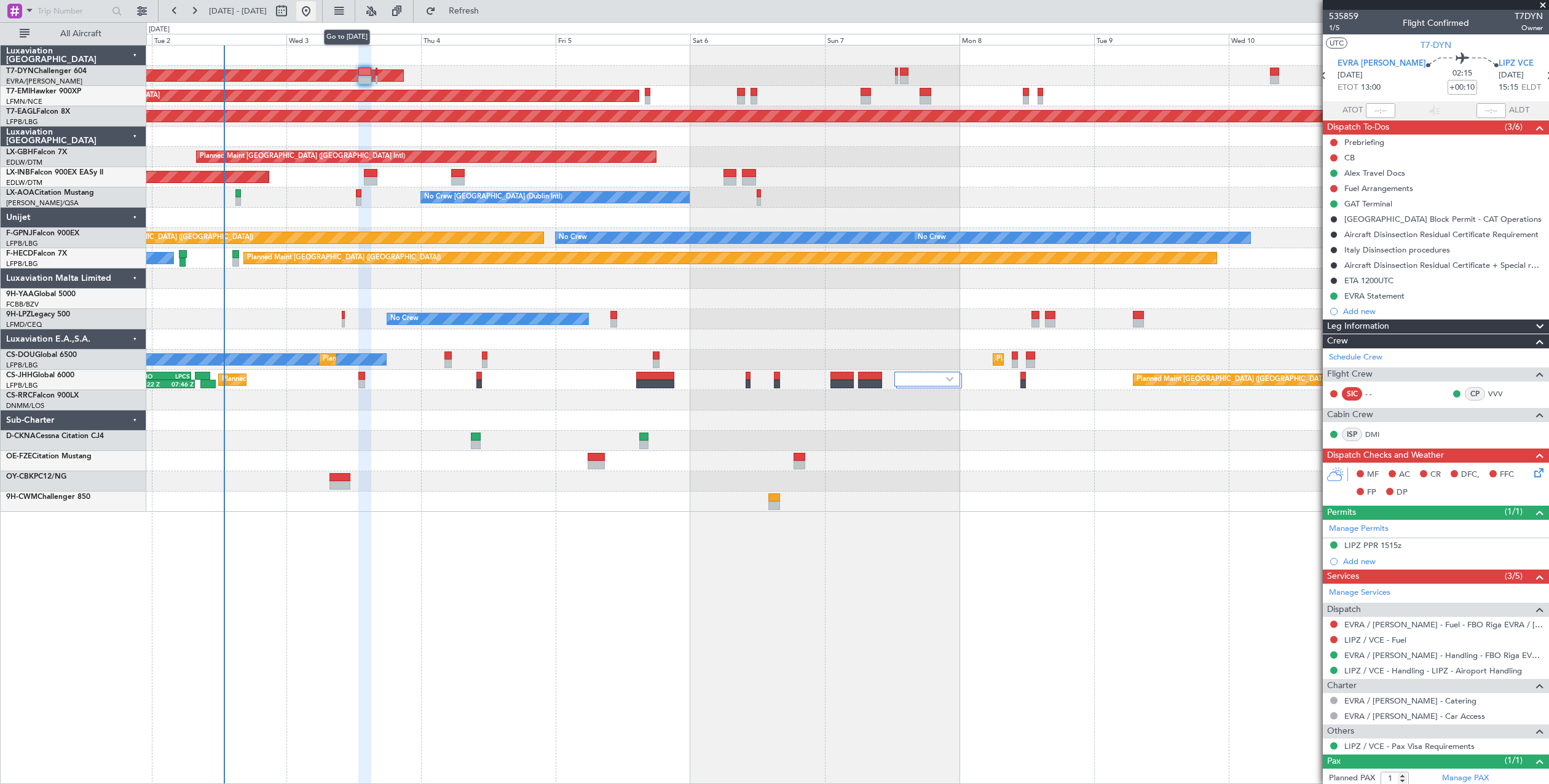
click at [316, 15] on button at bounding box center [306, 11] width 20 height 20
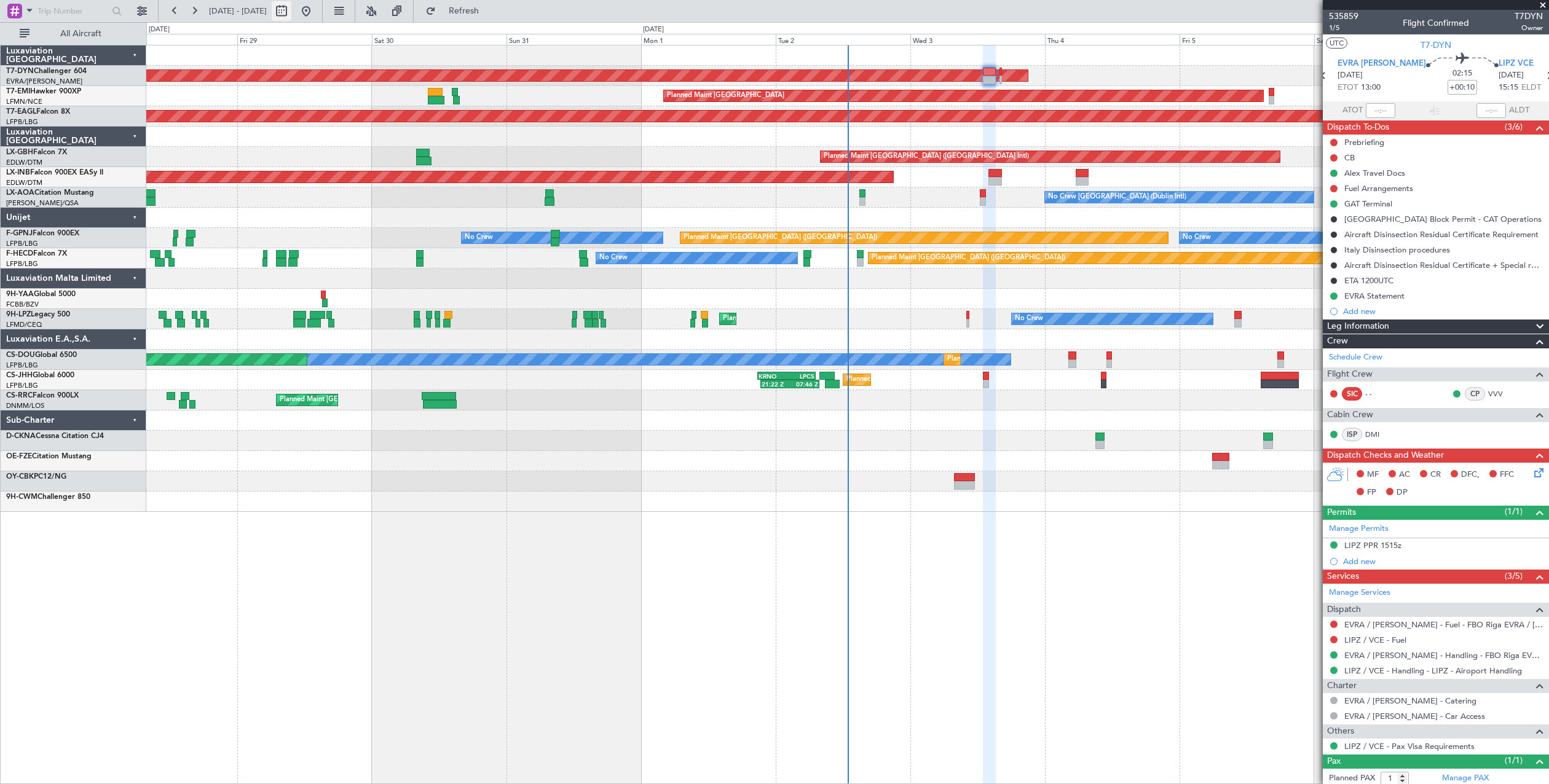
click at [292, 13] on button at bounding box center [282, 11] width 20 height 20
select select "8"
select select "2025"
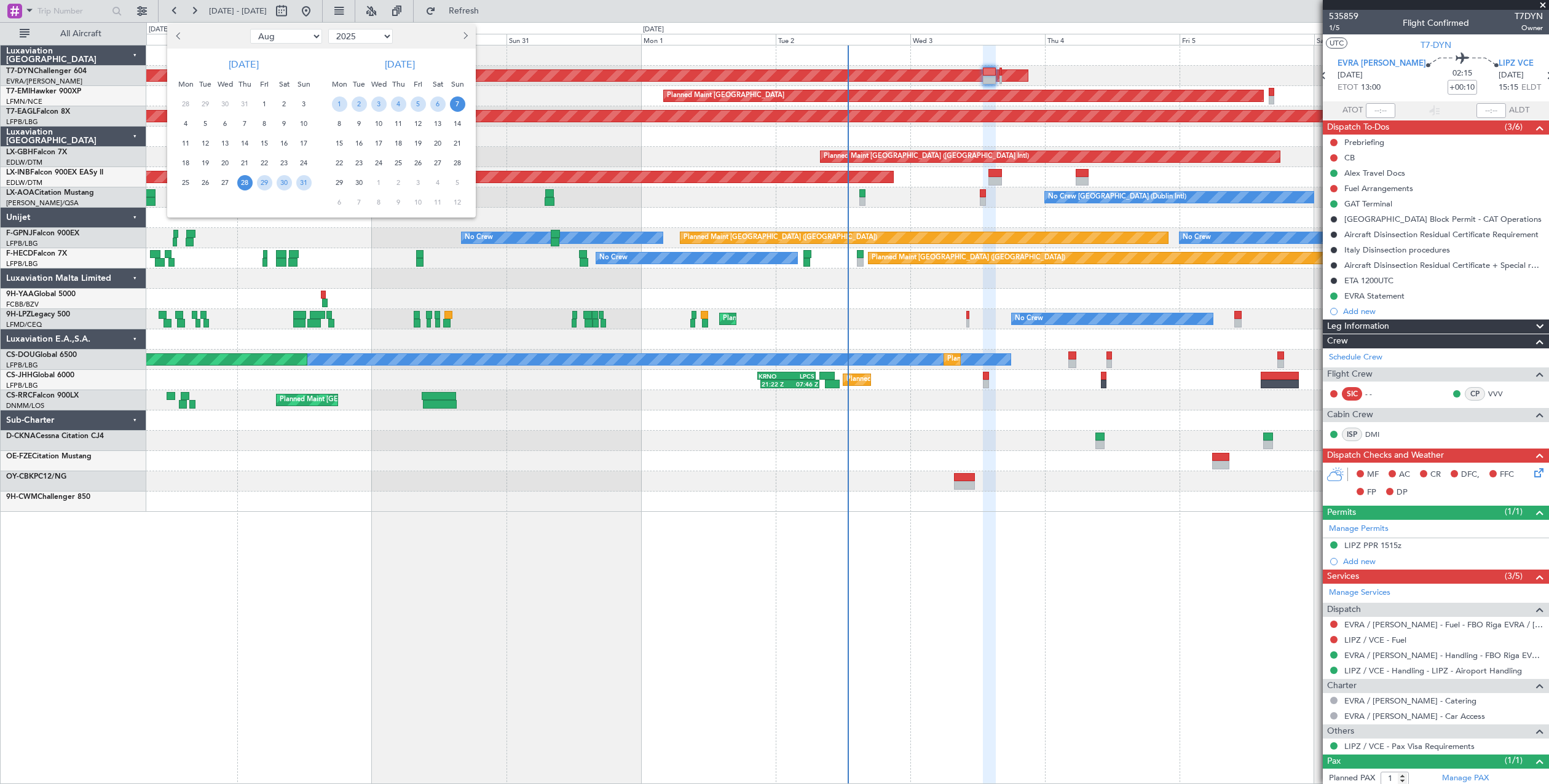
click at [464, 33] on span "Next month" at bounding box center [464, 35] width 7 height 7
click at [415, 105] on span "3" at bounding box center [418, 104] width 15 height 15
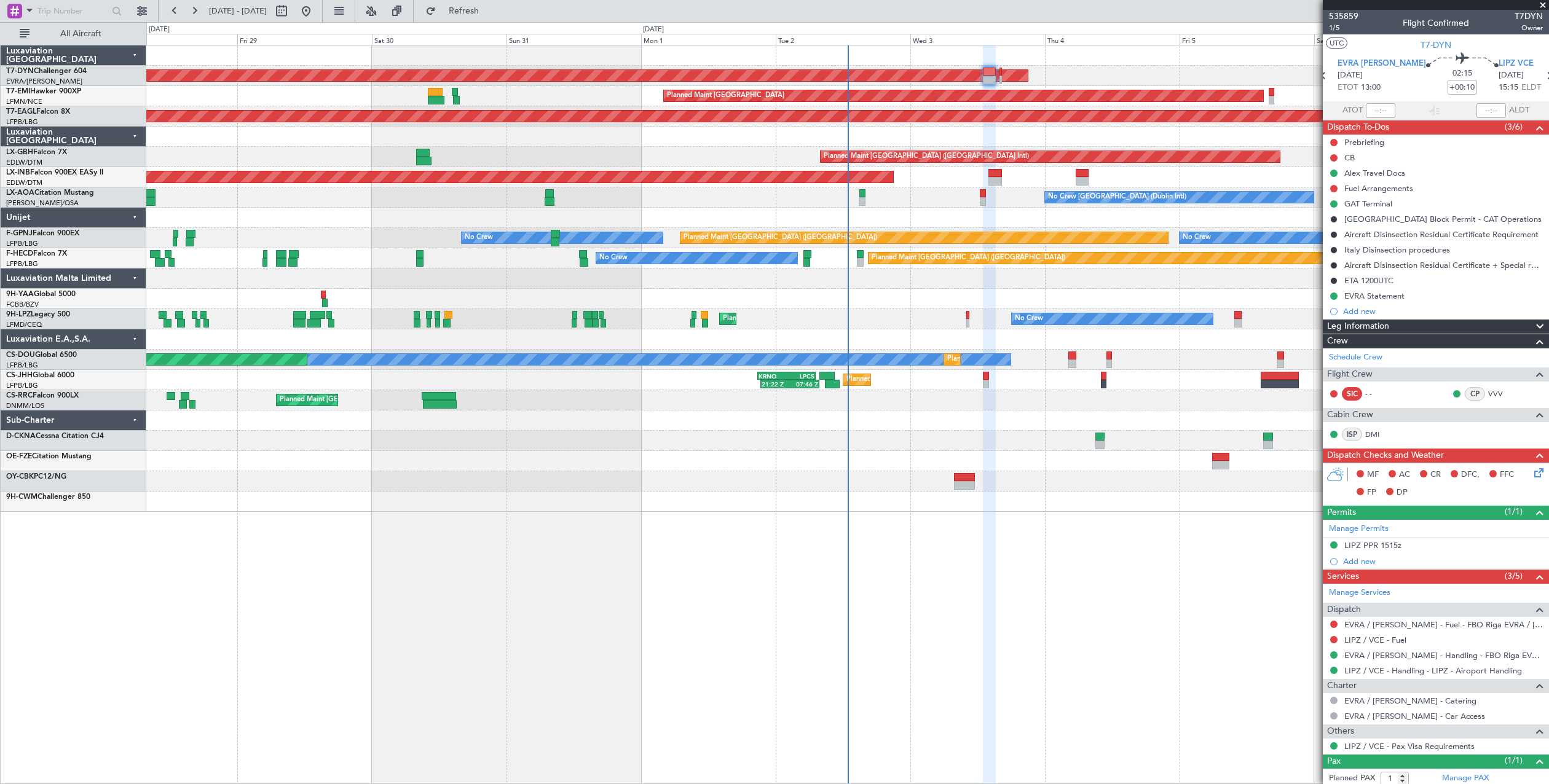
select select "10"
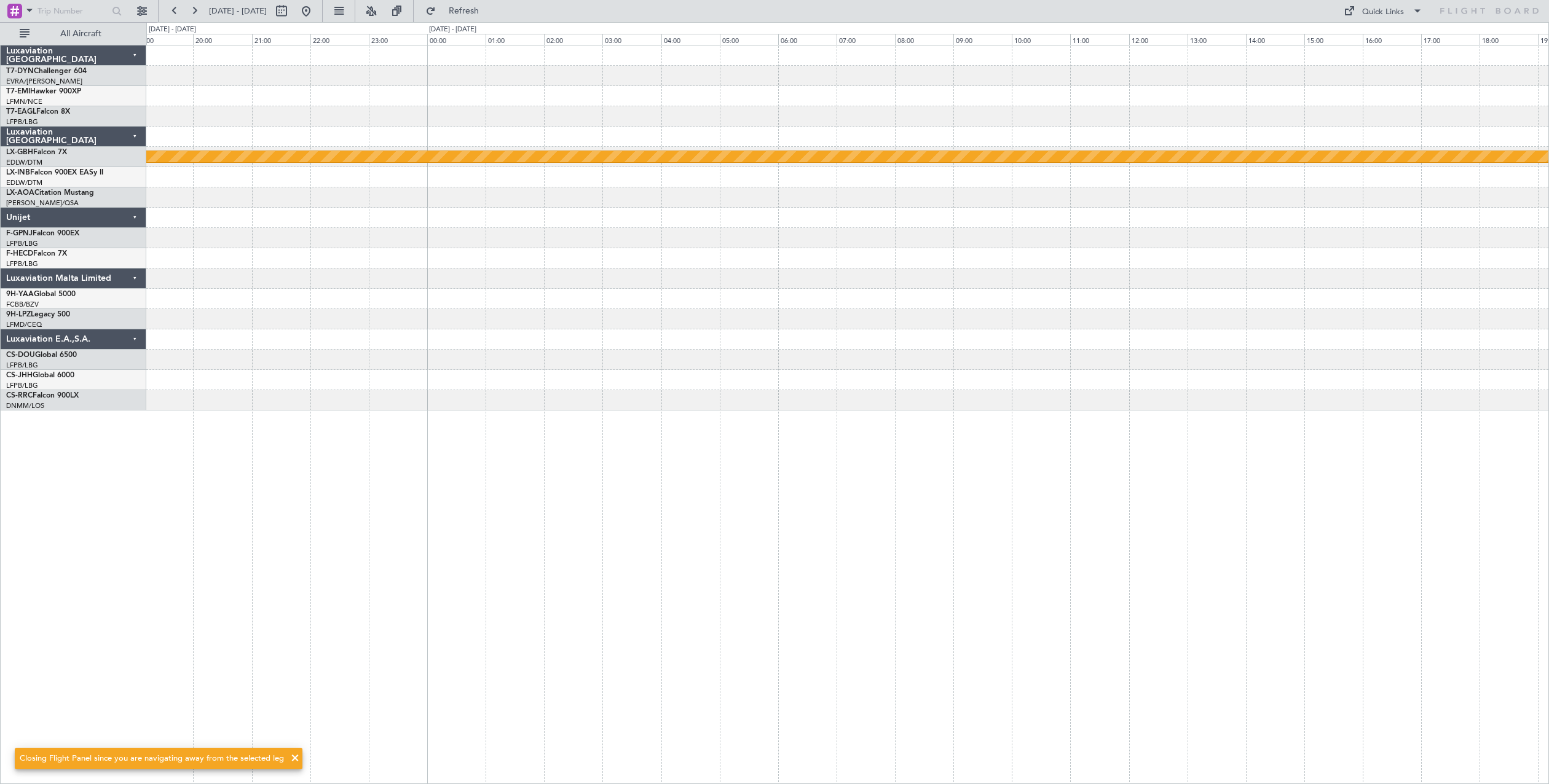
click at [922, 355] on div at bounding box center [846, 360] width 1402 height 20
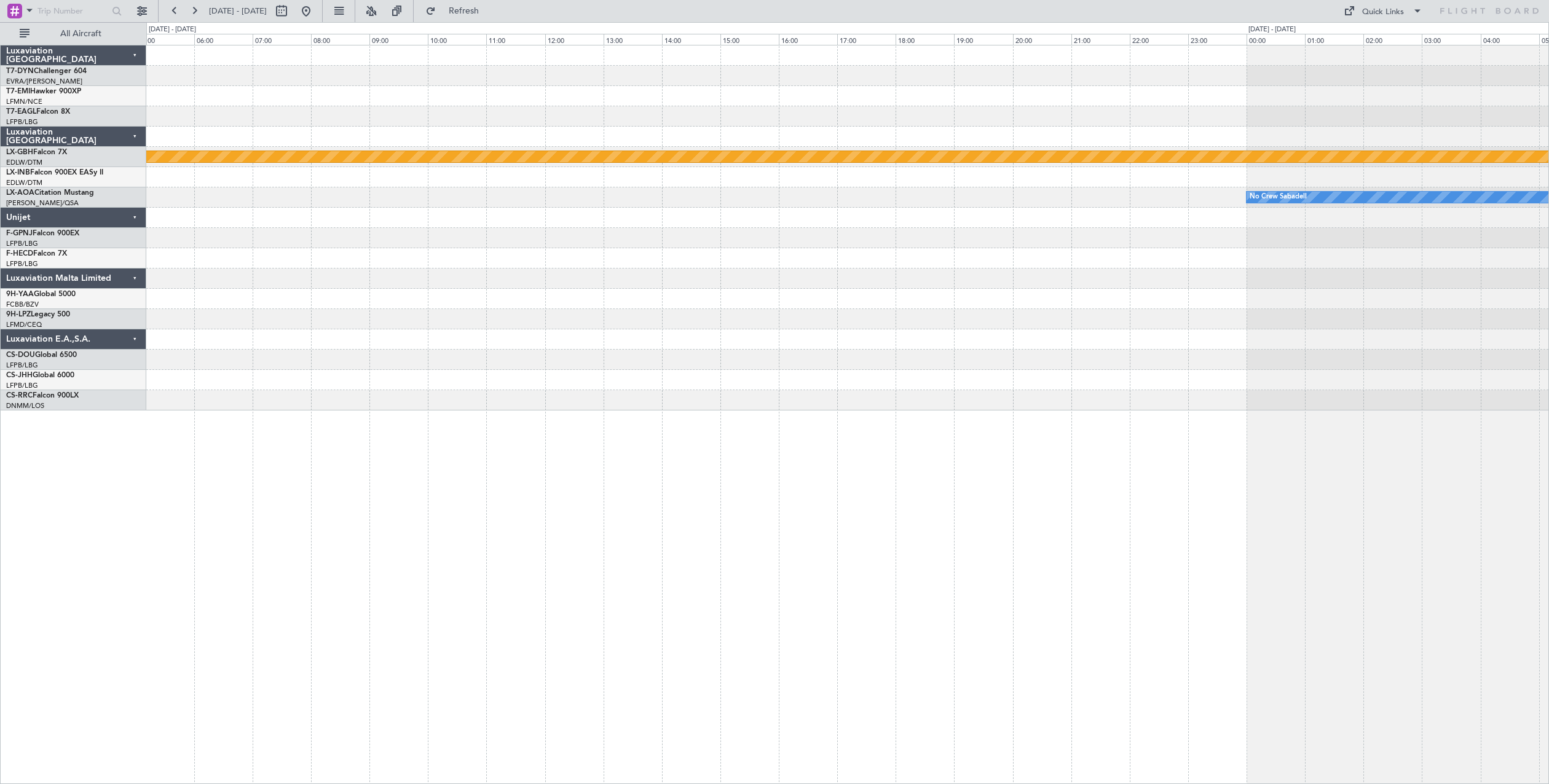
click at [559, 348] on div "Planned Maint Nurnberg No Crew Sabadell" at bounding box center [846, 228] width 1402 height 365
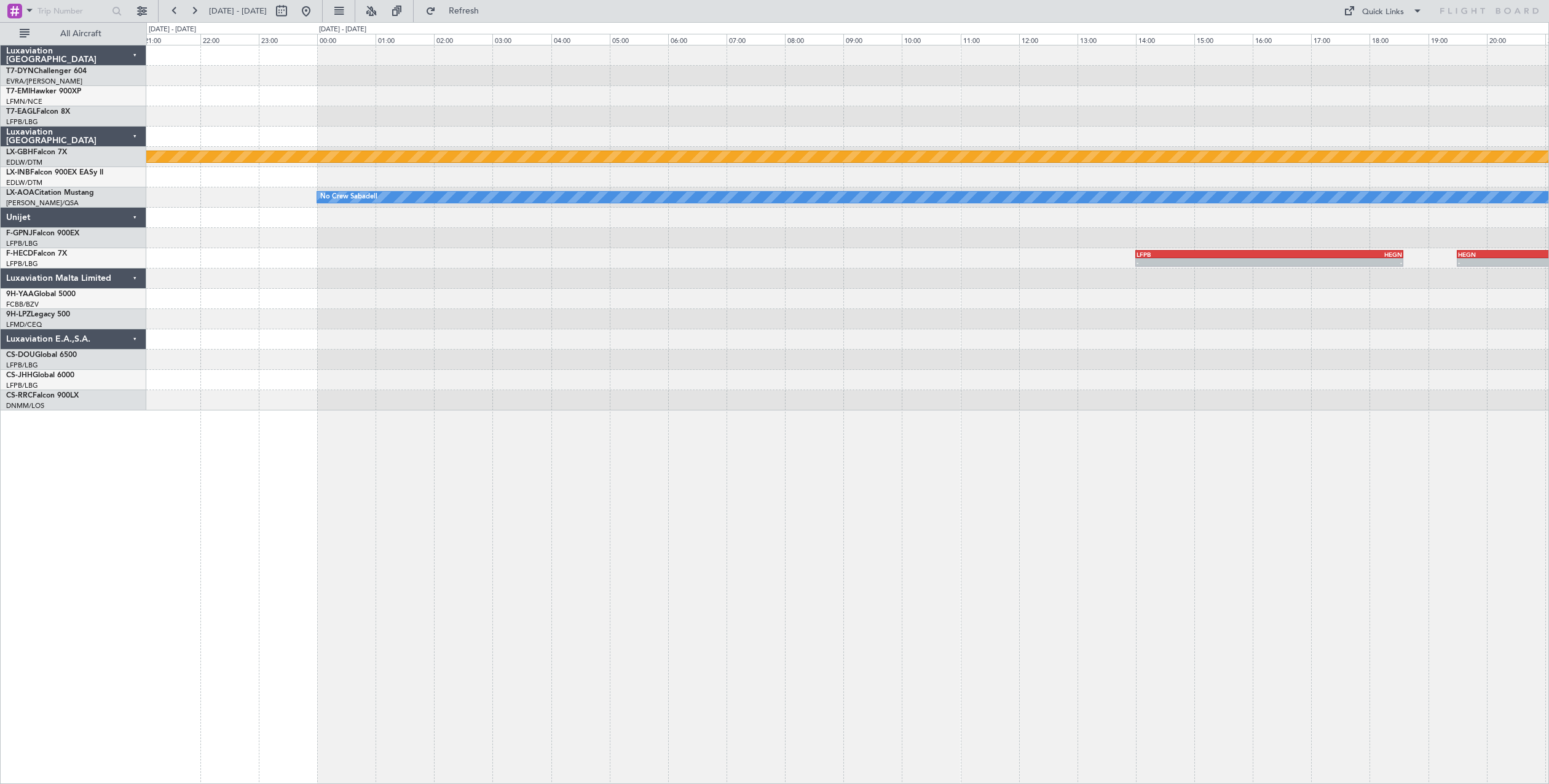
click at [157, 396] on div "Planned Maint Nurnberg No Crew Sabadell LFPB 14:00 Z HEGN 18:35 Z - - HEGN 19:3…" at bounding box center [846, 228] width 1402 height 365
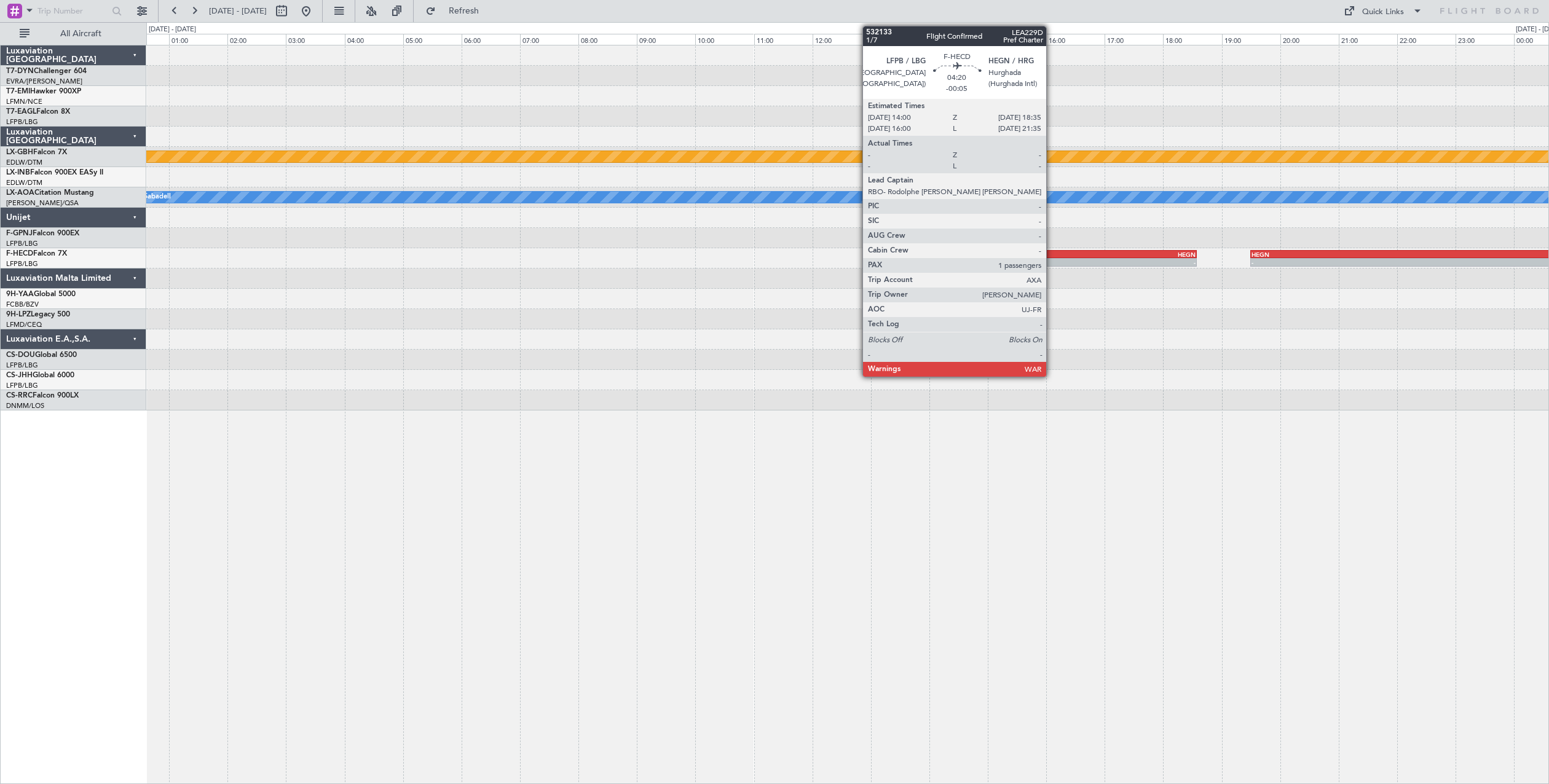
click at [1051, 258] on div "- -" at bounding box center [1062, 262] width 269 height 9
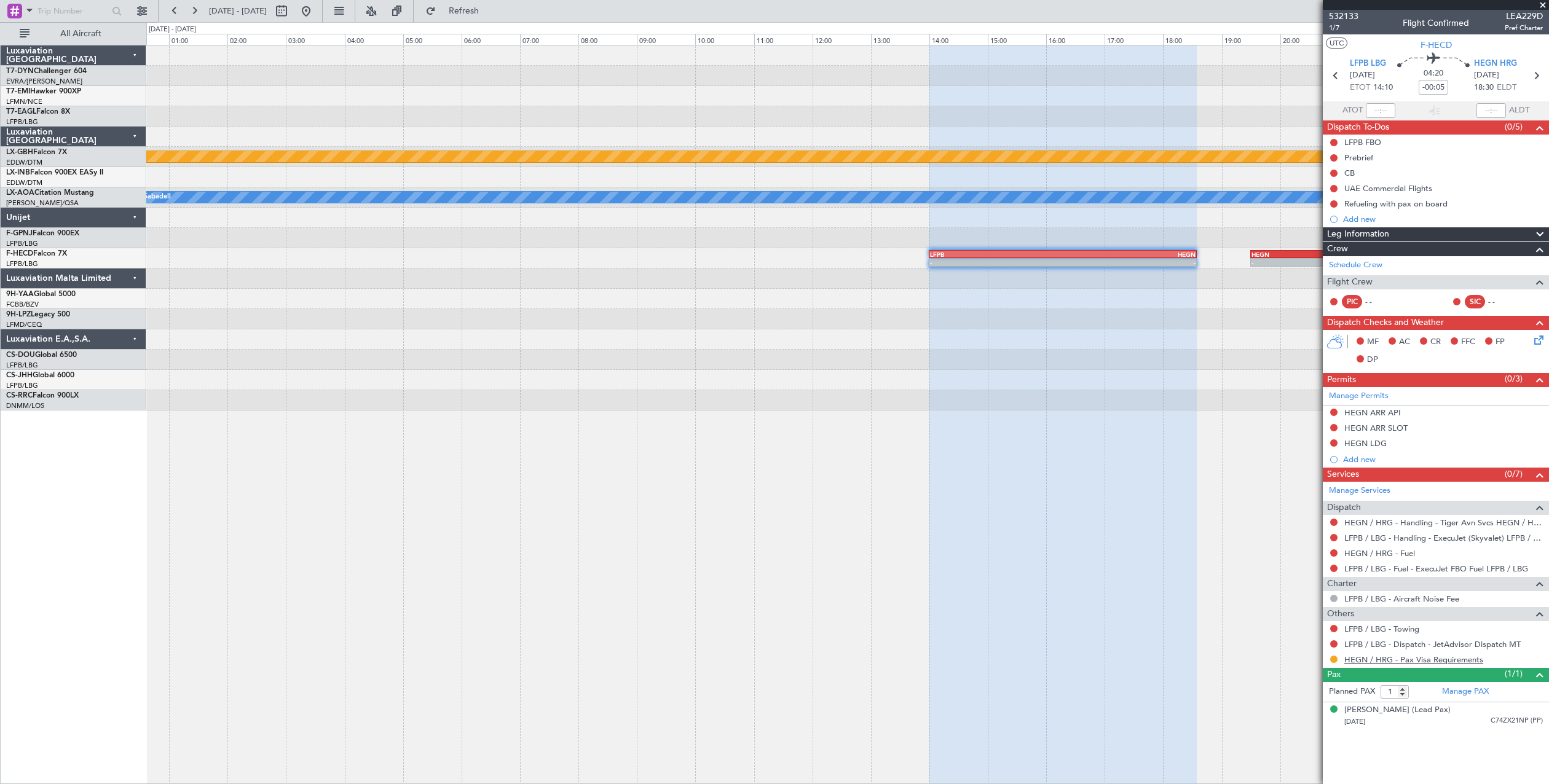
click at [1405, 661] on link "HEGN / HRG - Pax Visa Requirements" at bounding box center [1413, 659] width 139 height 10
click at [1336, 659] on button at bounding box center [1333, 658] width 7 height 7
click at [1289, 640] on span "Confirmed" at bounding box center [1299, 640] width 38 height 12
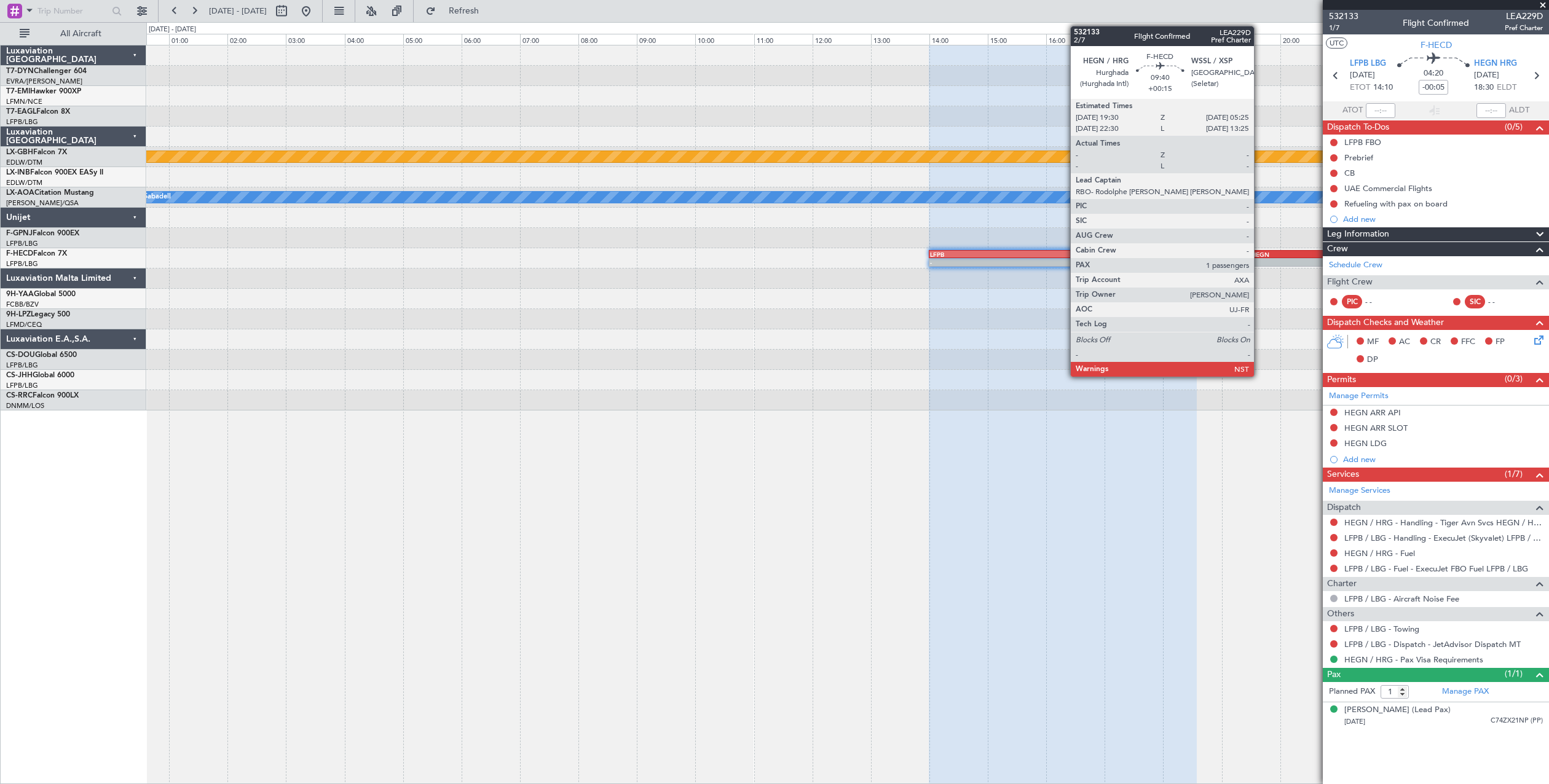
click at [1259, 258] on div "- -" at bounding box center [1540, 262] width 581 height 9
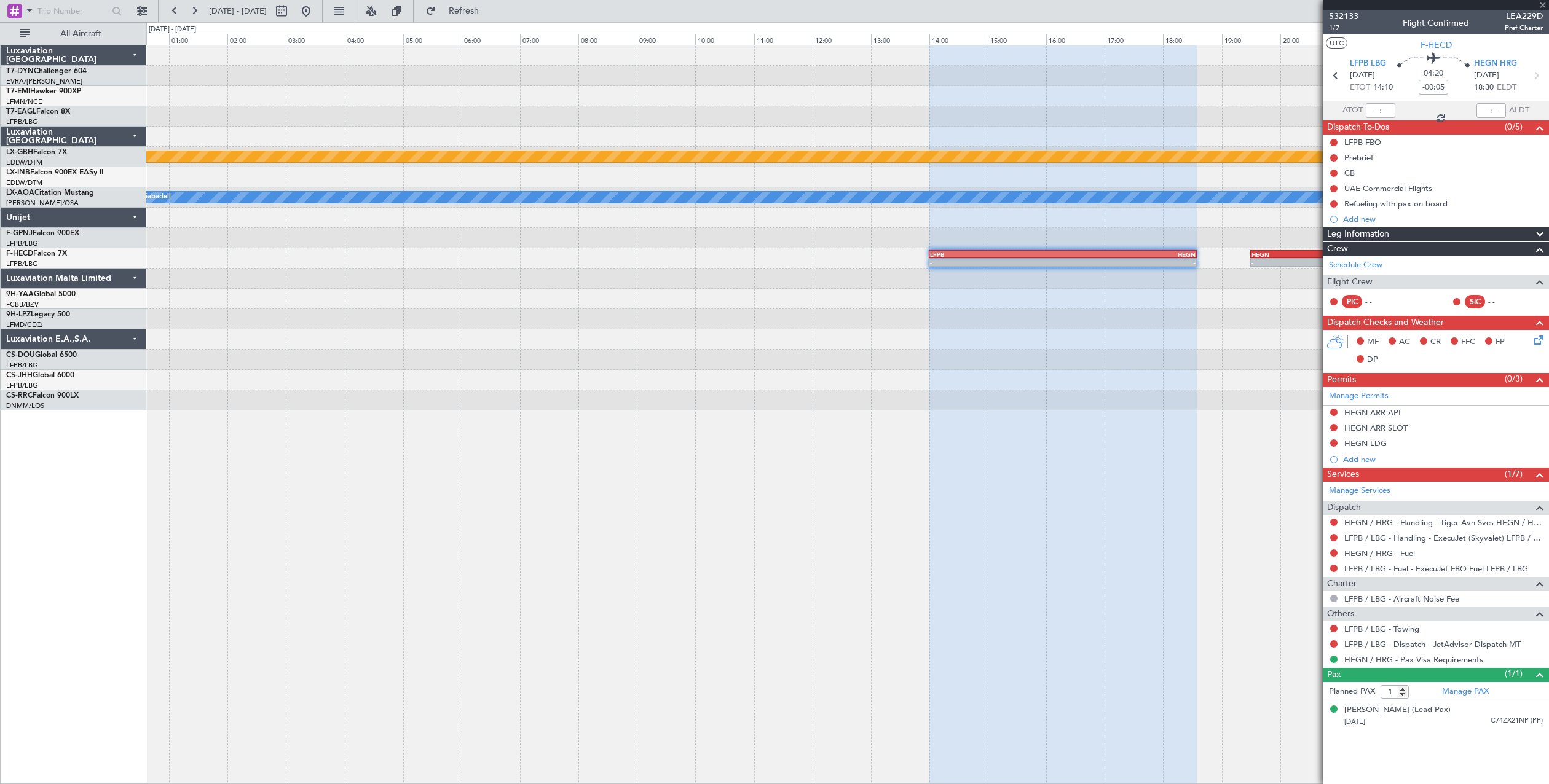
type input "+00:15"
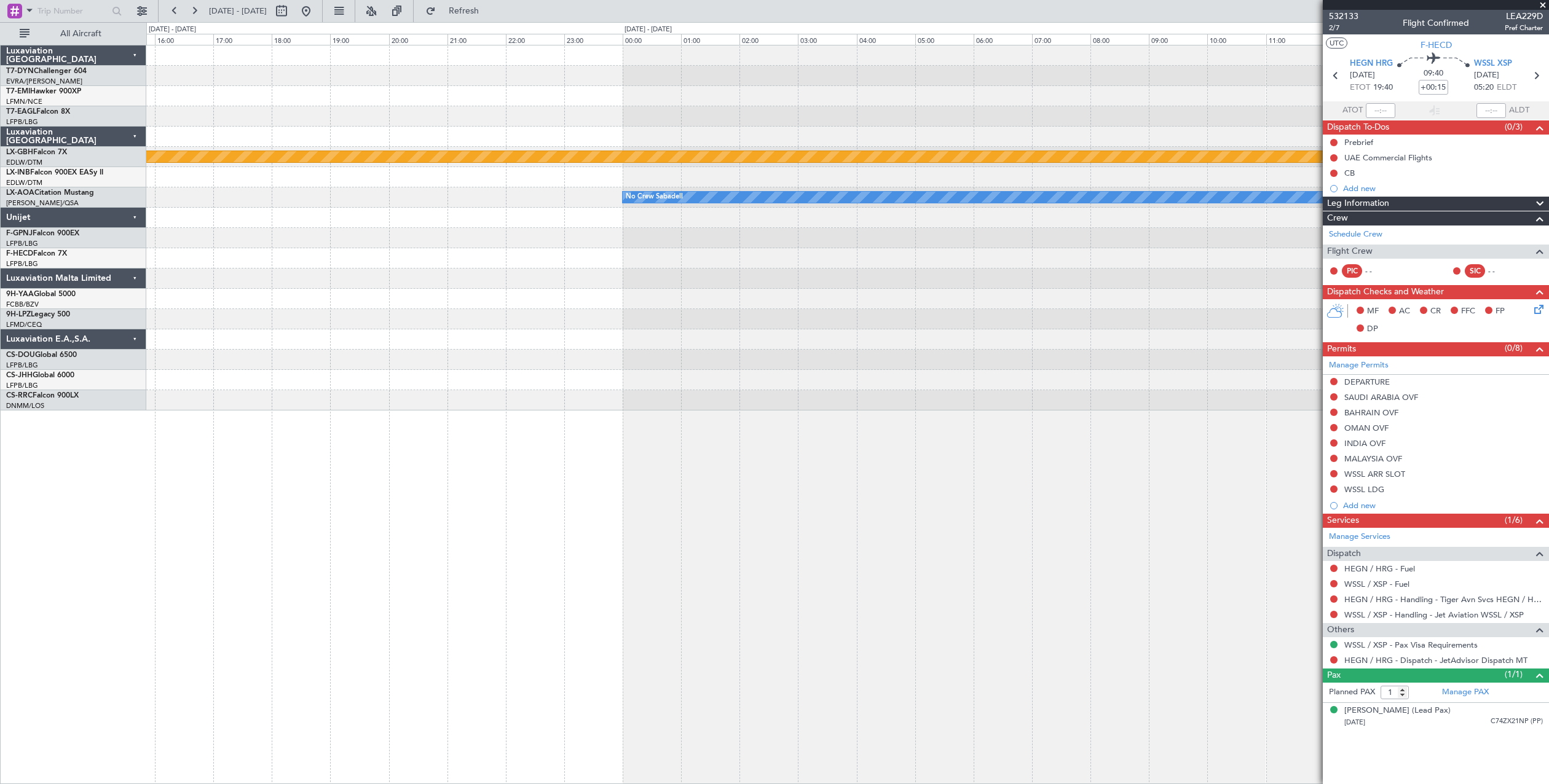
click at [858, 463] on div "Planned Maint Nurnberg No Crew Sabadell - - LFPB 14:00 Z HEGN 18:35 Z - - HEGN …" at bounding box center [847, 414] width 1403 height 739
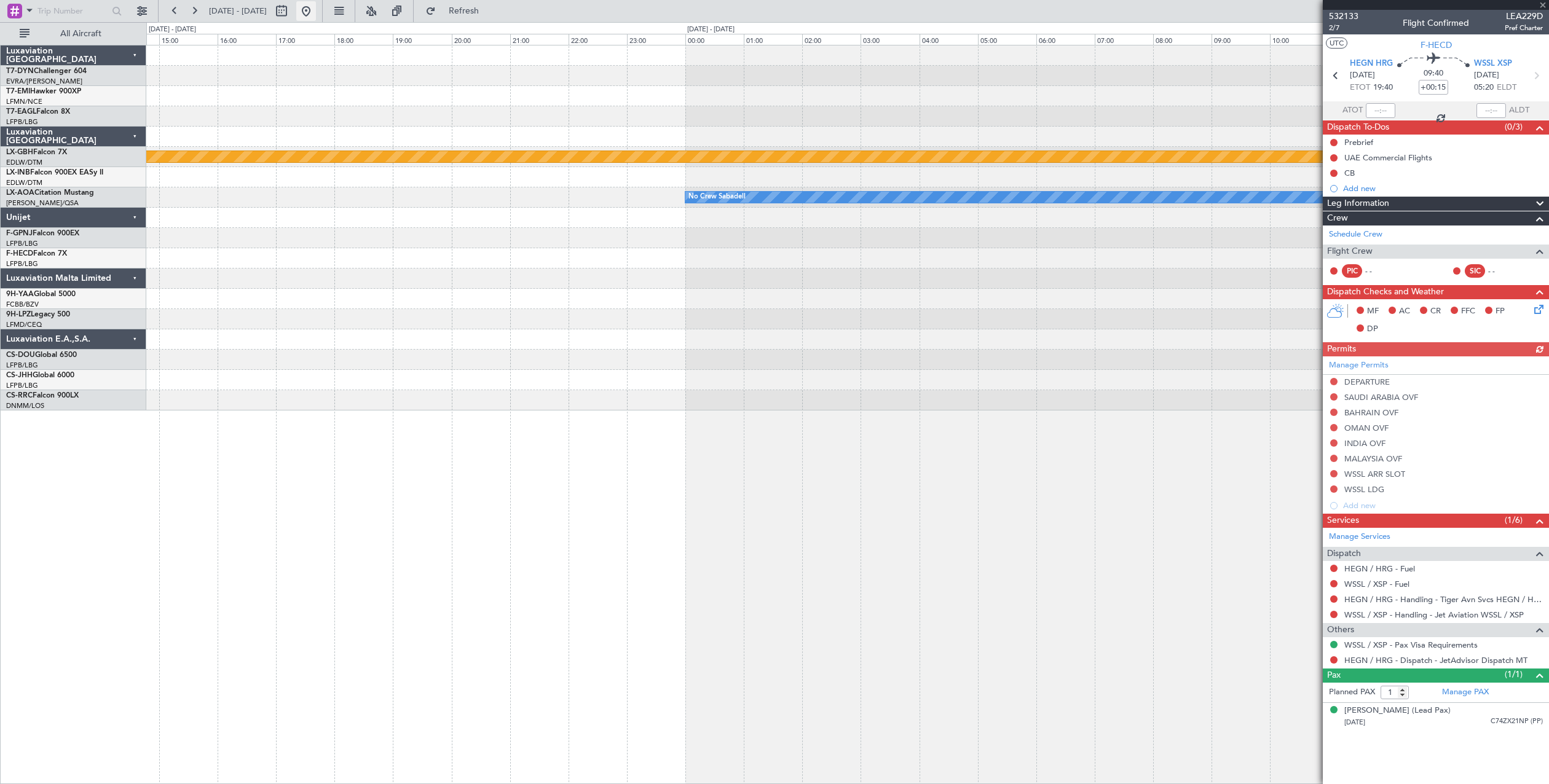
click at [316, 12] on button at bounding box center [306, 11] width 20 height 20
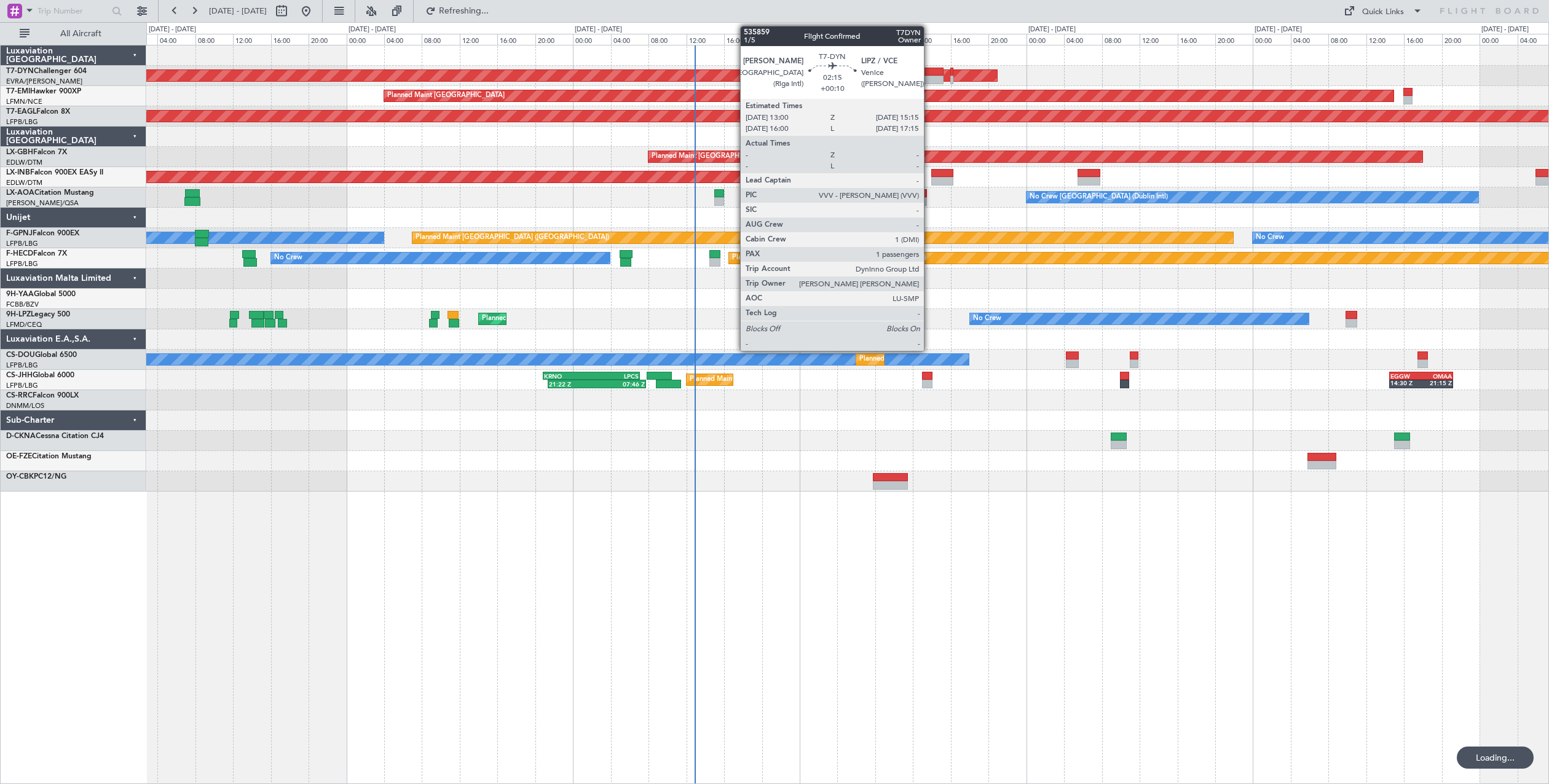
click at [929, 77] on div at bounding box center [933, 80] width 22 height 9
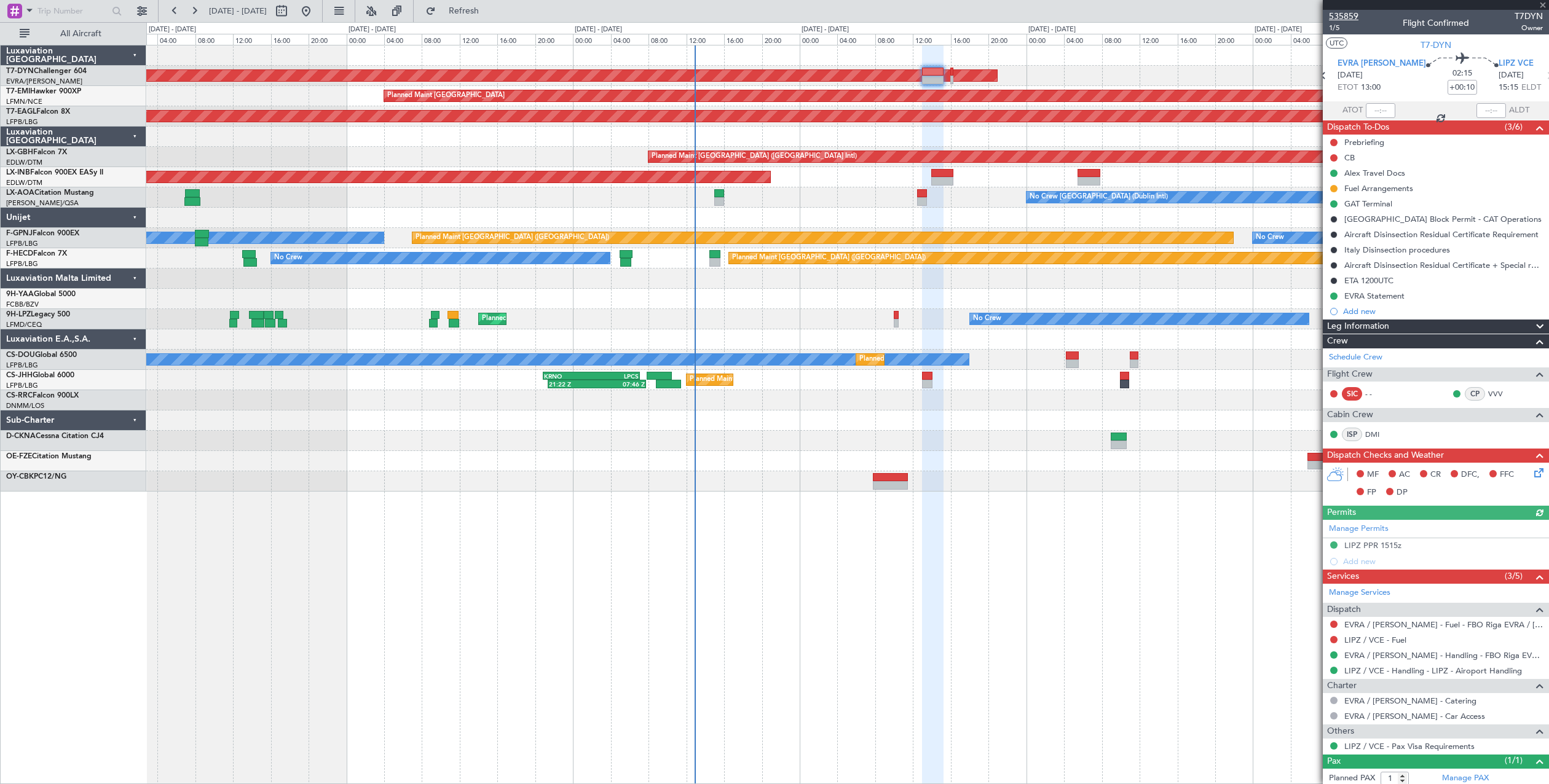
click at [1334, 27] on mat-tooltip-component "Trip Number" at bounding box center [1343, 39] width 61 height 33
click at [1334, 31] on span "1/5" at bounding box center [1344, 28] width 30 height 10
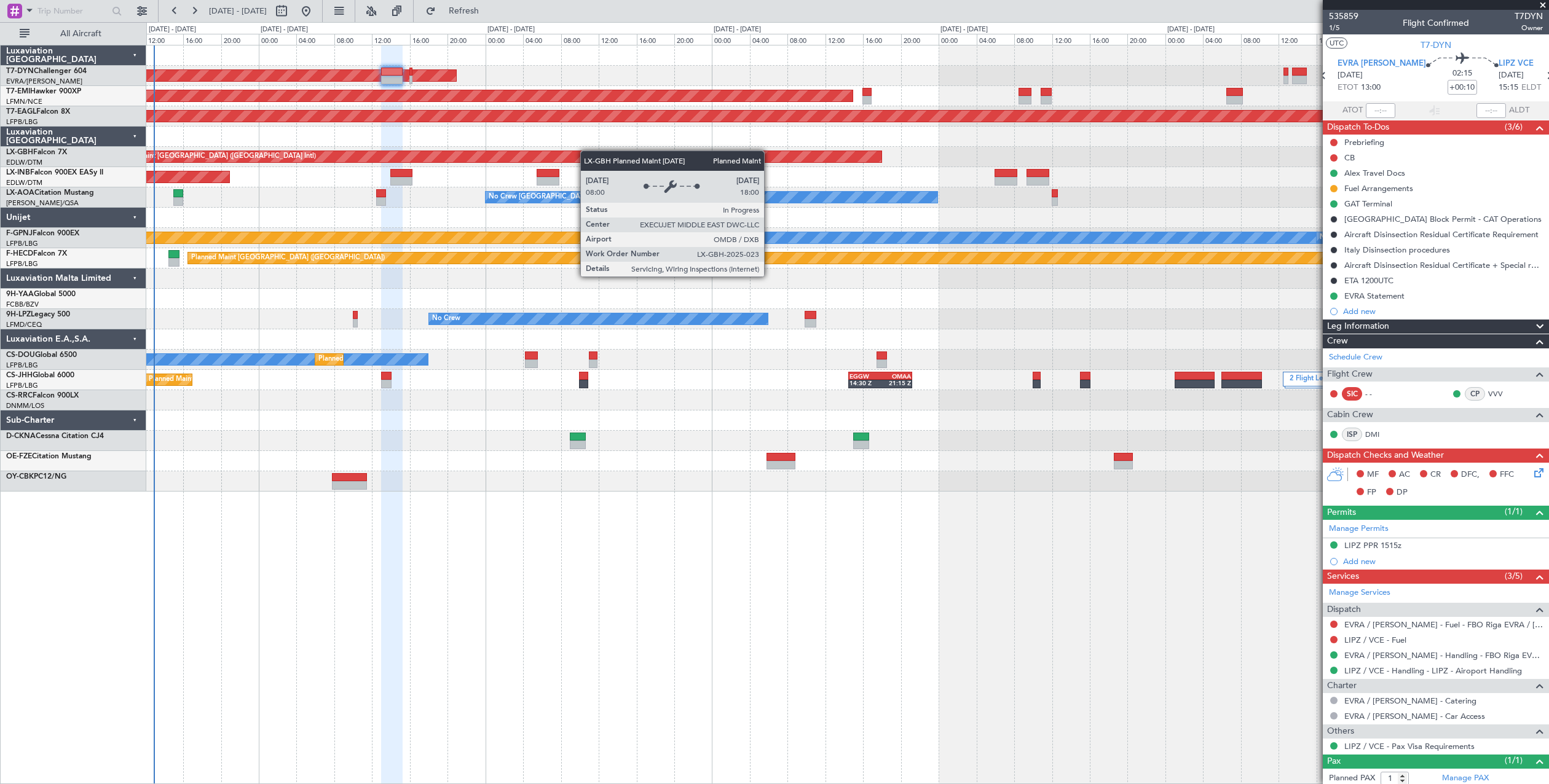
click at [585, 151] on div "AOG Maint Riga (Riga Intl) Planned Maint Zurich Grounded New York (Teterboro) P…" at bounding box center [846, 269] width 1402 height 446
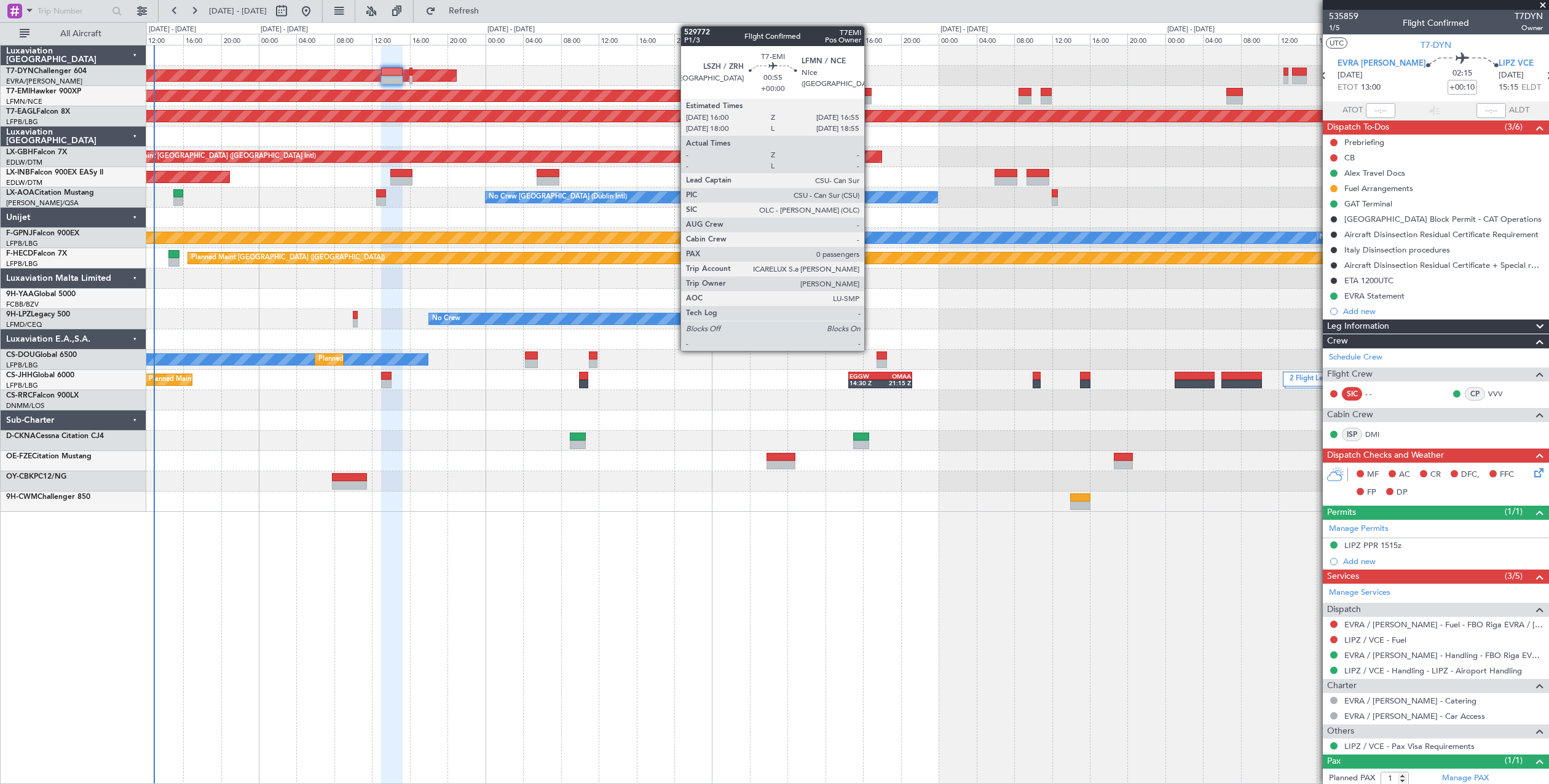
click at [869, 97] on div at bounding box center [866, 100] width 9 height 9
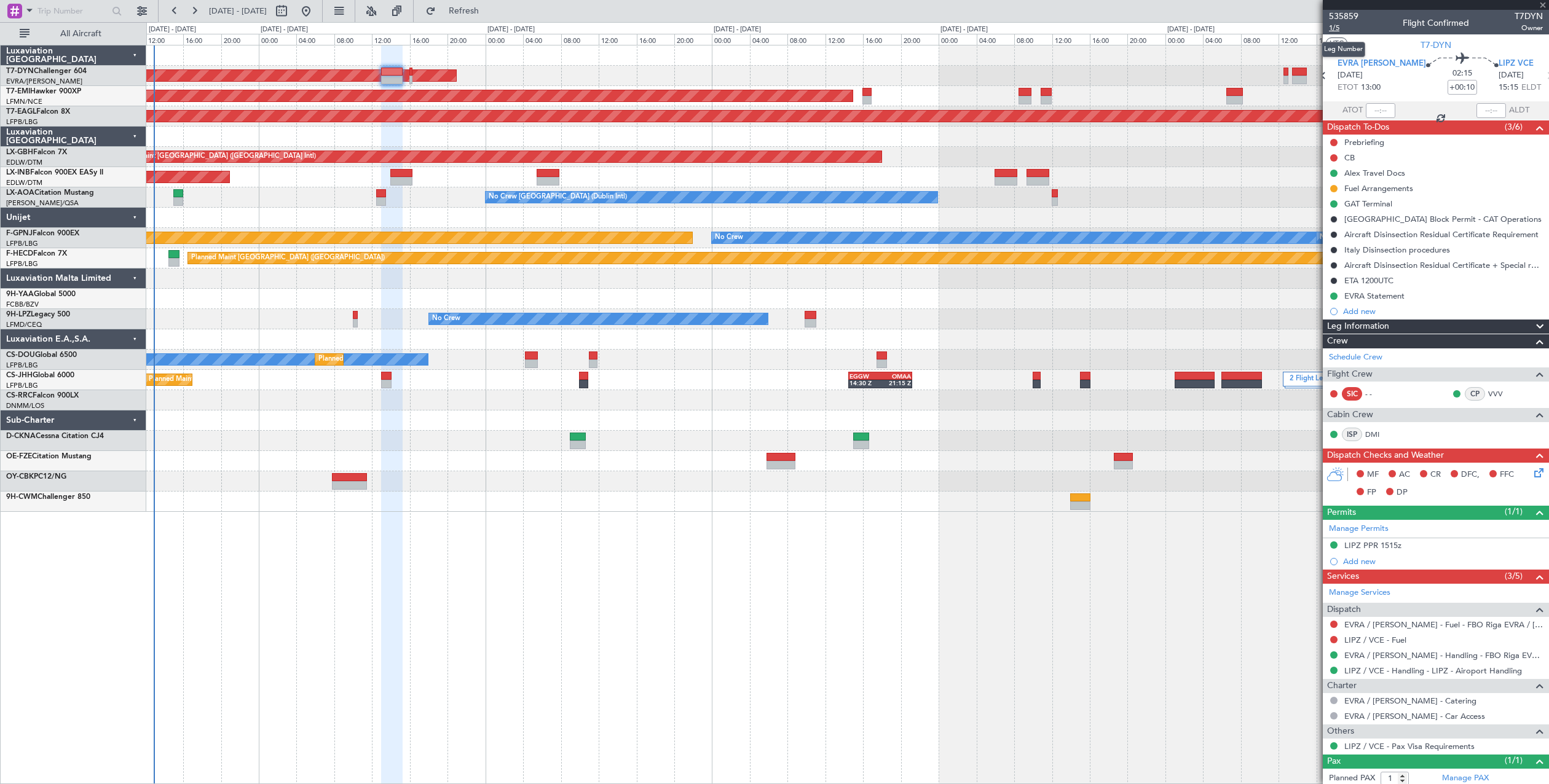
type input "0"
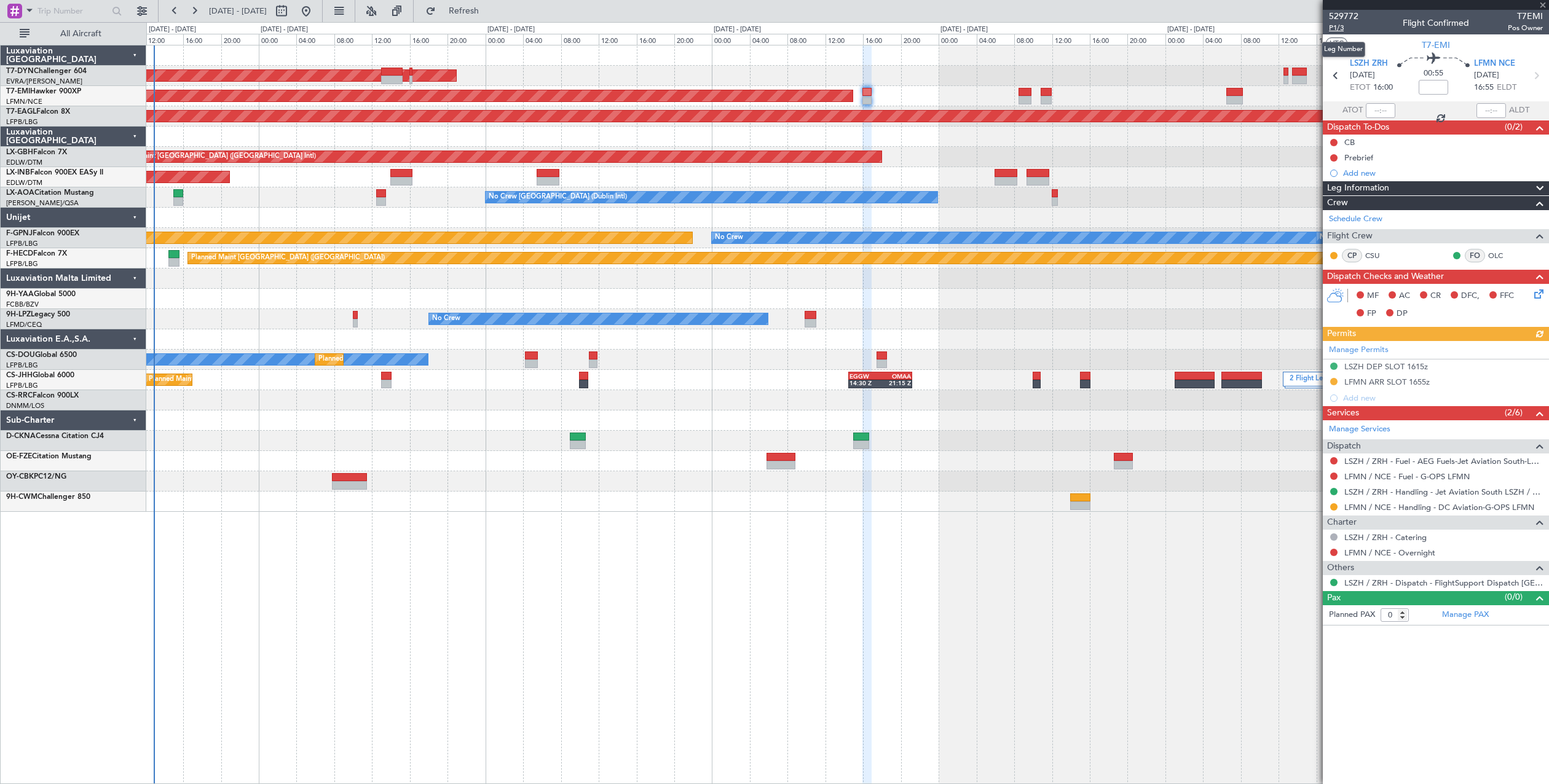
click at [1332, 26] on span "P1/3" at bounding box center [1344, 28] width 30 height 10
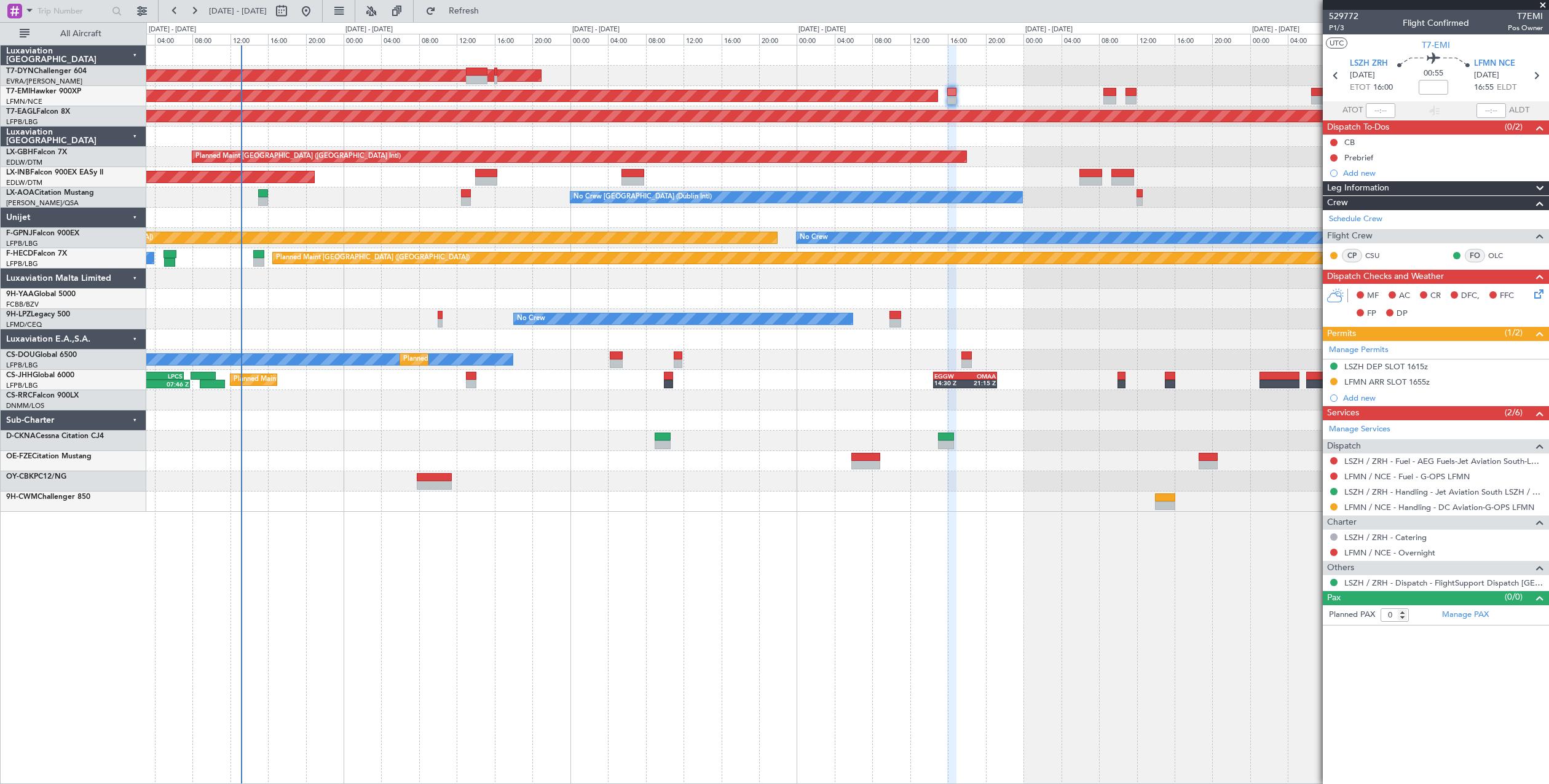
click at [1121, 337] on div at bounding box center [846, 340] width 1402 height 20
click at [292, 12] on button at bounding box center [282, 11] width 20 height 20
select select "9"
select select "2025"
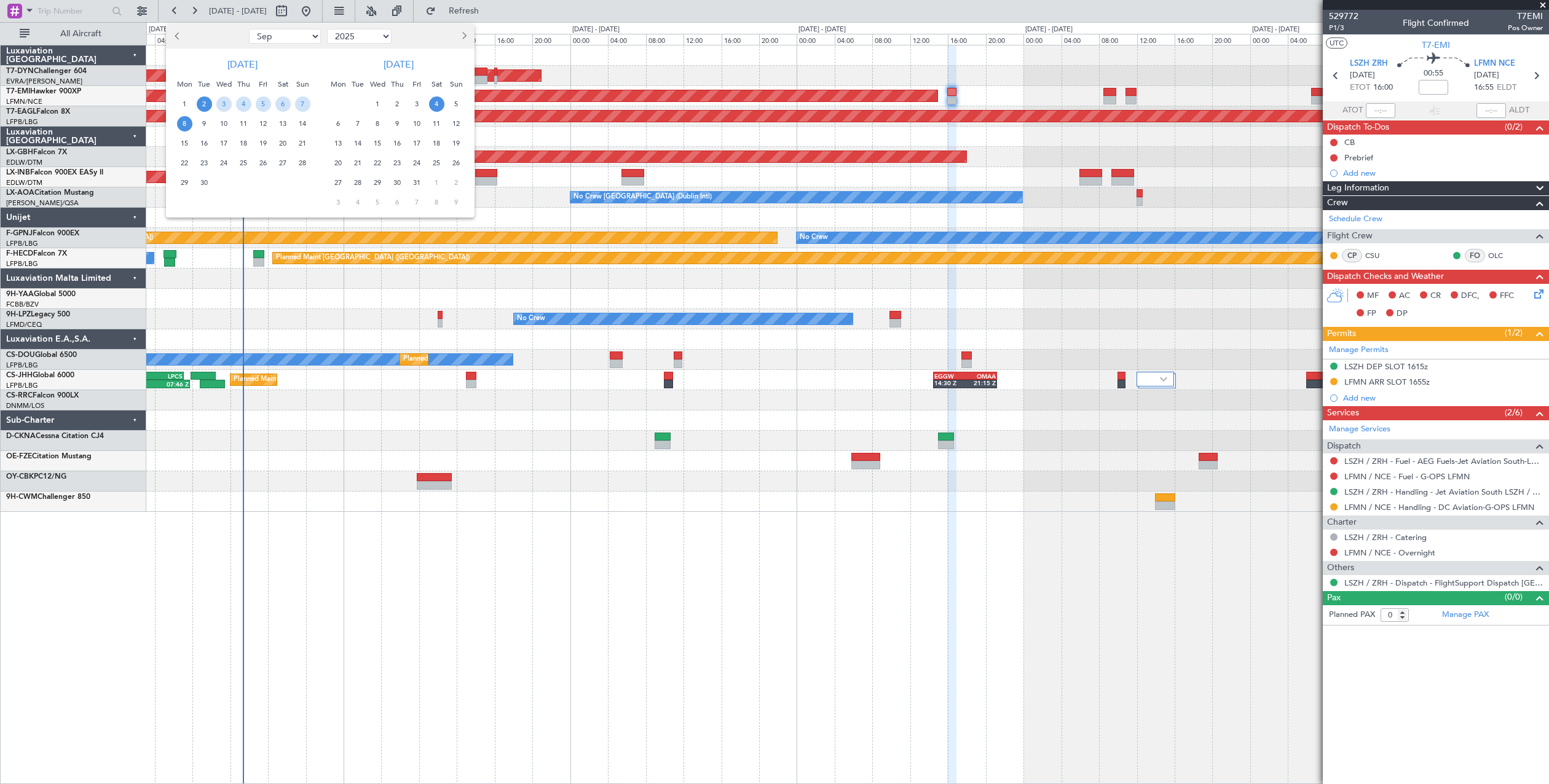
click at [434, 108] on span "4" at bounding box center [436, 104] width 15 height 15
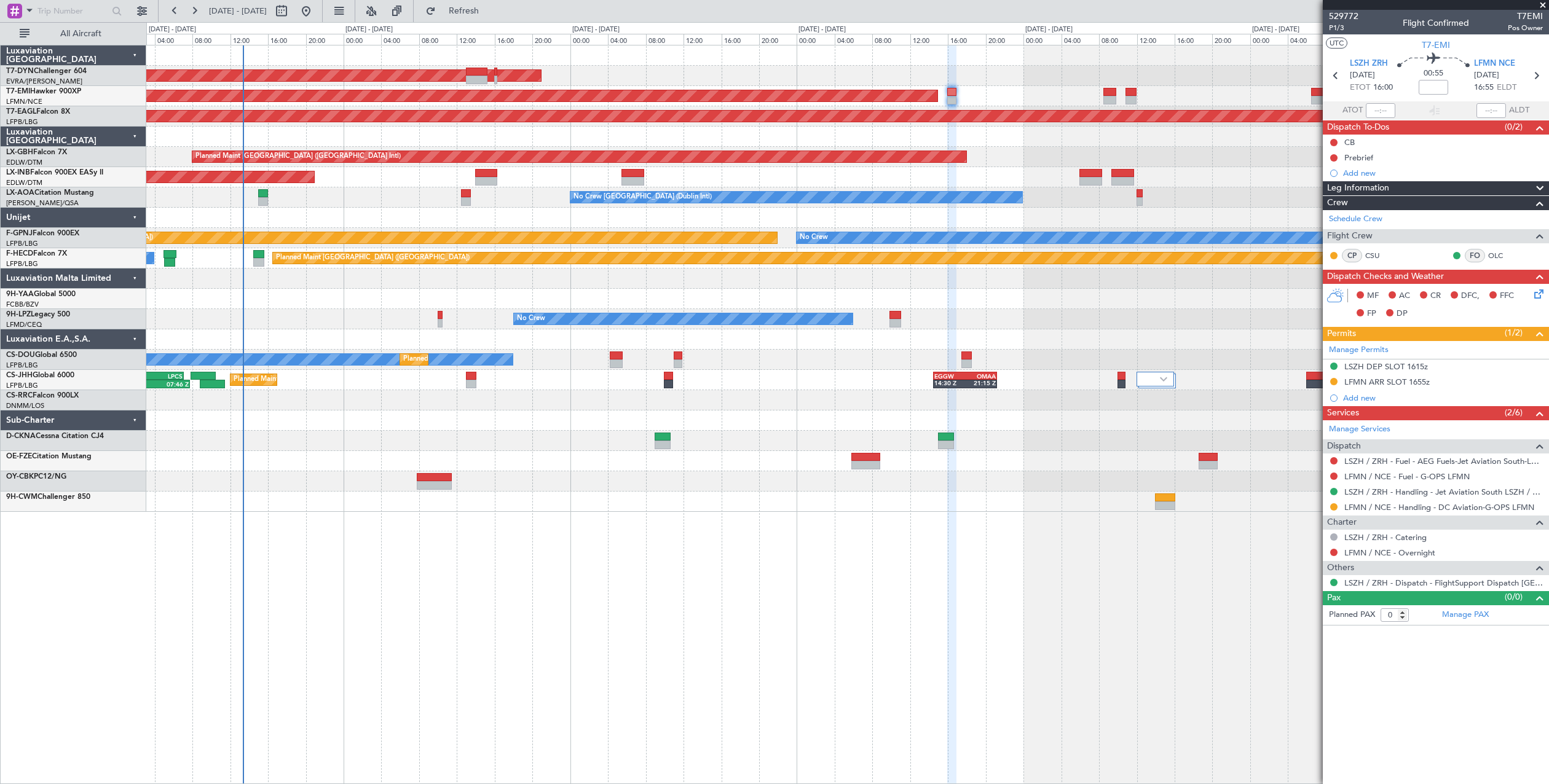
select select "10"
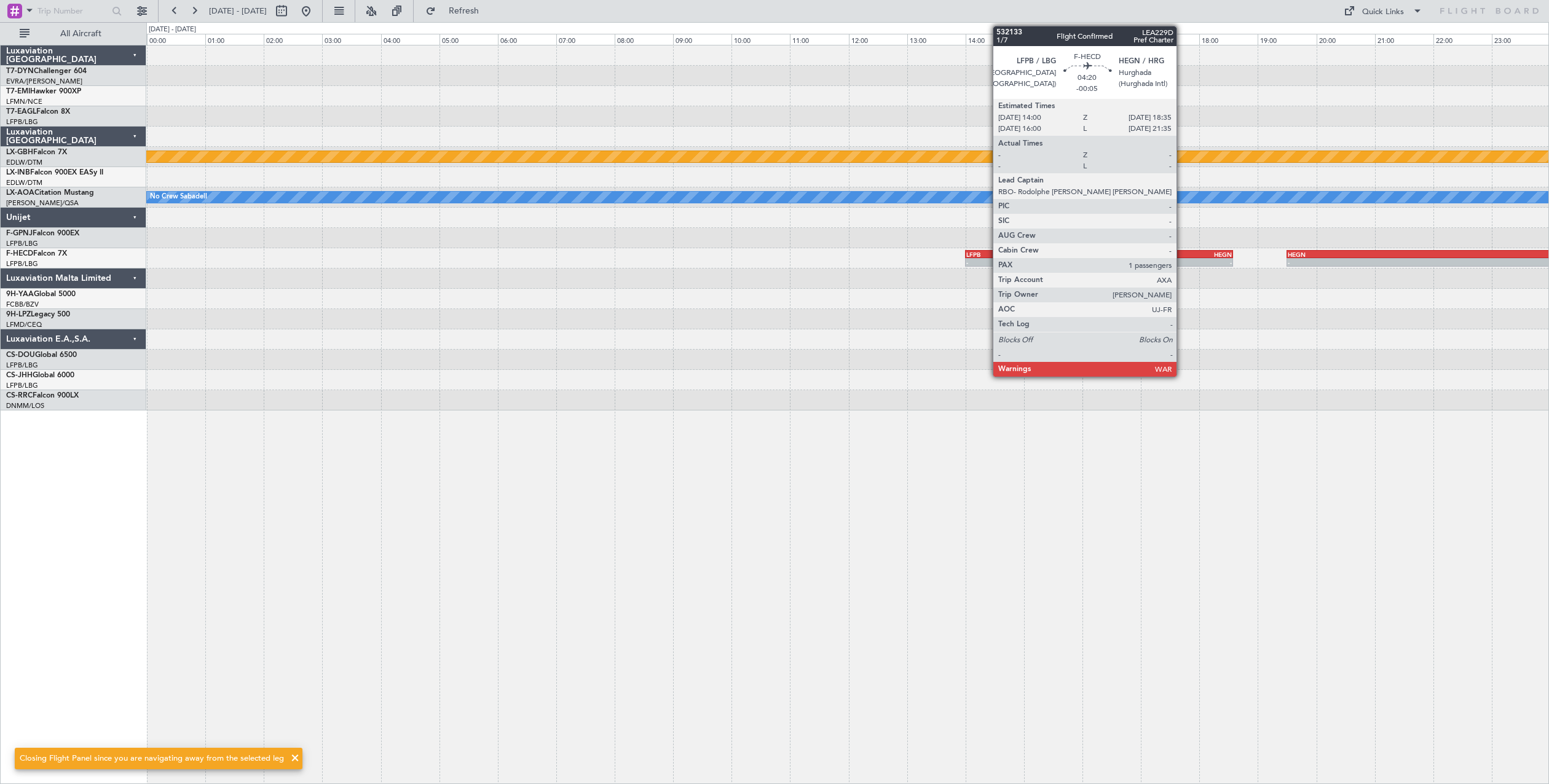
click at [1182, 258] on div "LFPB 14:00 Z HEGN 18:35 Z" at bounding box center [1099, 254] width 269 height 9
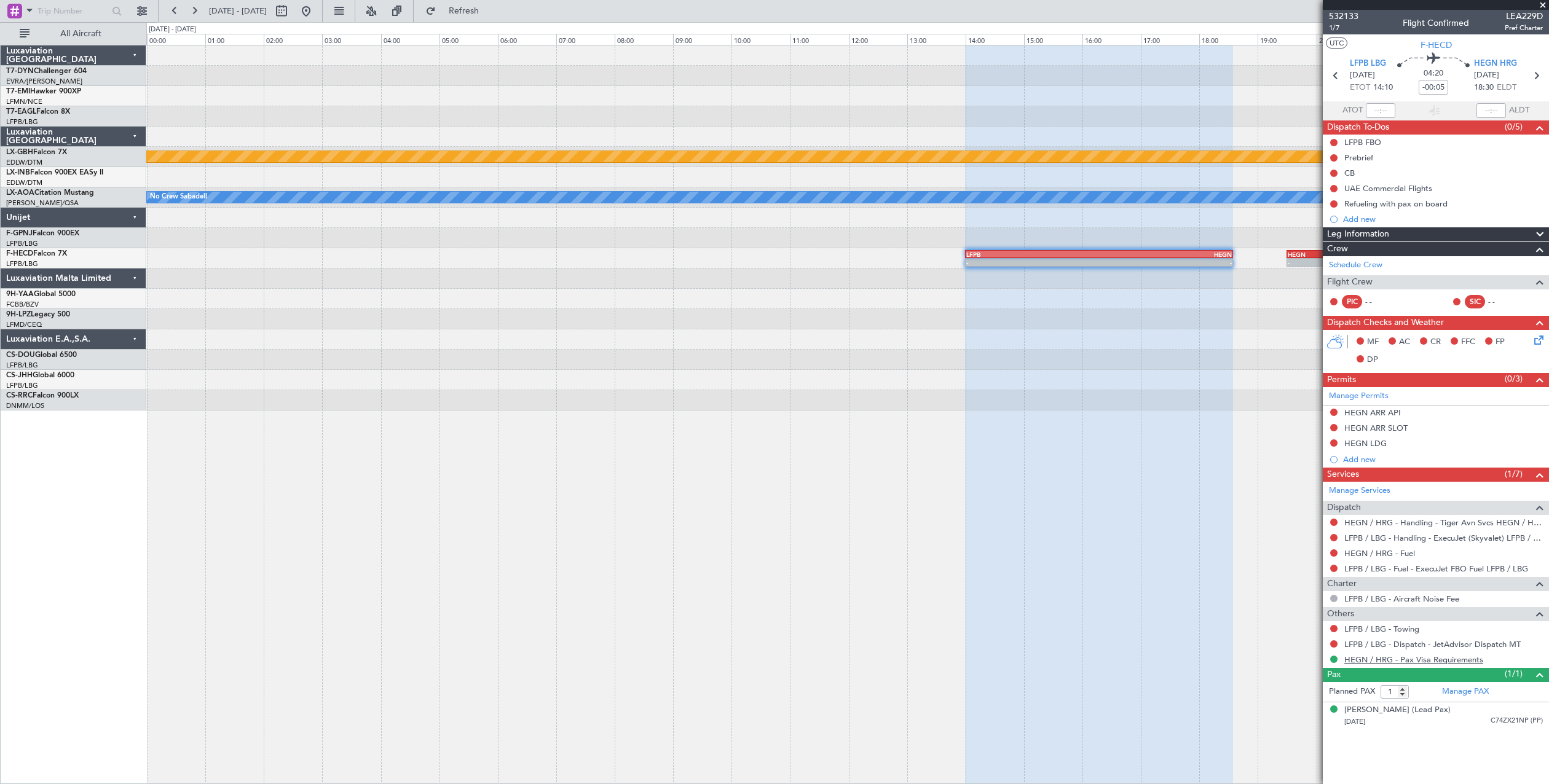
click at [1372, 660] on link "HEGN / HRG - Pax Visa Requirements" at bounding box center [1413, 659] width 139 height 10
click at [1477, 713] on div "Thomas BUBERL (Lead Pax) 24/03/1973 C74ZX21NP (PP)" at bounding box center [1443, 716] width 199 height 24
click at [1441, 704] on div "Thomas BUBERL (Lead Pax)" at bounding box center [1397, 710] width 106 height 12
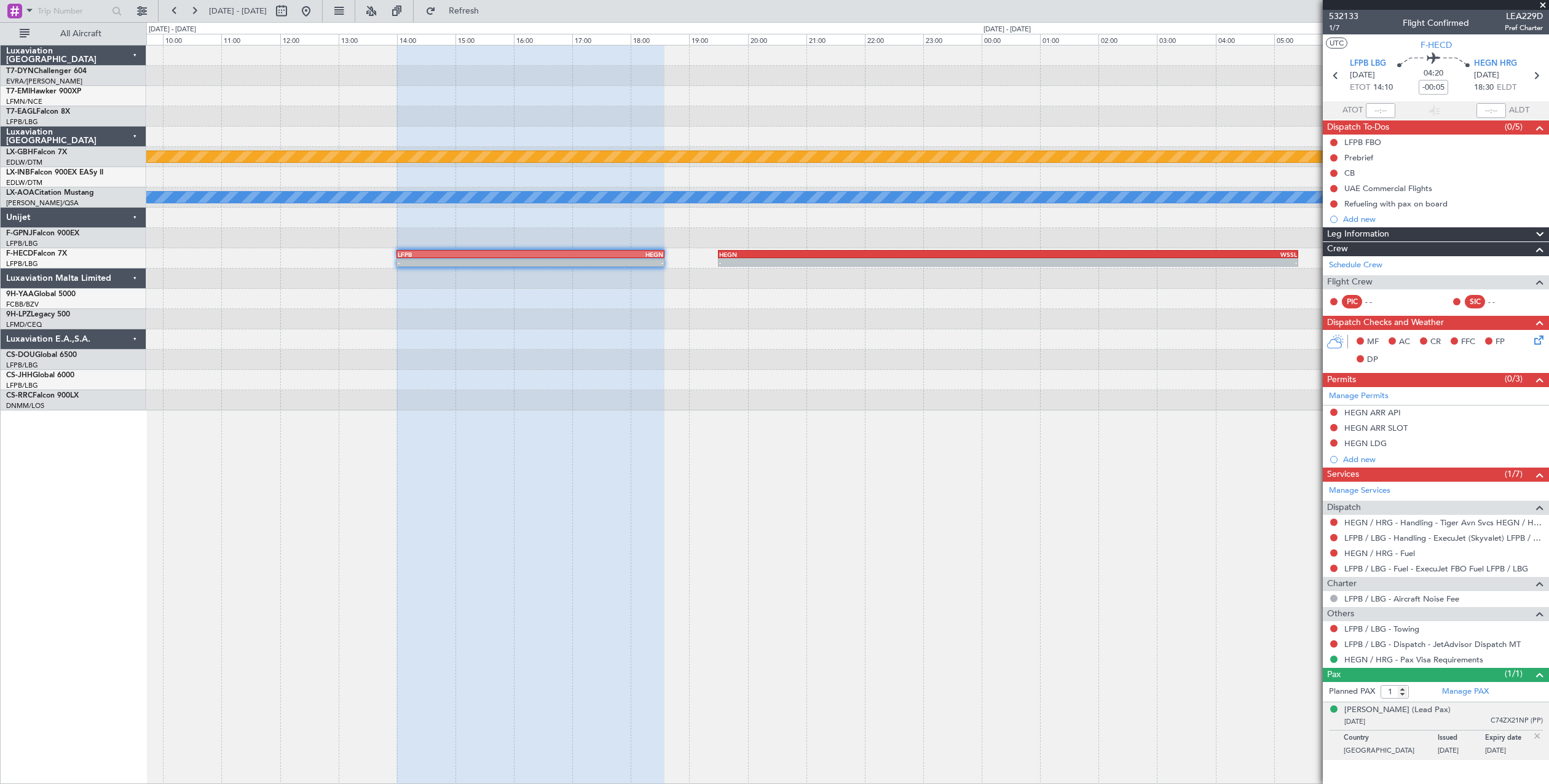
click at [380, 308] on div "Planned Maint Nurnberg No Crew Sabadell - - LFPB 14:00 Z HEGN 18:35 Z - - HEGN …" at bounding box center [846, 228] width 1402 height 365
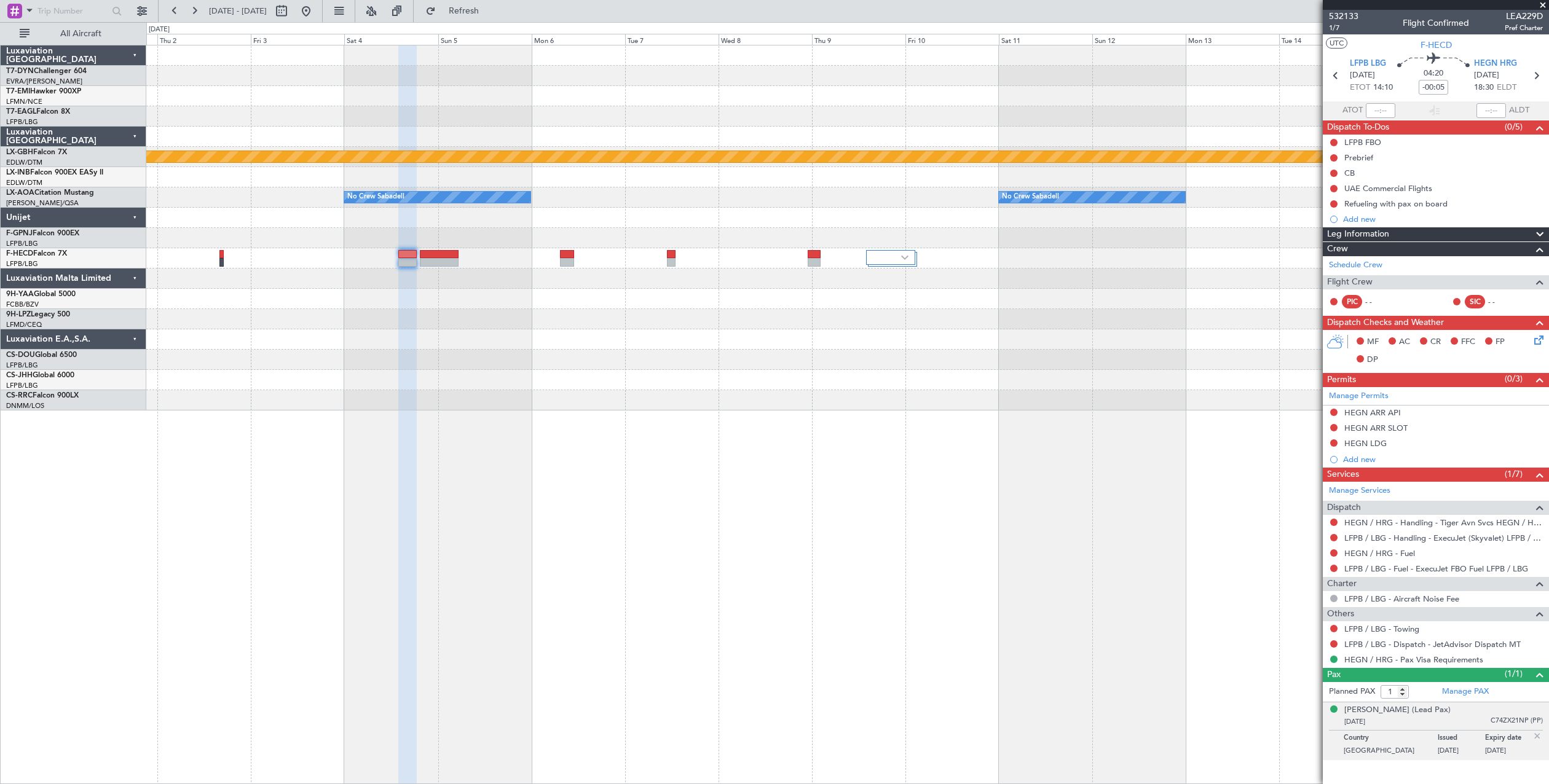
click at [471, 421] on div "Planned Maint Nurnberg No Crew Sabadell No Crew Sabadell Planned Maint Moncheng…" at bounding box center [847, 414] width 1403 height 739
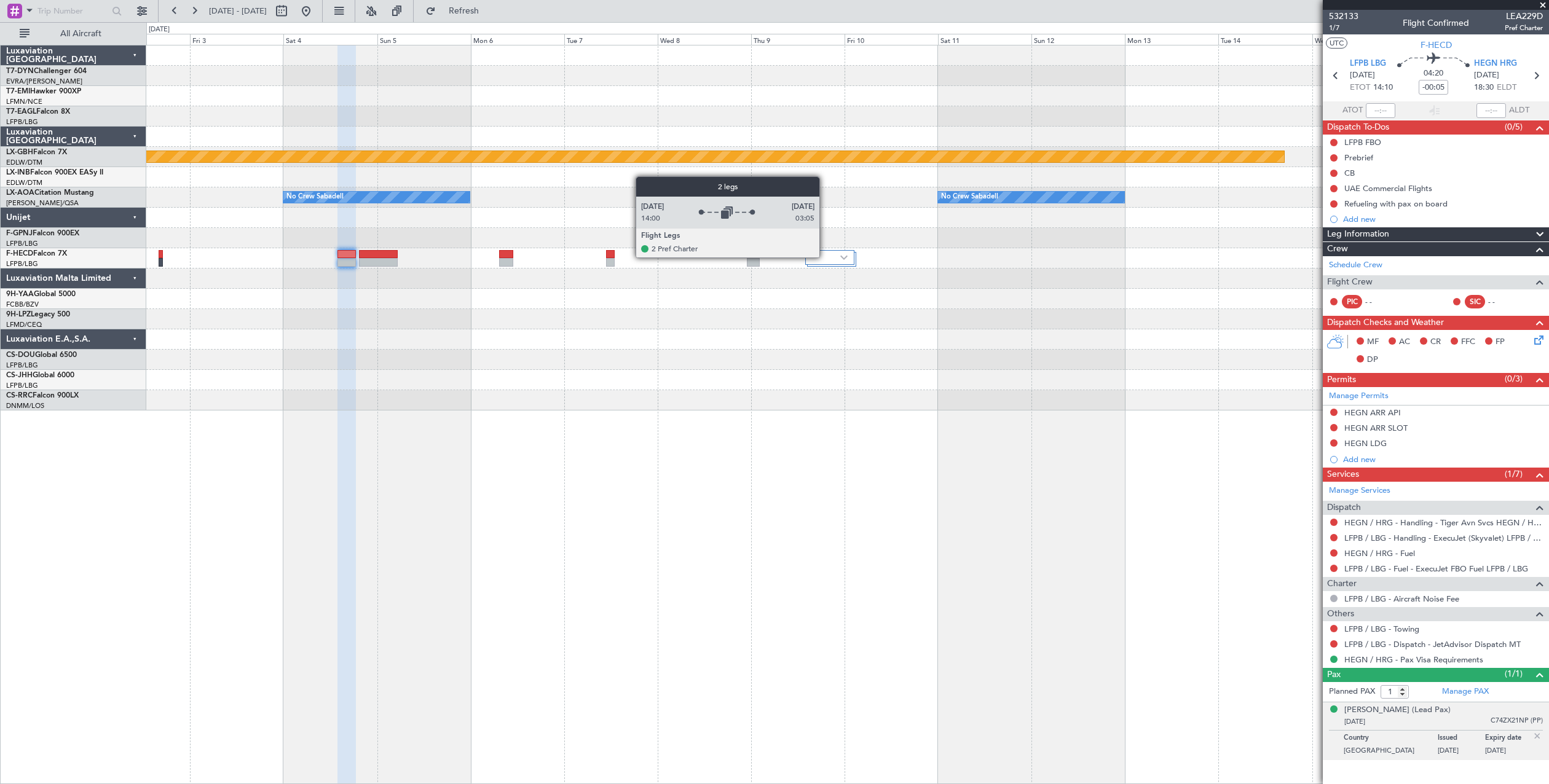
click at [824, 257] on div at bounding box center [829, 257] width 49 height 15
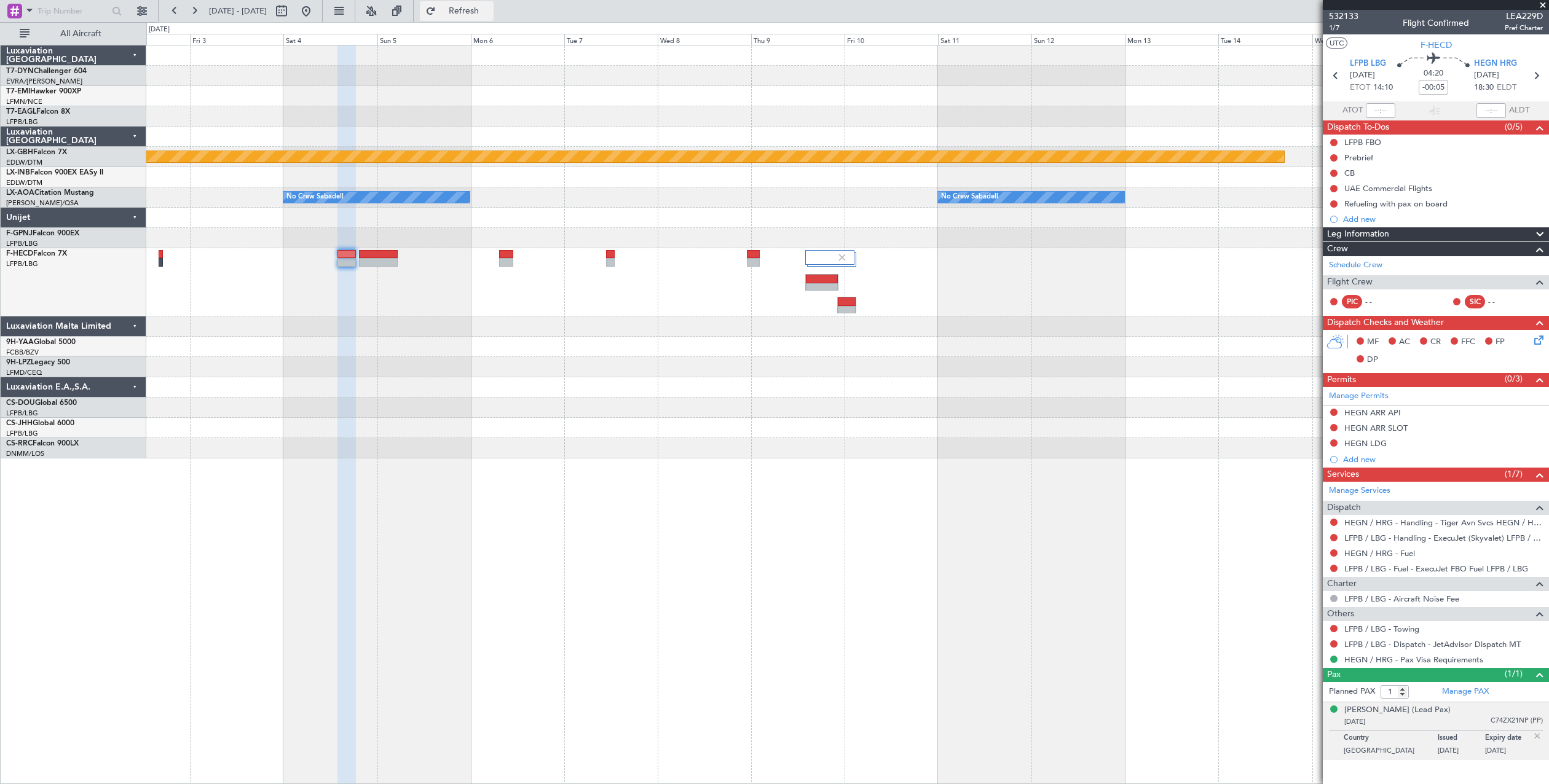
click at [472, 10] on button "Refresh" at bounding box center [457, 11] width 74 height 20
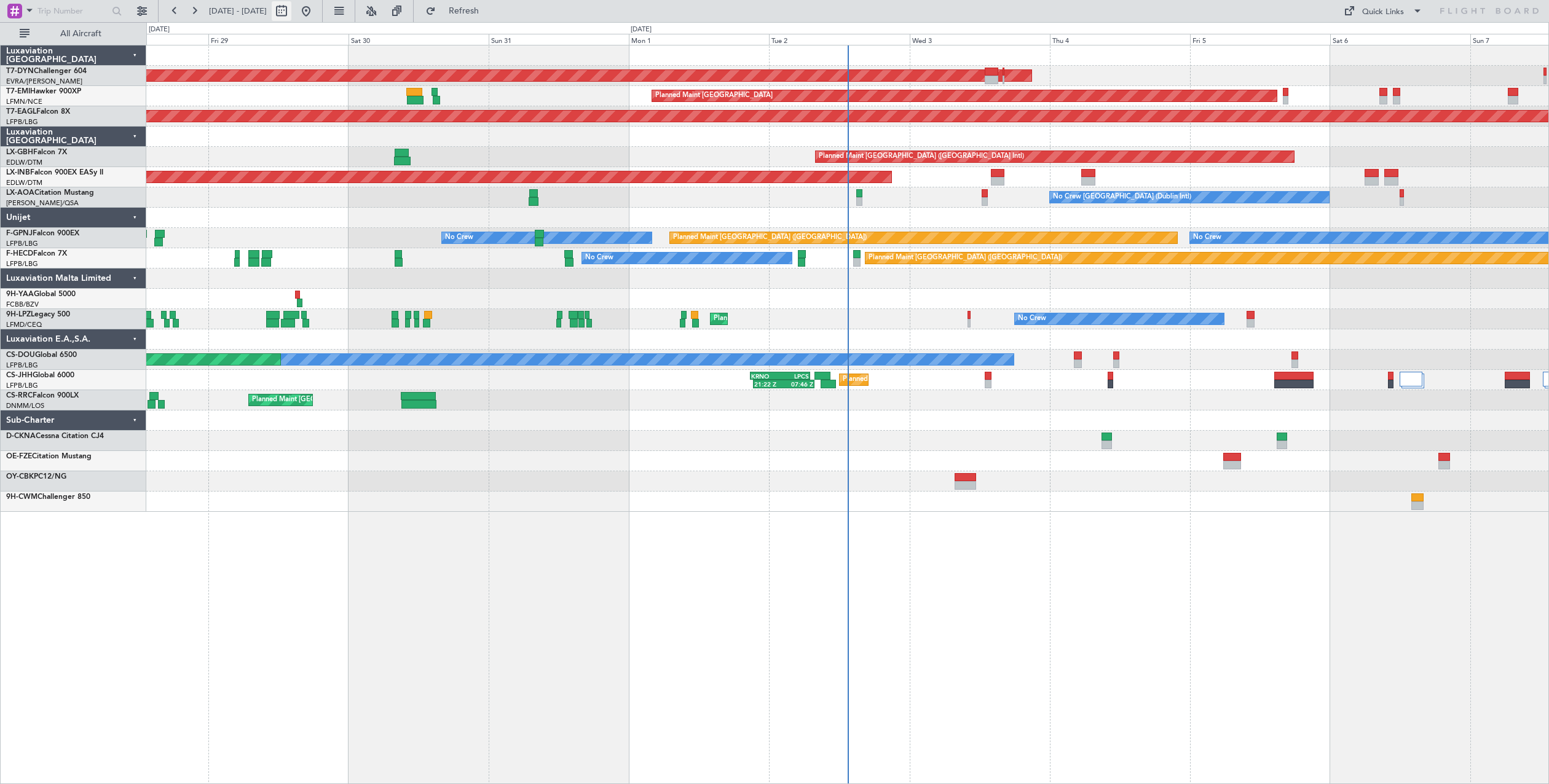
click at [292, 17] on button at bounding box center [282, 11] width 20 height 20
select select "8"
select select "2025"
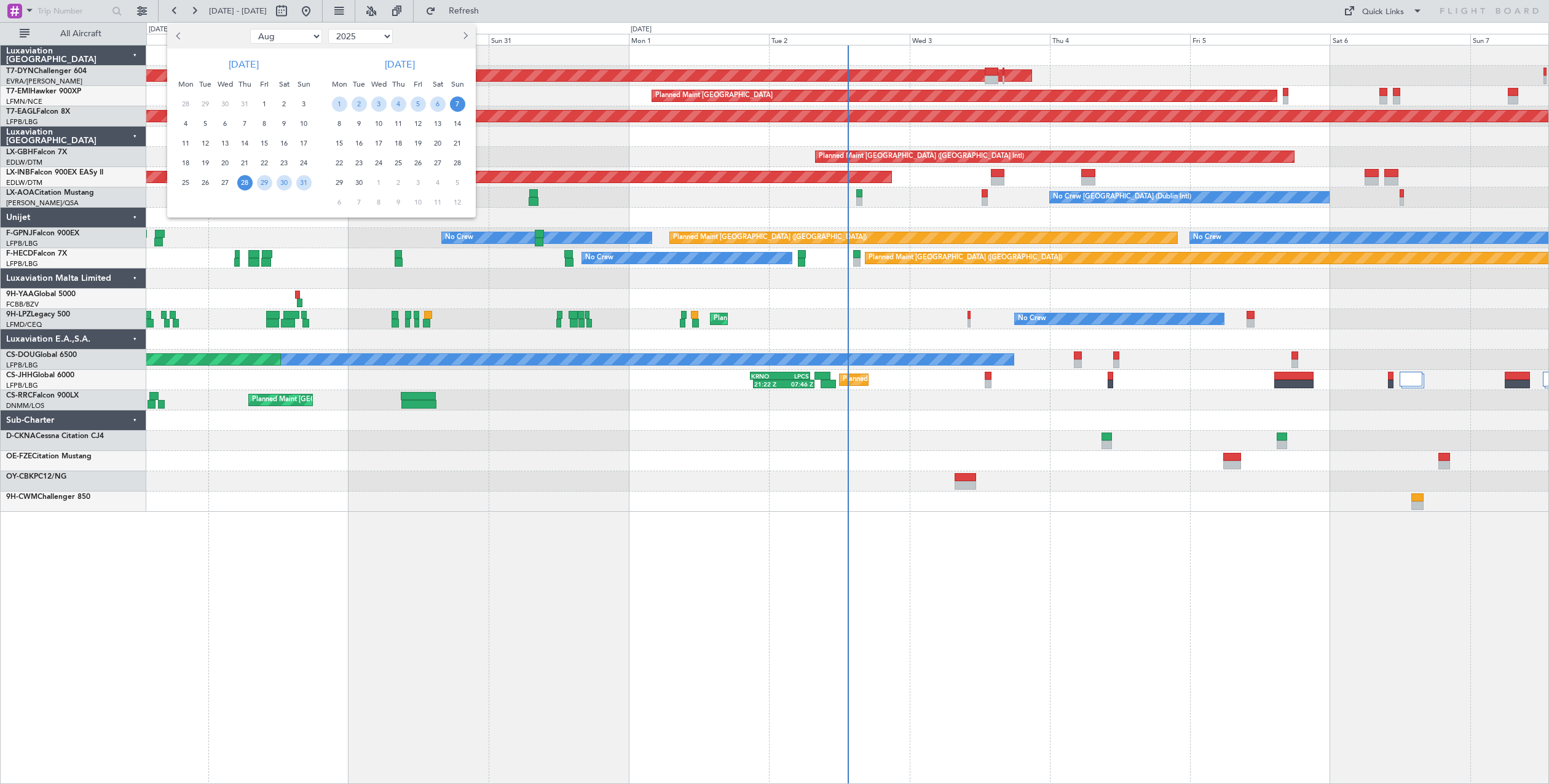
click at [465, 38] on span "Next month" at bounding box center [464, 35] width 7 height 7
click at [436, 103] on span "4" at bounding box center [438, 104] width 15 height 15
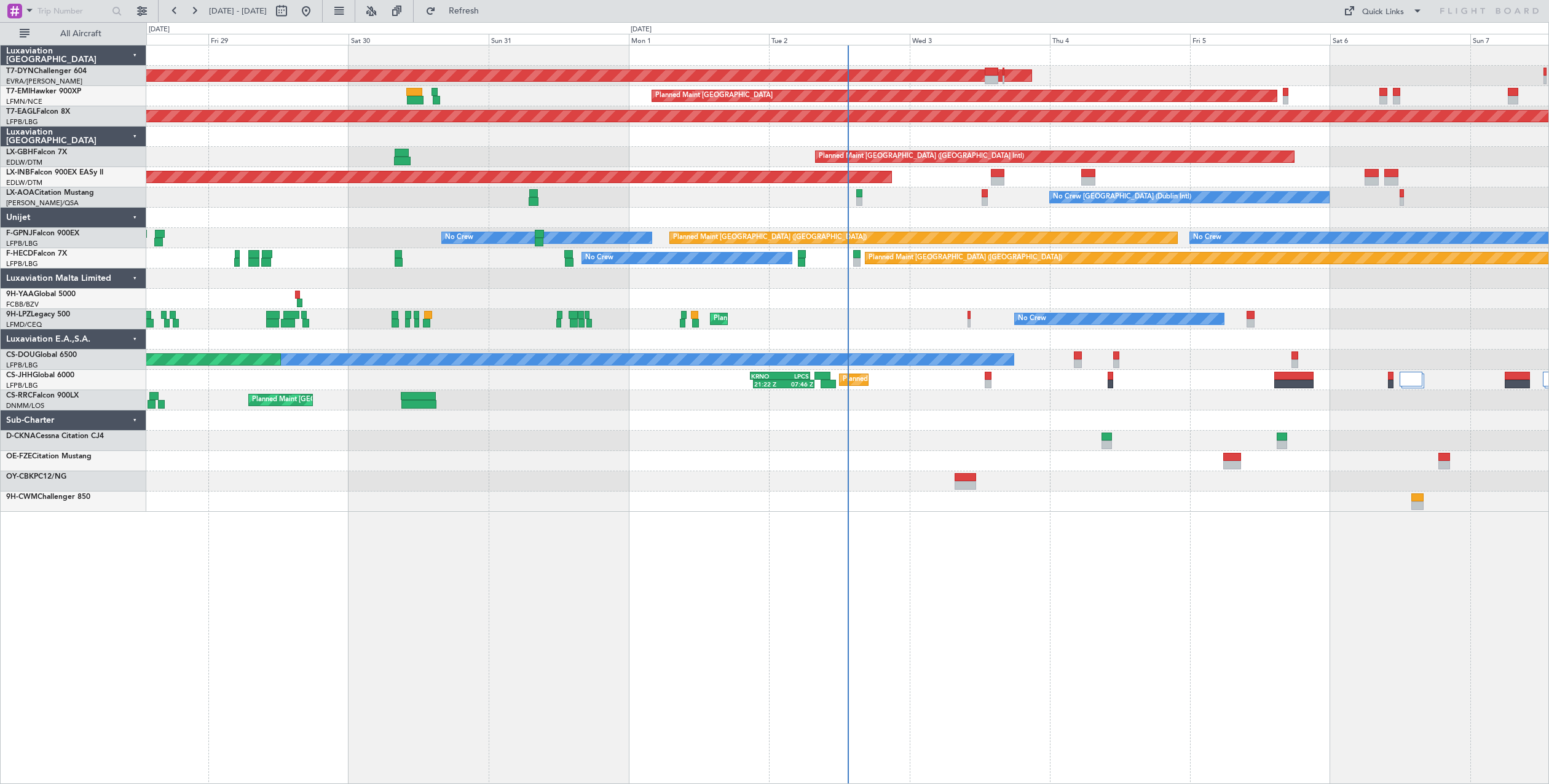
select select "10"
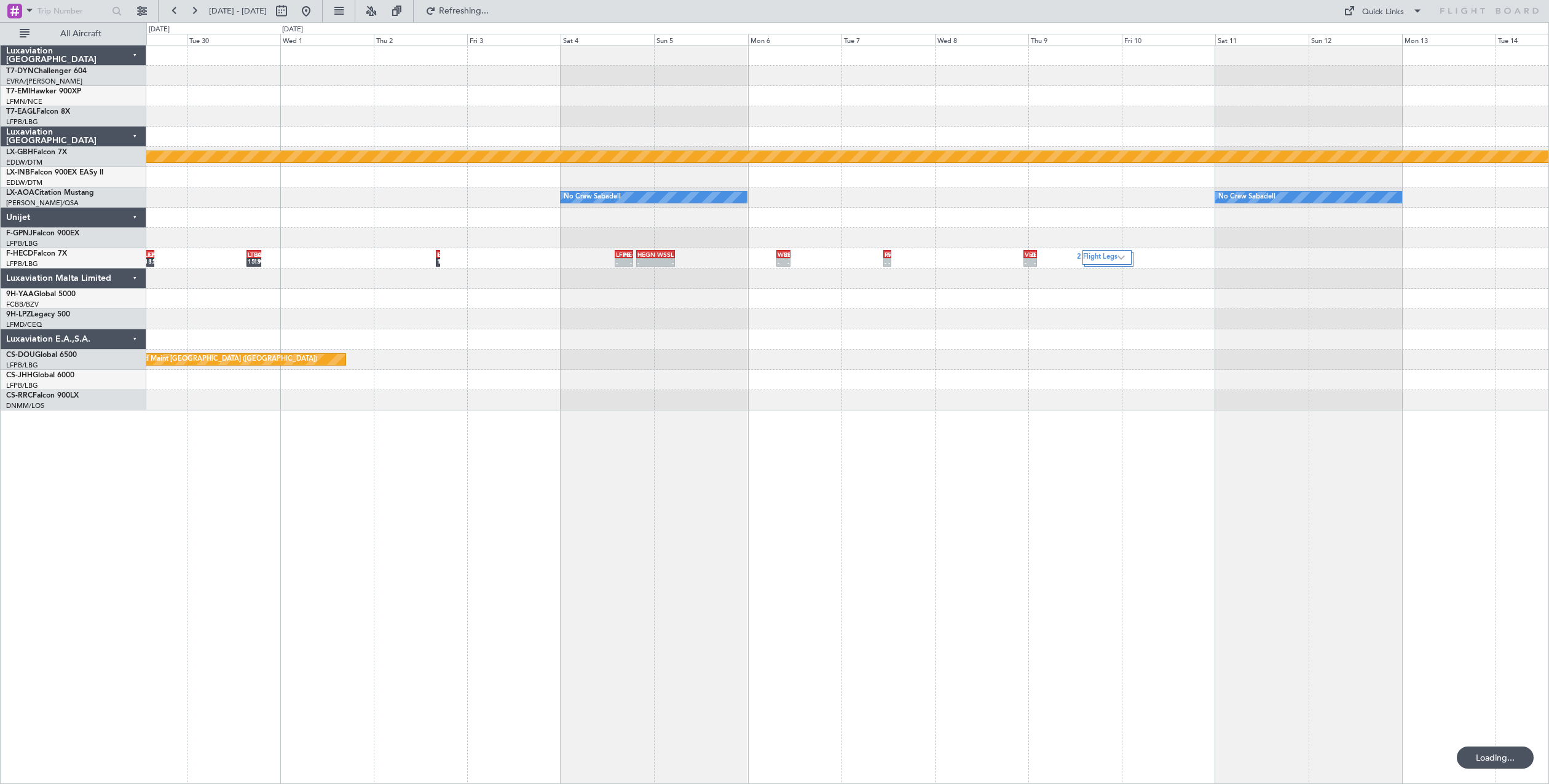
click at [657, 399] on div "Planned Maint Nurnberg No Crew Sabadell No Crew Sabadell No Crew Sabadell - - L…" at bounding box center [847, 414] width 1403 height 739
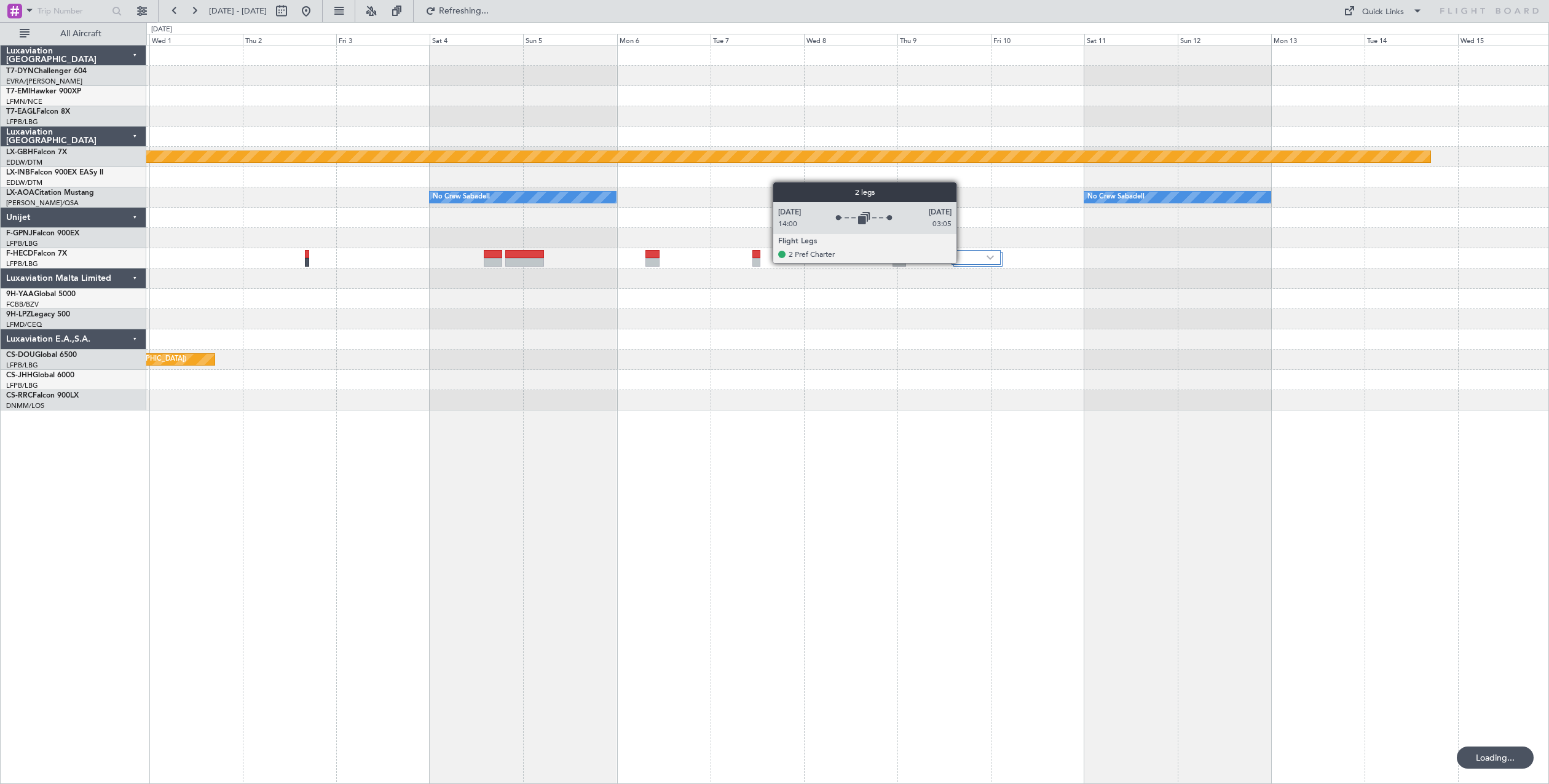
click at [962, 263] on div at bounding box center [975, 257] width 49 height 15
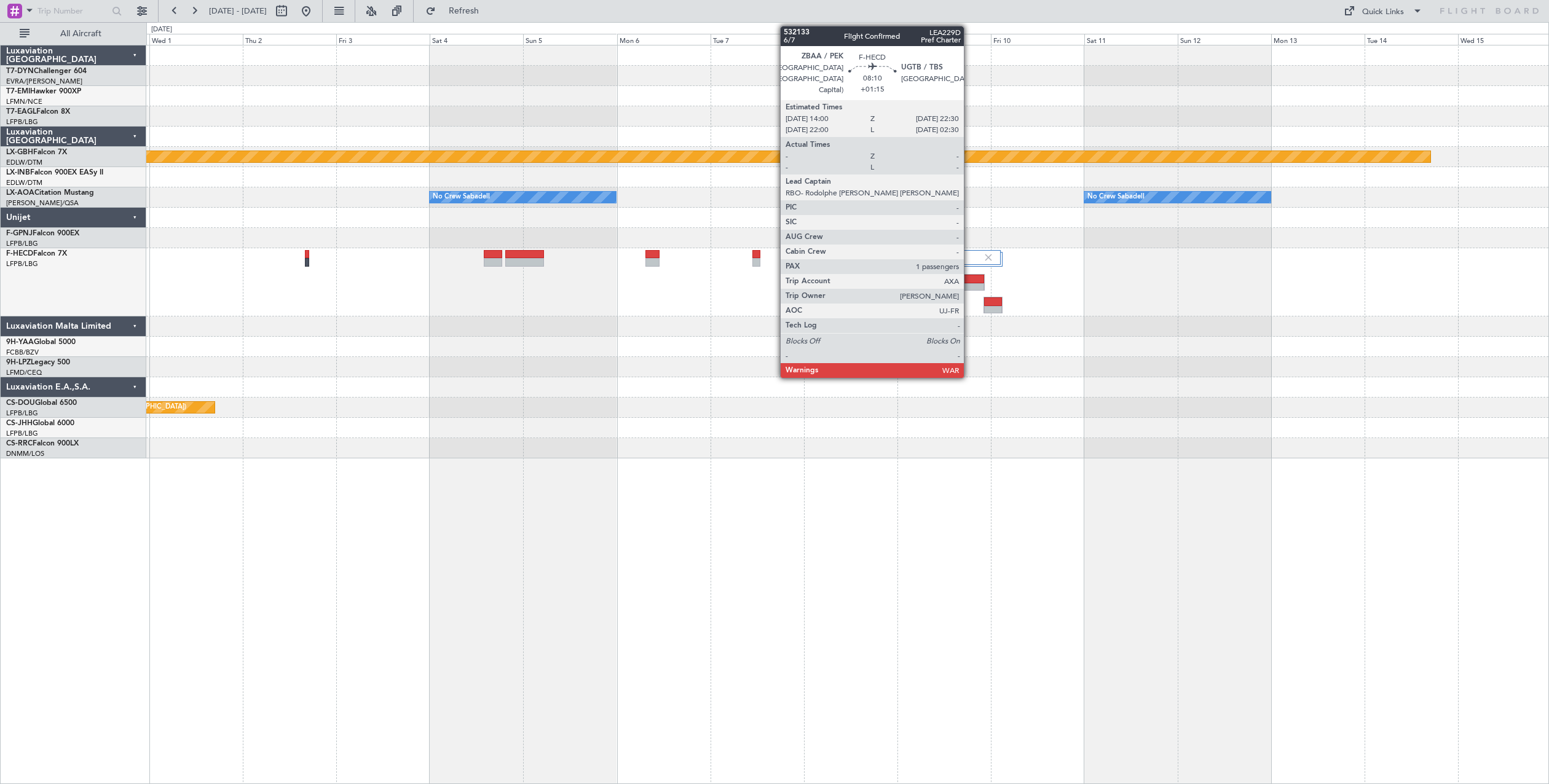
click at [969, 280] on div at bounding box center [968, 279] width 32 height 9
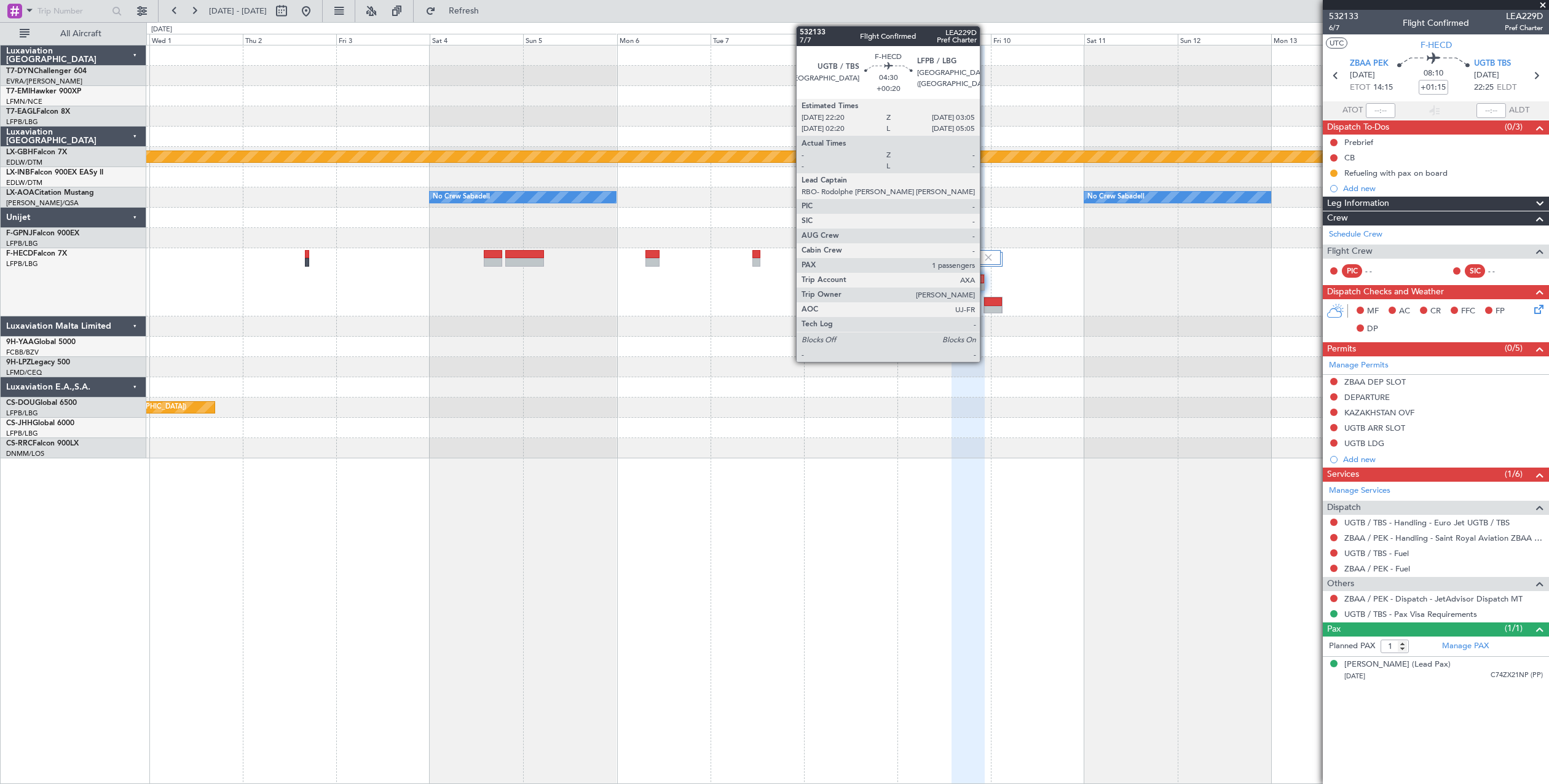
click at [985, 301] on div at bounding box center [993, 302] width 18 height 9
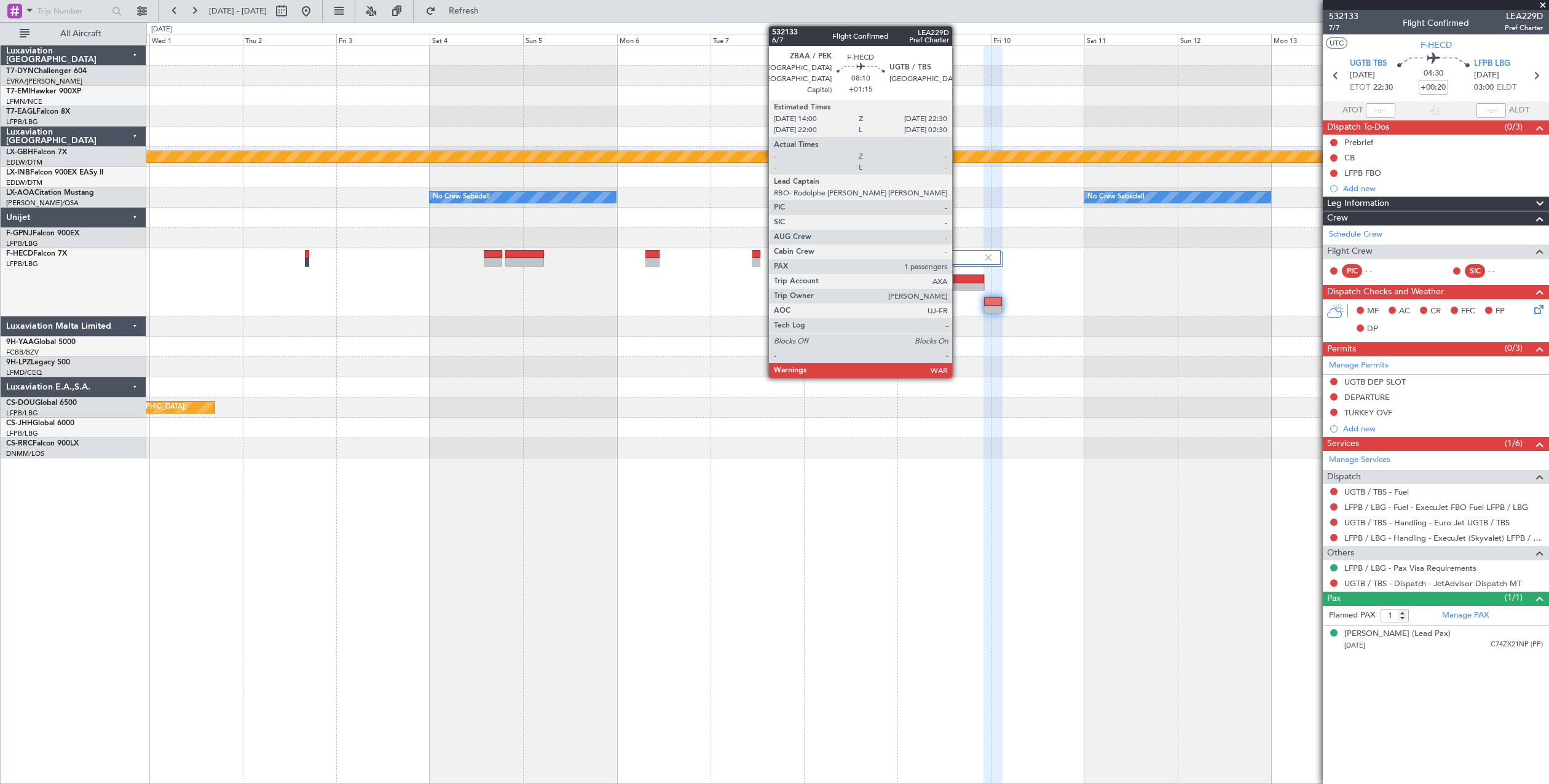
click at [957, 287] on div at bounding box center [968, 288] width 32 height 9
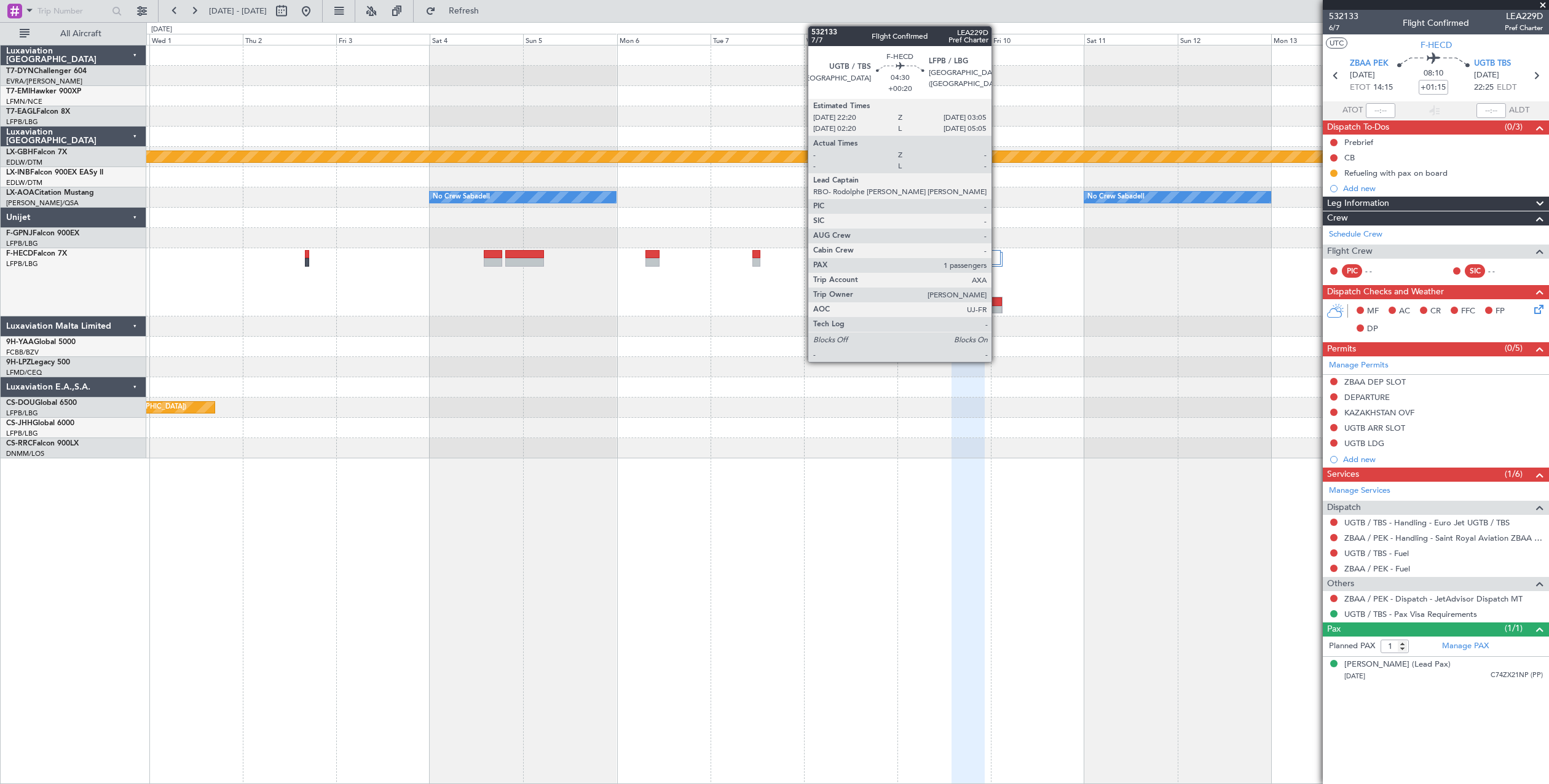
click at [997, 306] on div at bounding box center [993, 310] width 18 height 9
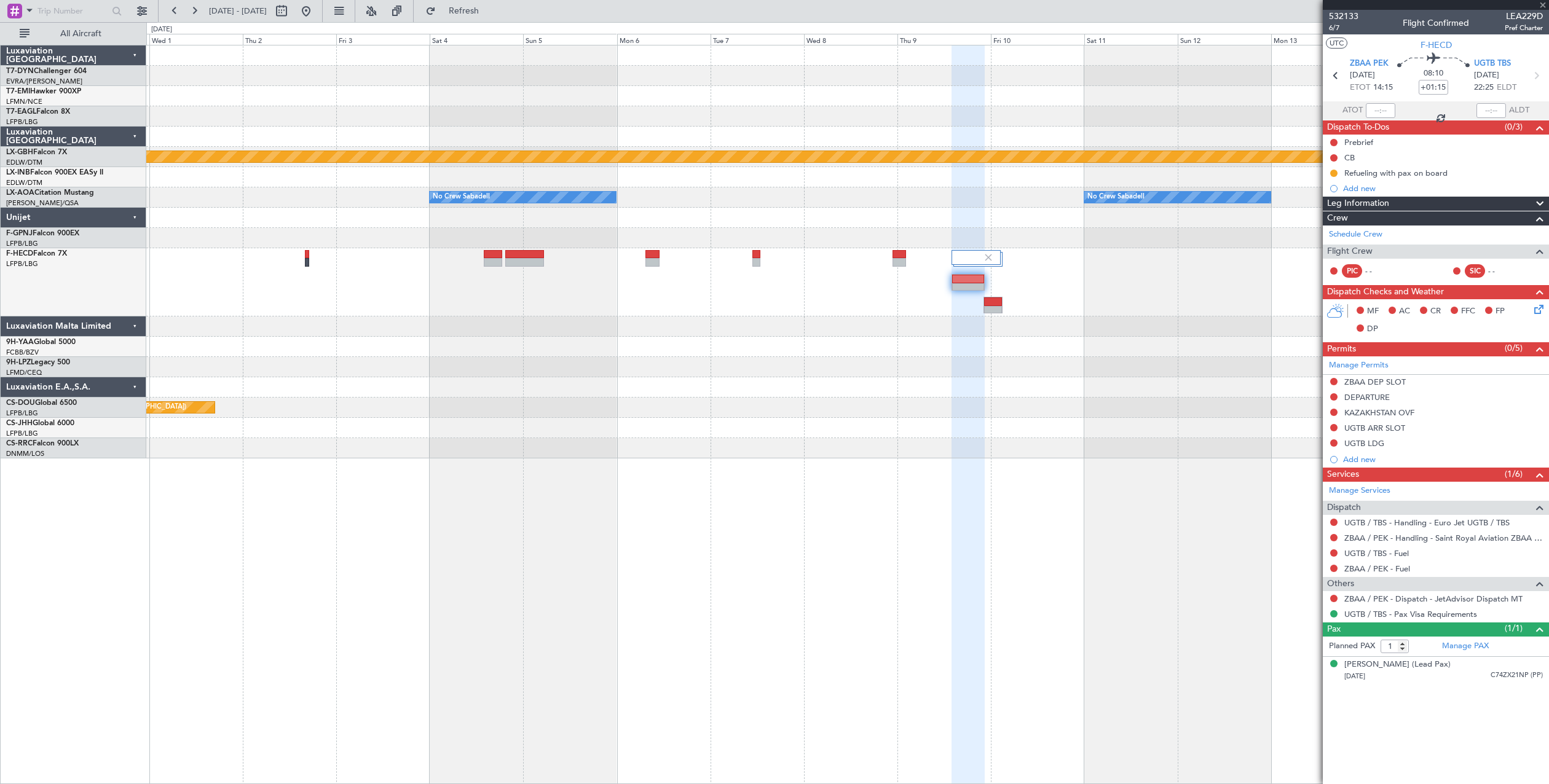
type input "+00:20"
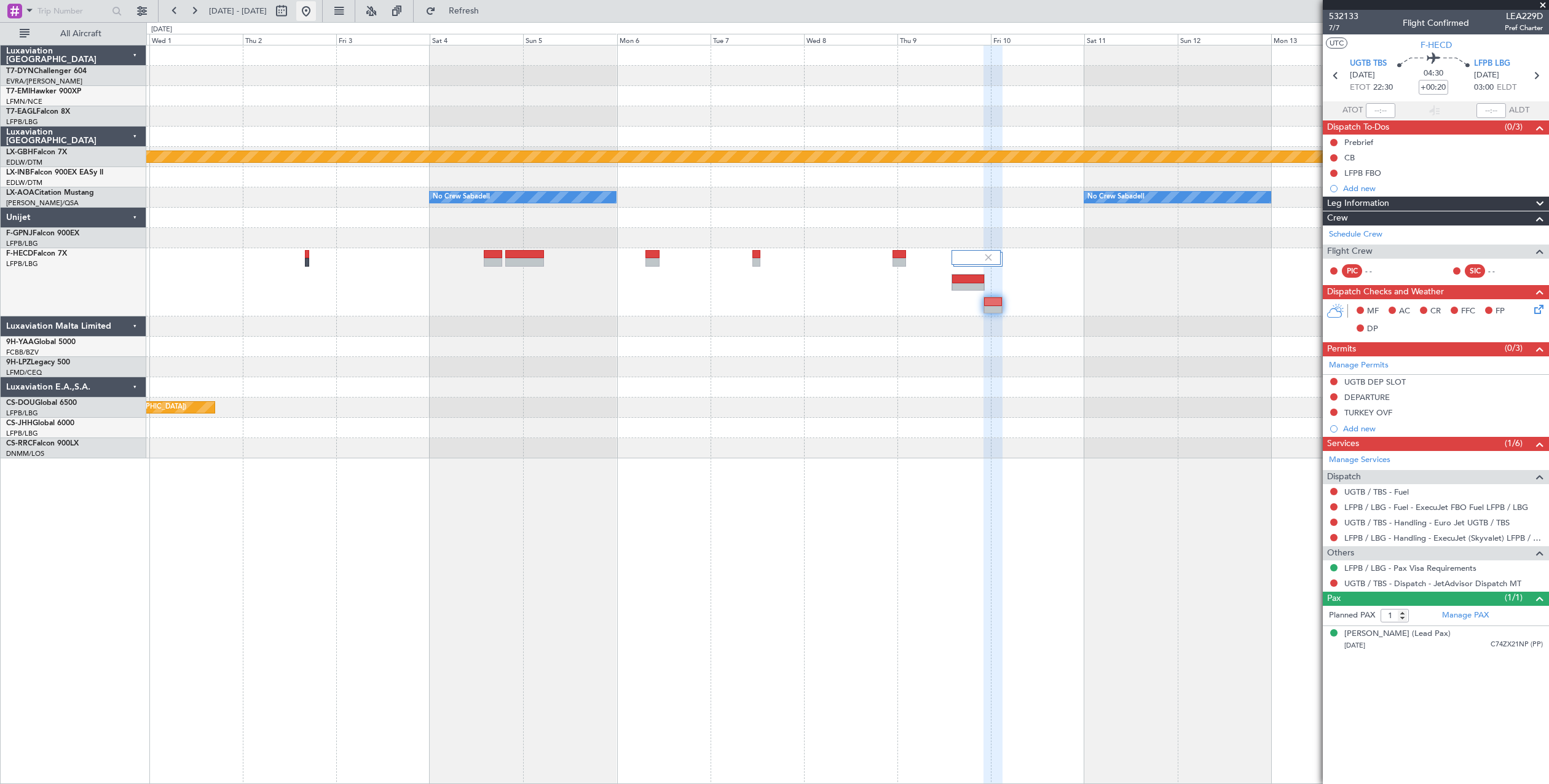
click at [316, 12] on button at bounding box center [306, 11] width 20 height 20
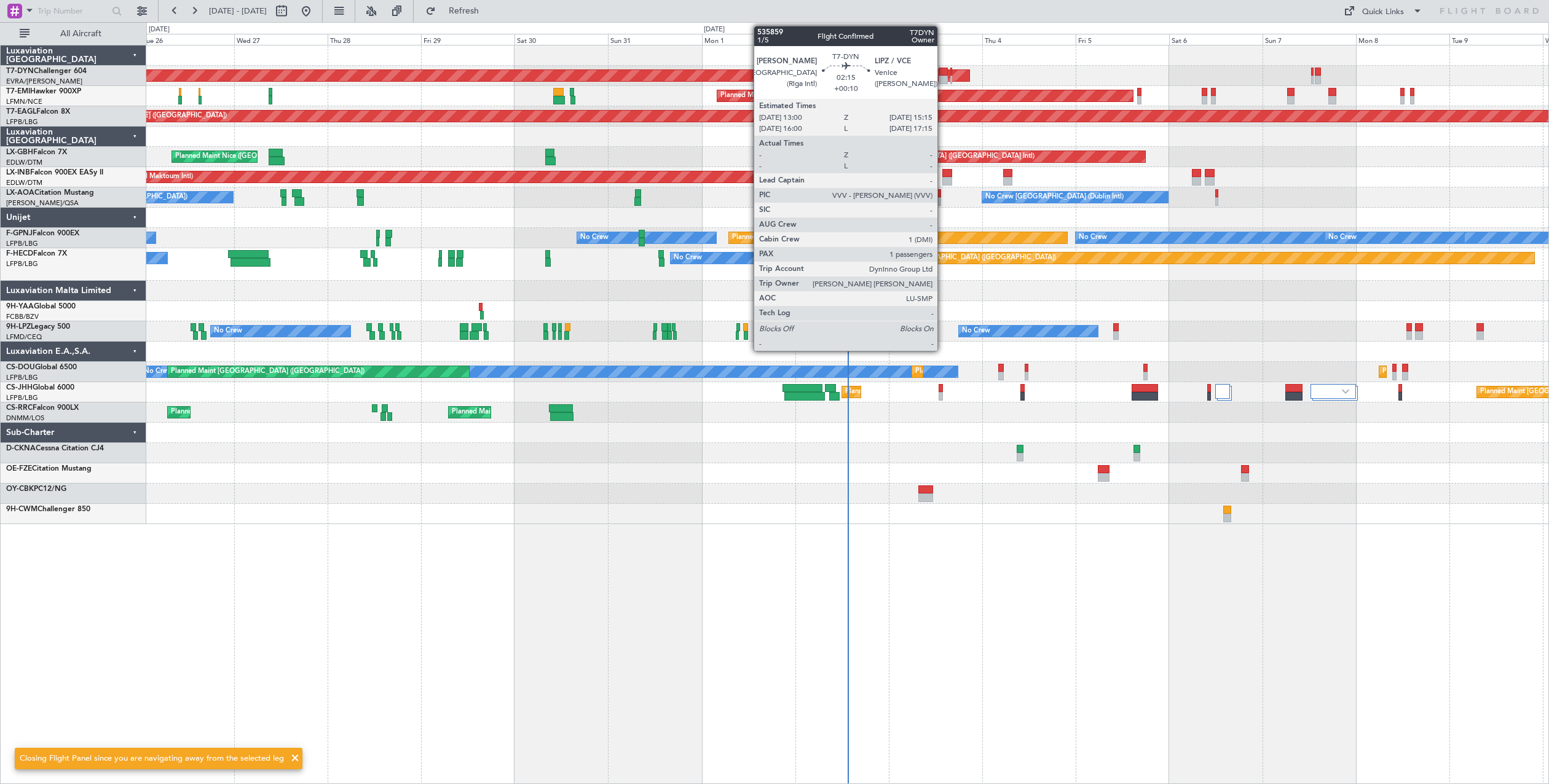
click at [942, 76] on div at bounding box center [942, 80] width 9 height 9
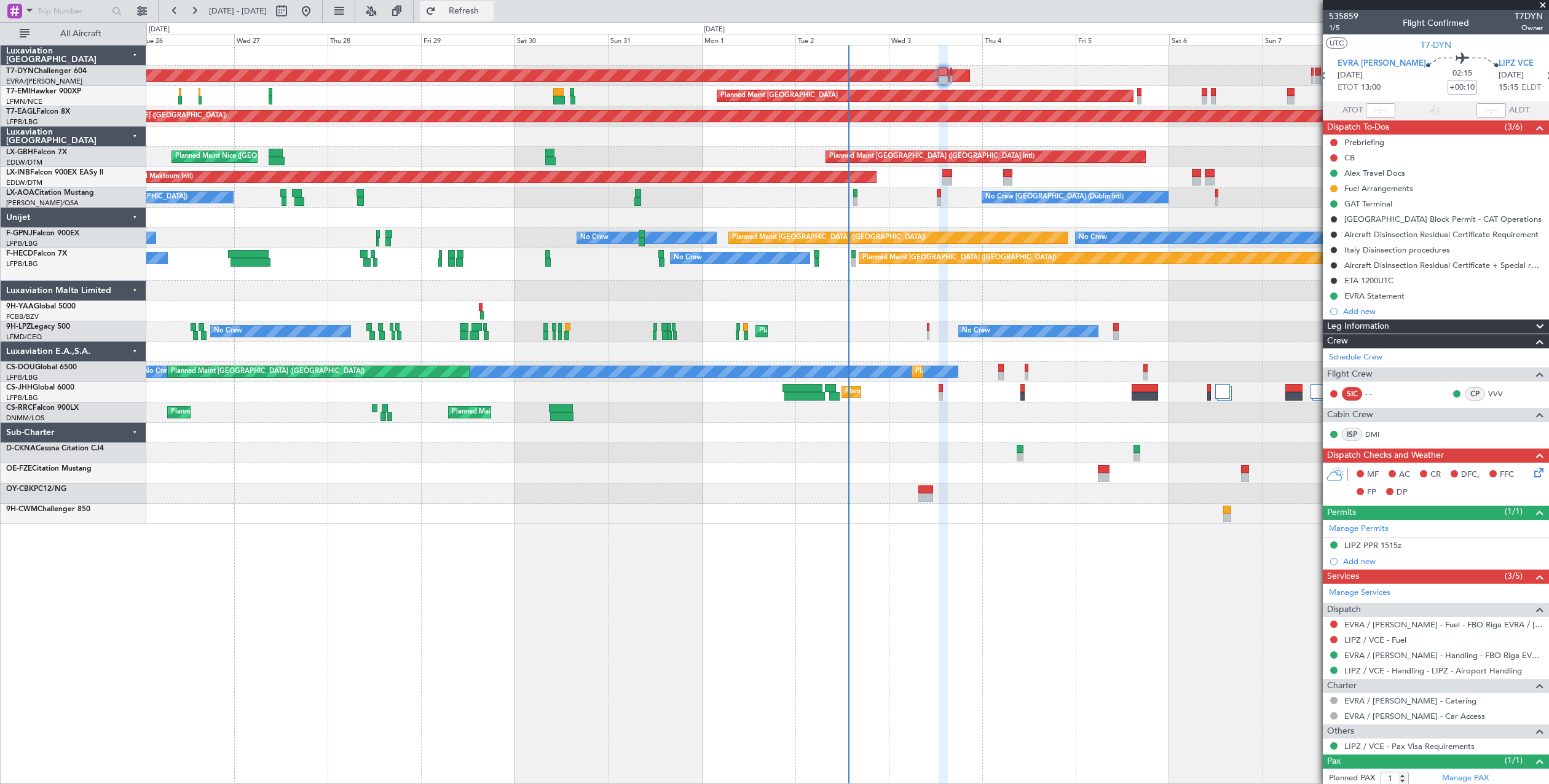
click at [472, 17] on button "Refresh" at bounding box center [457, 11] width 74 height 20
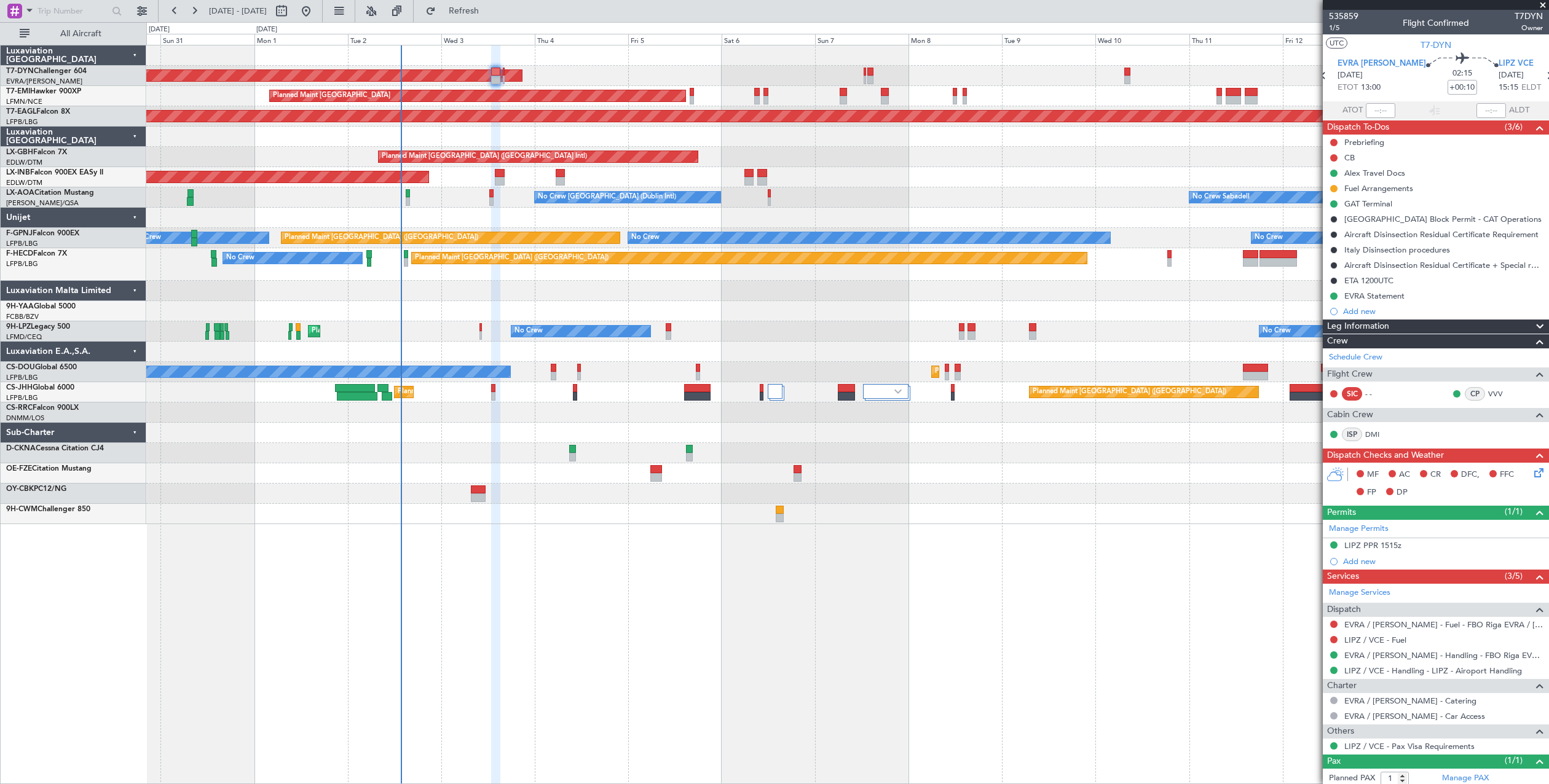
click at [777, 354] on div "AOG Maint Riga (Riga Intl) Planned Maint Zurich Grounded New York (Teterboro) P…" at bounding box center [846, 285] width 1402 height 478
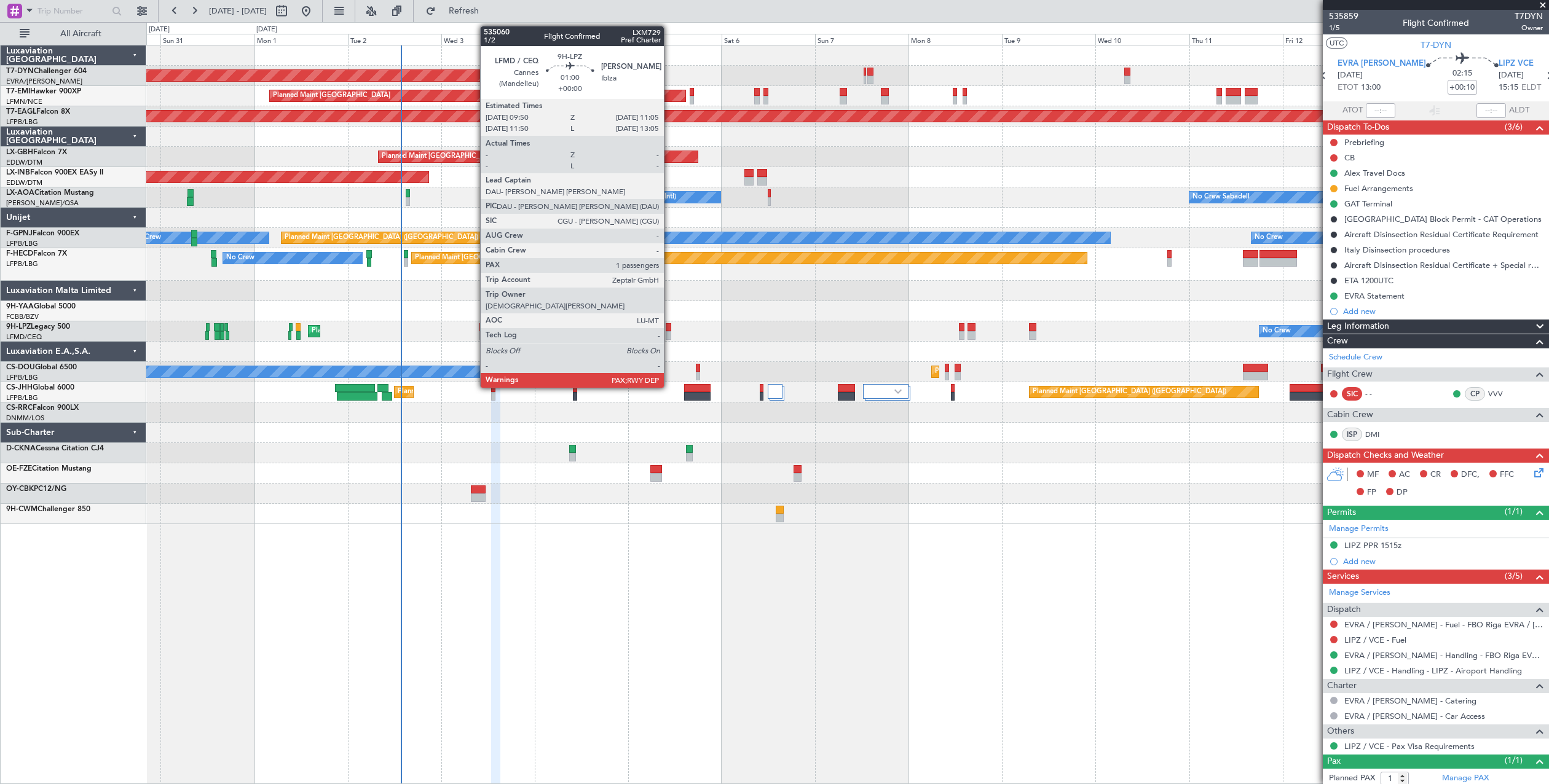
click at [670, 332] on div at bounding box center [668, 336] width 5 height 9
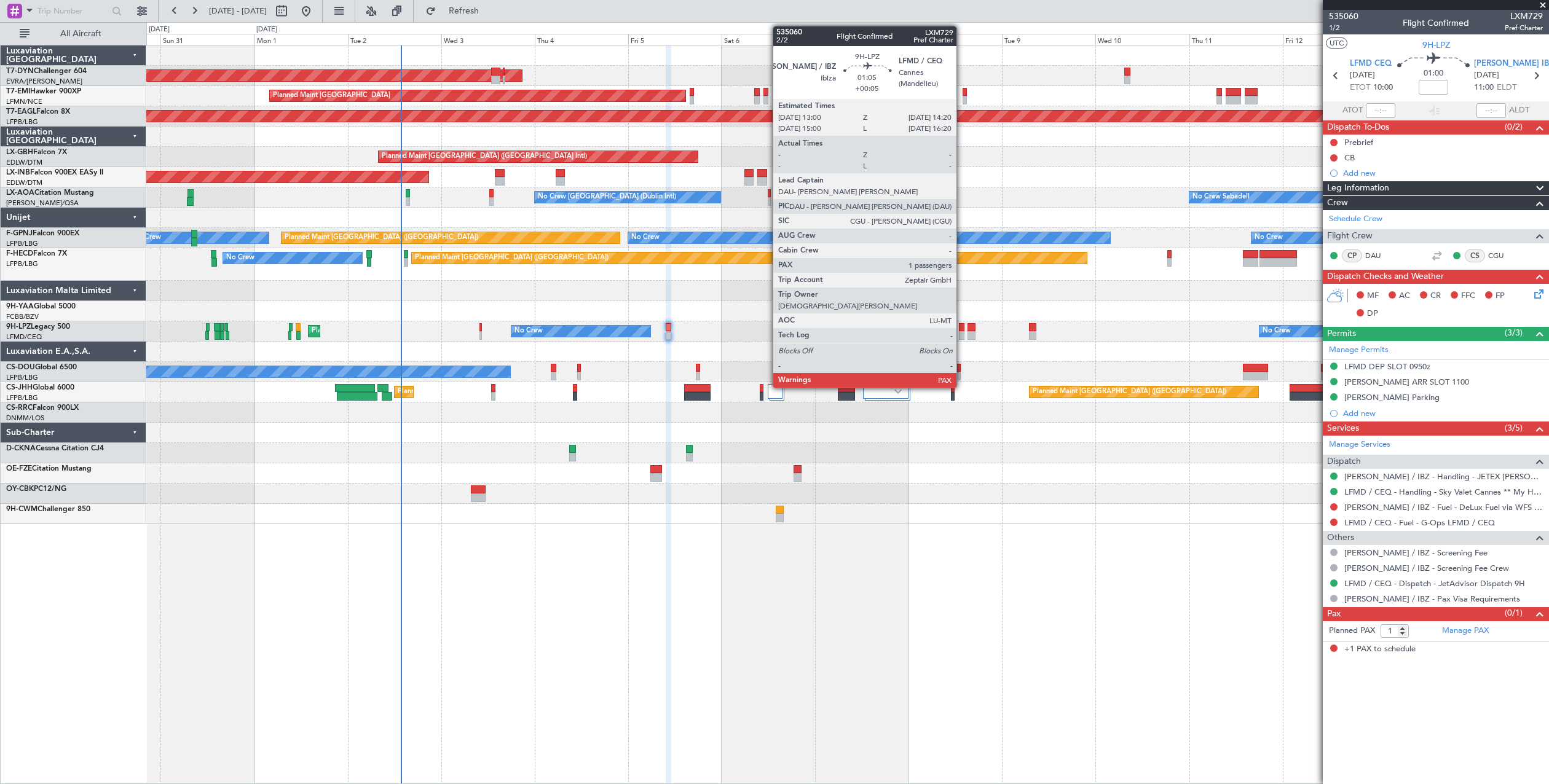
click at [962, 335] on div at bounding box center [961, 336] width 6 height 9
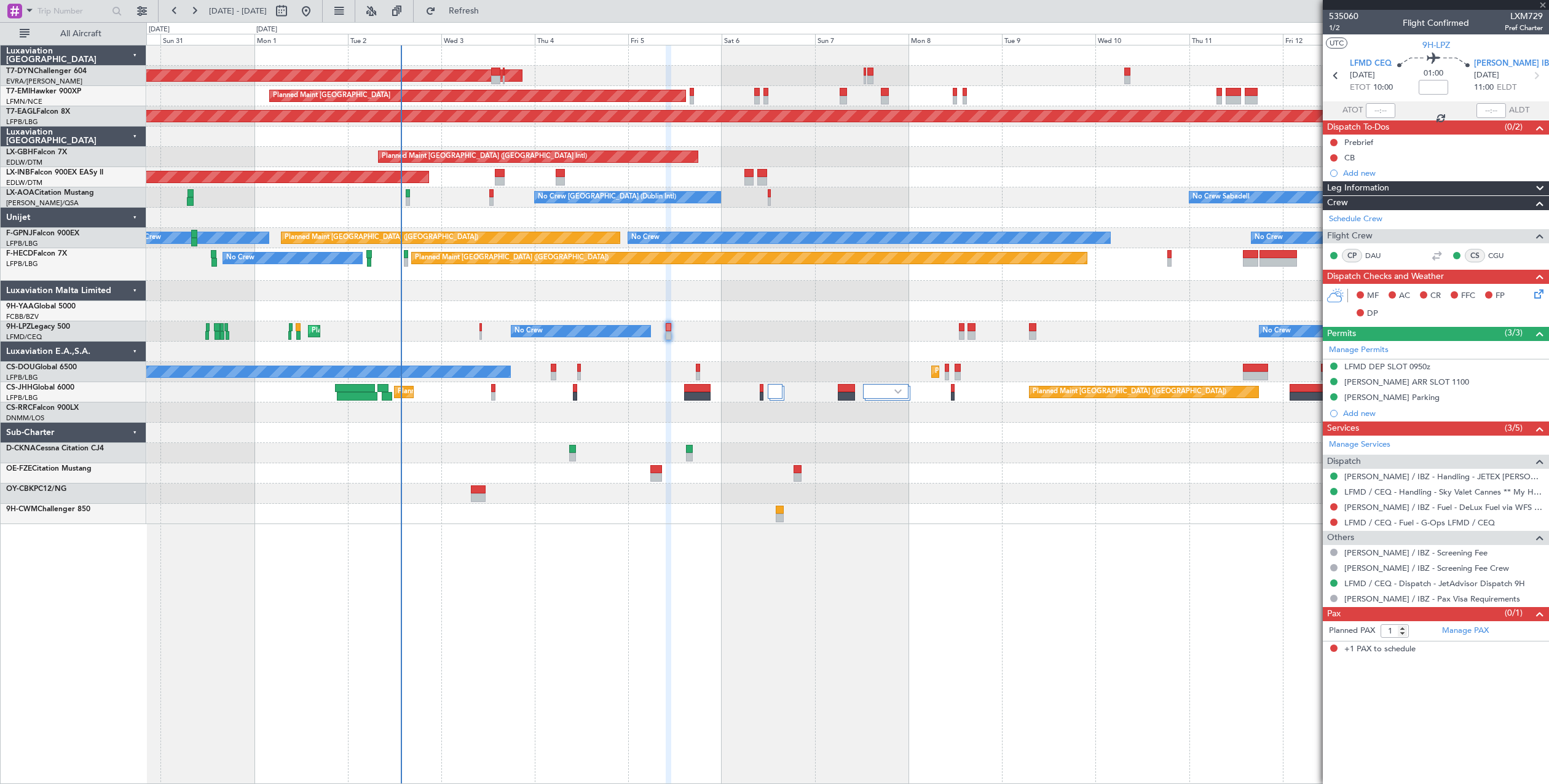
type input "+00:05"
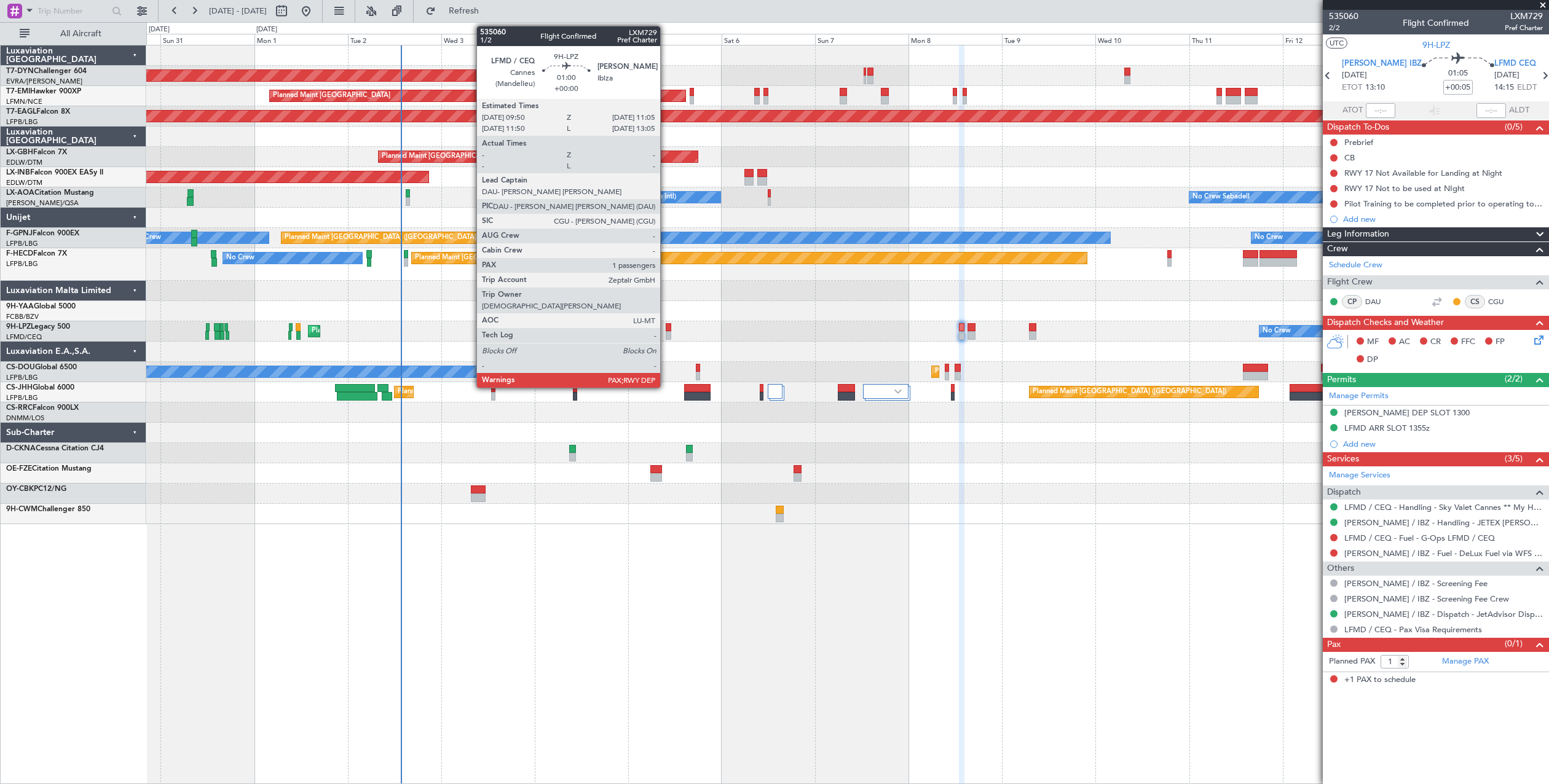
click at [666, 328] on div at bounding box center [668, 328] width 5 height 9
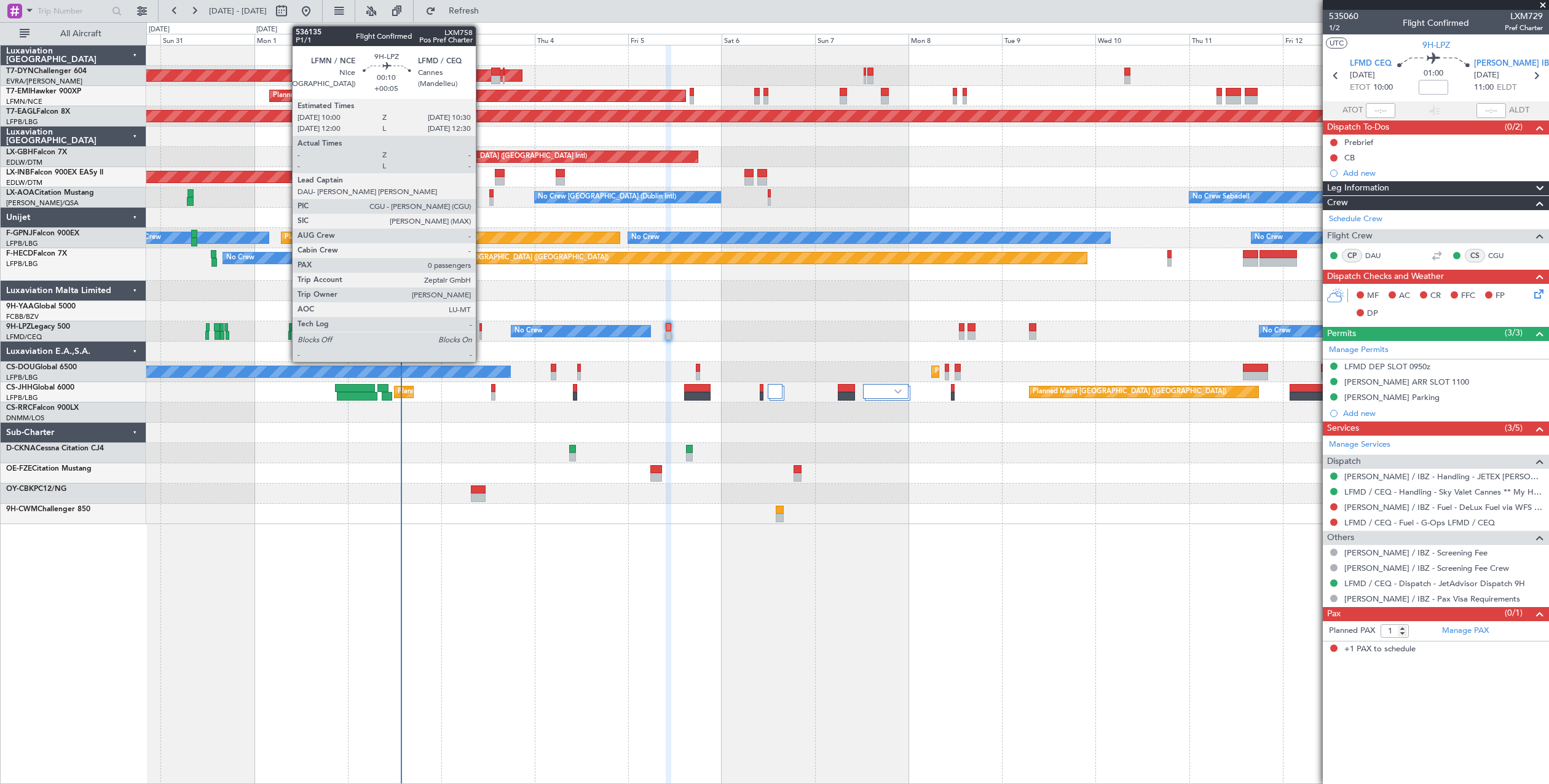
click at [482, 334] on div at bounding box center [481, 336] width 2 height 9
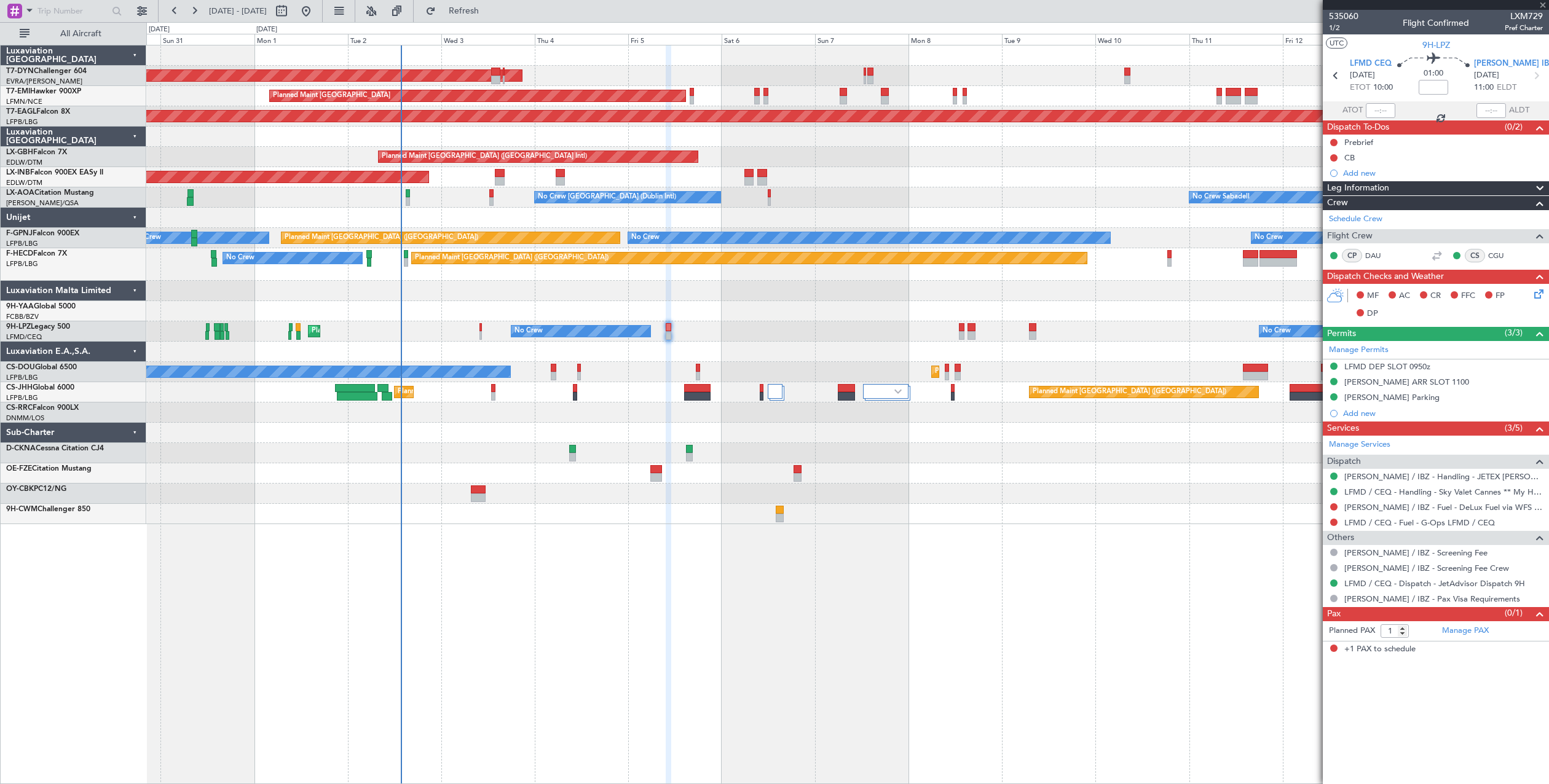
type input "+00:05"
type input "0"
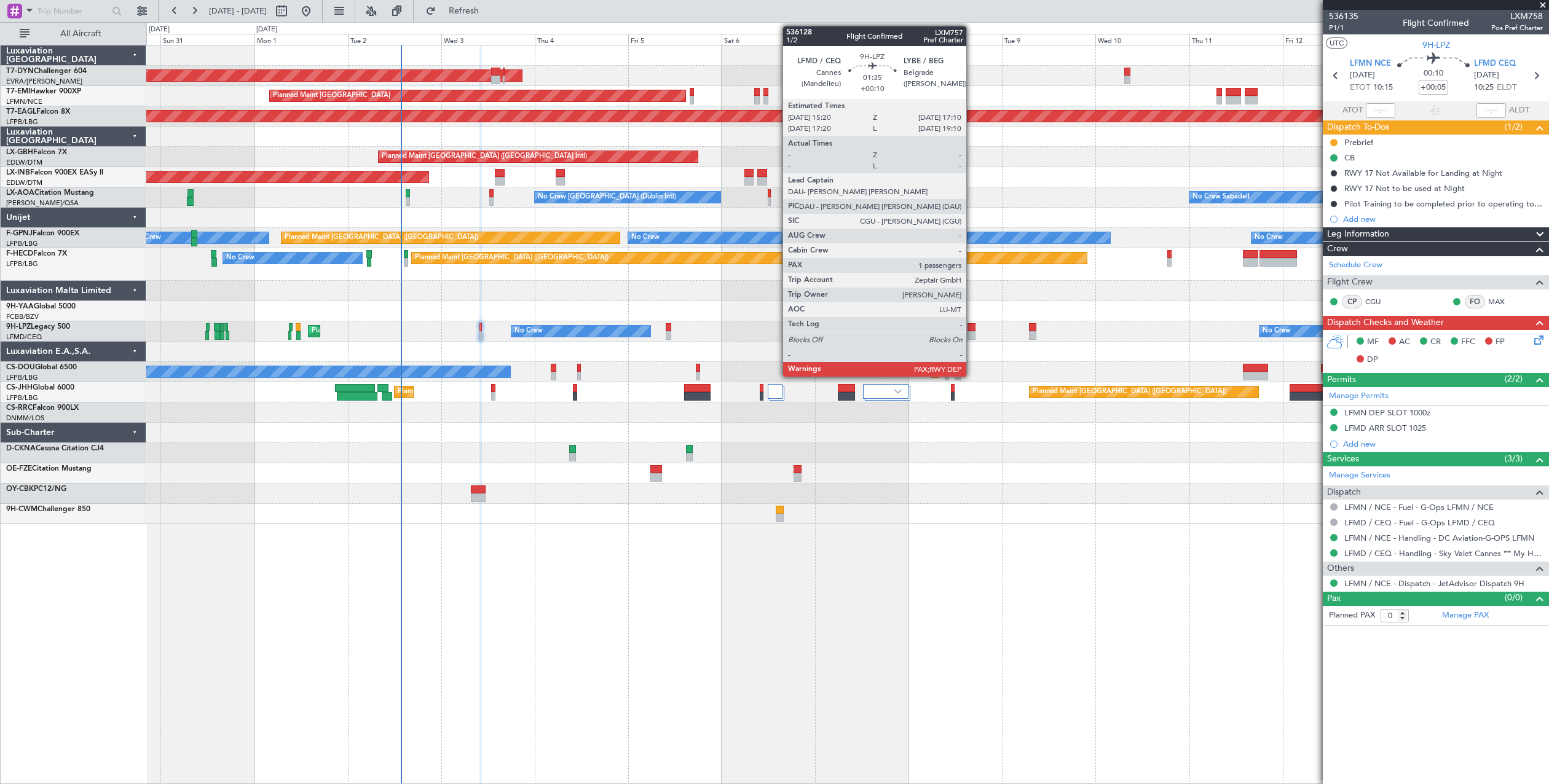
click at [971, 327] on div at bounding box center [970, 328] width 7 height 9
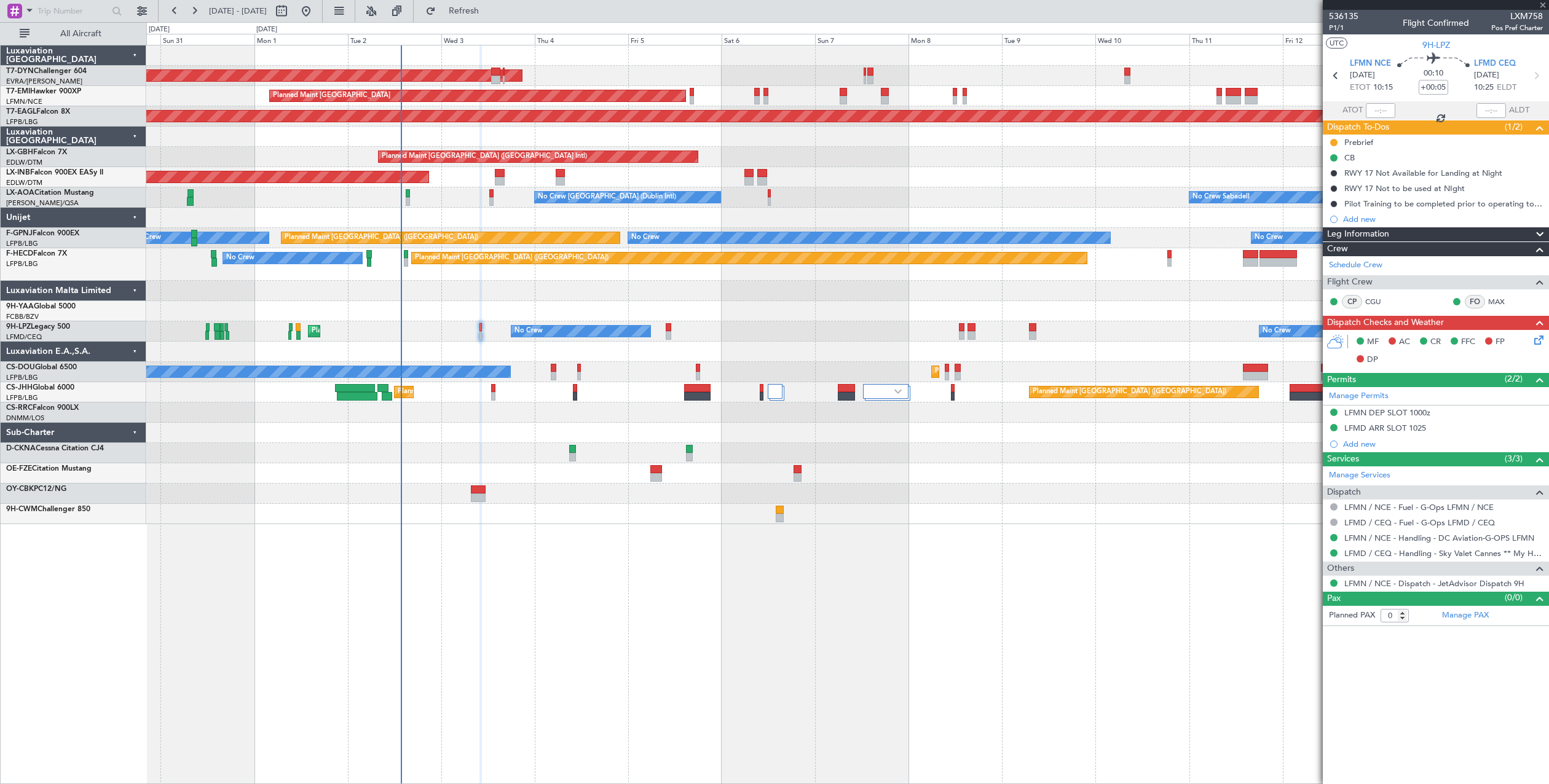
type input "+00:10"
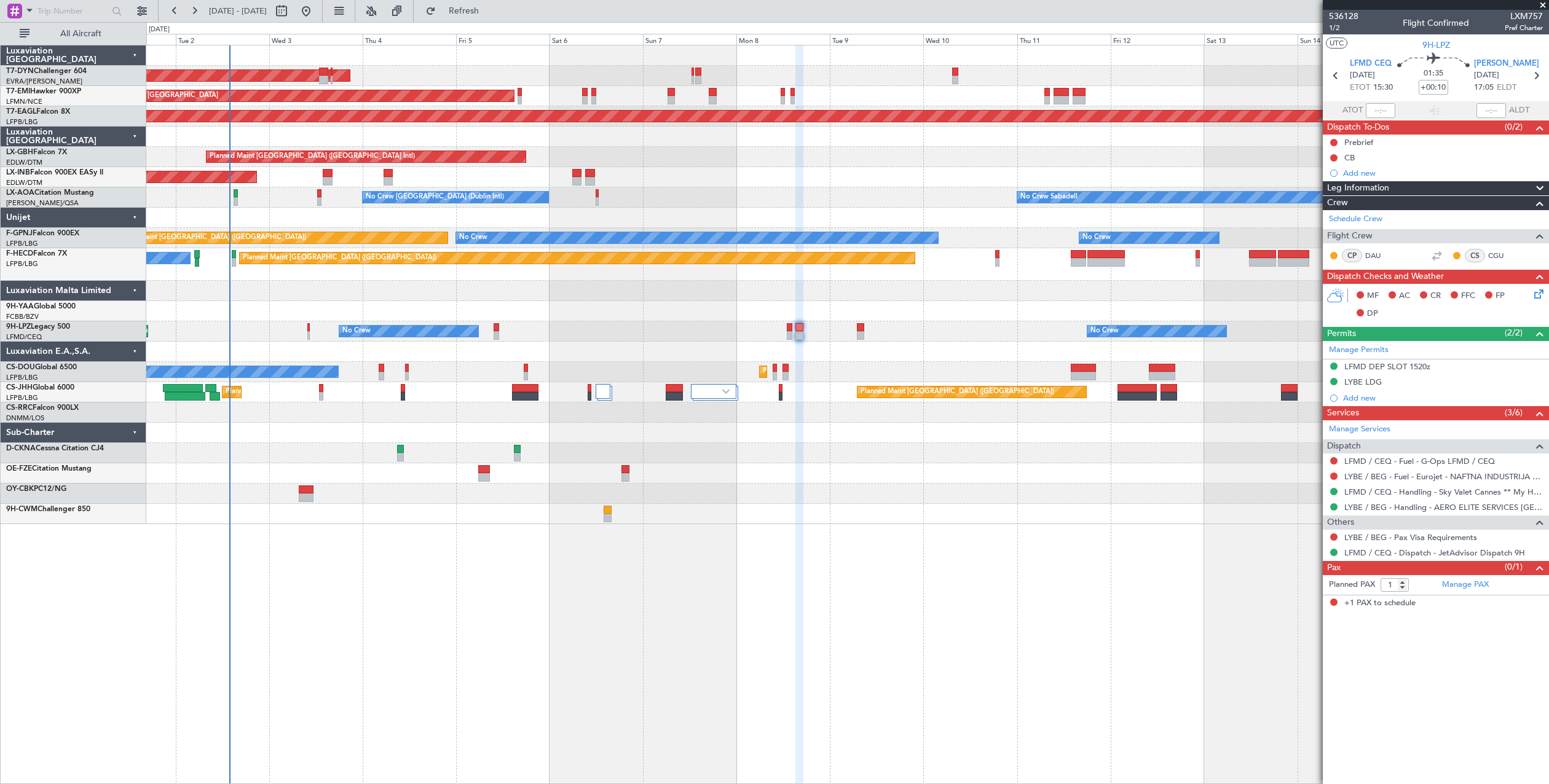
click at [727, 197] on div "AOG Maint Riga (Riga Intl) Planned Maint Zurich Grounded New York (Teterboro) P…" at bounding box center [846, 285] width 1402 height 478
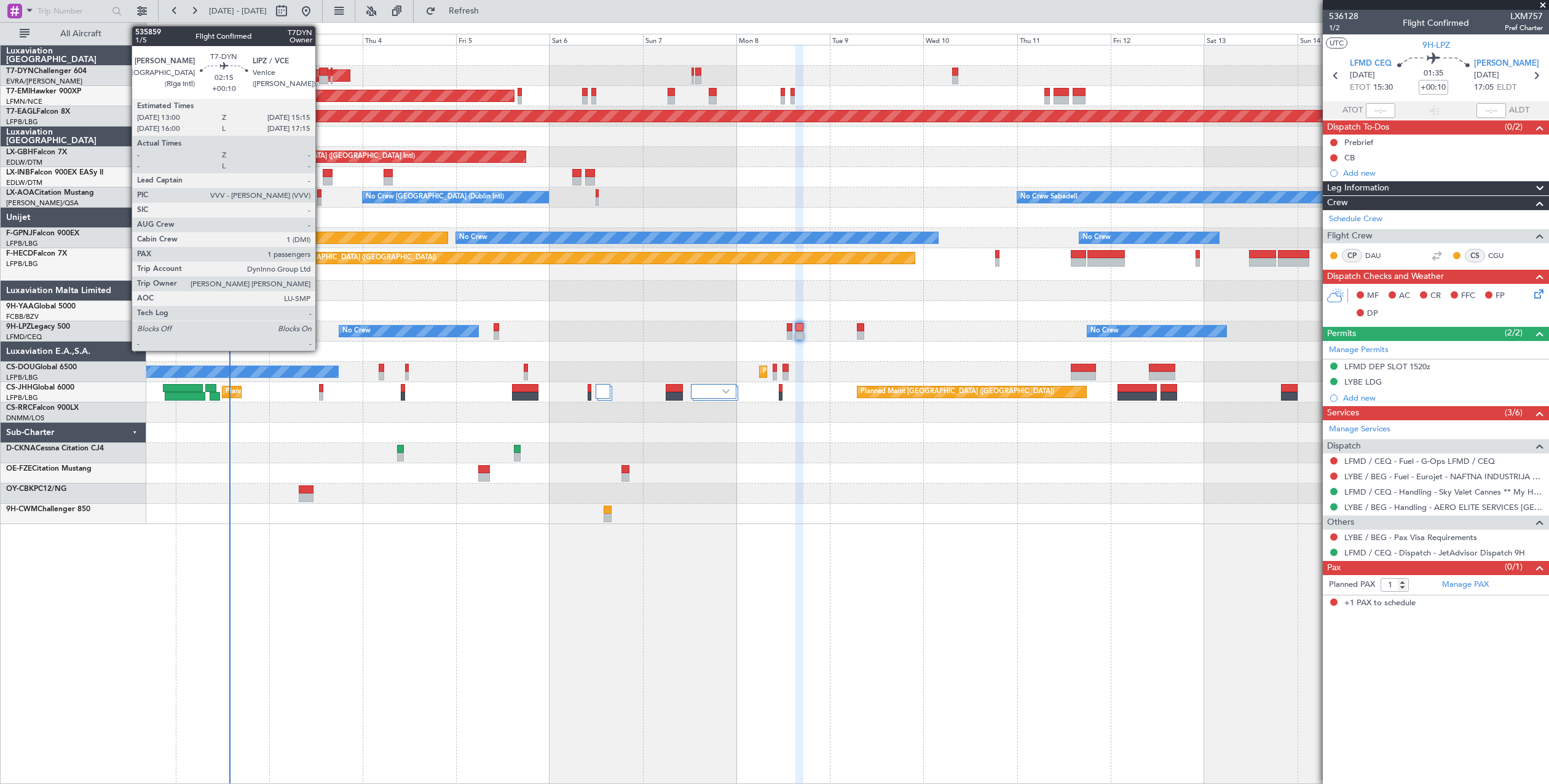
click at [321, 72] on div at bounding box center [323, 72] width 9 height 9
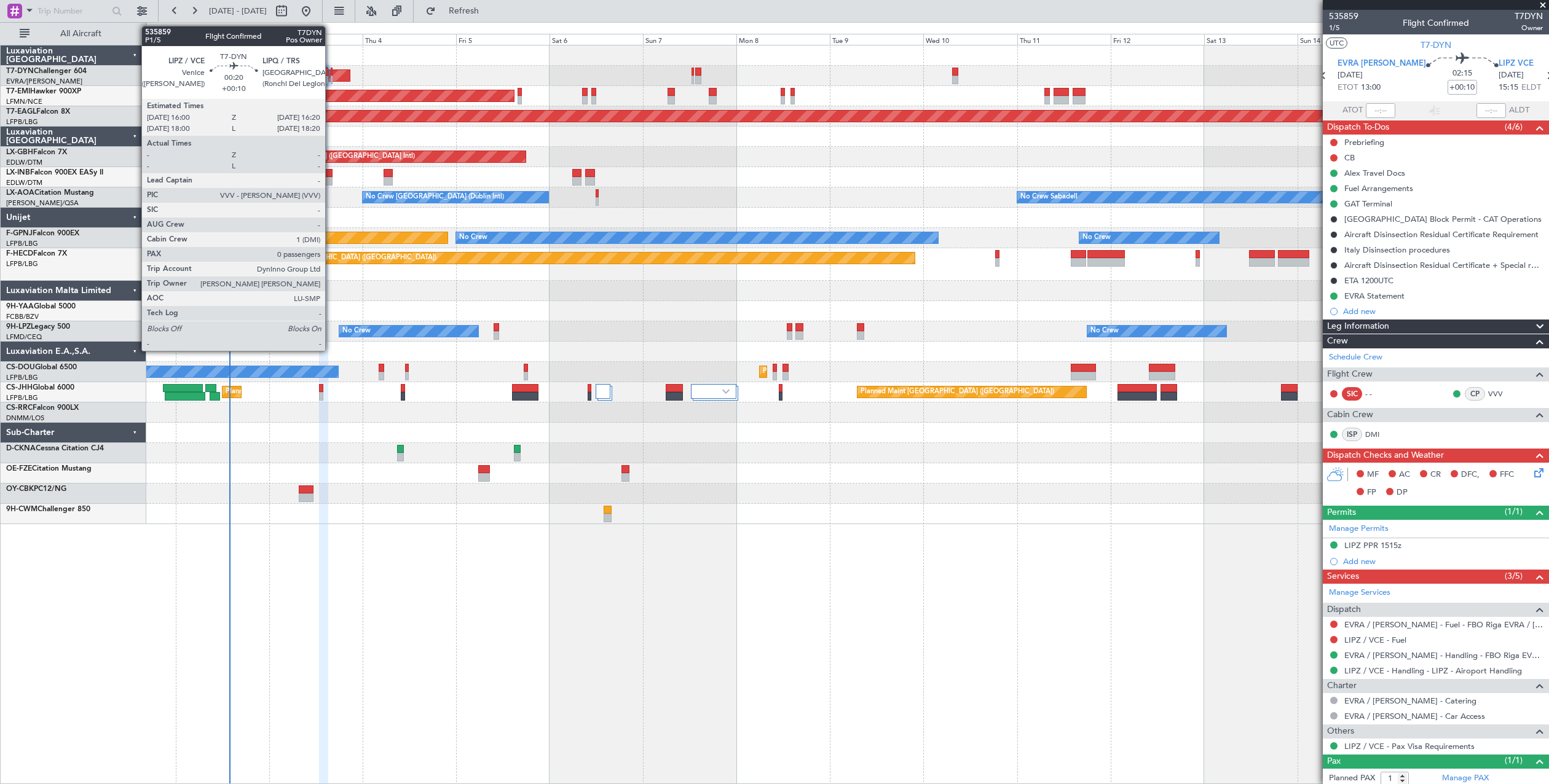
click at [332, 72] on div at bounding box center [332, 72] width 2 height 9
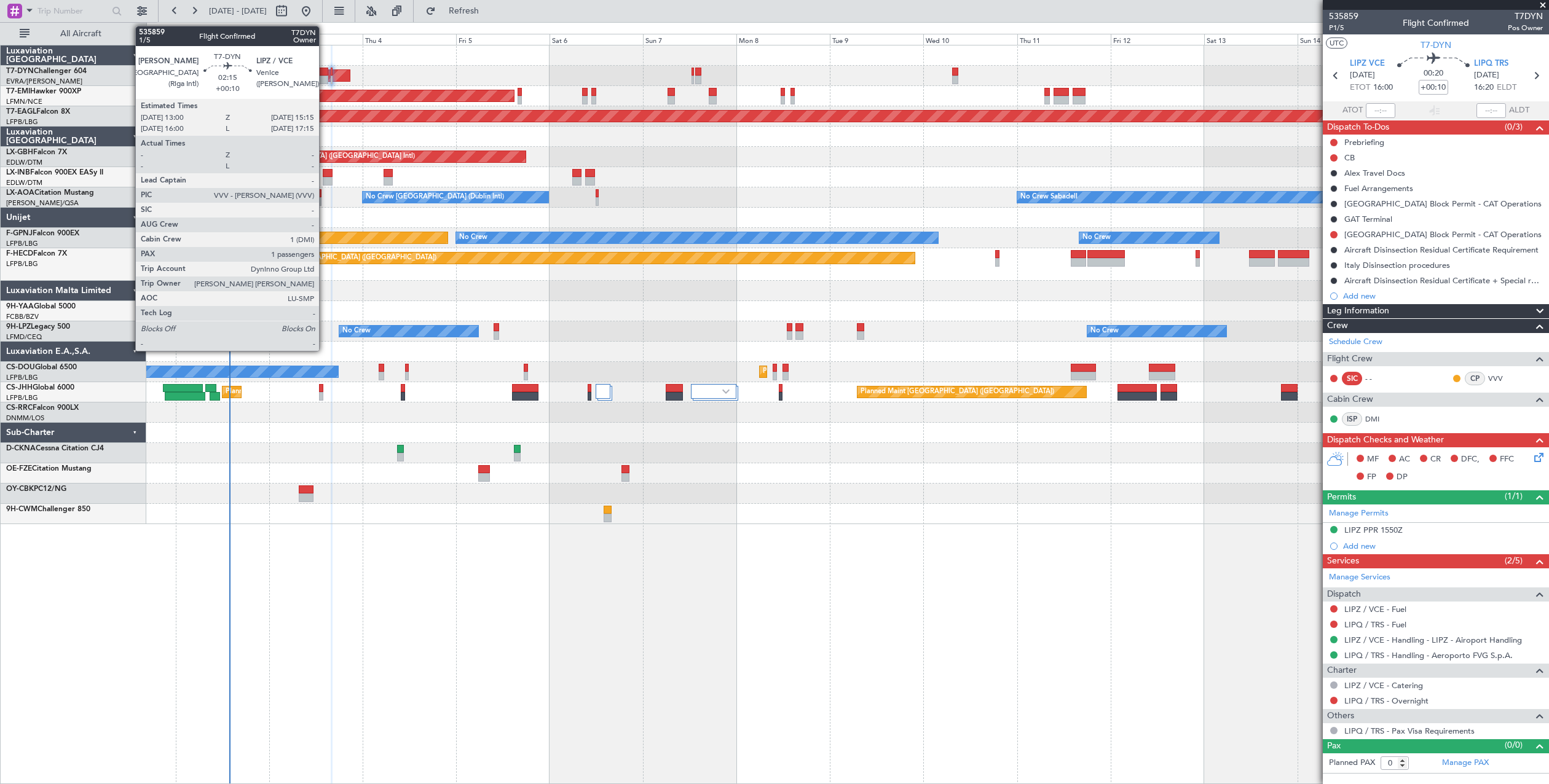
click at [325, 71] on div at bounding box center [323, 72] width 9 height 9
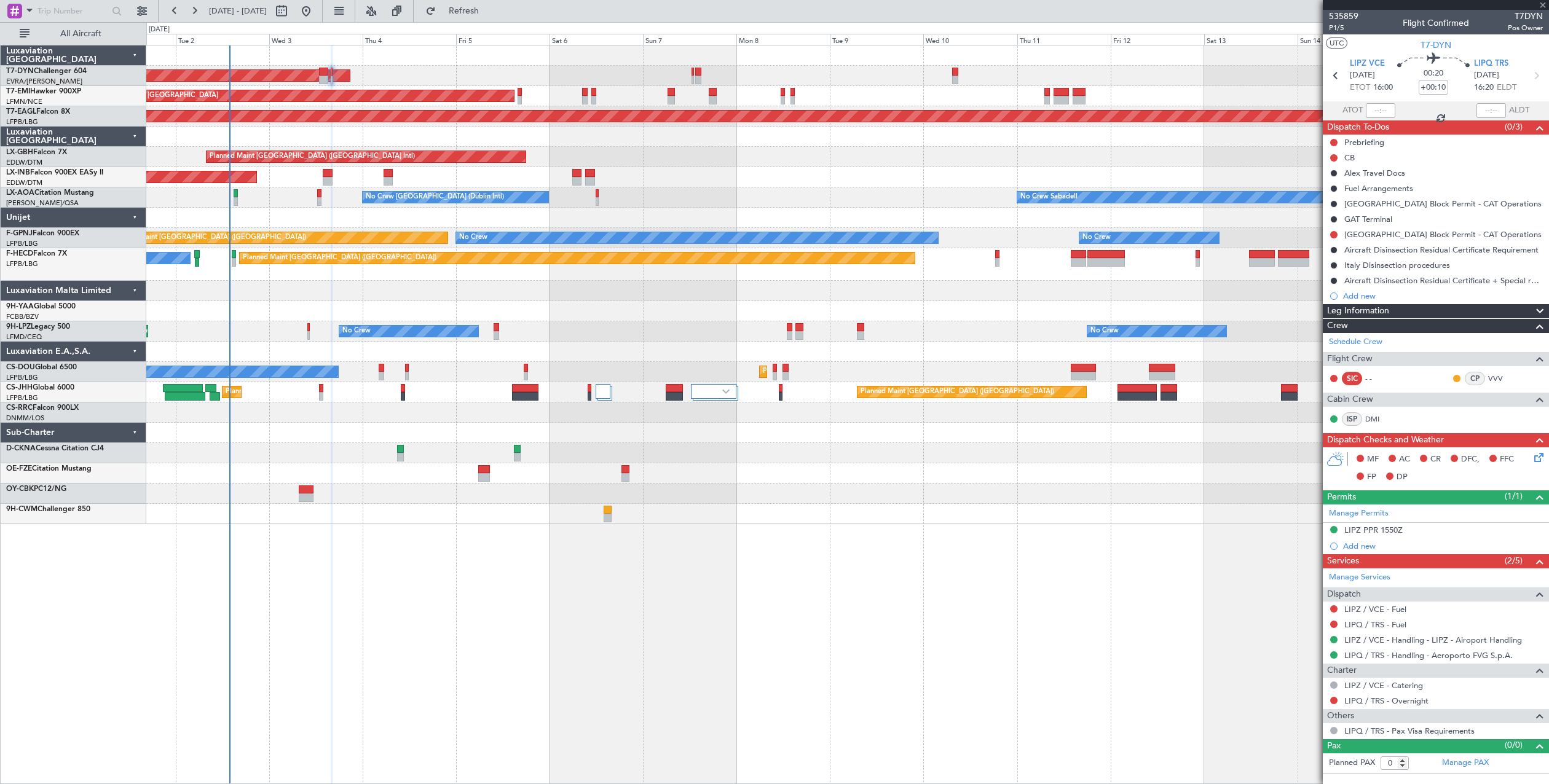
type input "1"
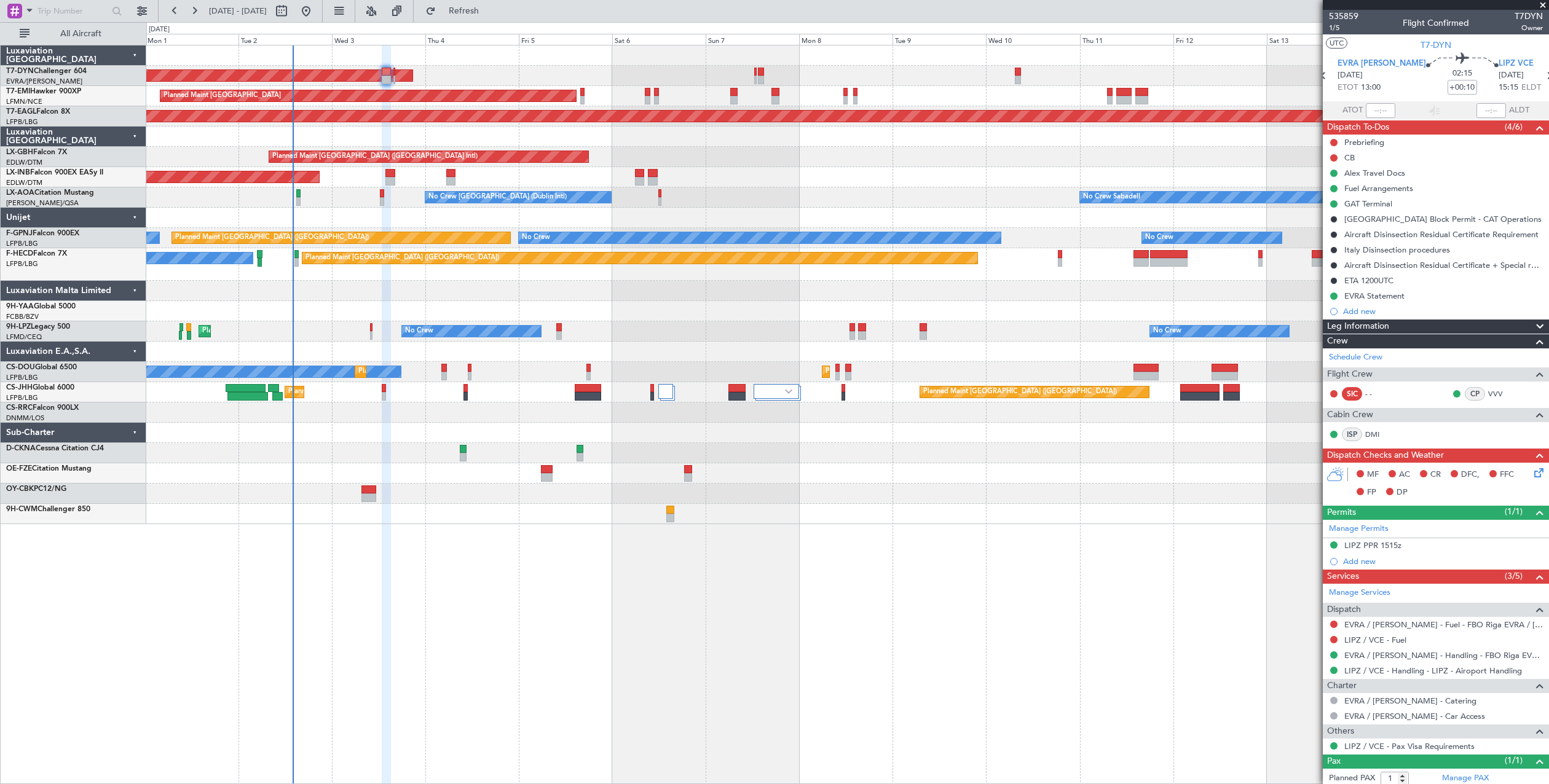
click at [957, 489] on div at bounding box center [846, 493] width 1402 height 20
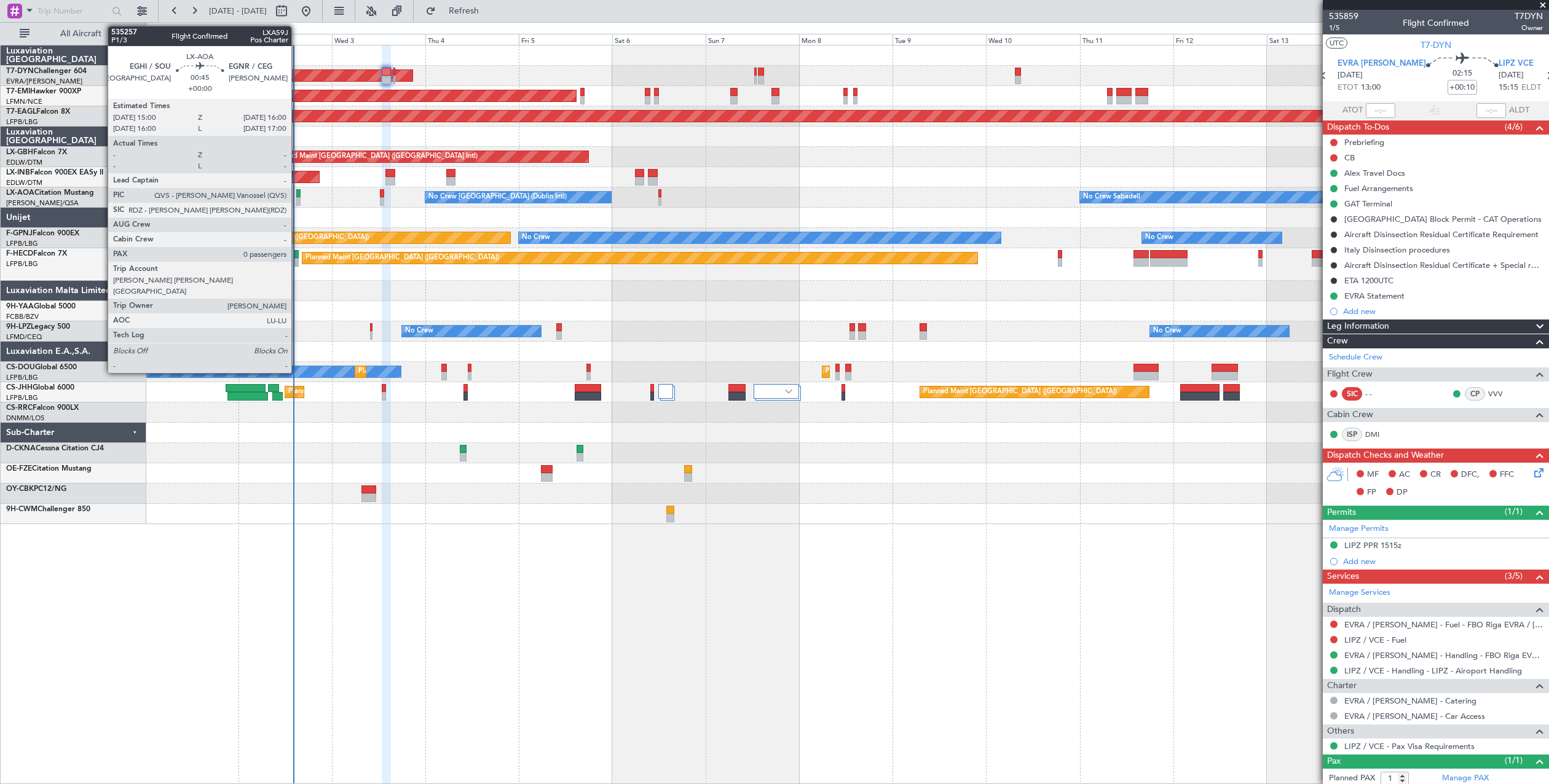
click at [297, 196] on div at bounding box center [298, 193] width 4 height 9
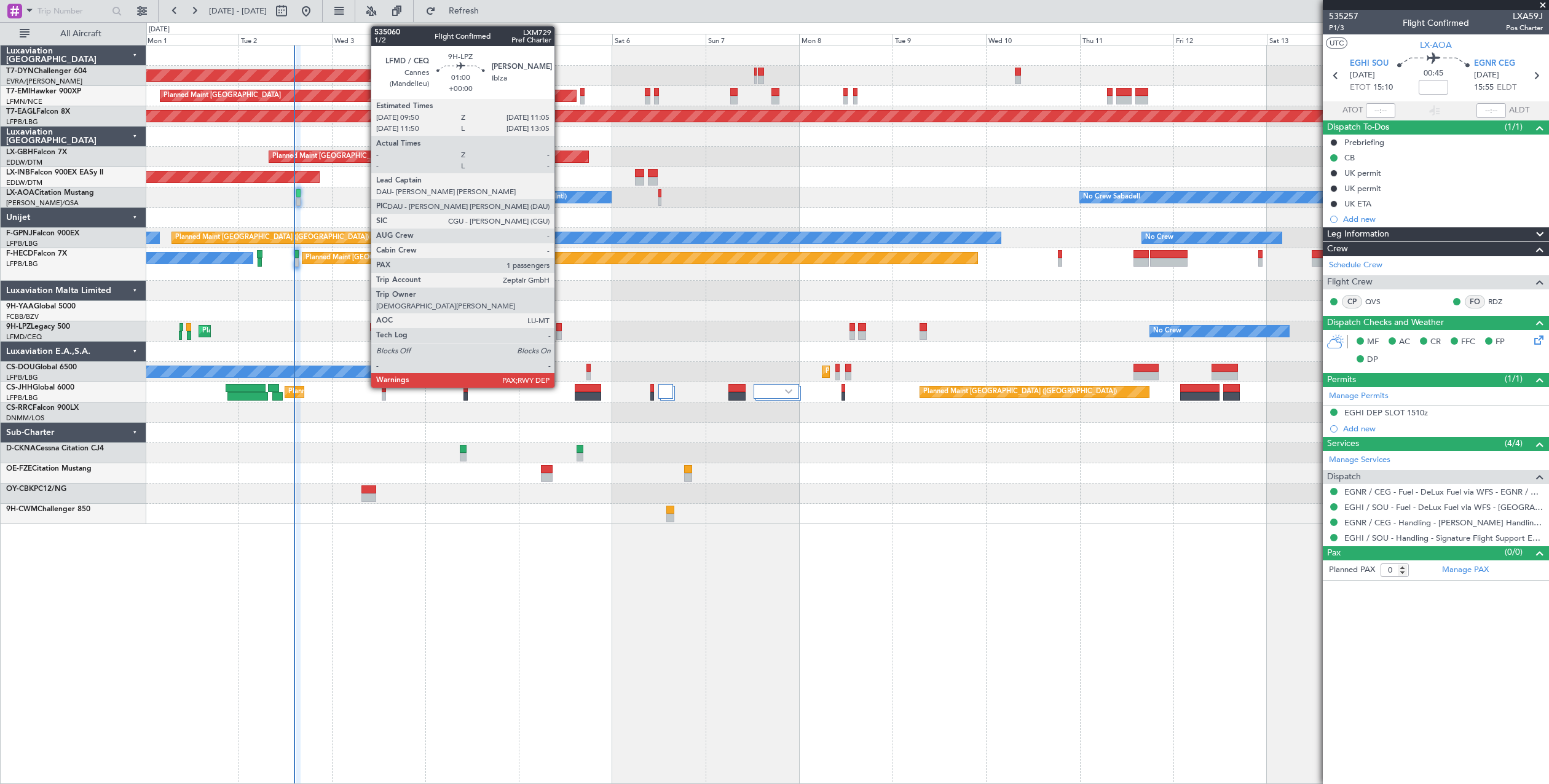
click at [560, 329] on div at bounding box center [559, 328] width 5 height 9
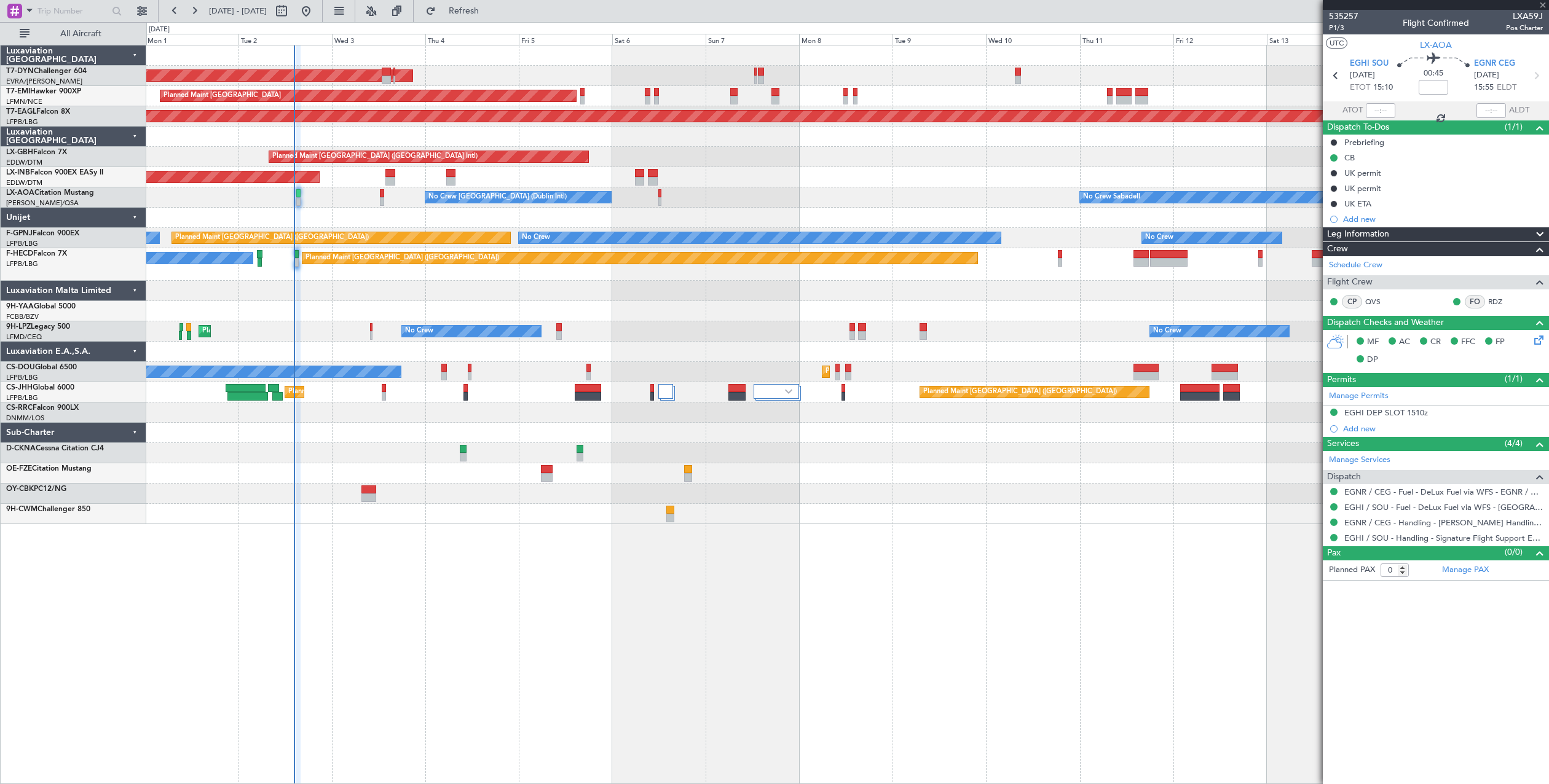
type input "1"
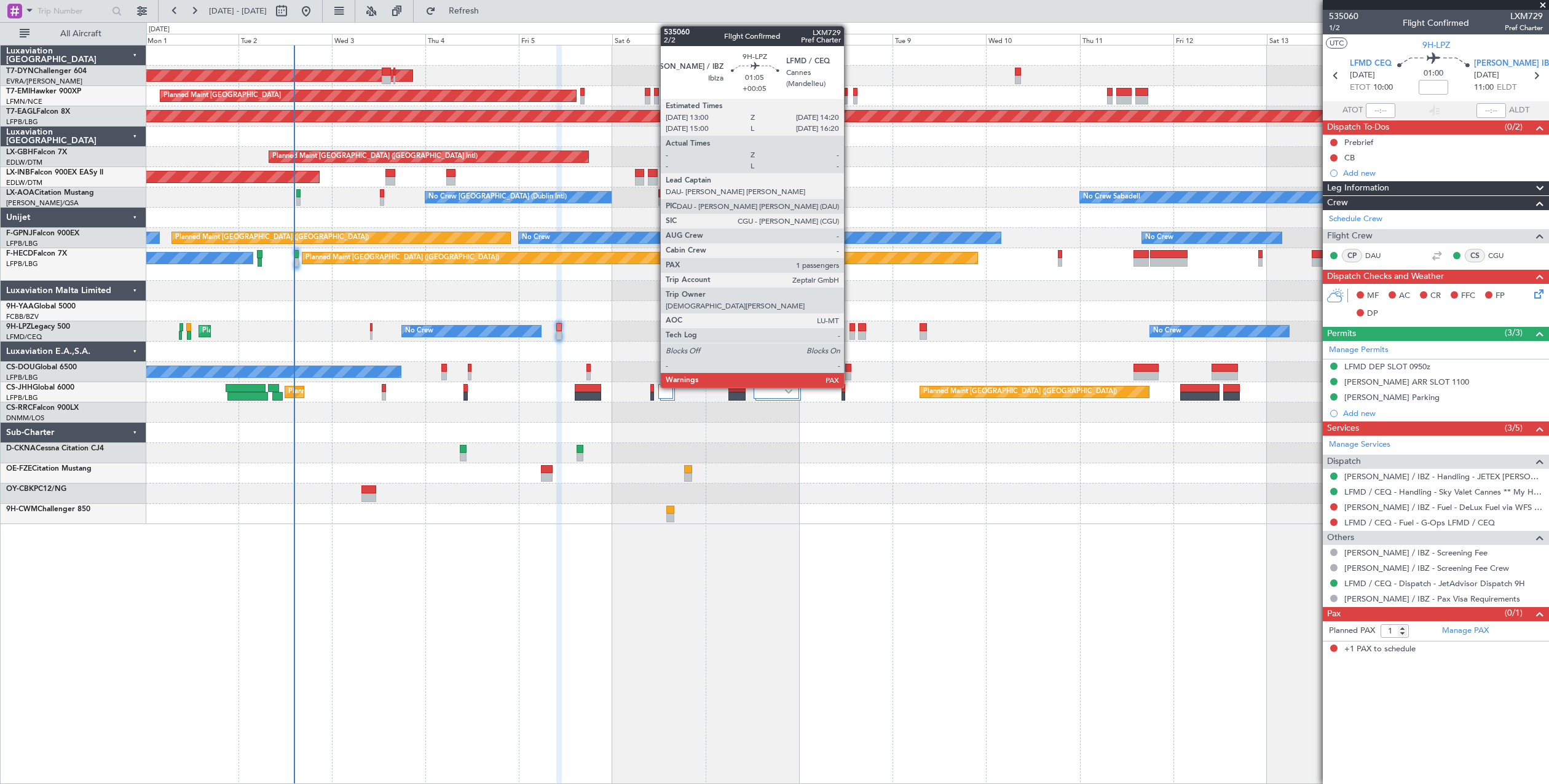
click at [849, 334] on div at bounding box center [852, 336] width 6 height 9
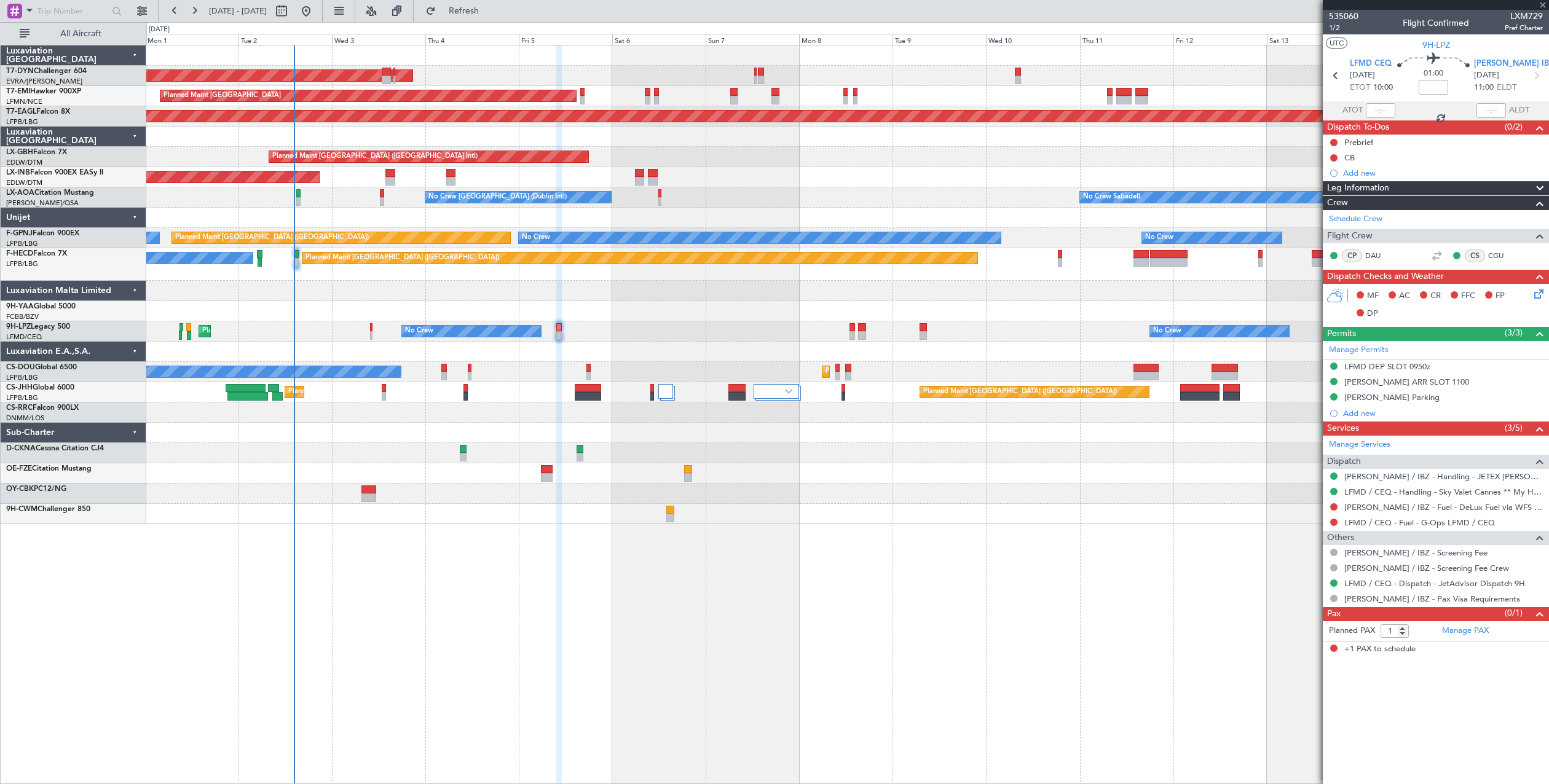
type input "+00:05"
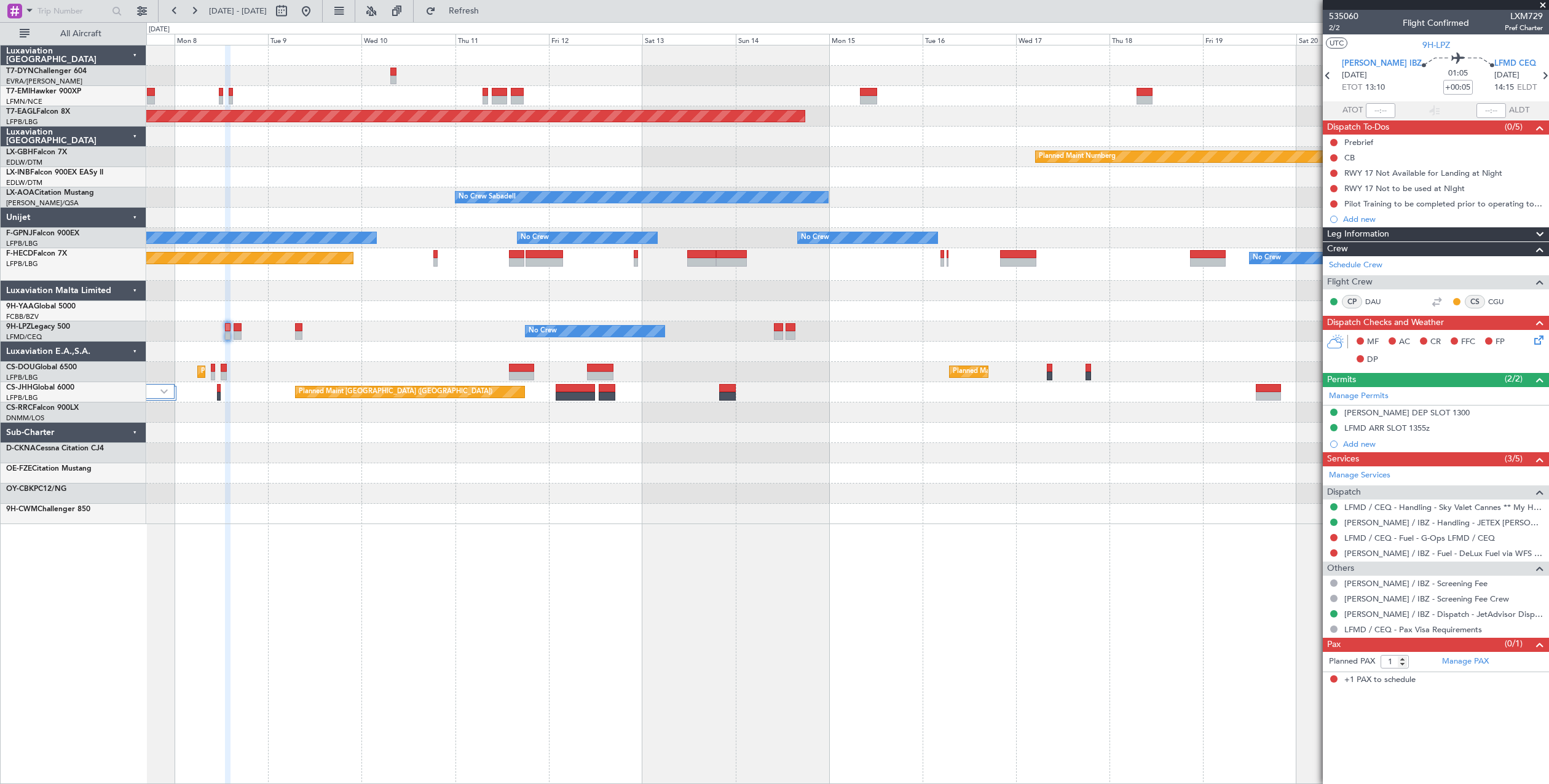
click at [464, 368] on div "Planned Maint Zurich Grounded New York (Teterboro) Planned Maint Nurnberg Plann…" at bounding box center [846, 285] width 1402 height 478
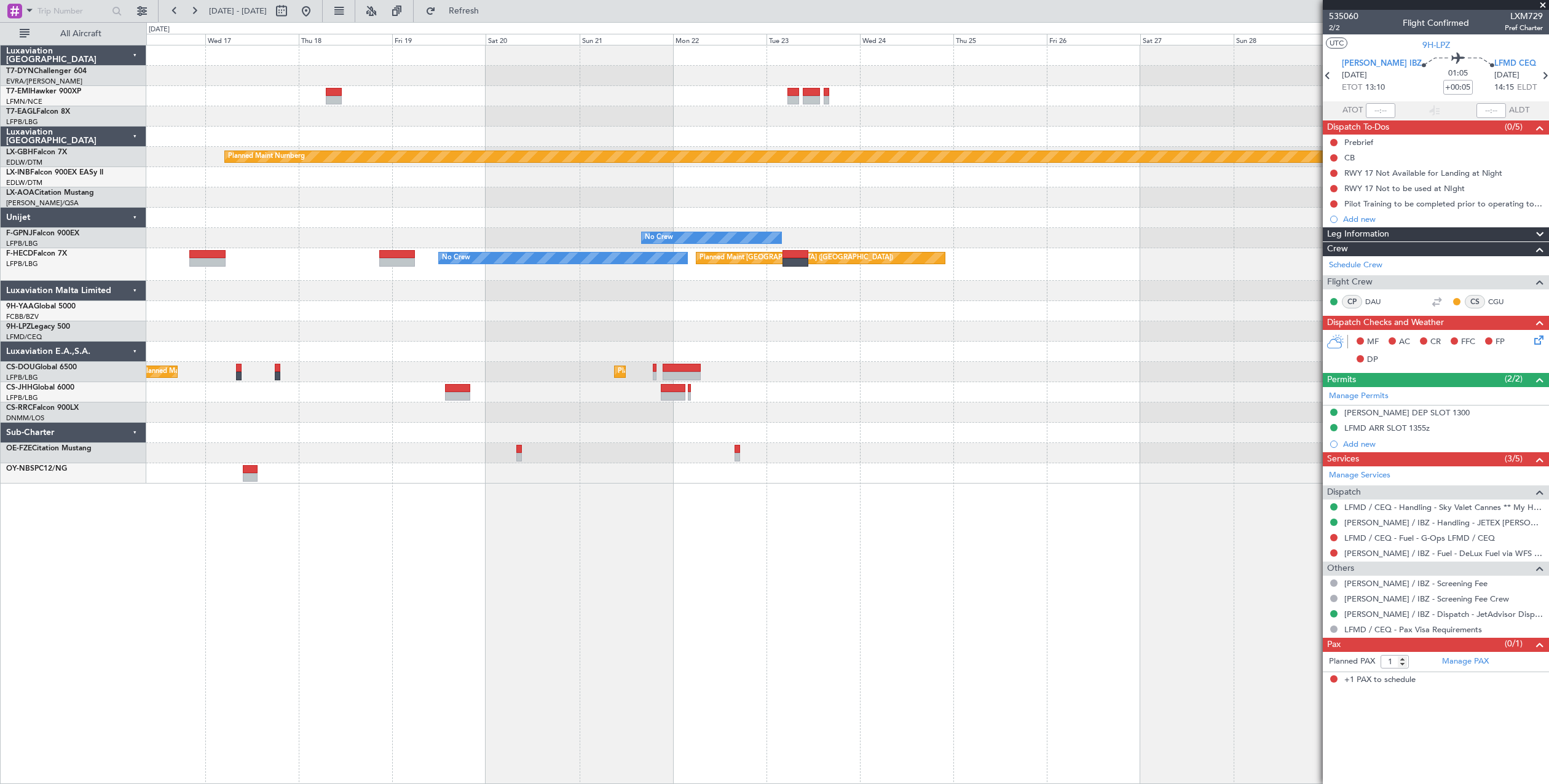
click at [118, 317] on div "Grounded New York (Teterboro) Planned Maint Nurnberg No Crew Sabadell No Crew S…" at bounding box center [774, 402] width 1549 height 762
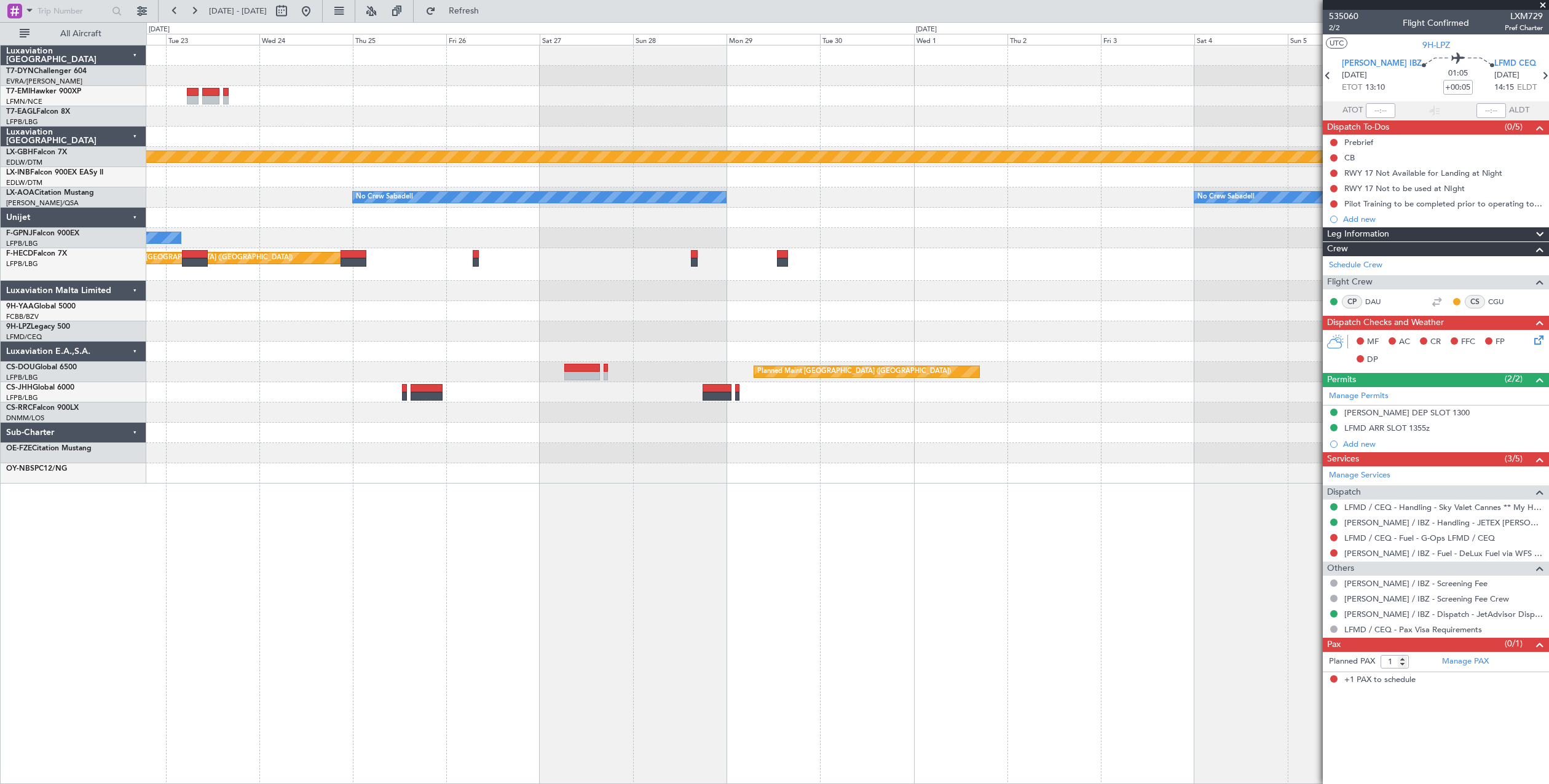
click at [190, 290] on div "Planned Maint Nurnberg No Crew Sabadell No Crew Sabadell No Crew Planned Maint …" at bounding box center [846, 265] width 1402 height 438
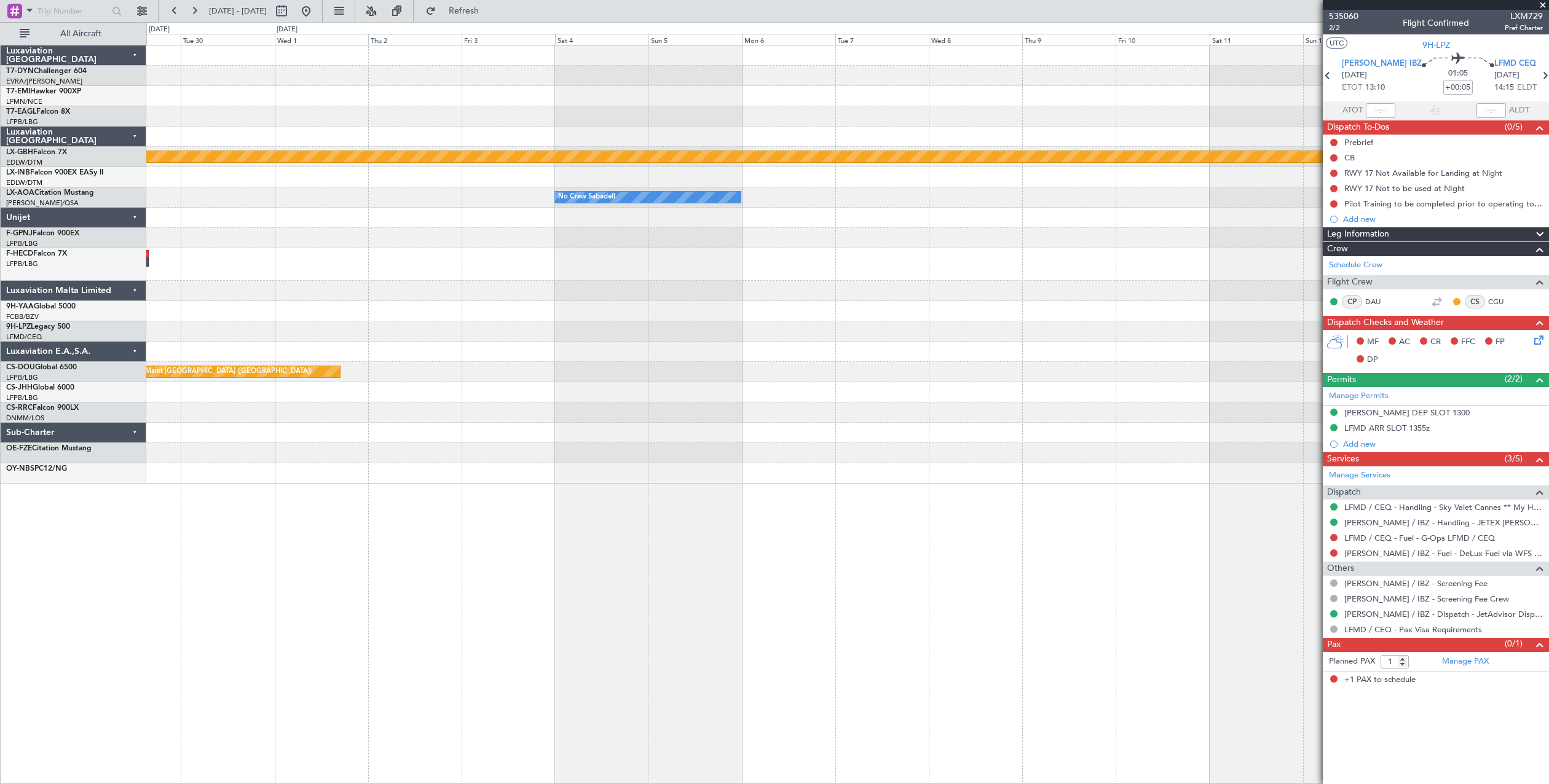
click at [237, 241] on div "Planned Maint Nurnberg No Crew Sabadell No Crew Sabadell Planned Maint Paris (L…" at bounding box center [846, 265] width 1402 height 438
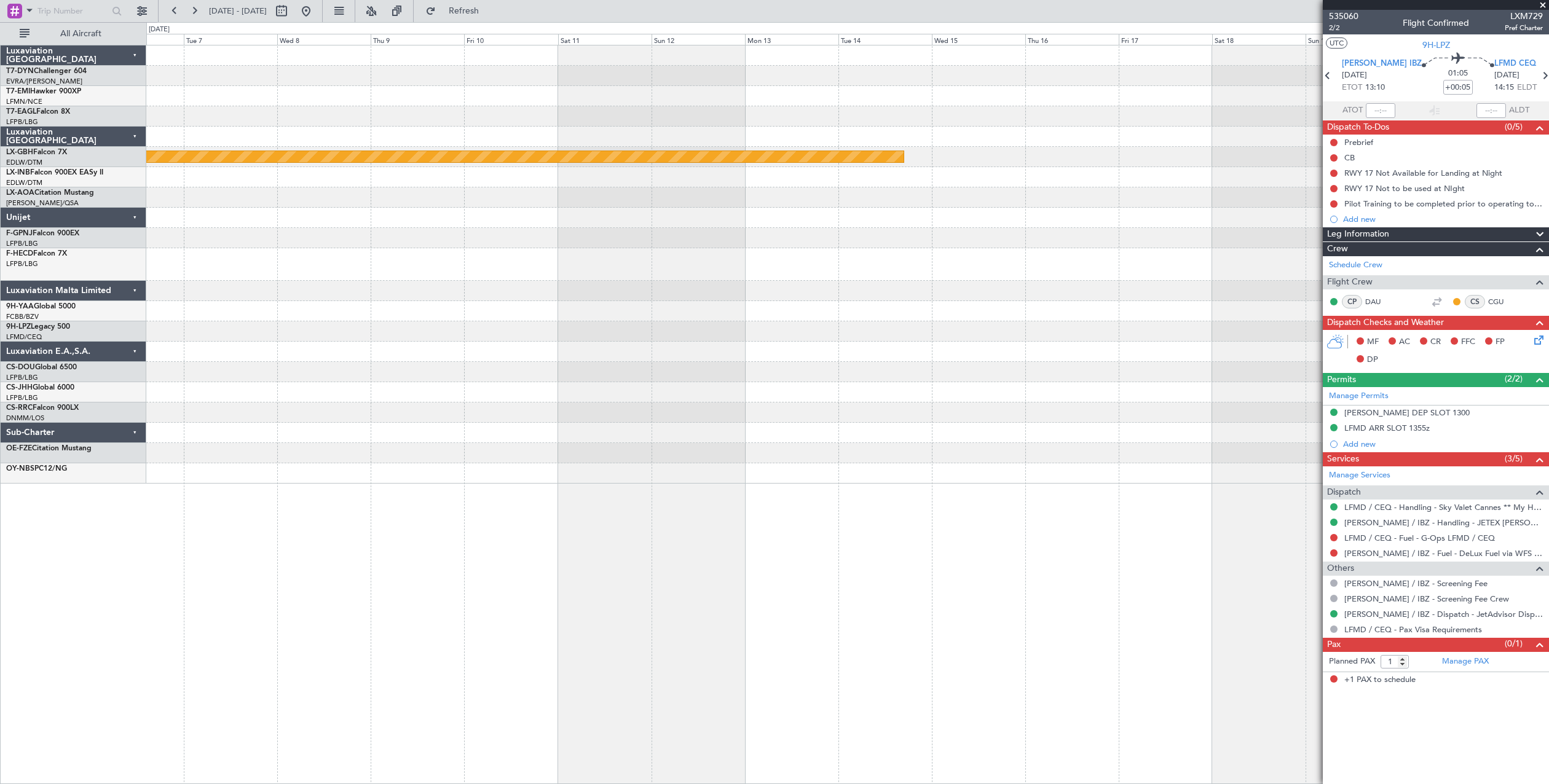
click at [283, 262] on div "Planned Maint Nurnberg Planned Maint Monchengladbach No Crew Sabadell" at bounding box center [846, 265] width 1402 height 438
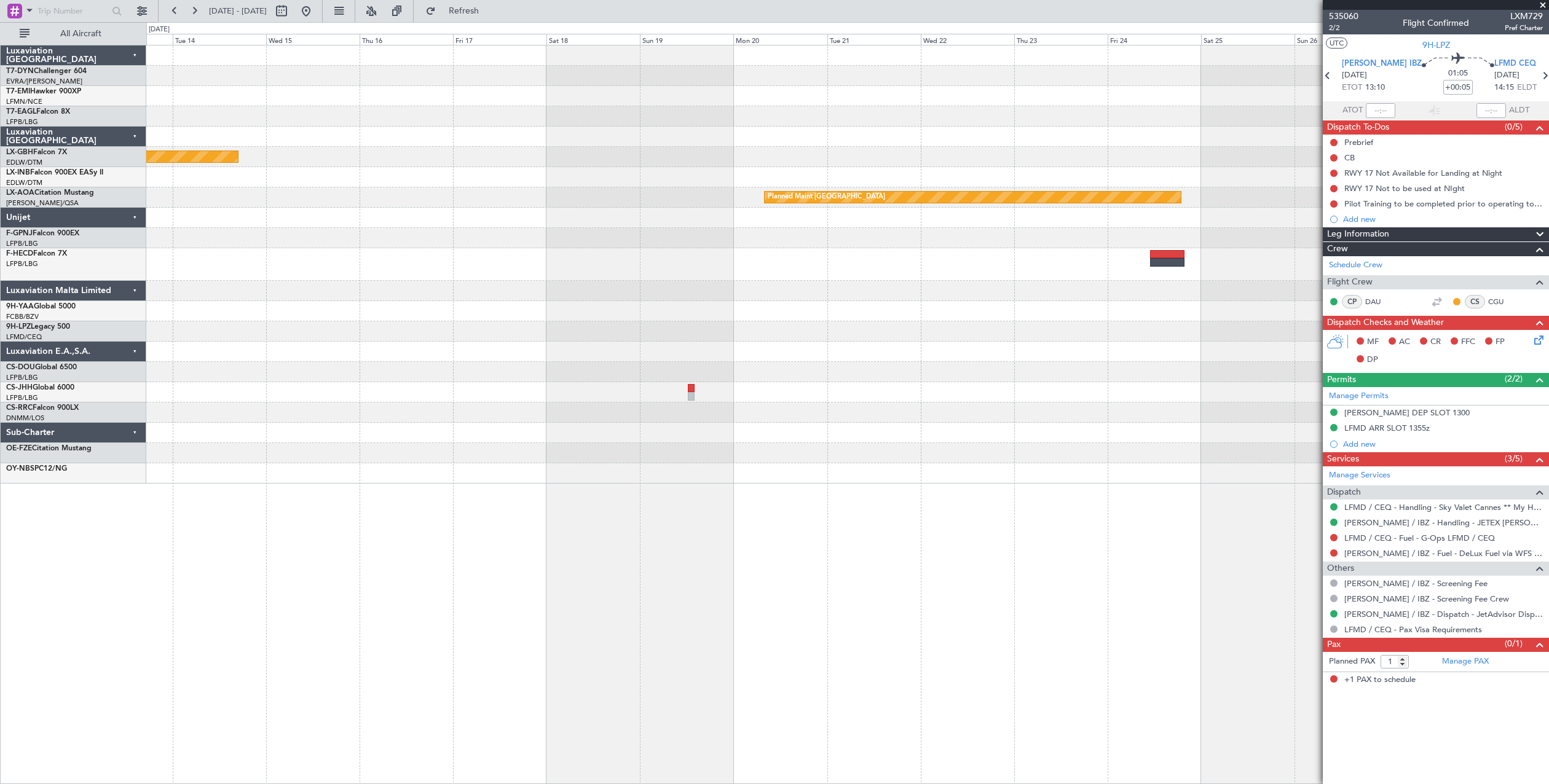
click at [352, 256] on div "Planned Maint Nurnberg Planned Maint Monchengladbach" at bounding box center [846, 265] width 1402 height 438
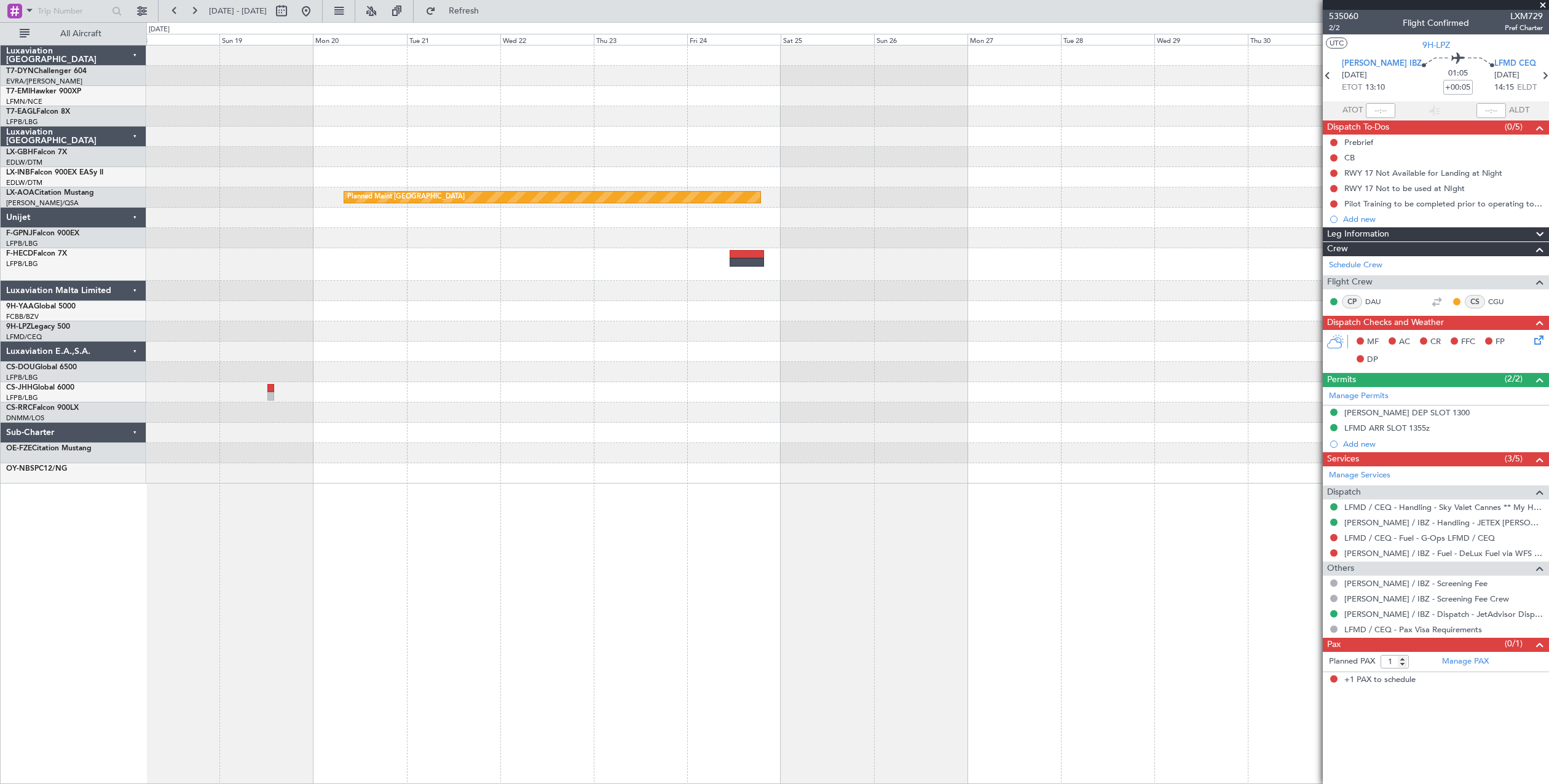
click at [271, 244] on div "Planned Maint Nurnberg Planned Maint Monchengladbach" at bounding box center [846, 265] width 1402 height 438
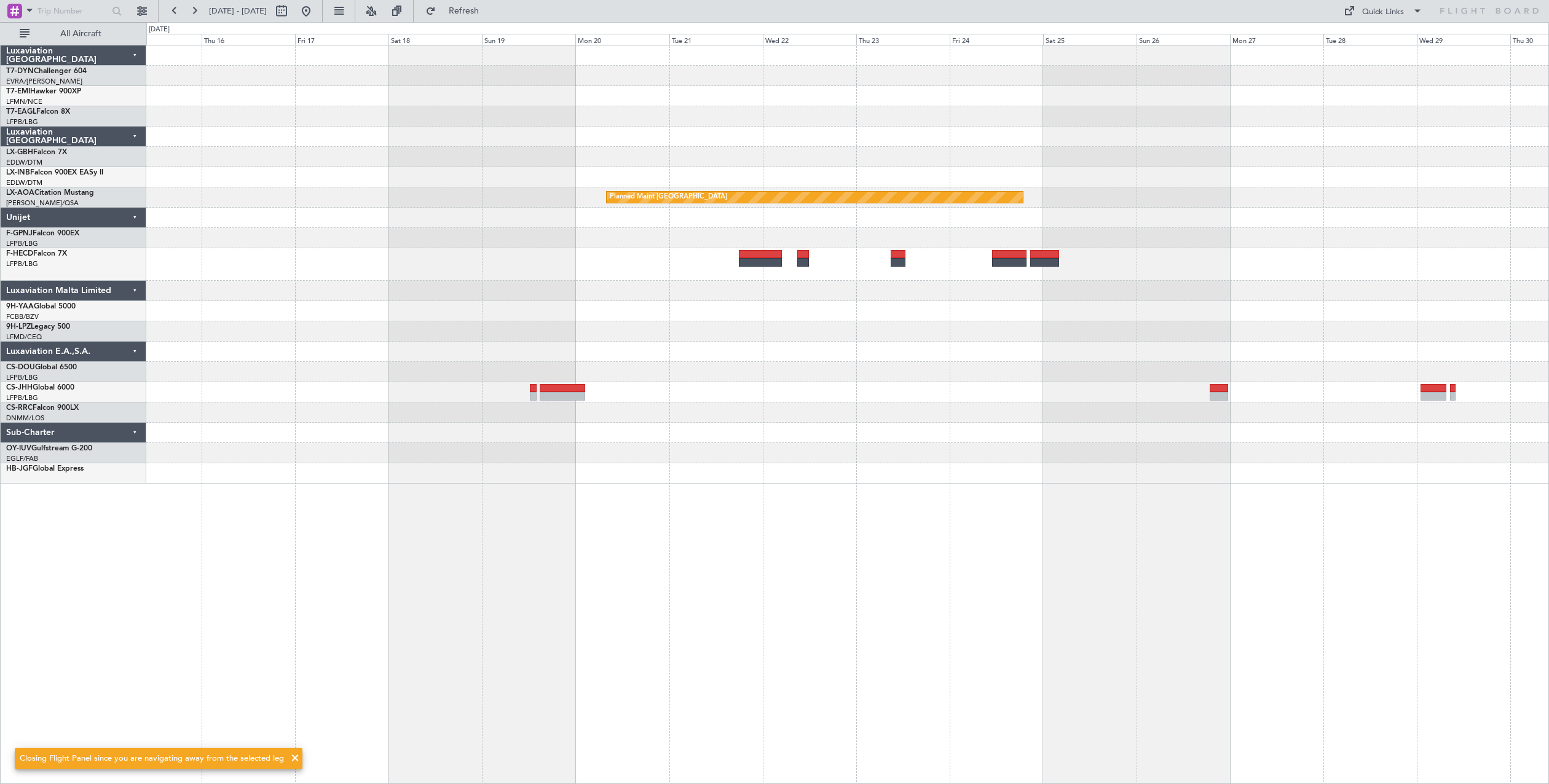
click at [890, 346] on div "Planned Maint Nurnberg Planned Maint Monchengladbach" at bounding box center [846, 265] width 1402 height 438
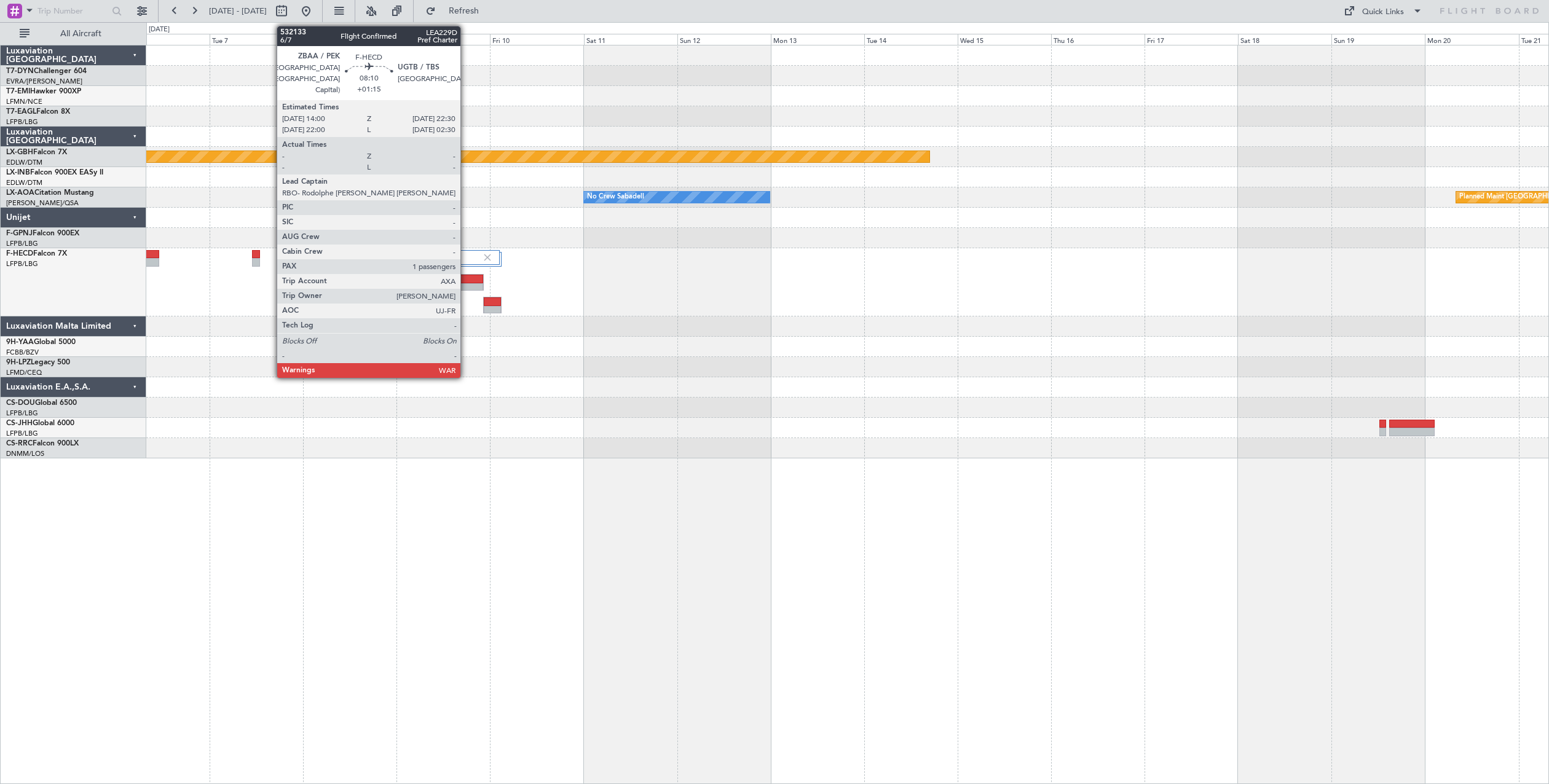
click at [466, 285] on div at bounding box center [467, 288] width 32 height 9
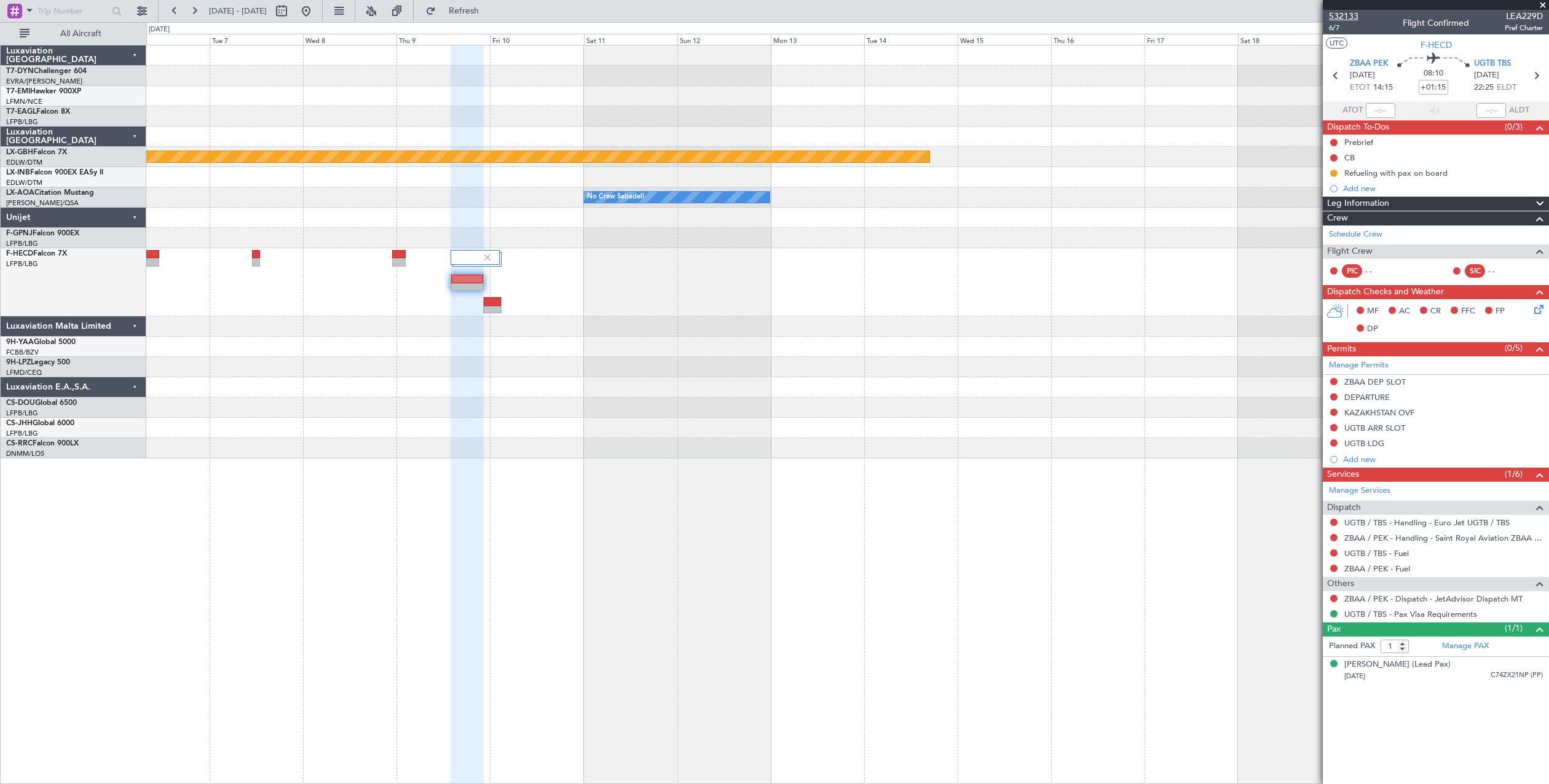
click at [1339, 18] on span "532133" at bounding box center [1344, 16] width 30 height 13
click at [1340, 17] on span "532133" at bounding box center [1344, 16] width 30 height 13
click at [465, 11] on button "Refresh" at bounding box center [457, 11] width 74 height 20
click at [469, 10] on button "Refreshing..." at bounding box center [457, 11] width 74 height 20
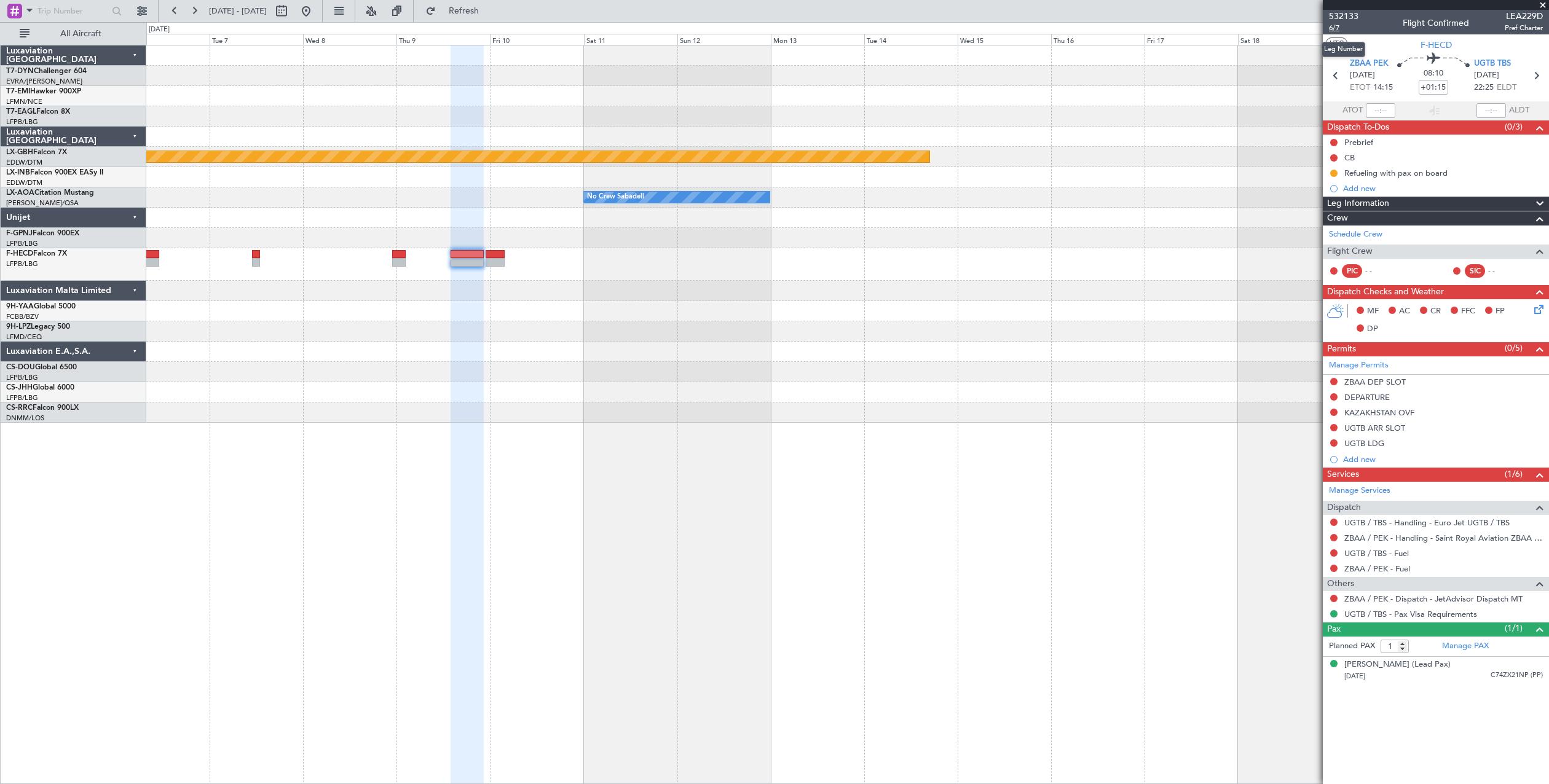
click at [1342, 26] on span "6/7" at bounding box center [1344, 28] width 30 height 10
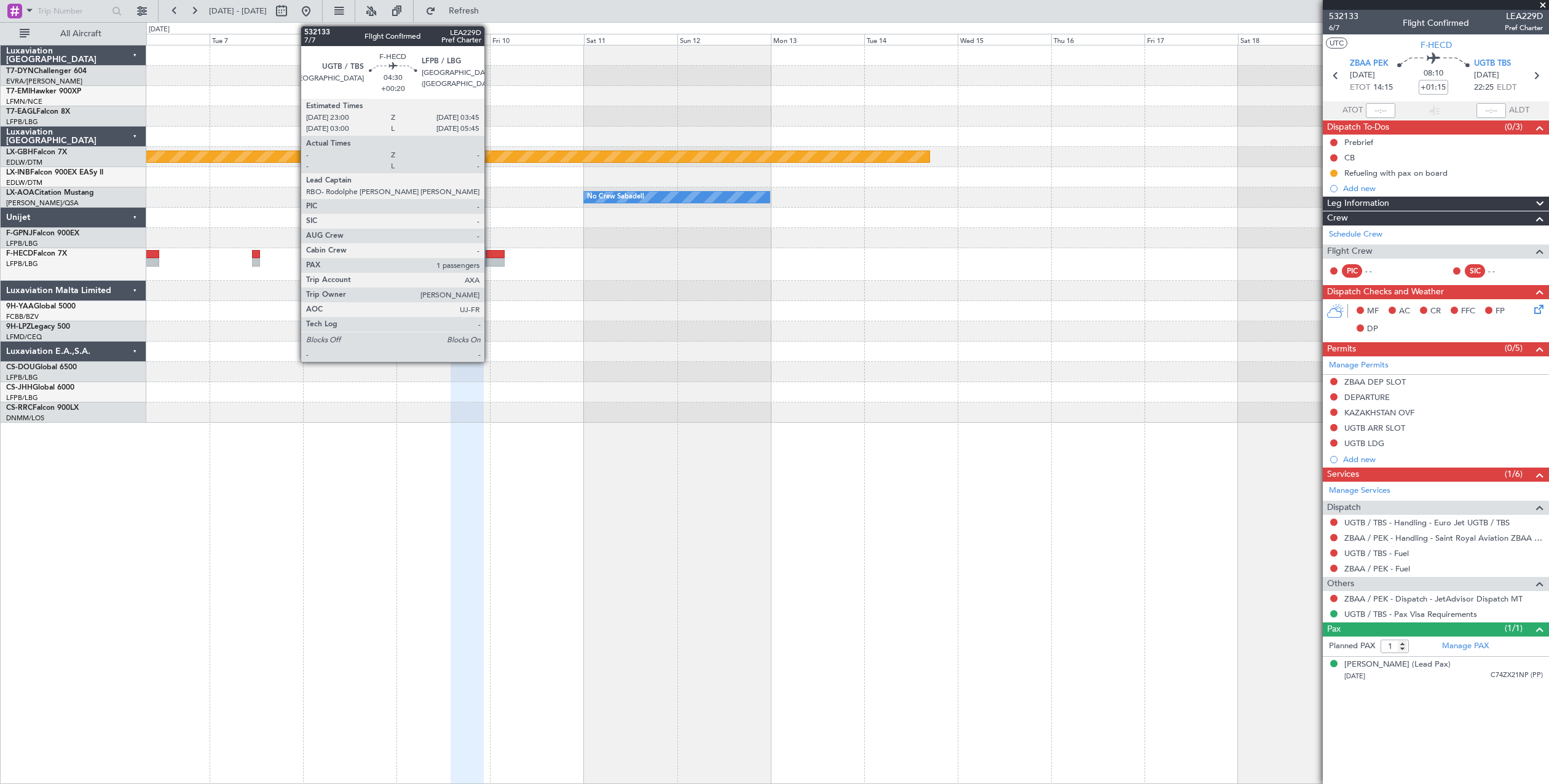
click at [490, 263] on div at bounding box center [495, 262] width 19 height 9
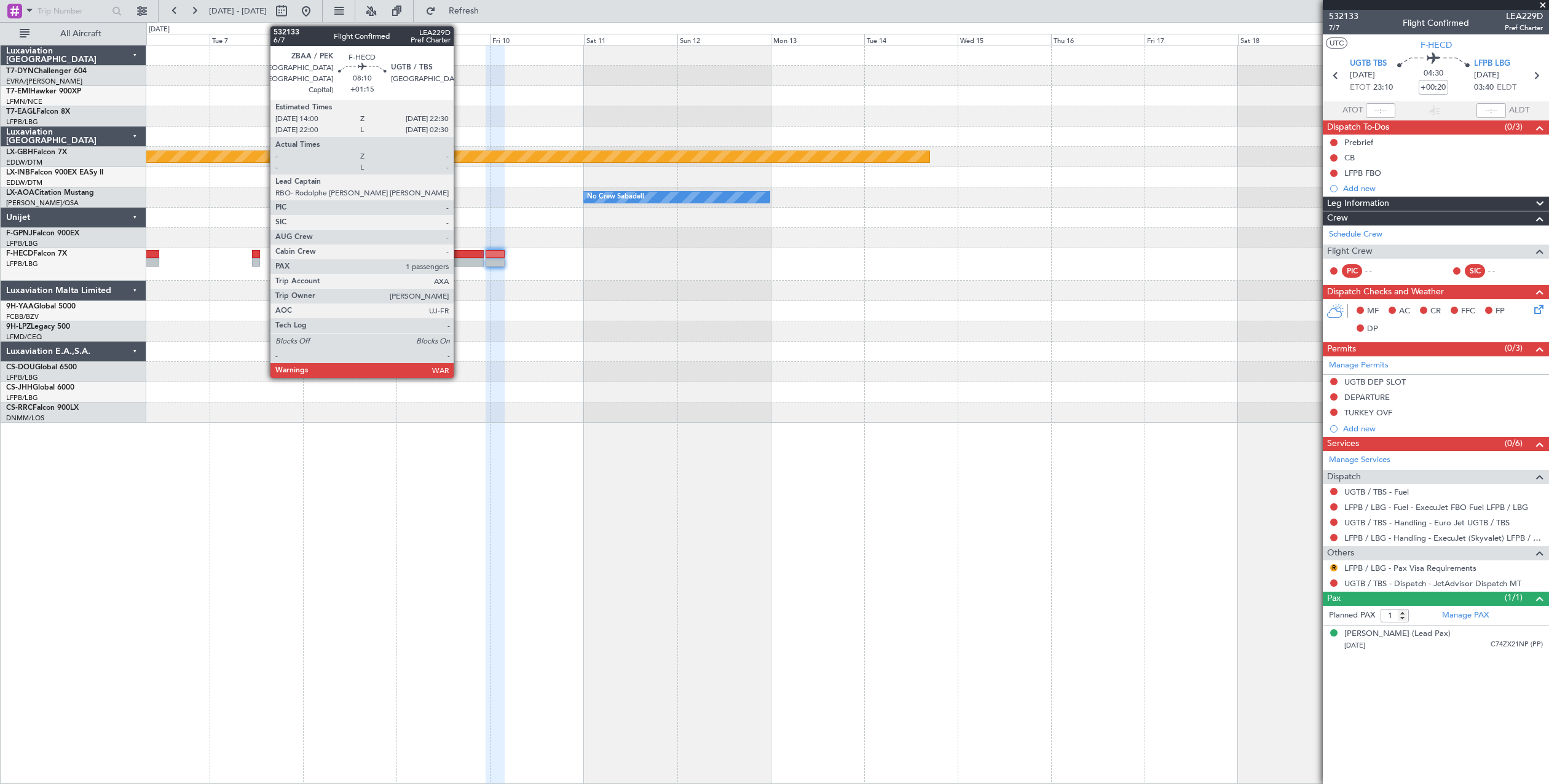
click at [459, 261] on div at bounding box center [467, 262] width 33 height 9
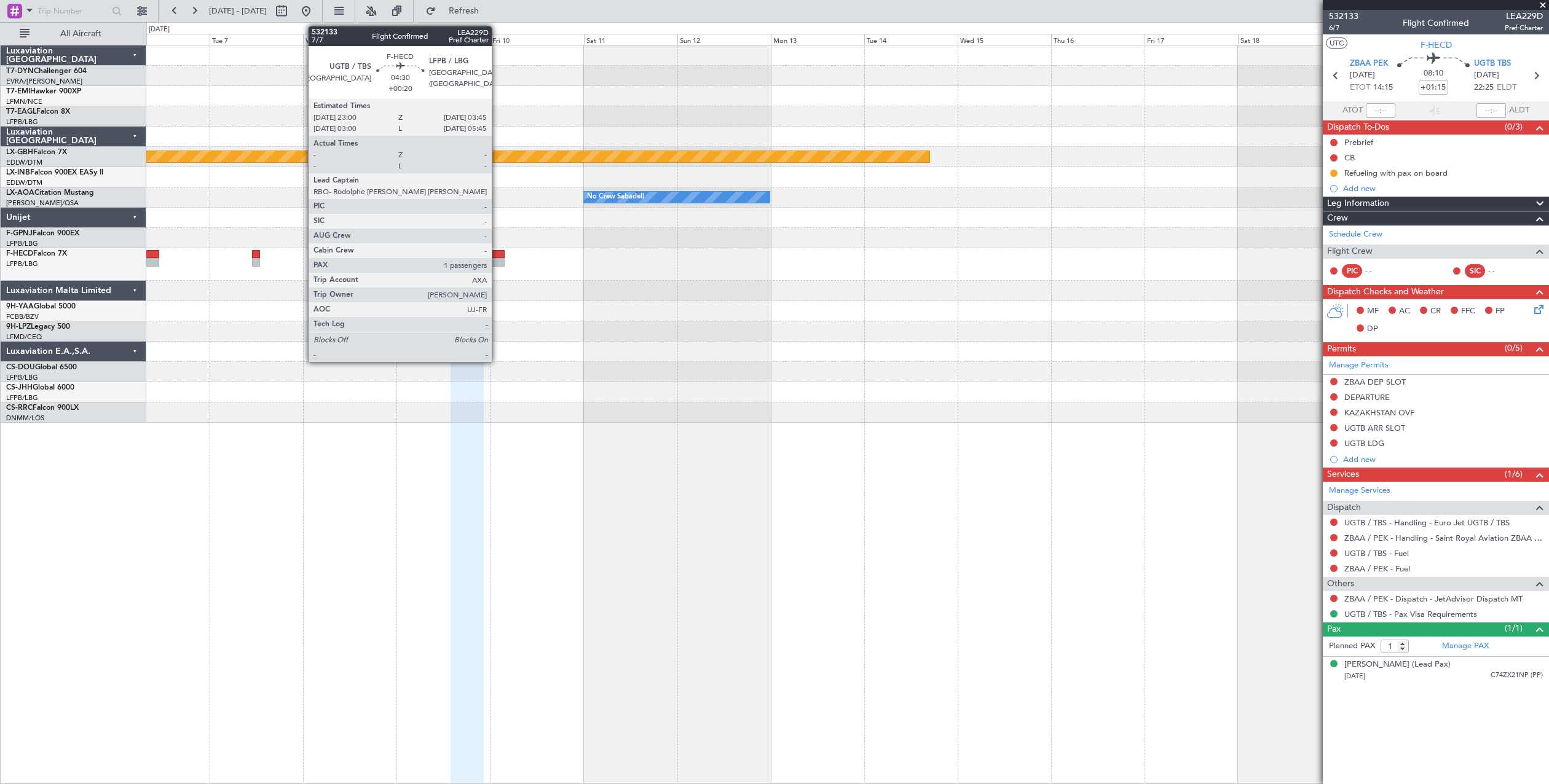
click at [498, 253] on div at bounding box center [495, 254] width 19 height 9
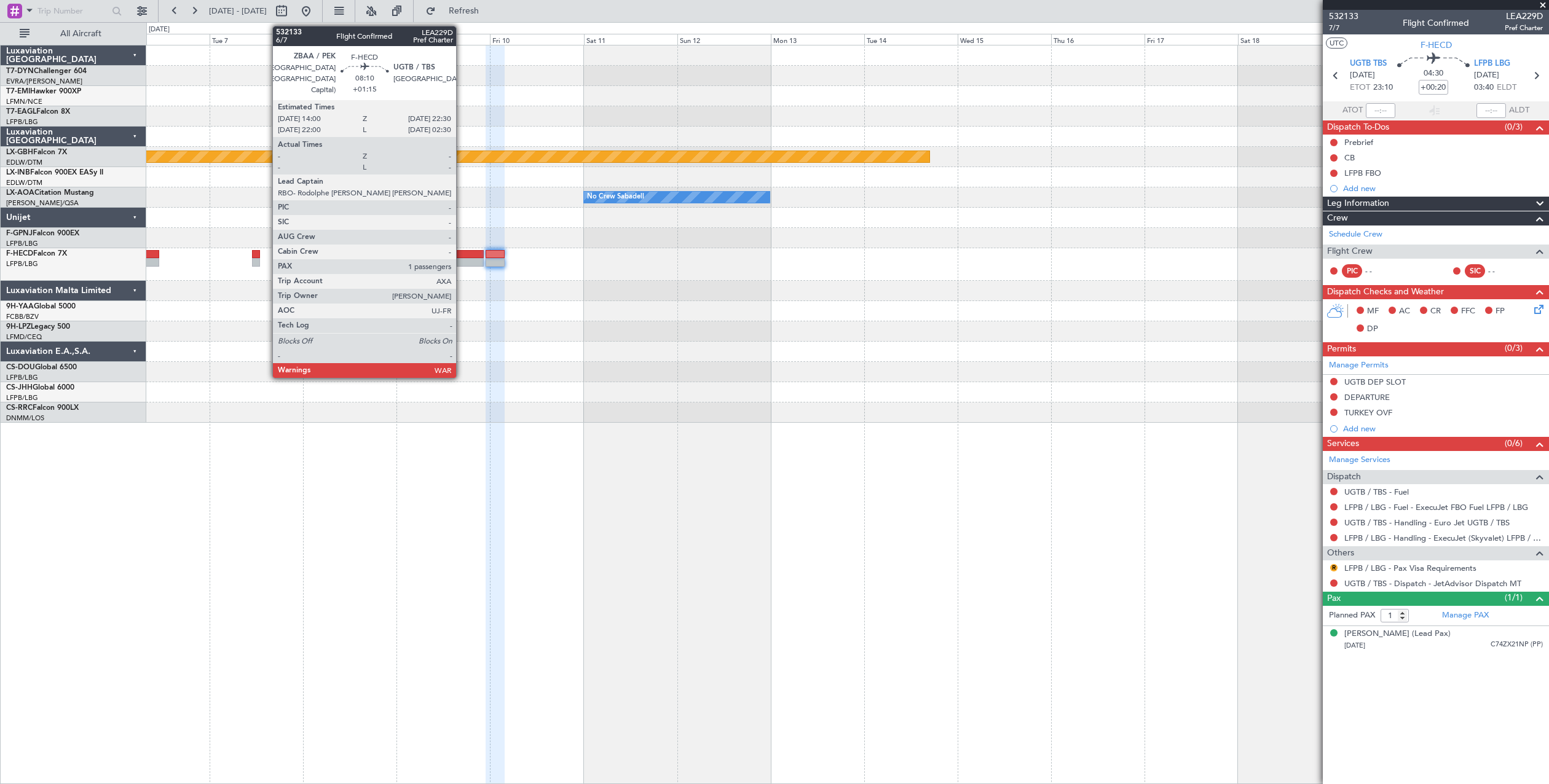
click at [462, 260] on div at bounding box center [467, 262] width 33 height 9
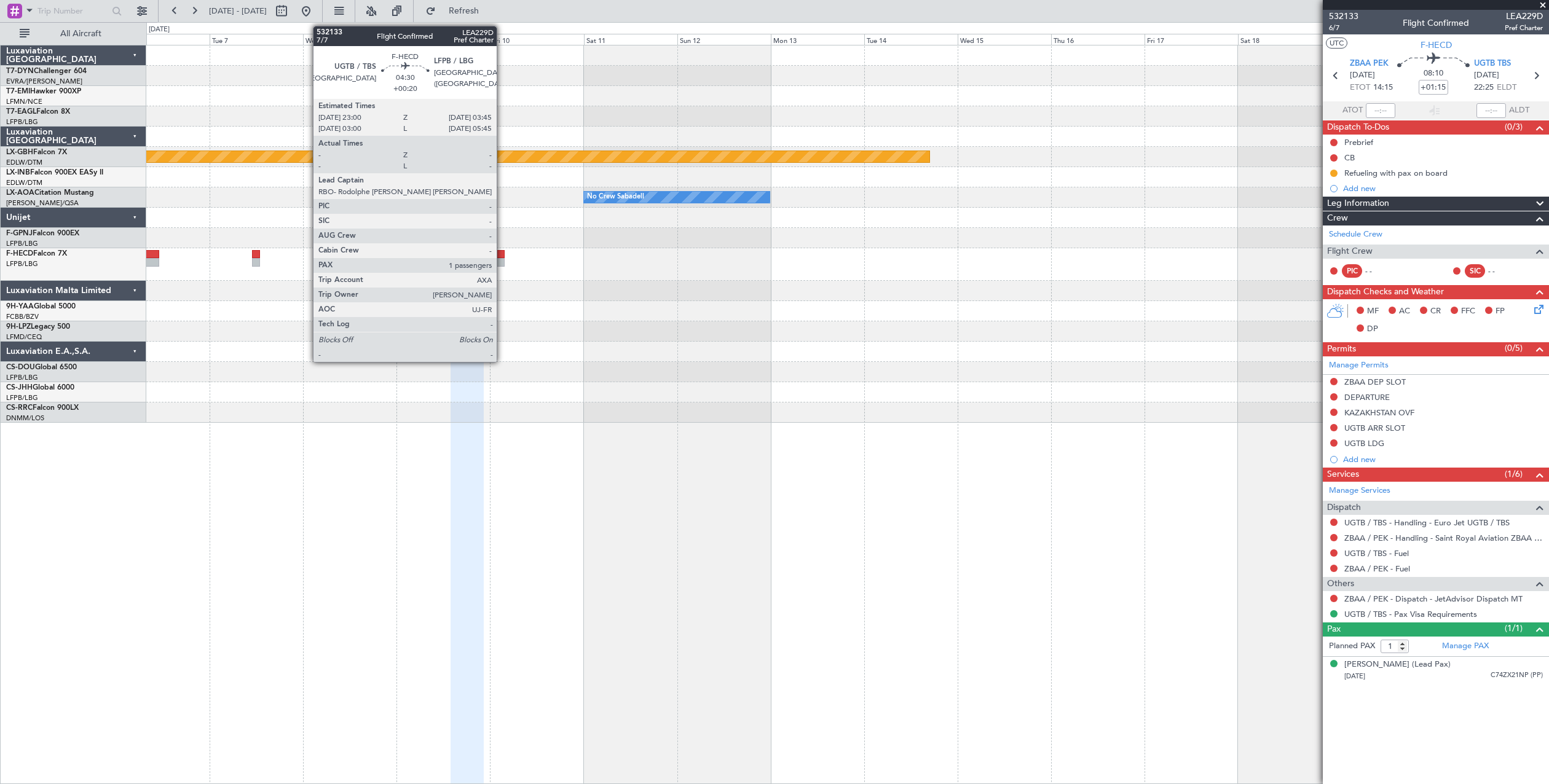
click at [503, 256] on div at bounding box center [495, 254] width 19 height 9
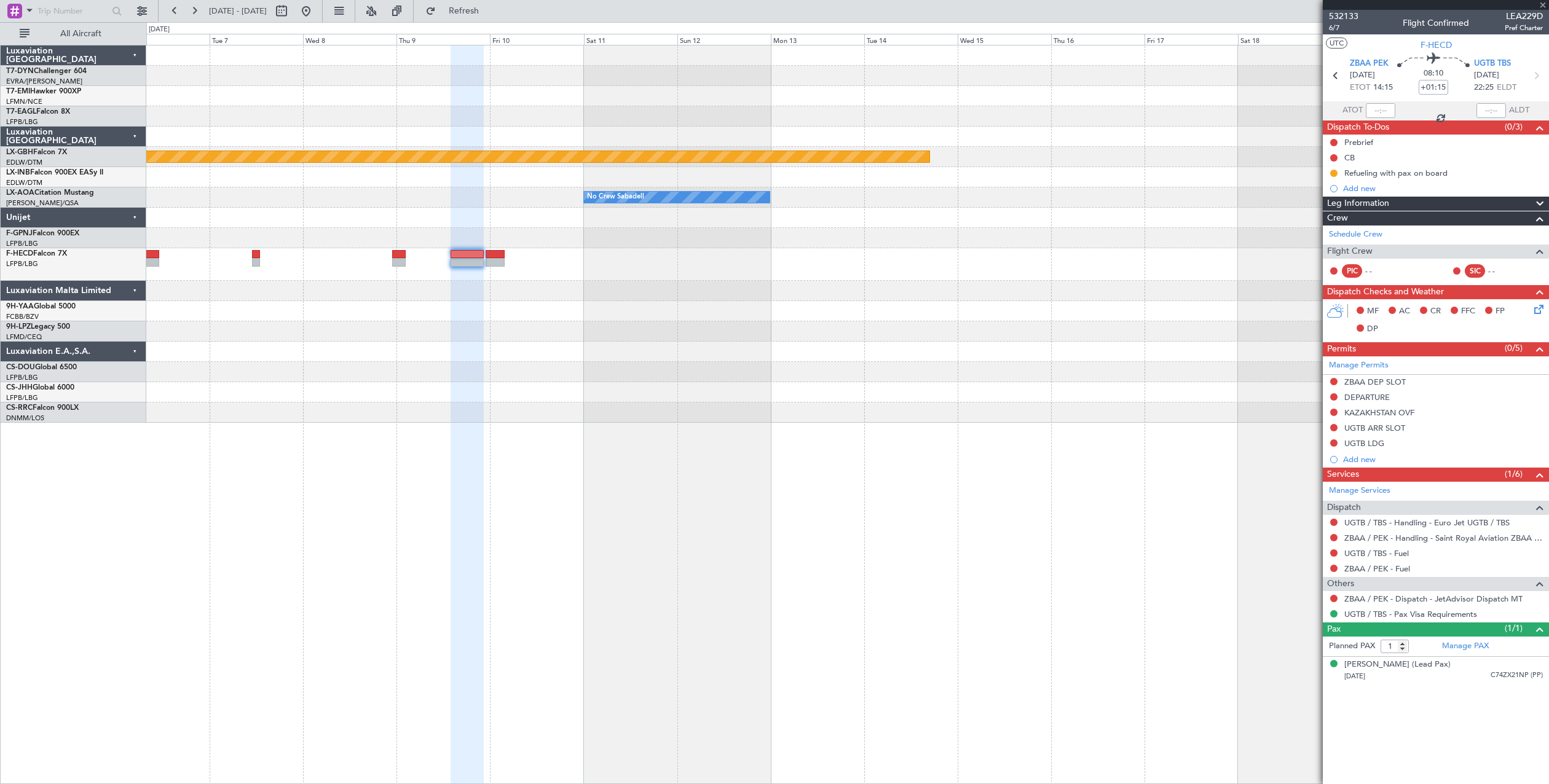
type input "+00:20"
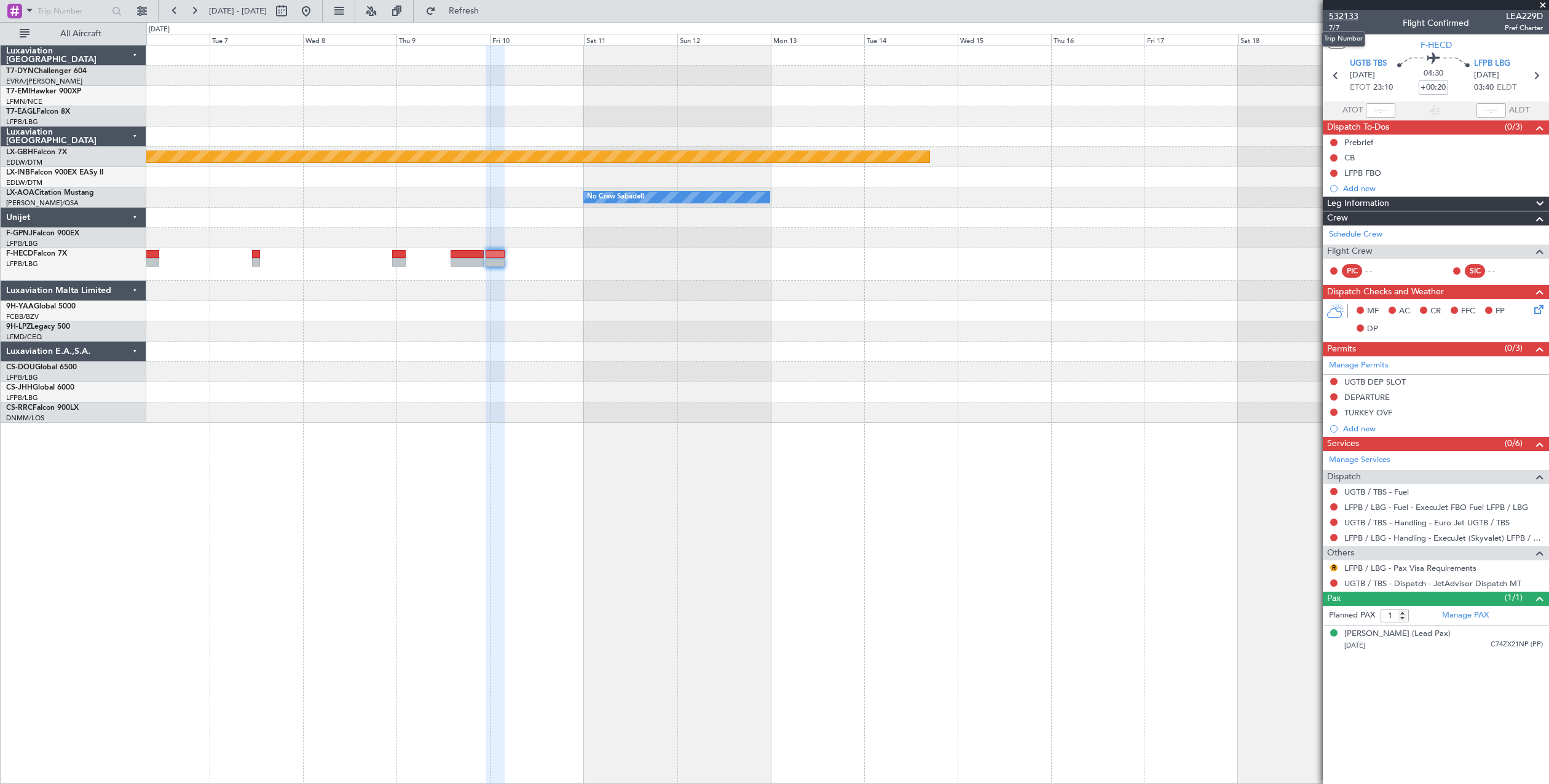
click at [1332, 22] on span "532133" at bounding box center [1344, 16] width 30 height 13
click at [316, 11] on button at bounding box center [306, 11] width 20 height 20
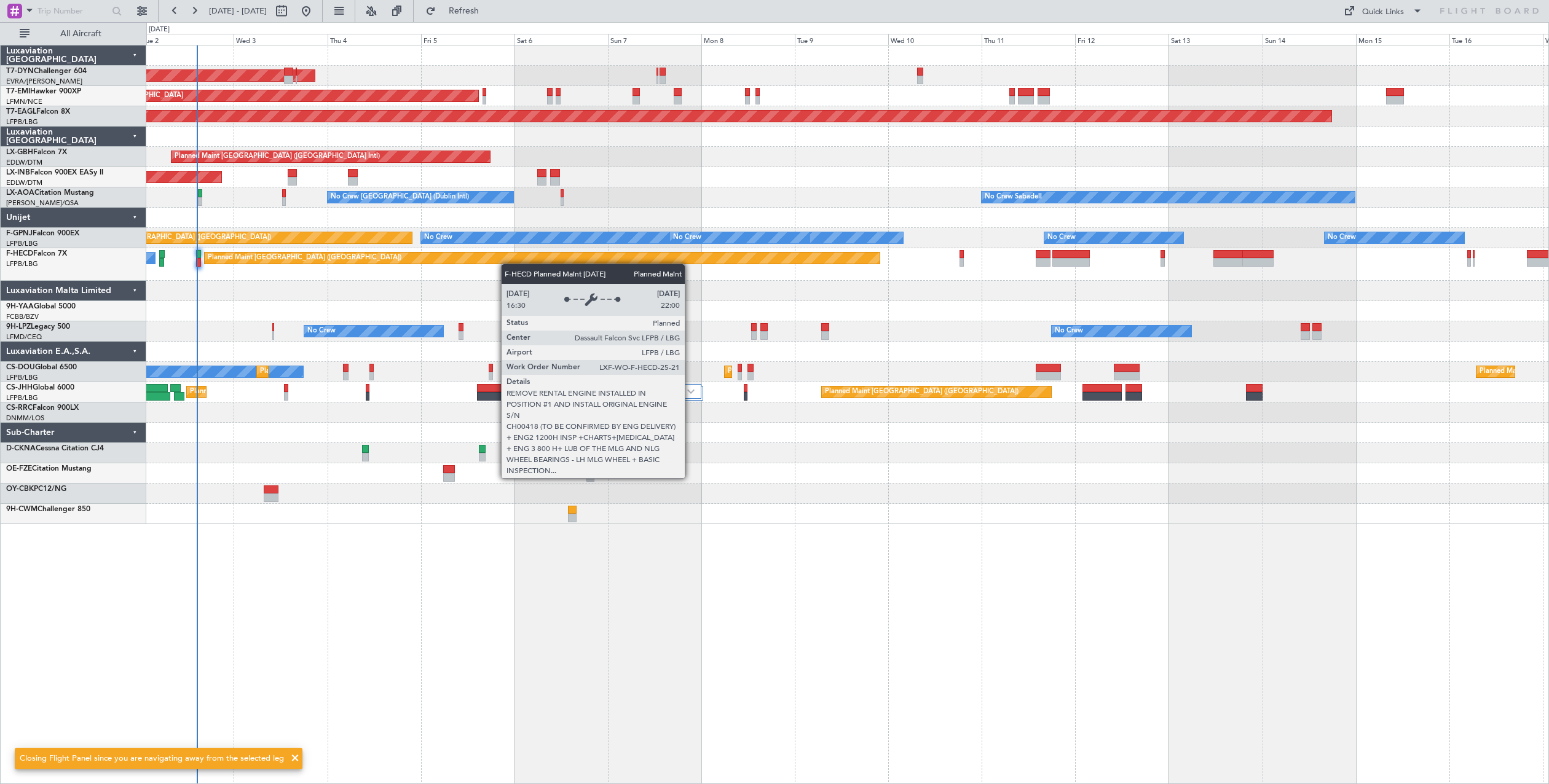
click at [504, 262] on div "Planned Maint Paris (Le Bourget) No Crew No Crew" at bounding box center [846, 264] width 1402 height 33
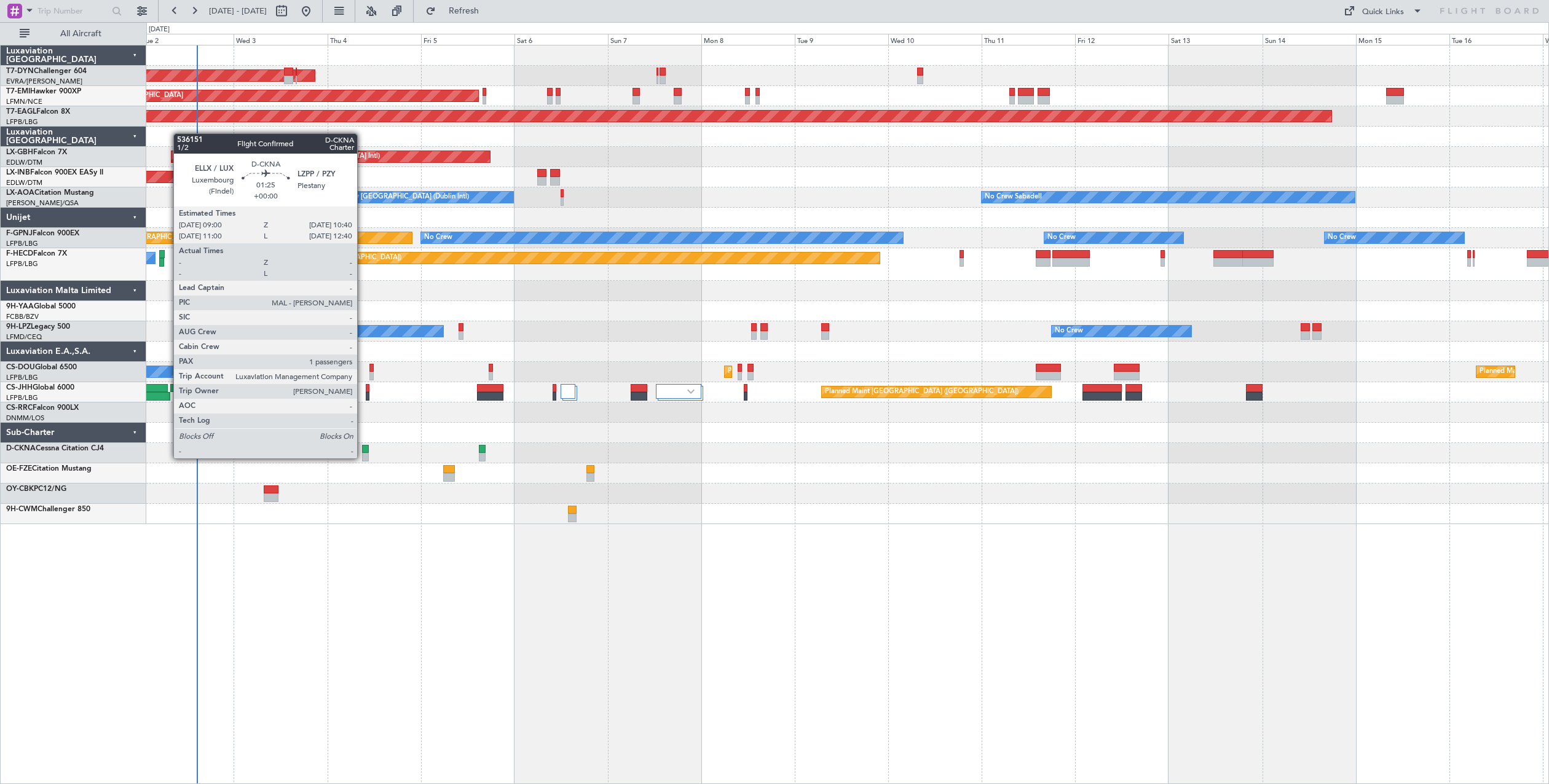
click at [363, 457] on div at bounding box center [365, 456] width 7 height 9
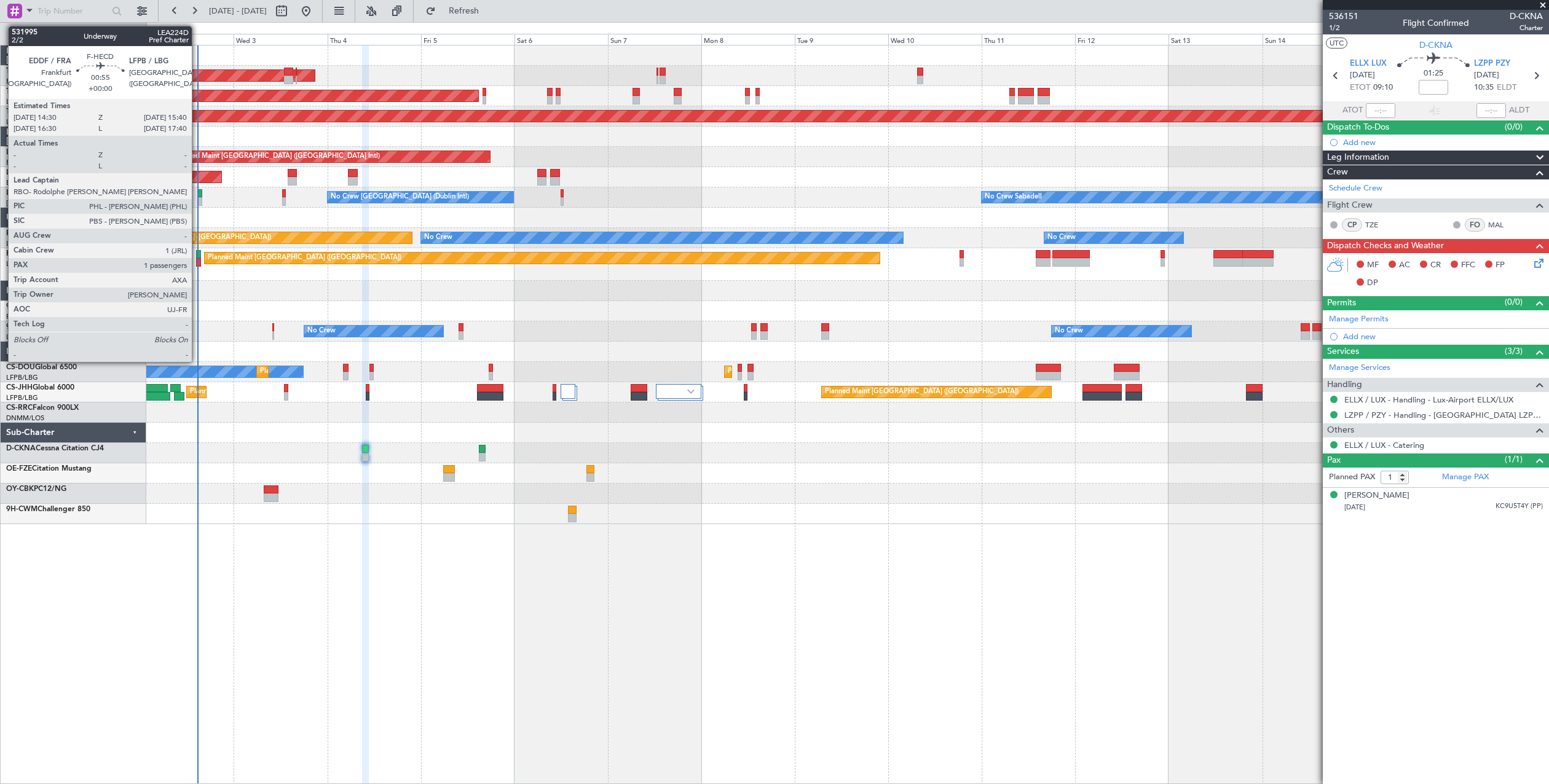
click at [197, 257] on div at bounding box center [198, 254] width 5 height 9
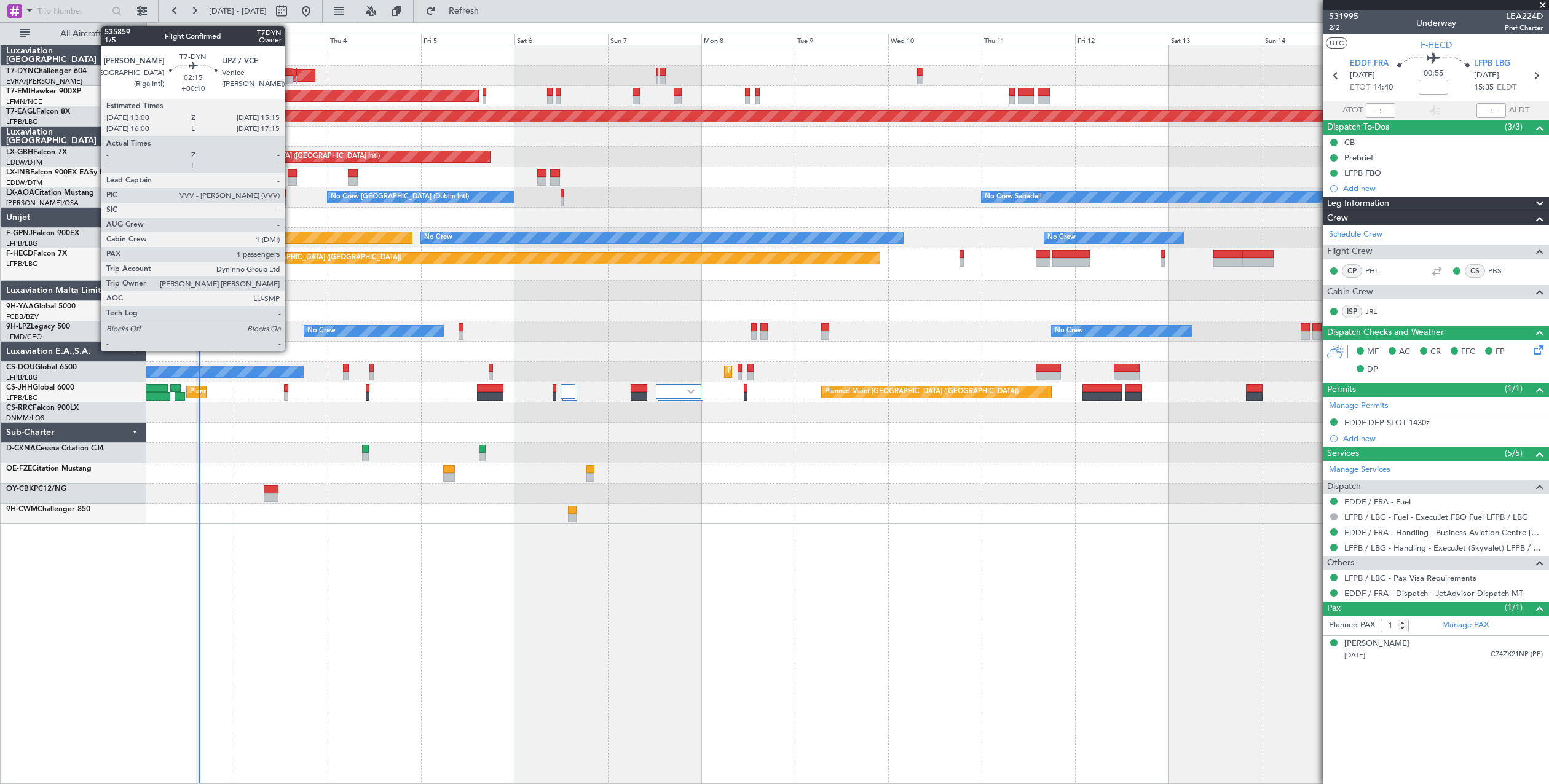
click at [290, 78] on div at bounding box center [288, 80] width 9 height 9
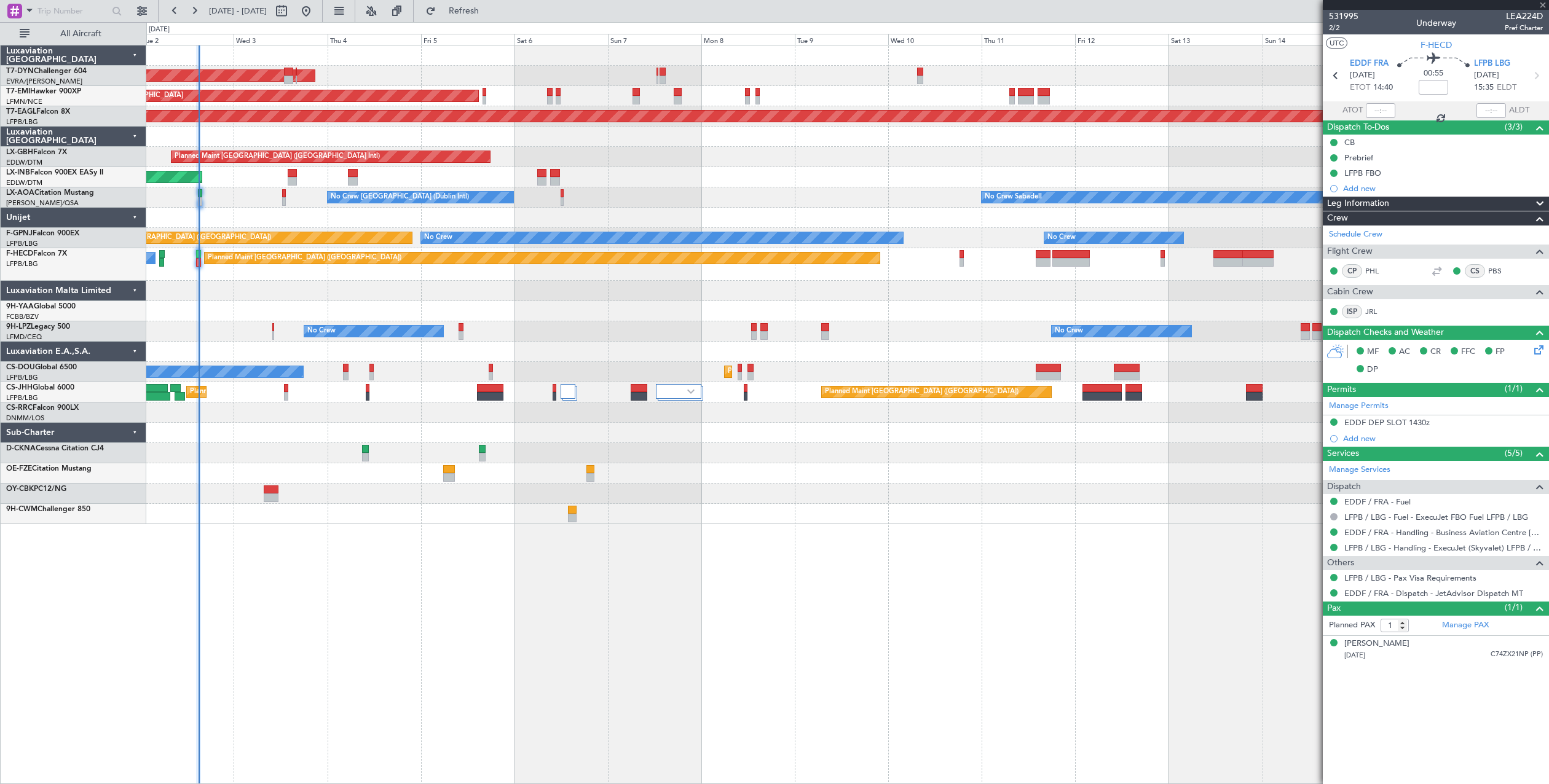
type input "+00:10"
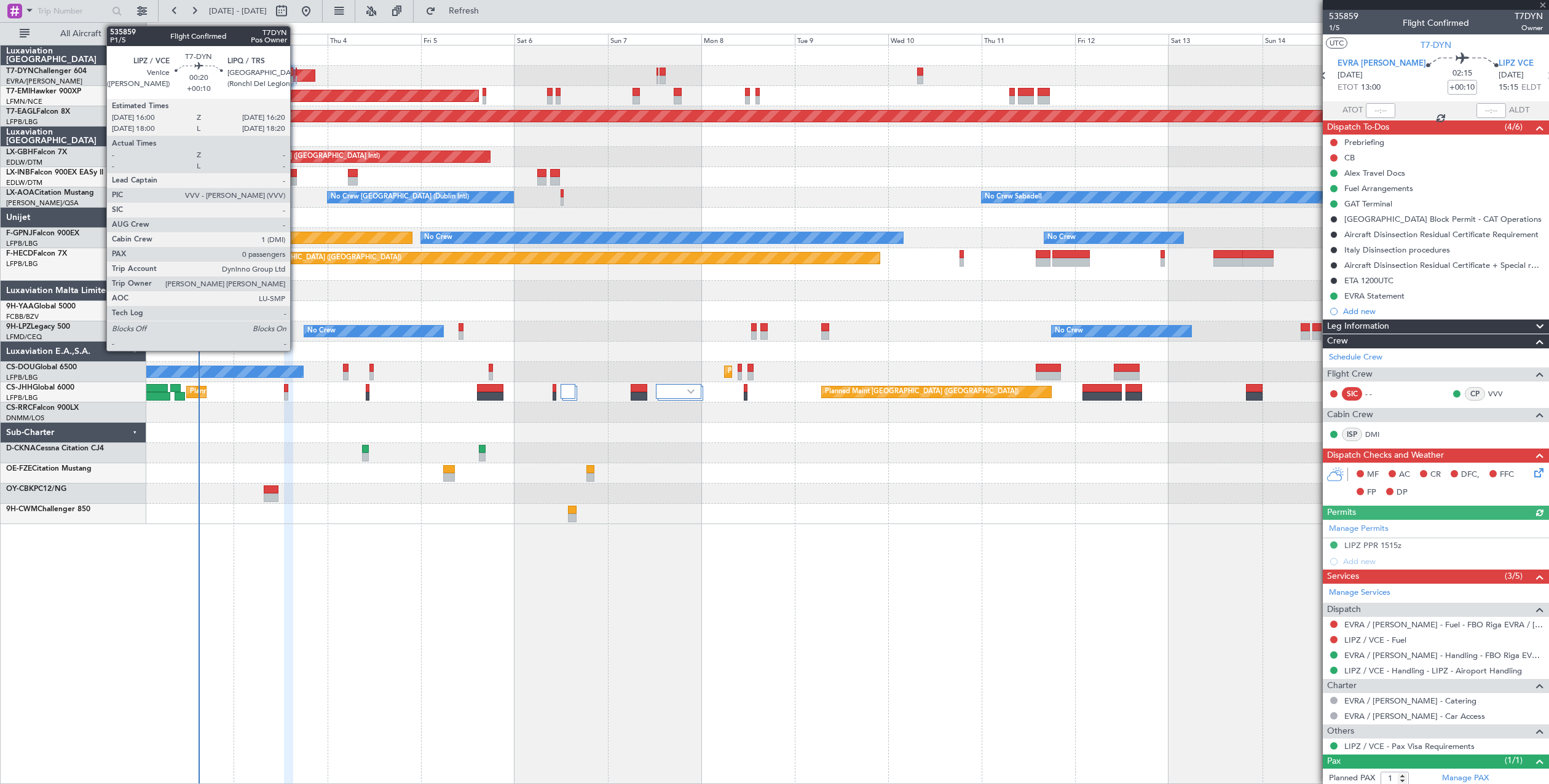
click at [296, 78] on div at bounding box center [297, 80] width 2 height 9
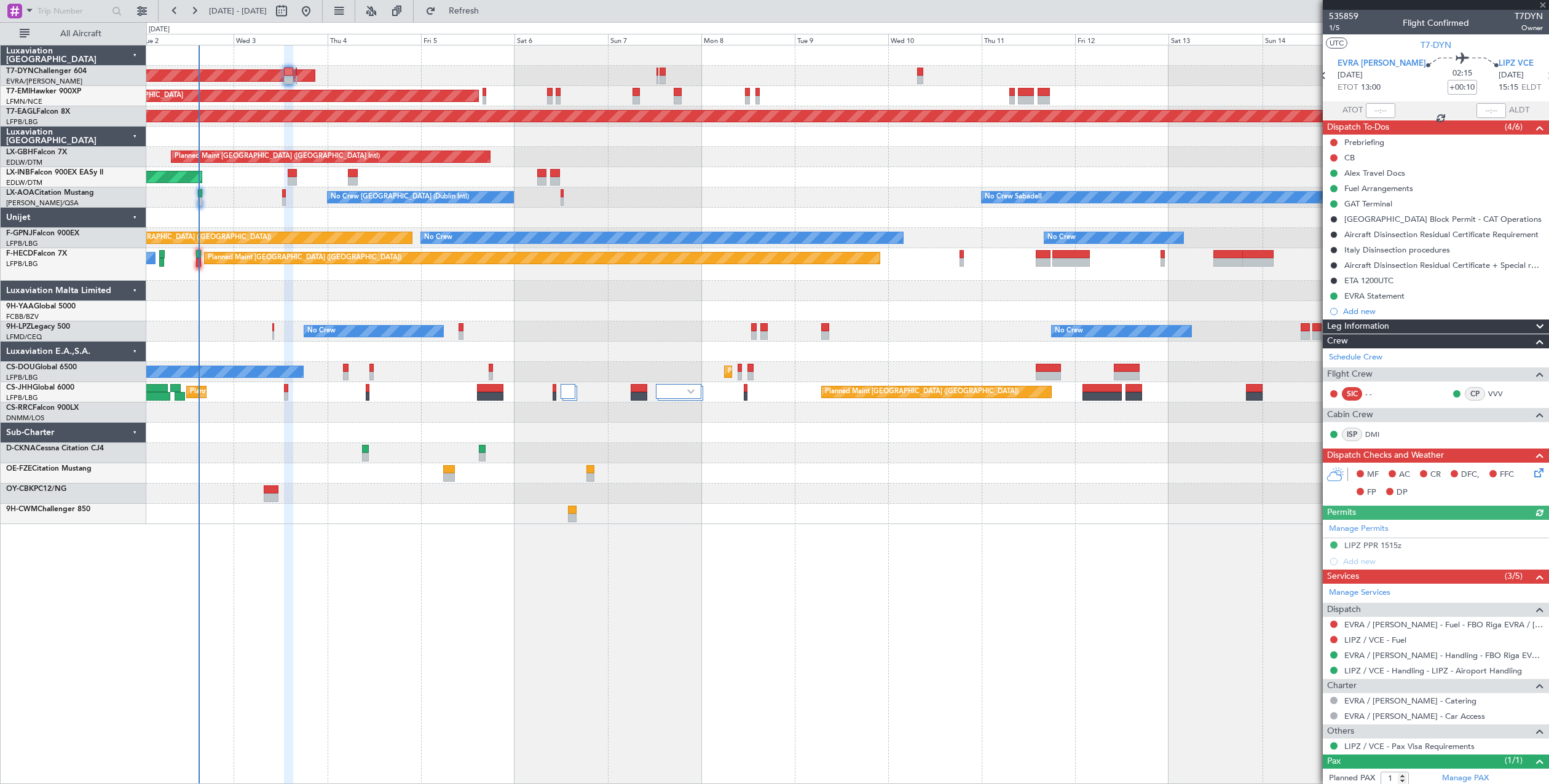
type input "0"
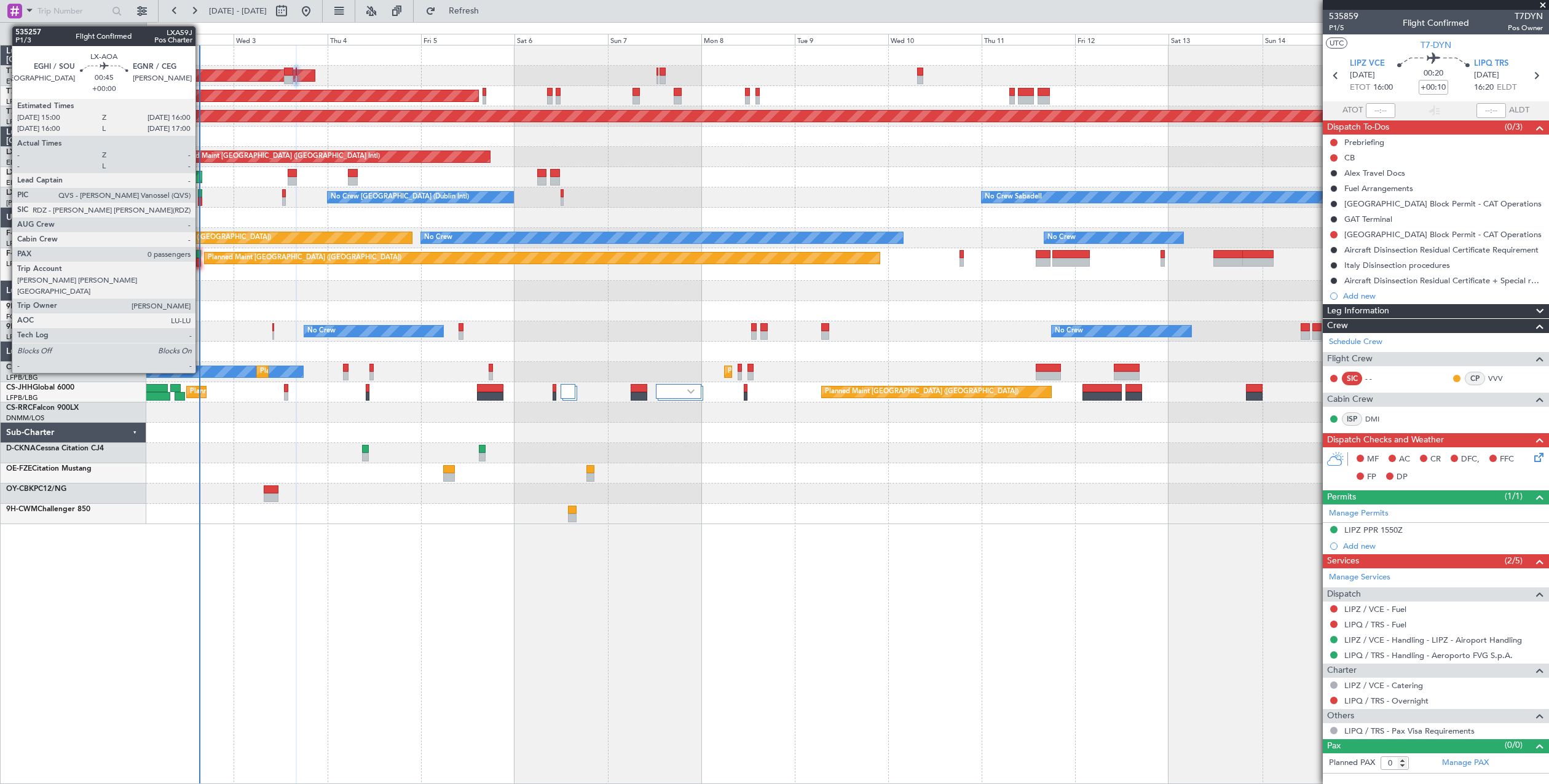
click at [201, 202] on div at bounding box center [200, 201] width 4 height 9
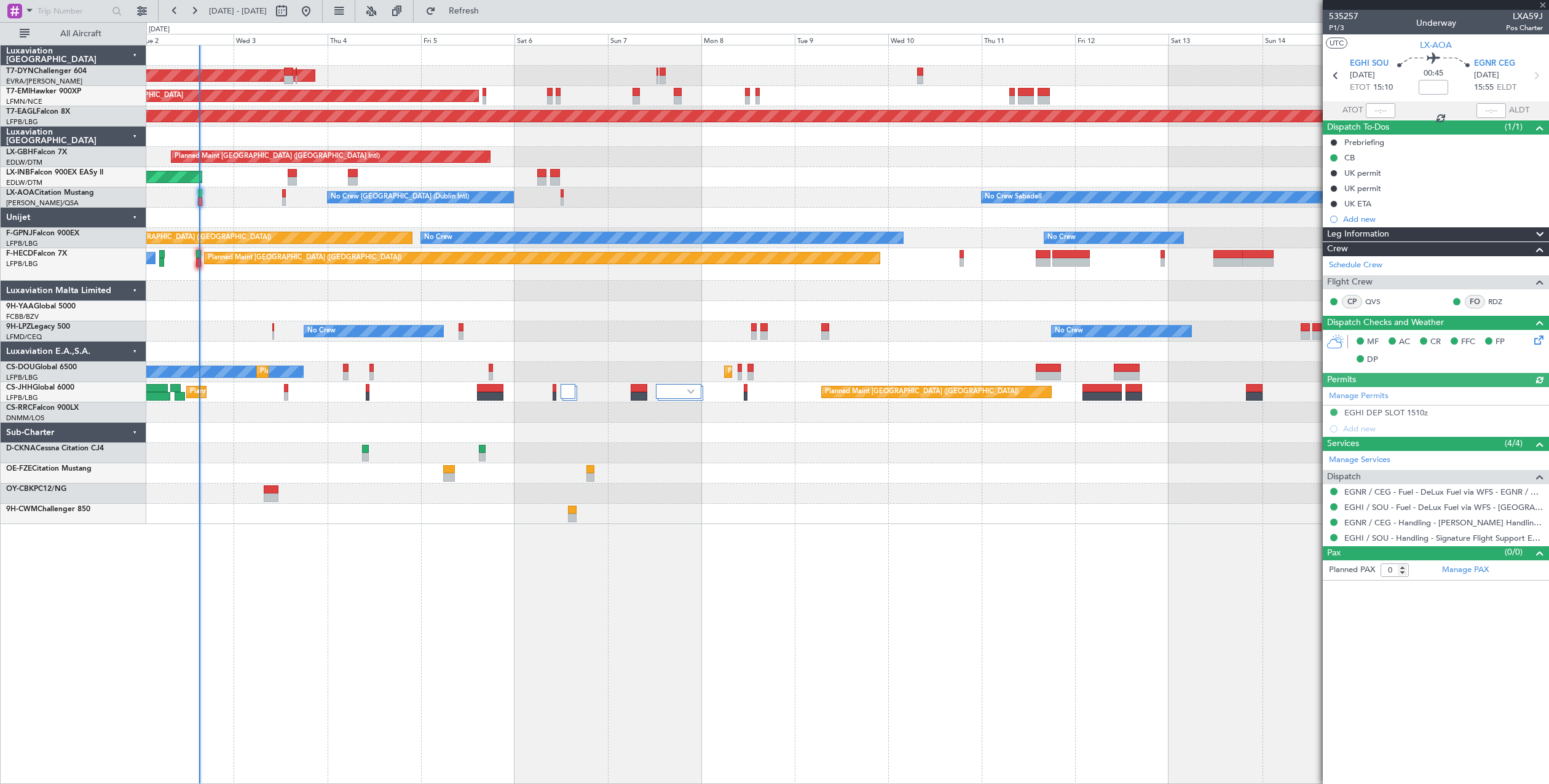
type input "14:45"
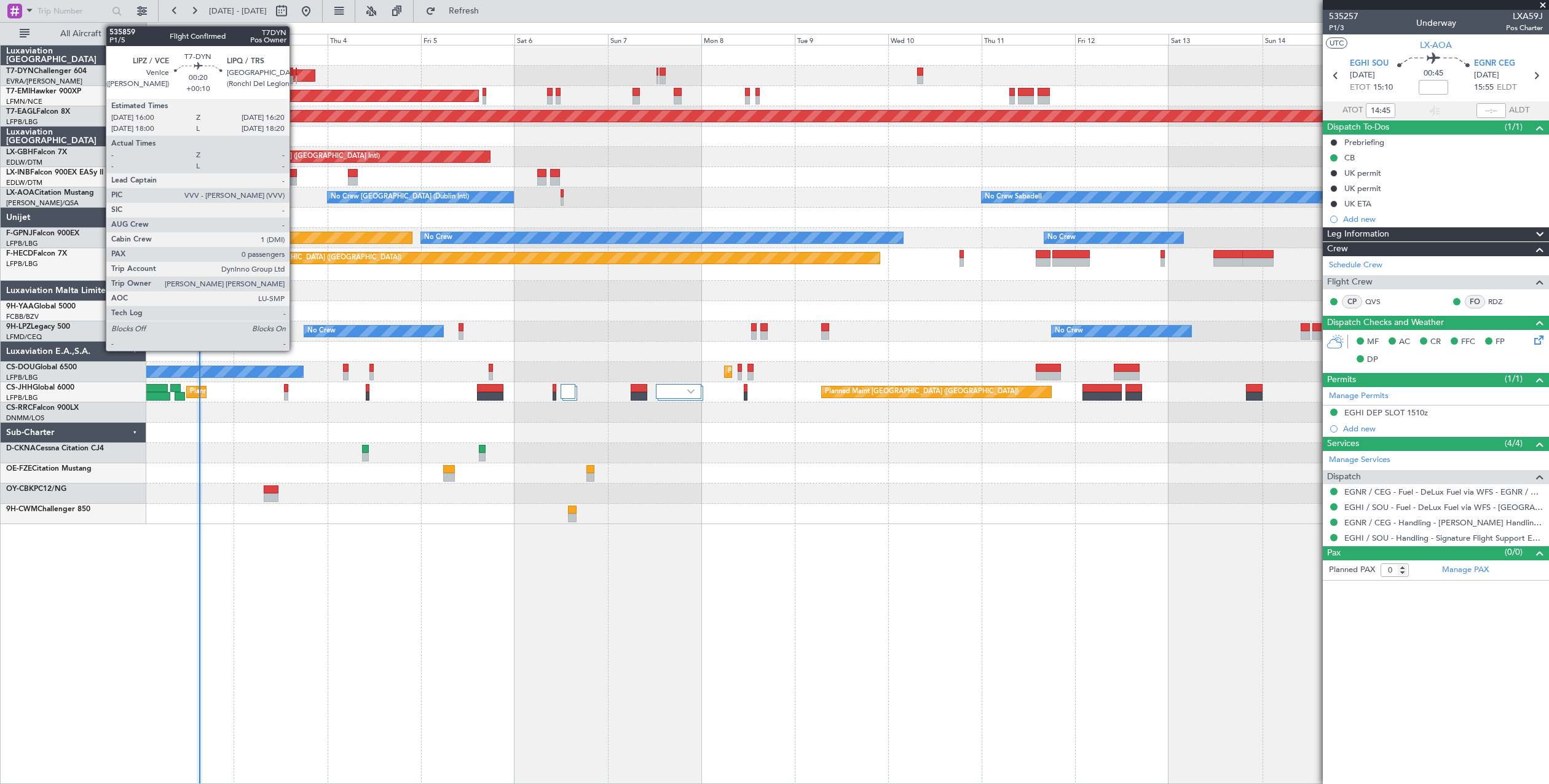
click at [296, 77] on div at bounding box center [297, 80] width 2 height 9
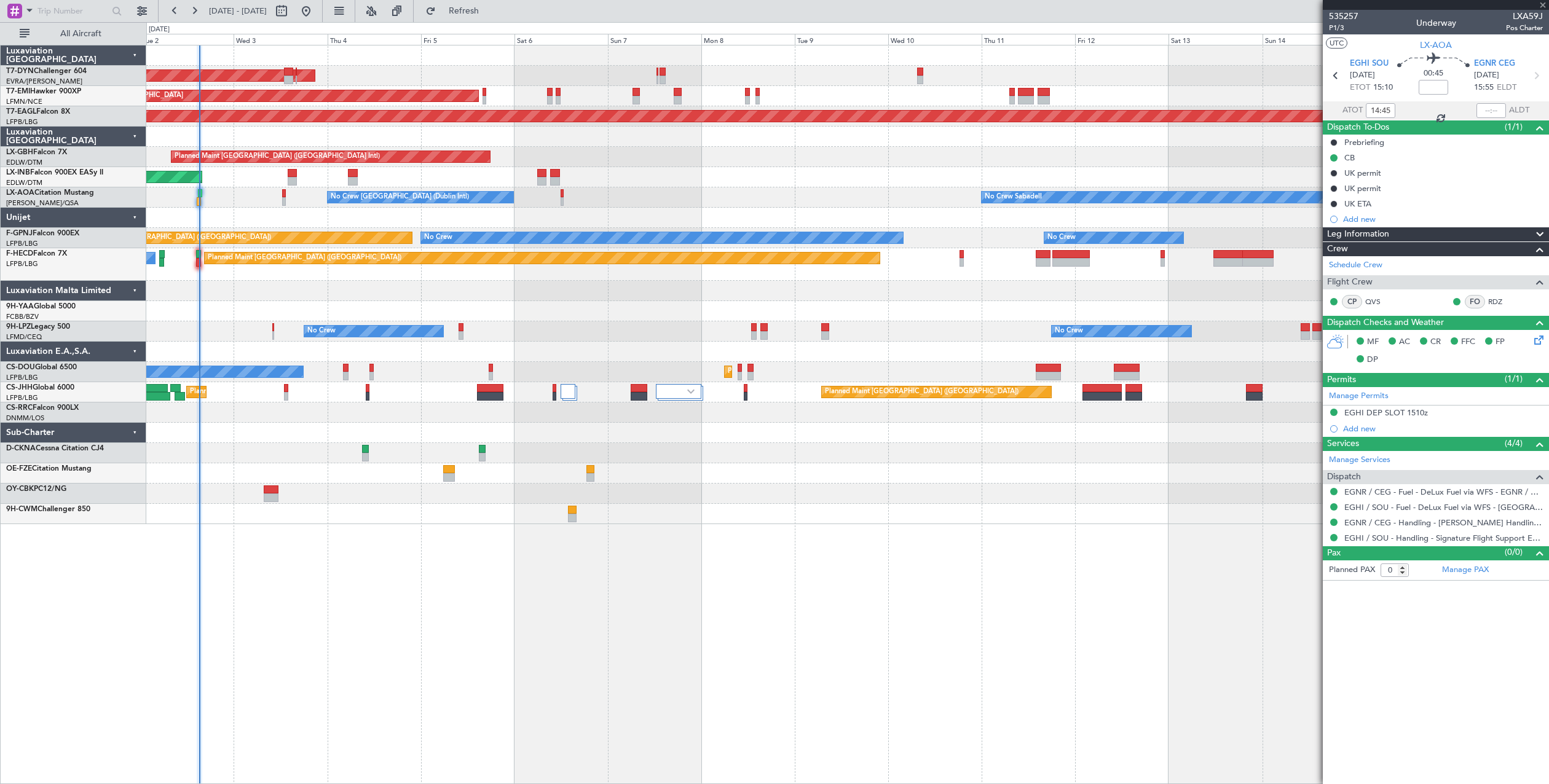
type input "+00:10"
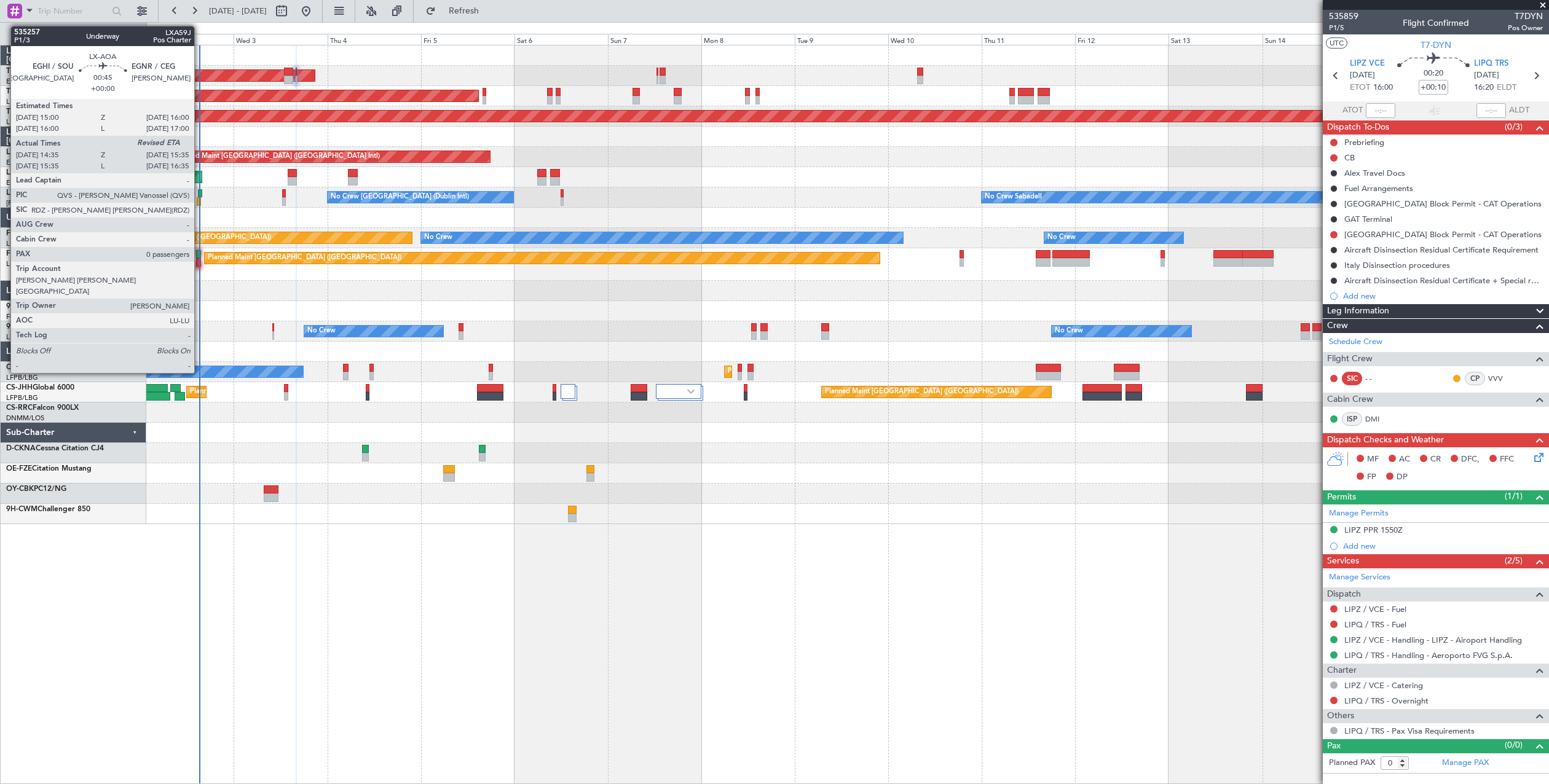
click at [200, 197] on div at bounding box center [199, 201] width 4 height 9
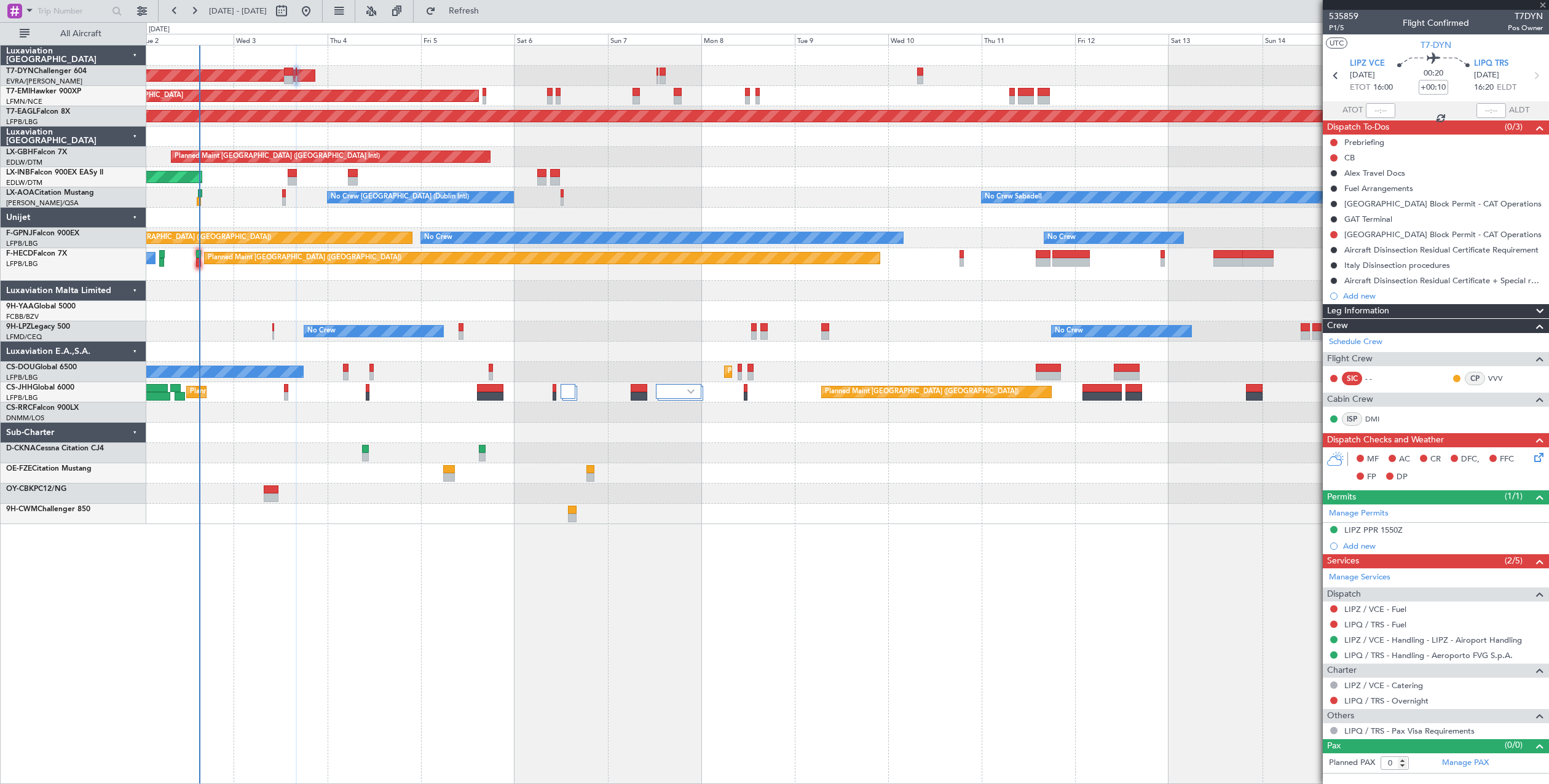
type input "14:45"
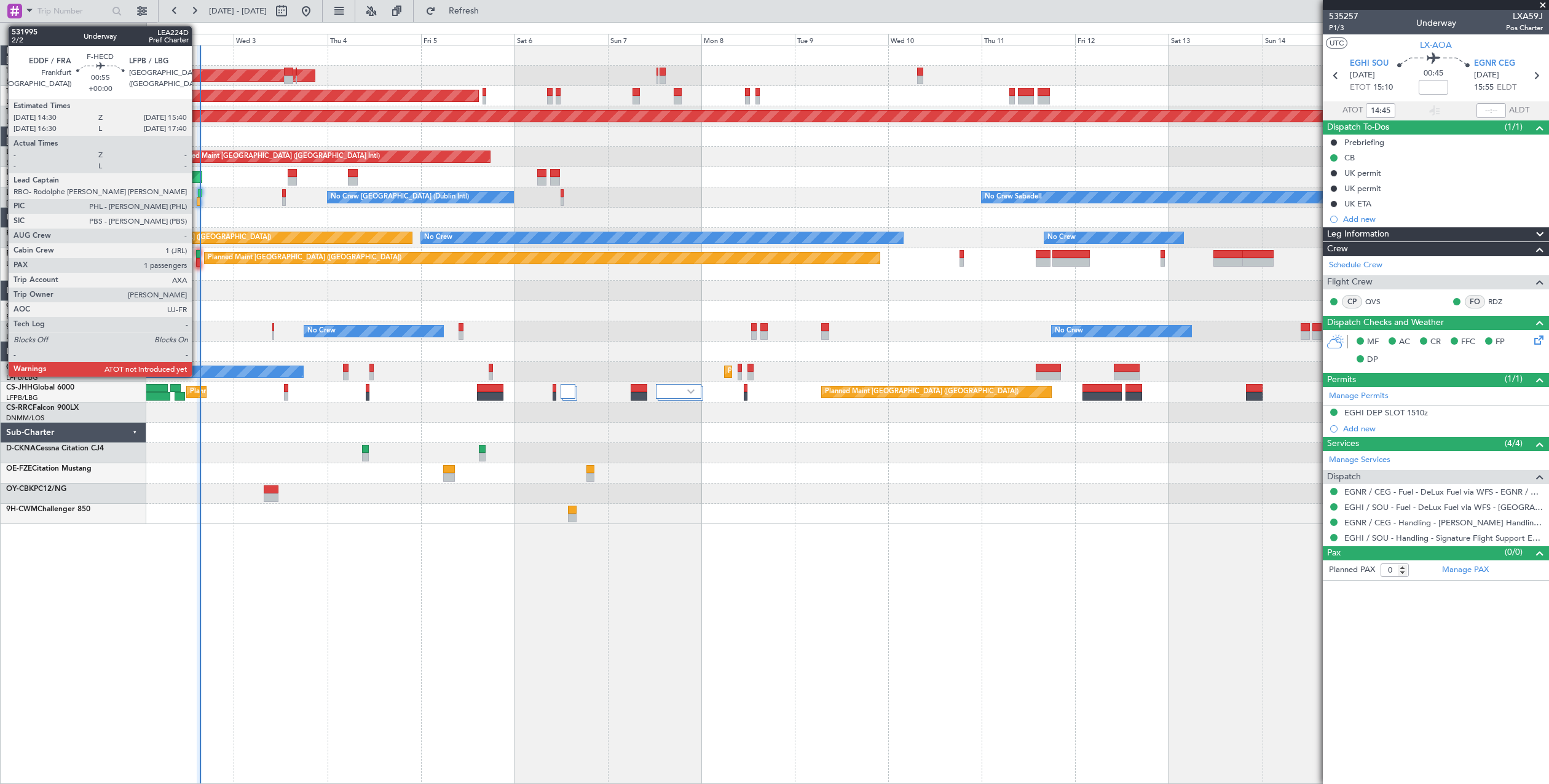
click at [197, 255] on div at bounding box center [198, 254] width 5 height 9
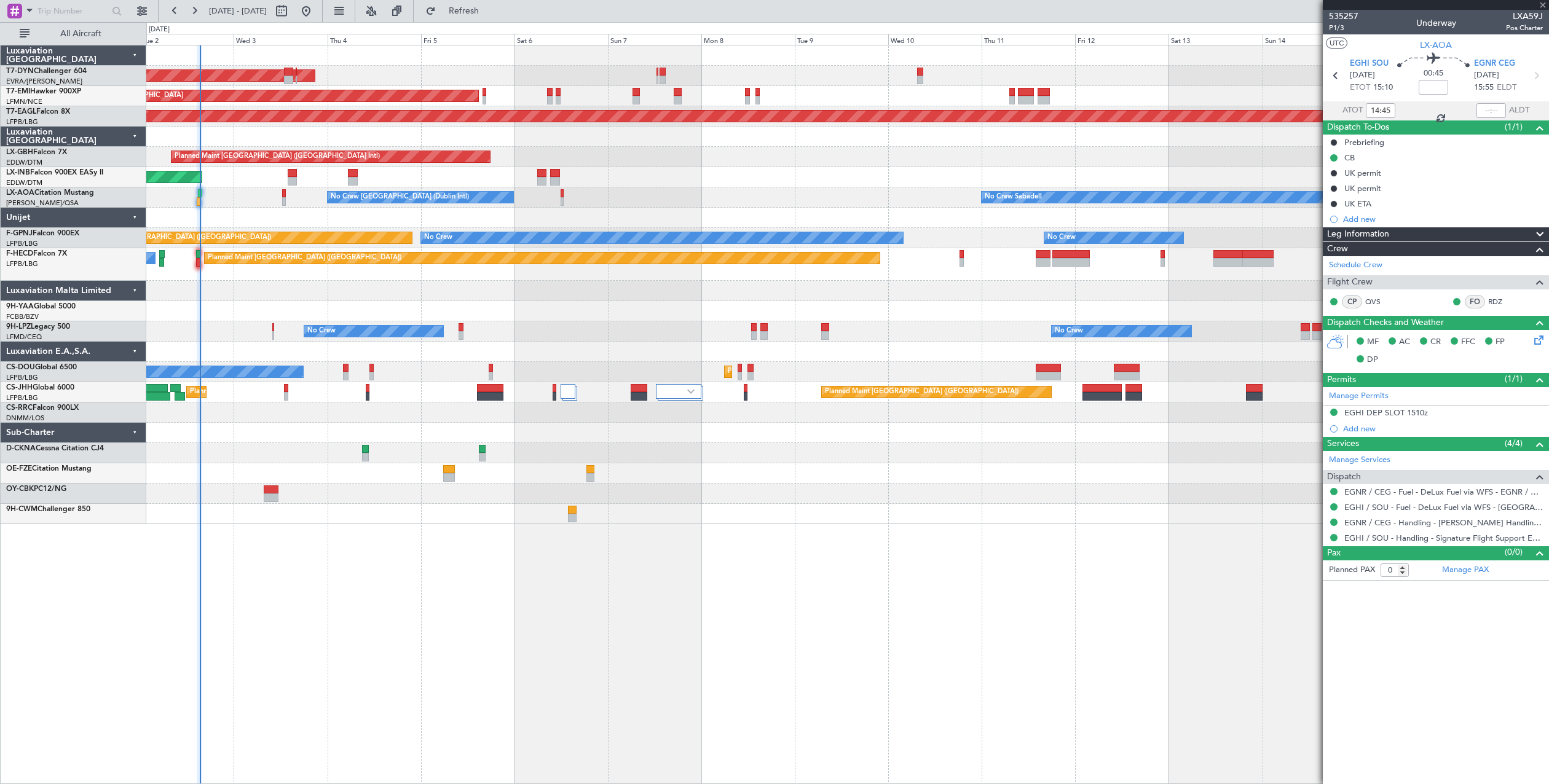
type input "1"
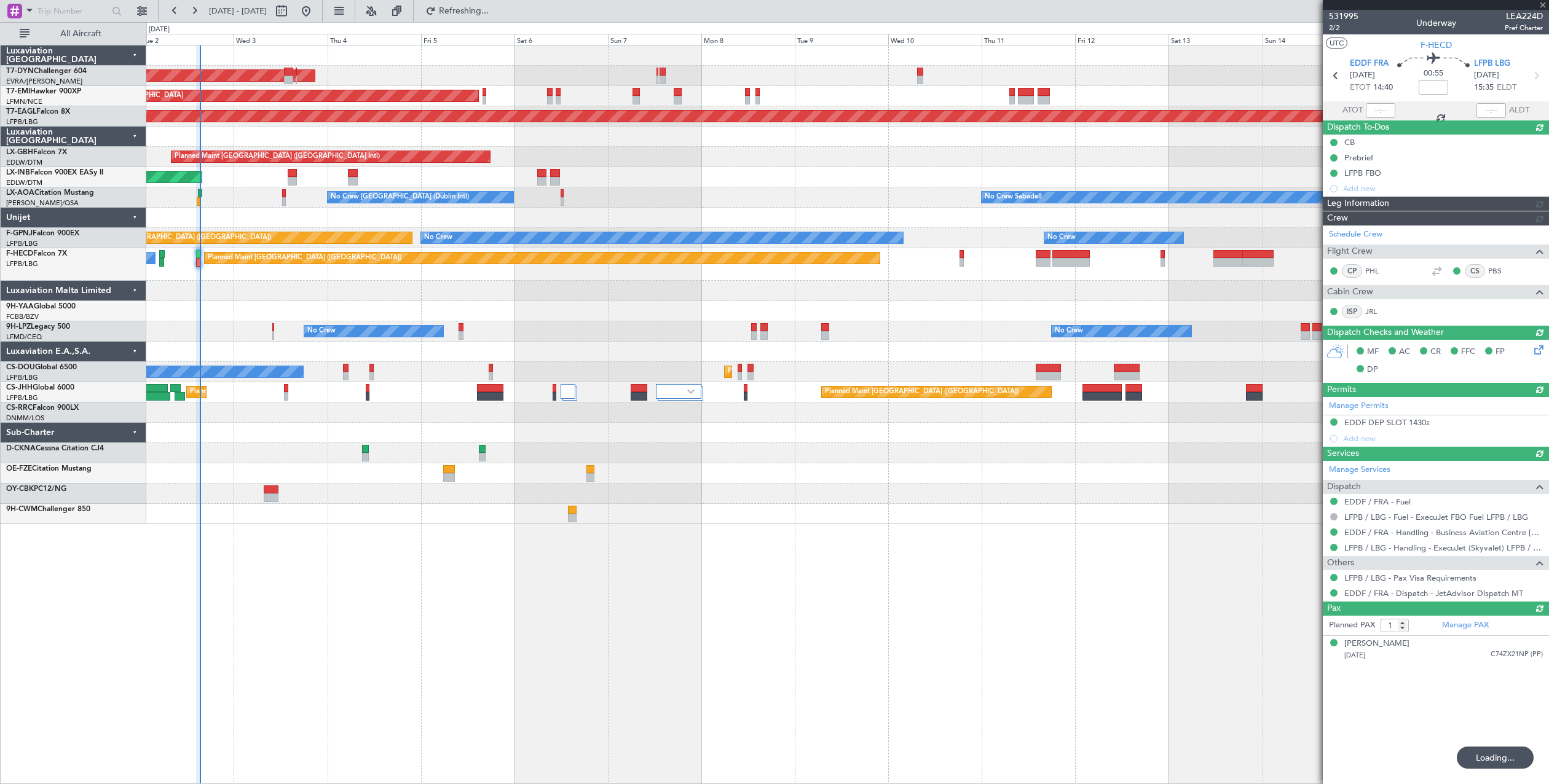
type input "15:13"
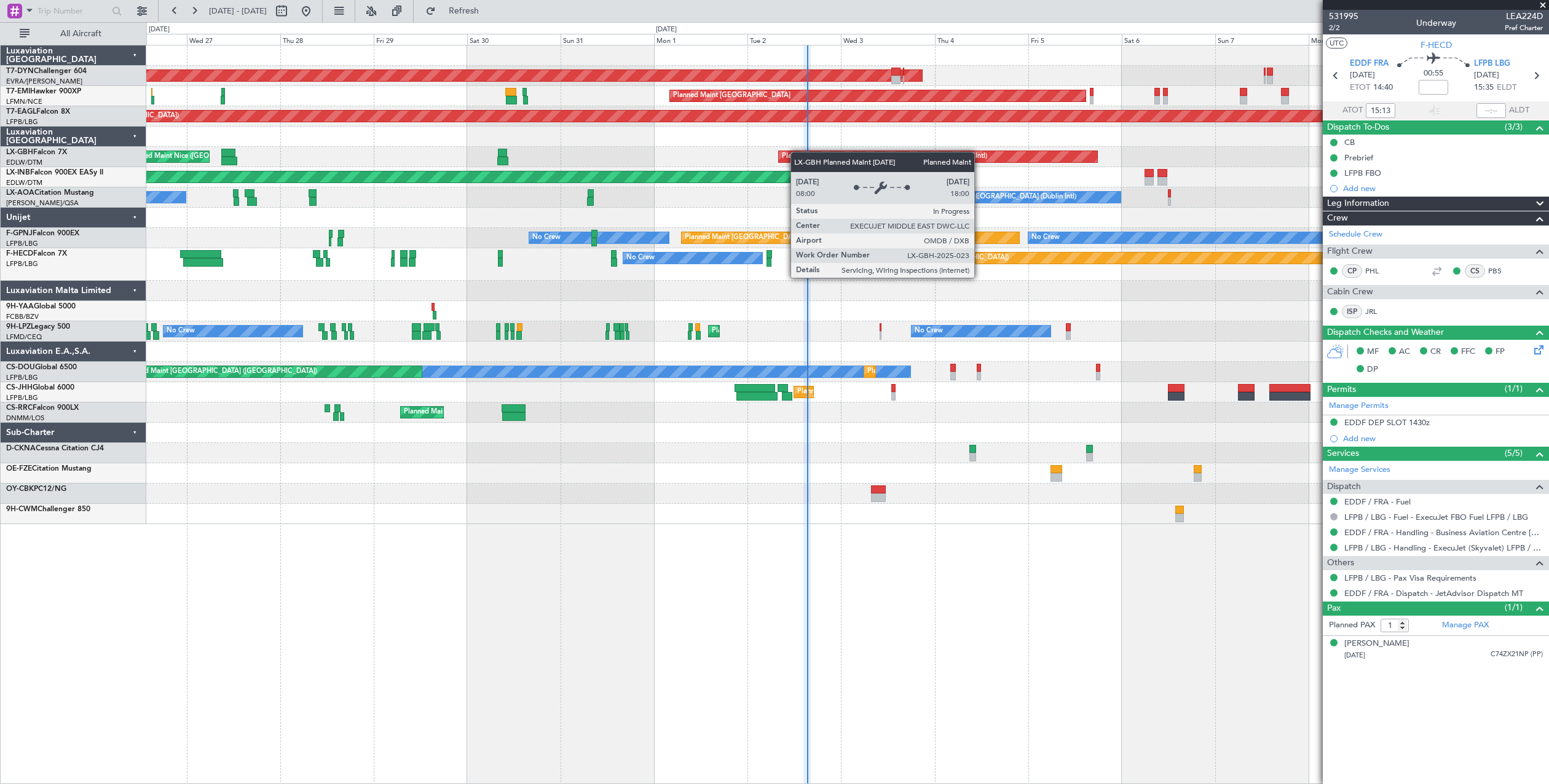
click at [868, 153] on div "AOG Maint Riga (Riga Intl) Planned Maint Zurich Grounded New York (Teterboro) P…" at bounding box center [846, 285] width 1402 height 478
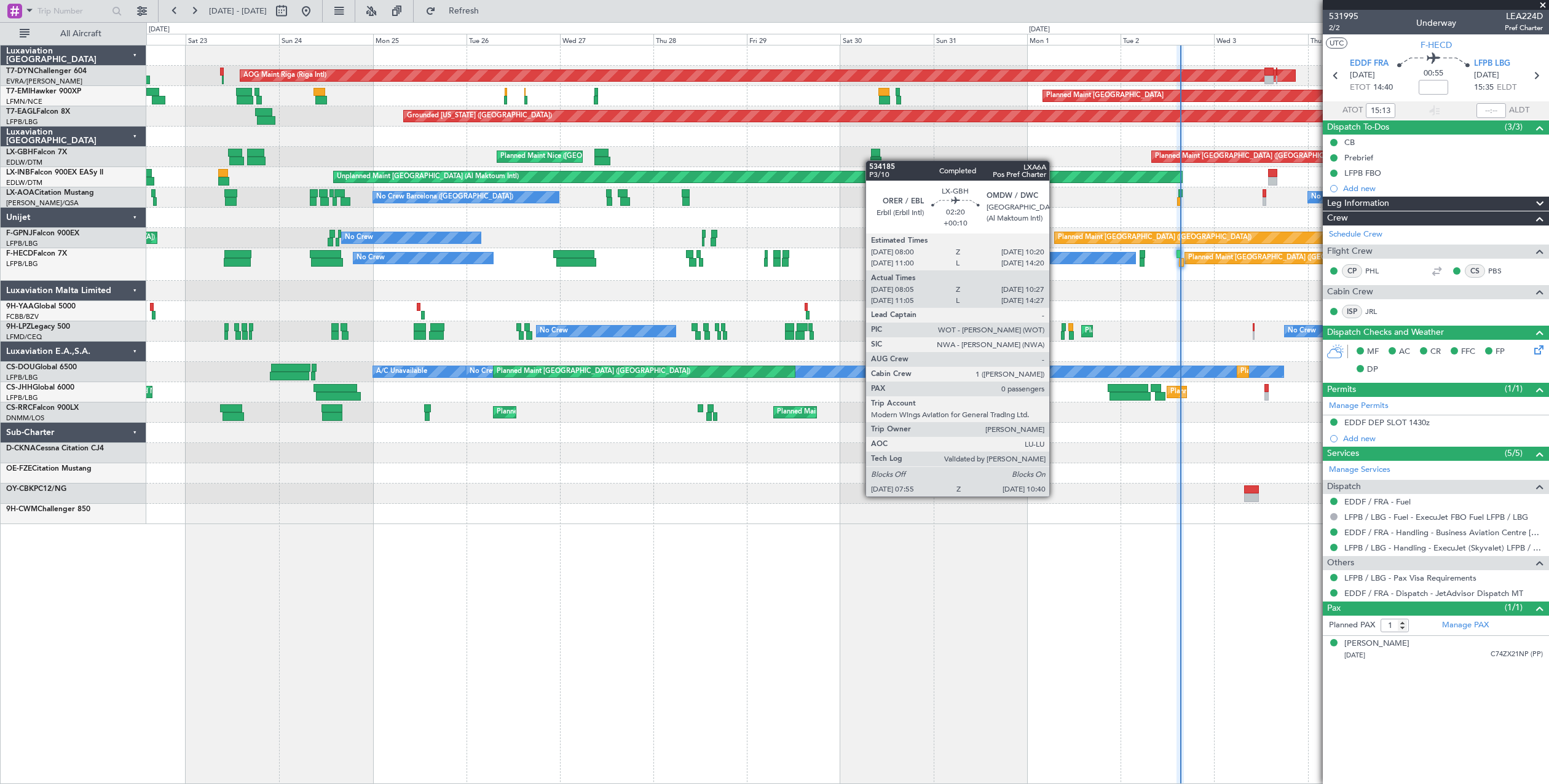
click at [866, 156] on div "AOG Maint Riga (Riga Intl) Planned Maint Basel-Mulhouse Planned Maint Zurich Pl…" at bounding box center [846, 285] width 1402 height 478
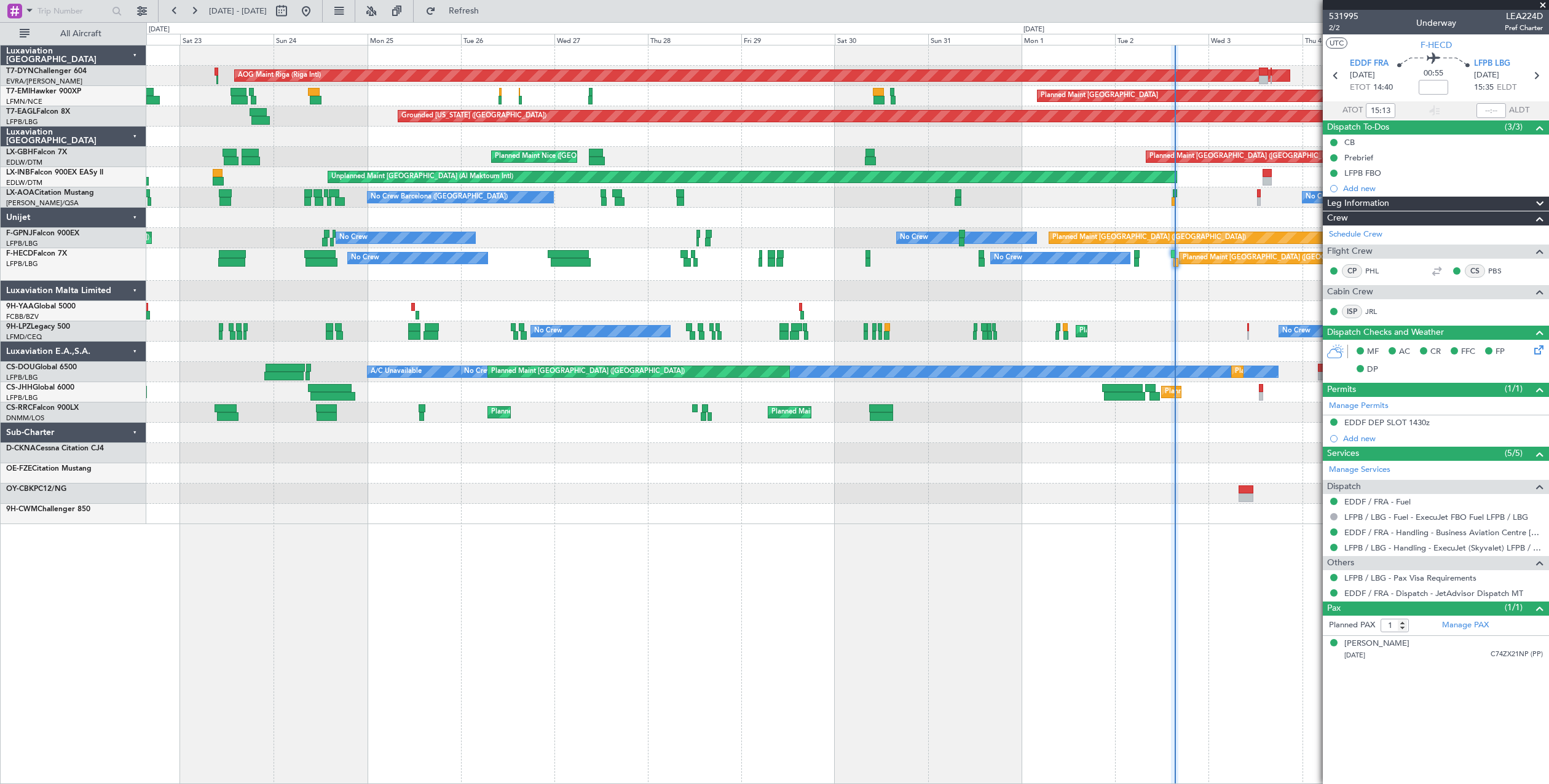
click at [877, 144] on div at bounding box center [846, 137] width 1402 height 20
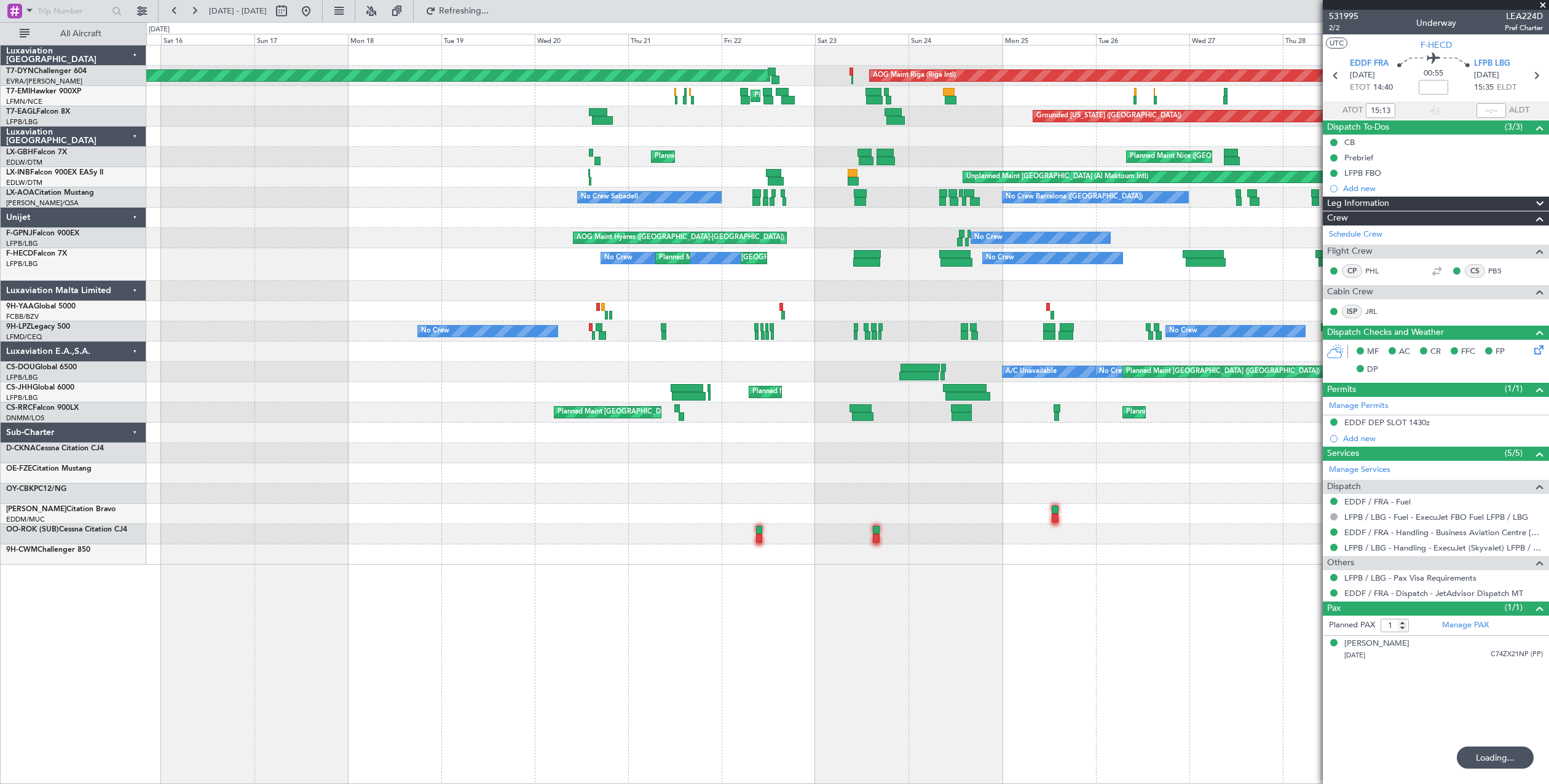
click at [805, 144] on div at bounding box center [846, 137] width 1402 height 20
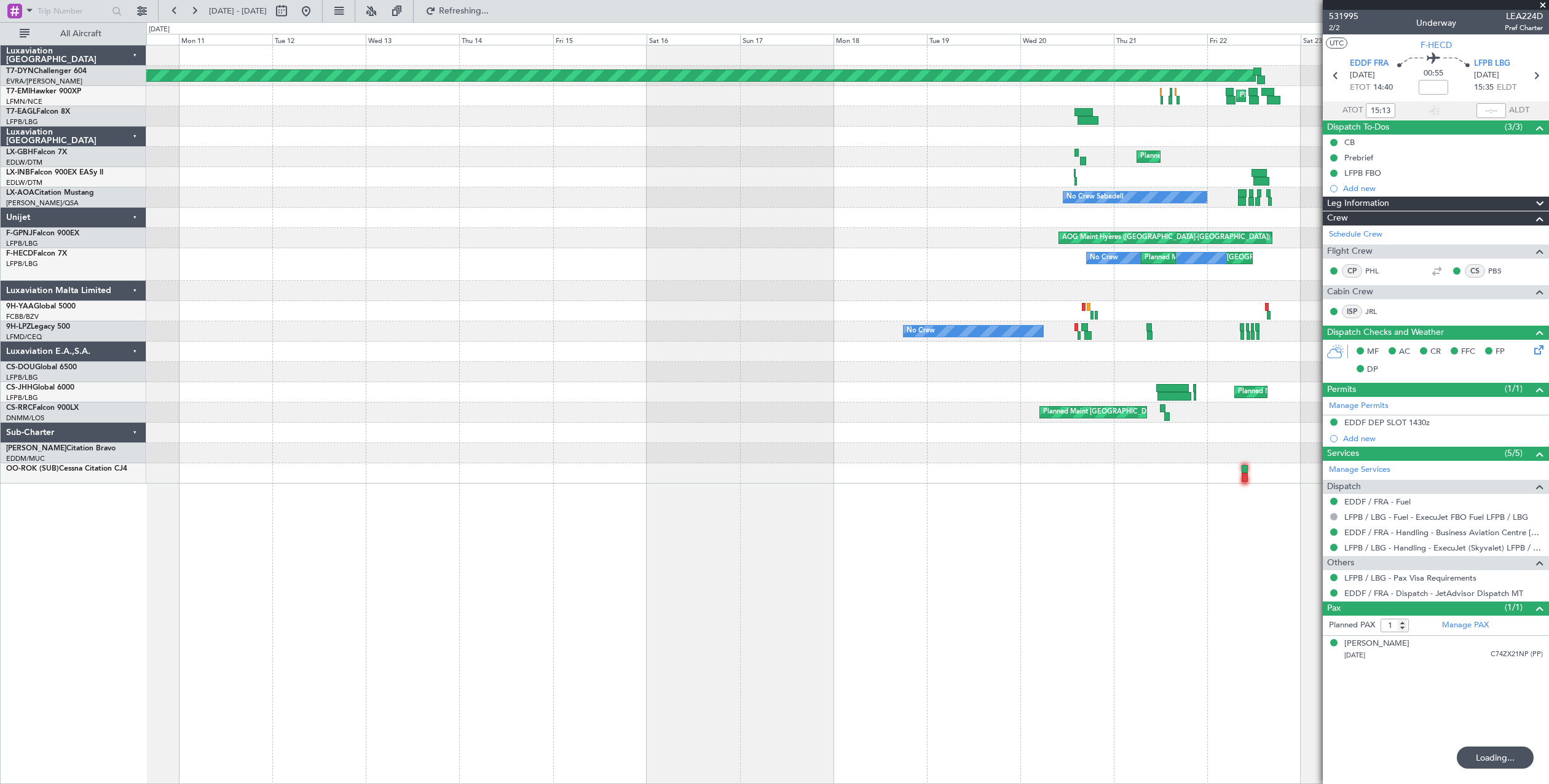
click at [783, 175] on div "AOG Maint Riga (Riga Intl) Planned Maint Basel-Mulhouse Planned Maint Chester G…" at bounding box center [846, 265] width 1402 height 438
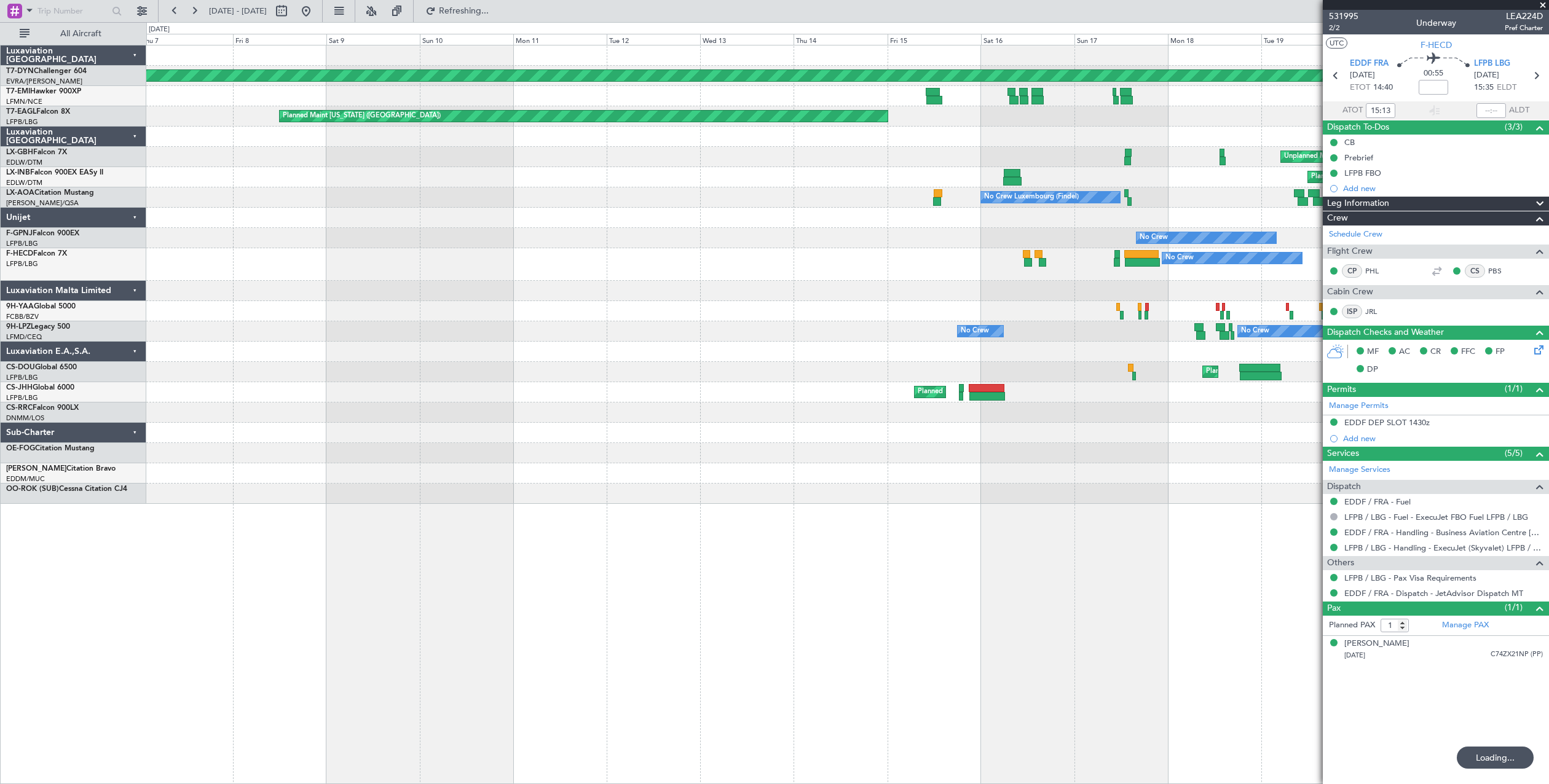
click at [491, 156] on div "Planned Maint Basel-Mulhouse AOG Maint Riga (Riga Intl) Planned Maint Chester P…" at bounding box center [846, 275] width 1402 height 458
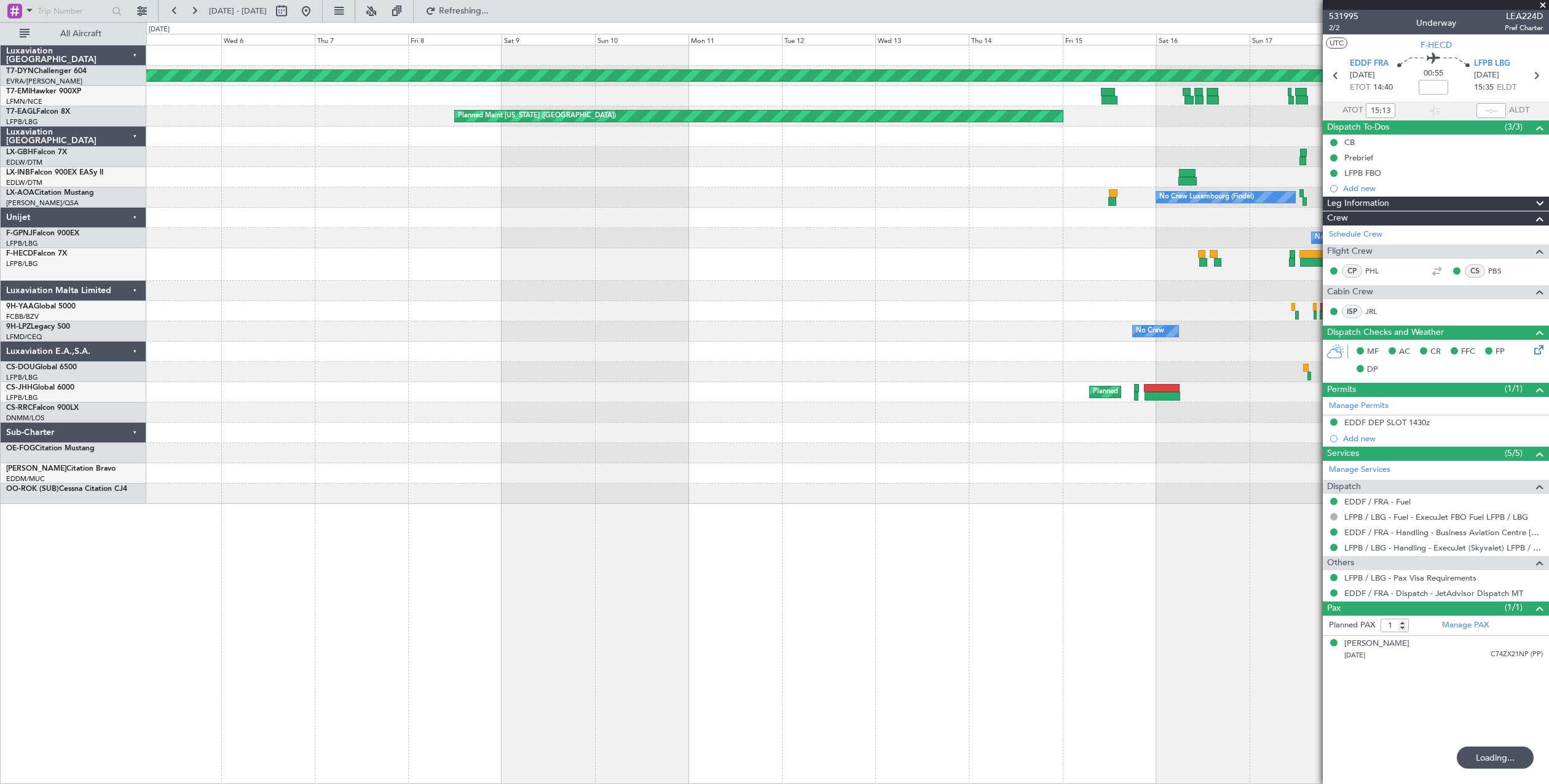
click at [656, 229] on div "Planned Maint Basel-Mulhouse AOG Maint Riga (Riga Intl) Planned Maint Chester P…" at bounding box center [846, 275] width 1402 height 458
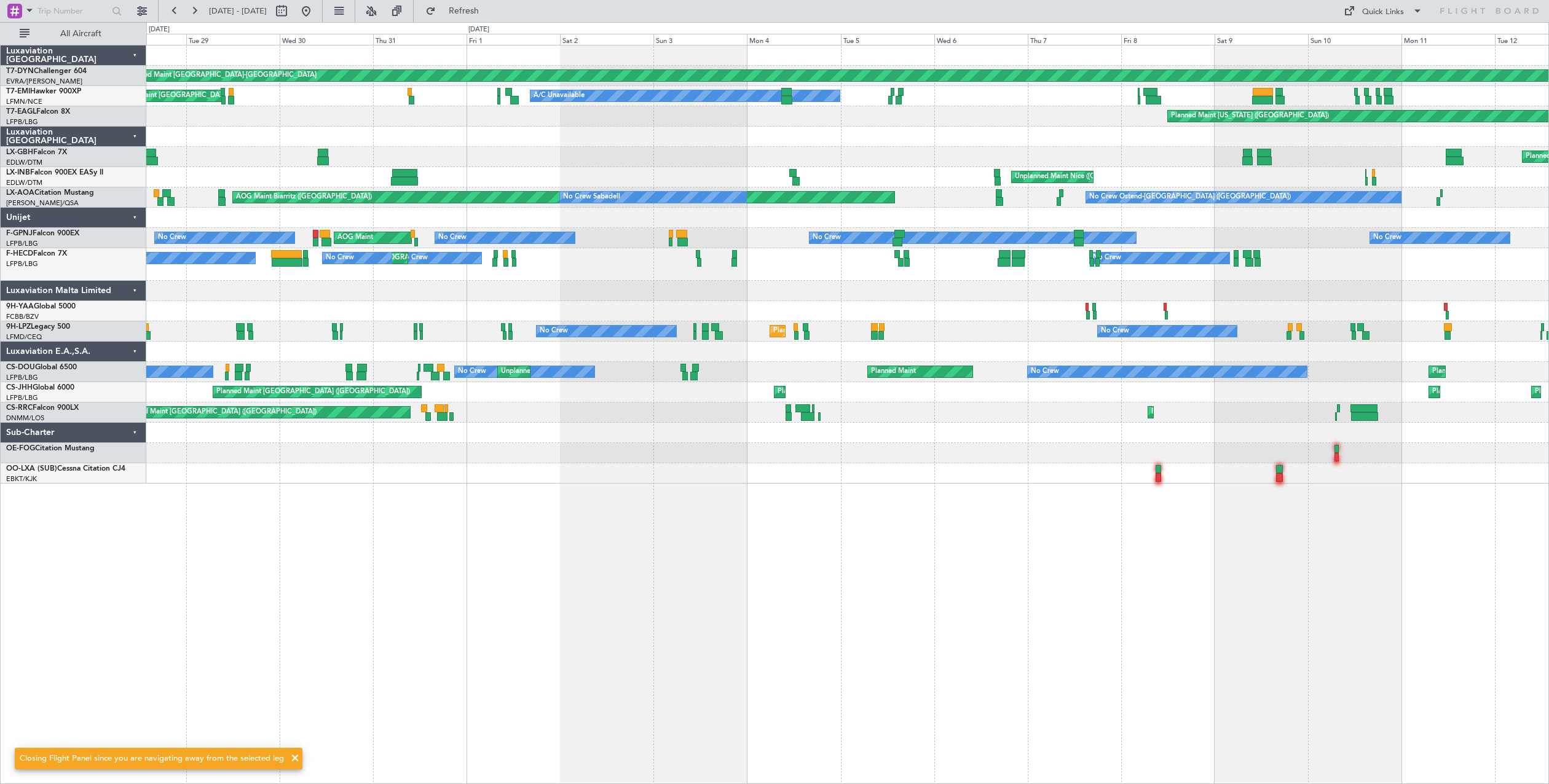
click at [745, 164] on div "Planned Maint Nice ([GEOGRAPHIC_DATA])" at bounding box center [846, 157] width 1402 height 20
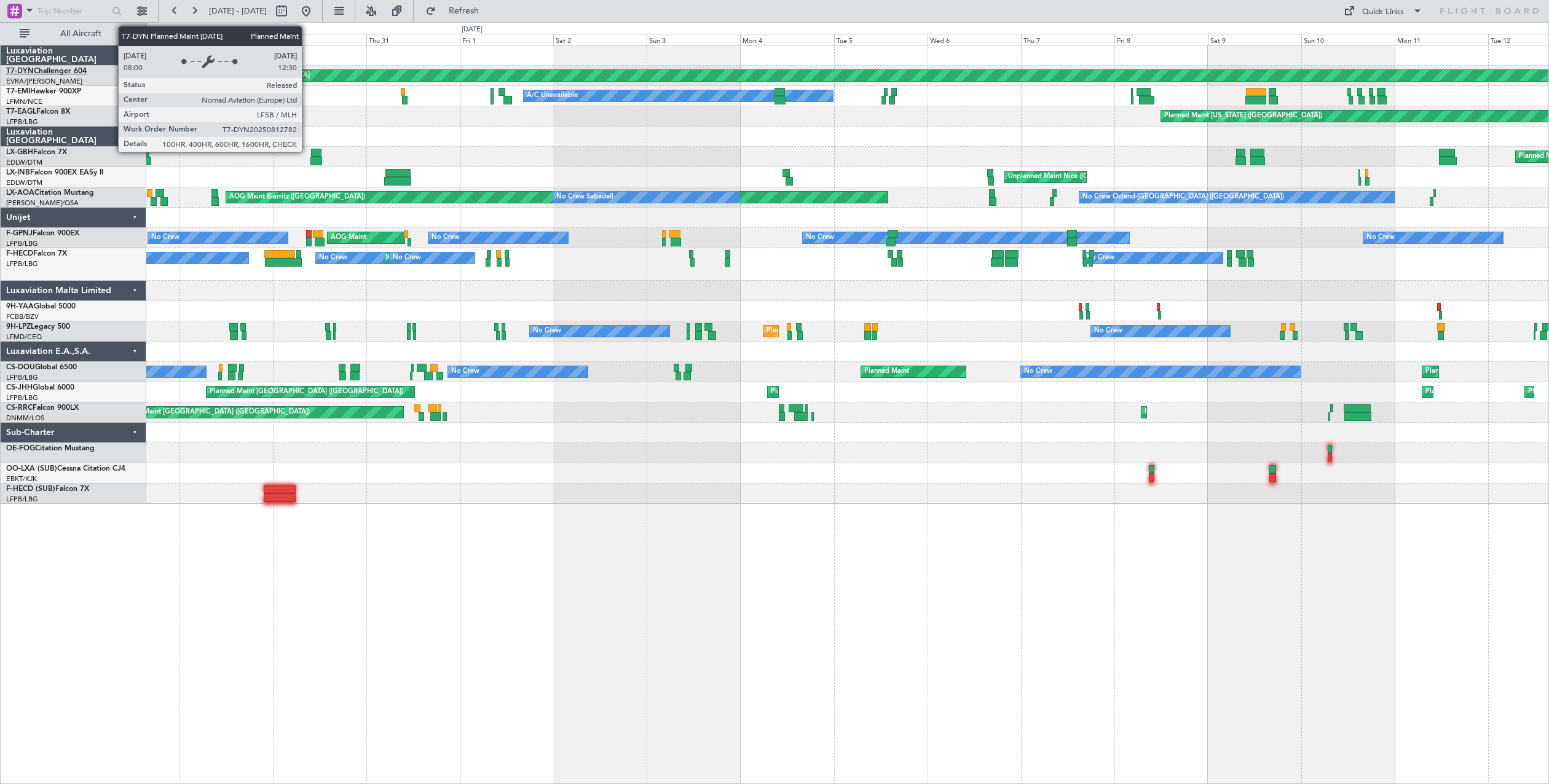
click at [55, 68] on link "T7-DYN Challenger 604" at bounding box center [46, 71] width 81 height 7
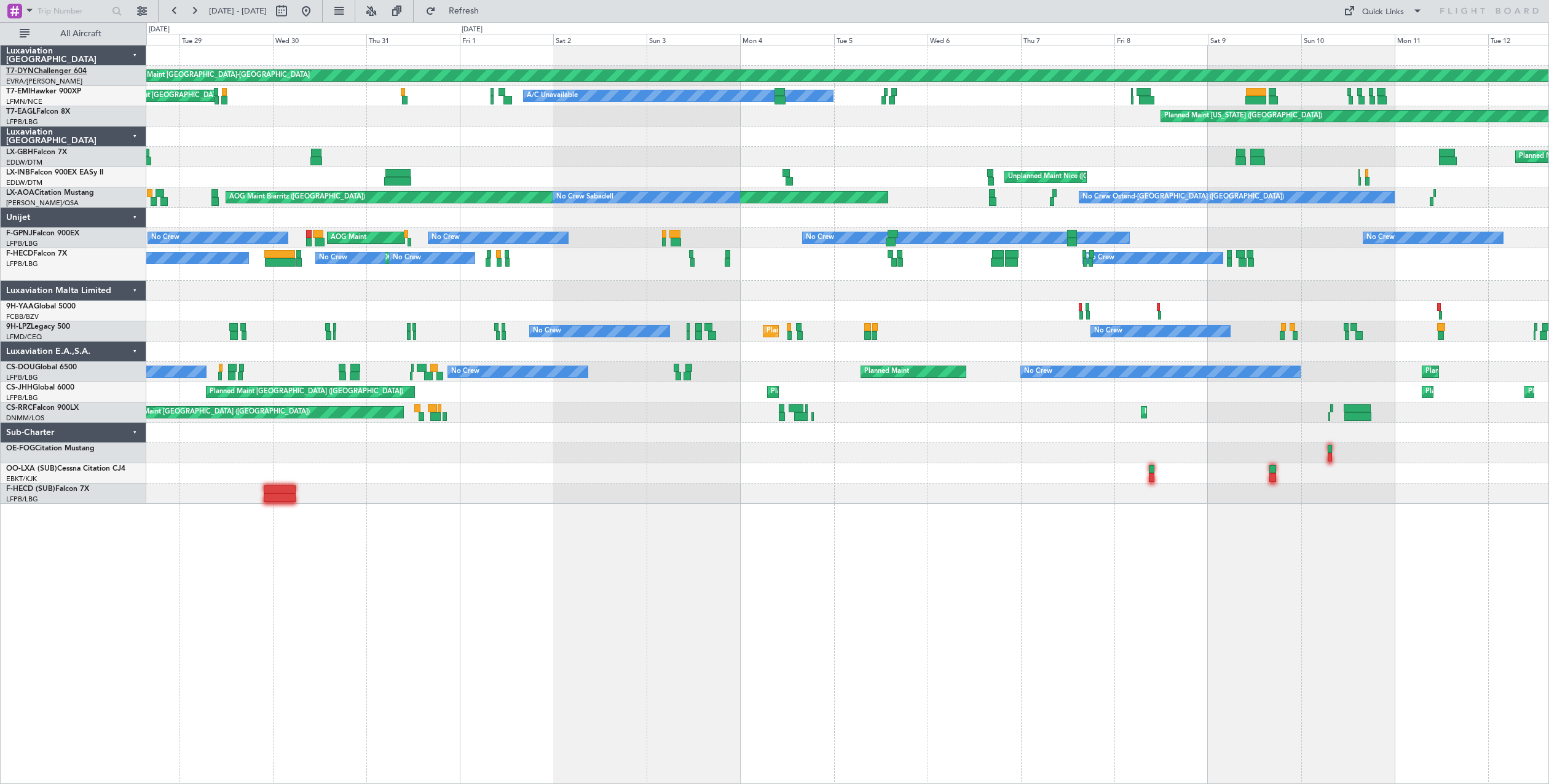
click at [55, 74] on link "T7-DYN Challenger 604" at bounding box center [46, 71] width 81 height 7
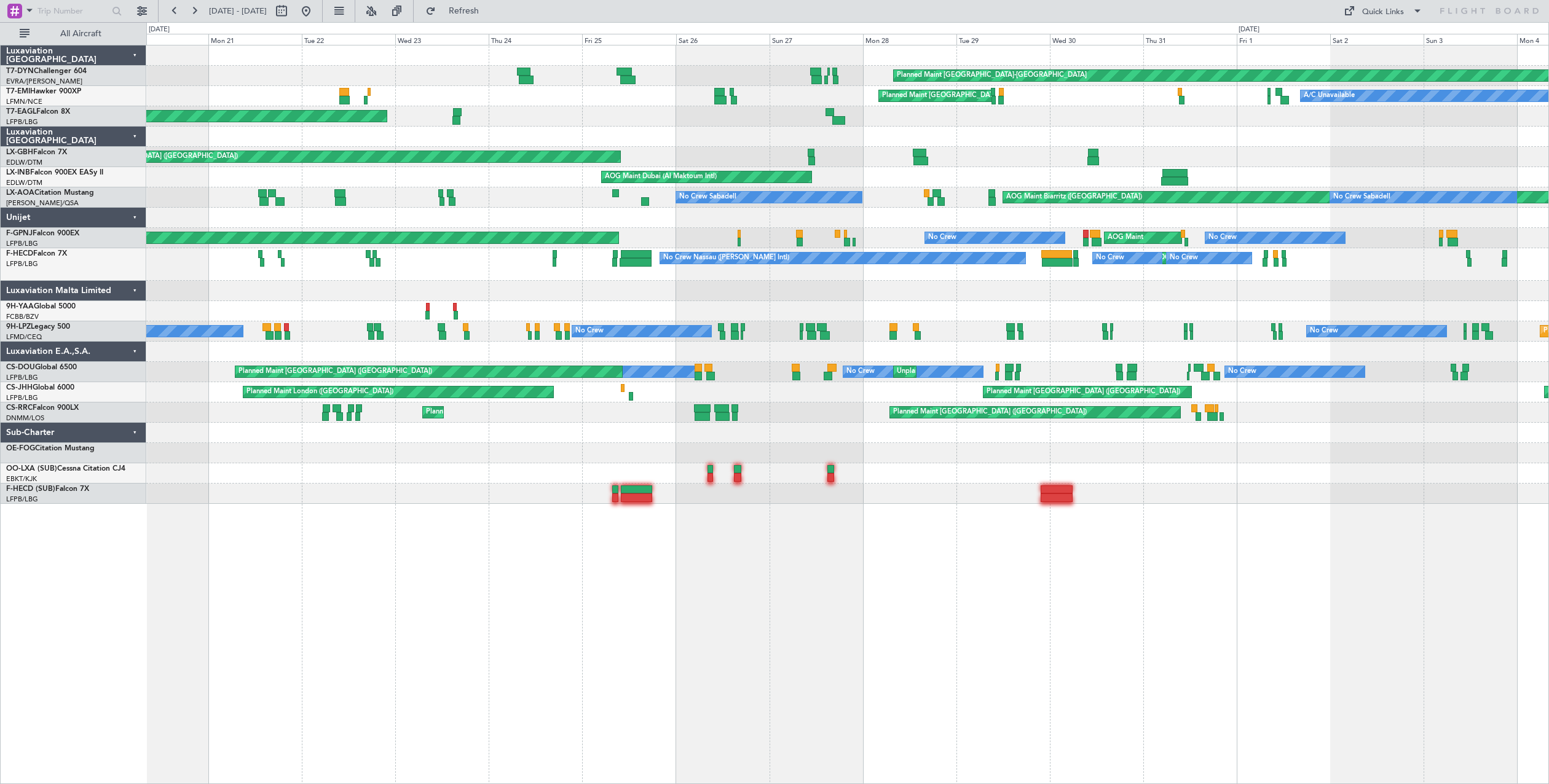
click at [1093, 136] on div "Planned Maint Basel-Mulhouse A/C Unavailable Planned Maint Zurich Planned Maint…" at bounding box center [846, 275] width 1402 height 458
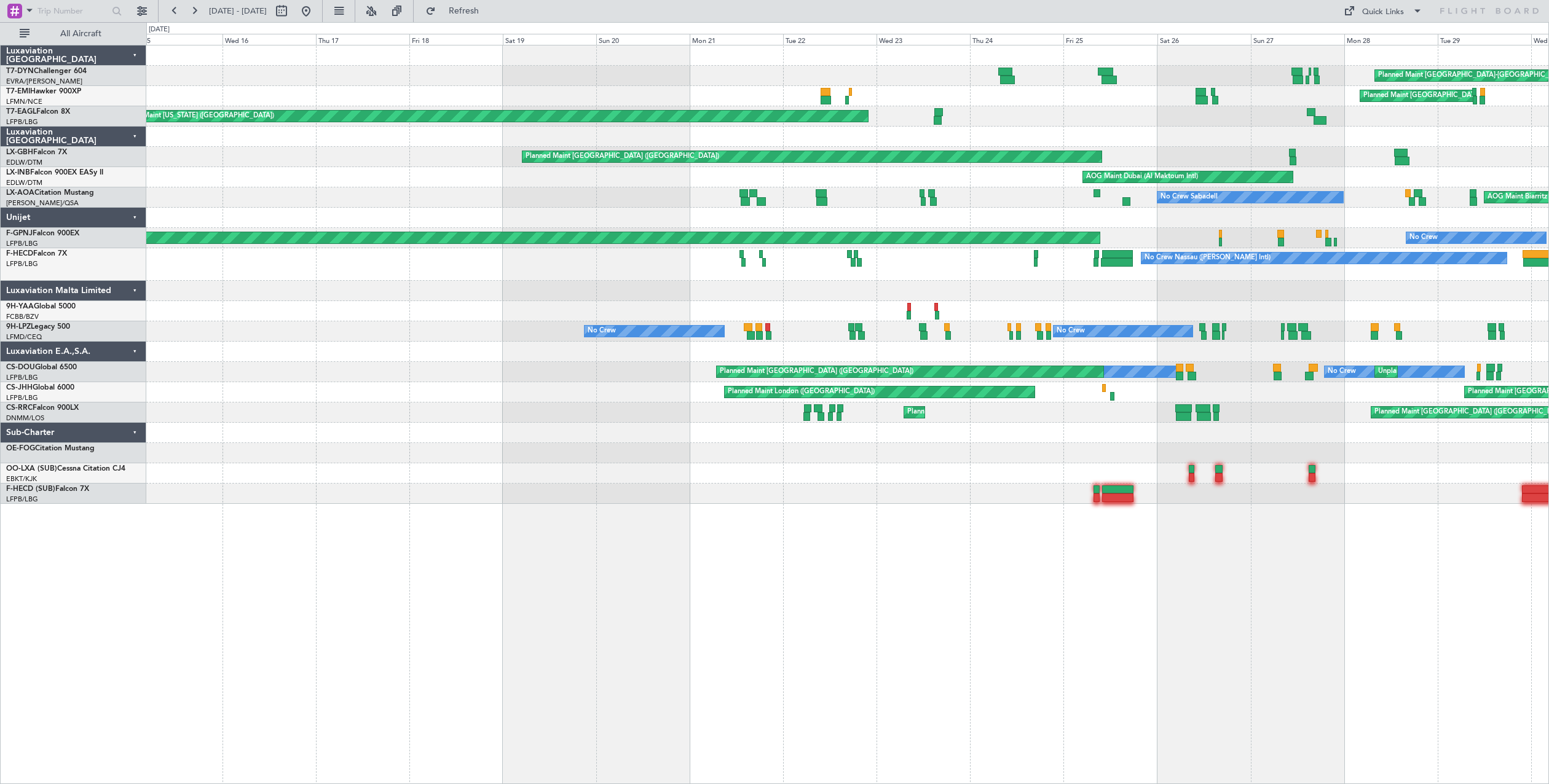
click at [1345, 122] on div "Planned Maint Basel-Mulhouse Planned Maint Zurich A/C Unavailable Planned Maint…" at bounding box center [846, 275] width 1402 height 458
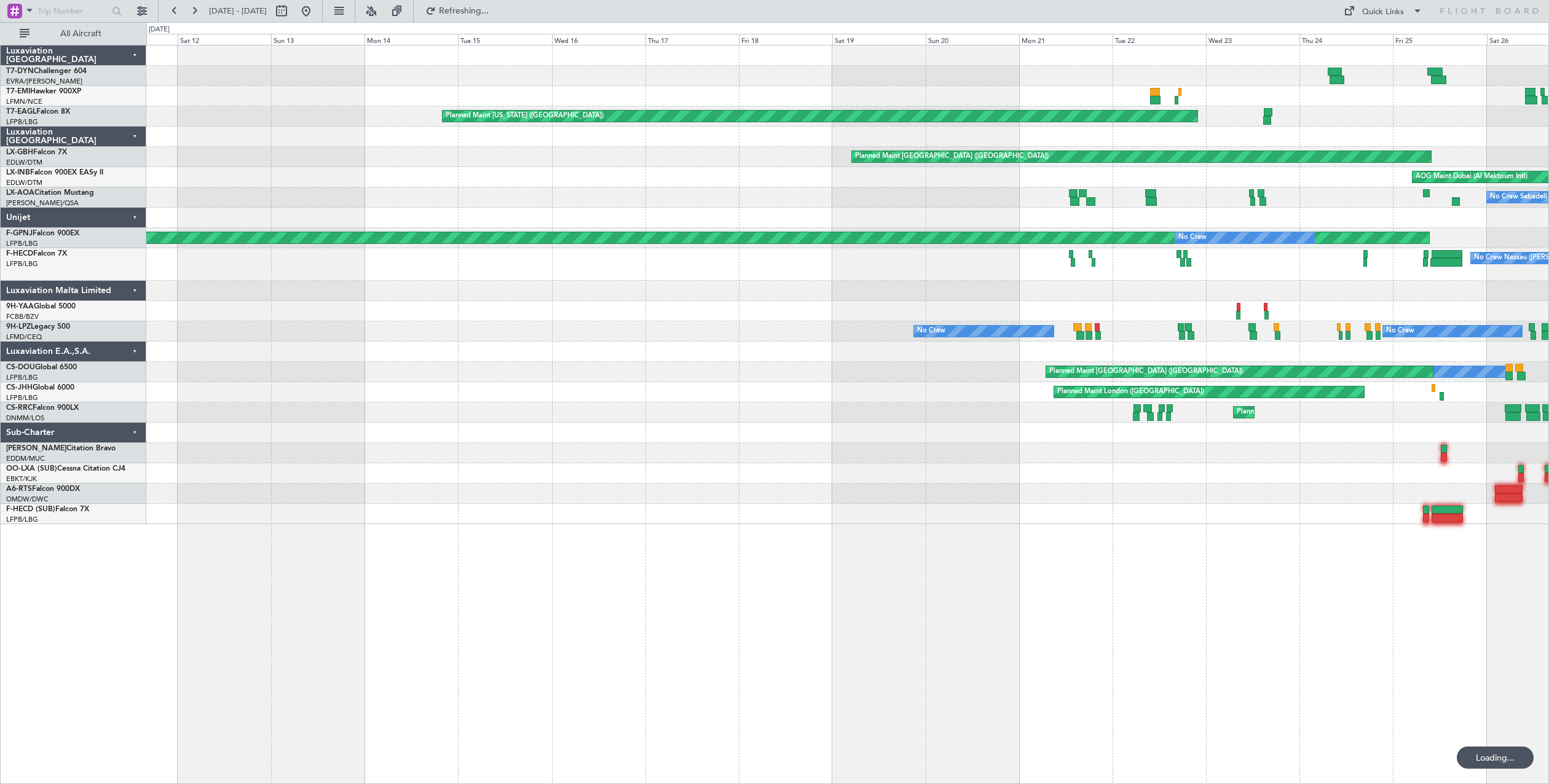
click at [768, 141] on div at bounding box center [846, 137] width 1402 height 20
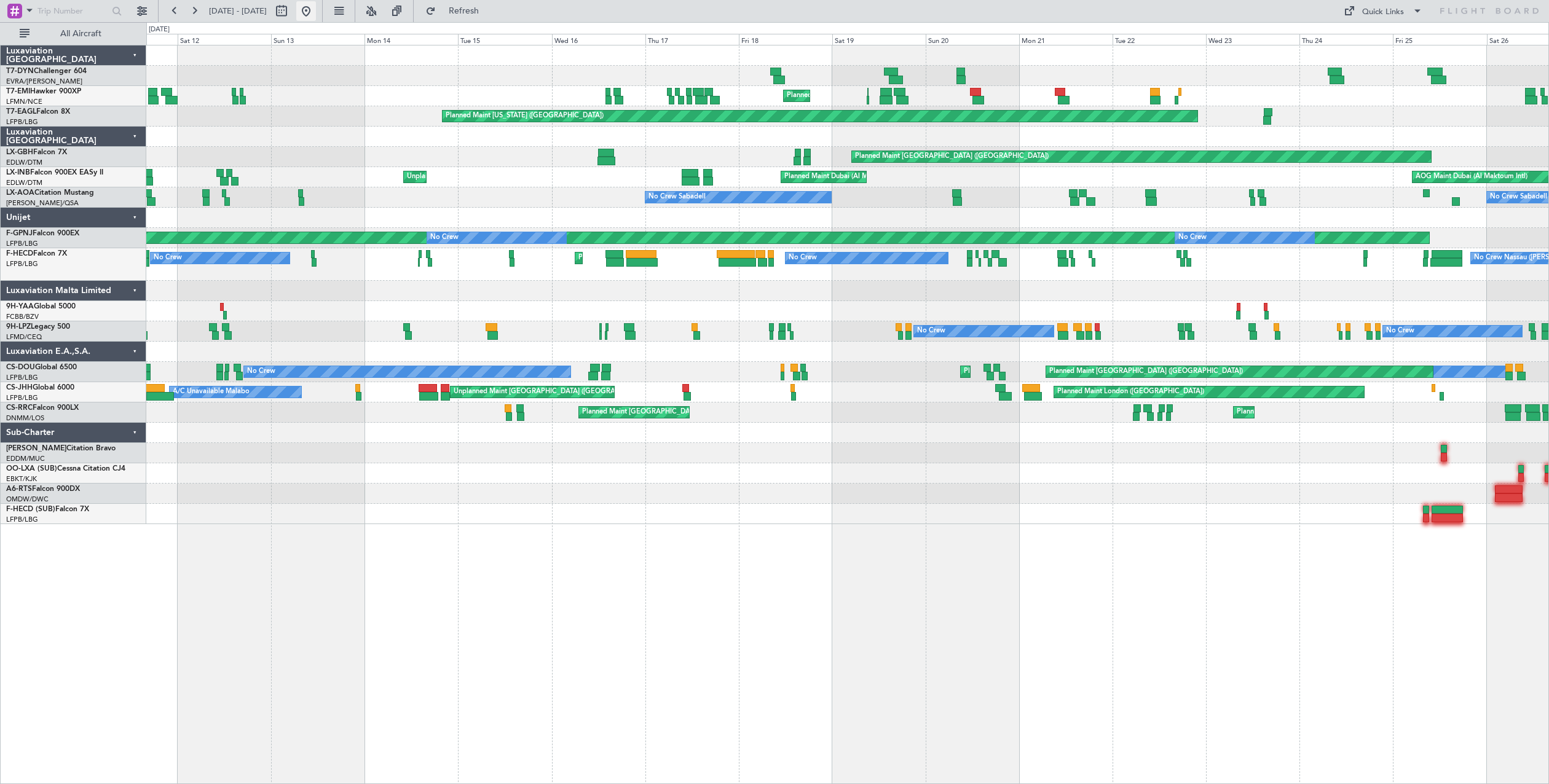
click at [316, 18] on button at bounding box center [306, 11] width 20 height 20
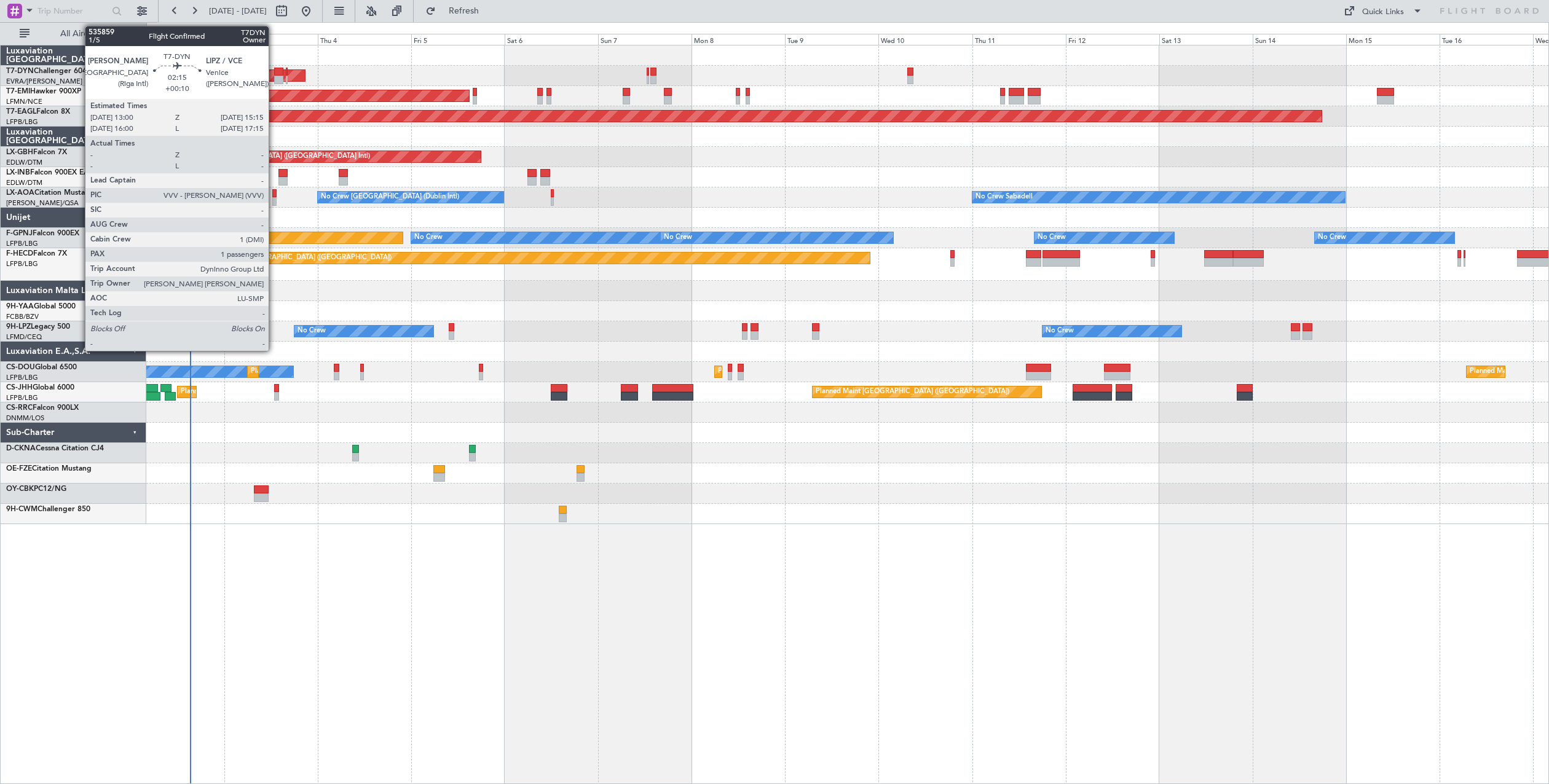
click at [274, 74] on div at bounding box center [278, 72] width 9 height 9
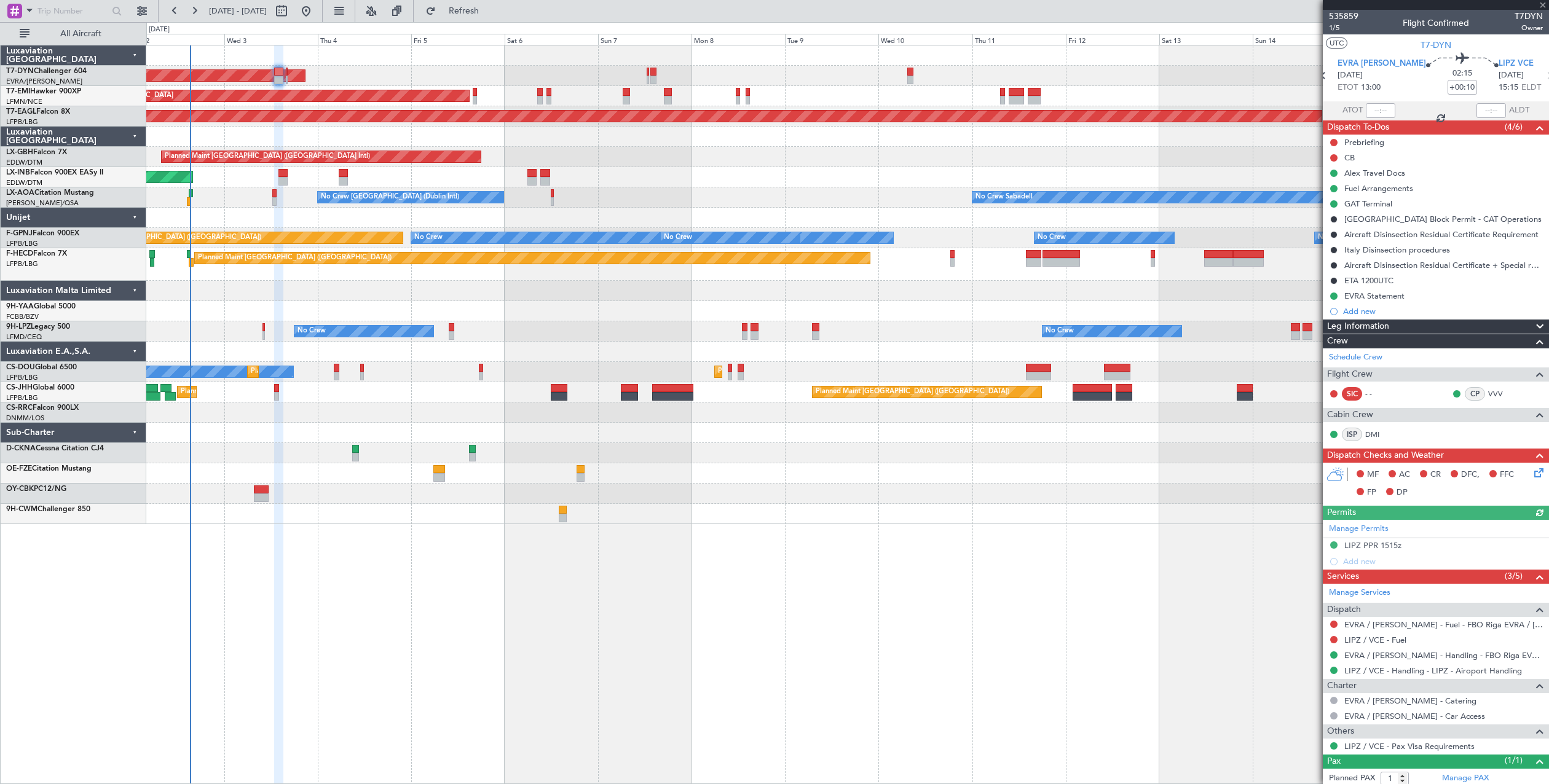
scroll to position [32, 0]
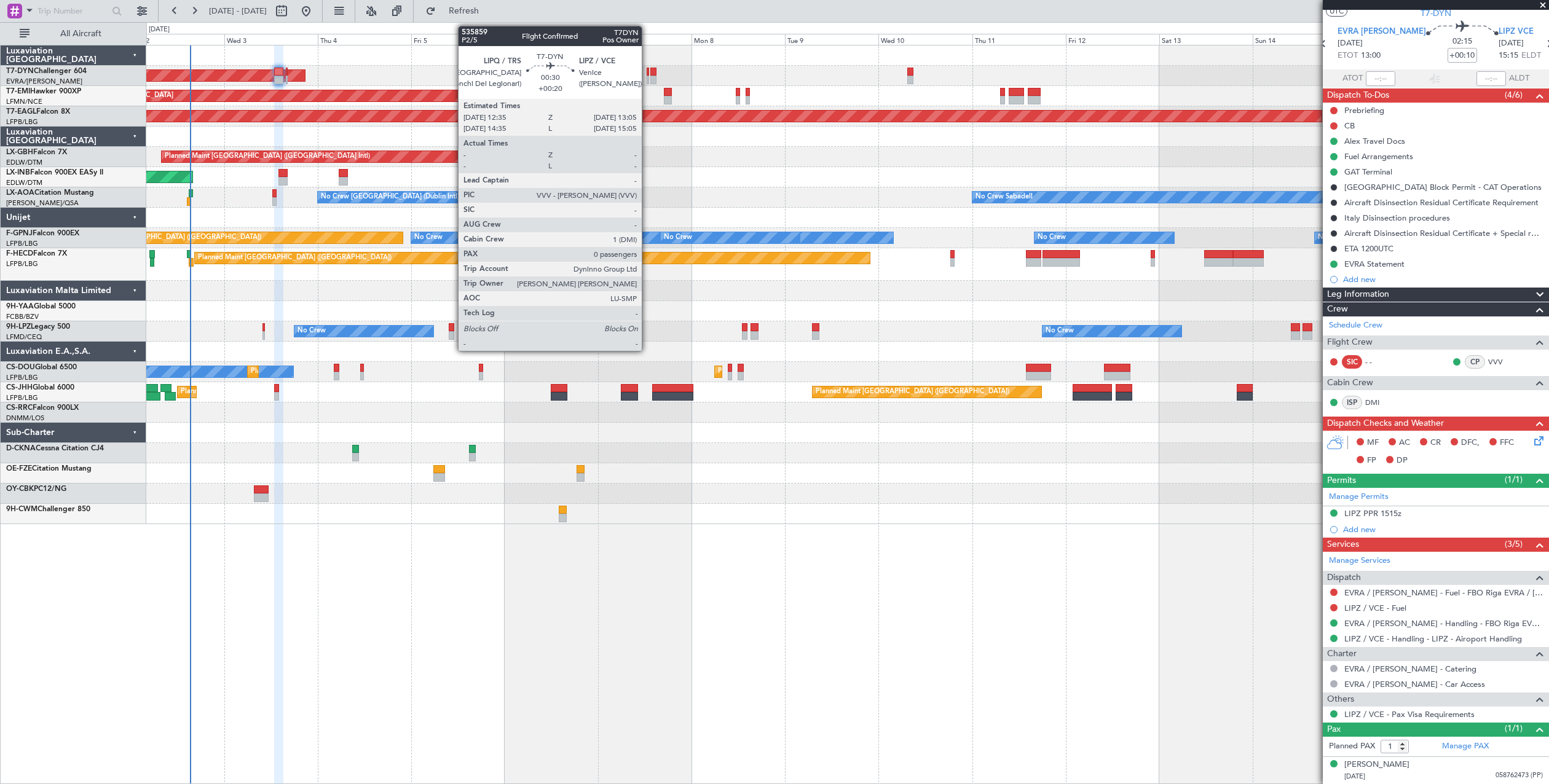
click at [648, 75] on div at bounding box center [648, 72] width 2 height 9
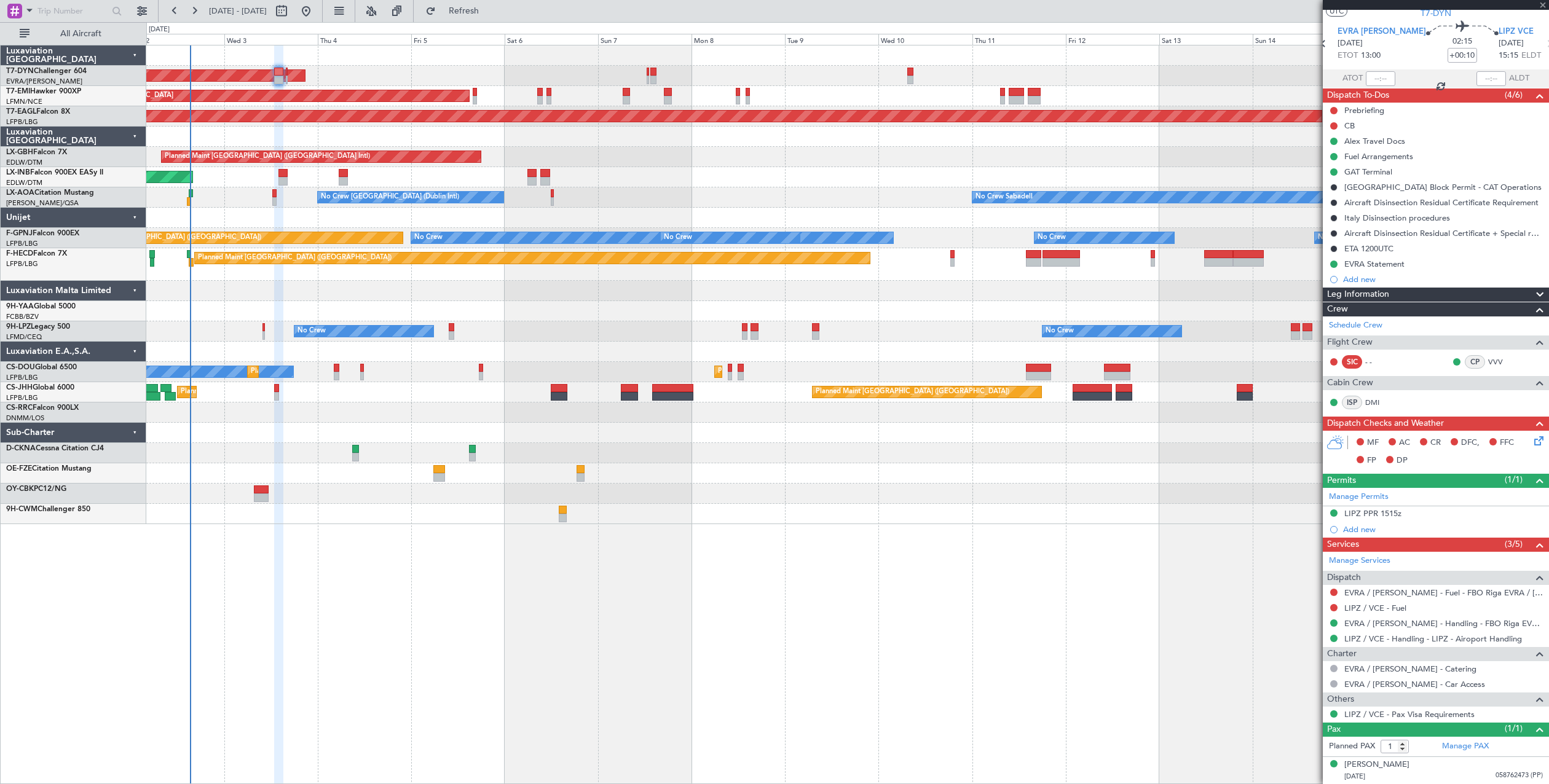
type input "+00:20"
type input "0"
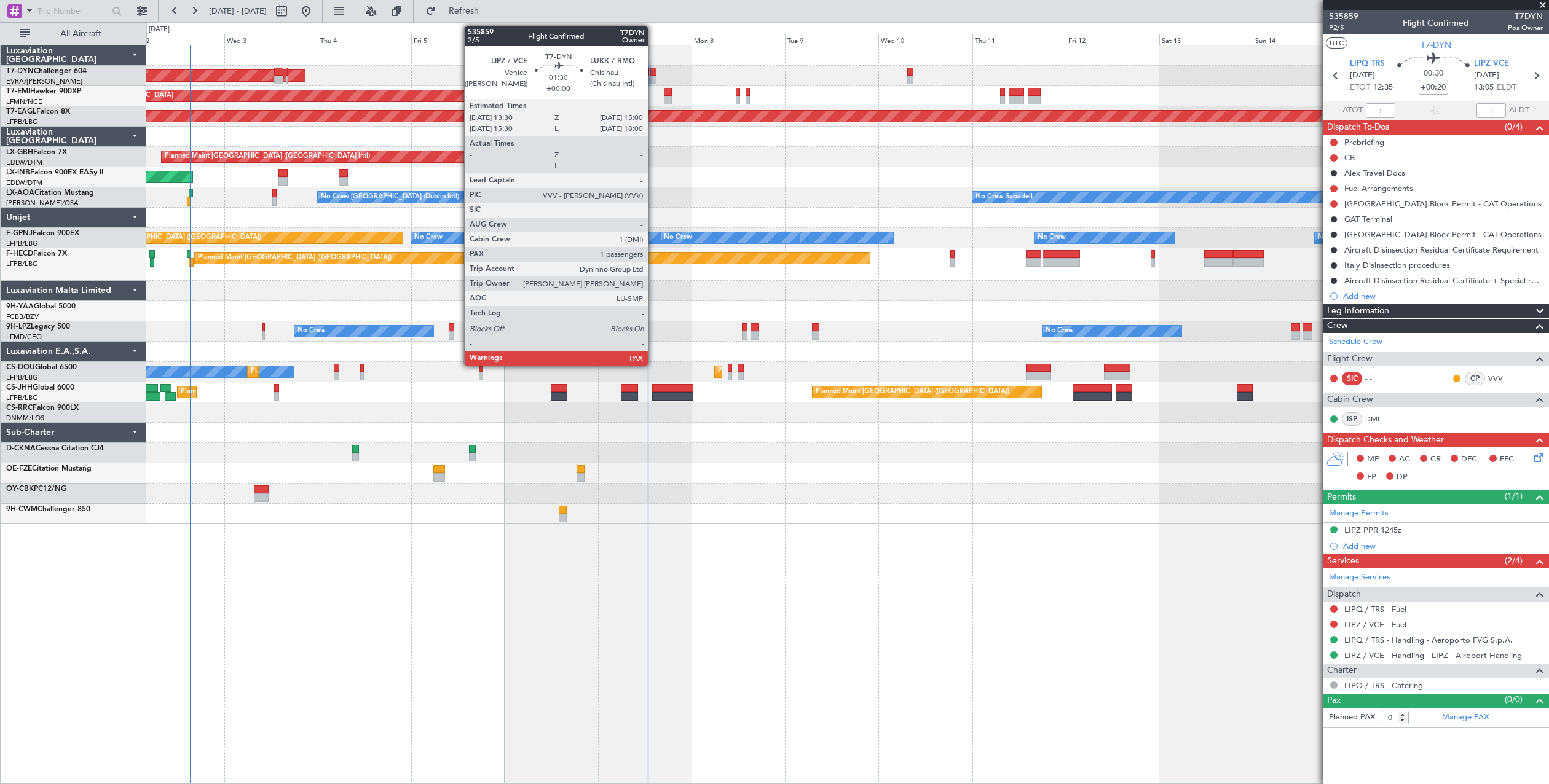
click at [654, 73] on div at bounding box center [654, 72] width 6 height 9
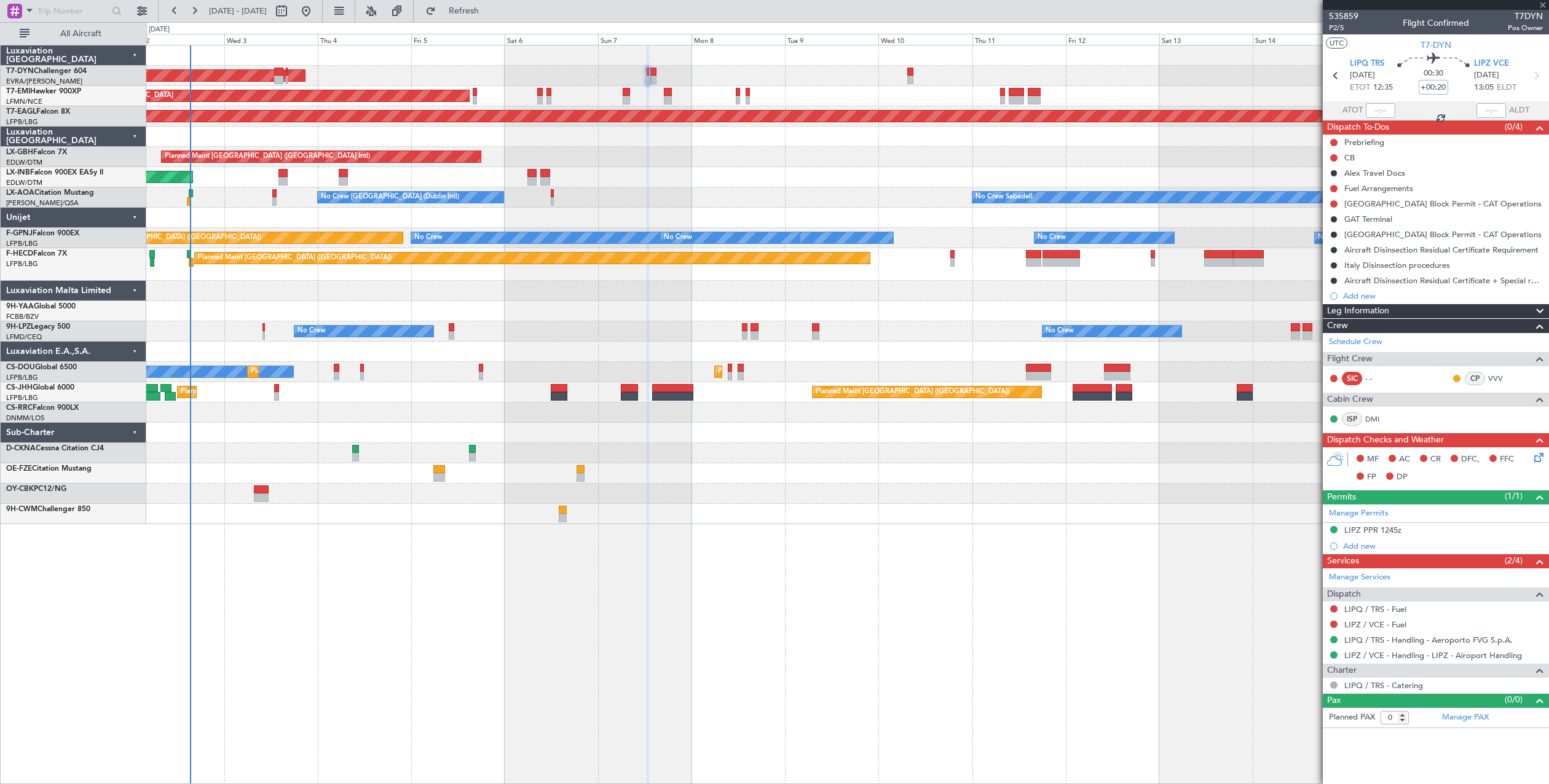
type input "2"
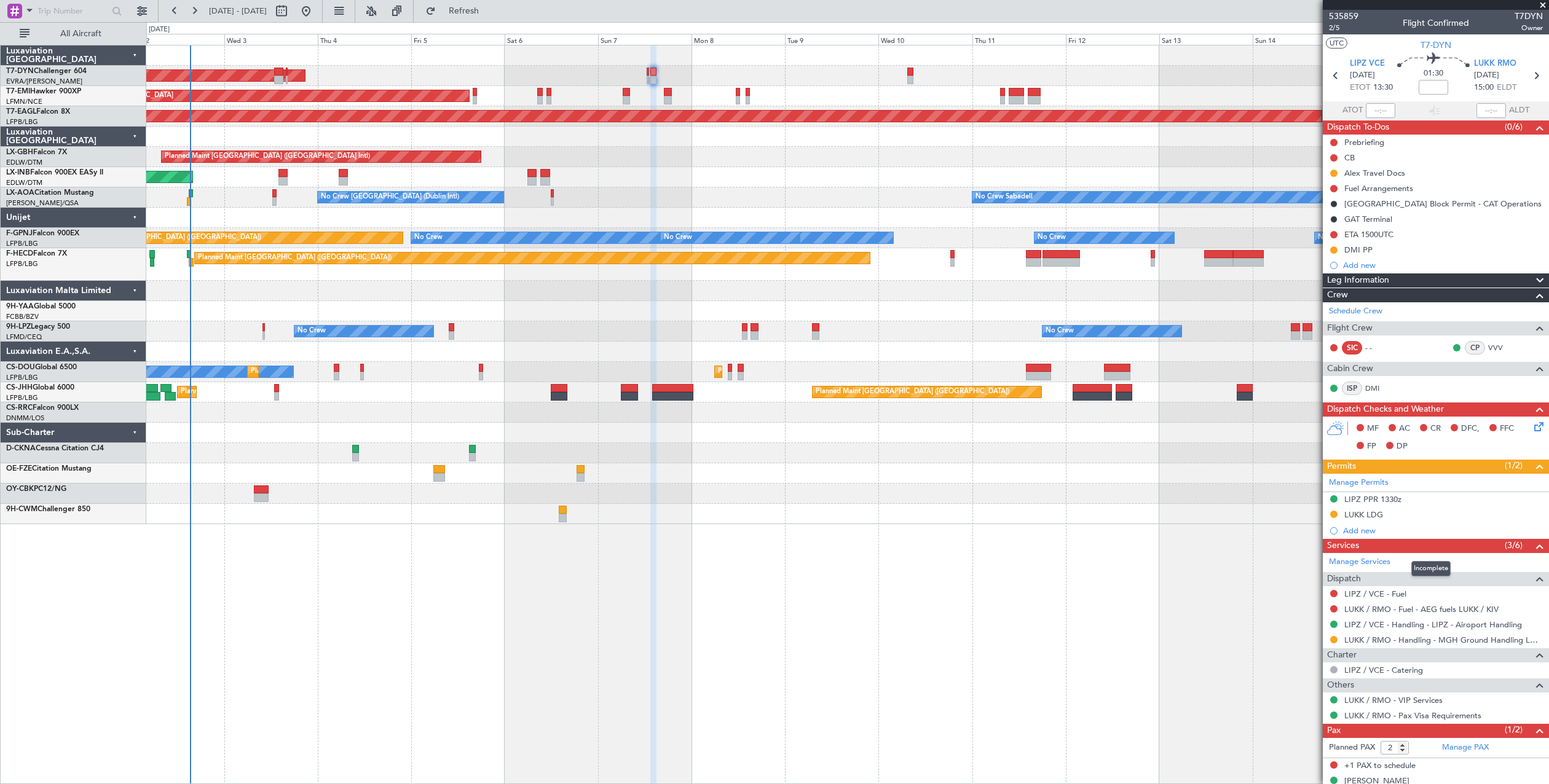
scroll to position [17, 0]
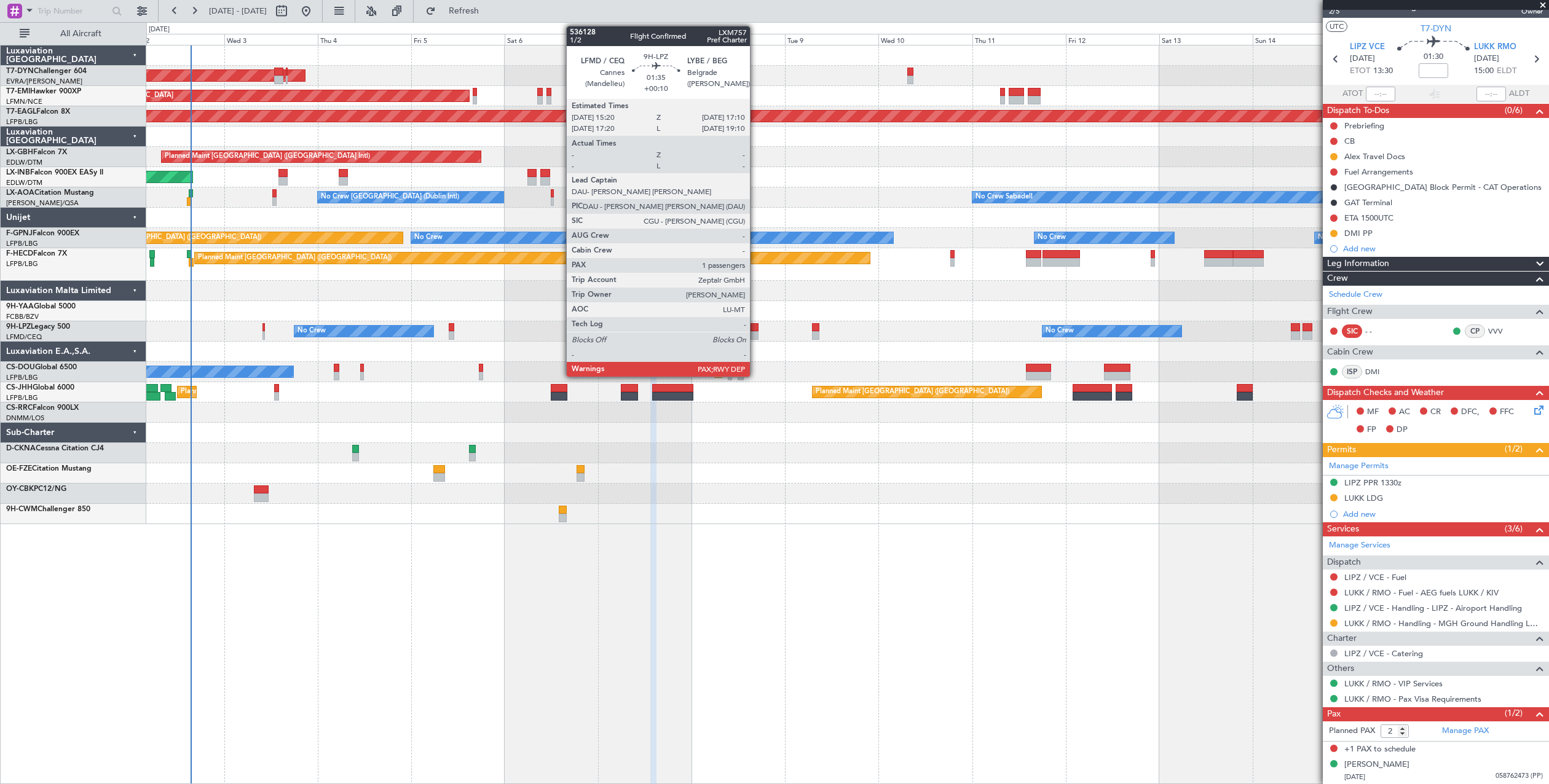
click at [756, 330] on div at bounding box center [754, 328] width 7 height 9
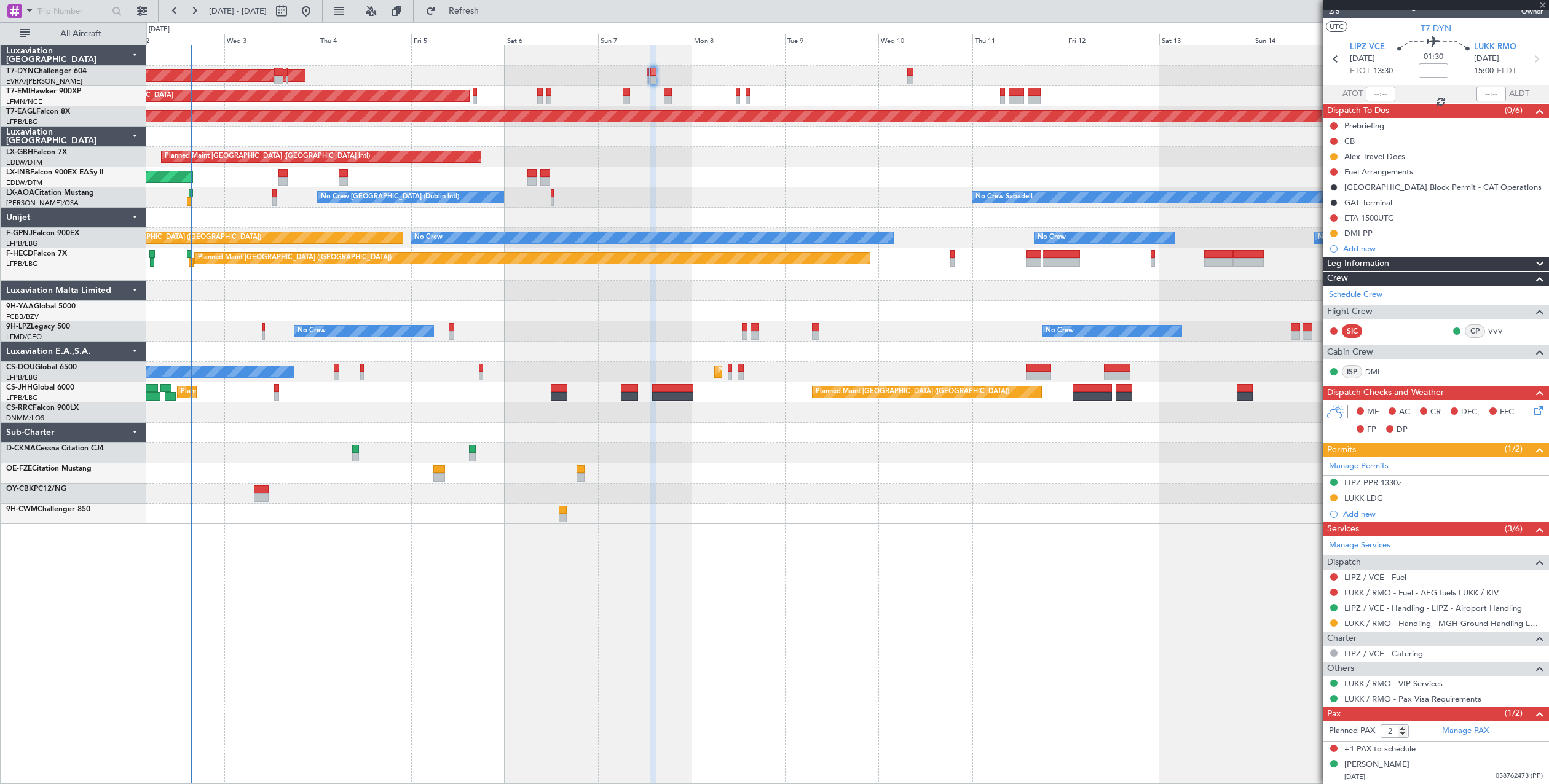
type input "+00:10"
type input "1"
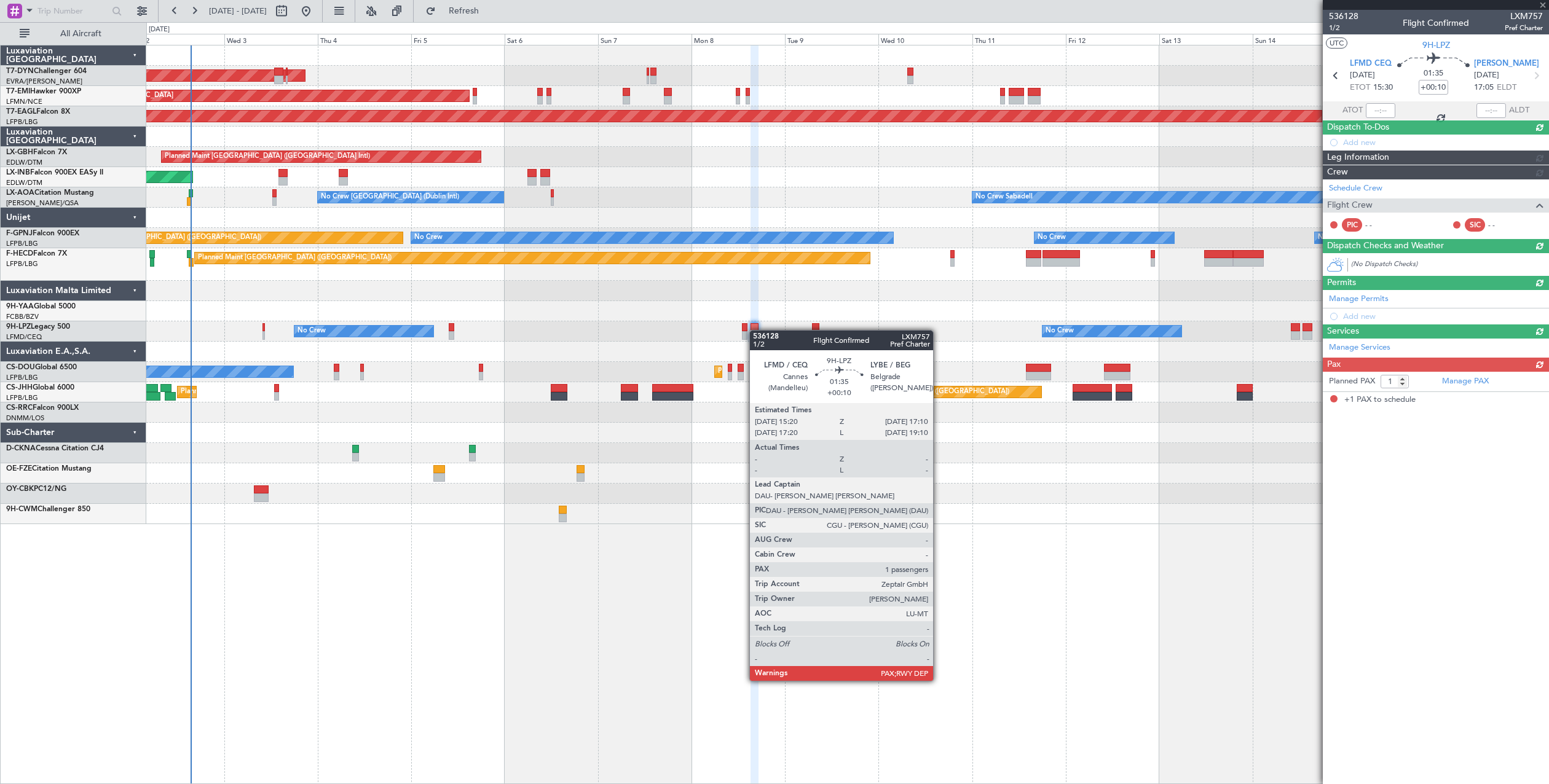
scroll to position [0, 0]
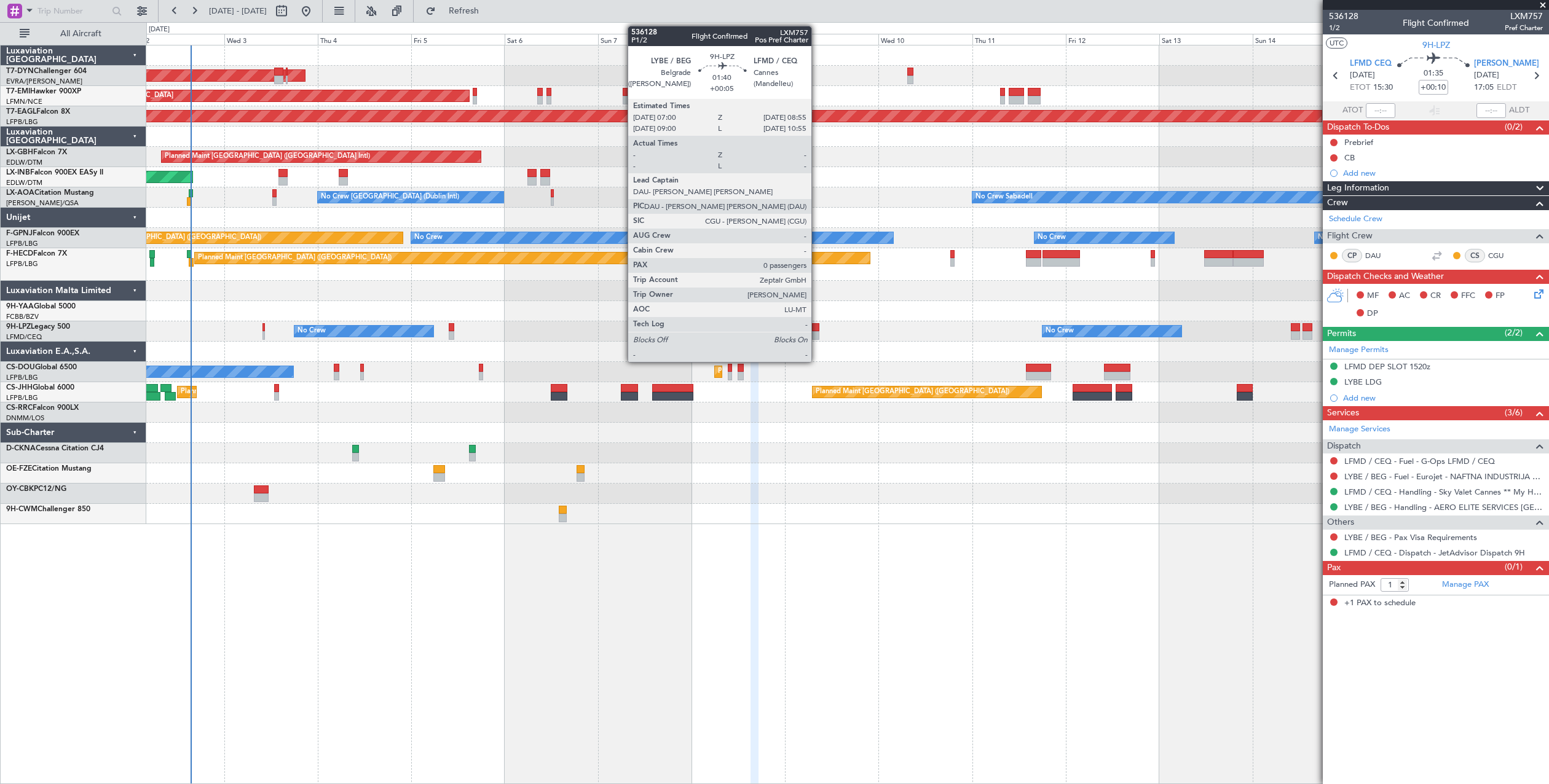
click at [816, 335] on div at bounding box center [815, 336] width 8 height 9
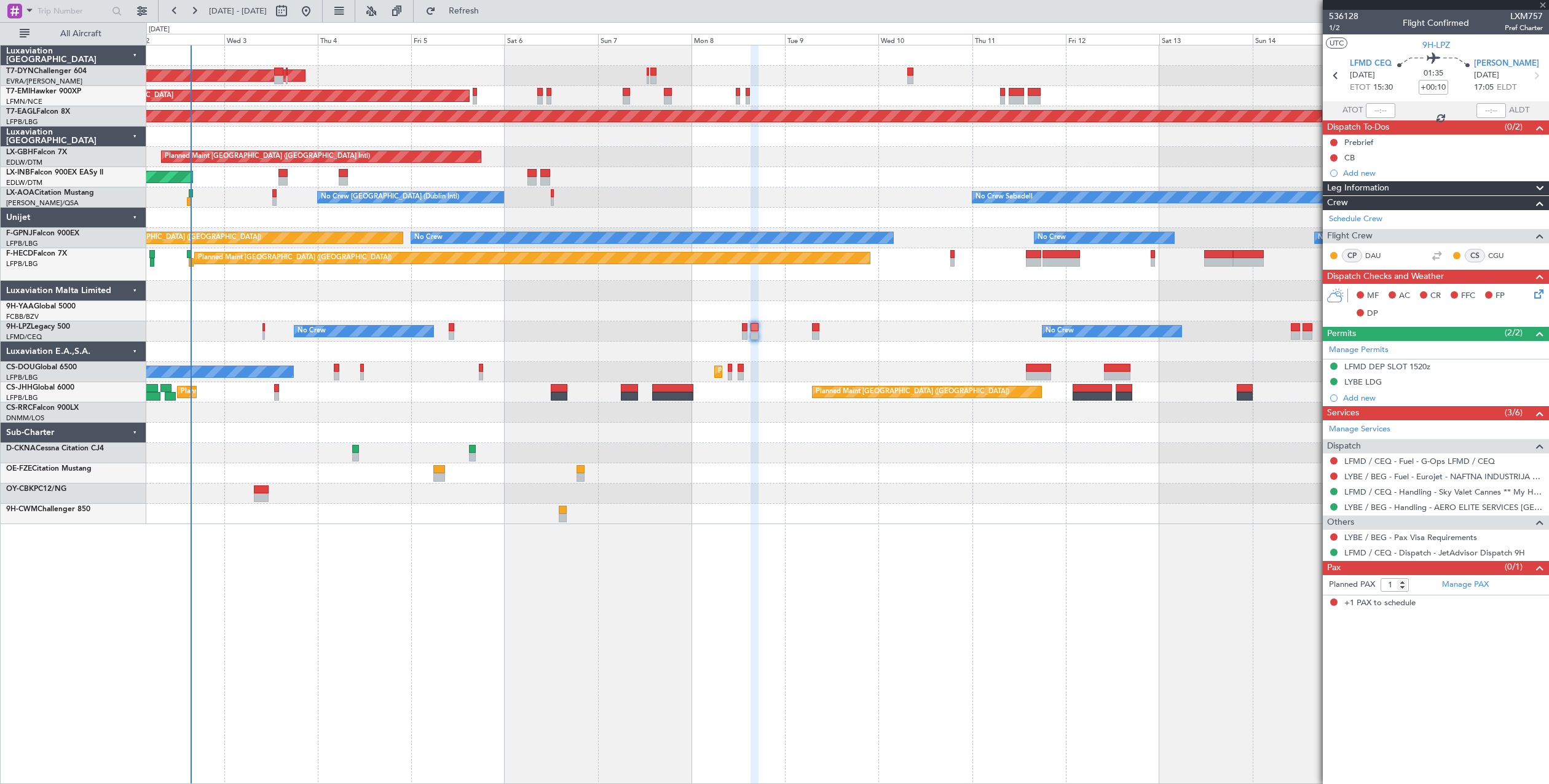
type input "+00:05"
type input "0"
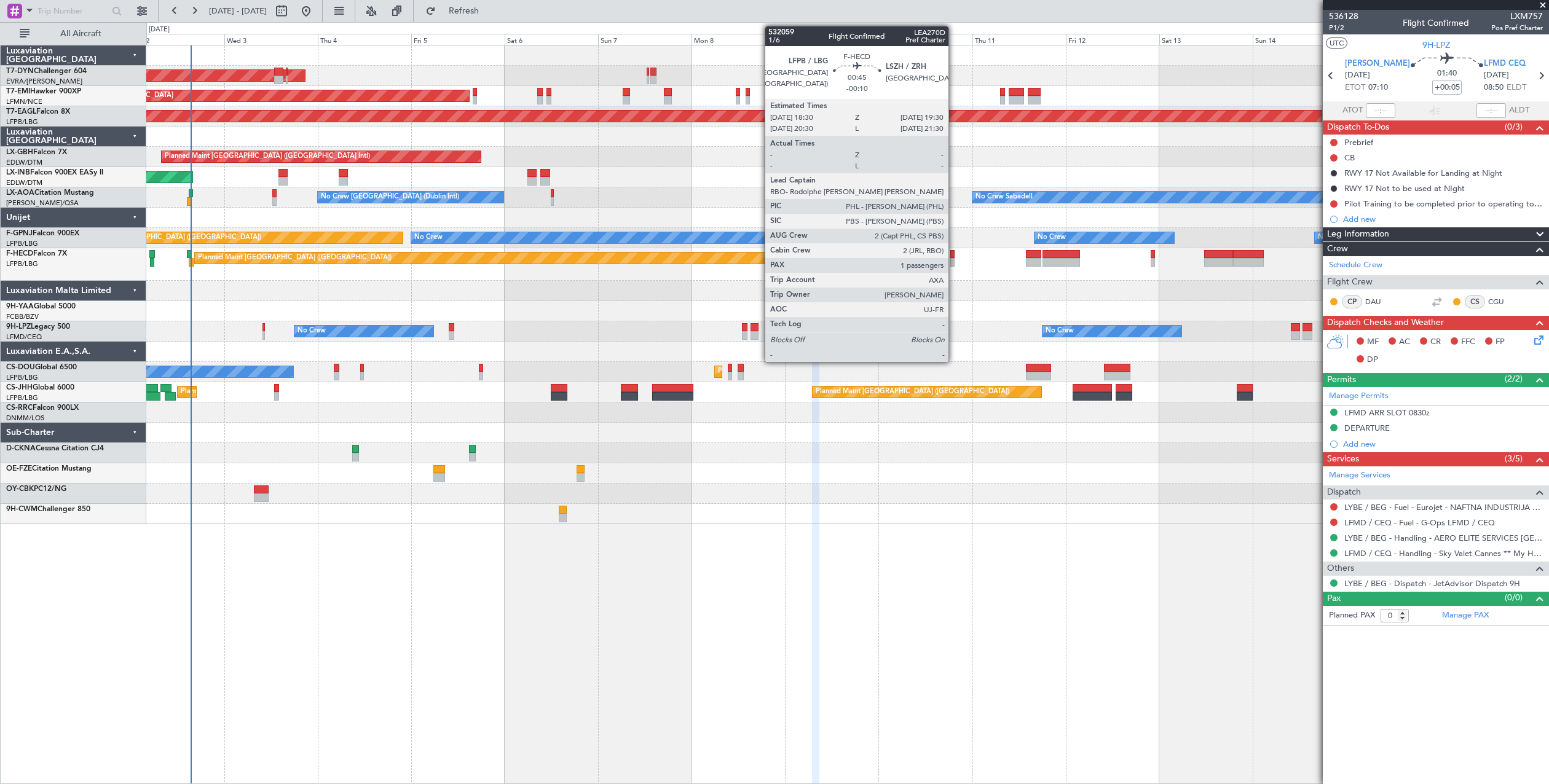
click at [954, 255] on div at bounding box center [952, 254] width 4 height 9
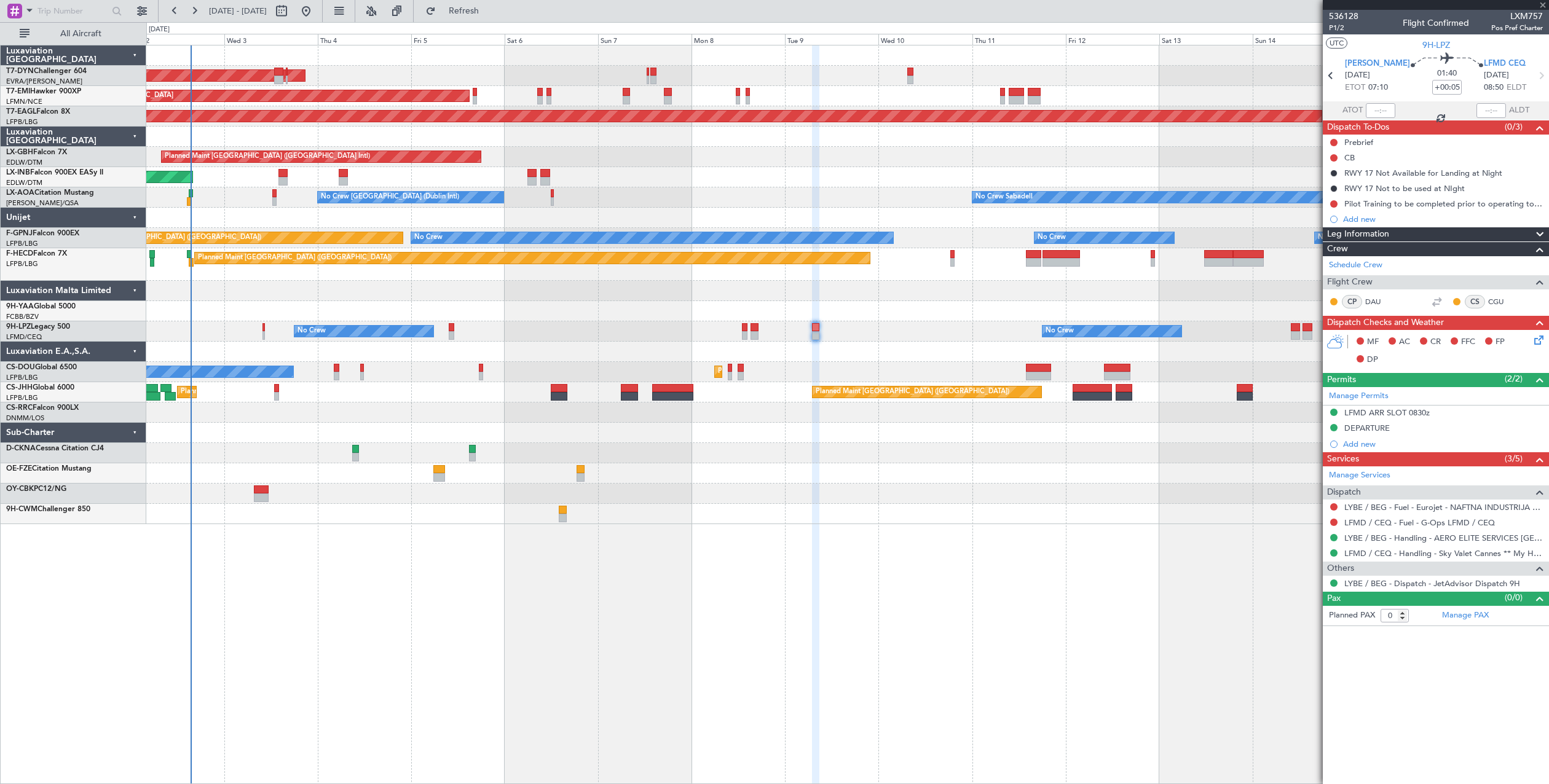
type input "-00:10"
type input "1"
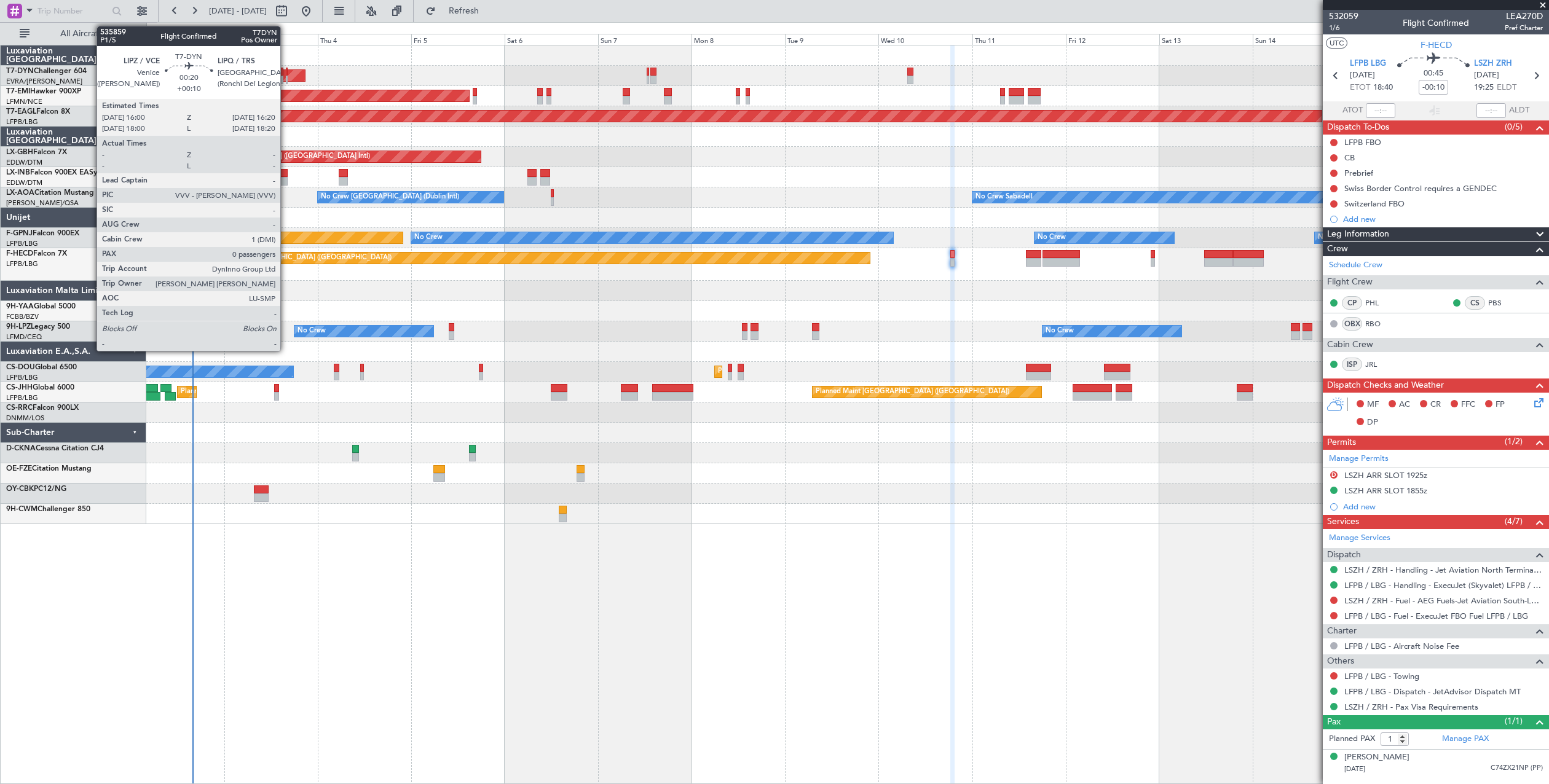
click at [286, 73] on div at bounding box center [287, 72] width 2 height 9
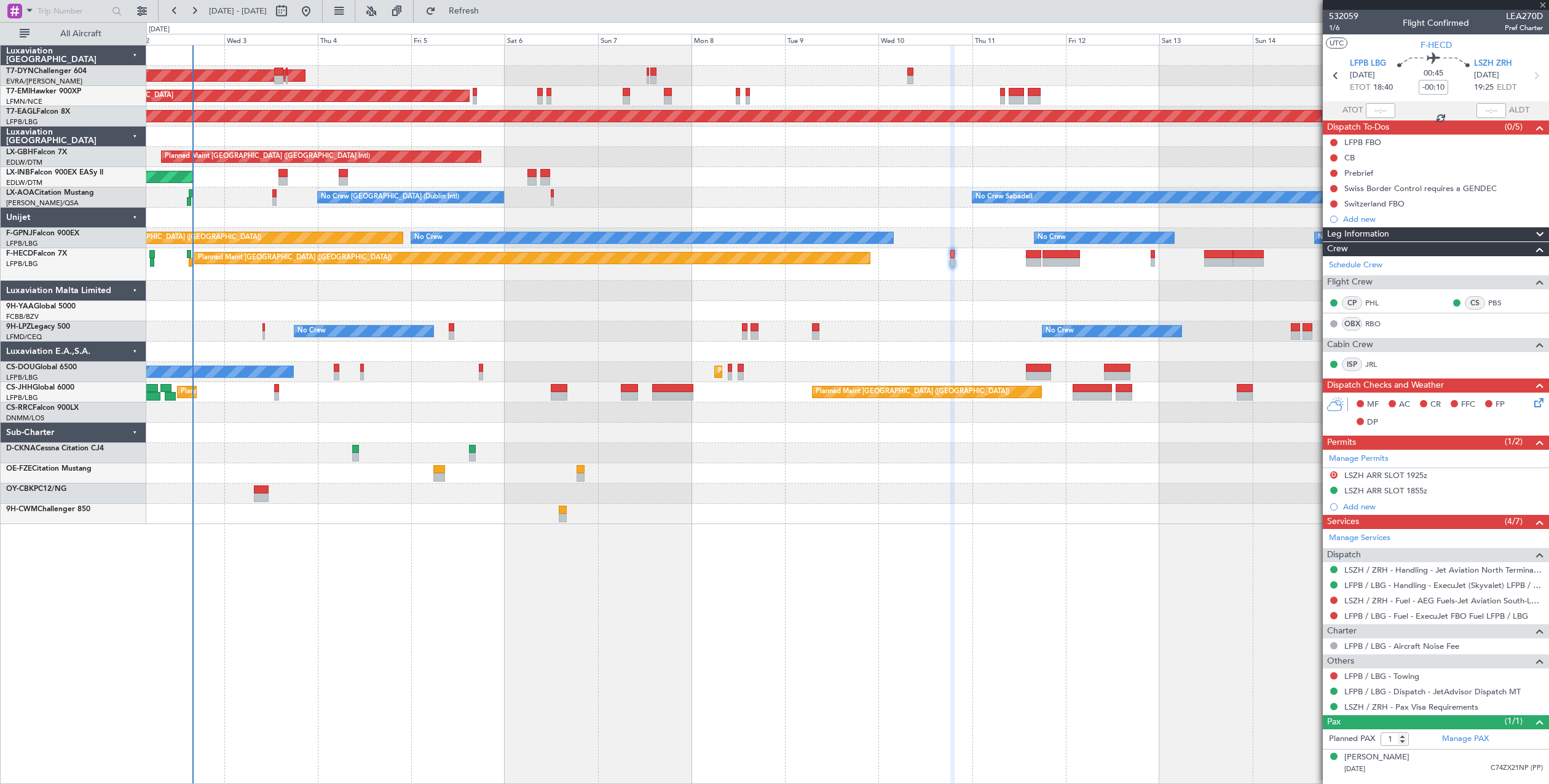
type input "+00:10"
type input "0"
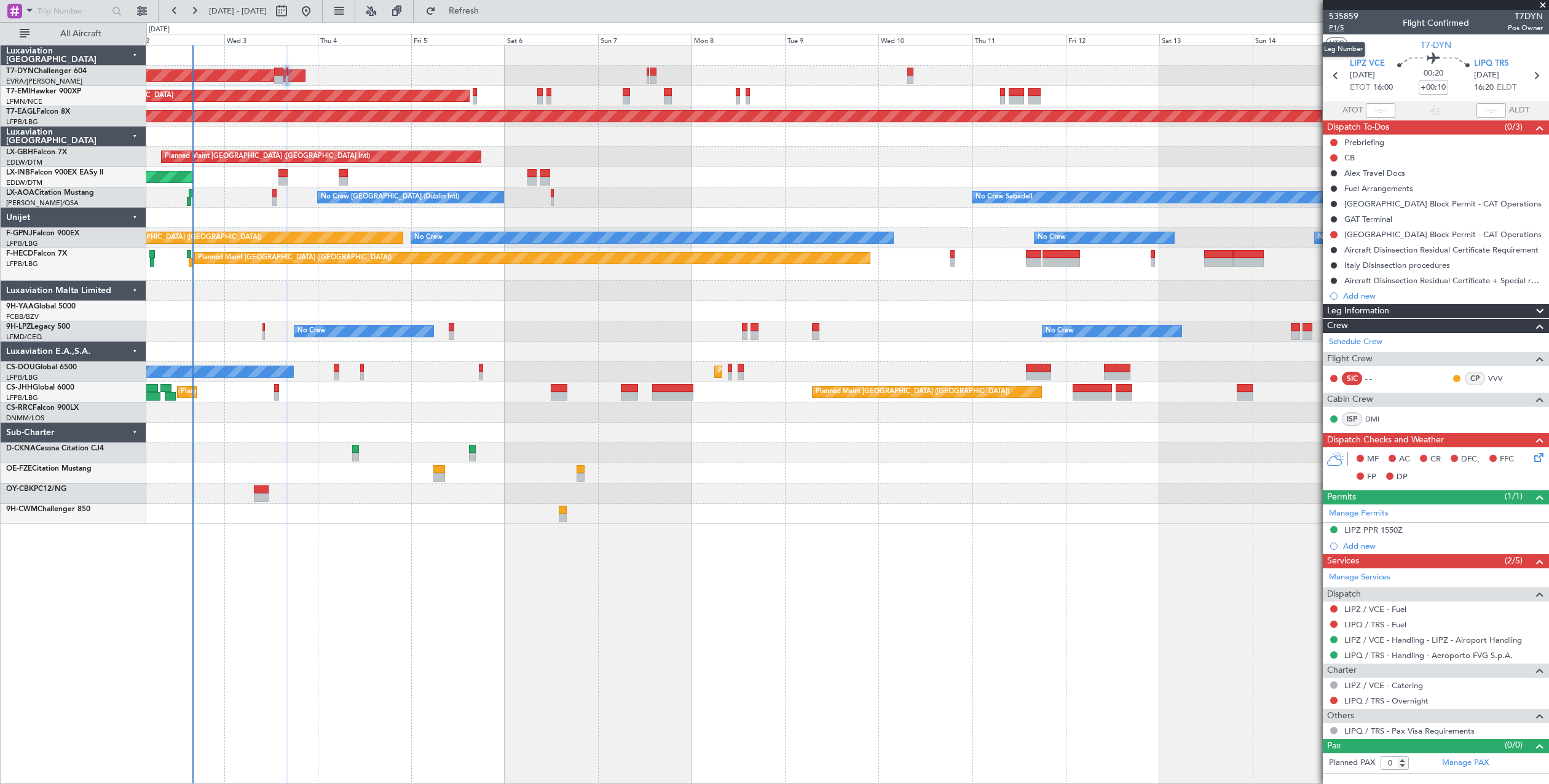
click at [1345, 25] on span "P1/5" at bounding box center [1344, 28] width 30 height 10
click at [470, 9] on button "Refresh" at bounding box center [457, 11] width 74 height 20
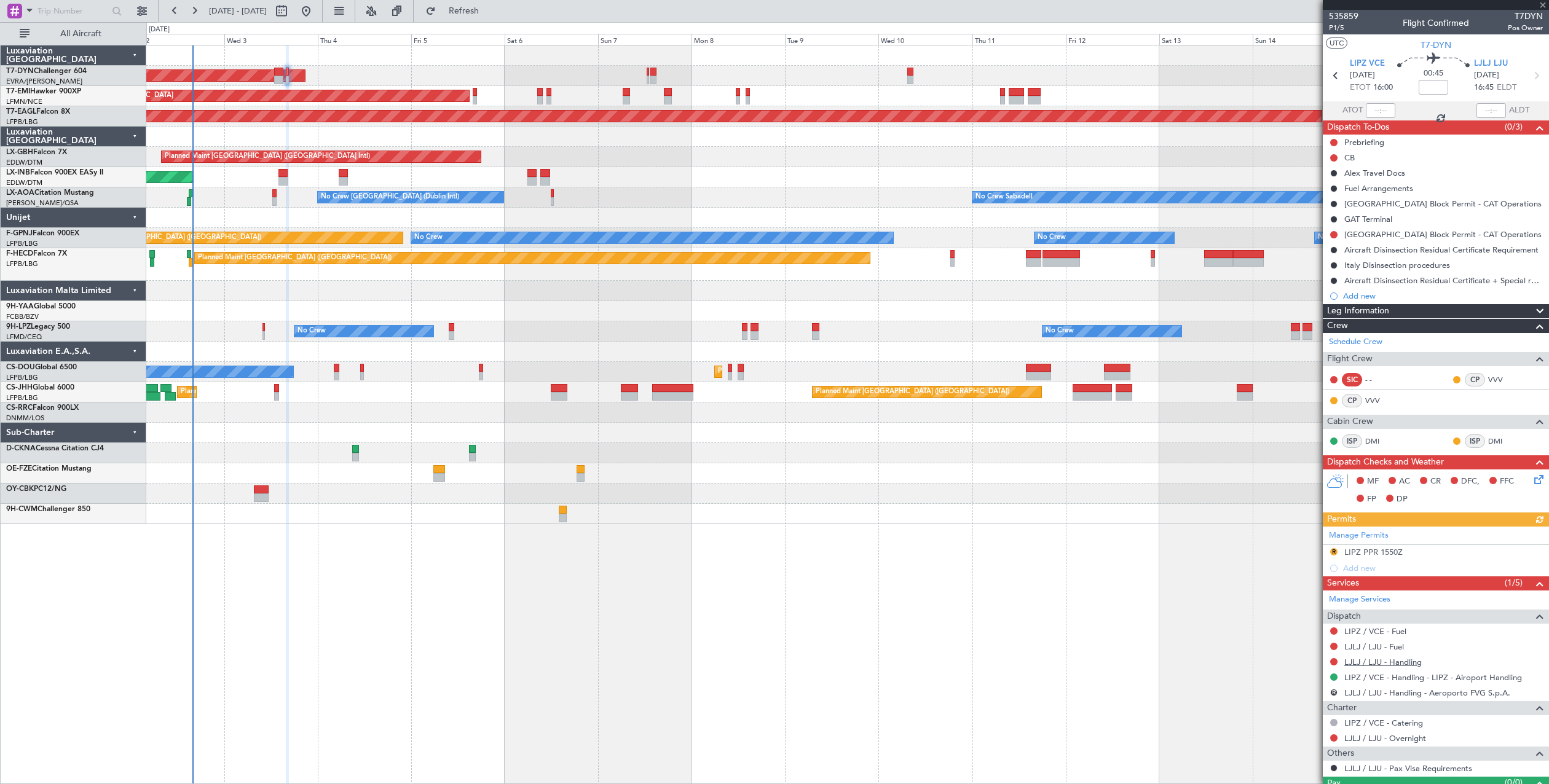
click at [1412, 664] on link "LJLJ / LJU - Handling" at bounding box center [1382, 661] width 77 height 10
click at [479, 10] on span "Refresh" at bounding box center [465, 11] width 52 height 9
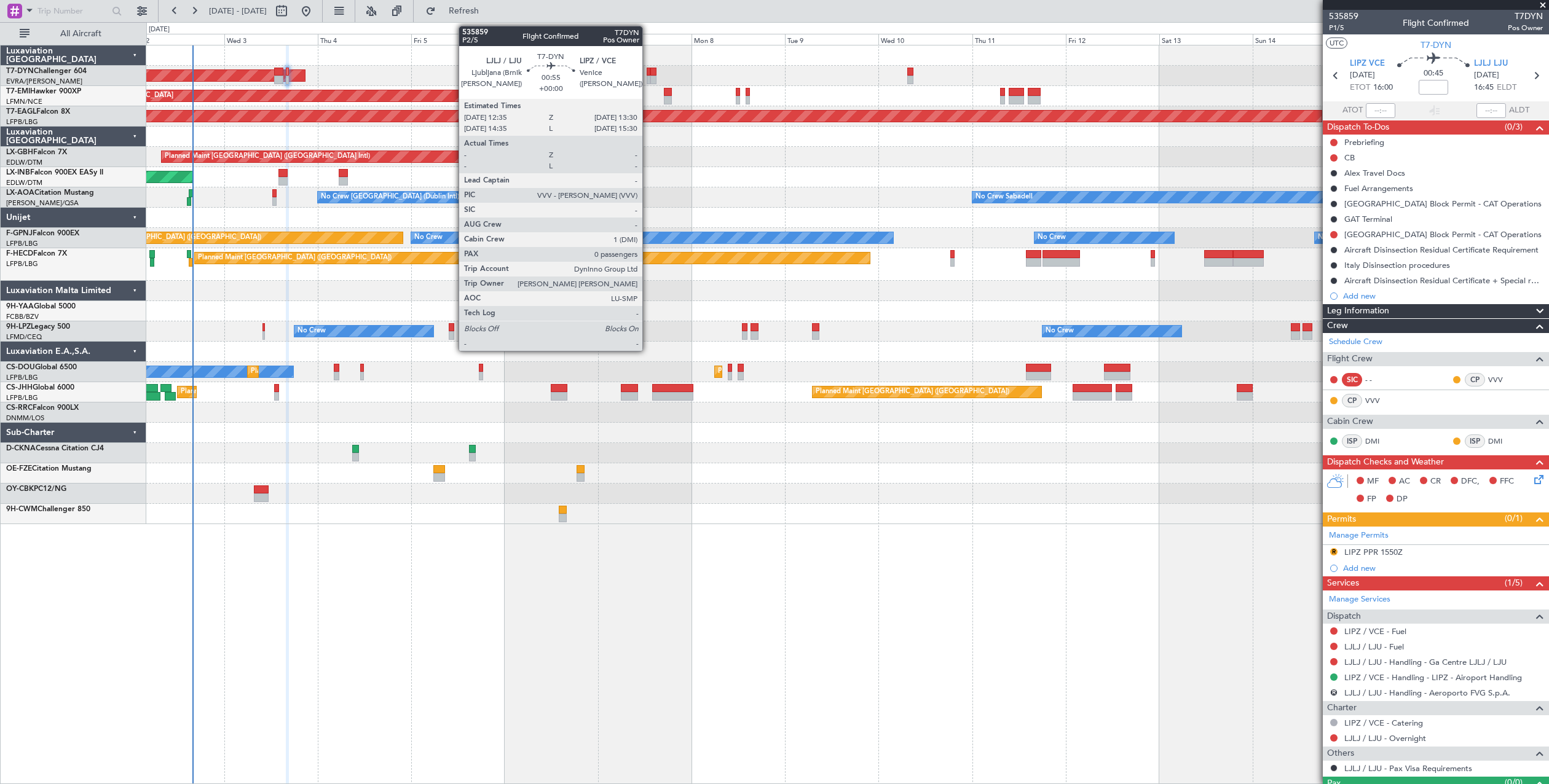
click at [648, 77] on div at bounding box center [649, 80] width 4 height 9
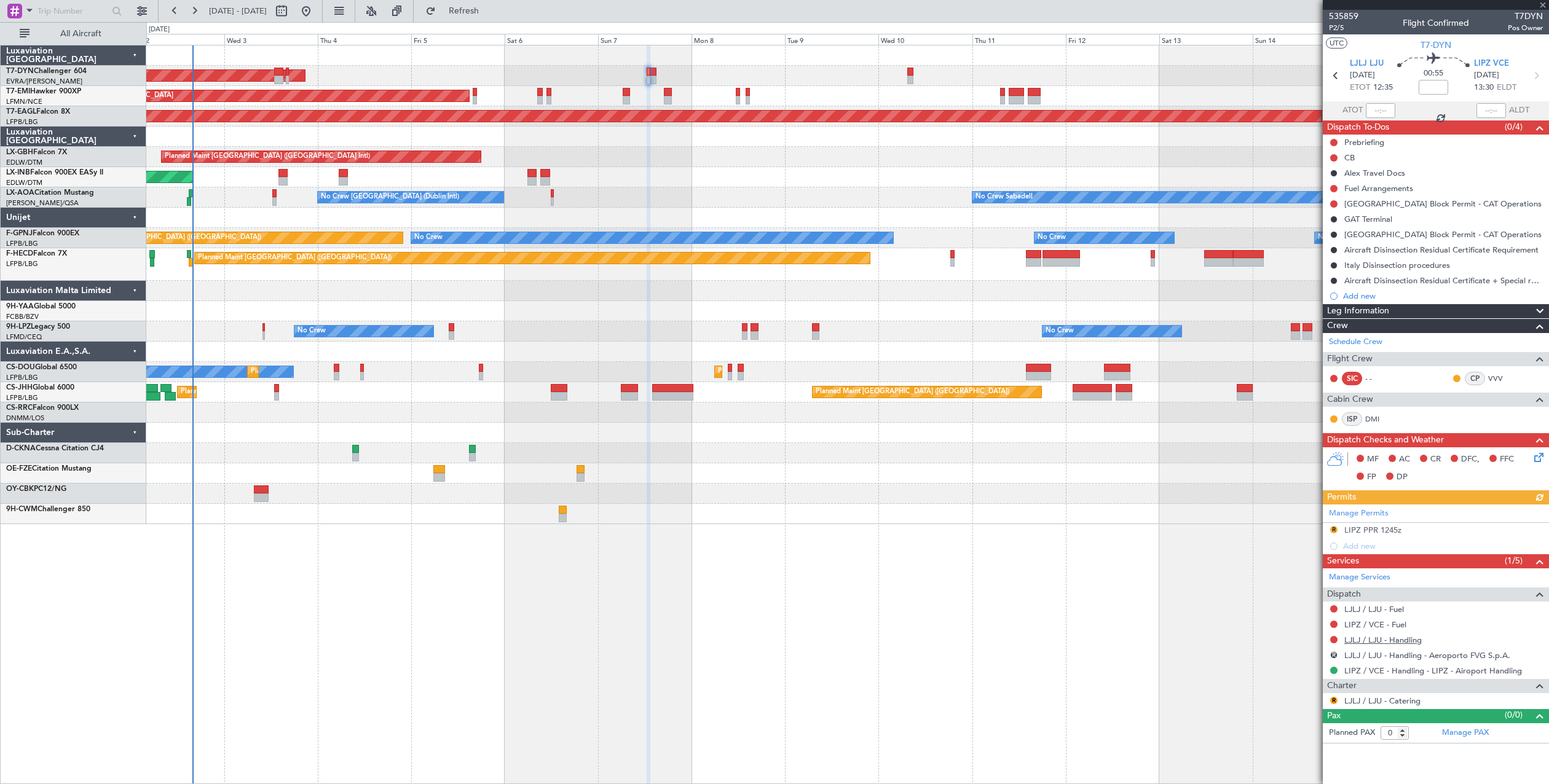
click at [1391, 642] on link "LJLJ / LJU - Handling" at bounding box center [1382, 639] width 77 height 10
click at [1351, 12] on span "535859" at bounding box center [1344, 16] width 30 height 13
click at [490, 10] on span "Refresh" at bounding box center [465, 11] width 52 height 9
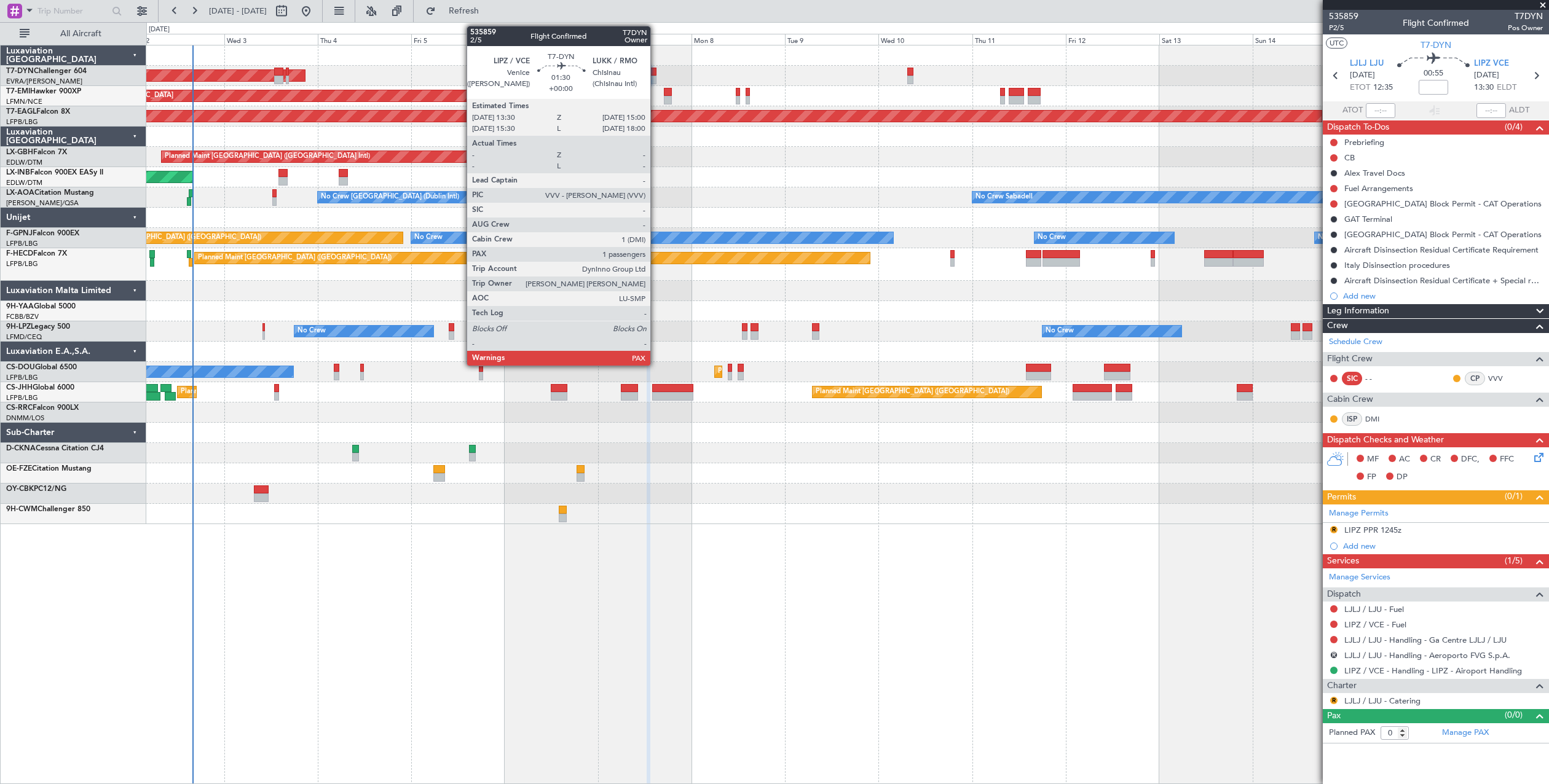
click at [656, 74] on div at bounding box center [654, 72] width 6 height 9
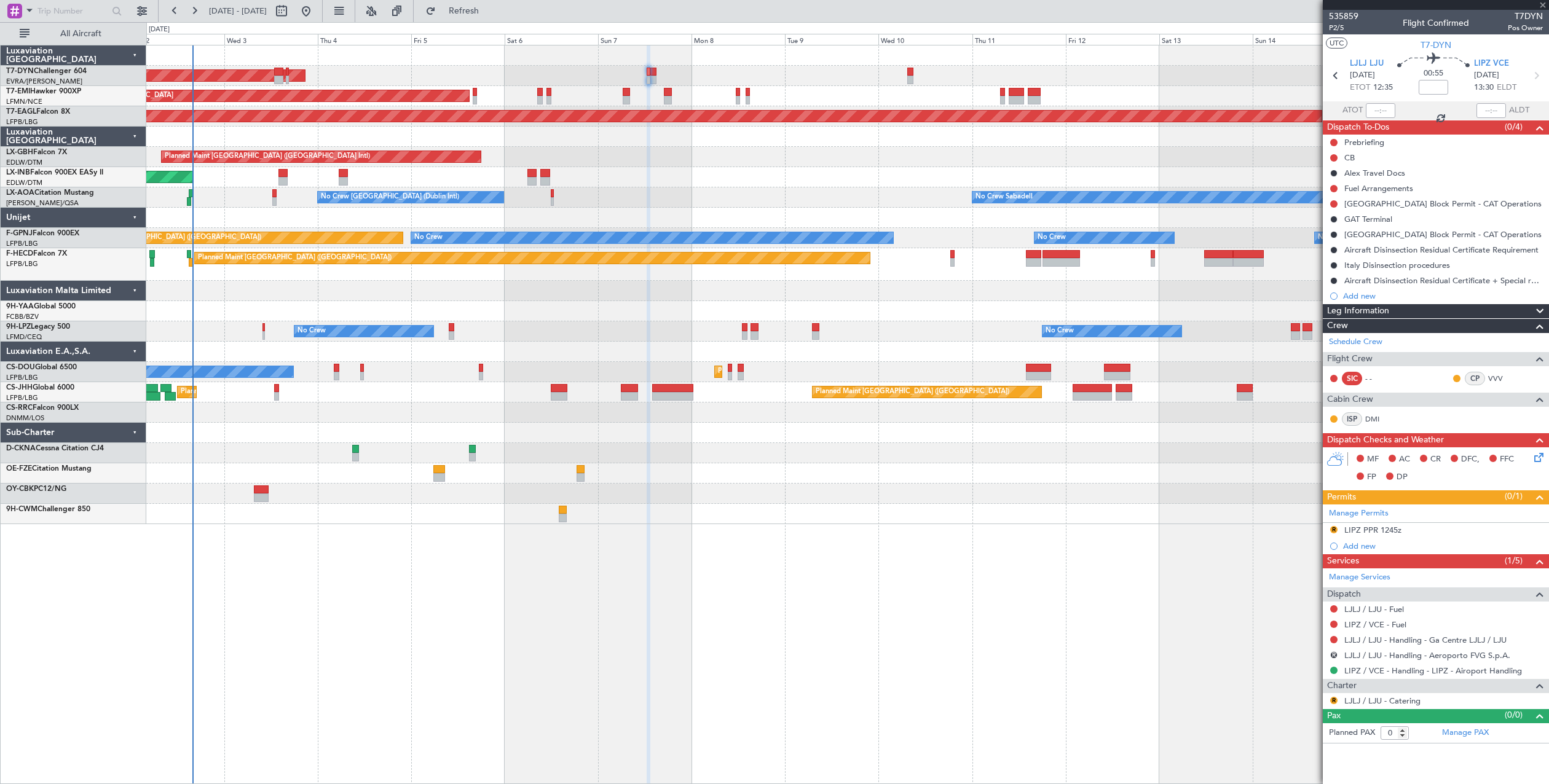
type input "2"
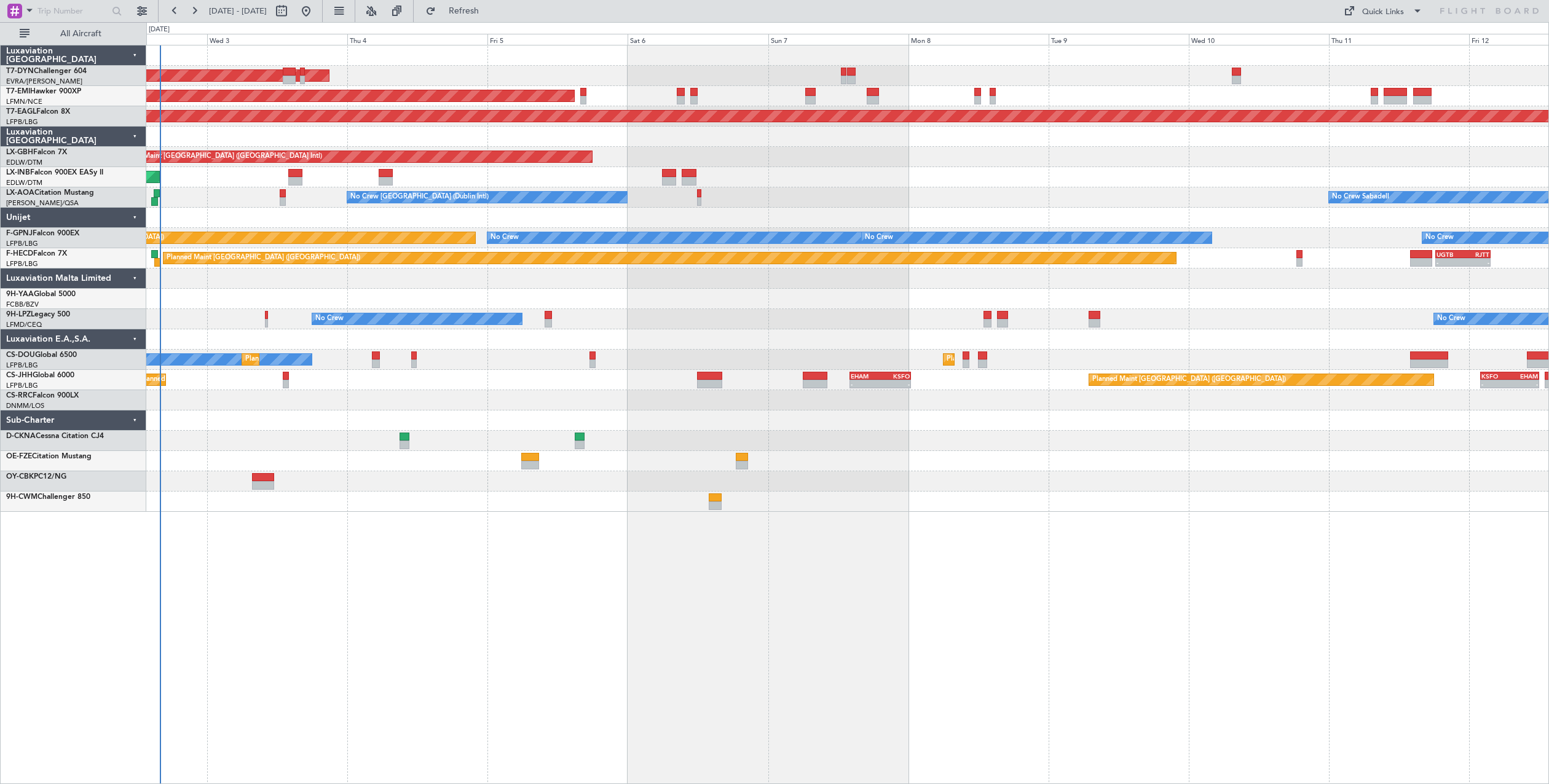
click at [721, 141] on div "AOG Maint Riga (Riga Intl) Planned Maint [GEOGRAPHIC_DATA] Grounded [US_STATE] …" at bounding box center [846, 279] width 1402 height 466
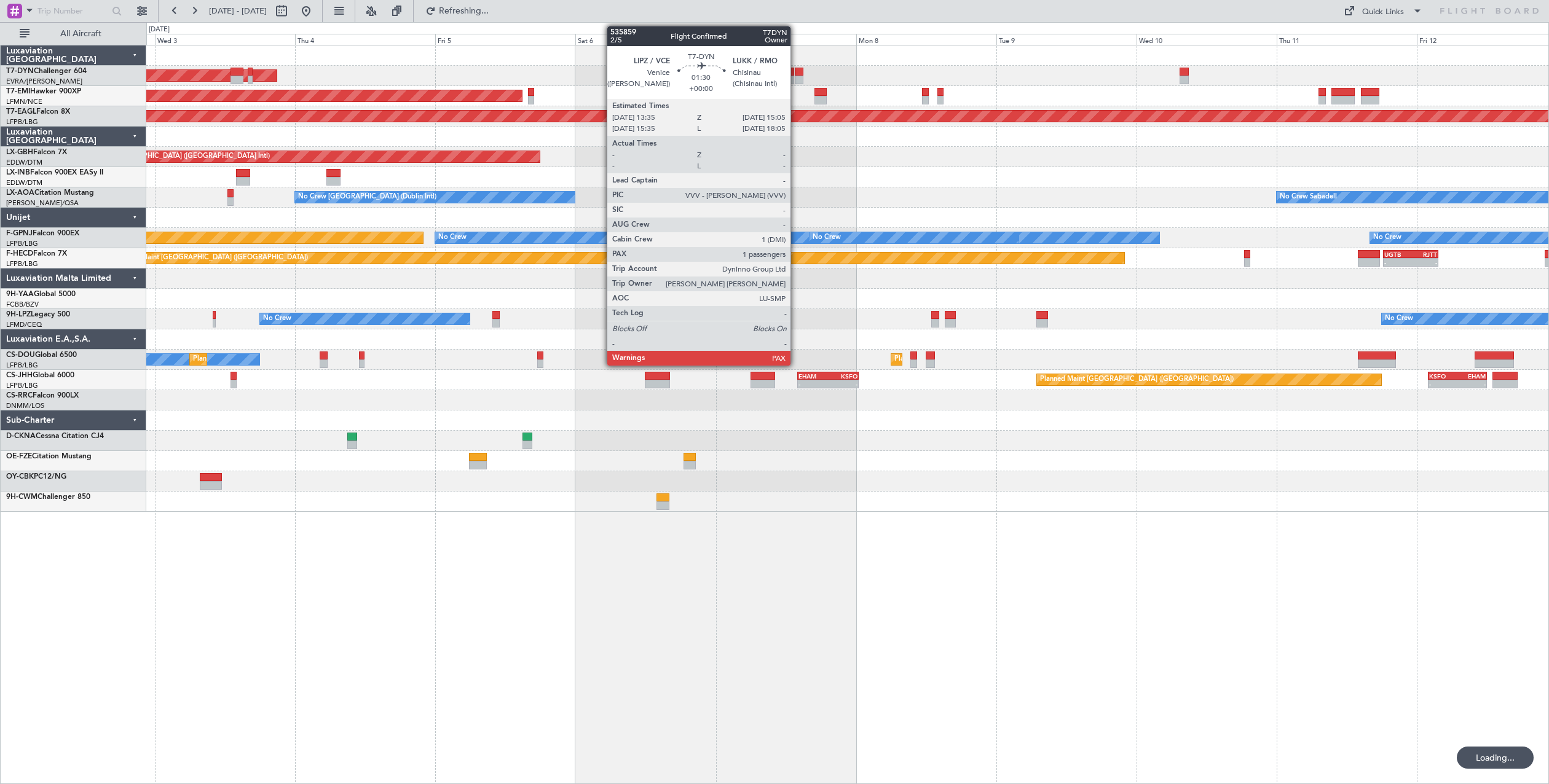
click at [795, 80] on div at bounding box center [798, 80] width 9 height 9
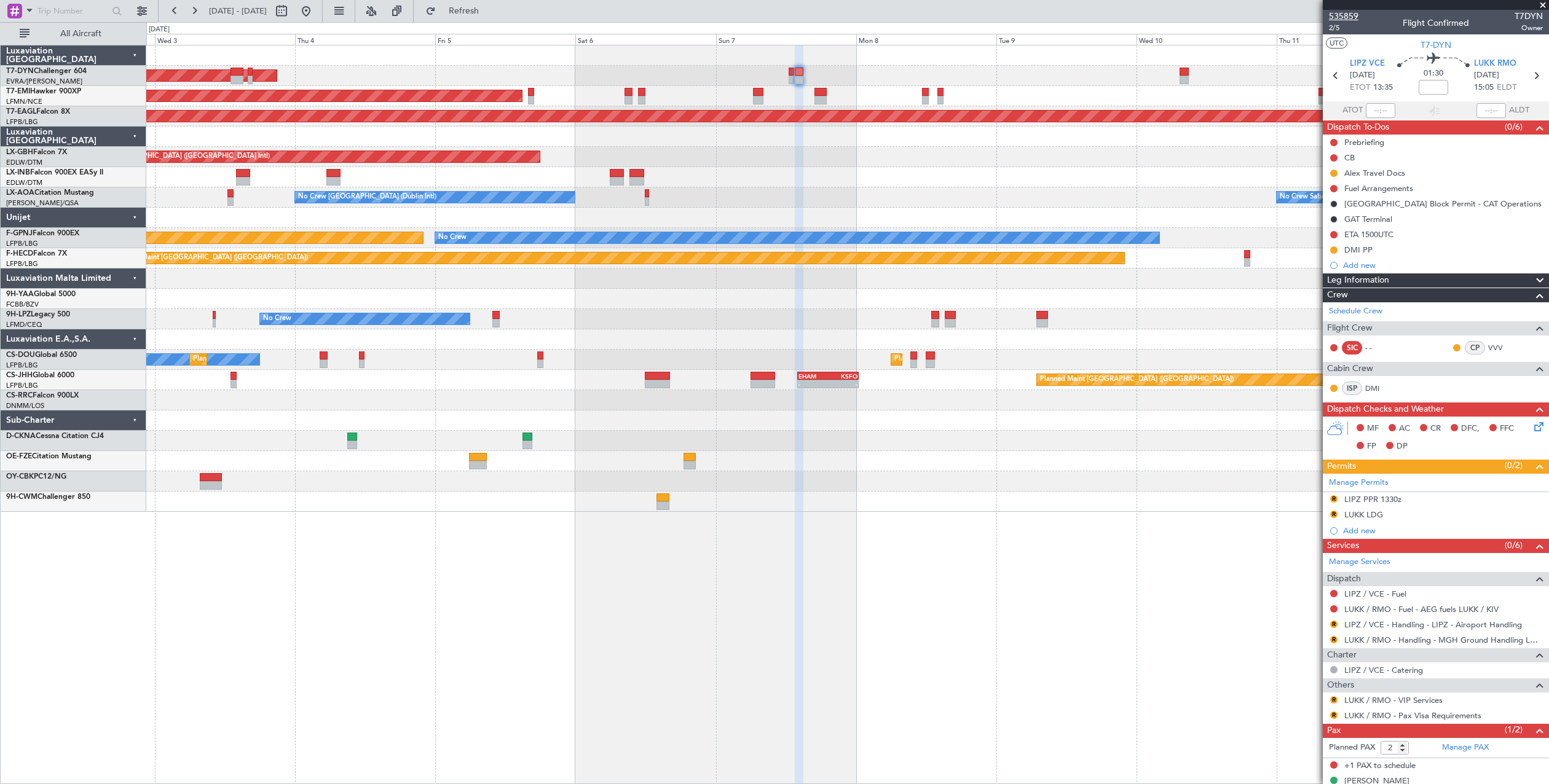
click at [1350, 13] on span "535859" at bounding box center [1344, 16] width 30 height 13
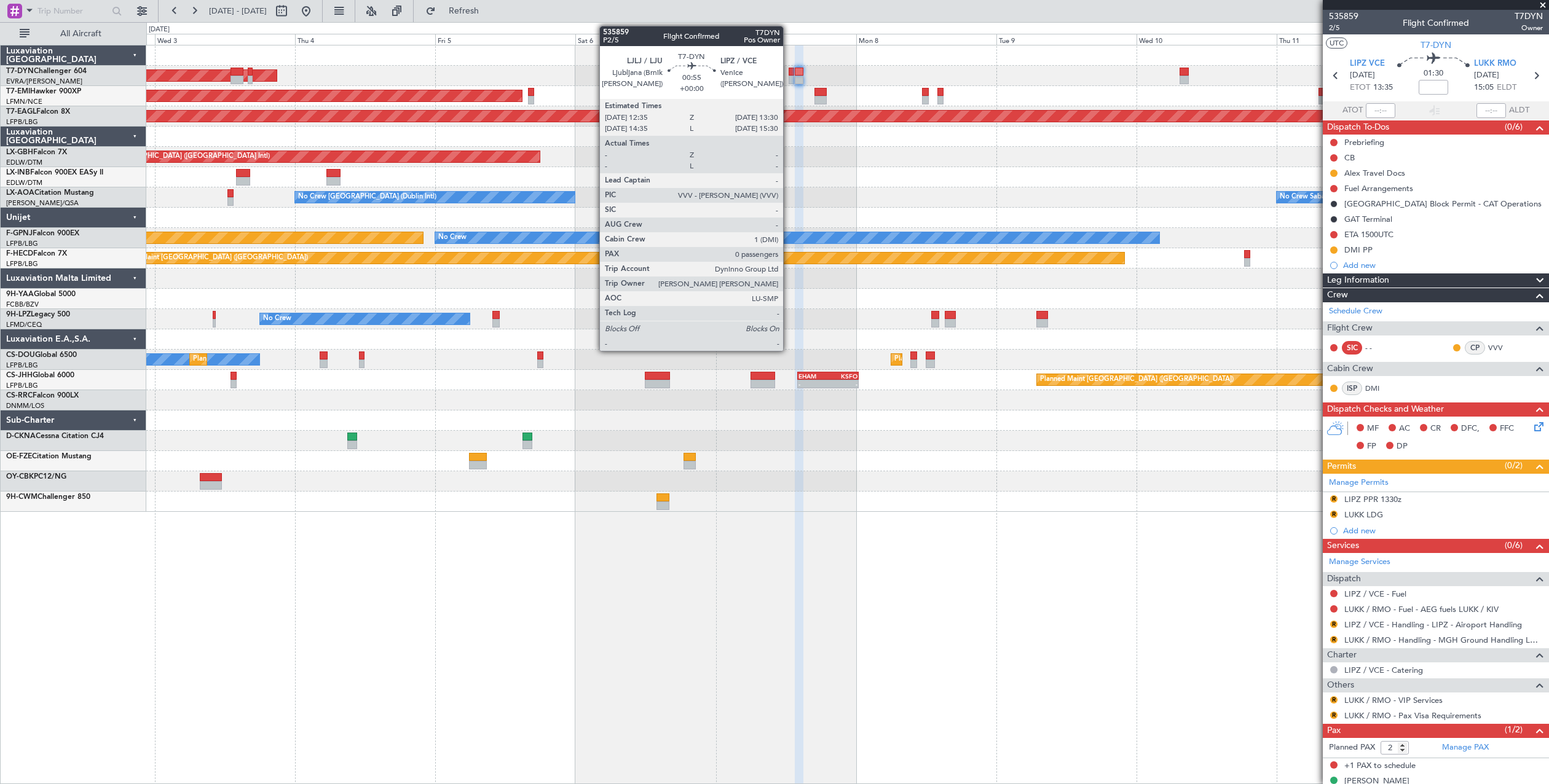
click at [788, 74] on div at bounding box center [791, 72] width 6 height 9
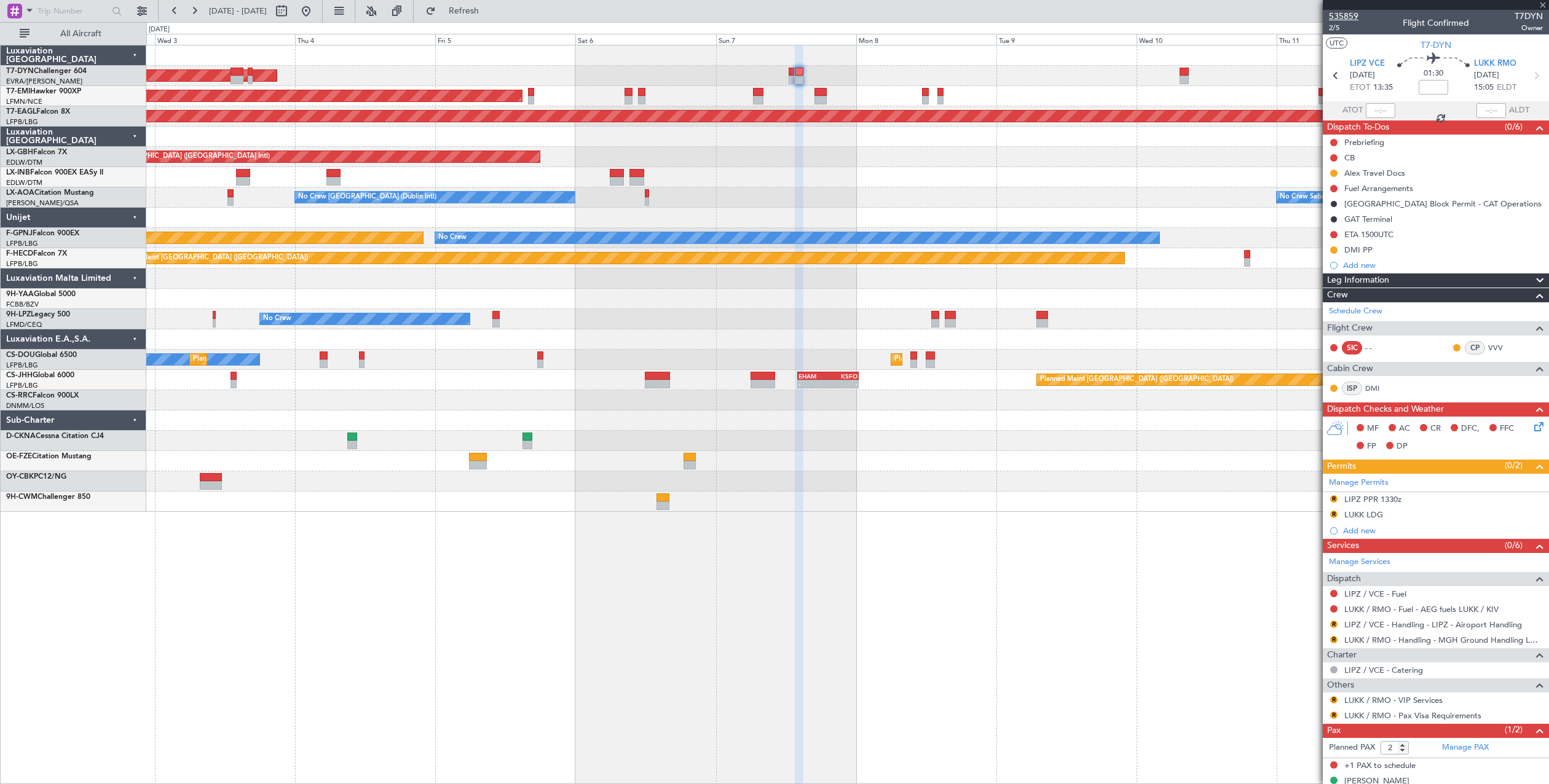
click at [1353, 22] on span "535859" at bounding box center [1344, 16] width 30 height 13
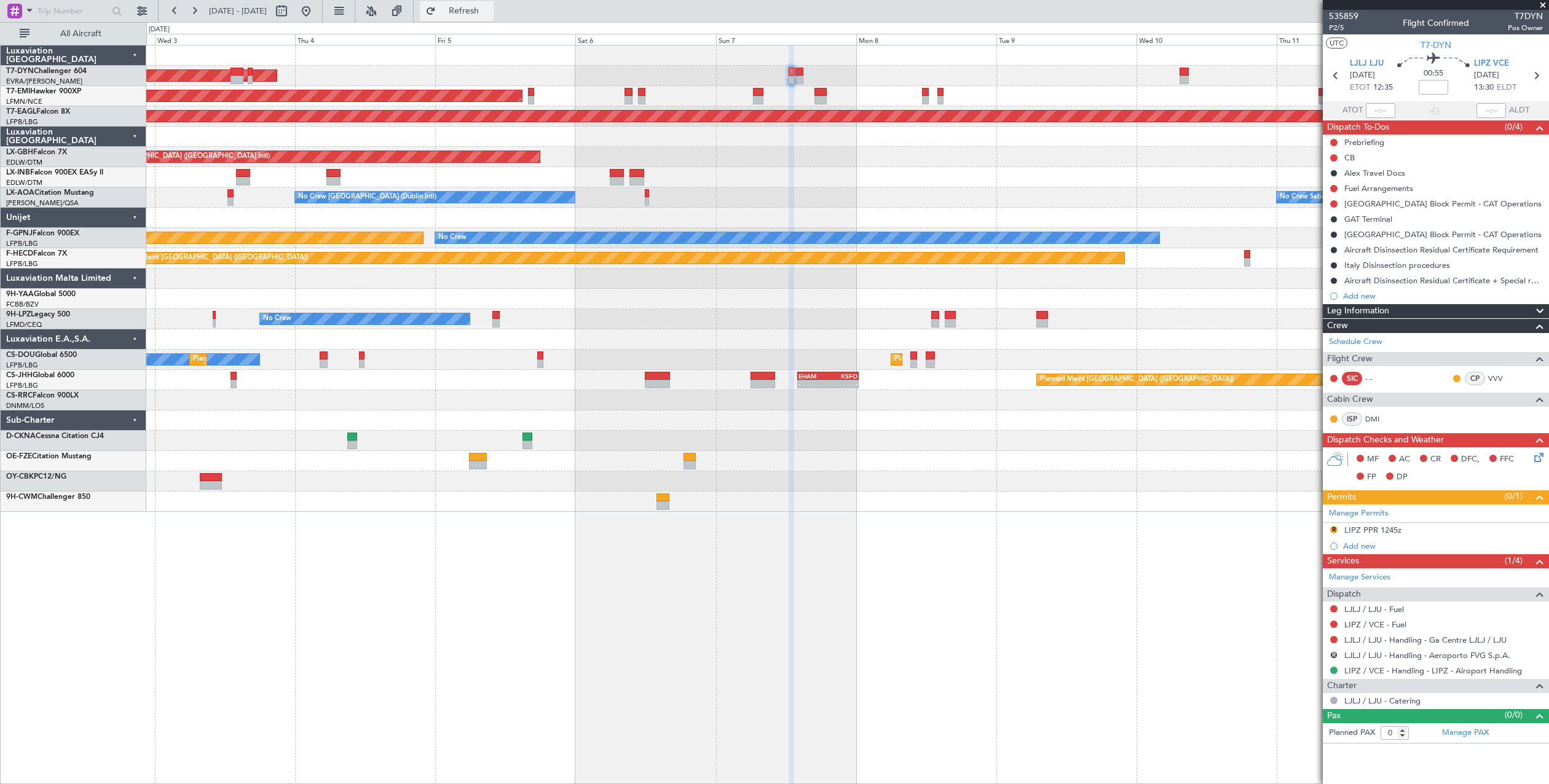
click at [471, 6] on button "Refresh" at bounding box center [457, 11] width 74 height 20
click at [459, 10] on button "Refresh" at bounding box center [457, 11] width 74 height 20
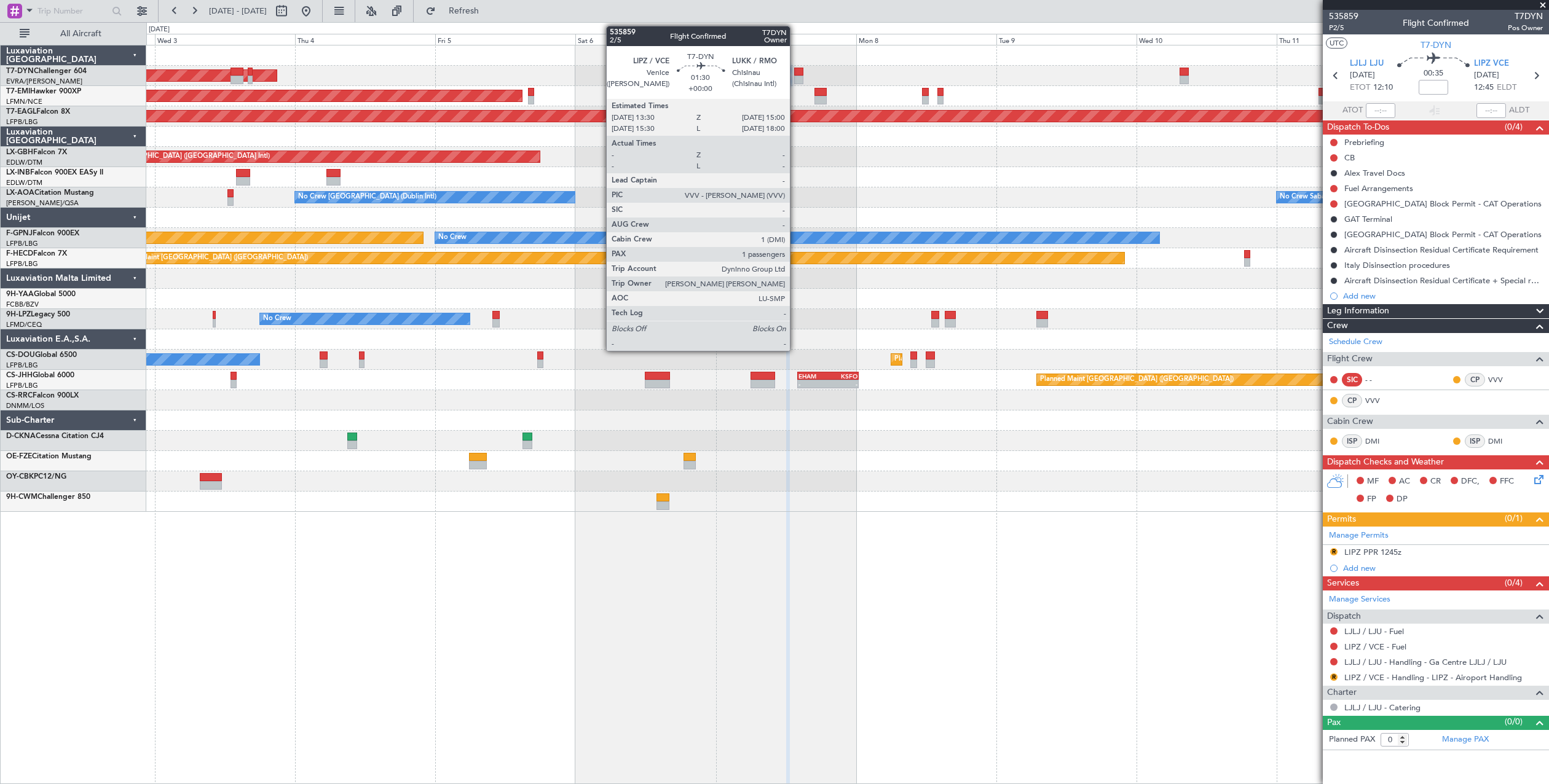
click at [795, 72] on div at bounding box center [798, 72] width 9 height 9
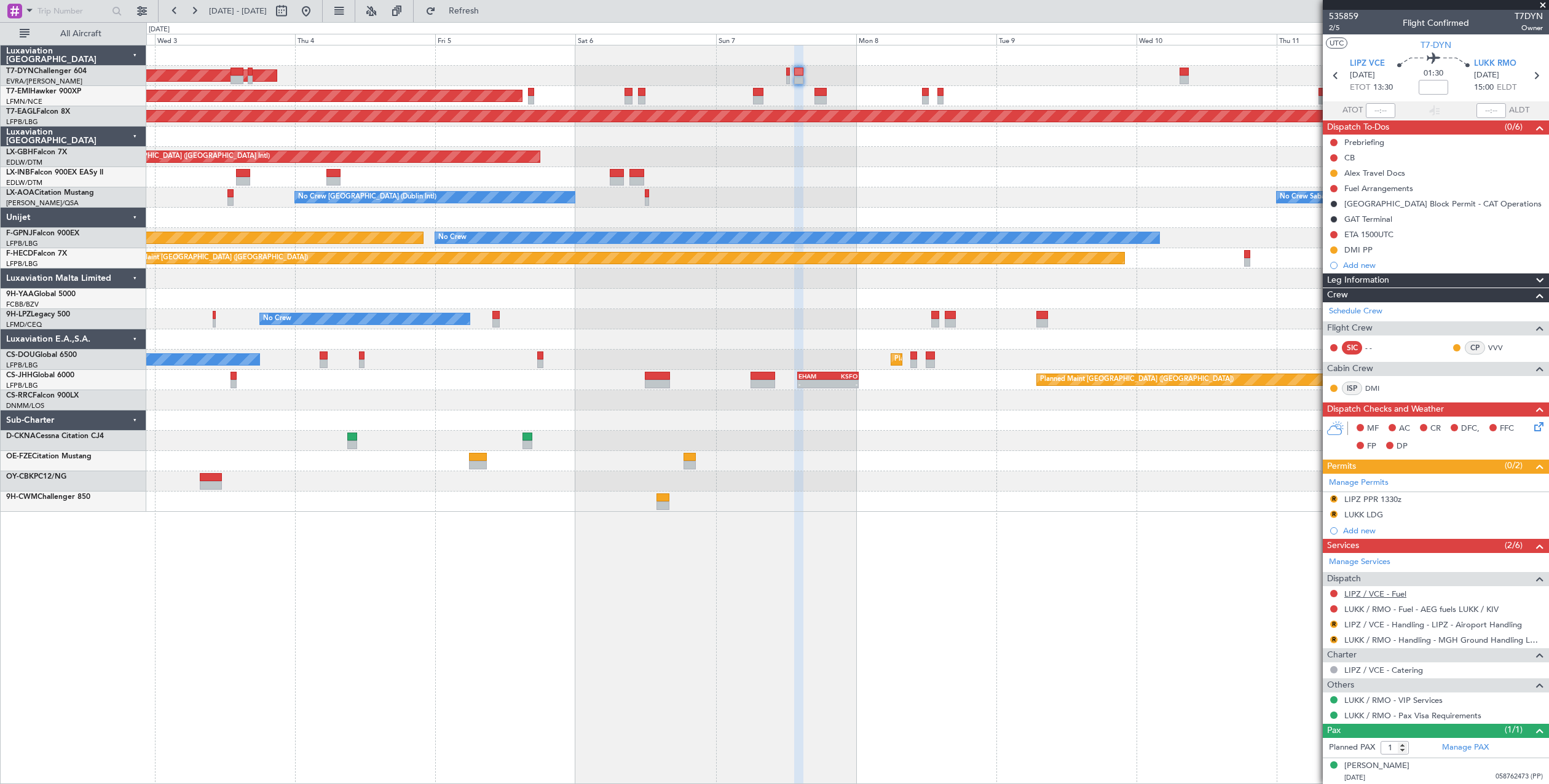
scroll to position [1, 0]
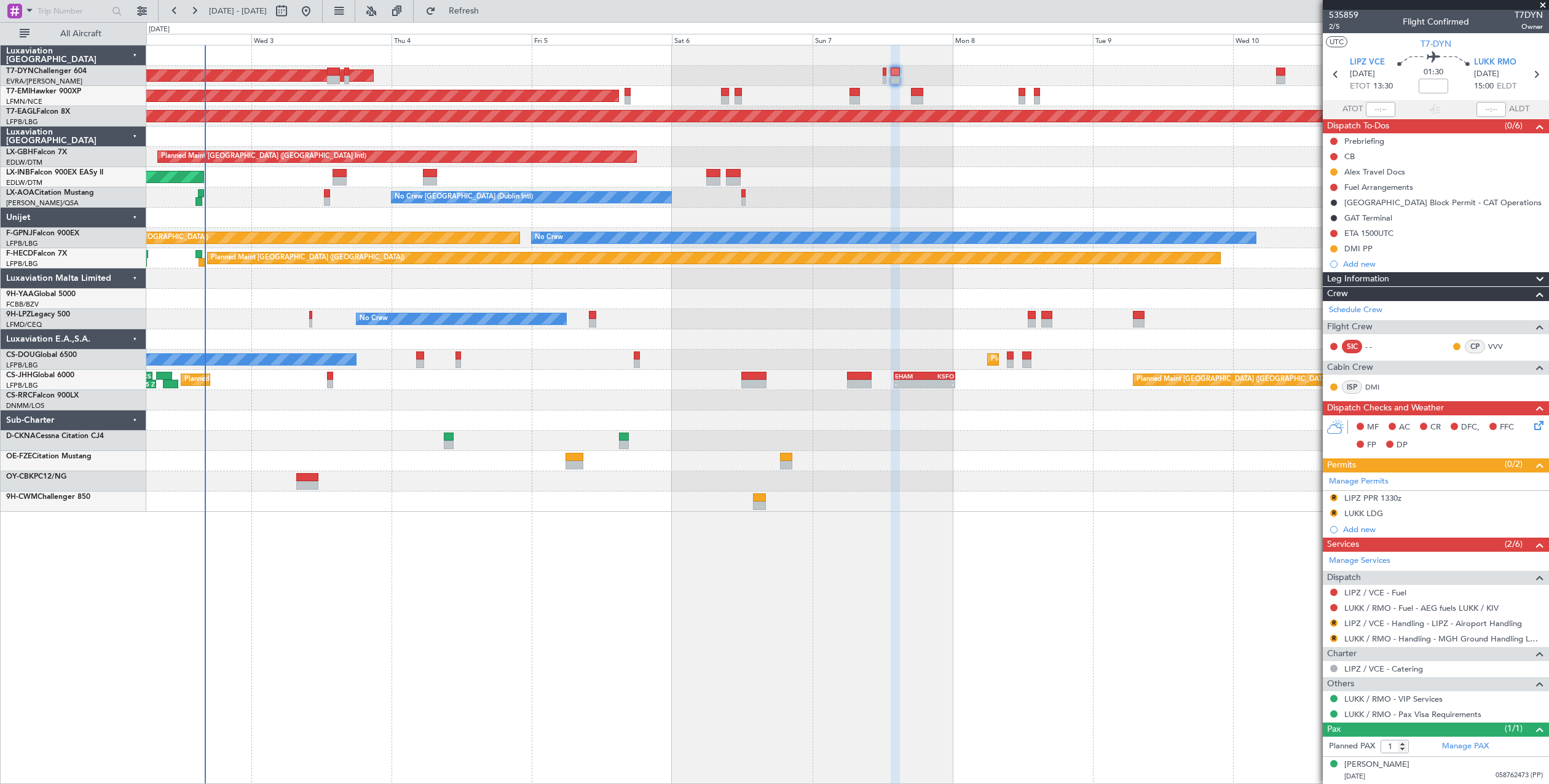
click at [602, 224] on div "AOG Maint Riga (Riga Intl) Planned Maint [GEOGRAPHIC_DATA] Grounded [US_STATE] …" at bounding box center [846, 279] width 1402 height 466
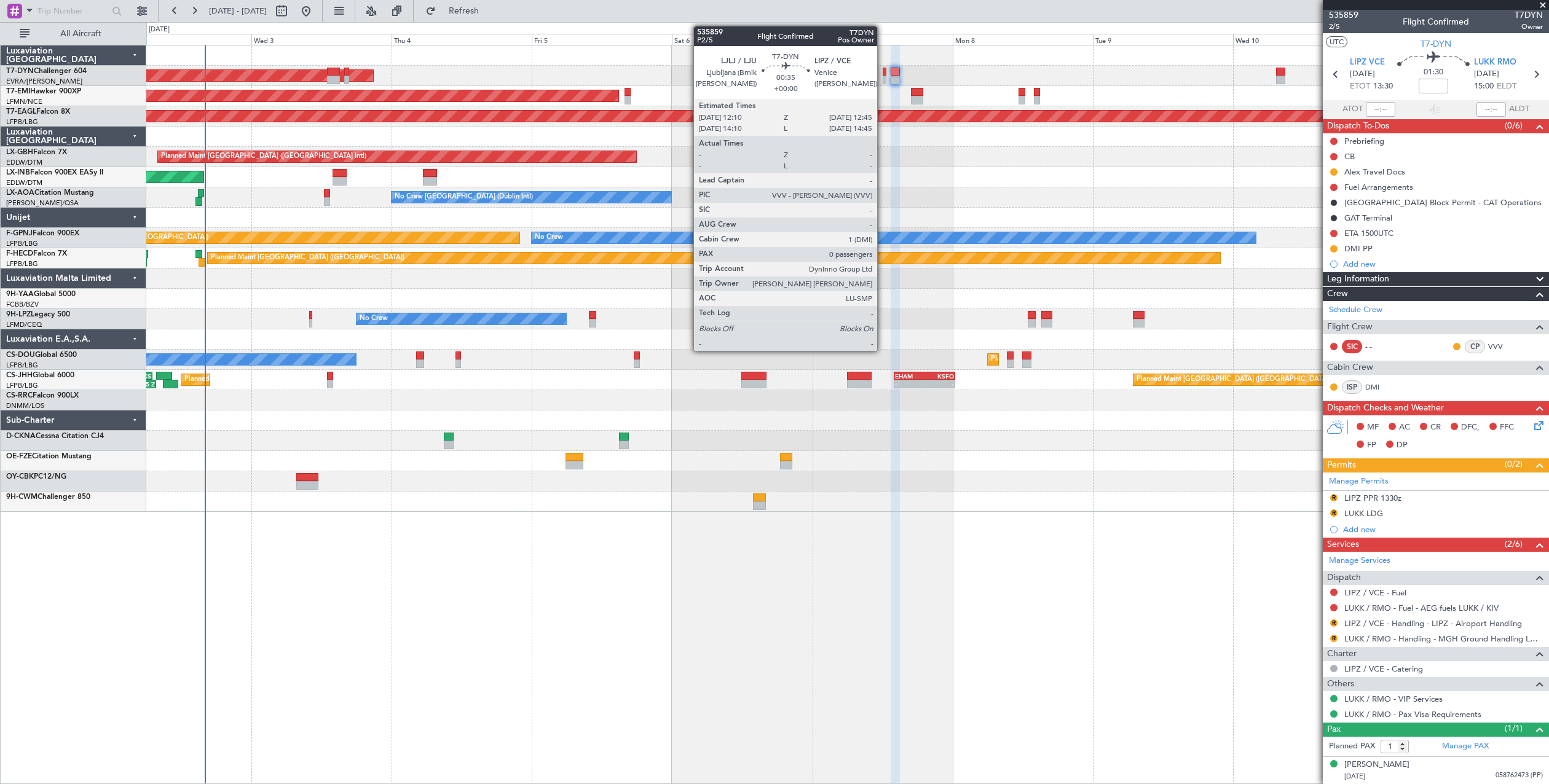
click at [882, 71] on div at bounding box center [884, 72] width 4 height 9
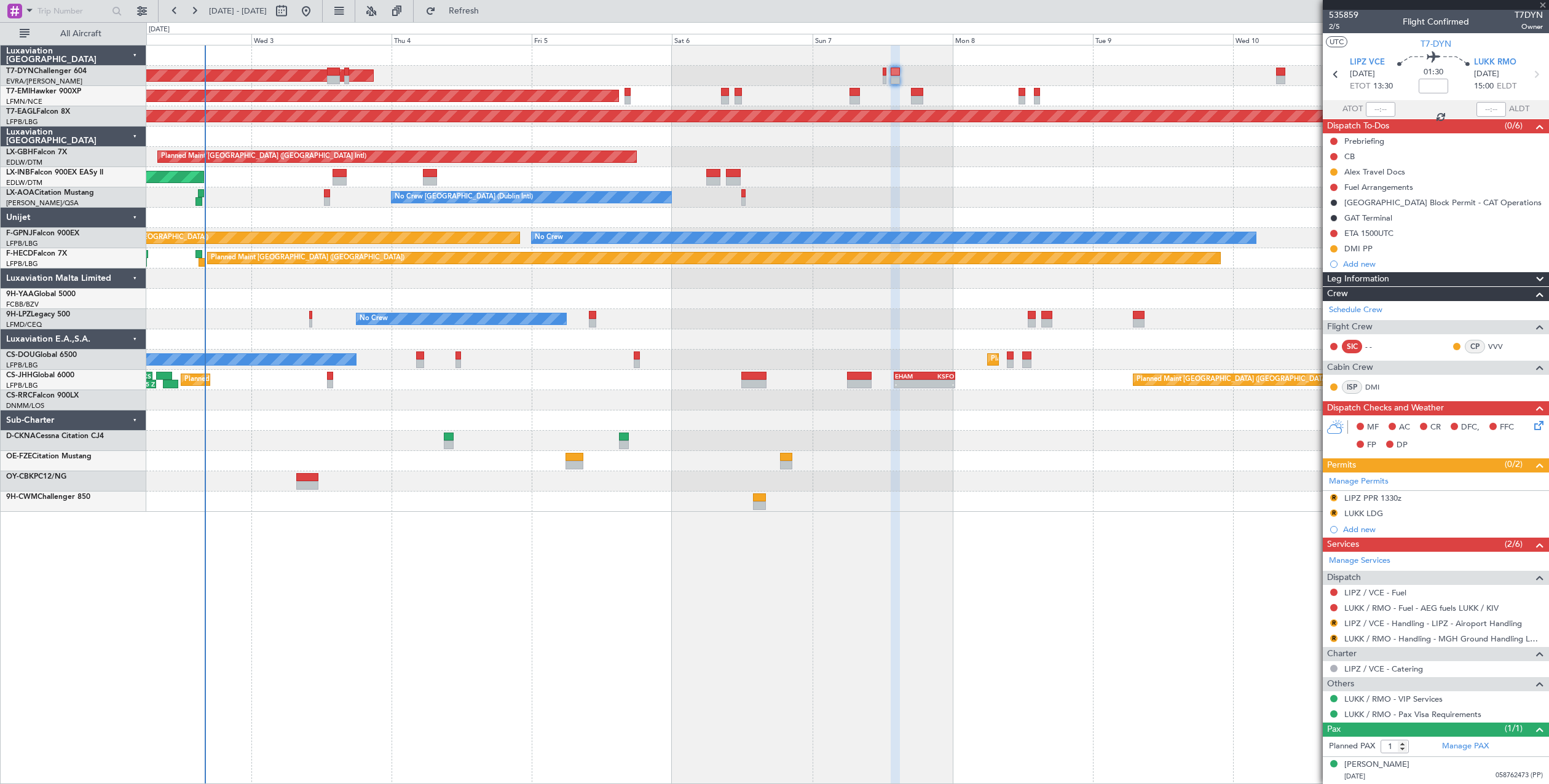
type input "0"
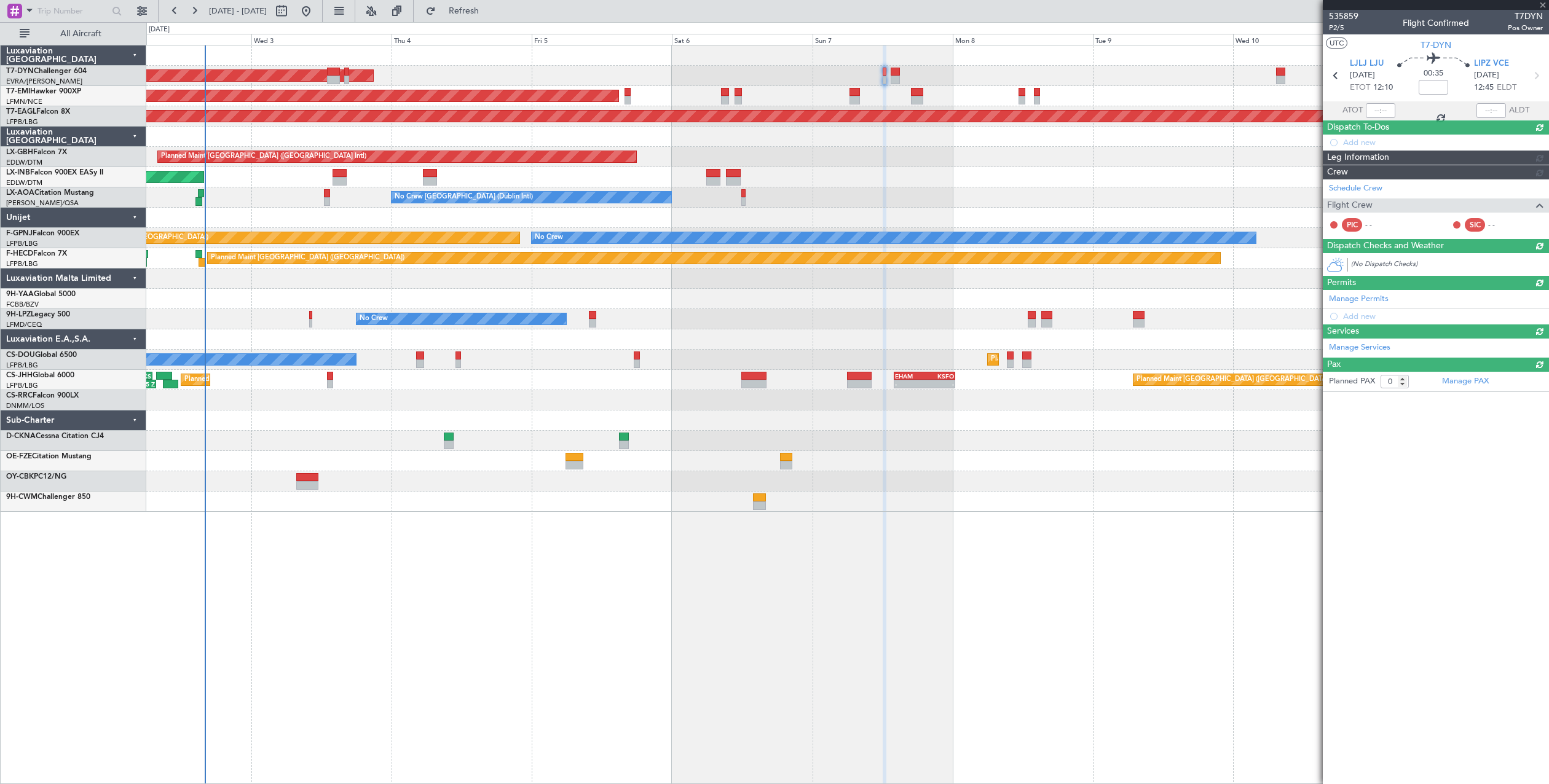
scroll to position [0, 0]
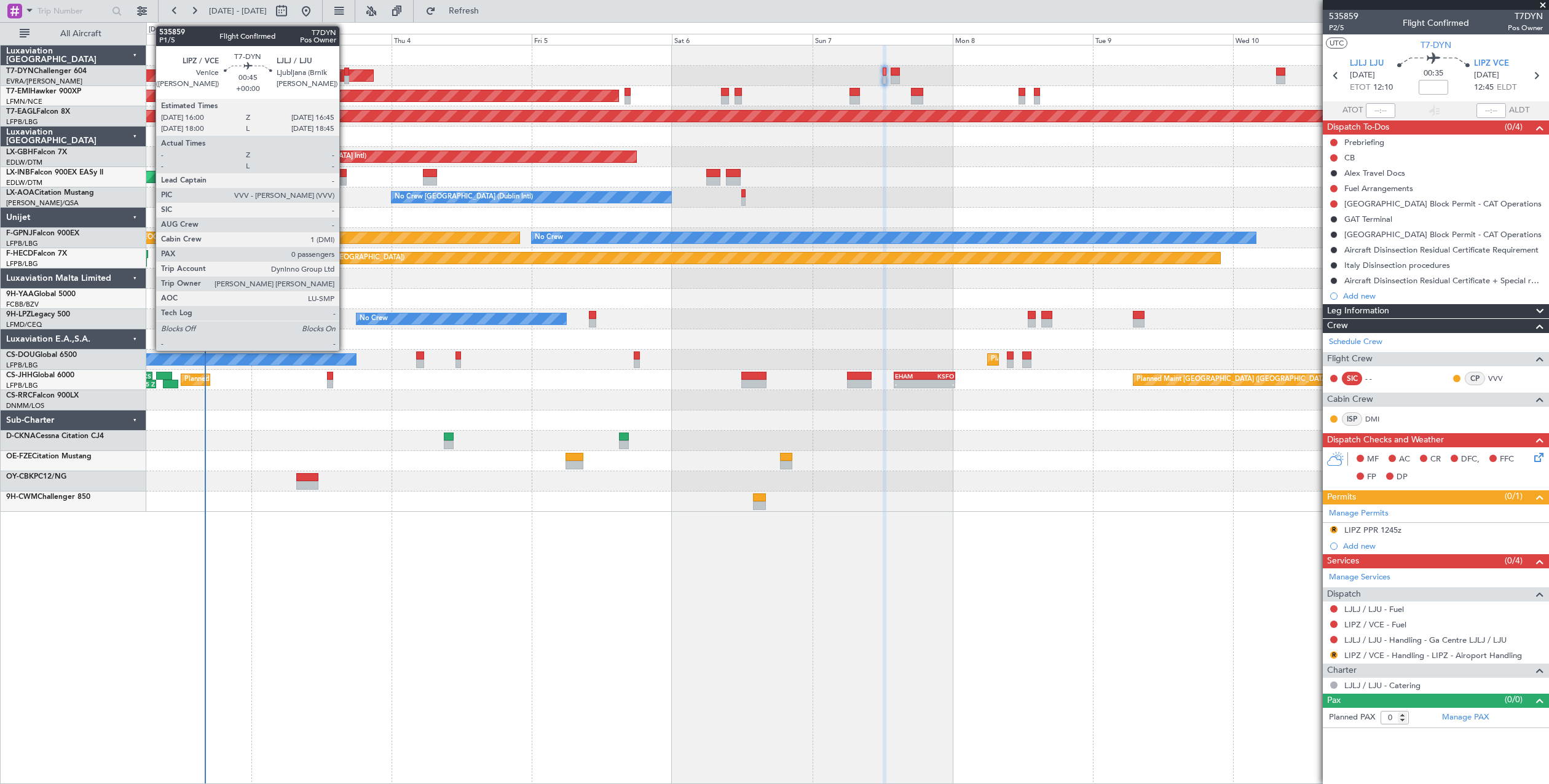
click at [345, 73] on div at bounding box center [346, 72] width 5 height 9
